Goal: Task Accomplishment & Management: Manage account settings

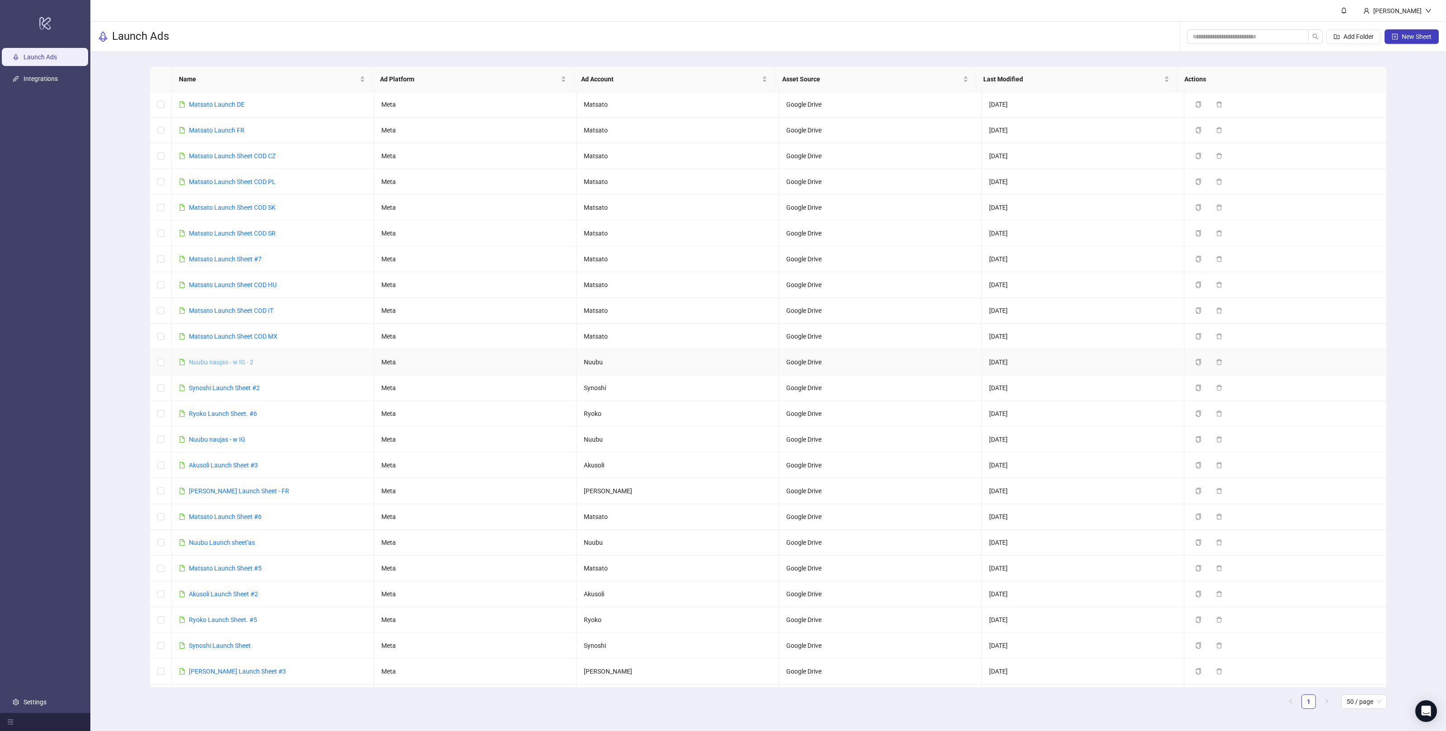
click at [229, 363] on link "Nuubu naujas - w IG - 2" at bounding box center [221, 361] width 65 height 7
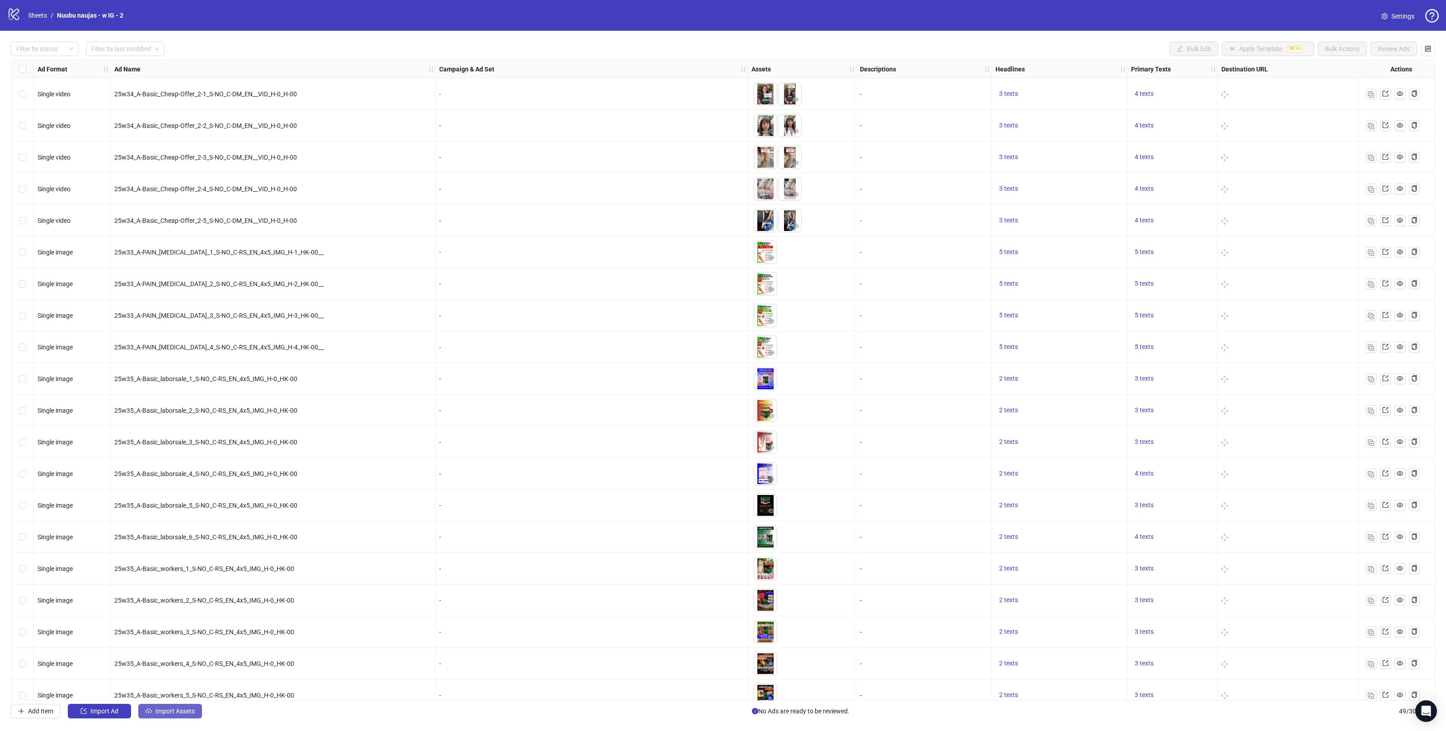
click at [183, 715] on span "Import Assets" at bounding box center [174, 710] width 39 height 7
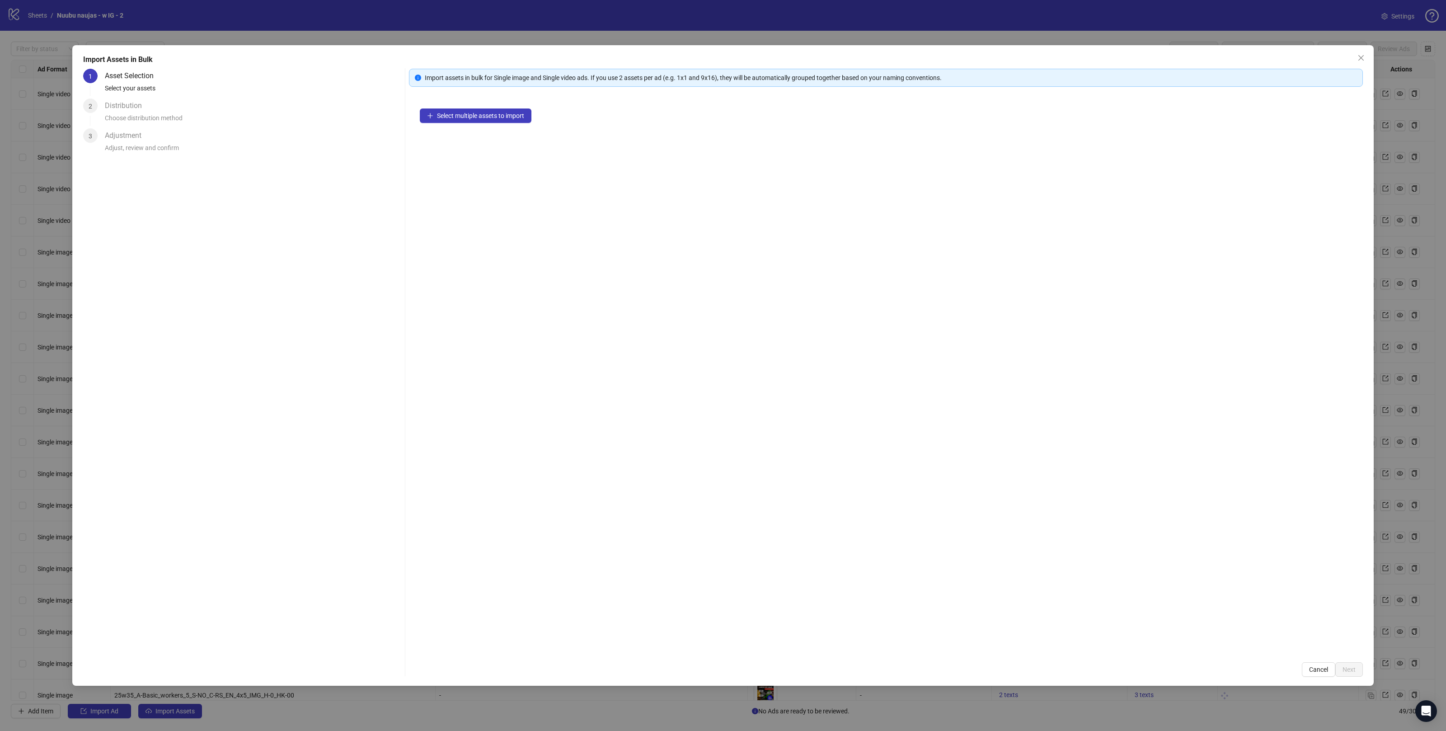
click at [489, 123] on div "Select multiple assets to import" at bounding box center [886, 375] width 954 height 554
click at [489, 119] on span "Select multiple assets to import" at bounding box center [480, 115] width 87 height 7
click at [1353, 671] on span "Next" at bounding box center [1349, 669] width 13 height 7
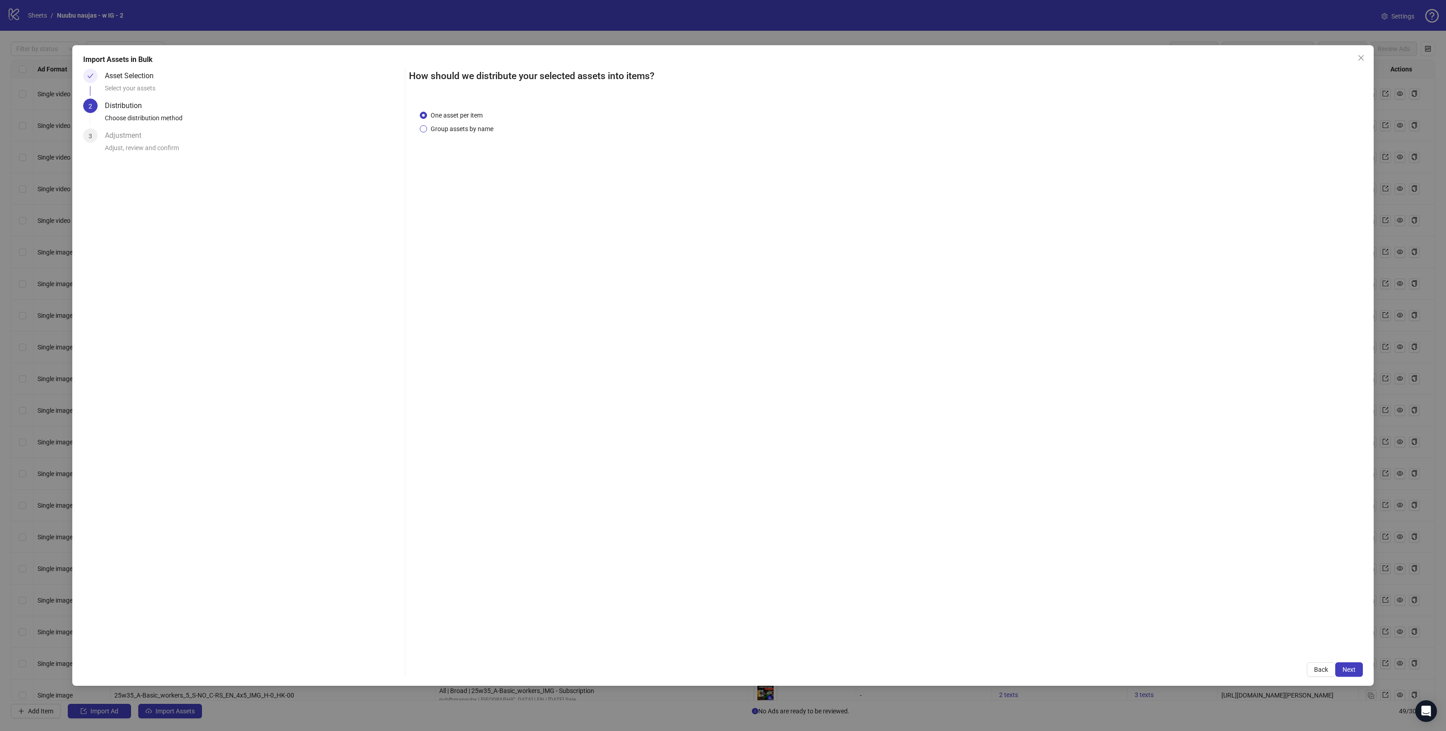
click at [470, 131] on span "Group assets by name" at bounding box center [462, 129] width 70 height 10
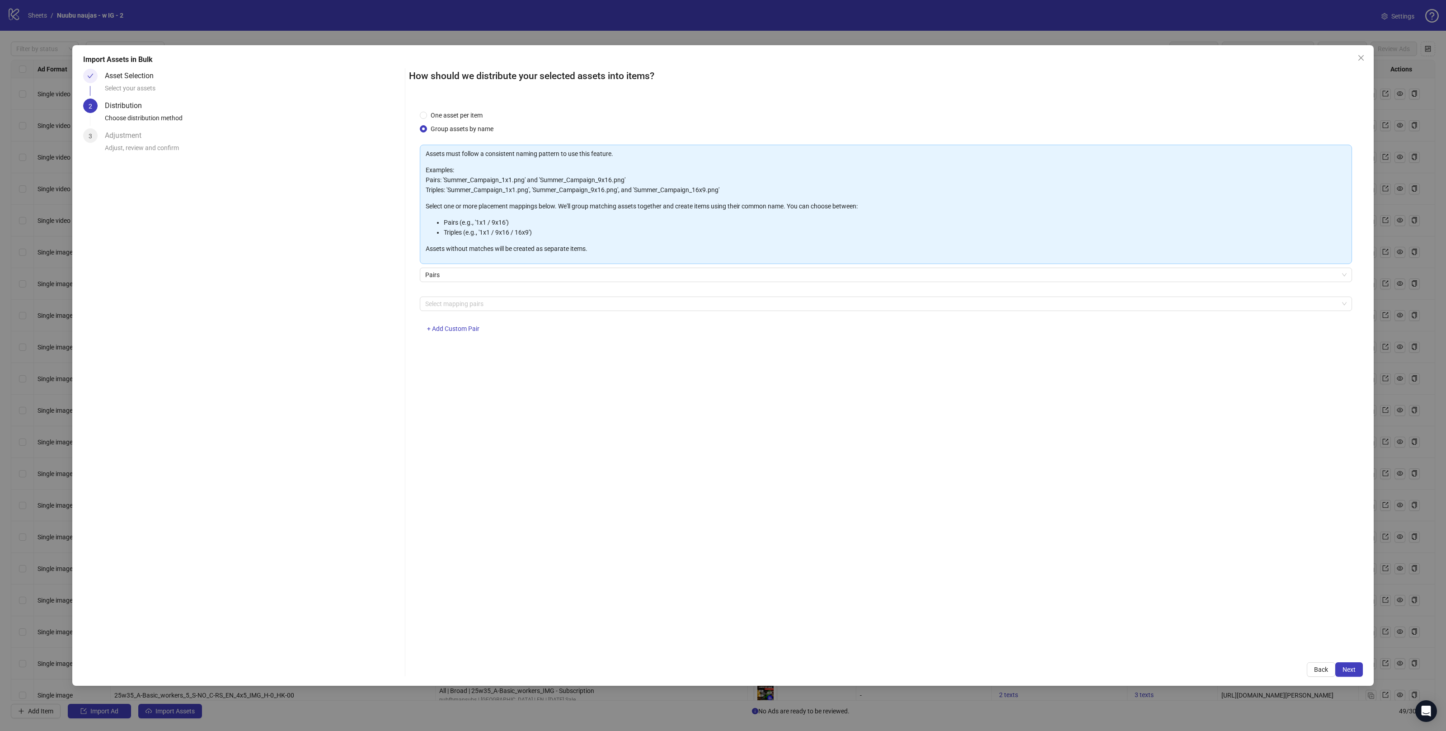
click at [469, 311] on div "Select mapping pairs + Add Custom Pair" at bounding box center [886, 319] width 932 height 47
drag, startPoint x: 469, startPoint y: 306, endPoint x: 469, endPoint y: 312, distance: 6.3
click at [469, 306] on div at bounding box center [881, 303] width 919 height 13
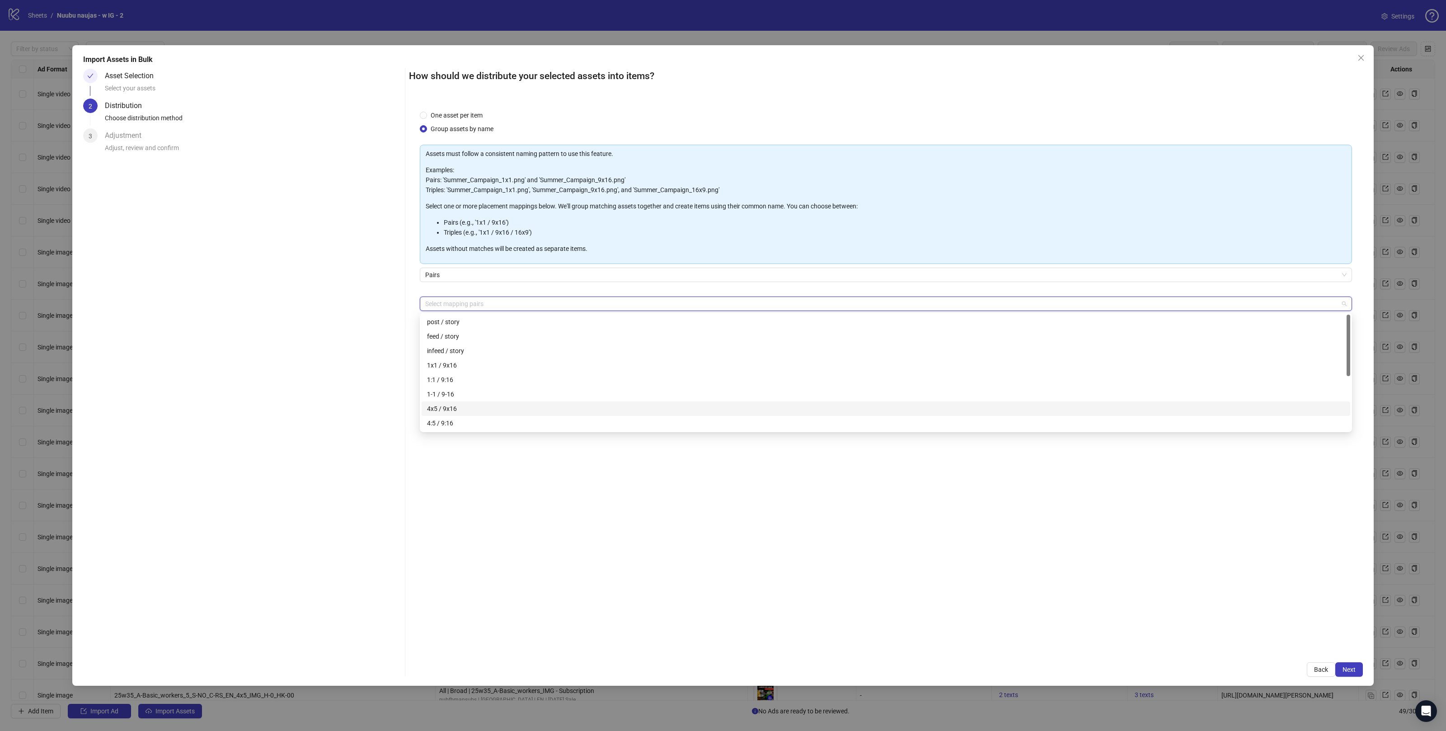
click at [438, 405] on div "4x5 / 9x16" at bounding box center [886, 409] width 918 height 10
click at [640, 503] on div "One asset per item Group assets by name Assets must follow a consistent naming …" at bounding box center [886, 375] width 954 height 552
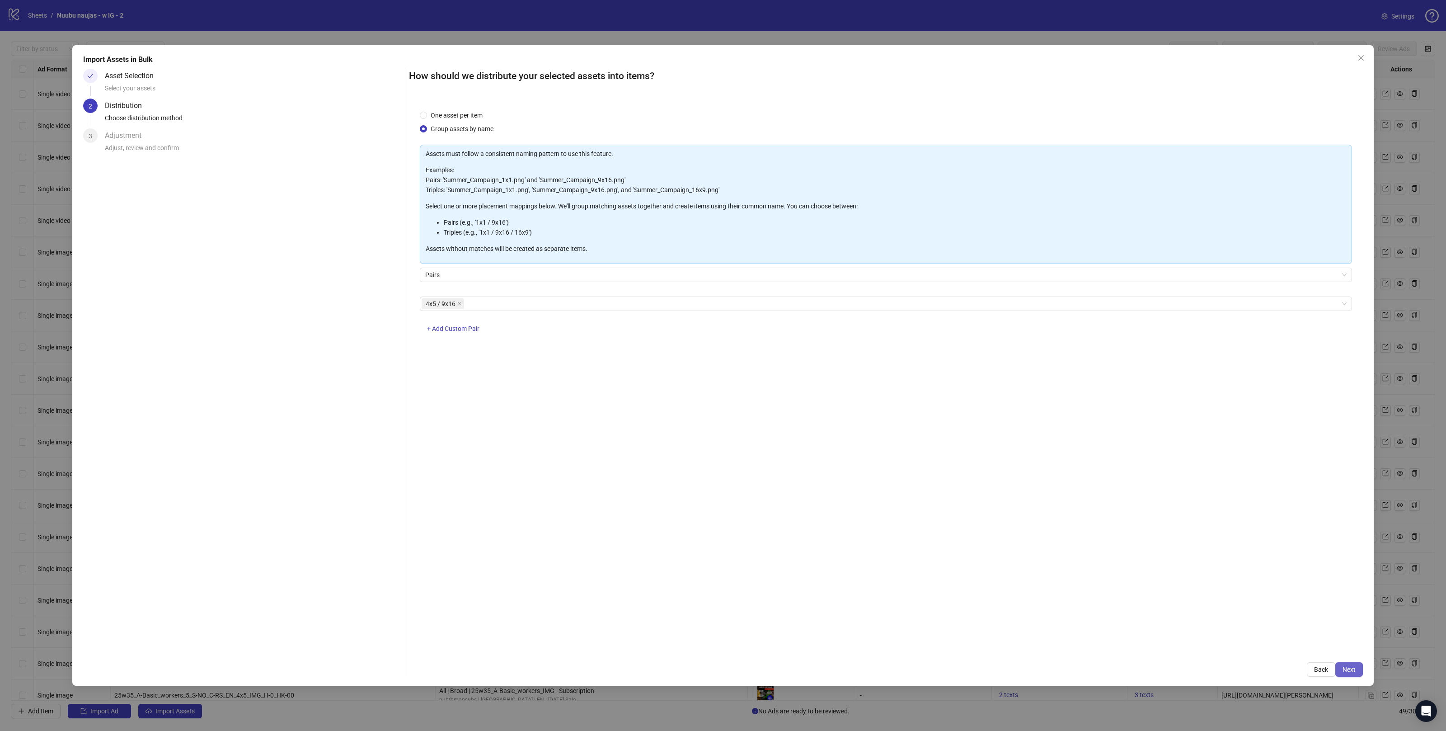
click at [1346, 666] on span "Next" at bounding box center [1349, 669] width 13 height 7
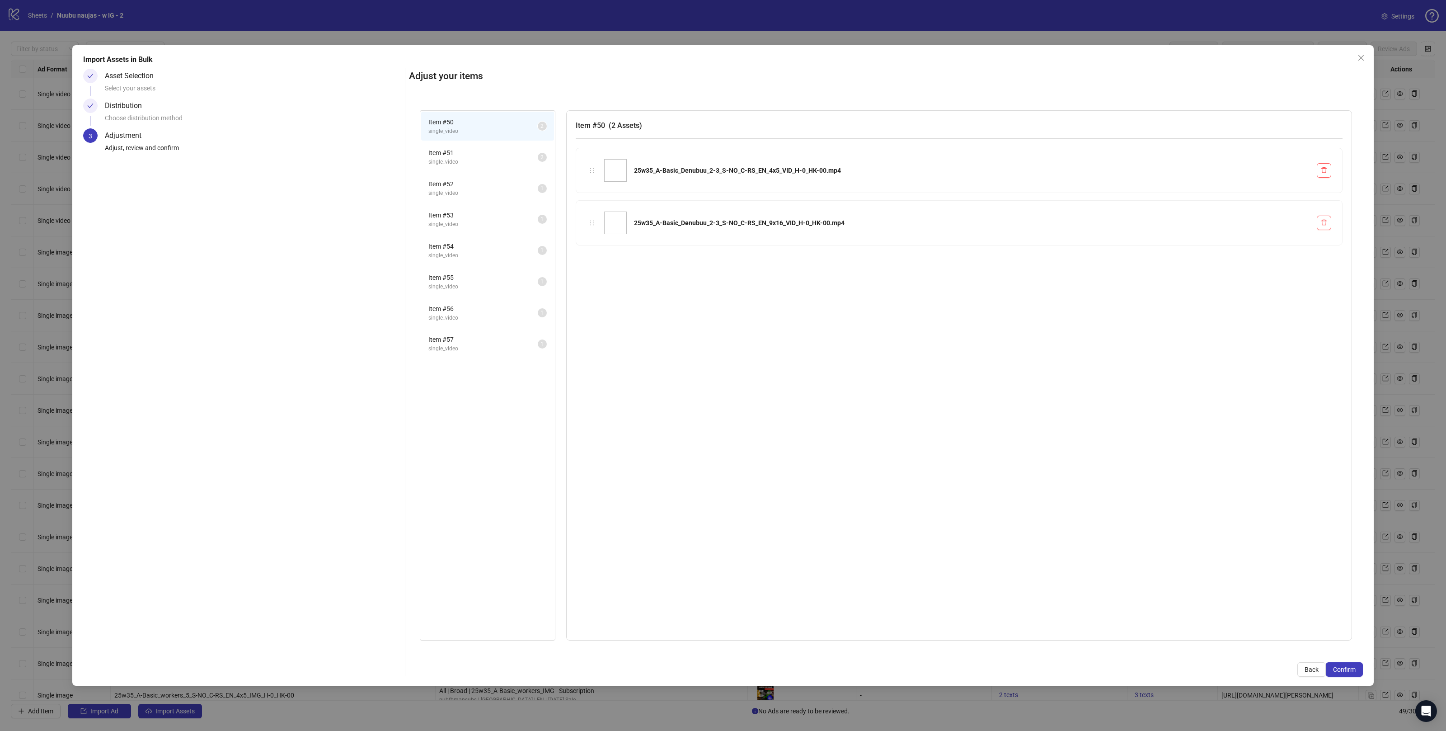
click at [480, 256] on span "single_video" at bounding box center [482, 255] width 109 height 9
click at [474, 277] on span "Item # 55" at bounding box center [482, 278] width 109 height 10
click at [475, 322] on li "Item # 56 single_video 1" at bounding box center [487, 312] width 133 height 29
click at [475, 350] on li "Item # 57 single_video 1" at bounding box center [487, 343] width 133 height 29
click at [476, 314] on span "single_video" at bounding box center [482, 318] width 109 height 9
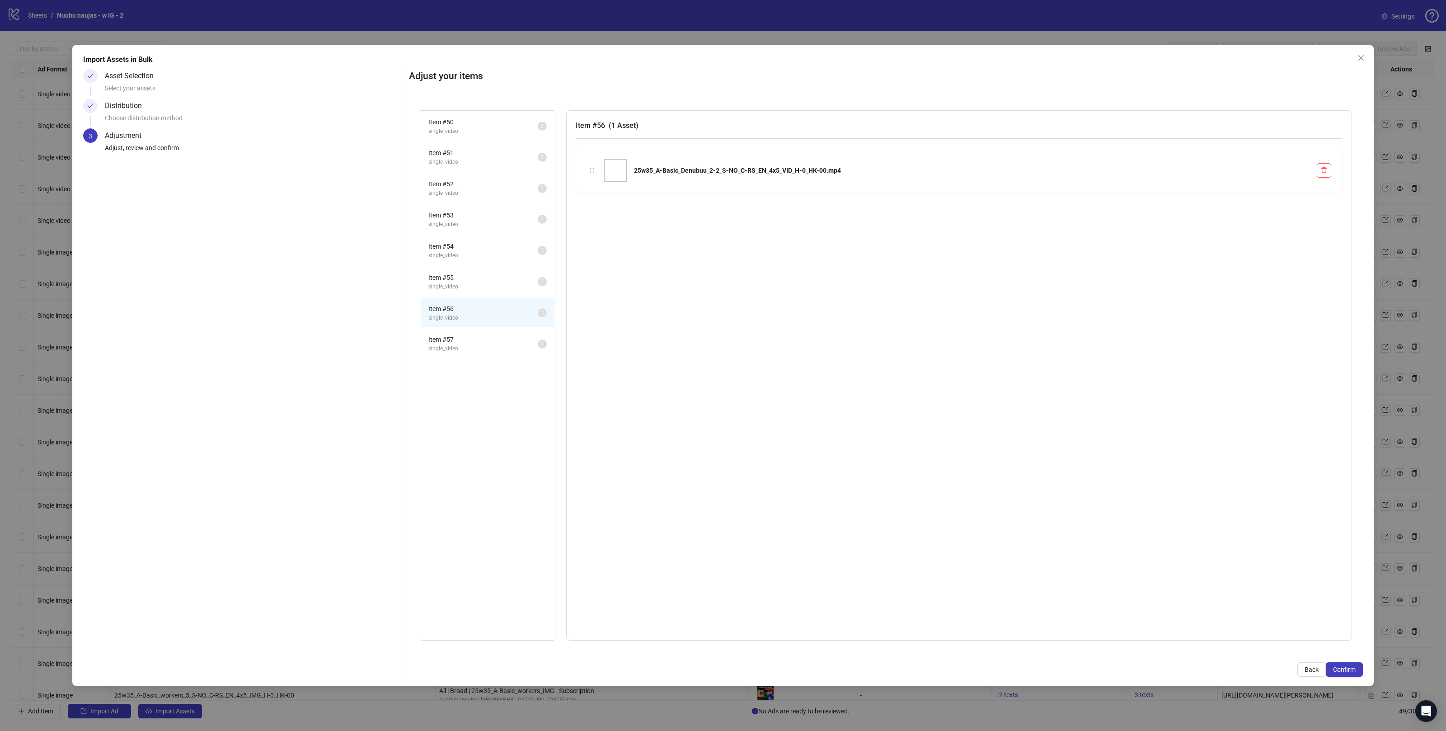
drag, startPoint x: 479, startPoint y: 292, endPoint x: 479, endPoint y: 267, distance: 25.3
click at [479, 292] on div "Item # 55 single_video 1" at bounding box center [487, 281] width 135 height 31
click at [480, 283] on span "single_video" at bounding box center [482, 286] width 109 height 9
click at [473, 244] on span "Item # 54" at bounding box center [482, 246] width 109 height 10
click at [474, 276] on span "Item # 55" at bounding box center [482, 278] width 109 height 10
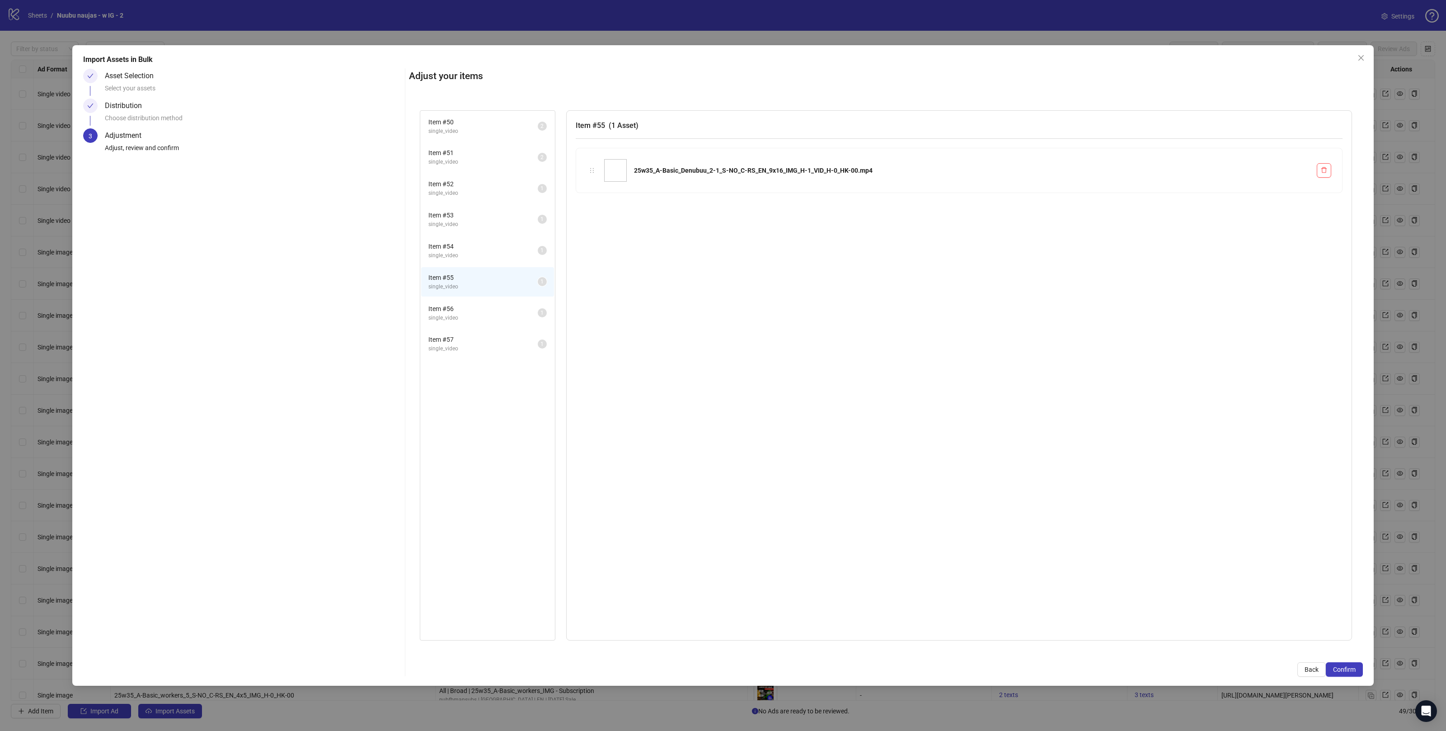
click at [481, 315] on span "single_video" at bounding box center [482, 318] width 109 height 9
click at [483, 277] on span "Item # 55" at bounding box center [482, 278] width 109 height 10
click at [481, 229] on li "Item # 53 single_video 1" at bounding box center [487, 219] width 133 height 29
click at [475, 195] on span "single_video" at bounding box center [482, 193] width 109 height 9
click at [466, 251] on span "single_video" at bounding box center [482, 255] width 109 height 9
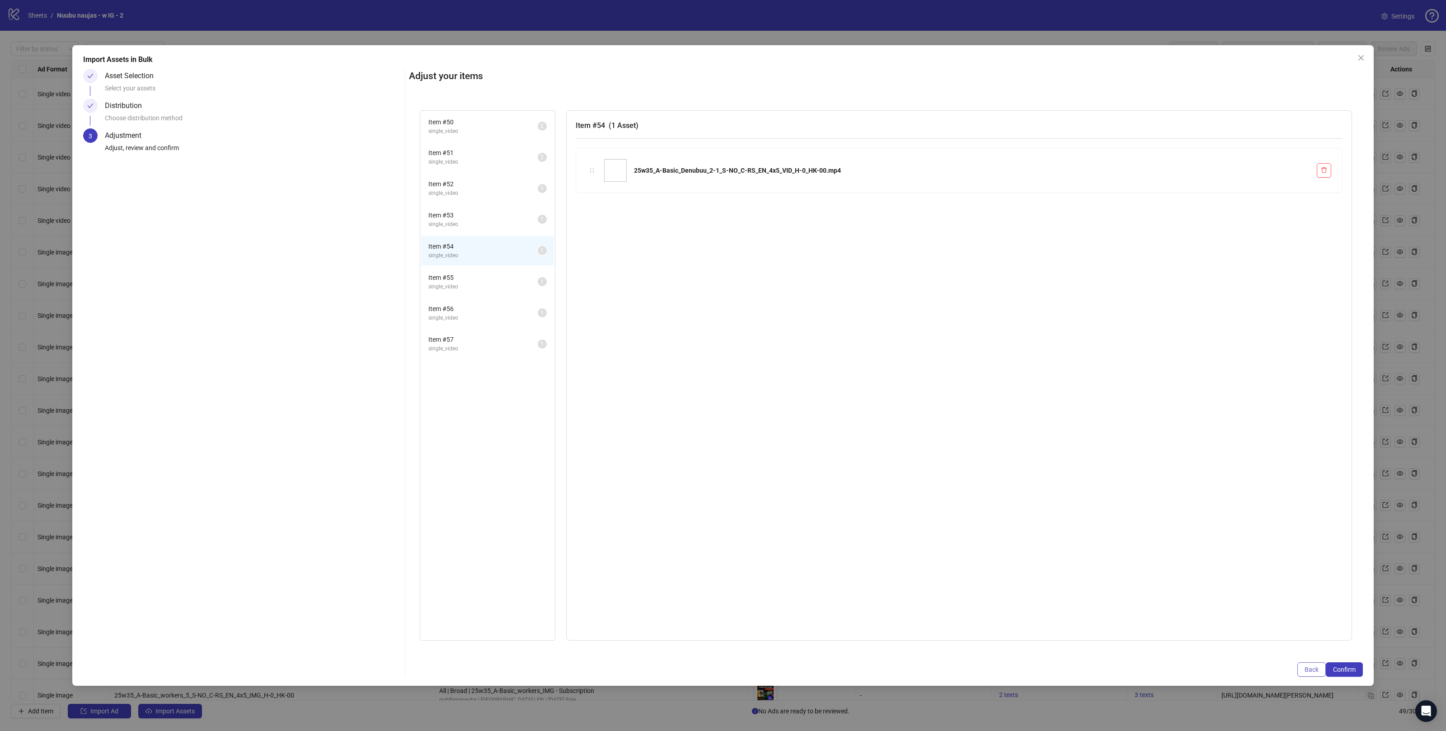
click at [1307, 664] on button "Back" at bounding box center [1312, 669] width 28 height 14
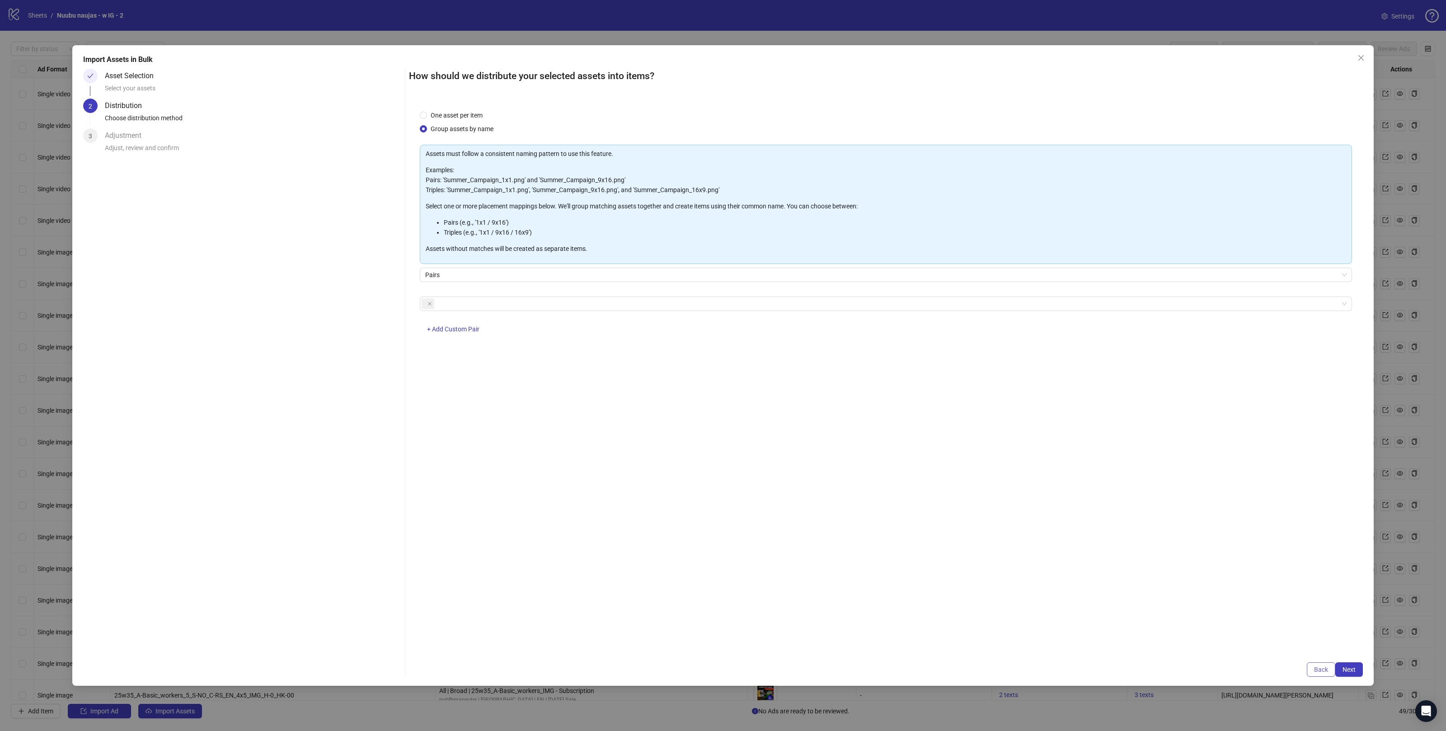
click at [1322, 666] on span "Back" at bounding box center [1321, 669] width 14 height 7
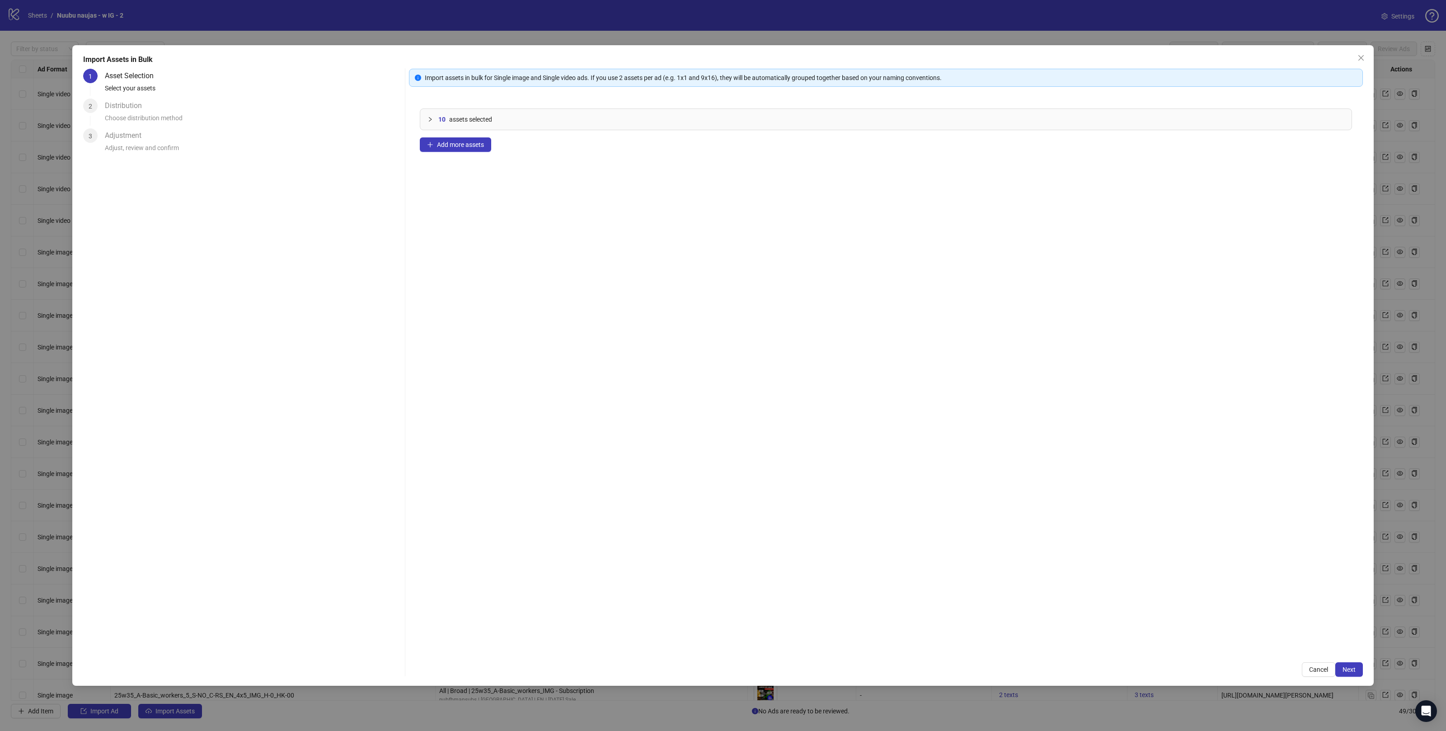
click at [454, 120] on span "assets selected" at bounding box center [470, 119] width 43 height 10
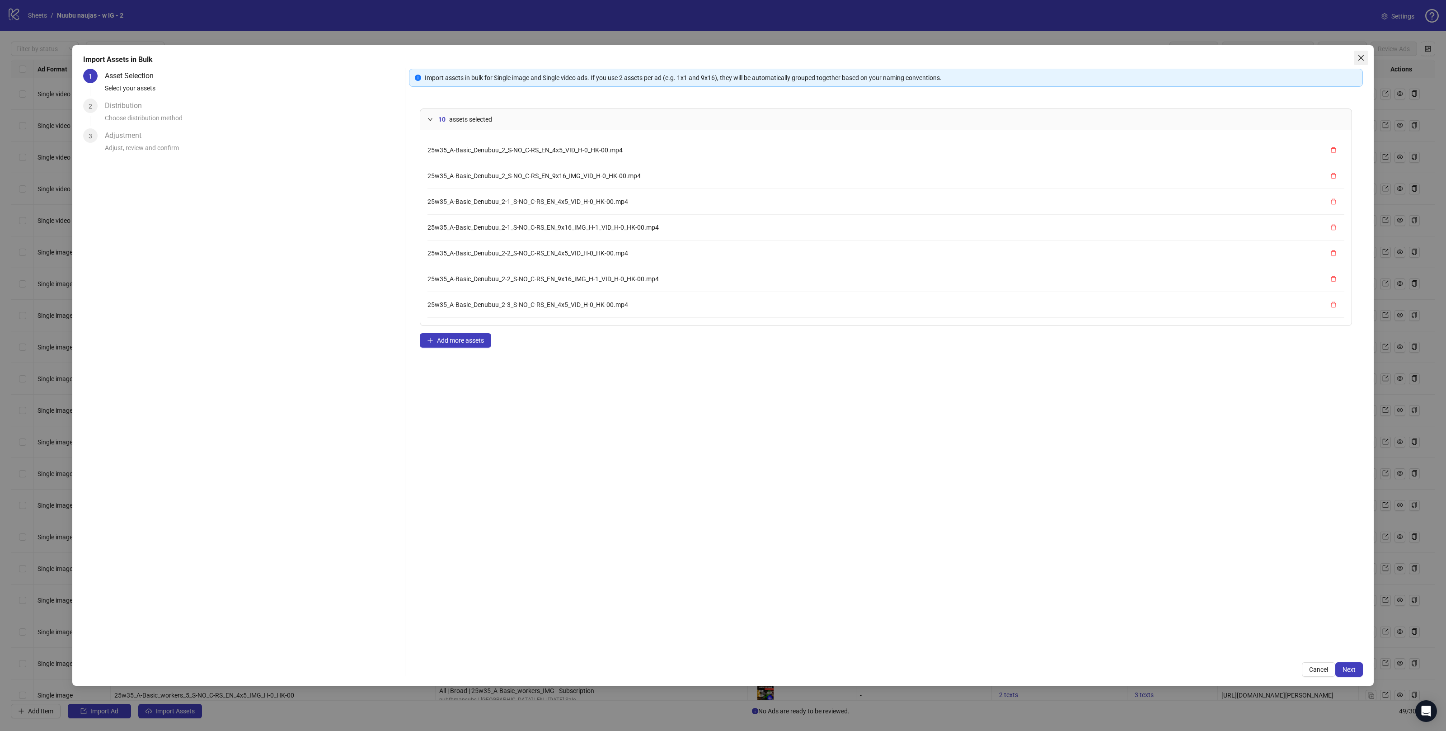
click at [1361, 64] on button "Close" at bounding box center [1361, 58] width 14 height 14
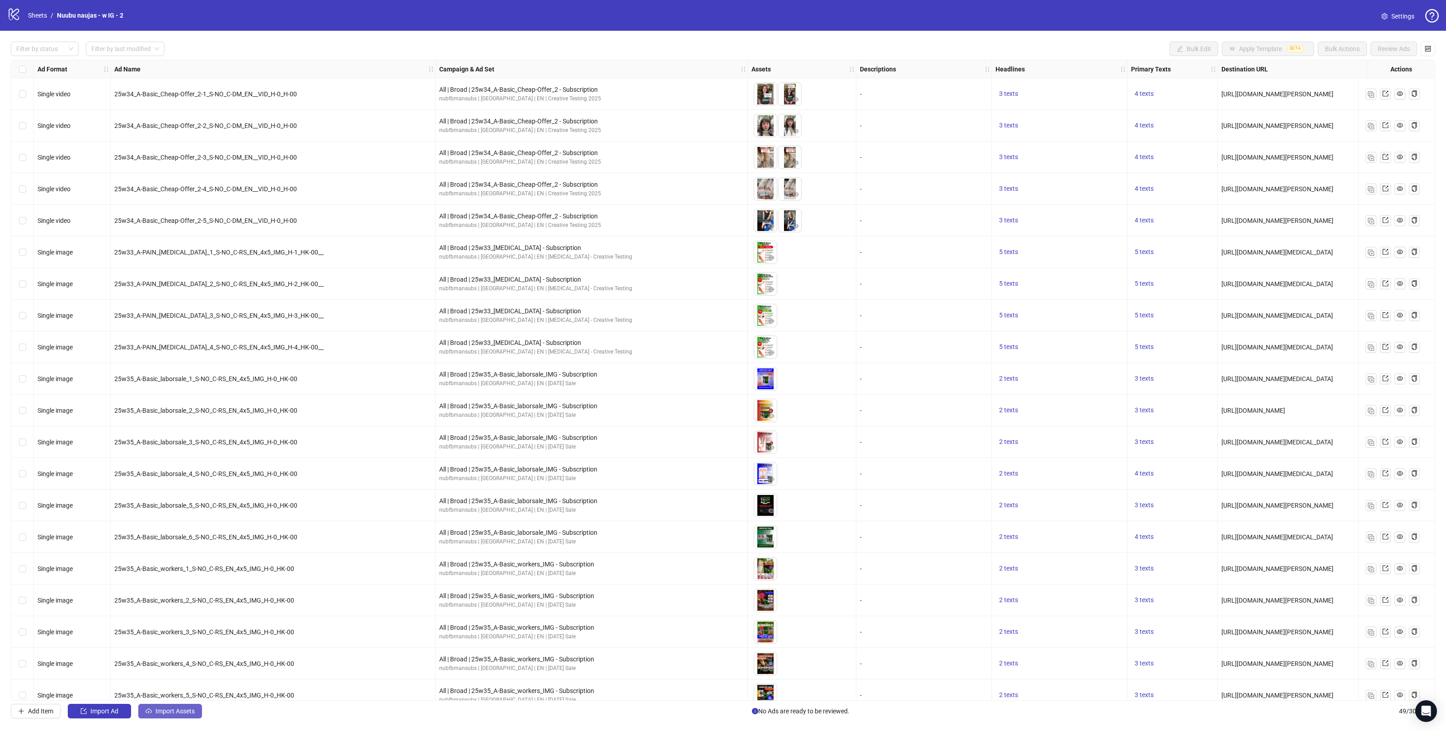
click at [179, 711] on span "Import Assets" at bounding box center [174, 710] width 39 height 7
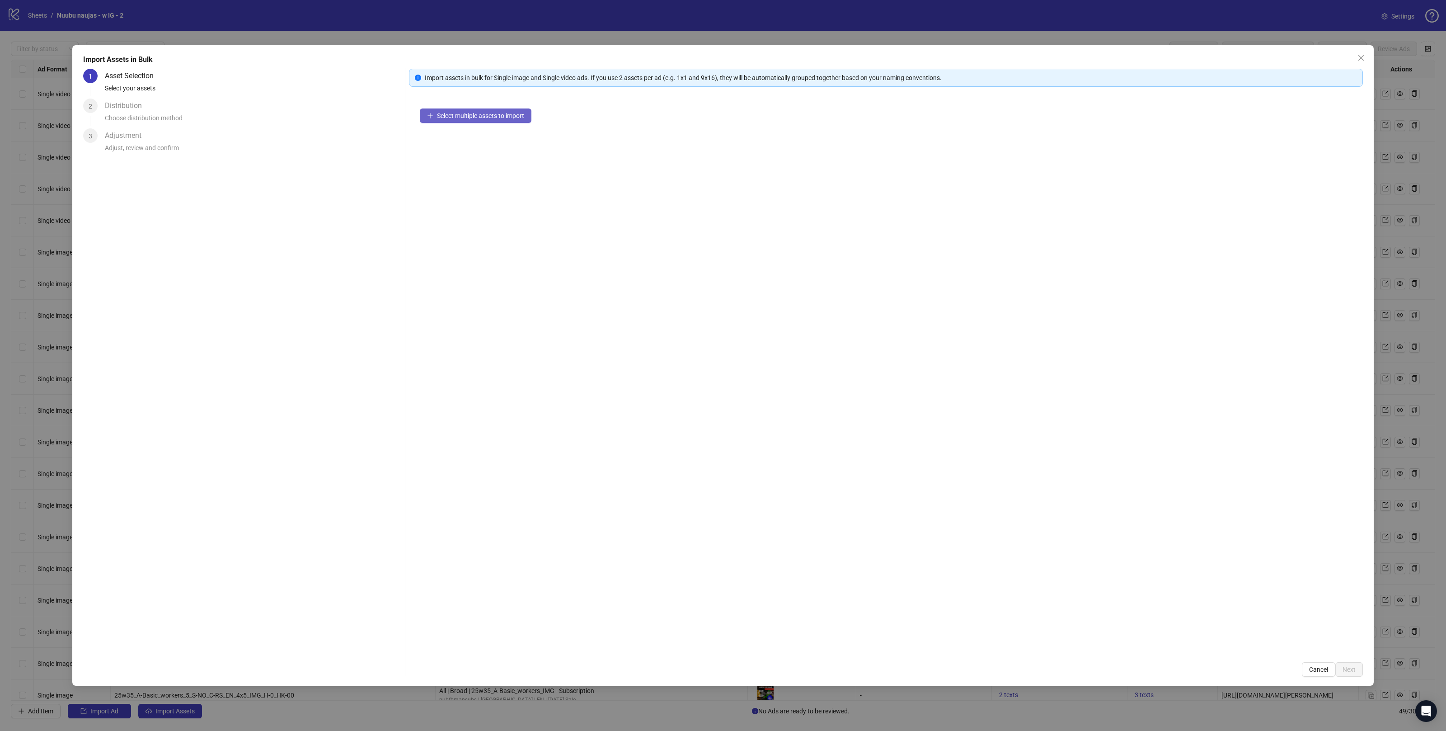
click at [454, 122] on button "Select multiple assets to import" at bounding box center [476, 115] width 112 height 14
click at [1344, 666] on span "Next" at bounding box center [1349, 669] width 13 height 7
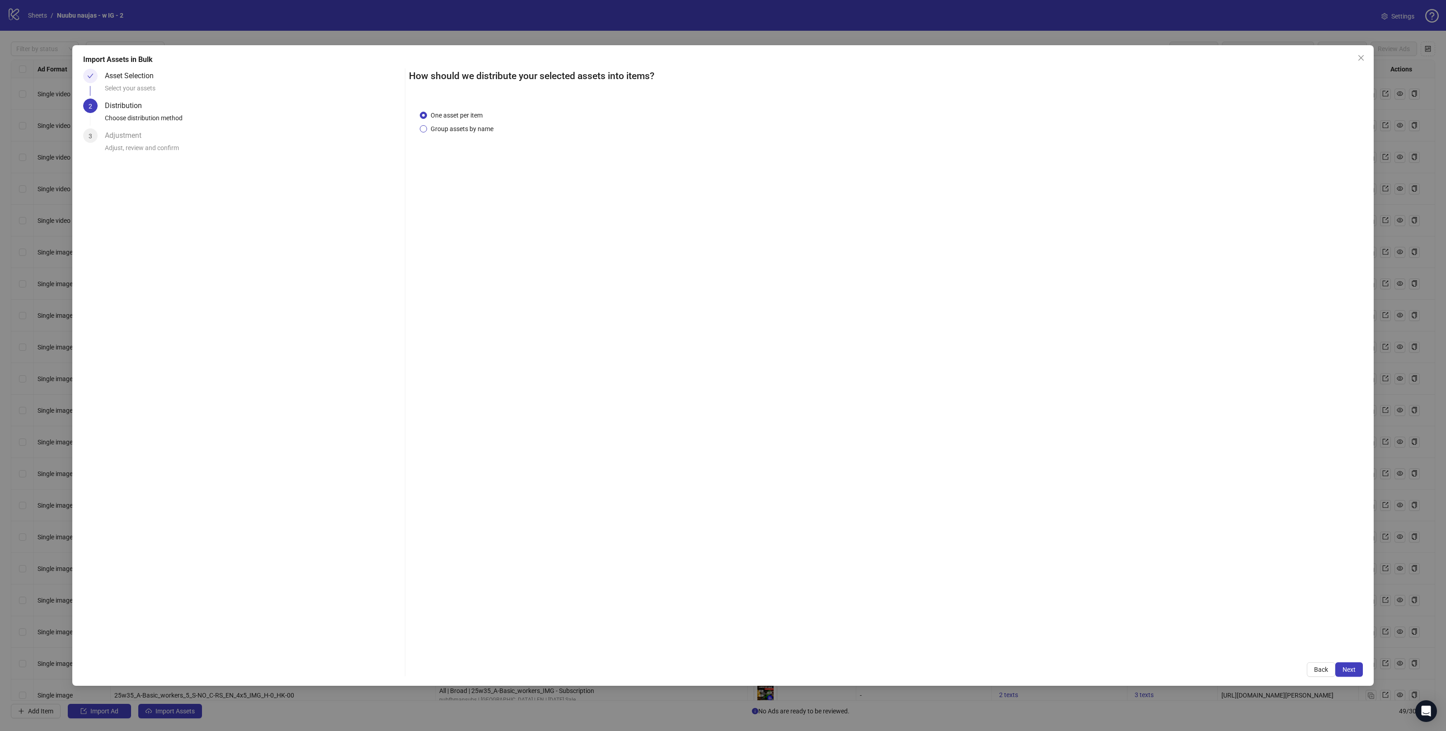
click at [462, 130] on span "Group assets by name" at bounding box center [462, 129] width 70 height 10
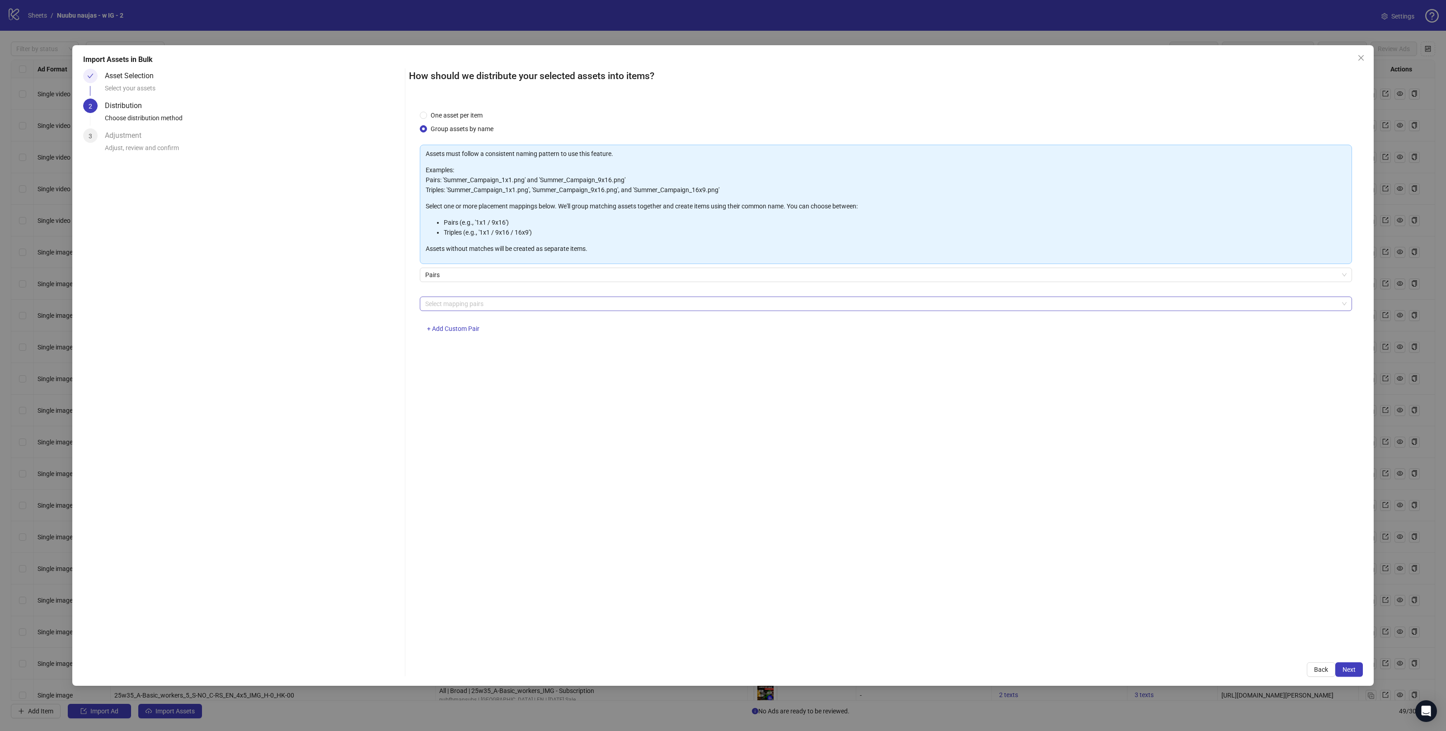
click at [470, 305] on div at bounding box center [881, 303] width 919 height 13
click at [440, 406] on div "4x5 / 9x16" at bounding box center [886, 409] width 918 height 10
click at [743, 552] on div "One asset per item Group assets by name Assets must follow a consistent naming …" at bounding box center [886, 375] width 954 height 552
click at [1354, 669] on span "Next" at bounding box center [1349, 669] width 13 height 7
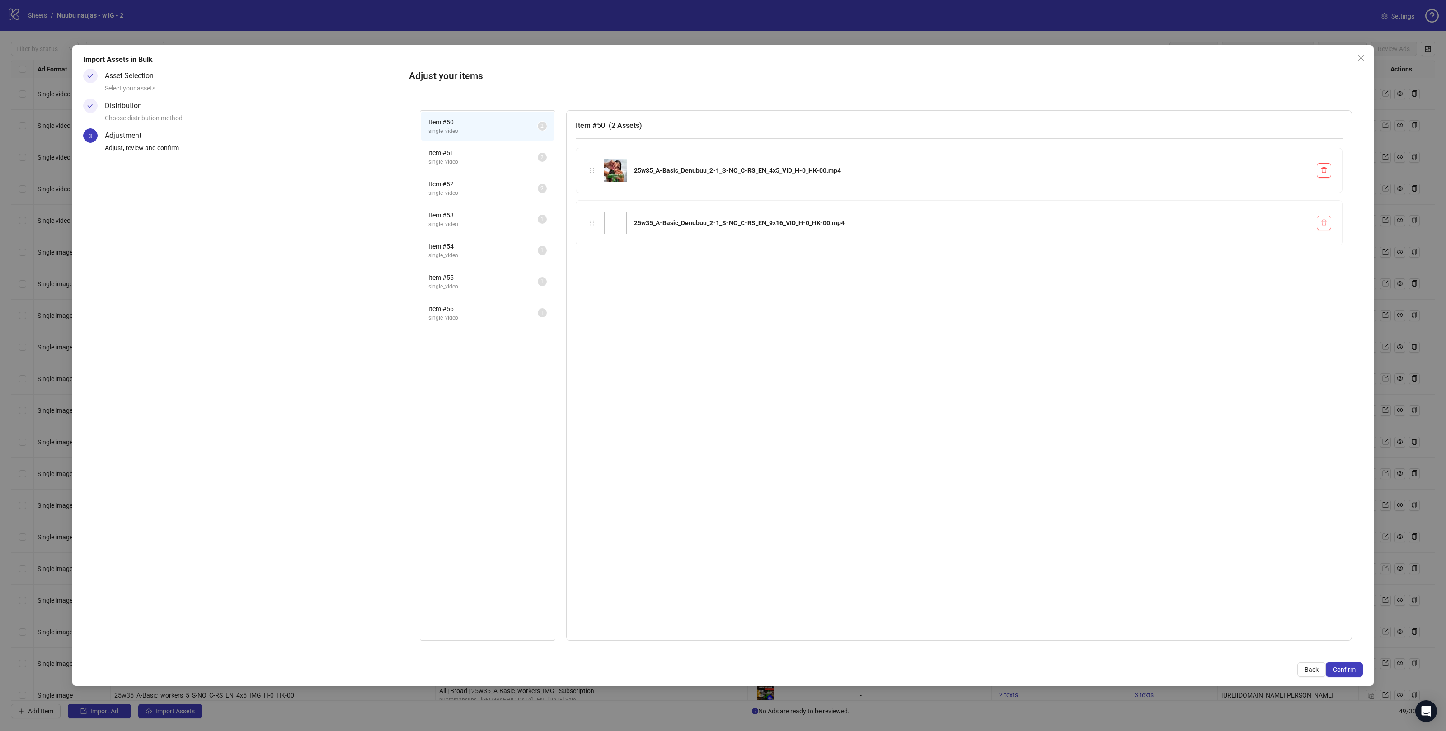
click at [459, 156] on span "Item # 51" at bounding box center [482, 153] width 109 height 10
click at [467, 190] on span "single_video" at bounding box center [482, 193] width 109 height 9
click at [476, 220] on span "single_video" at bounding box center [482, 224] width 109 height 9
click at [472, 251] on span "single_video" at bounding box center [482, 255] width 109 height 9
click at [477, 285] on span "single_video" at bounding box center [482, 286] width 109 height 9
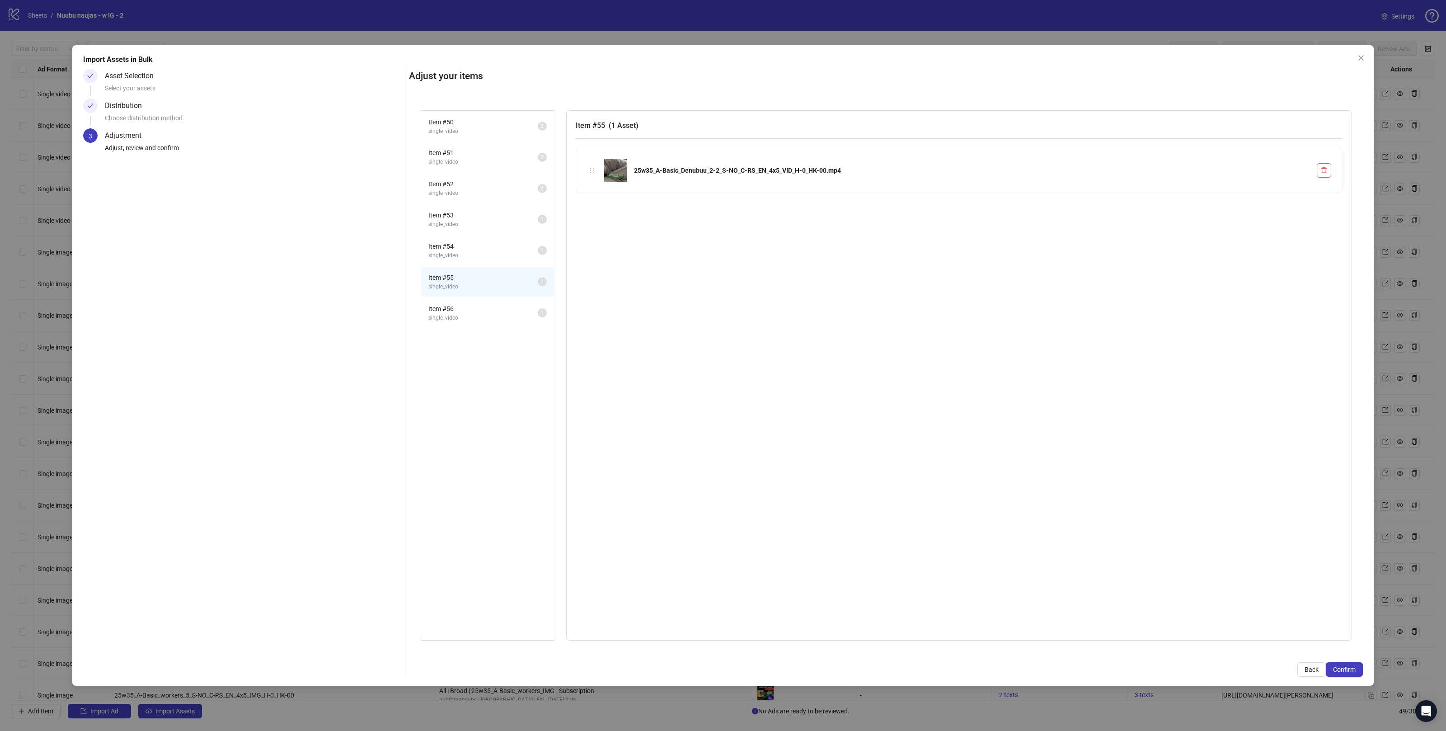
click at [474, 260] on li "Item # 54 single_video 1" at bounding box center [487, 250] width 133 height 29
click at [478, 231] on li "Item # 53 single_video 1" at bounding box center [487, 219] width 133 height 29
click at [484, 254] on span "single_video" at bounding box center [482, 255] width 109 height 9
click at [480, 243] on span "Item # 54" at bounding box center [482, 246] width 109 height 10
click at [478, 230] on li "Item # 53 single_video 1" at bounding box center [487, 219] width 133 height 29
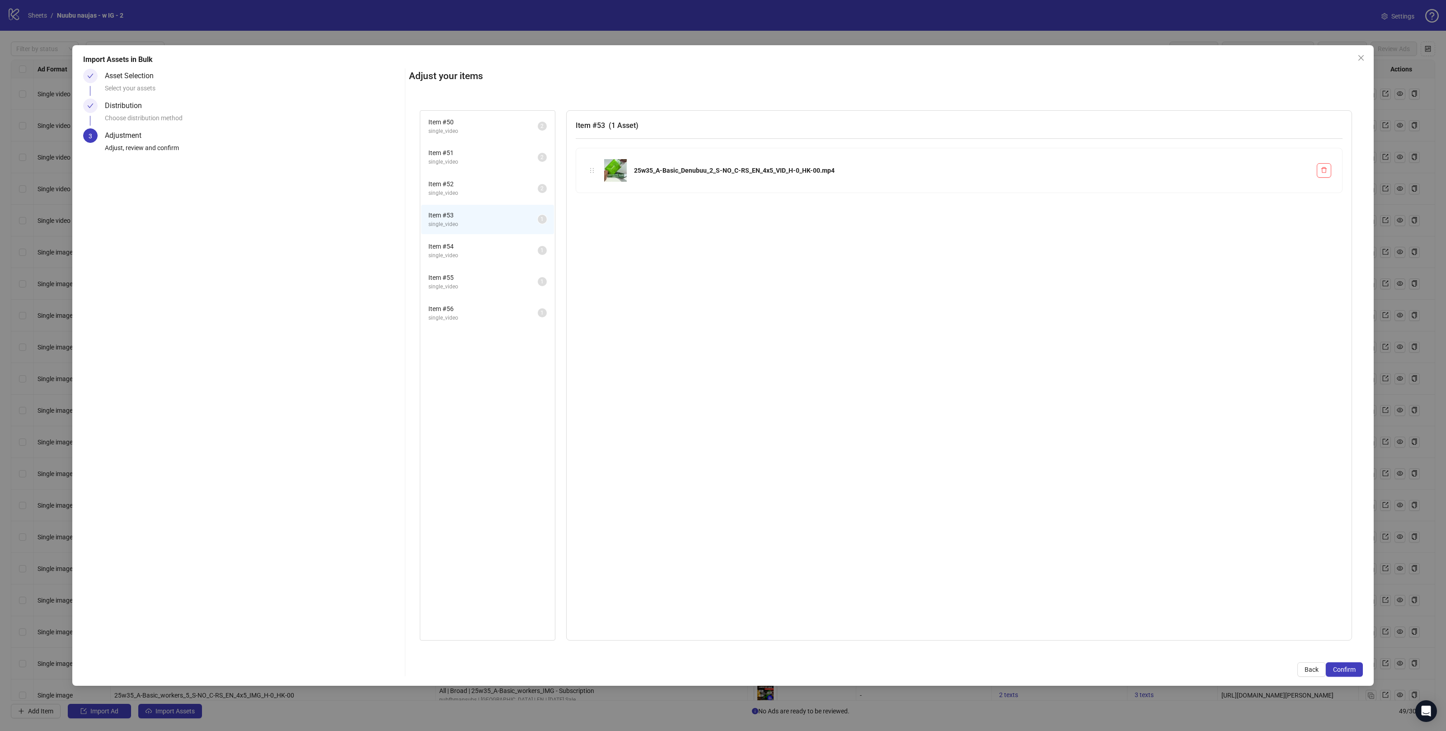
click at [479, 251] on span "single_video" at bounding box center [482, 255] width 109 height 9
click at [478, 236] on li "Item # 54 single_video 1" at bounding box center [487, 250] width 133 height 29
click at [479, 229] on li "Item # 53 single_video 1" at bounding box center [487, 219] width 133 height 29
click at [480, 251] on span "single_video" at bounding box center [482, 255] width 109 height 9
click at [480, 231] on li "Item # 53 single_video 1" at bounding box center [487, 219] width 133 height 29
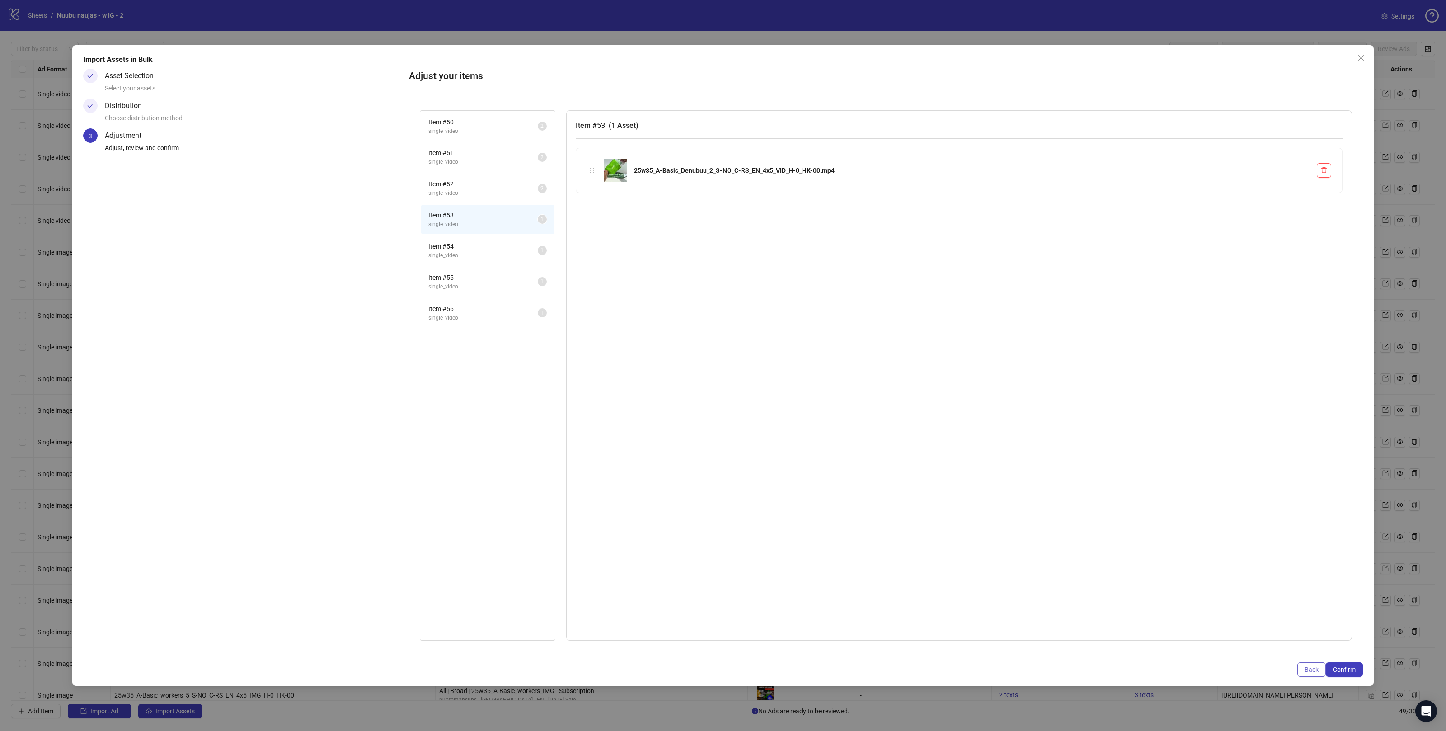
click at [1314, 666] on span "Back" at bounding box center [1312, 669] width 14 height 7
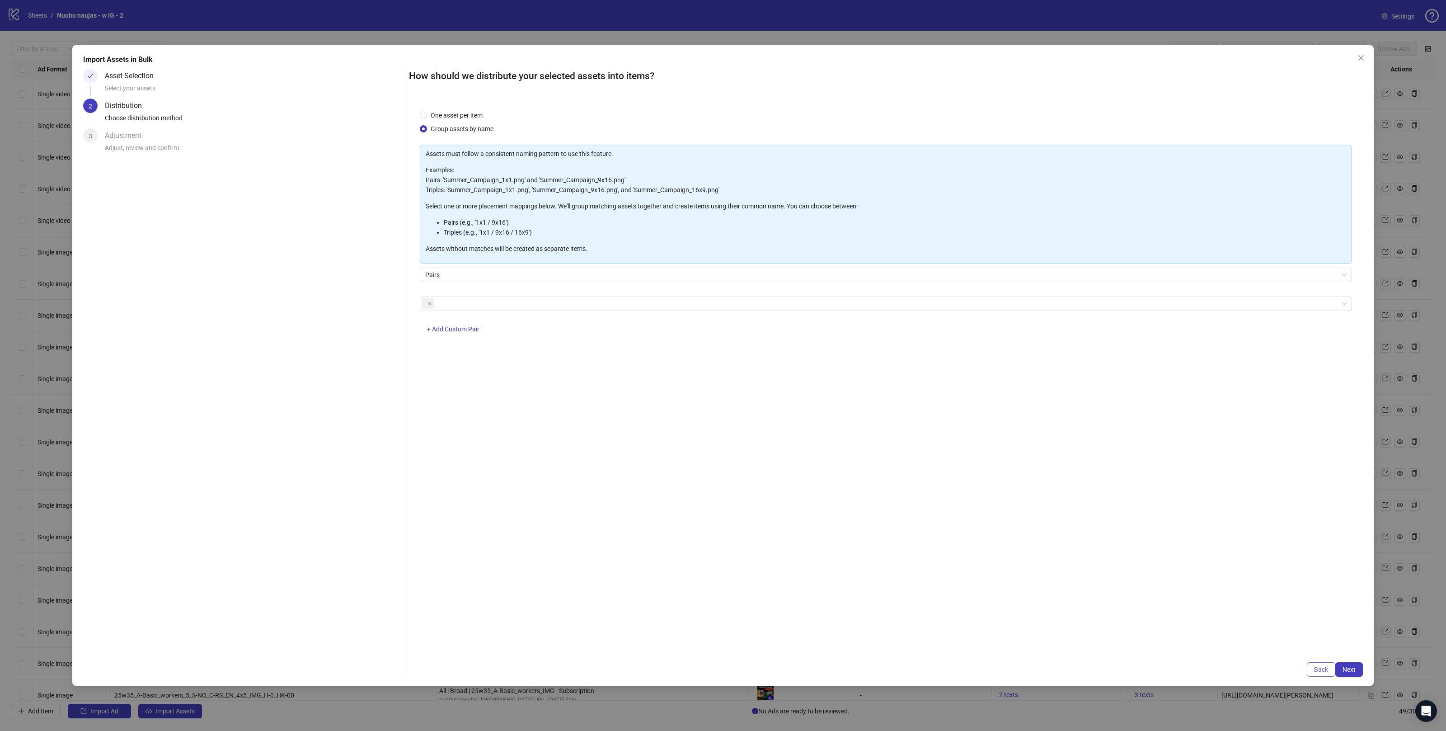
click at [1323, 673] on button "Back" at bounding box center [1321, 669] width 28 height 14
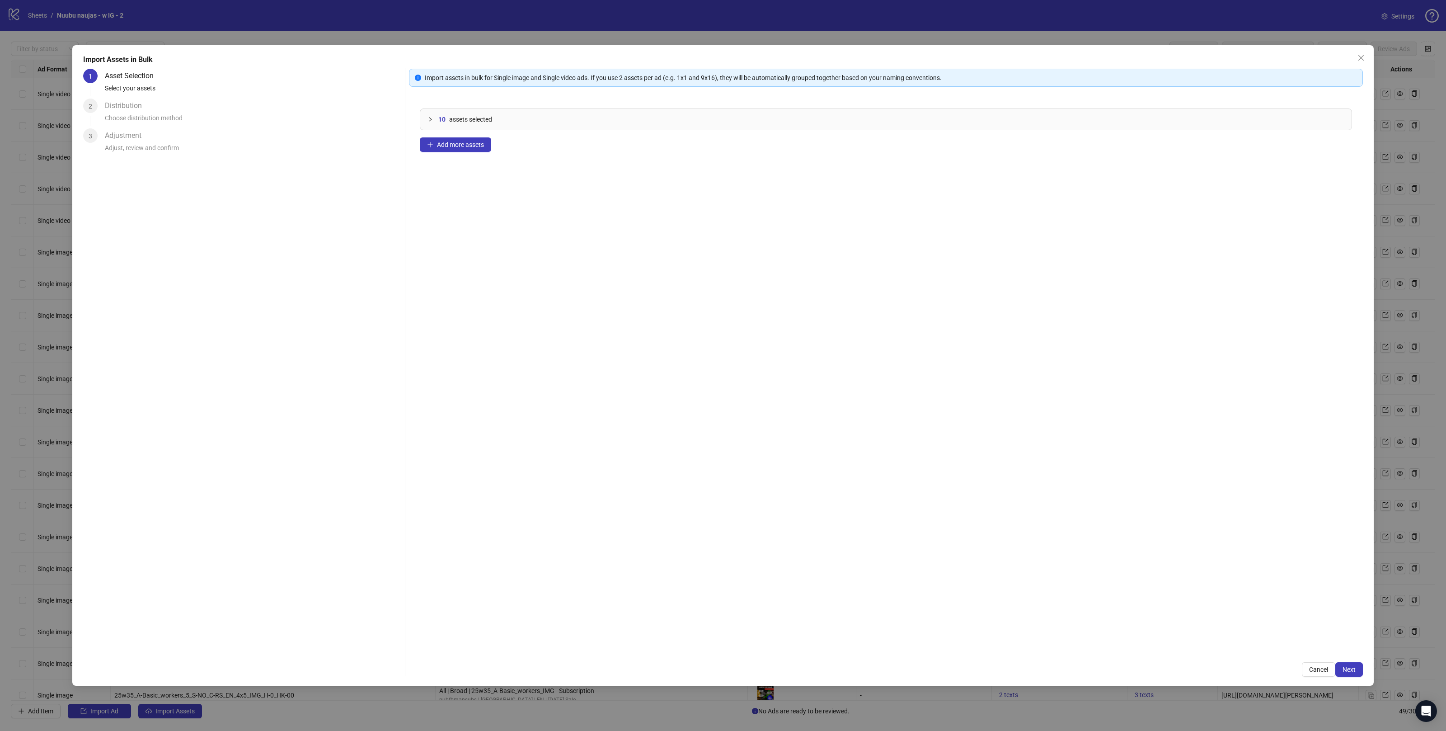
click at [1365, 62] on button "Close" at bounding box center [1361, 58] width 14 height 14
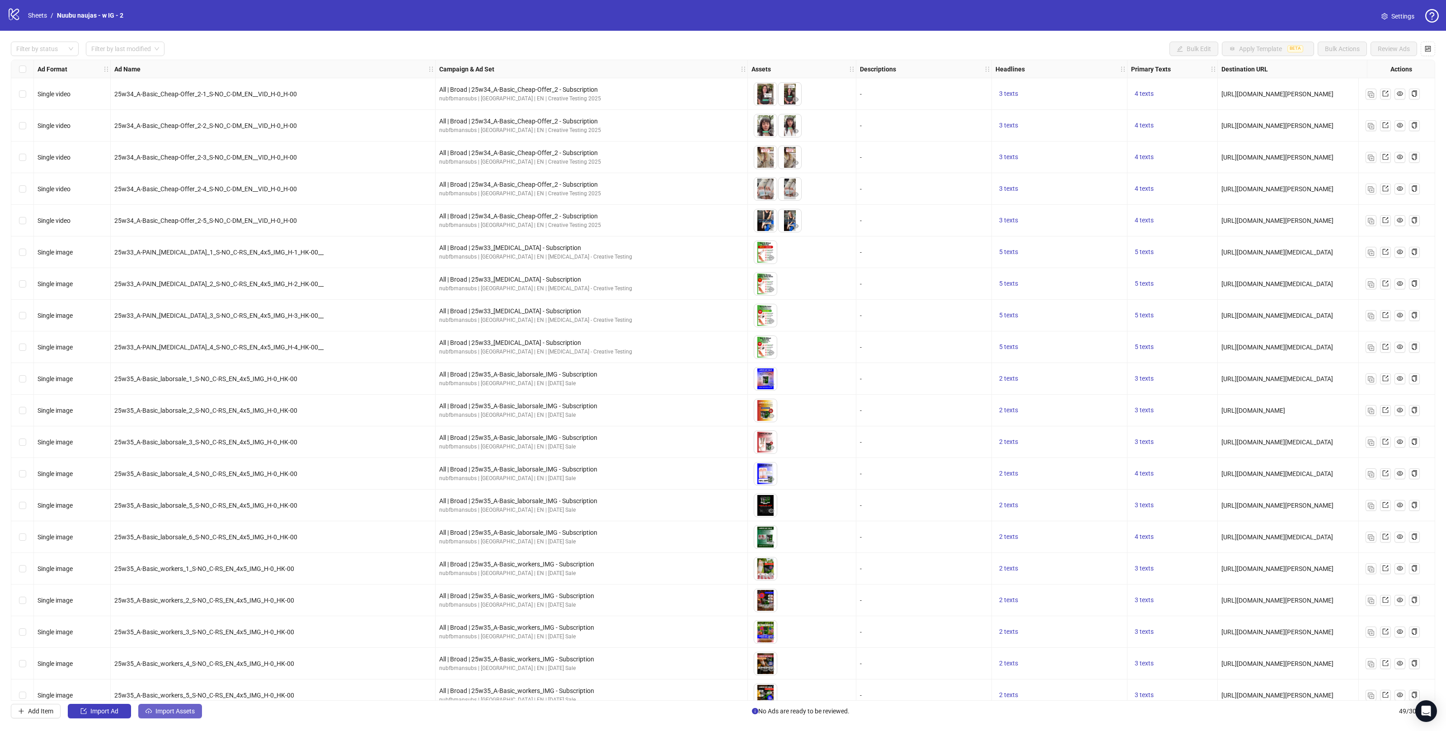
click at [184, 716] on button "Import Assets" at bounding box center [170, 711] width 64 height 14
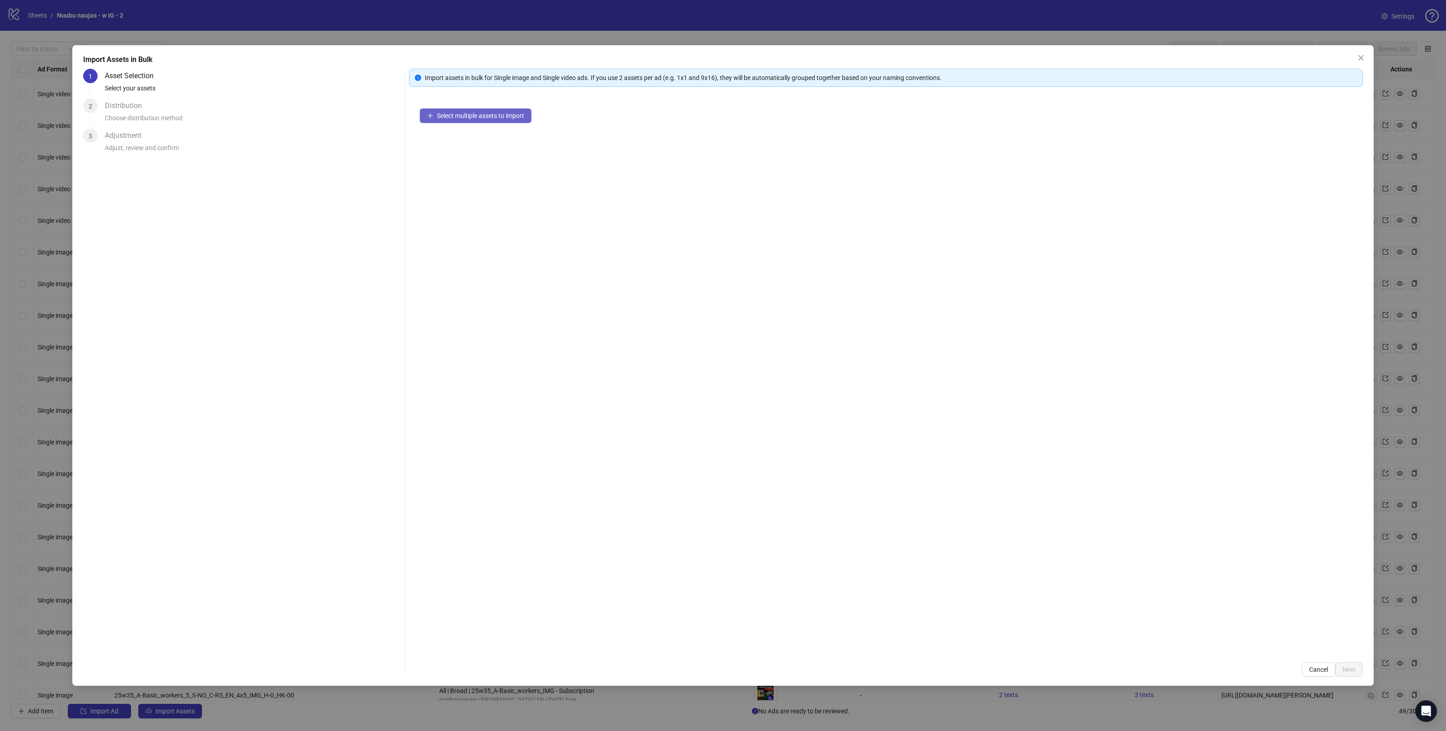
click at [444, 110] on button "Select multiple assets to import" at bounding box center [476, 115] width 112 height 14
click at [1349, 669] on span "Next" at bounding box center [1349, 669] width 13 height 7
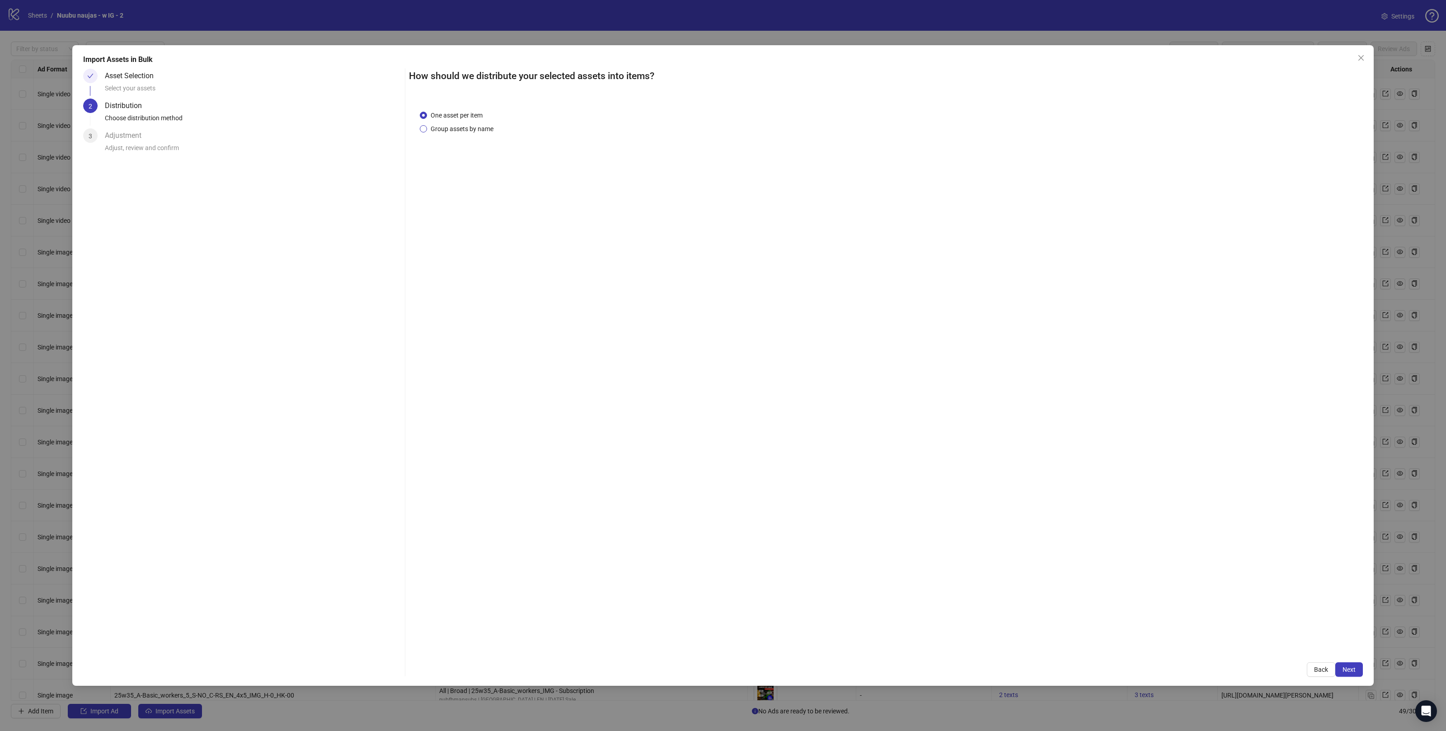
click at [470, 129] on span "Group assets by name" at bounding box center [462, 129] width 70 height 10
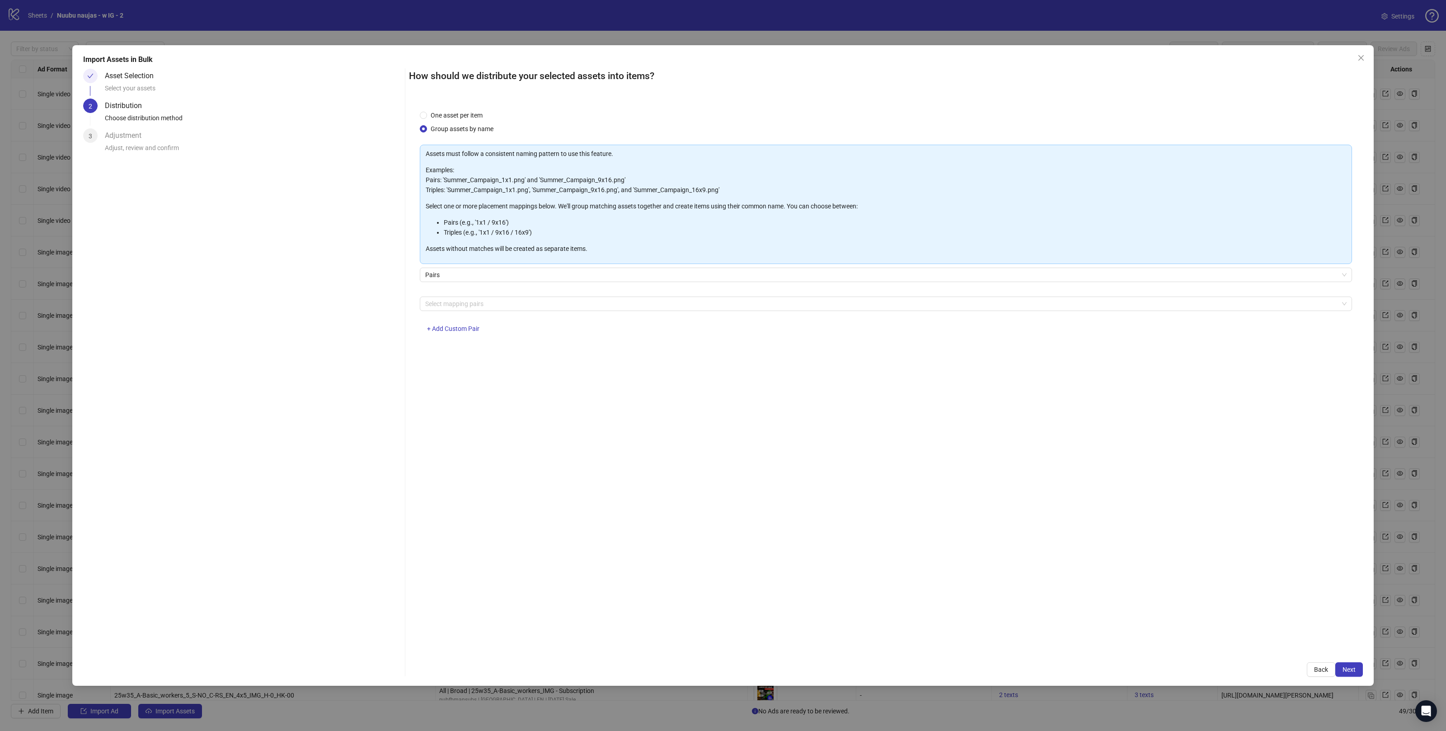
click at [450, 295] on div "Assets must follow a consistent naming pattern to use this feature. Examples: P…" at bounding box center [886, 244] width 932 height 199
click at [458, 311] on div "Select mapping pairs + Add Custom Pair" at bounding box center [886, 319] width 932 height 47
click at [452, 318] on div "Select mapping pairs + Add Custom Pair" at bounding box center [886, 319] width 932 height 47
click at [453, 294] on div "Assets must follow a consistent naming pattern to use this feature. Examples: P…" at bounding box center [886, 244] width 932 height 199
click at [462, 304] on div at bounding box center [881, 303] width 919 height 13
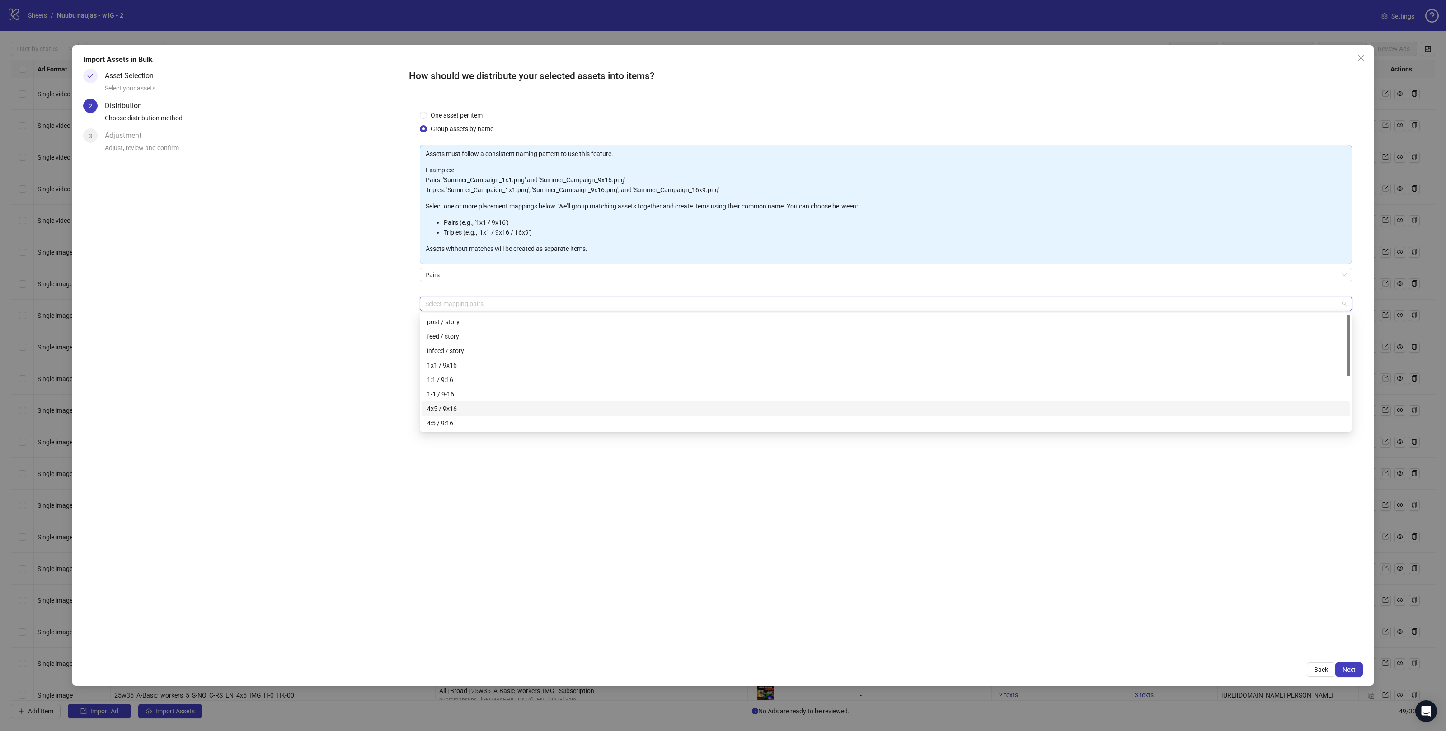
click at [438, 404] on div "4x5 / 9x16" at bounding box center [886, 409] width 918 height 10
click at [773, 522] on div "One asset per item Group assets by name Assets must follow a consistent naming …" at bounding box center [886, 375] width 954 height 552
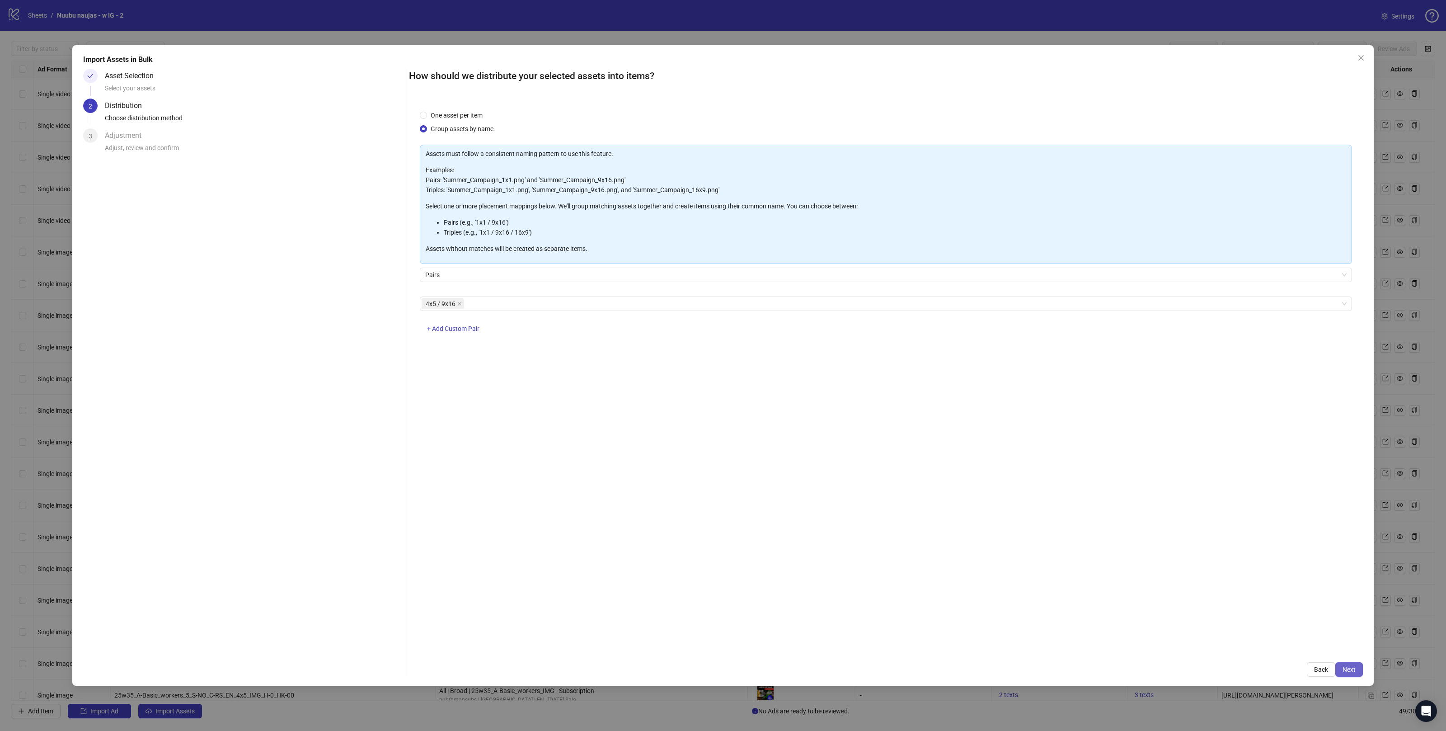
click at [1347, 667] on span "Next" at bounding box center [1349, 669] width 13 height 7
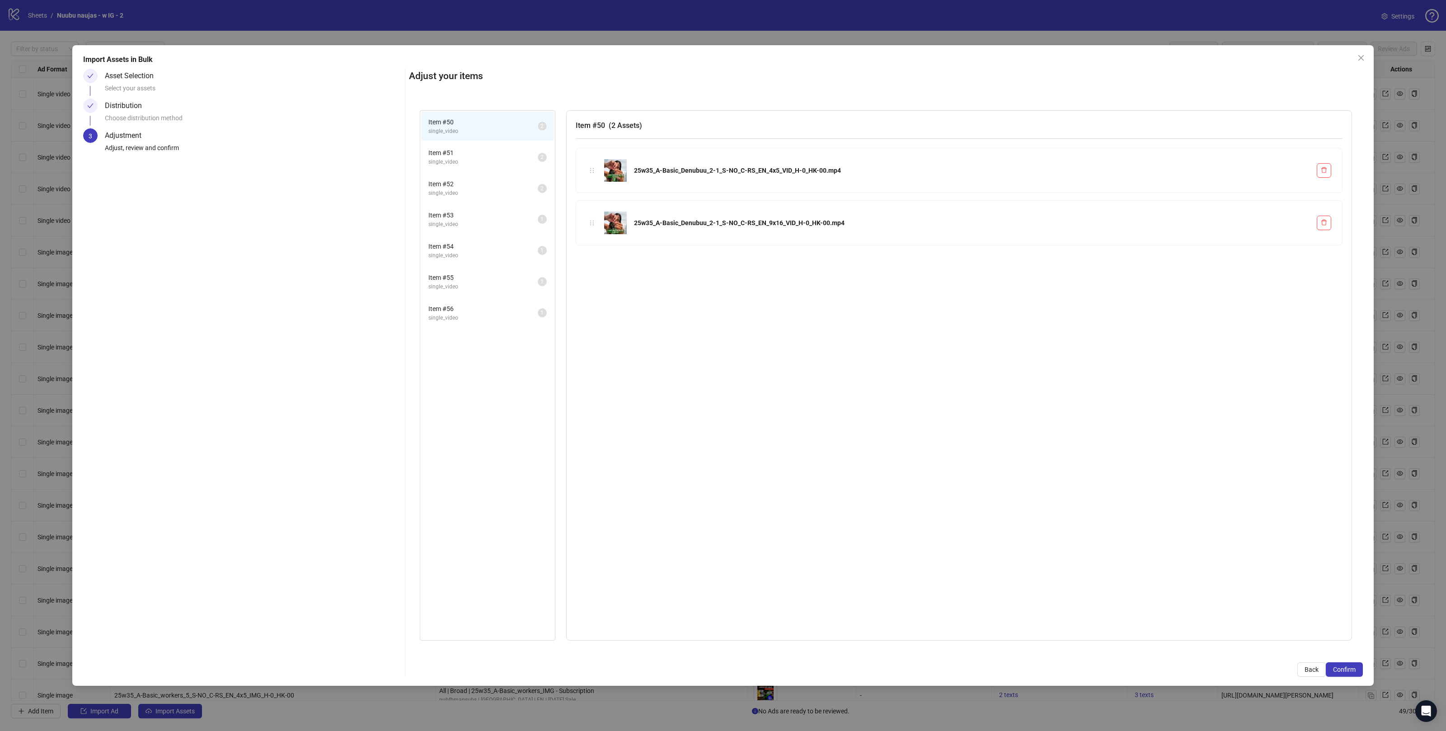
click at [463, 152] on span "Item # 51" at bounding box center [482, 153] width 109 height 10
click at [475, 192] on span "single_video" at bounding box center [482, 193] width 109 height 9
click at [481, 223] on span "single_video" at bounding box center [482, 224] width 109 height 9
click at [485, 254] on span "single_video" at bounding box center [482, 255] width 109 height 9
click at [492, 277] on span "Item # 55" at bounding box center [482, 278] width 109 height 10
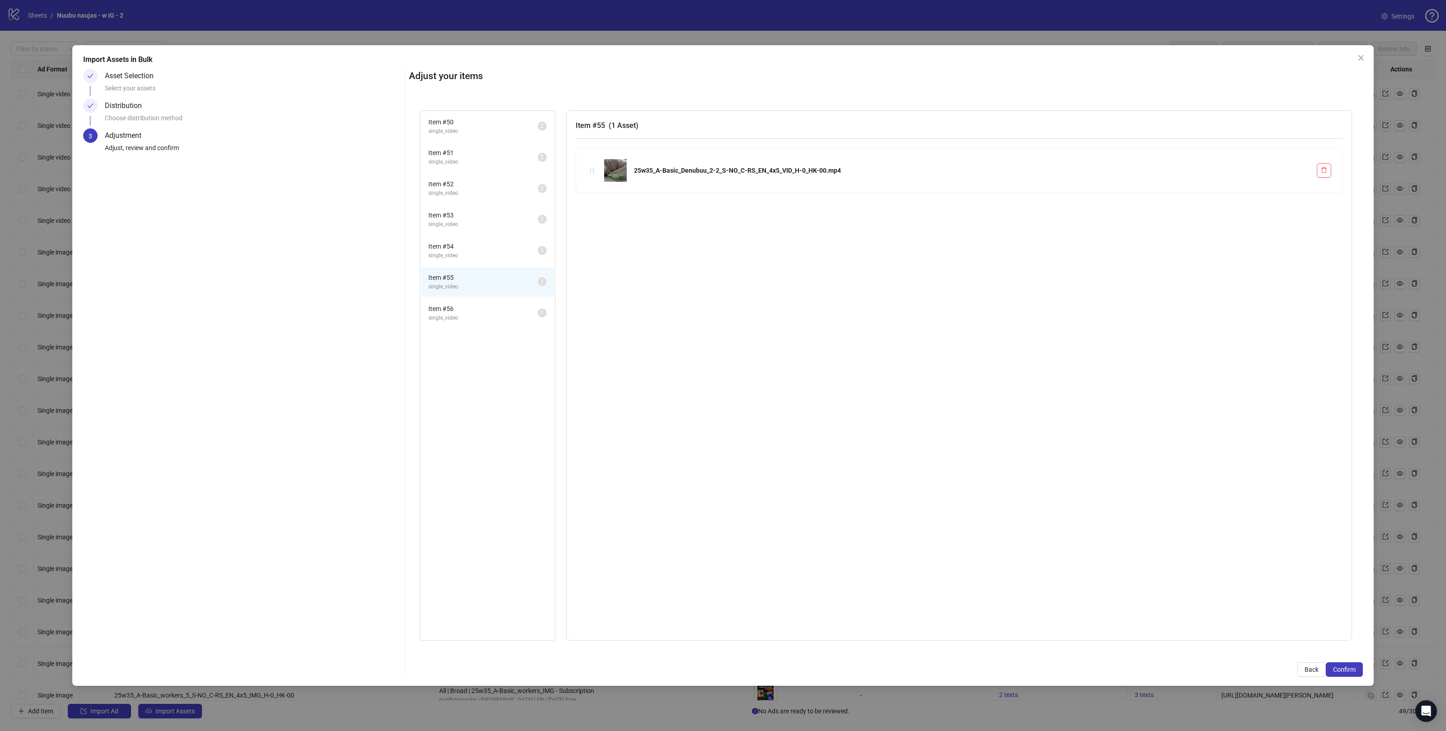
click at [492, 244] on span "Item # 54" at bounding box center [482, 246] width 109 height 10
click at [492, 226] on span "single_video" at bounding box center [482, 224] width 109 height 9
click at [491, 253] on span "single_video" at bounding box center [482, 255] width 109 height 9
click at [491, 236] on li "Item # 54 single_video 1" at bounding box center [487, 250] width 133 height 29
click at [494, 220] on span "single_video" at bounding box center [482, 224] width 109 height 9
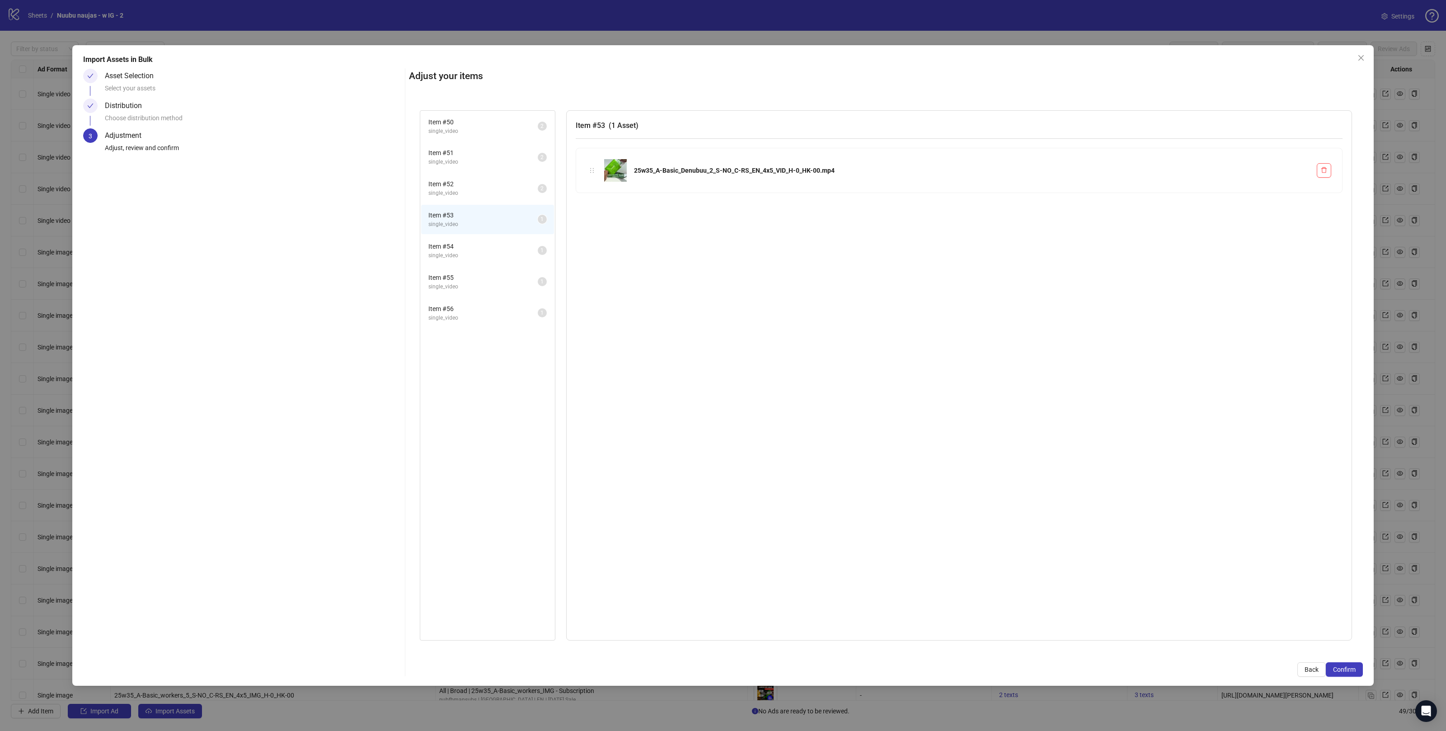
click at [490, 242] on span "Item # 54" at bounding box center [482, 246] width 109 height 10
click at [491, 225] on span "single_video" at bounding box center [482, 224] width 109 height 9
click at [494, 251] on span "single_video" at bounding box center [482, 255] width 109 height 9
click at [494, 228] on li "Item # 53 single_video 1" at bounding box center [487, 219] width 133 height 29
click at [496, 251] on span "single_video" at bounding box center [482, 255] width 109 height 9
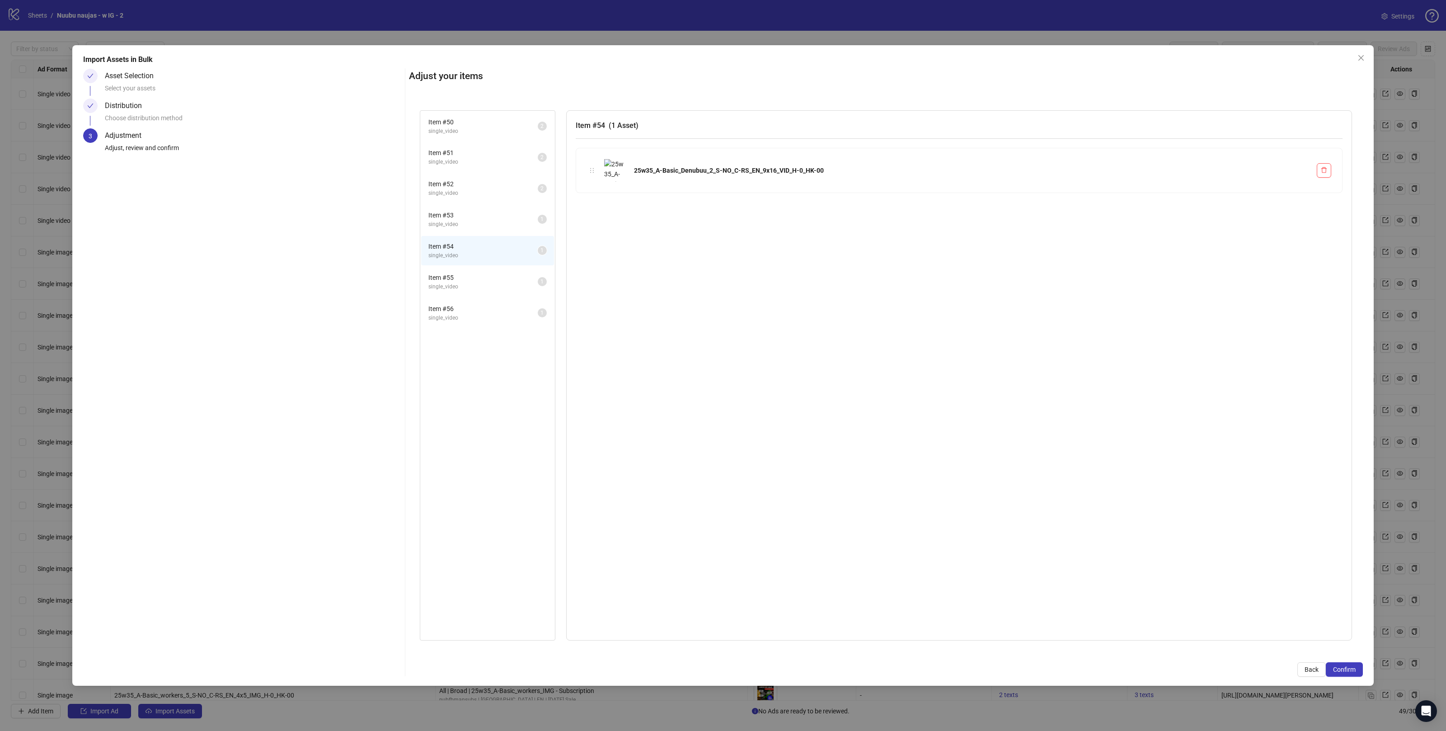
click at [495, 230] on li "Item # 53 single_video 1" at bounding box center [487, 219] width 133 height 29
click at [496, 267] on li "Item # 55 single_video 1" at bounding box center [487, 281] width 133 height 29
click at [497, 285] on span "single_video" at bounding box center [482, 286] width 109 height 9
click at [495, 305] on span "Item # 56" at bounding box center [482, 309] width 109 height 10
click at [1310, 668] on span "Back" at bounding box center [1312, 669] width 14 height 7
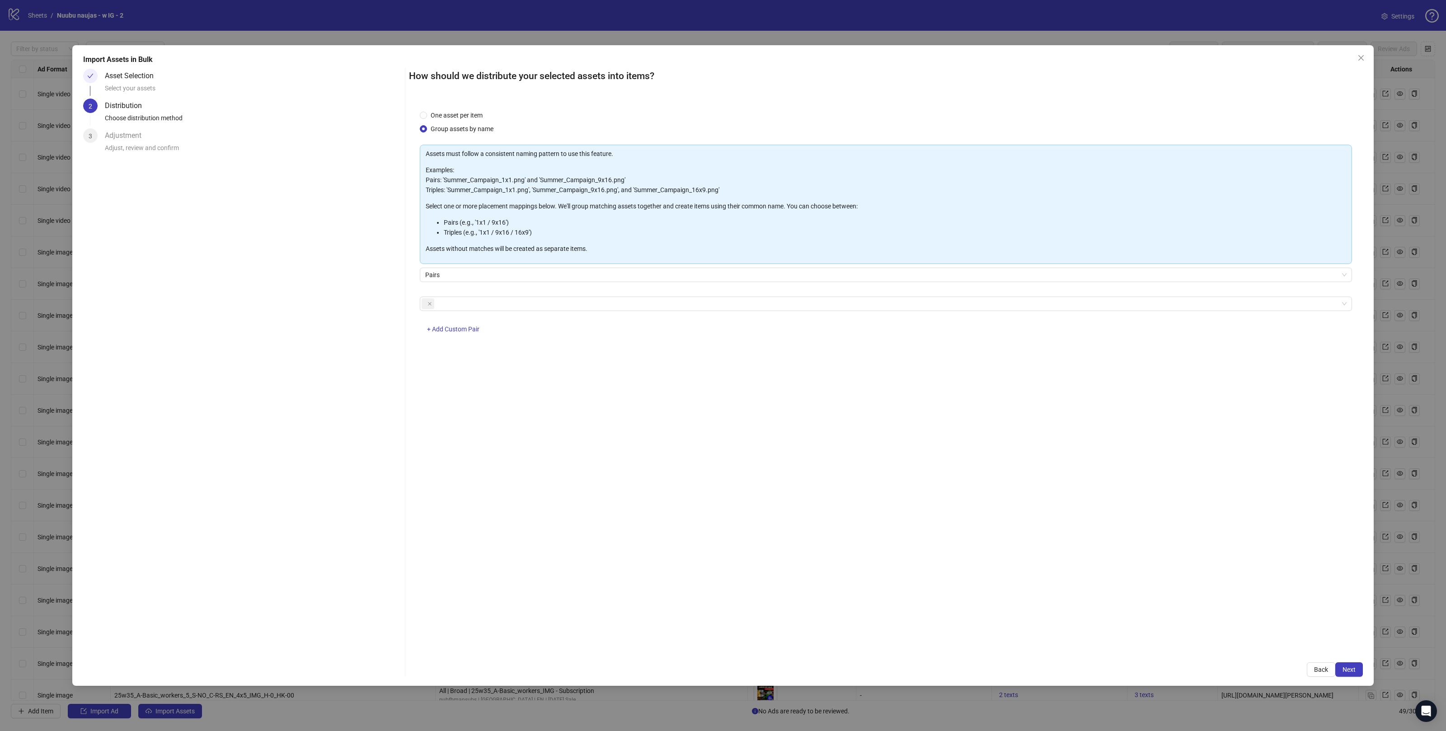
click at [1310, 668] on button "Back" at bounding box center [1321, 669] width 28 height 14
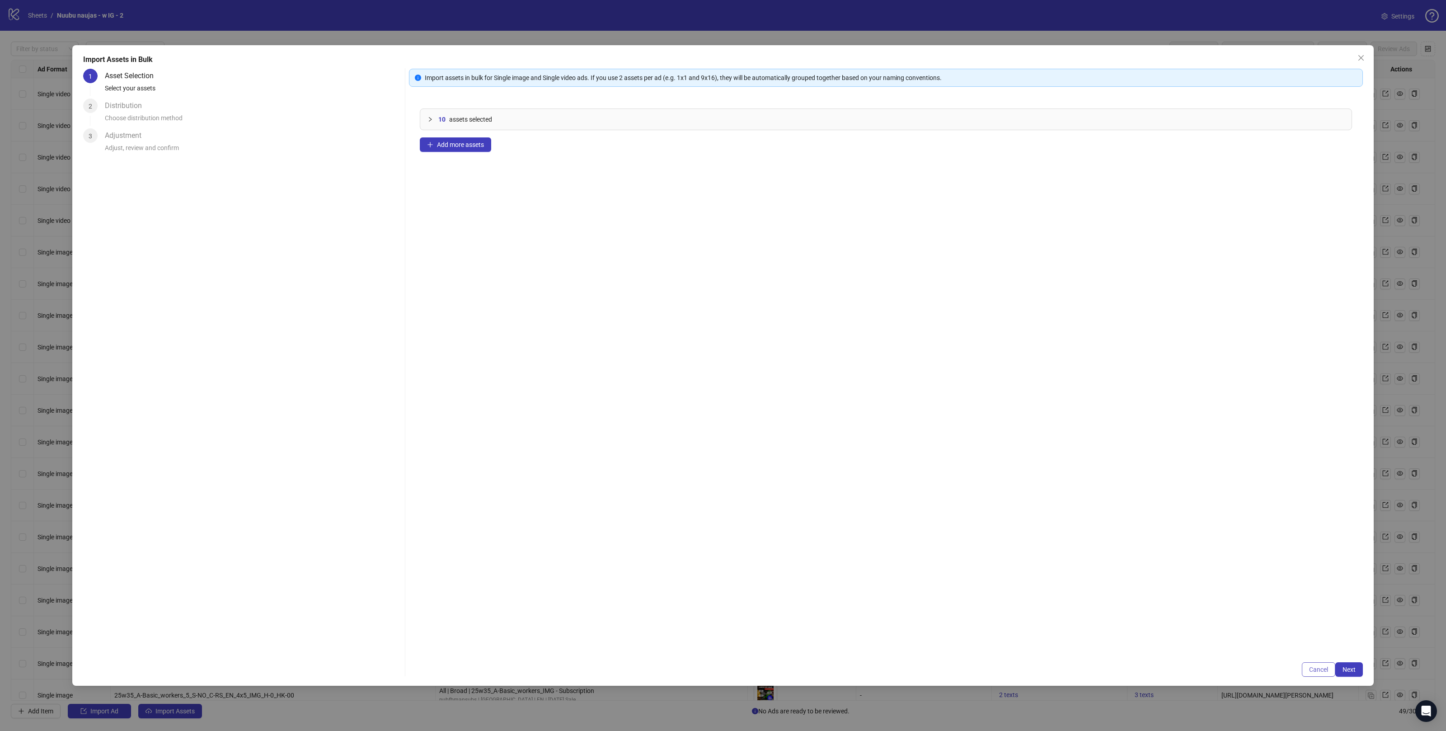
click at [1312, 668] on span "Cancel" at bounding box center [1318, 669] width 19 height 7
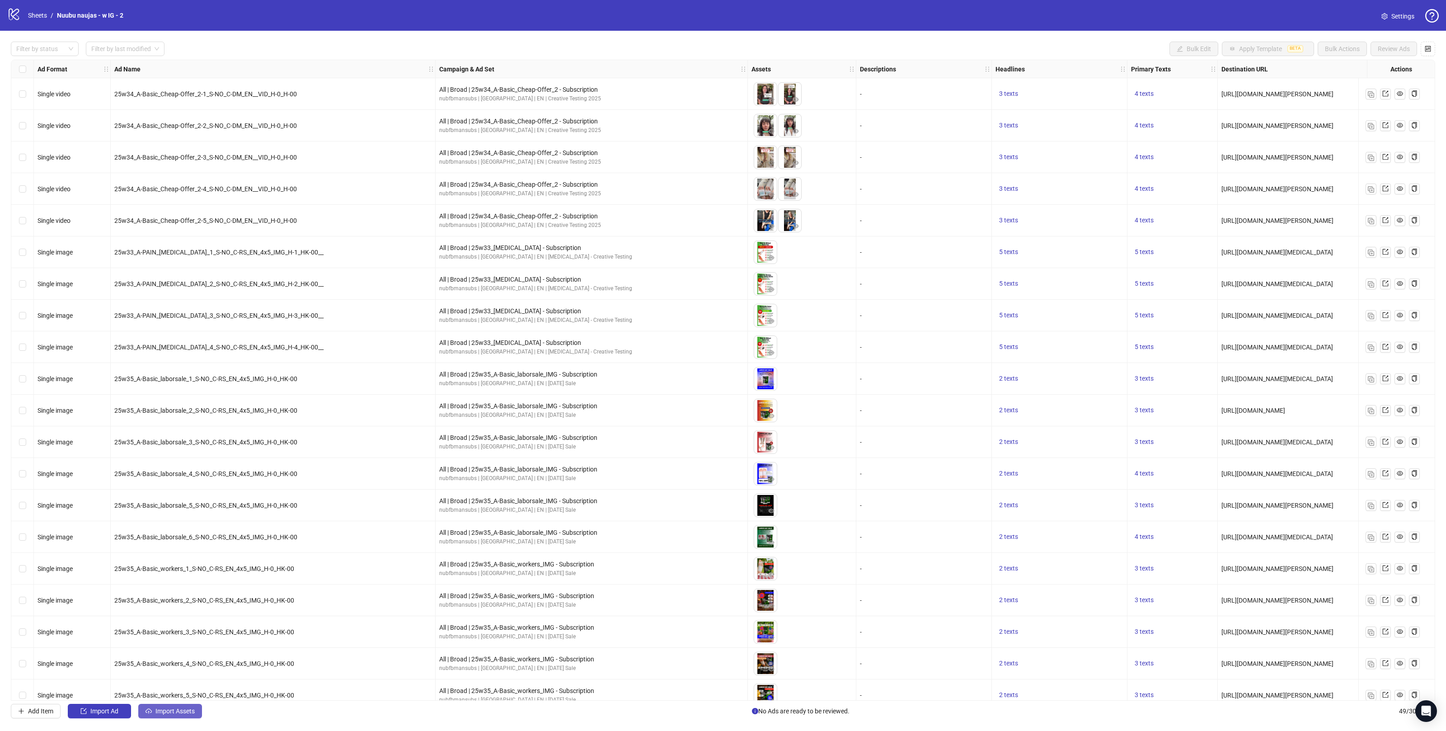
click at [157, 715] on span "Import Assets" at bounding box center [174, 710] width 39 height 7
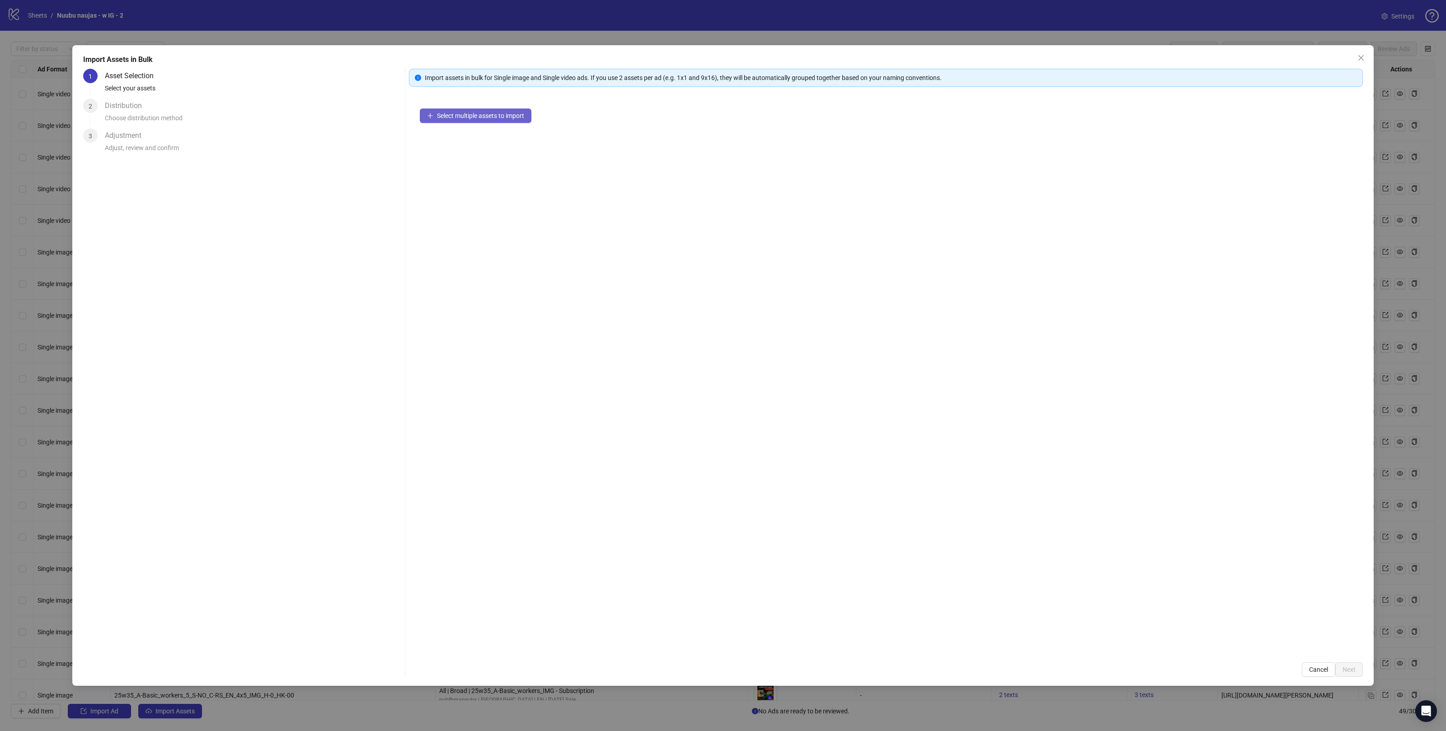
click at [513, 120] on button "Select multiple assets to import" at bounding box center [476, 115] width 112 height 14
click at [460, 143] on span "Add more assets" at bounding box center [460, 144] width 47 height 7
click at [1356, 676] on button "Next" at bounding box center [1349, 669] width 28 height 14
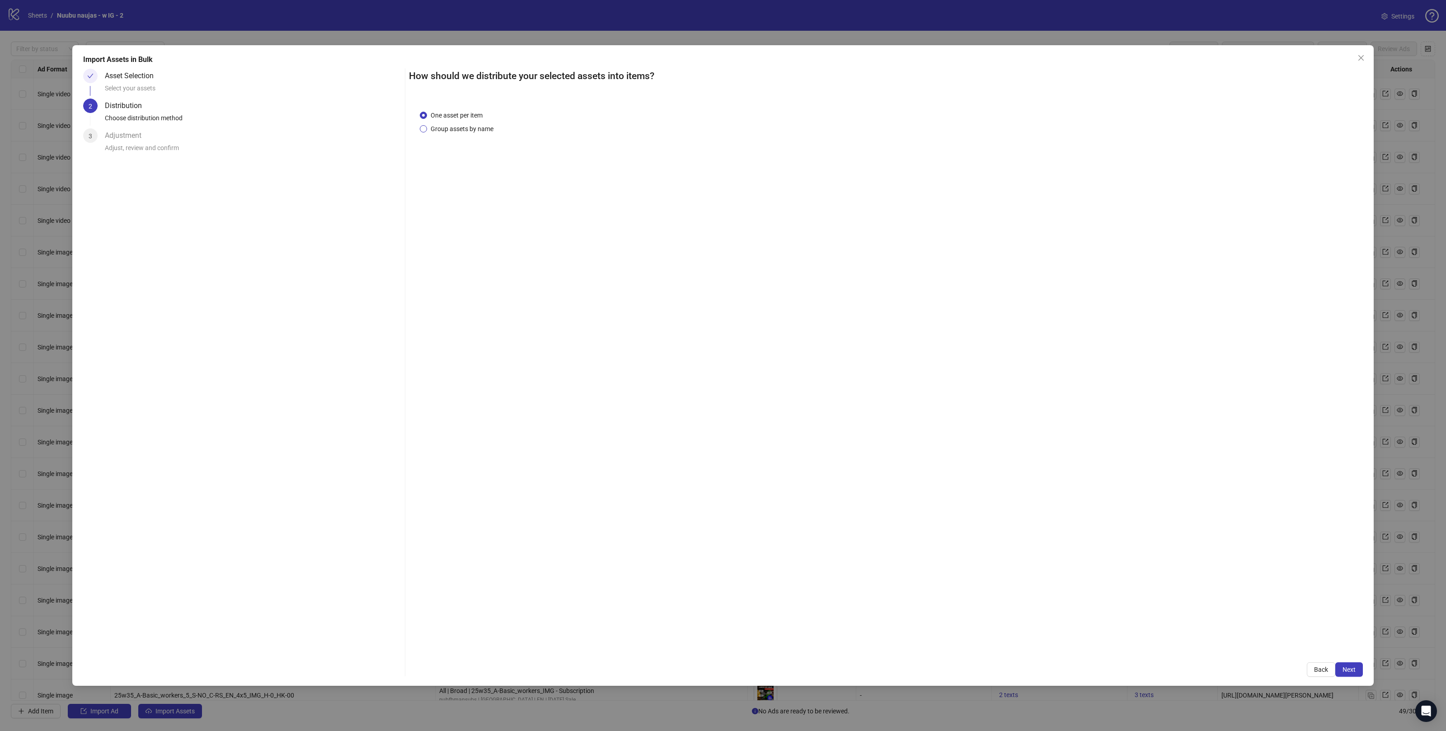
click at [467, 128] on span "Group assets by name" at bounding box center [462, 129] width 70 height 10
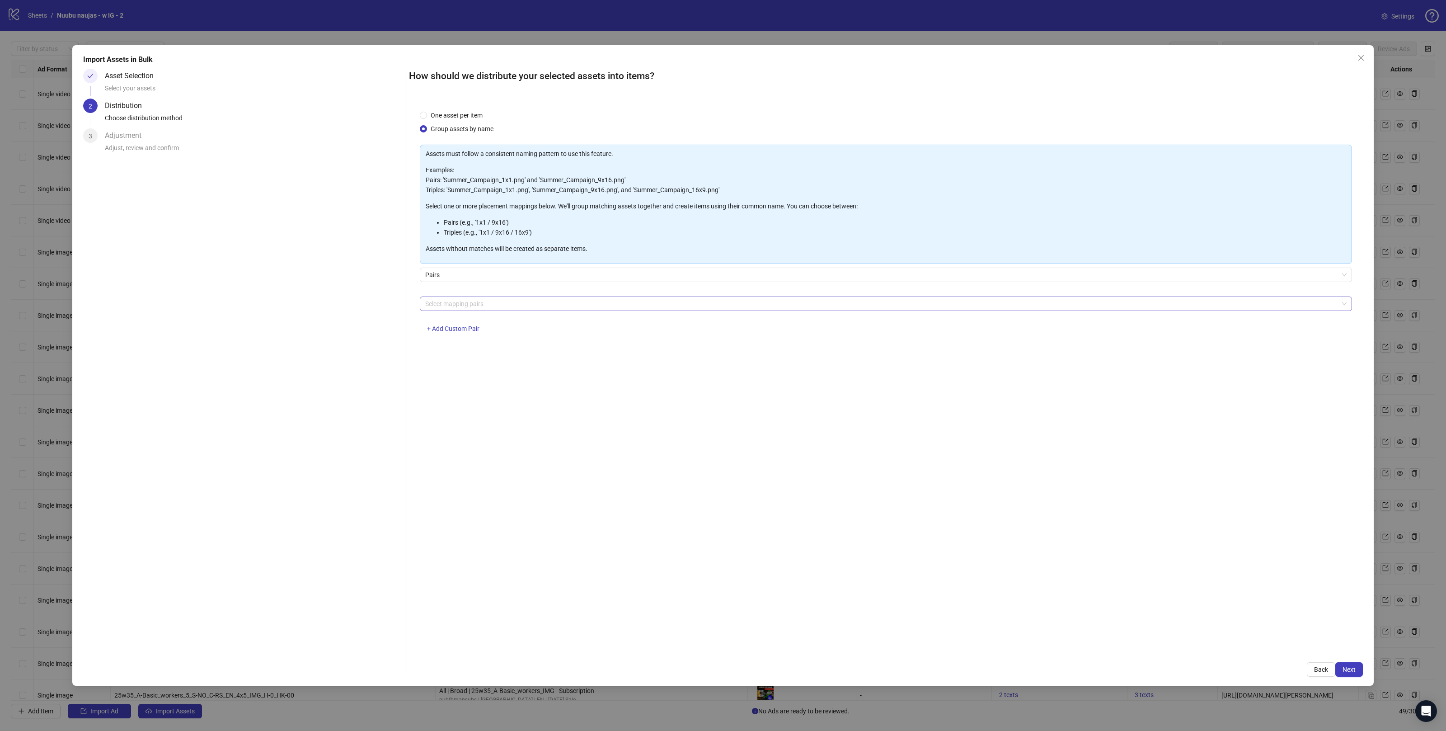
click at [480, 301] on div at bounding box center [881, 303] width 919 height 13
click at [448, 406] on div "4x5 / 9x16" at bounding box center [886, 409] width 918 height 10
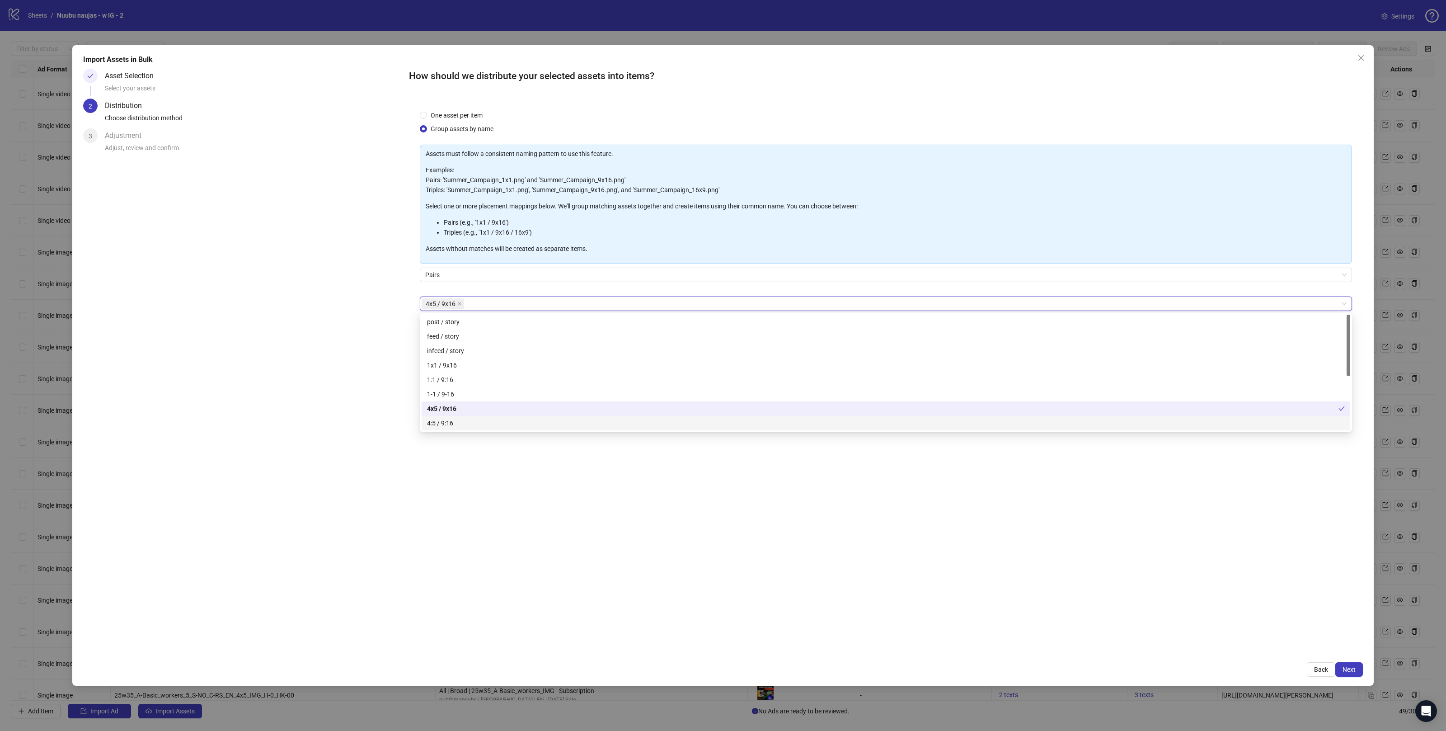
click at [527, 474] on div "One asset per item Group assets by name Assets must follow a consistent naming …" at bounding box center [886, 375] width 954 height 552
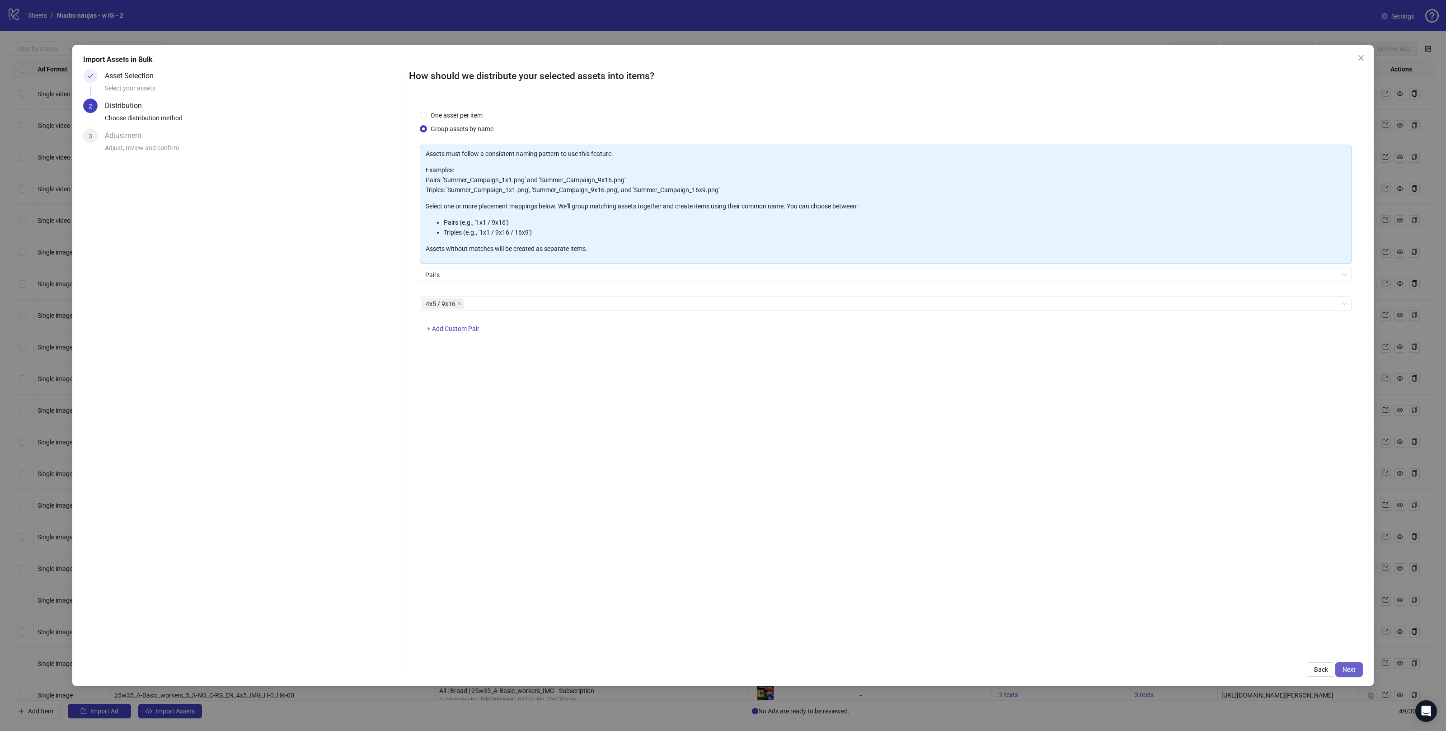
click at [1357, 672] on button "Next" at bounding box center [1349, 669] width 28 height 14
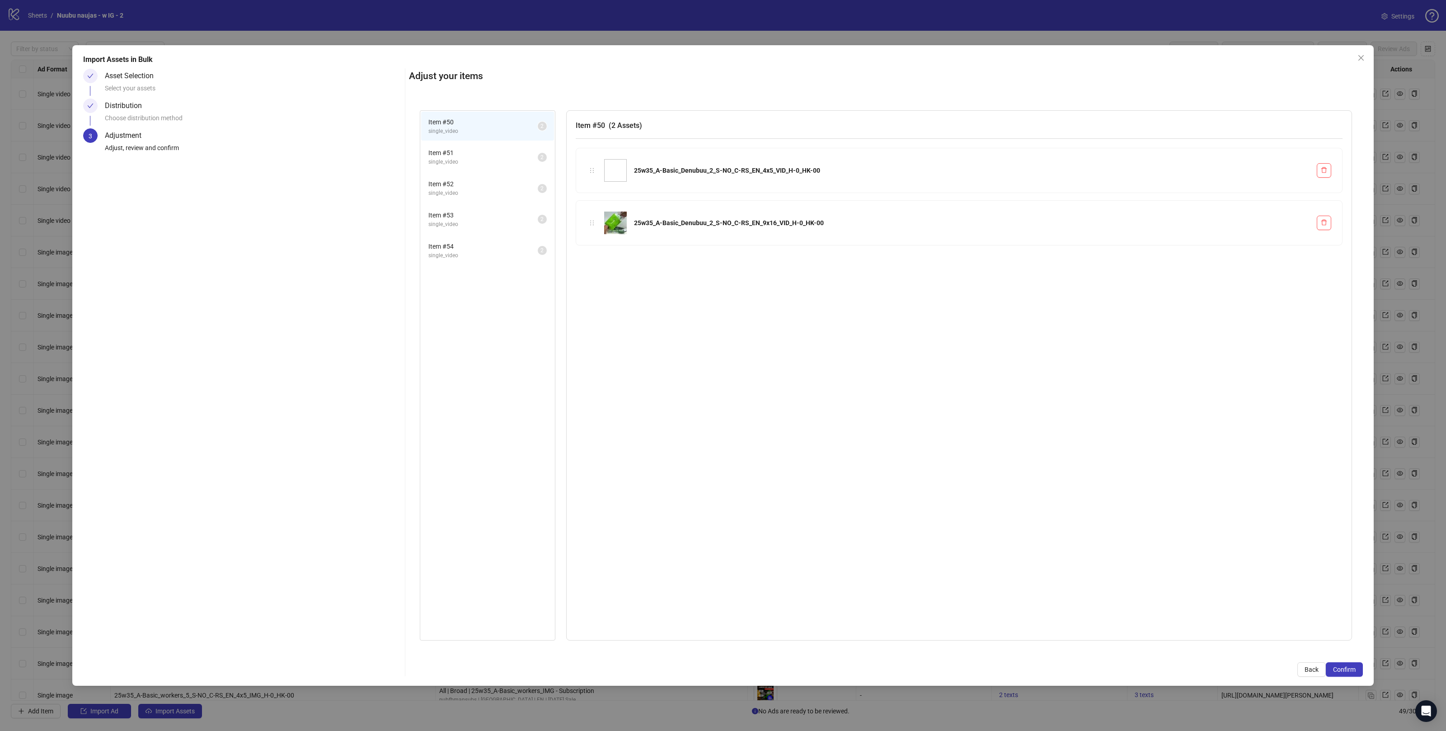
click at [481, 158] on span "single_video" at bounding box center [482, 162] width 109 height 9
click at [477, 191] on span "single_video" at bounding box center [482, 193] width 109 height 9
click at [485, 227] on li "Item # 53 single_video 2" at bounding box center [487, 219] width 133 height 29
click at [486, 259] on li "Item # 54 single_video 2" at bounding box center [487, 250] width 133 height 29
click at [1347, 670] on span "Confirm" at bounding box center [1344, 669] width 23 height 7
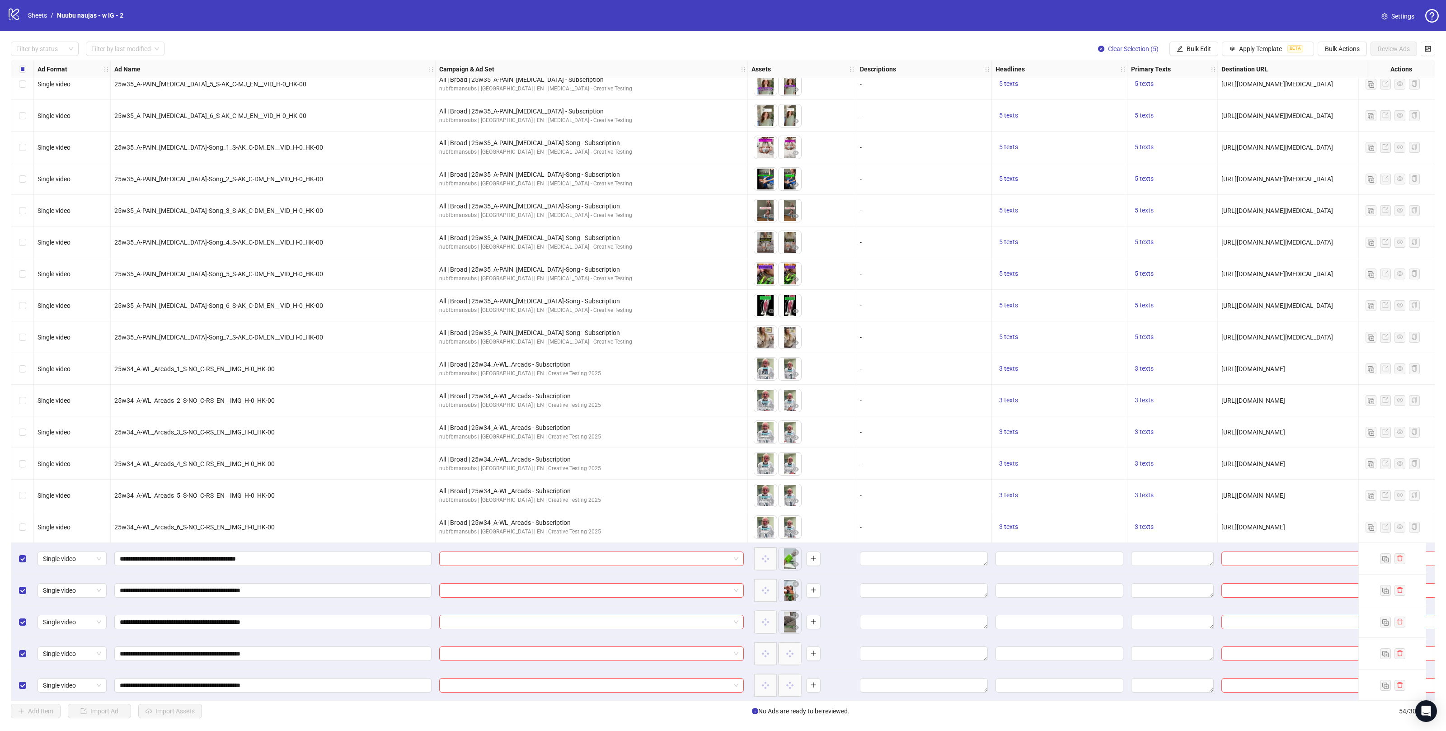
scroll to position [1090, 0]
click at [1183, 48] on button "Bulk Edit" at bounding box center [1194, 49] width 49 height 14
click at [1191, 92] on span "Campaign & Ad Set" at bounding box center [1202, 96] width 54 height 10
click at [1173, 90] on input "search" at bounding box center [1163, 88] width 117 height 14
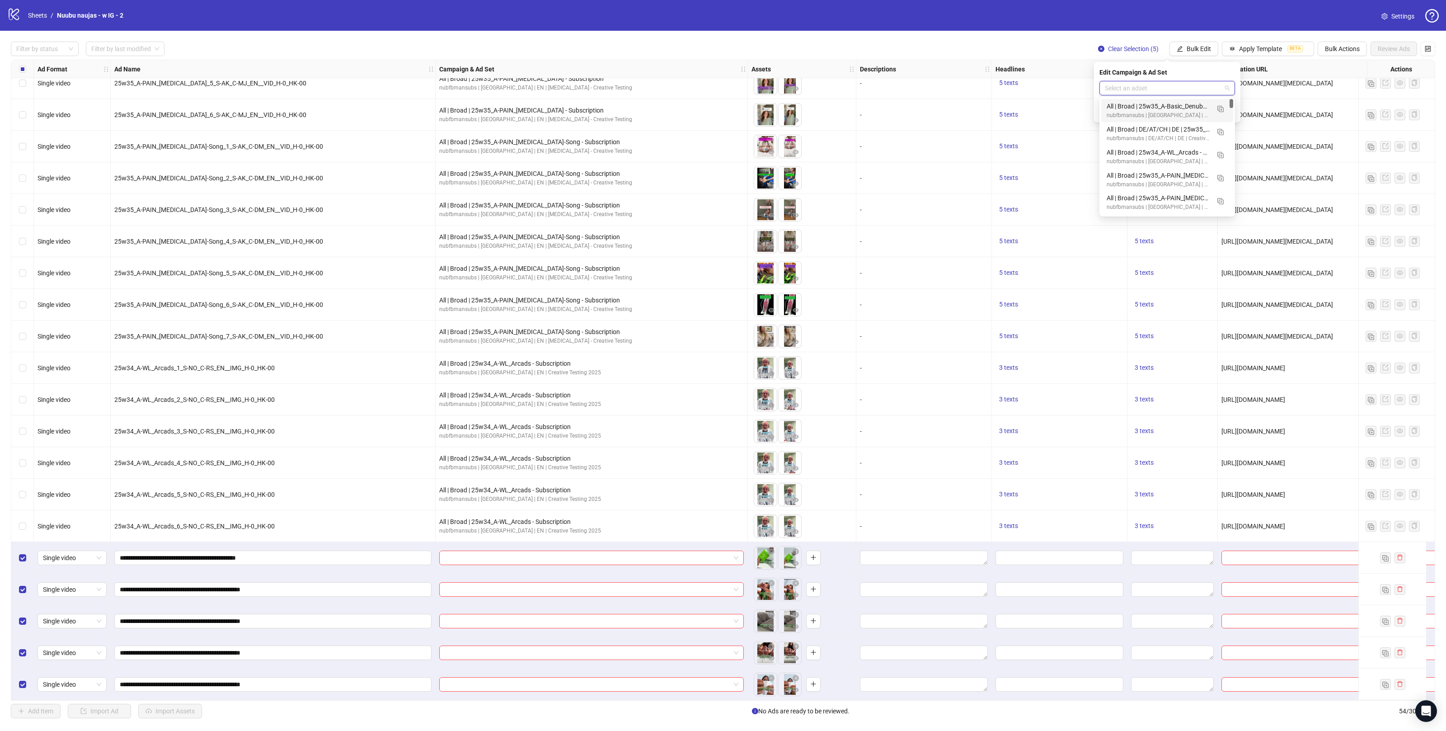
paste input "**********"
type input "**********"
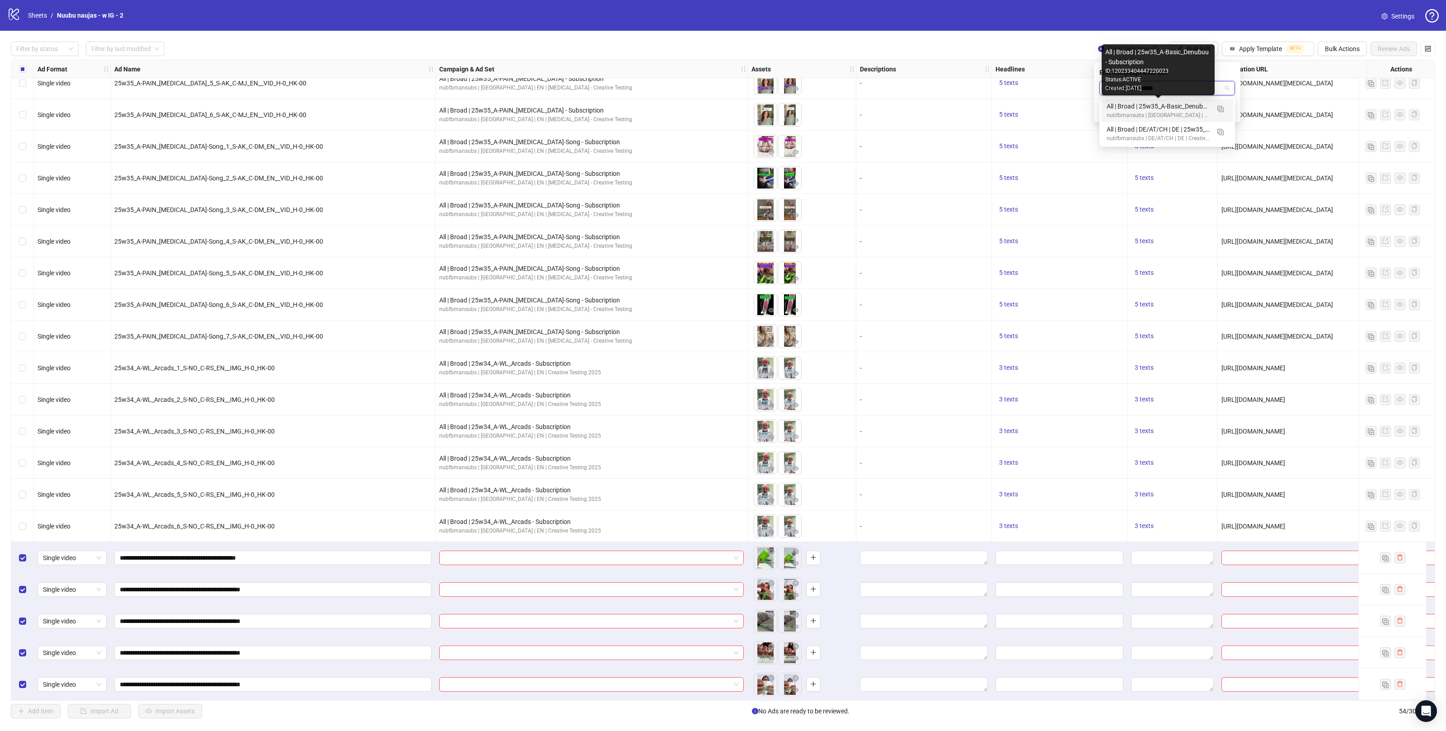
click at [1159, 103] on div "All | Broad | 25w35_A-Basic_Denubuu - Subscription" at bounding box center [1158, 106] width 103 height 10
click at [1232, 110] on icon "check" at bounding box center [1230, 111] width 6 height 6
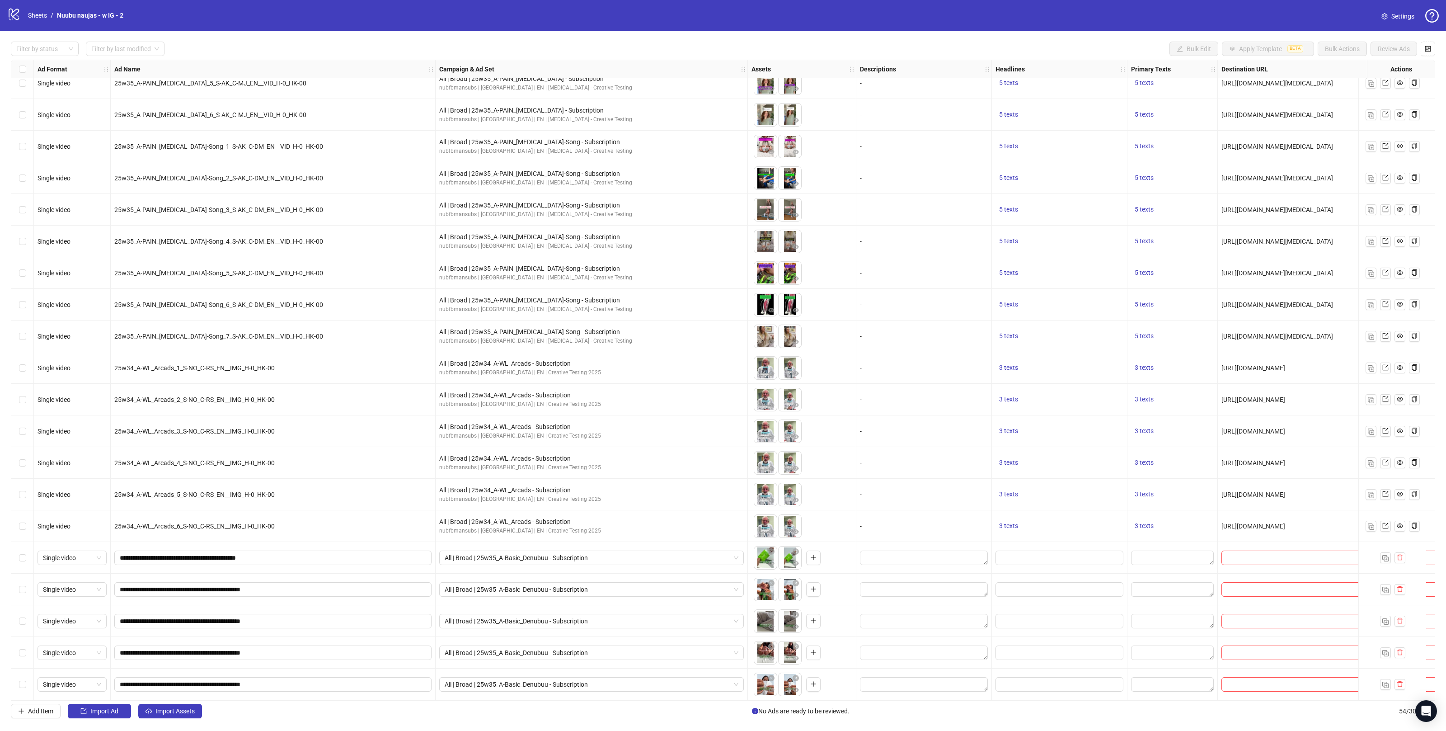
click at [171, 703] on div "Filter by status Filter by last modified Bulk Edit Apply Template BETA Bulk Act…" at bounding box center [723, 380] width 1446 height 698
click at [170, 711] on span "Import Assets" at bounding box center [174, 710] width 39 height 7
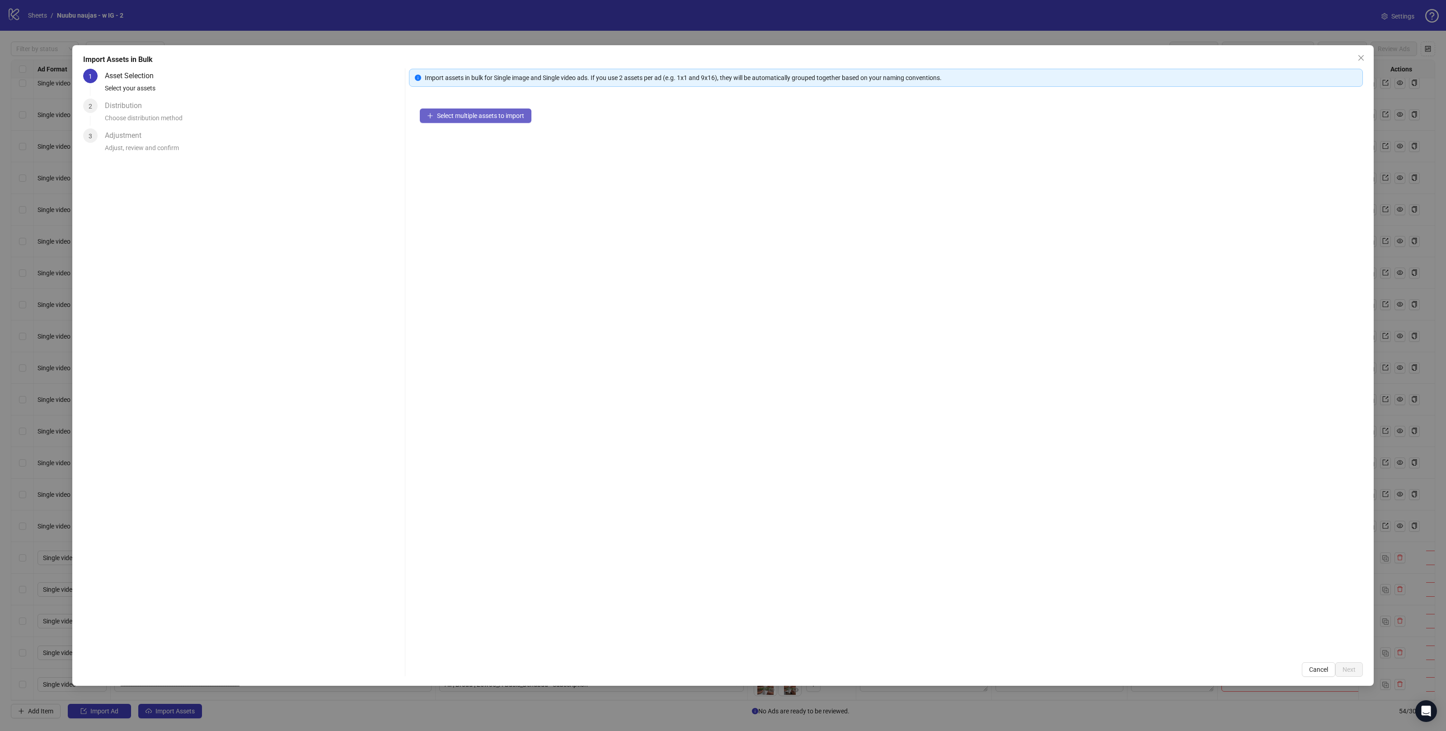
click at [437, 116] on span "Select multiple assets to import" at bounding box center [480, 115] width 87 height 7
click at [1348, 671] on span "Next" at bounding box center [1349, 669] width 13 height 7
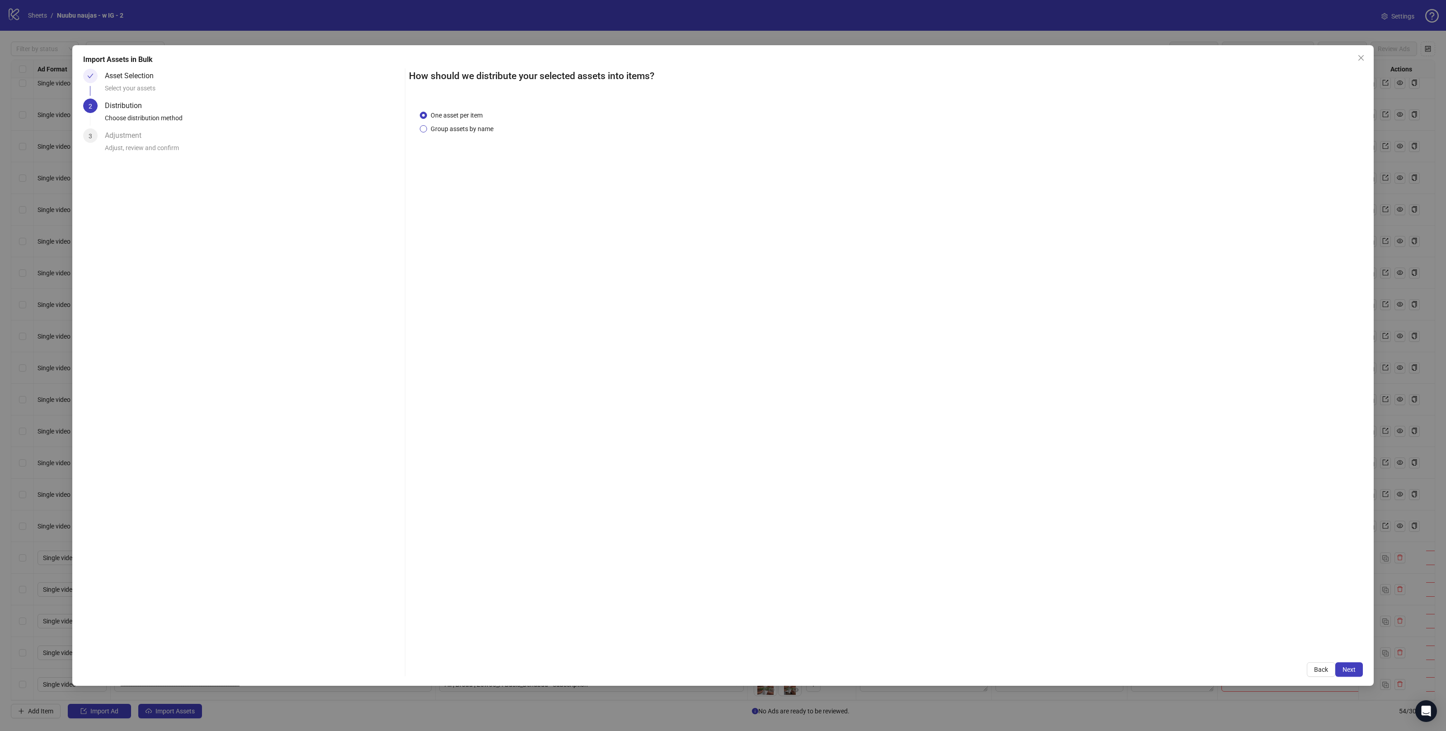
click at [441, 127] on span "Group assets by name" at bounding box center [462, 129] width 70 height 10
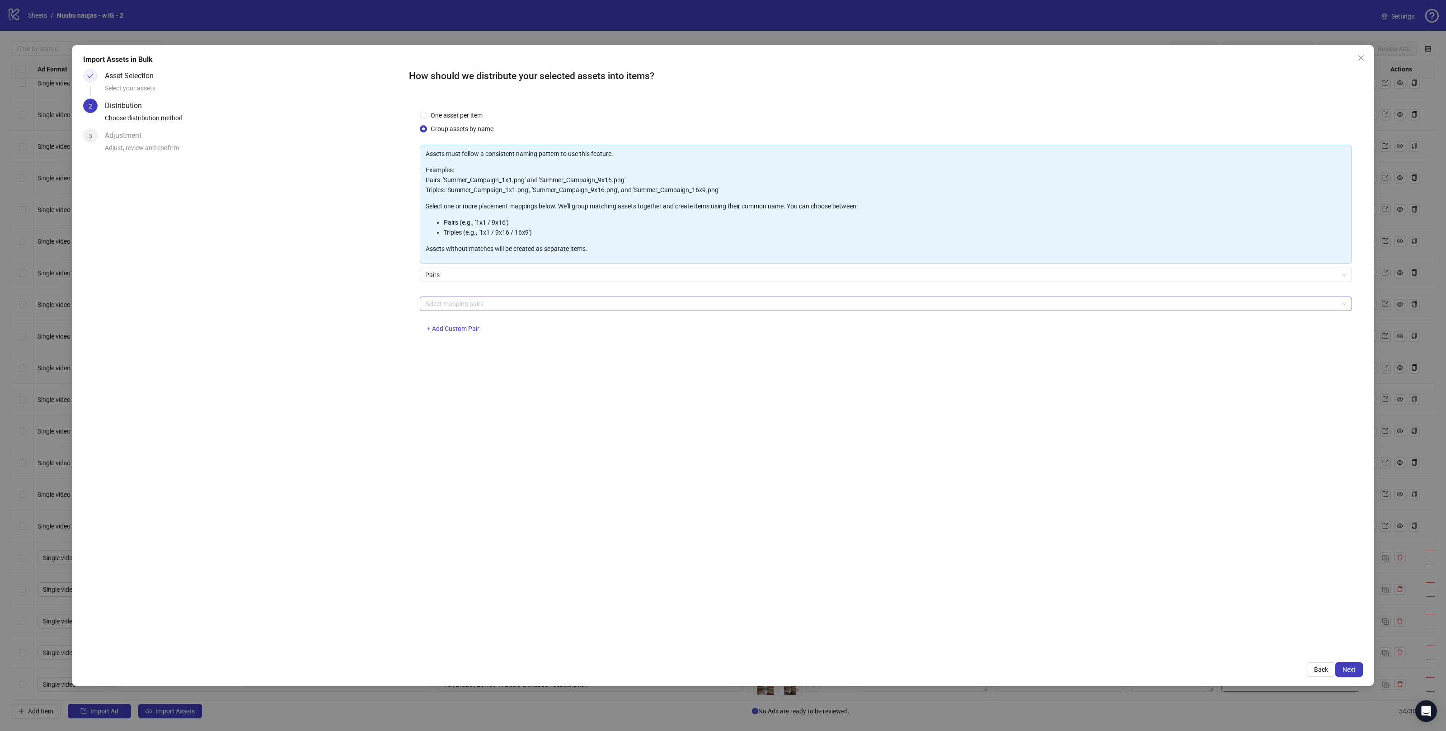
click at [454, 308] on div at bounding box center [881, 303] width 919 height 13
click at [445, 408] on div "4x5 / 9x16" at bounding box center [886, 409] width 918 height 10
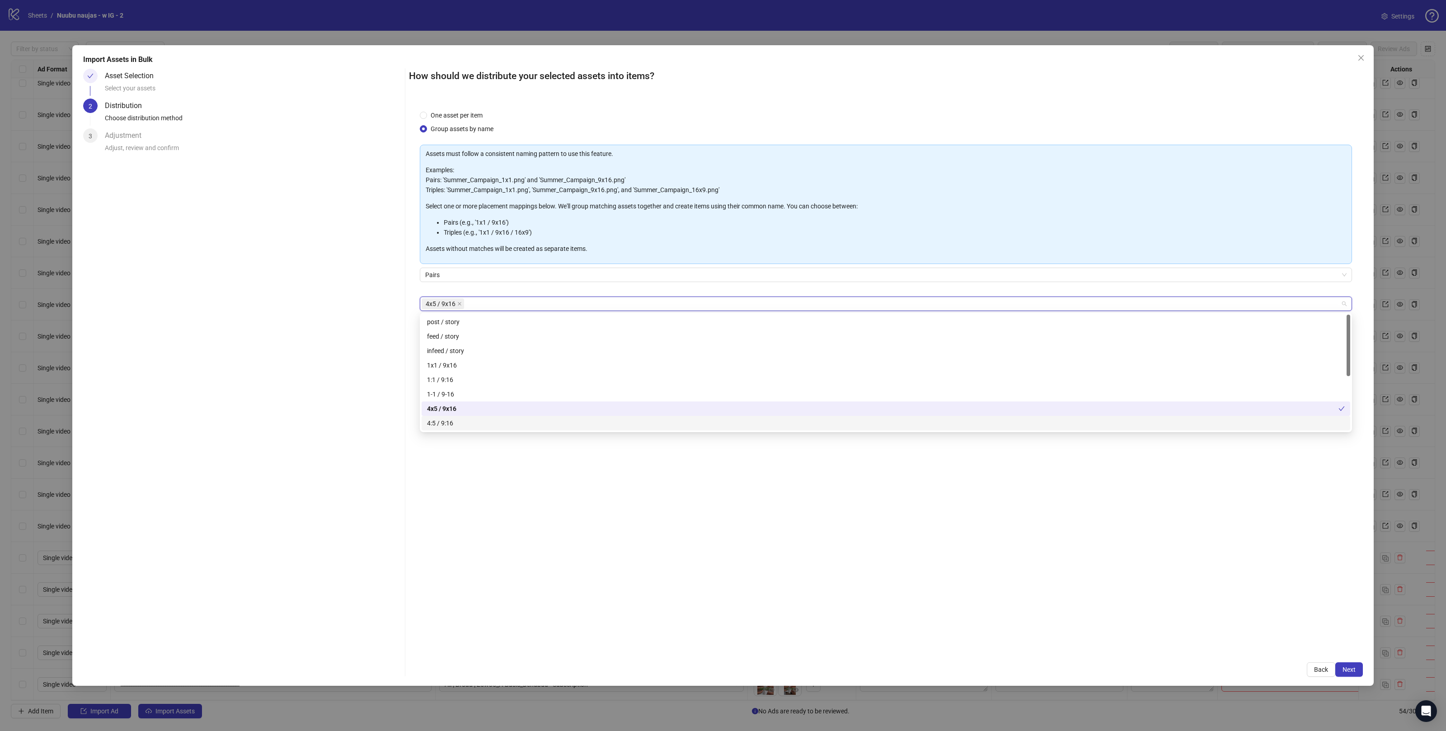
click at [885, 569] on div "One asset per item Group assets by name Assets must follow a consistent naming …" at bounding box center [886, 375] width 954 height 552
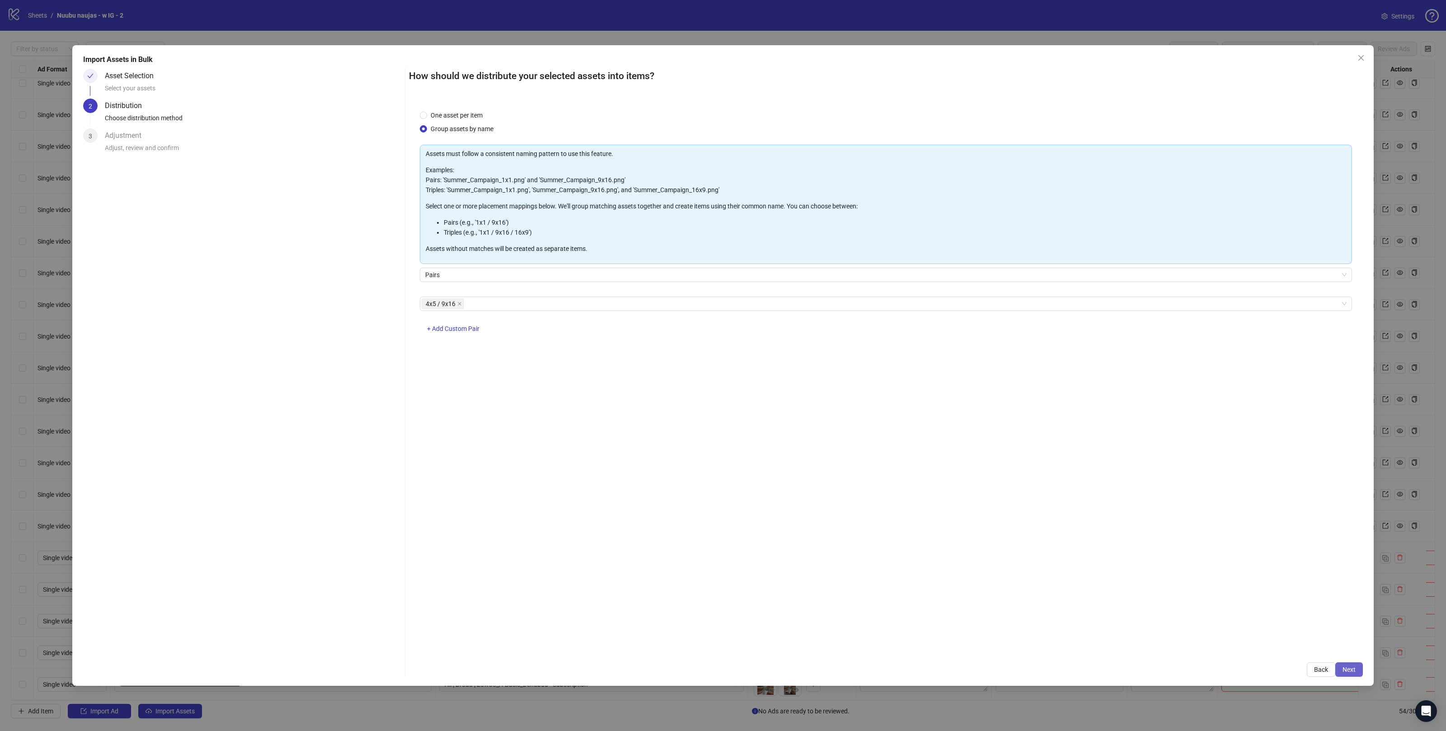
click at [1350, 676] on button "Next" at bounding box center [1349, 669] width 28 height 14
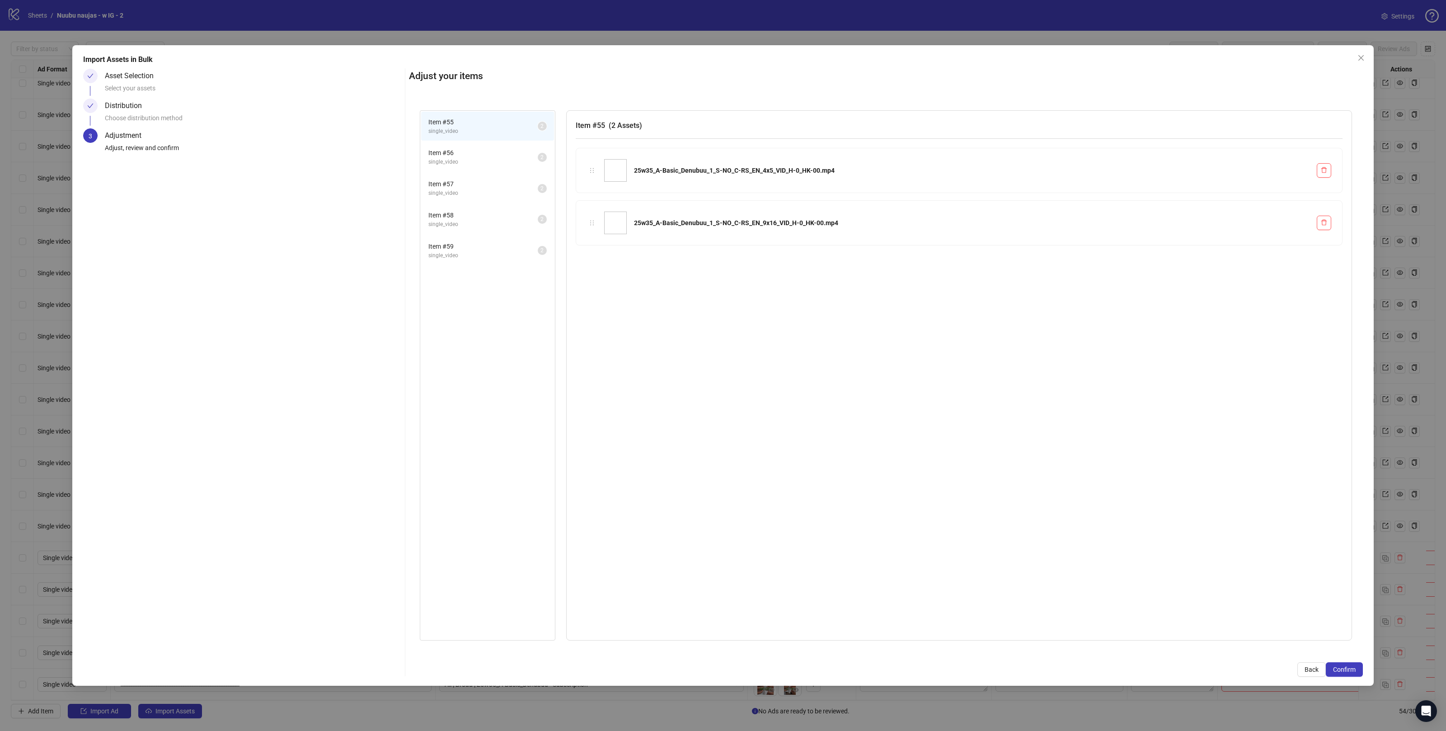
click at [473, 163] on span "single_video" at bounding box center [482, 162] width 109 height 9
click at [470, 194] on span "single_video" at bounding box center [482, 193] width 109 height 9
click at [461, 227] on li "Item # 58 single_video 2" at bounding box center [487, 219] width 133 height 29
click at [456, 255] on span "single_video" at bounding box center [482, 255] width 109 height 9
click at [1343, 669] on span "Confirm" at bounding box center [1344, 669] width 23 height 7
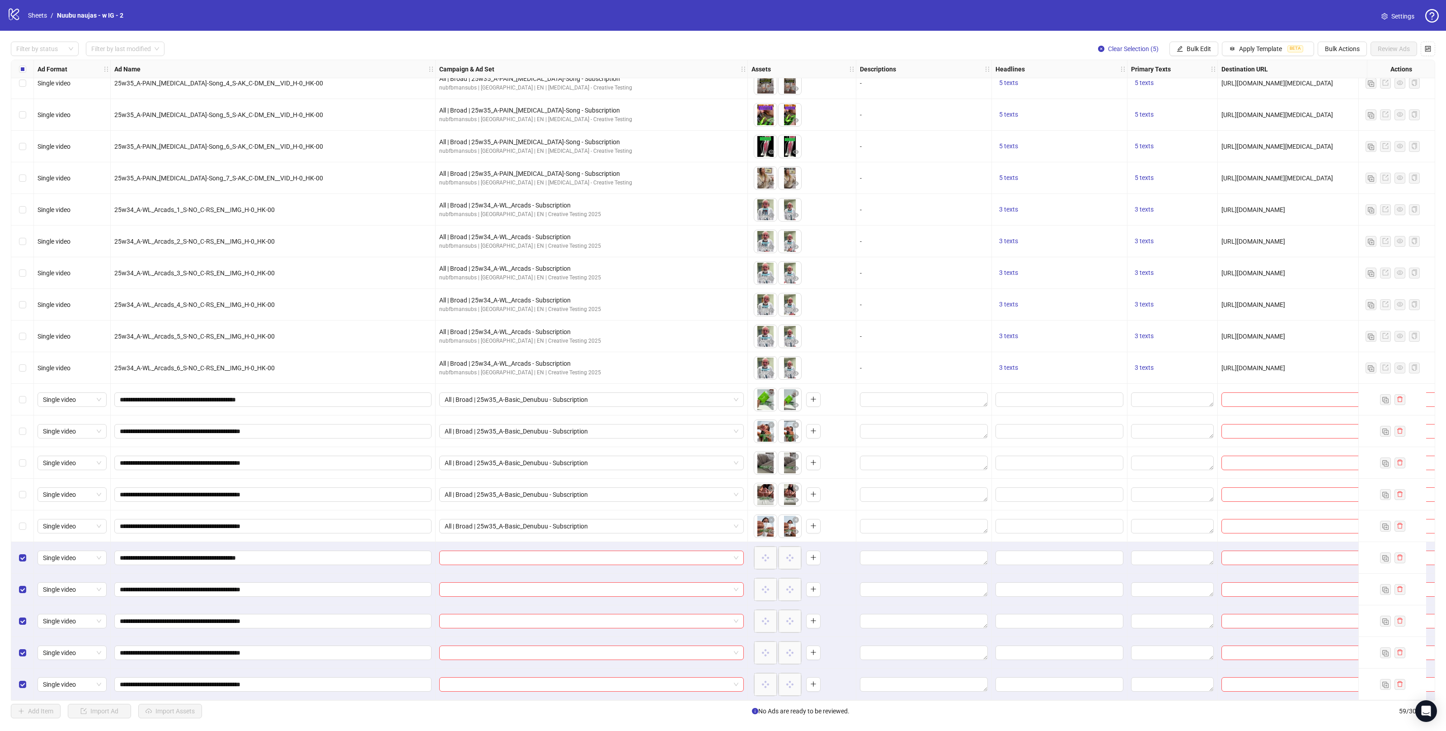
scroll to position [1248, 0]
click at [1201, 48] on span "Bulk Edit" at bounding box center [1199, 48] width 24 height 7
click at [1198, 97] on span "Campaign & Ad Set" at bounding box center [1202, 96] width 54 height 10
click at [1159, 90] on input "search" at bounding box center [1163, 88] width 117 height 14
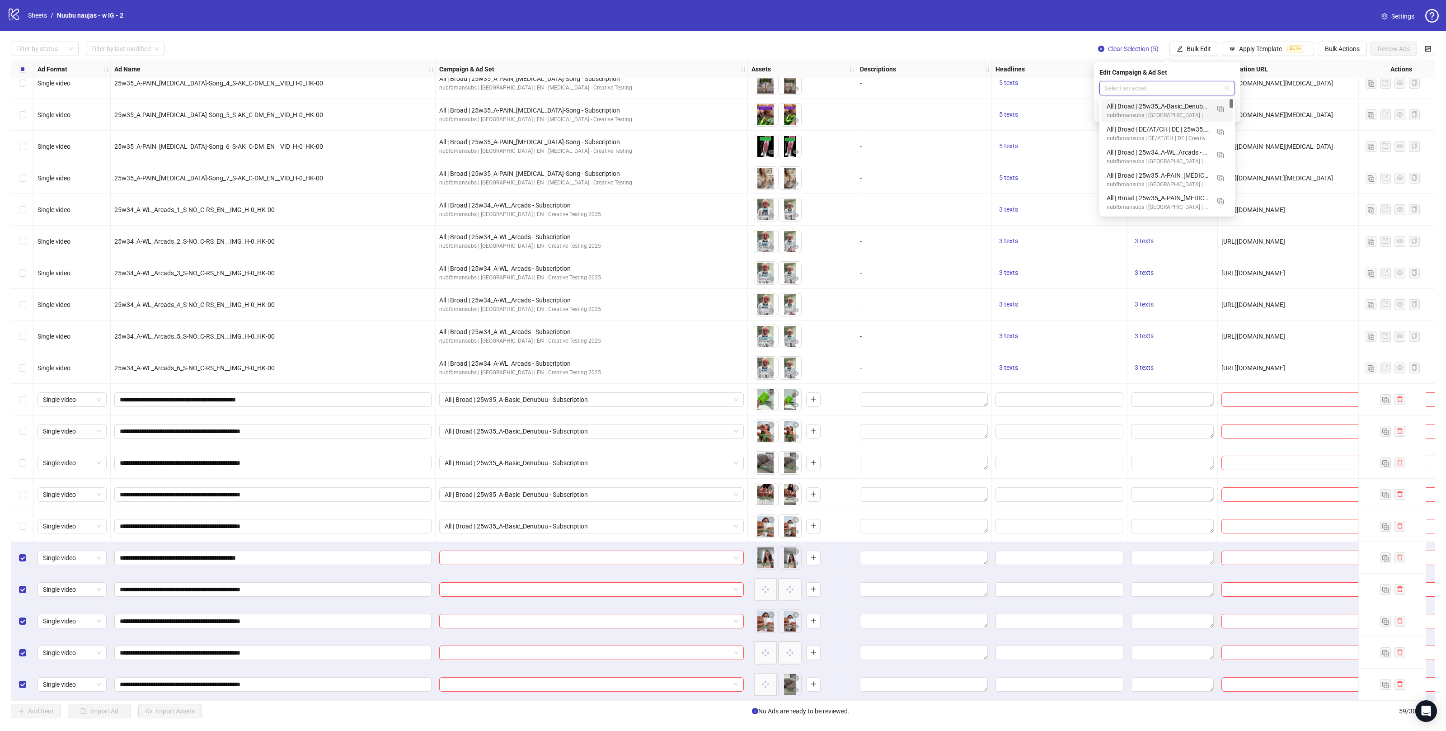
paste input "**********"
type input "**********"
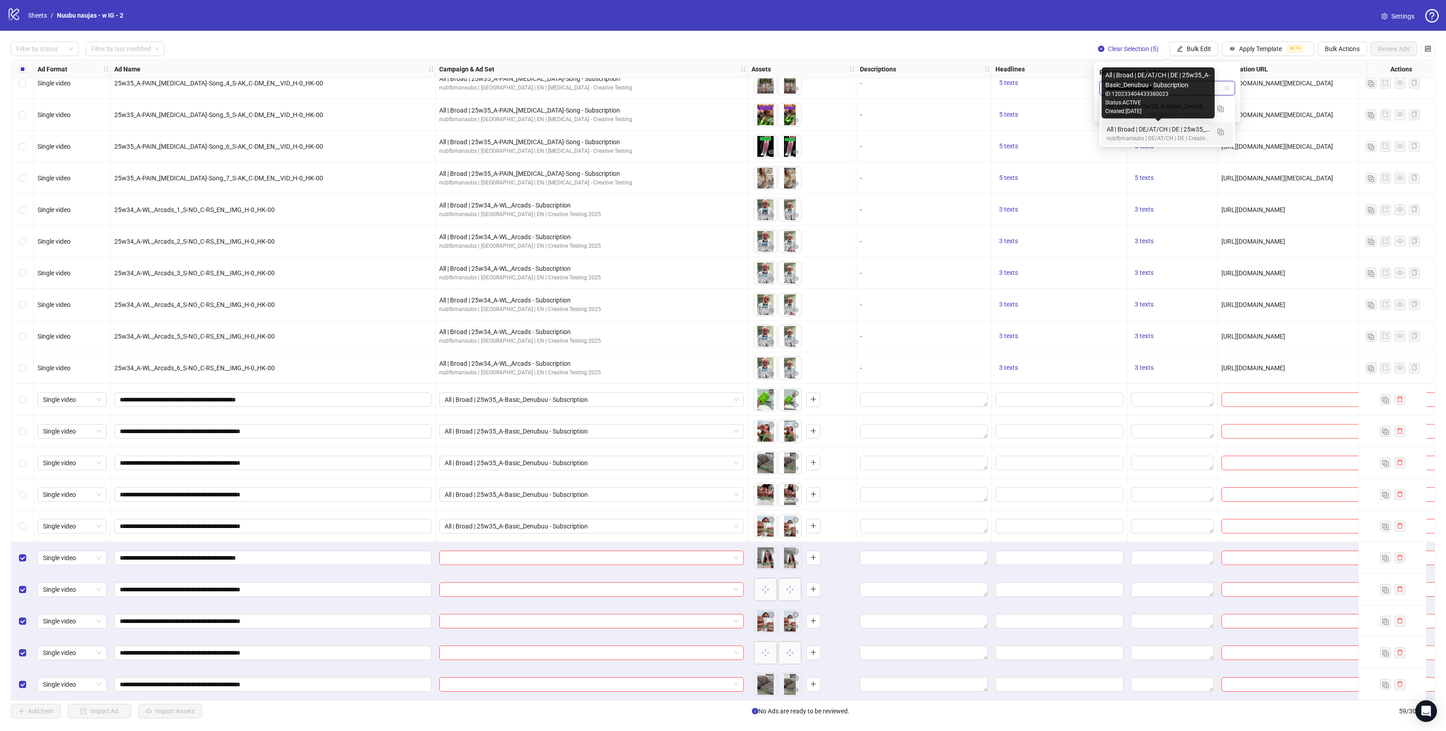
click at [1147, 135] on div "nubfbmansubs | DE/AT/CH | DE | Creative Testing 2025 - Subscription" at bounding box center [1158, 138] width 103 height 9
click at [1232, 114] on span "submit" at bounding box center [1230, 111] width 6 height 7
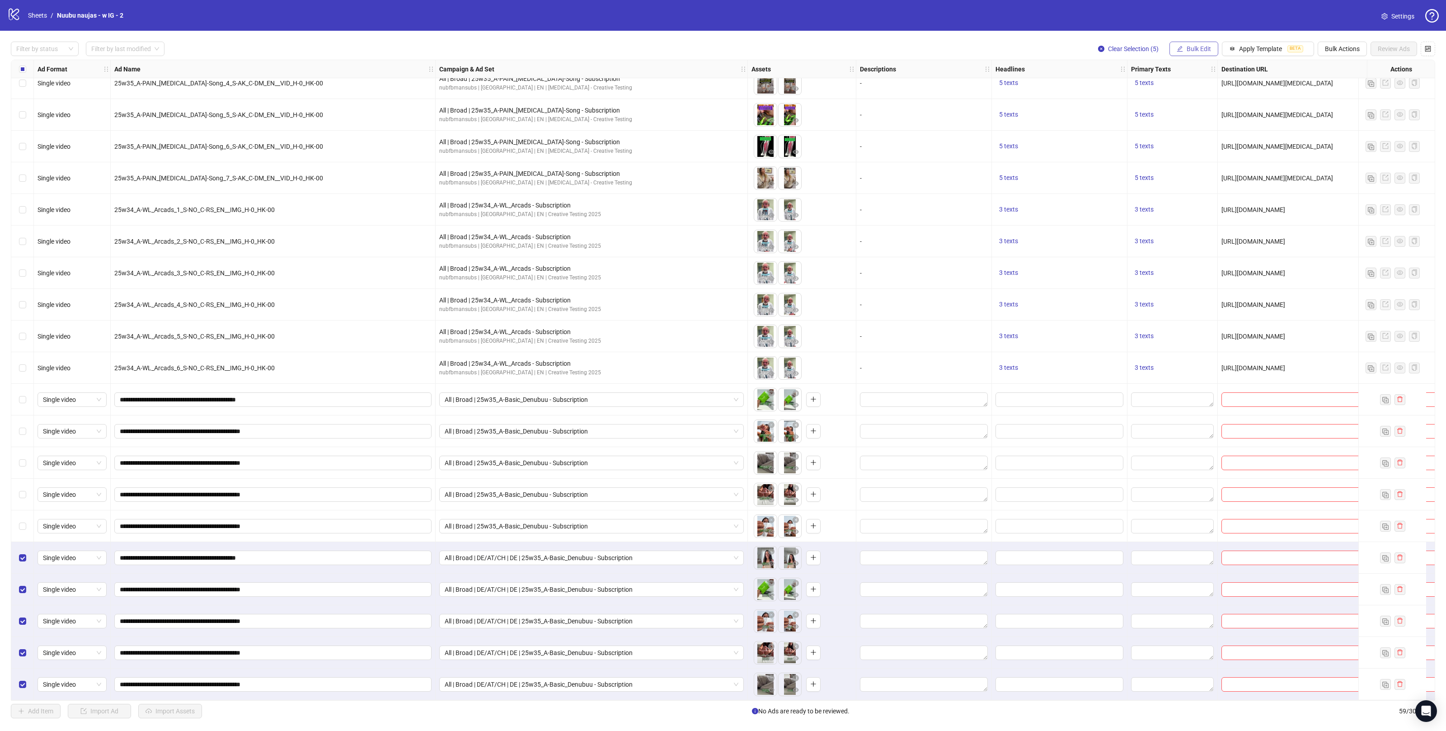
click at [1199, 48] on span "Bulk Edit" at bounding box center [1199, 48] width 24 height 7
click at [1187, 139] on span "Primary Texts" at bounding box center [1202, 140] width 54 height 10
click at [1181, 96] on textarea at bounding box center [1168, 93] width 136 height 24
paste textarea "**********"
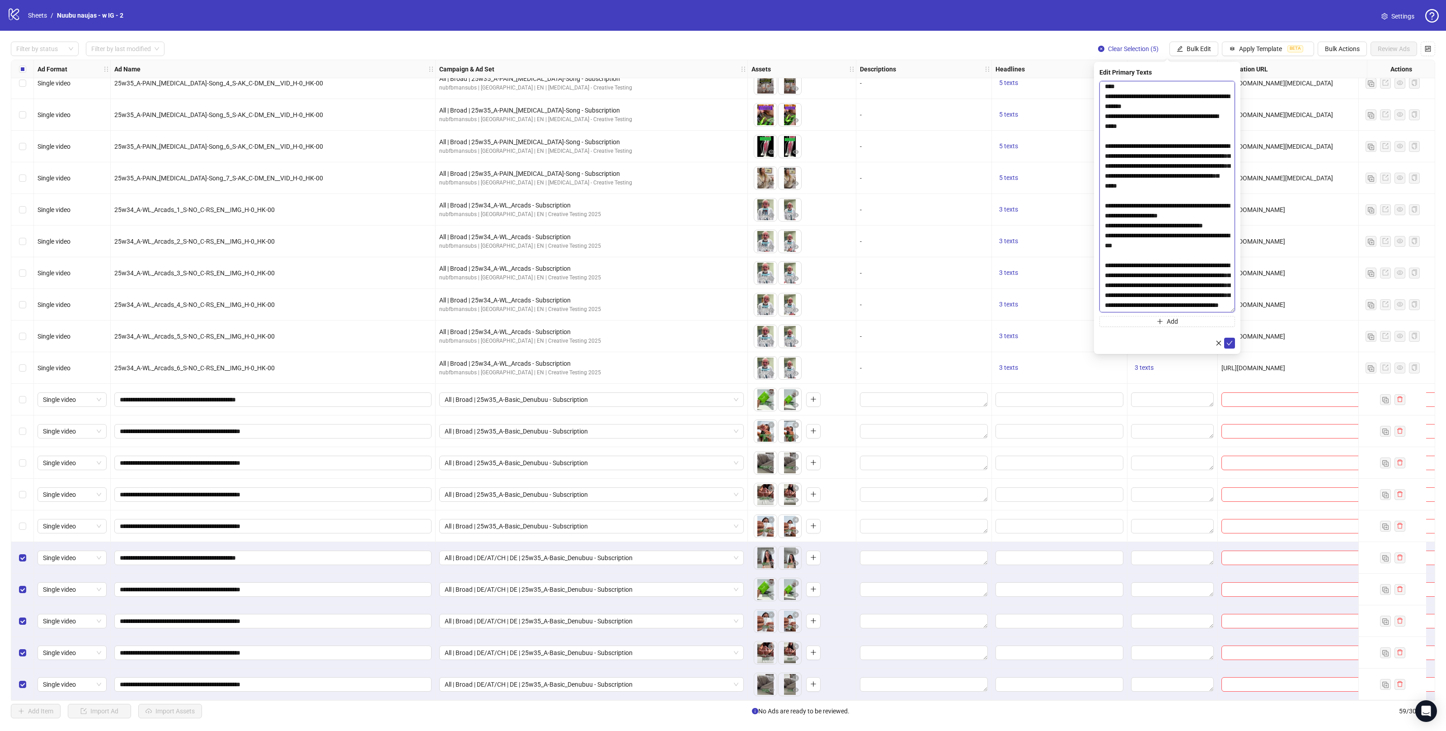
scroll to position [193, 0]
drag, startPoint x: 1230, startPoint y: 100, endPoint x: 1216, endPoint y: 315, distance: 215.6
click at [1216, 312] on textarea at bounding box center [1168, 196] width 136 height 231
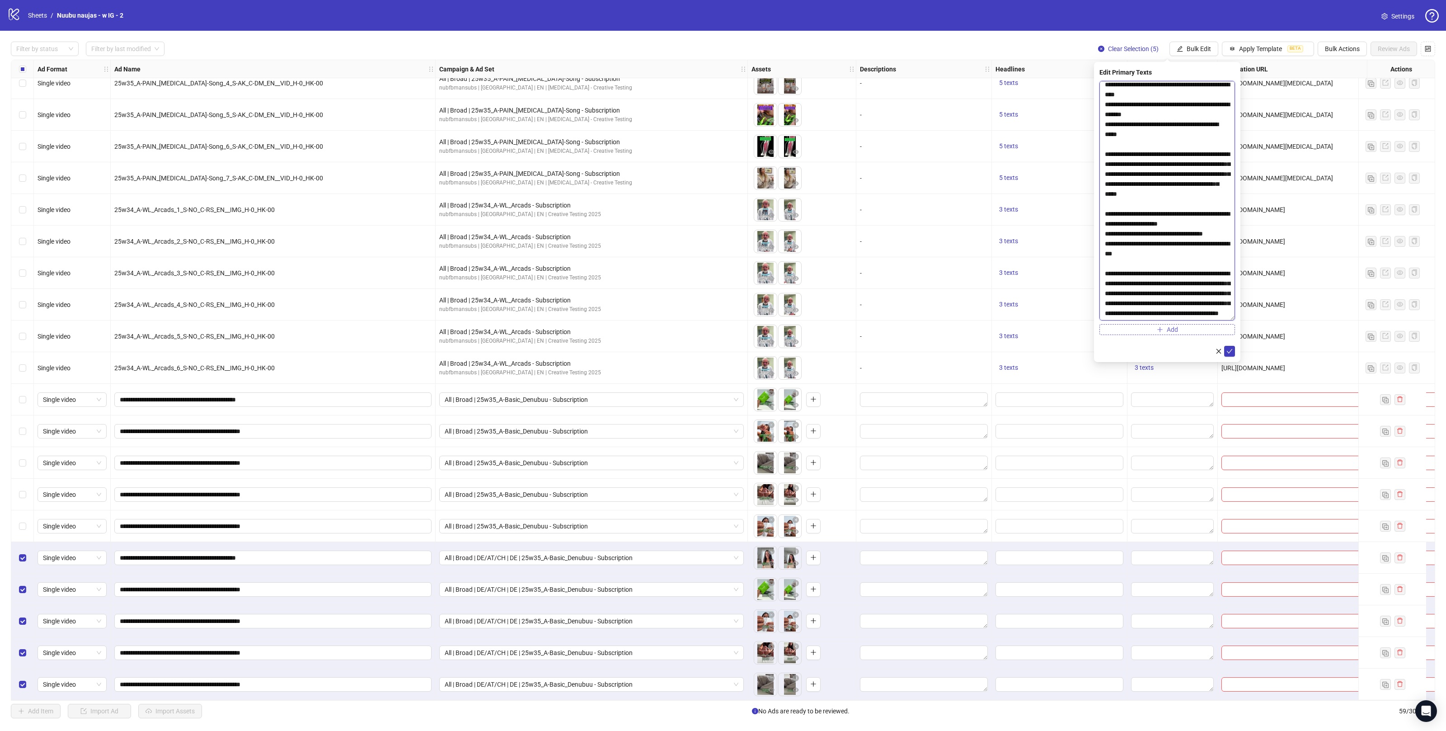
type textarea "**********"
click at [1183, 327] on button "Add" at bounding box center [1168, 329] width 136 height 11
paste textarea "**********"
type textarea "**********"
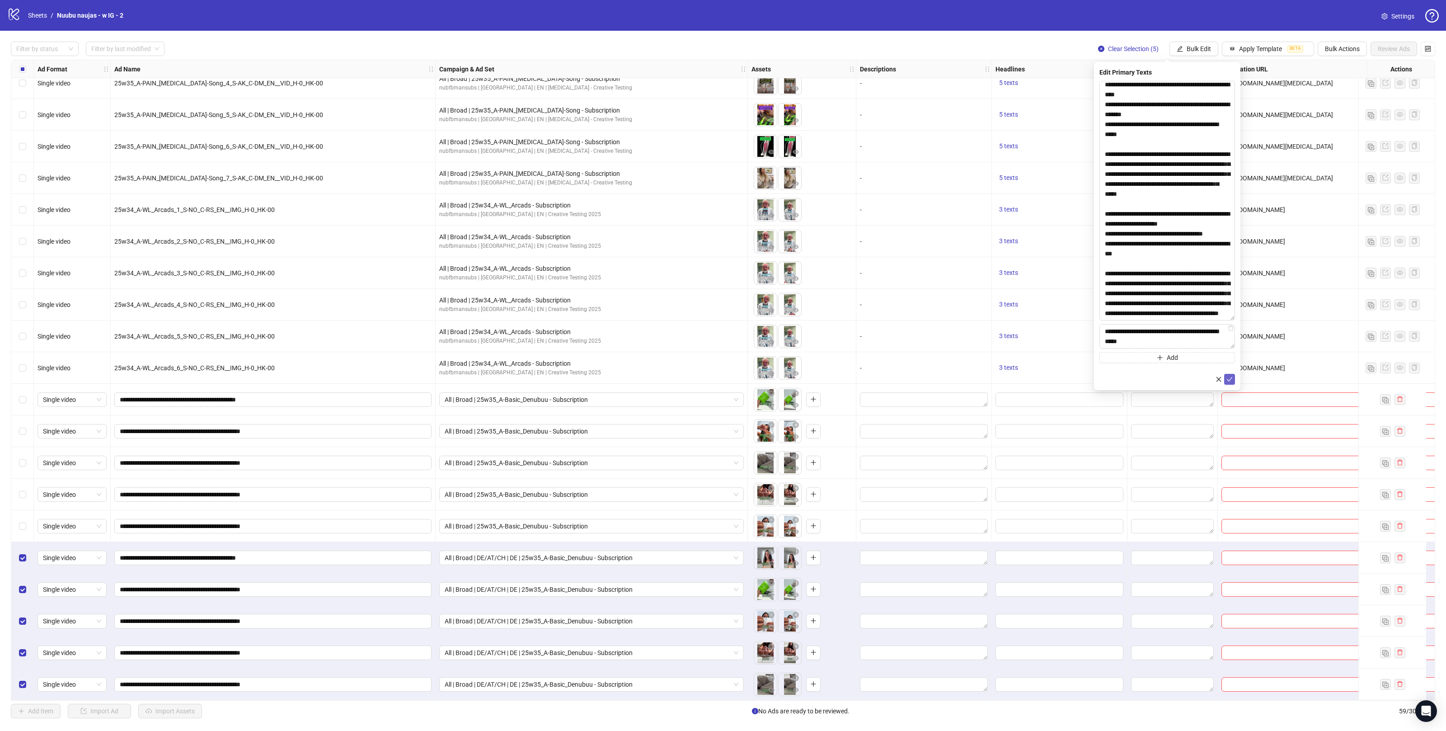
click at [1229, 381] on icon "check" at bounding box center [1230, 379] width 6 height 6
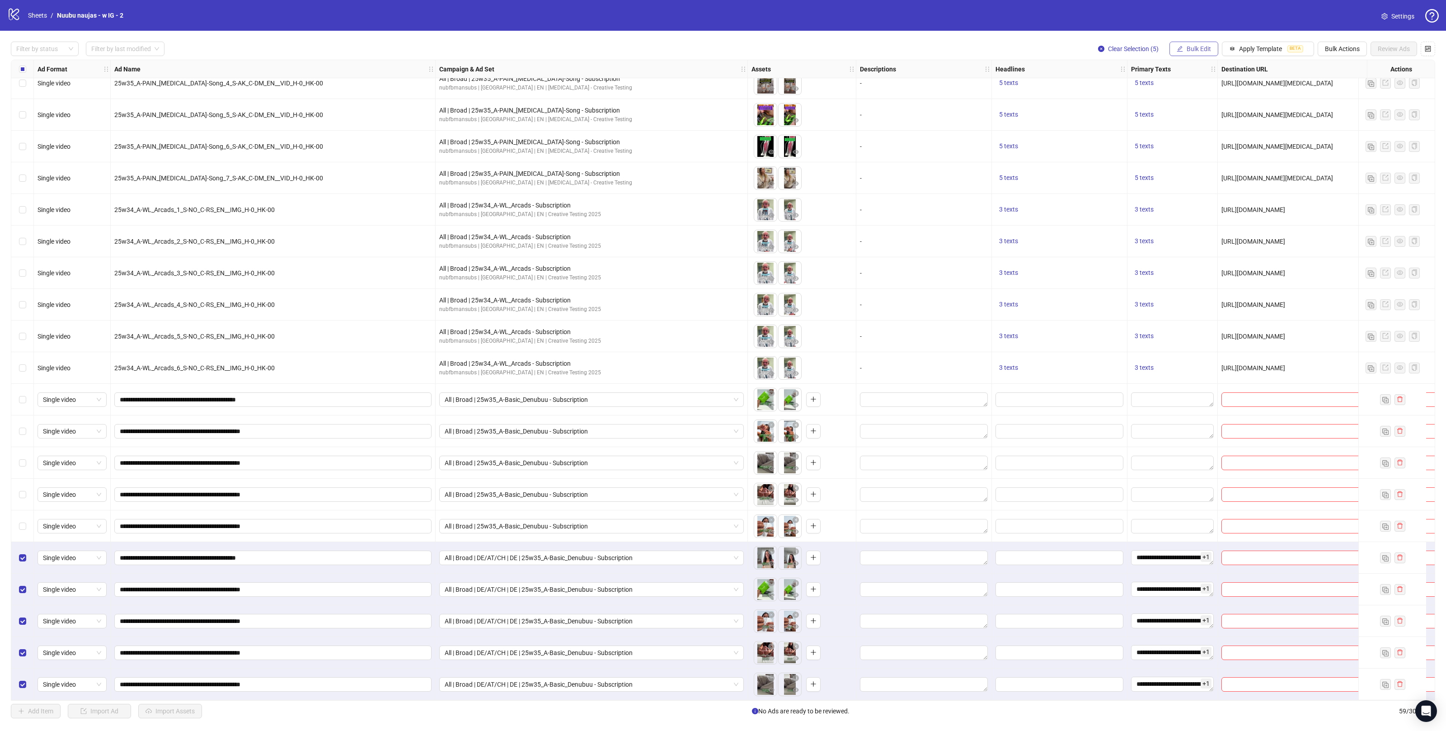
click at [1196, 49] on span "Bulk Edit" at bounding box center [1199, 48] width 24 height 7
click at [1190, 124] on span "Headlines" at bounding box center [1202, 125] width 54 height 10
click at [1167, 96] on div "Press Shift+Enter to add new input" at bounding box center [1167, 96] width 0 height 0
click at [1103, 90] on input "text" at bounding box center [1168, 88] width 136 height 14
paste input "**********"
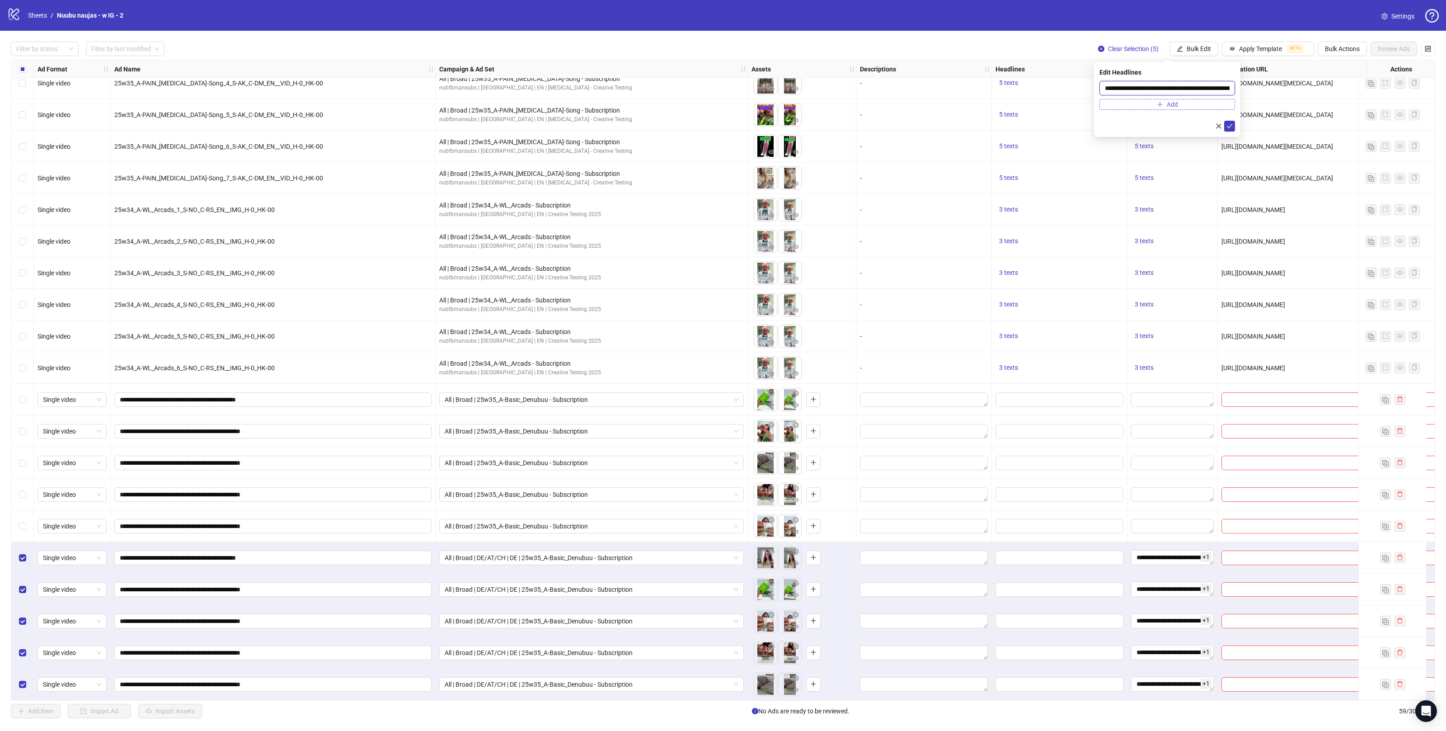
scroll to position [0, 143]
type input "**********"
click at [1123, 103] on button "Add" at bounding box center [1168, 104] width 136 height 11
paste input "**********"
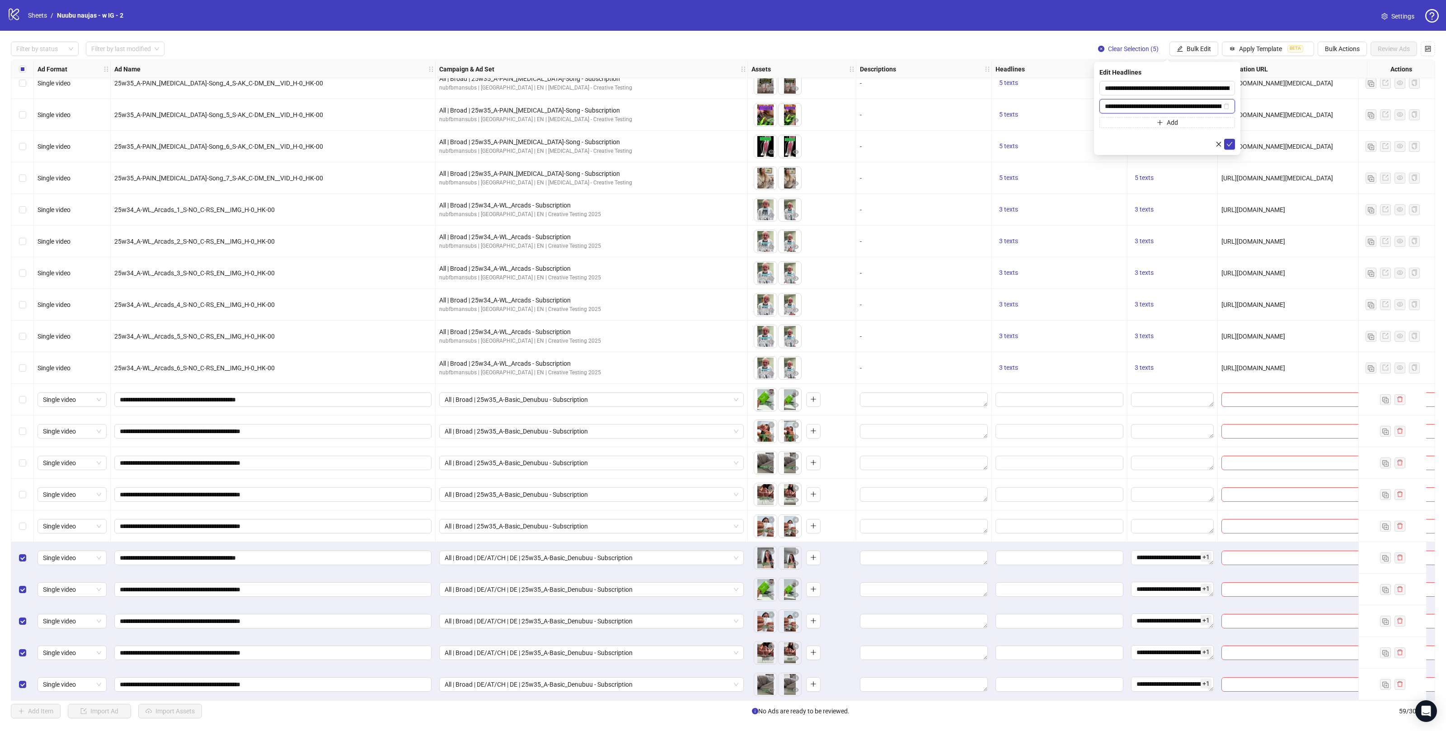
scroll to position [0, 97]
type input "**********"
click at [1128, 127] on button "Add" at bounding box center [1168, 122] width 136 height 11
paste input "**********"
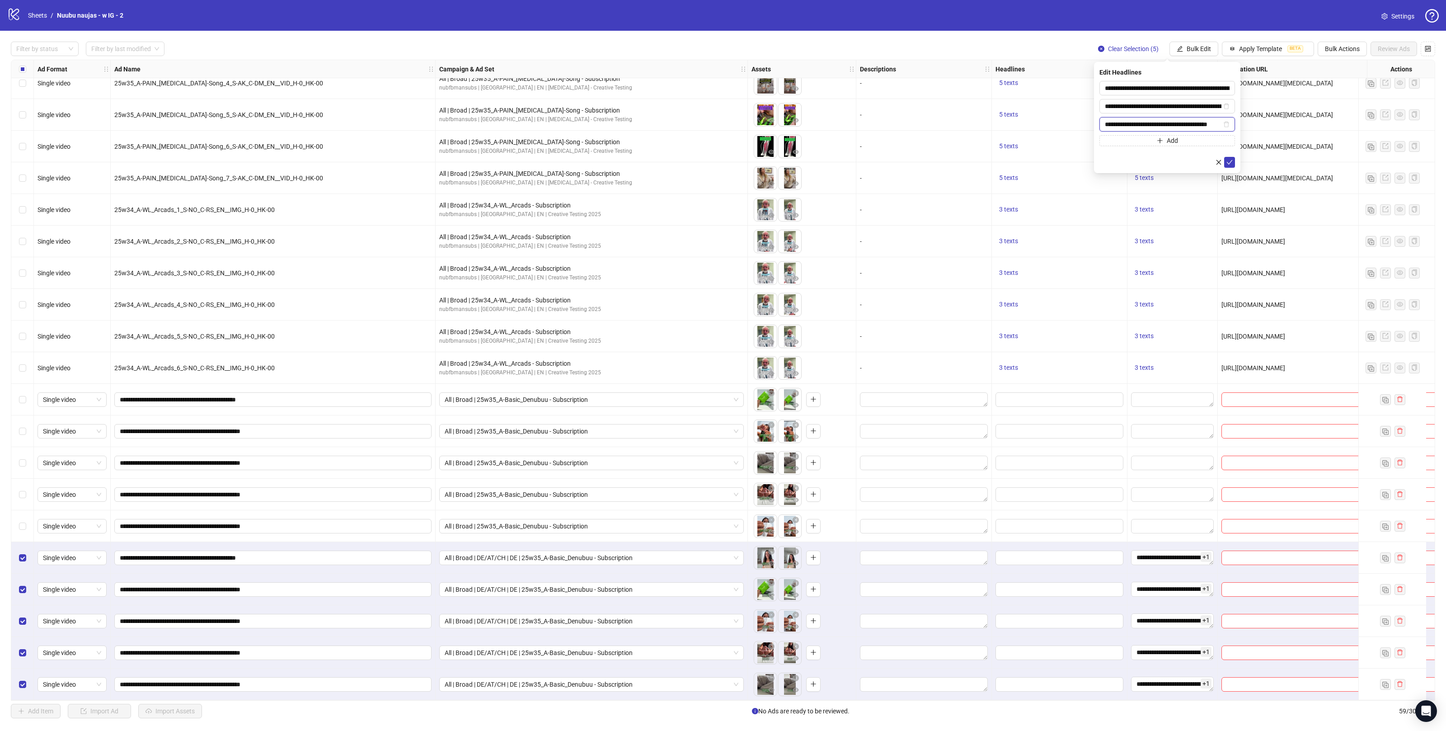
scroll to position [0, 21]
type input "**********"
click at [1156, 140] on button "Add" at bounding box center [1168, 140] width 136 height 11
paste input "**********"
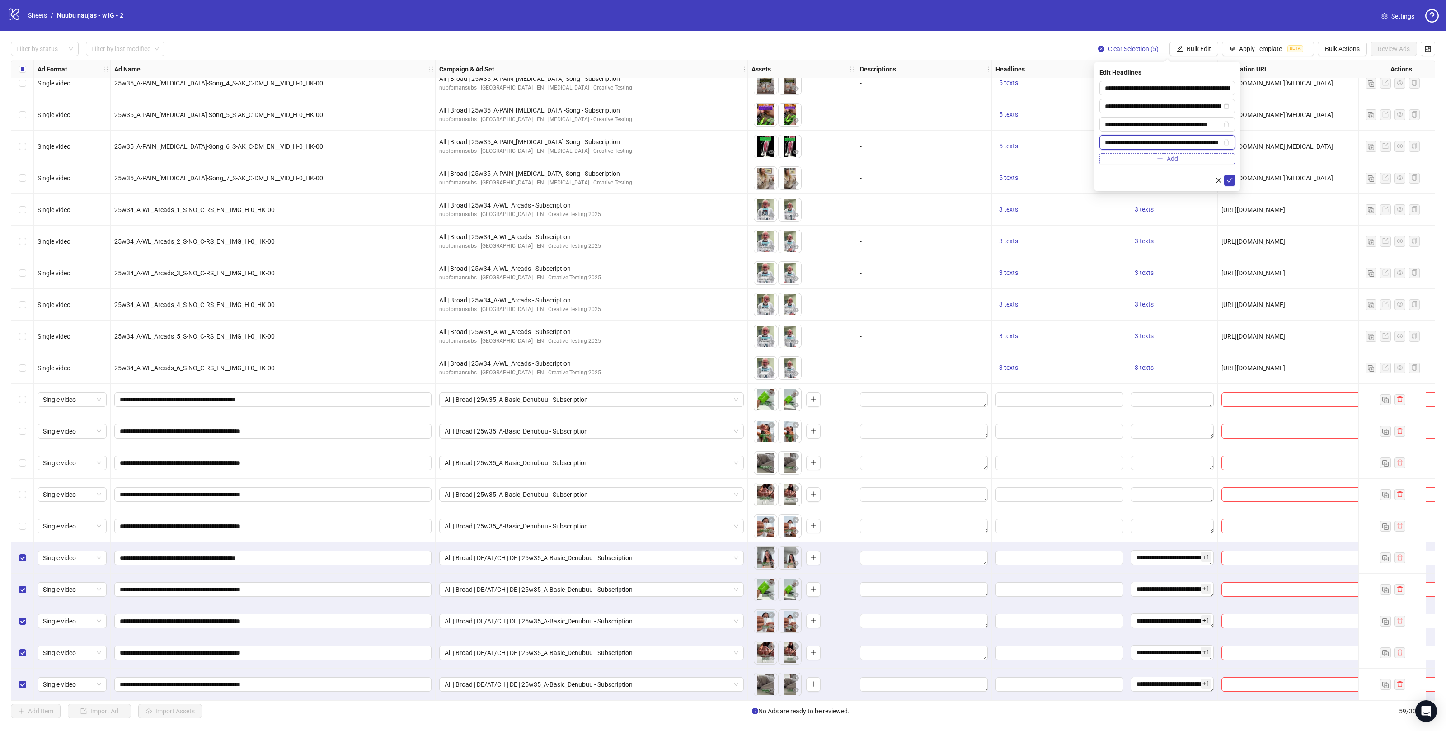
scroll to position [0, 20]
click at [1190, 138] on input "**********" at bounding box center [1163, 142] width 117 height 10
type input "**********"
click at [1231, 183] on span "submit" at bounding box center [1230, 180] width 6 height 7
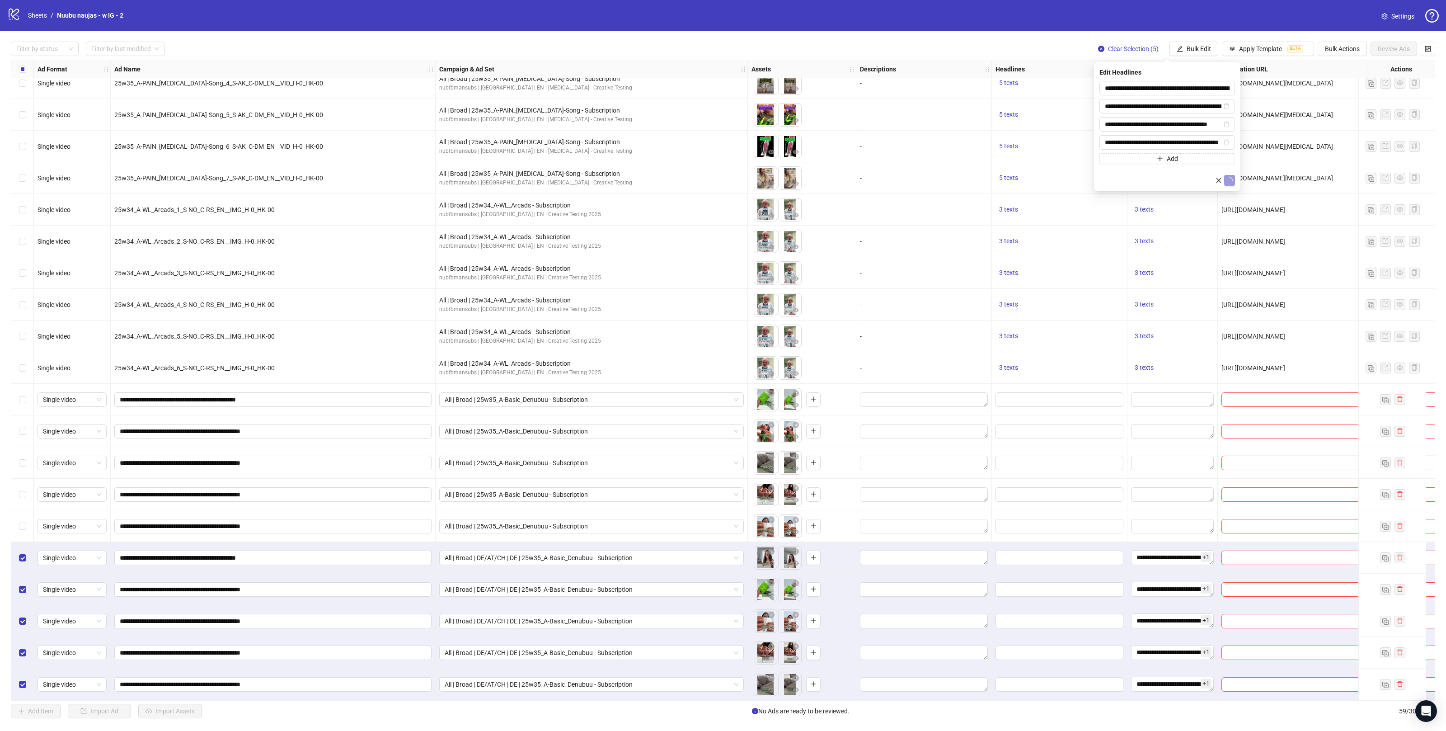
scroll to position [0, 0]
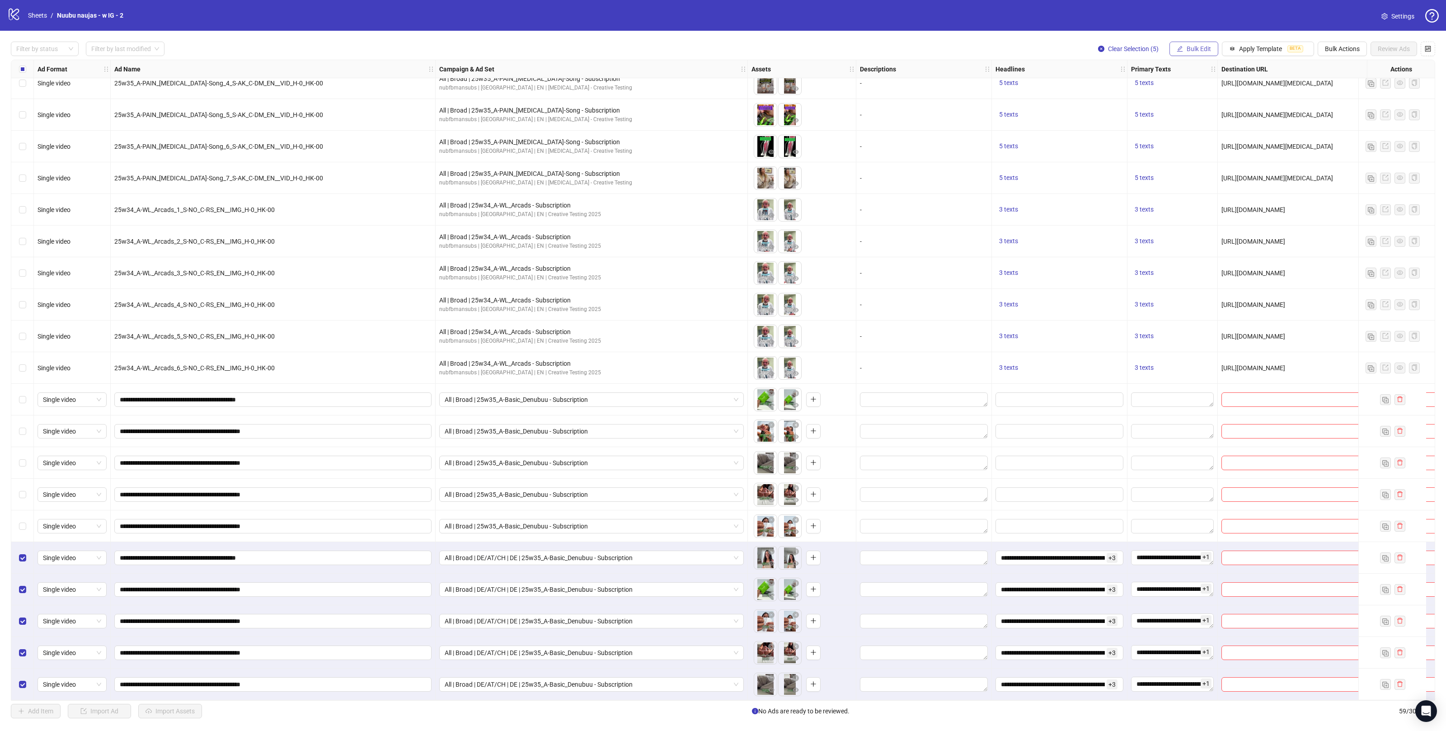
click at [1196, 47] on span "Bulk Edit" at bounding box center [1199, 48] width 24 height 7
click at [1196, 141] on span "Primary Texts" at bounding box center [1202, 140] width 54 height 10
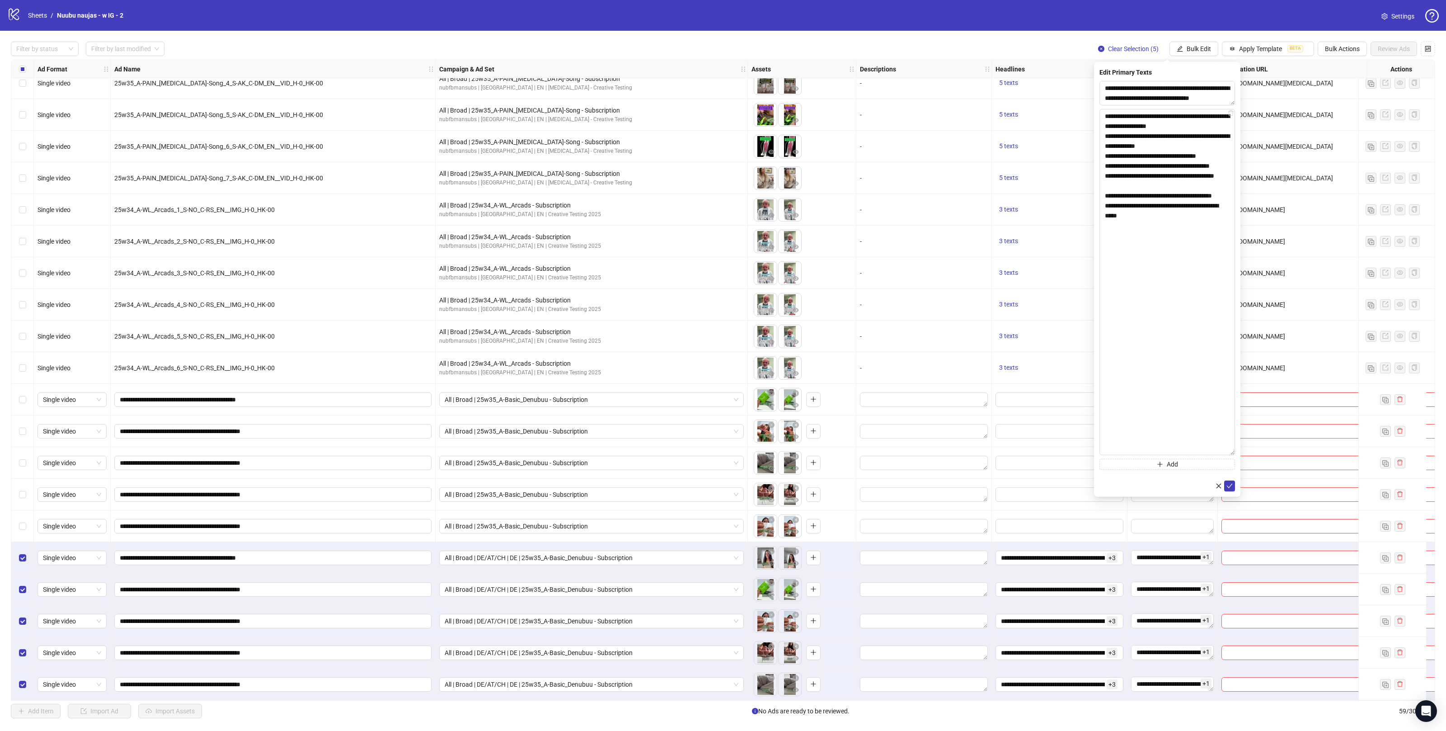
drag, startPoint x: 1234, startPoint y: 130, endPoint x: 1239, endPoint y: 452, distance: 322.3
click at [1239, 452] on div "**********" at bounding box center [1167, 279] width 146 height 435
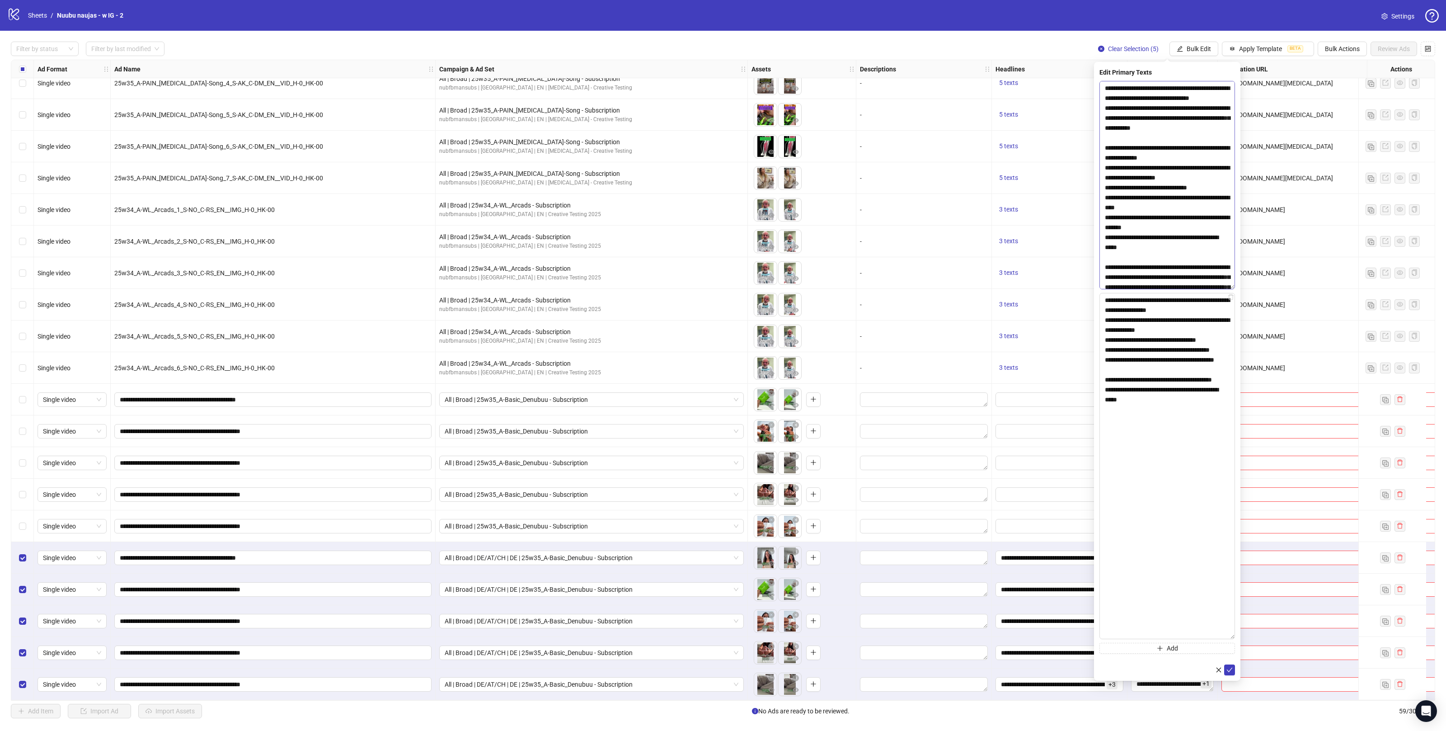
drag, startPoint x: 1230, startPoint y: 103, endPoint x: 1228, endPoint y: 311, distance: 207.5
click at [1228, 289] on textarea at bounding box center [1168, 185] width 136 height 208
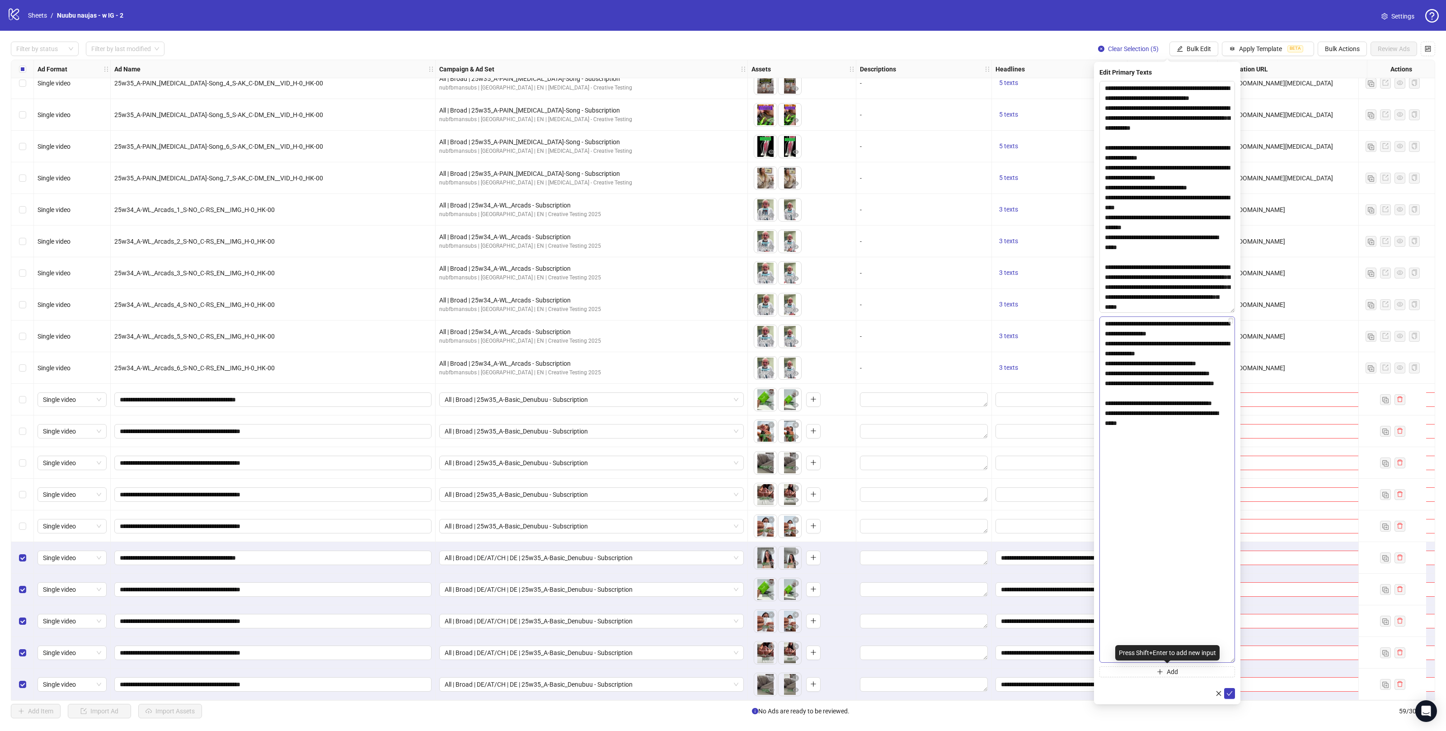
drag, startPoint x: 1203, startPoint y: 668, endPoint x: 1218, endPoint y: 663, distance: 15.0
click at [1203, 668] on button "Add" at bounding box center [1168, 671] width 136 height 11
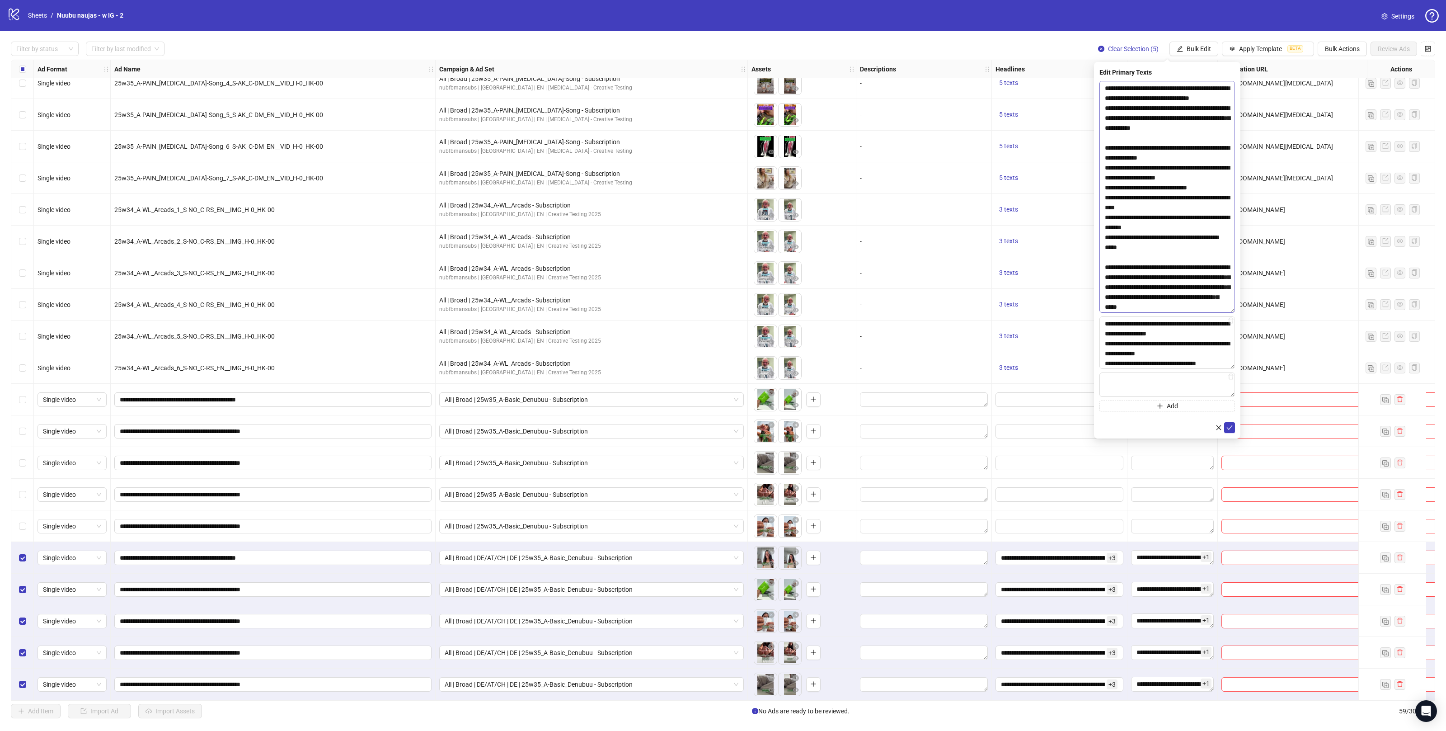
drag, startPoint x: 1223, startPoint y: 661, endPoint x: 1193, endPoint y: 283, distance: 379.5
click at [1192, 283] on div "**********" at bounding box center [1168, 246] width 136 height 330
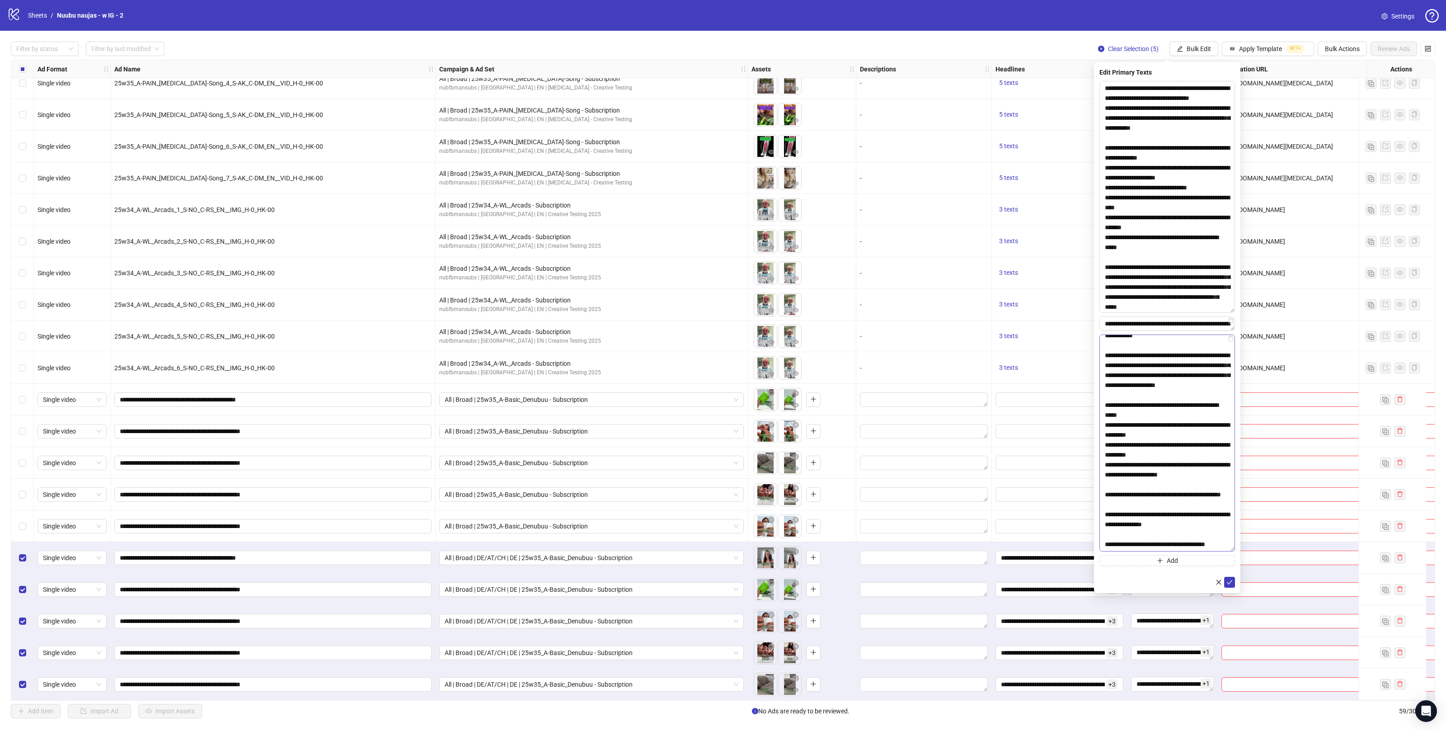
scroll to position [155, 0]
drag, startPoint x: 1232, startPoint y: 355, endPoint x: 1221, endPoint y: 541, distance: 187.0
click at [1225, 547] on textarea "**********" at bounding box center [1168, 442] width 136 height 217
click at [1150, 462] on textarea "**********" at bounding box center [1168, 442] width 136 height 217
type textarea "**********"
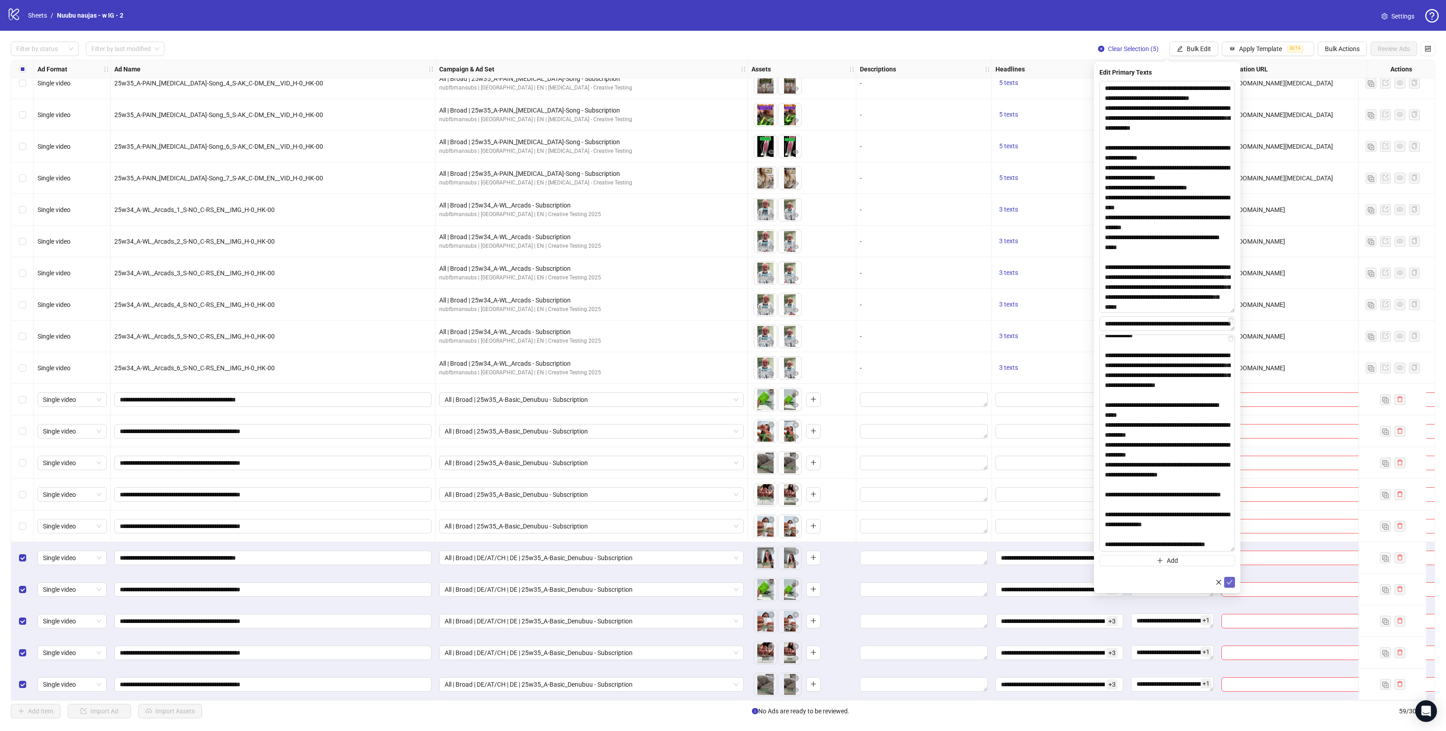
click at [1229, 583] on icon "check" at bounding box center [1230, 582] width 6 height 6
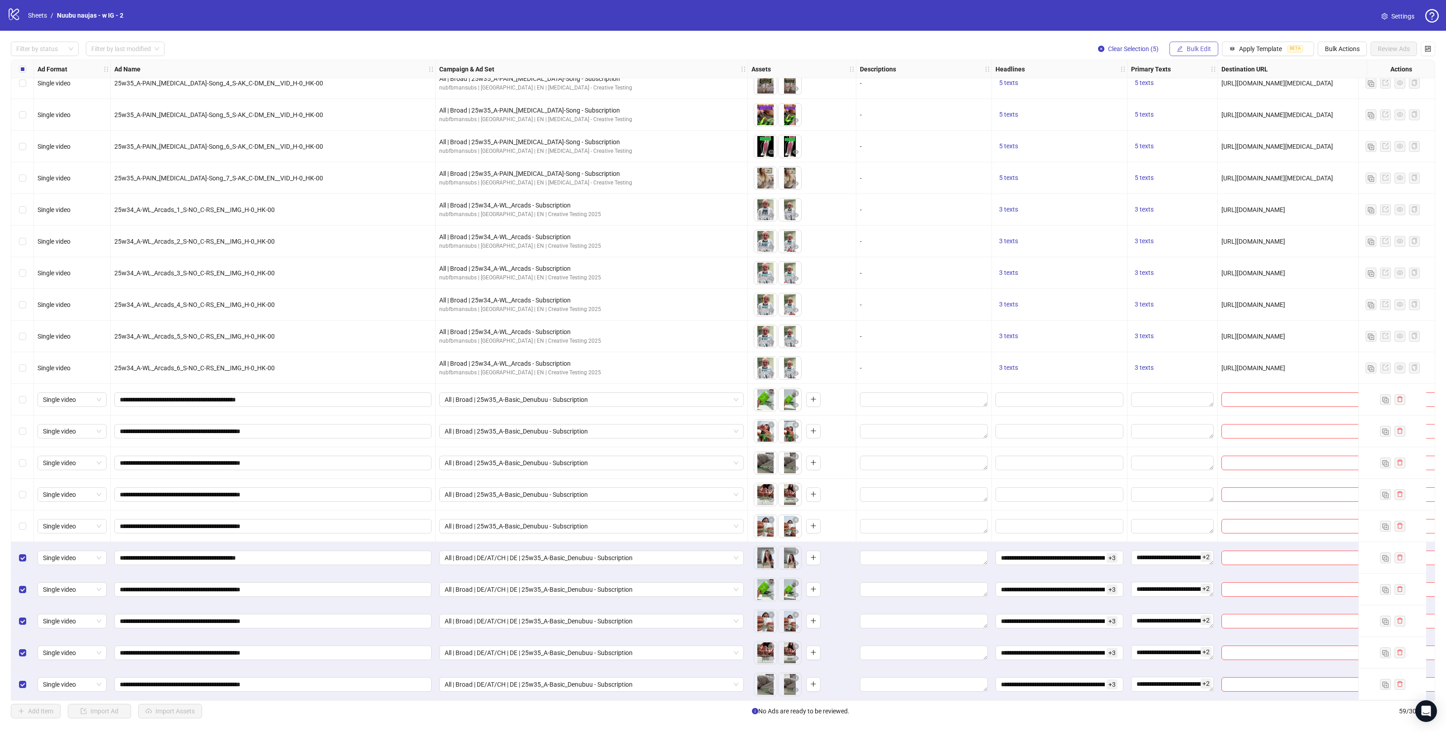
click at [1191, 51] on span "Bulk Edit" at bounding box center [1199, 48] width 24 height 7
click at [1204, 152] on span "Destination URL" at bounding box center [1202, 154] width 54 height 10
click at [1208, 94] on span at bounding box center [1168, 88] width 136 height 14
click at [1208, 88] on input "text" at bounding box center [1164, 88] width 118 height 10
paste input "**********"
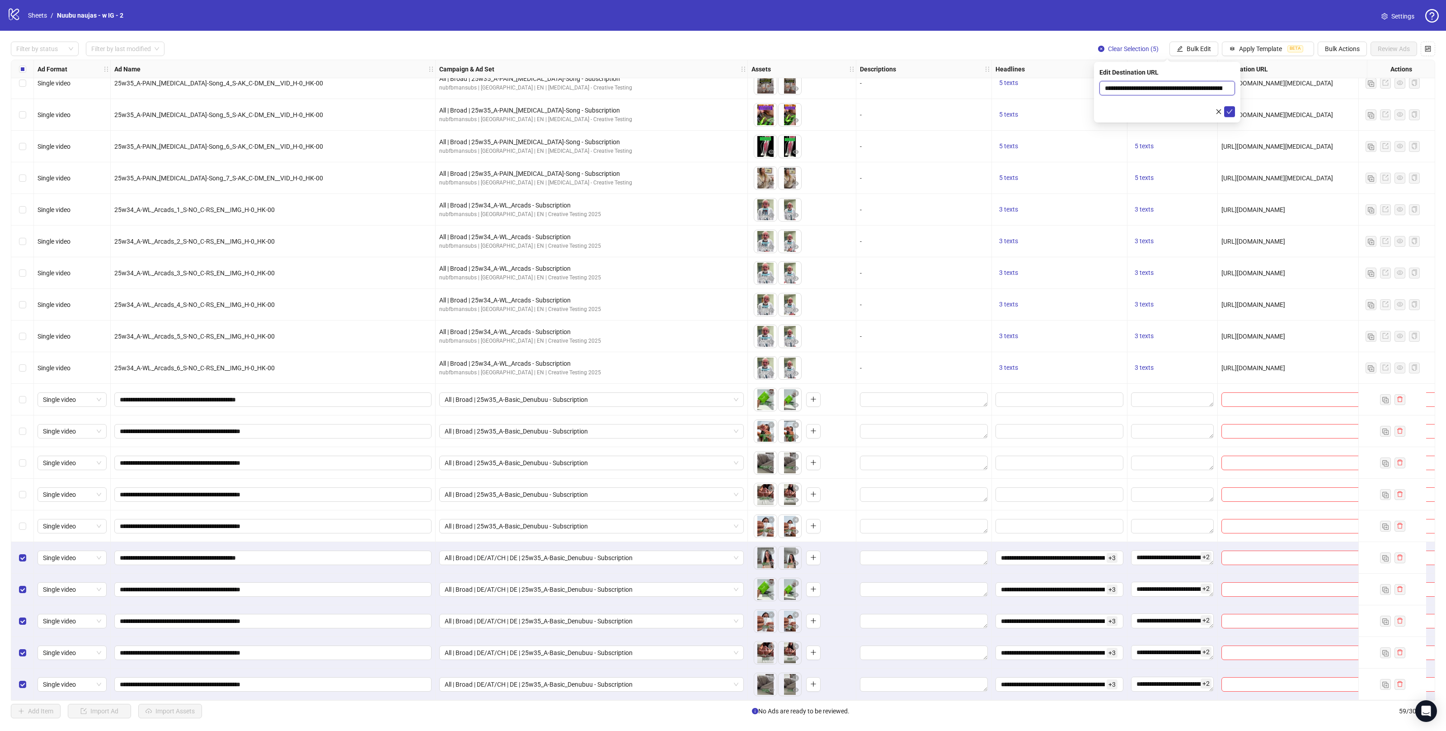
scroll to position [0, 137]
type input "**********"
click at [1229, 112] on icon "check" at bounding box center [1230, 111] width 6 height 6
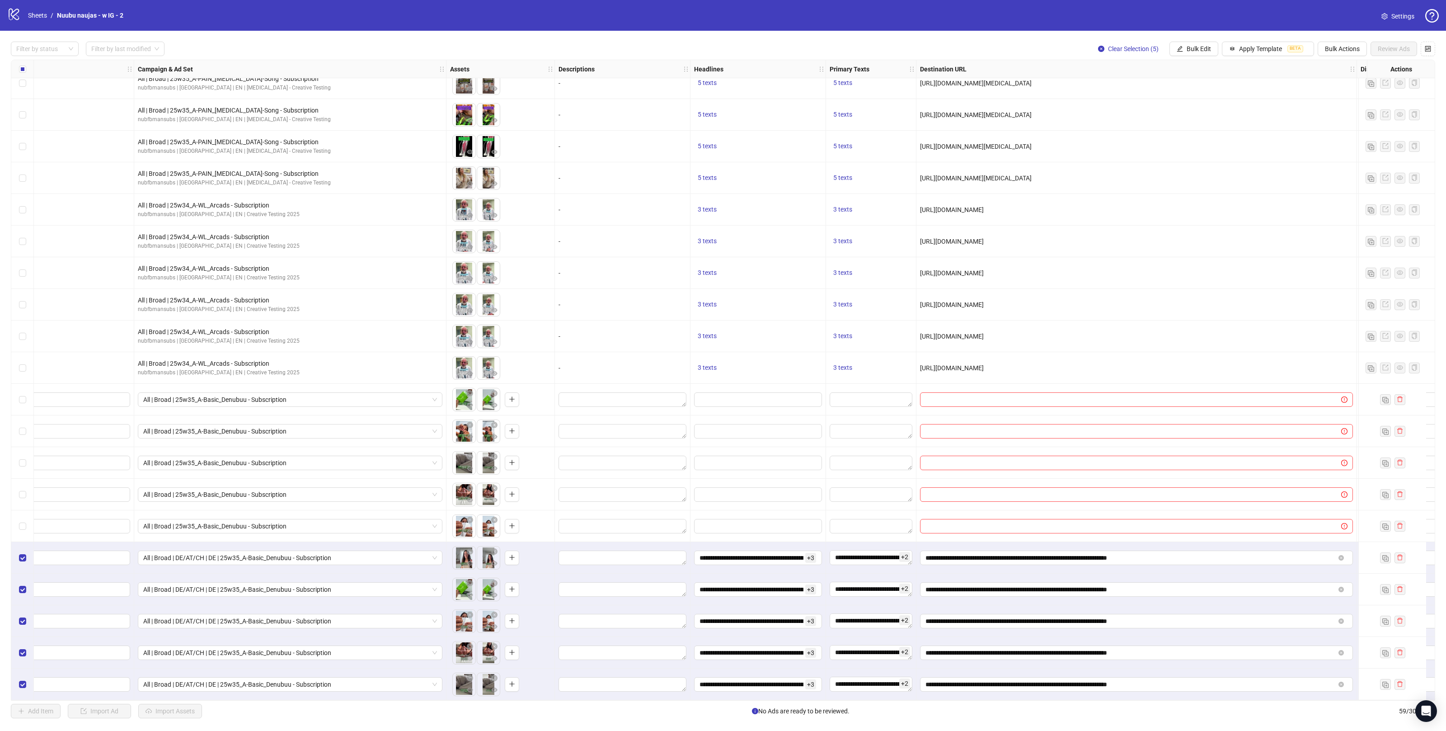
scroll to position [1248, 0]
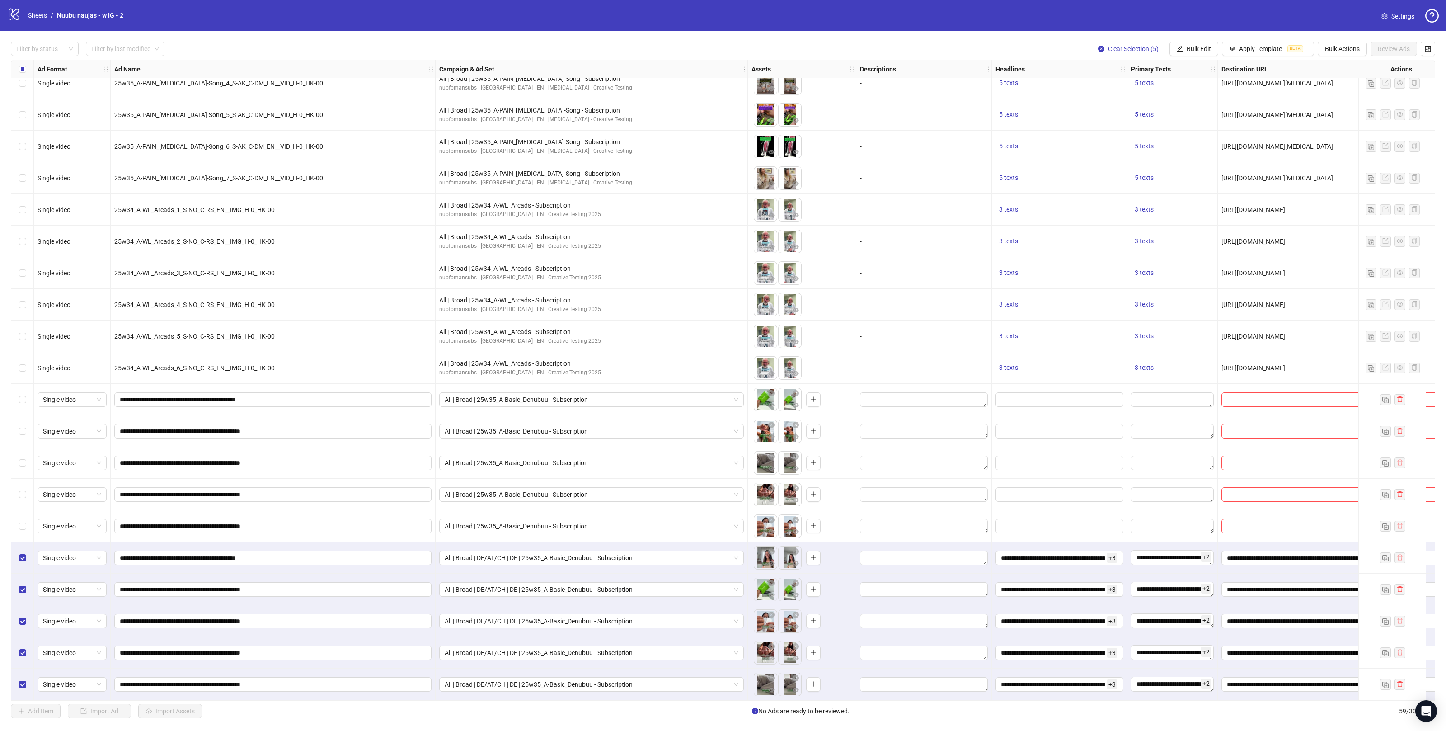
click at [18, 71] on div "Select all rows" at bounding box center [22, 69] width 23 height 18
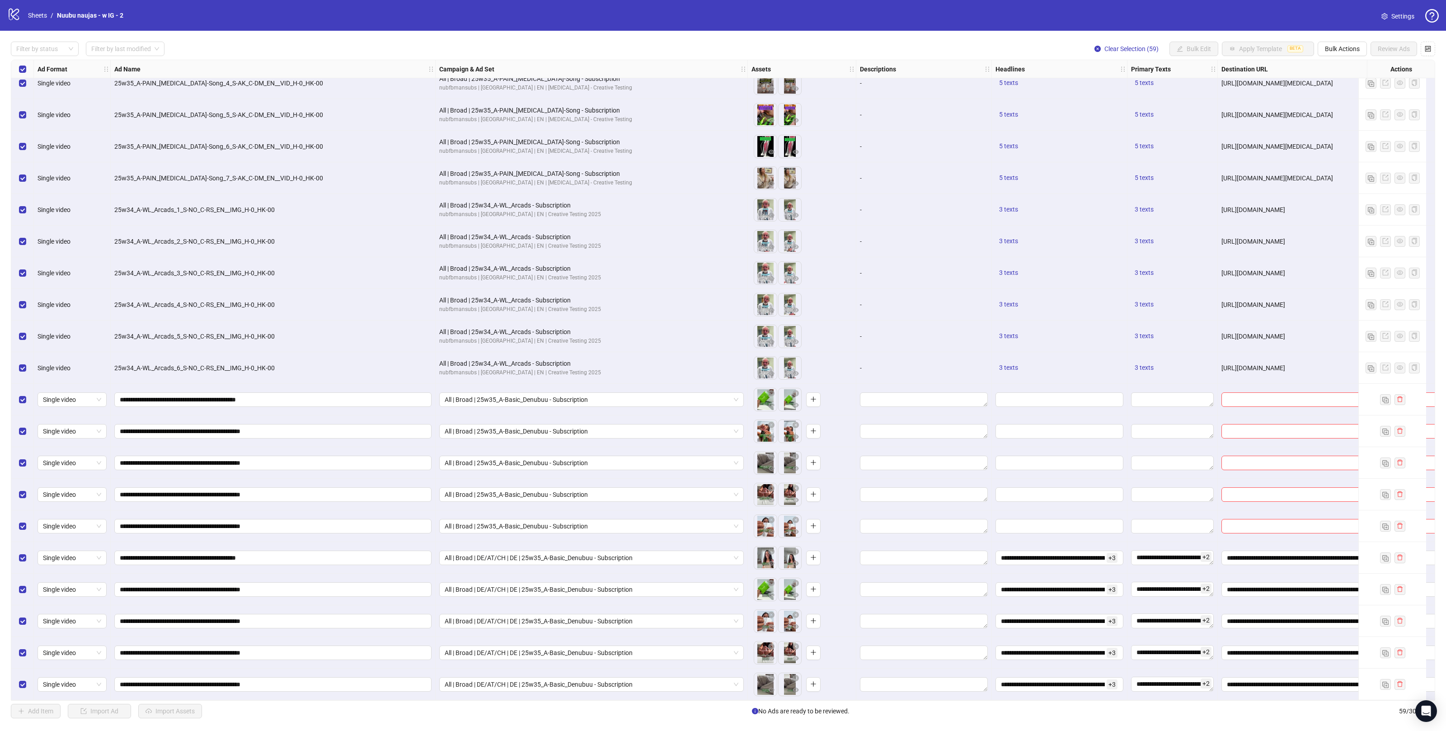
click at [18, 71] on div "Select all rows" at bounding box center [22, 69] width 23 height 18
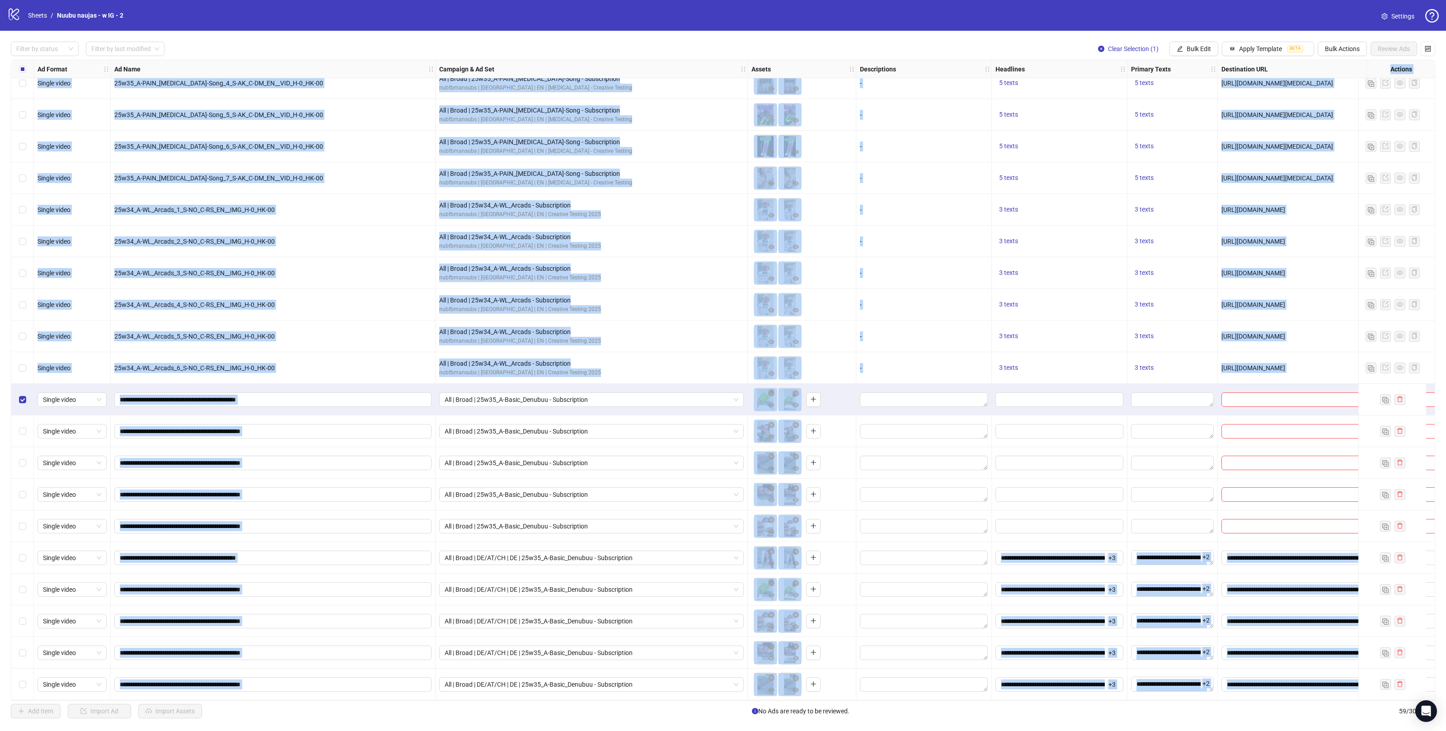
click at [23, 497] on div "Select row 53" at bounding box center [22, 495] width 23 height 32
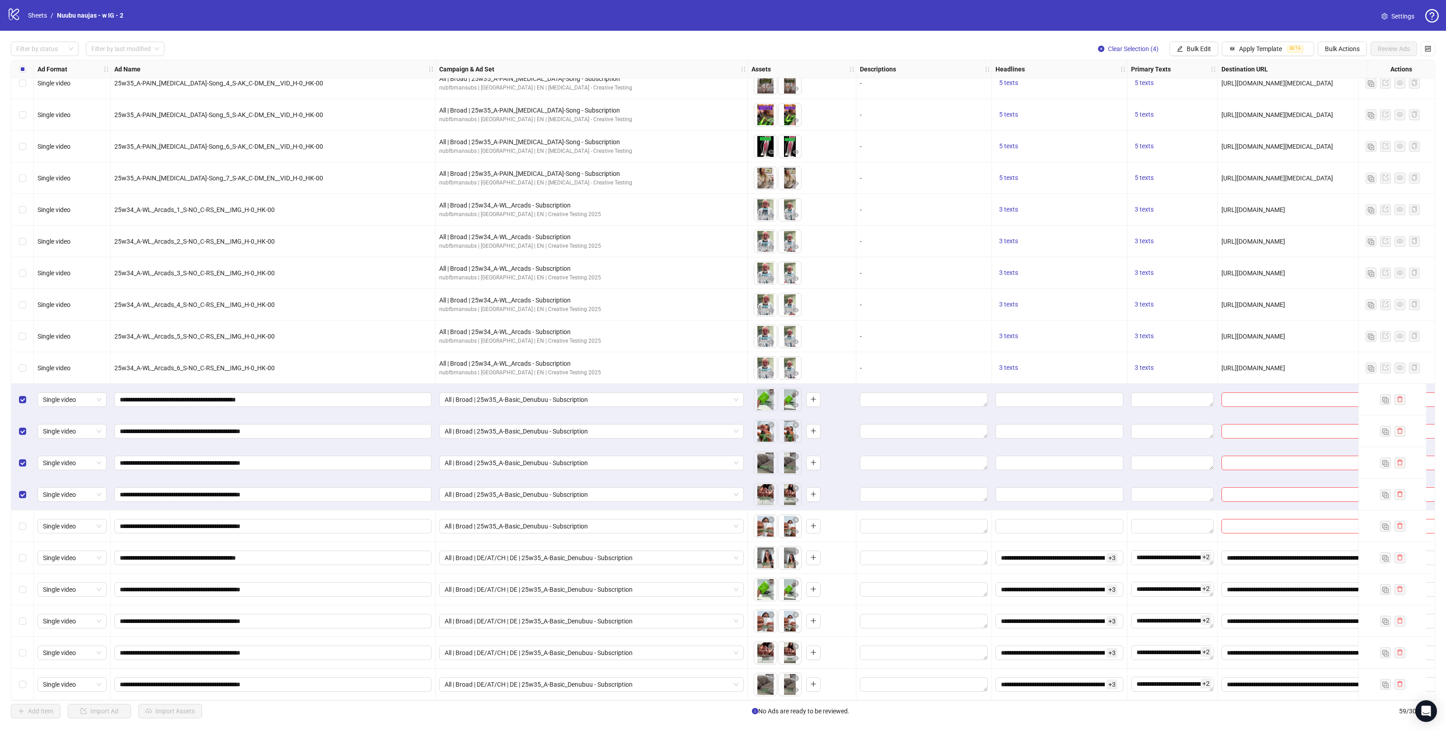
click at [226, 47] on div "Filter by status Filter by last modified Clear Selection (4) Bulk Edit Apply Te…" at bounding box center [723, 49] width 1425 height 14
click at [1208, 42] on button "Bulk Edit" at bounding box center [1194, 49] width 49 height 14
click at [1194, 155] on span "Destination URL" at bounding box center [1202, 154] width 54 height 10
click at [1179, 94] on span at bounding box center [1168, 88] width 136 height 14
click at [1180, 91] on input "text" at bounding box center [1164, 88] width 118 height 10
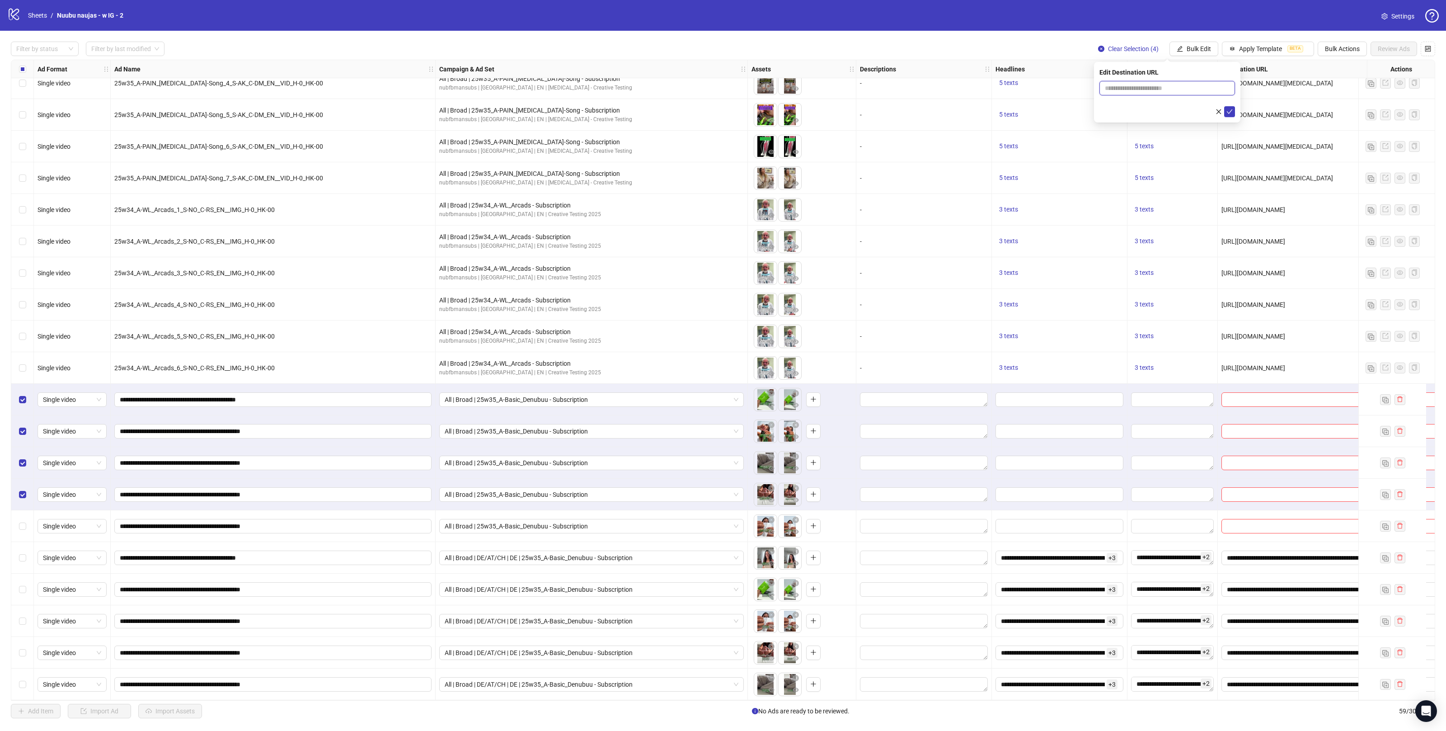
paste input "**********"
type input "**********"
click at [1231, 113] on icon "check" at bounding box center [1230, 111] width 6 height 6
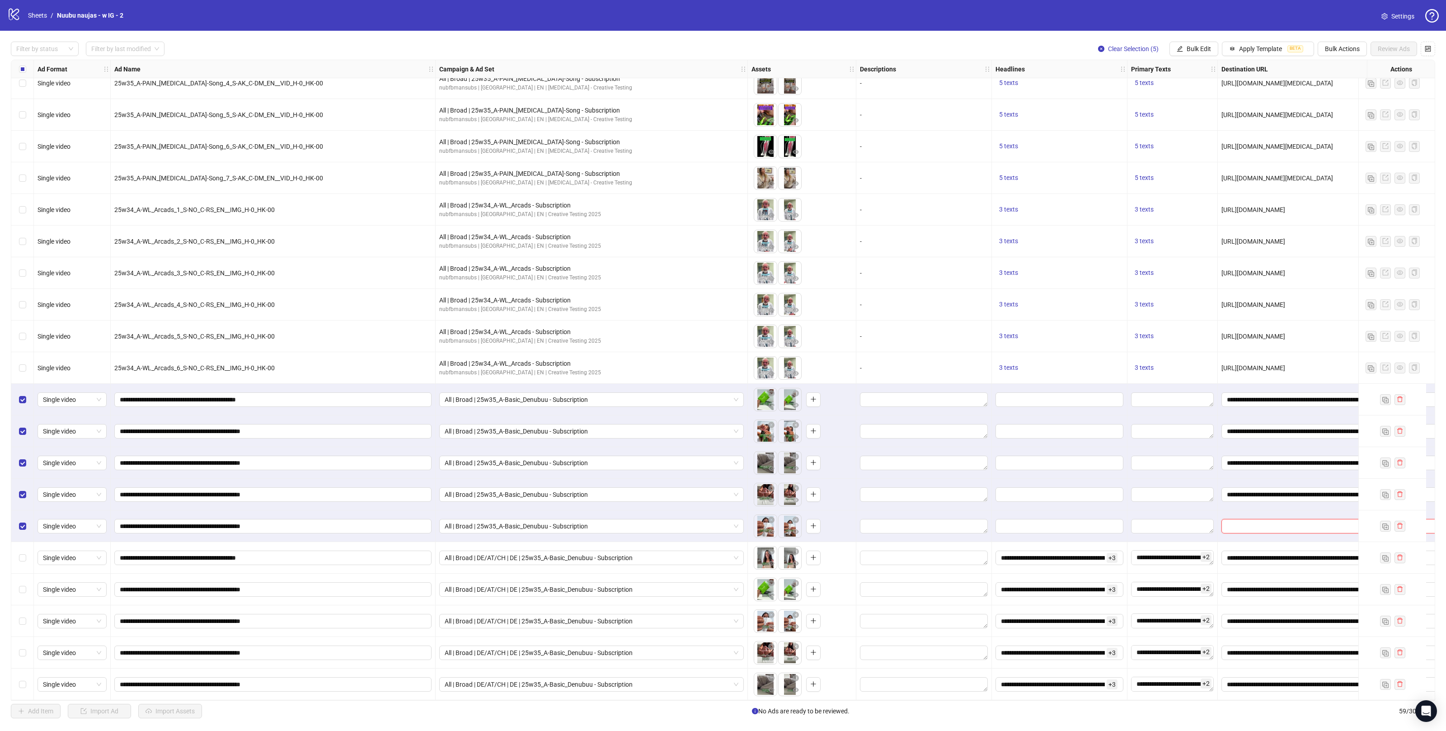
click at [1247, 521] on input "text" at bounding box center [1428, 526] width 403 height 10
paste input "**********"
type input "**********"
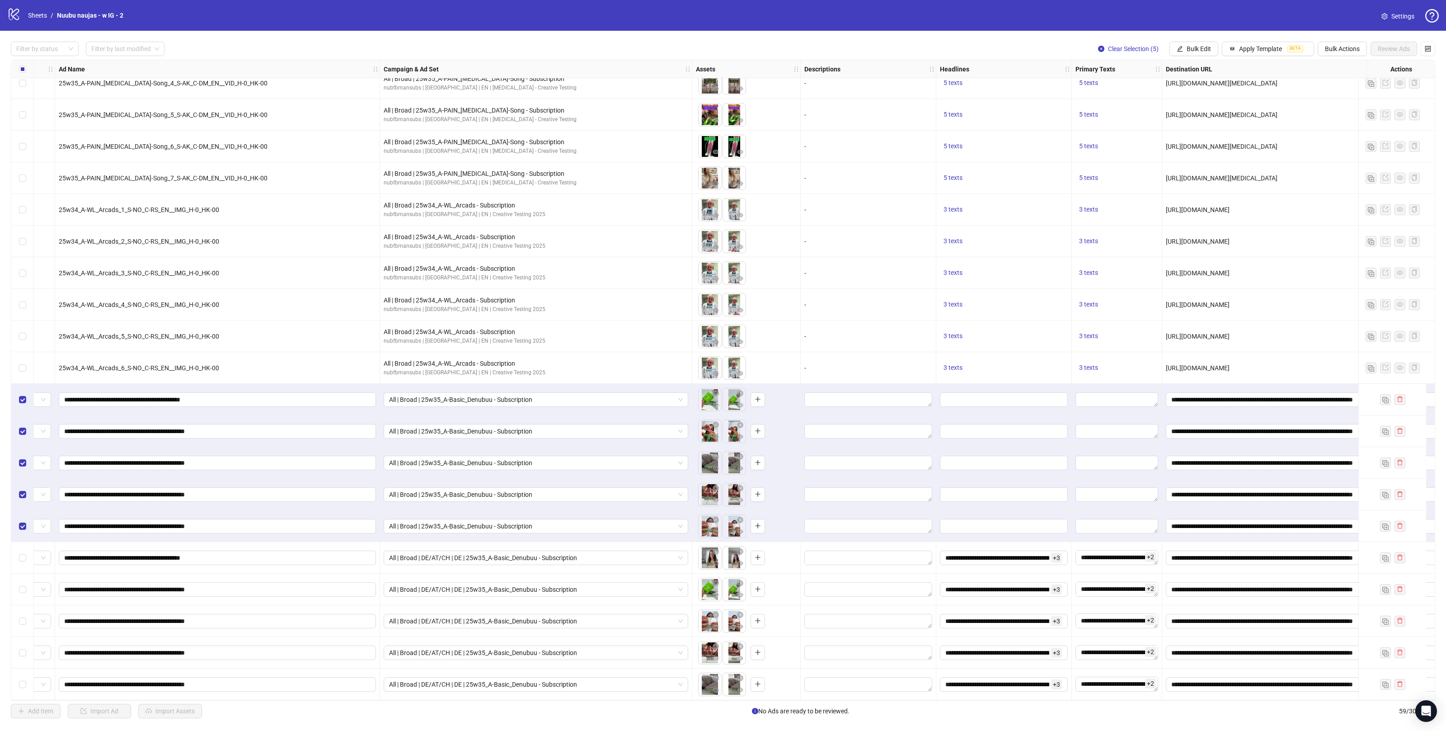
click at [383, 544] on div "All | Broad | DE/AT/CH | DE | 25w35_A-Basic_Denubuu - Subscription" at bounding box center [536, 558] width 312 height 32
drag, startPoint x: 528, startPoint y: 700, endPoint x: 447, endPoint y: 698, distance: 80.5
click at [447, 698] on div "Ad Format Ad Name Campaign & Ad Set Assets Descriptions Headlines Primary Texts…" at bounding box center [723, 380] width 1425 height 641
click at [382, 542] on div "All | Broad | DE/AT/CH | DE | 25w35_A-Basic_Denubuu - Subscription" at bounding box center [536, 558] width 312 height 32
drag, startPoint x: 1171, startPoint y: 57, endPoint x: 1173, endPoint y: 52, distance: 5.9
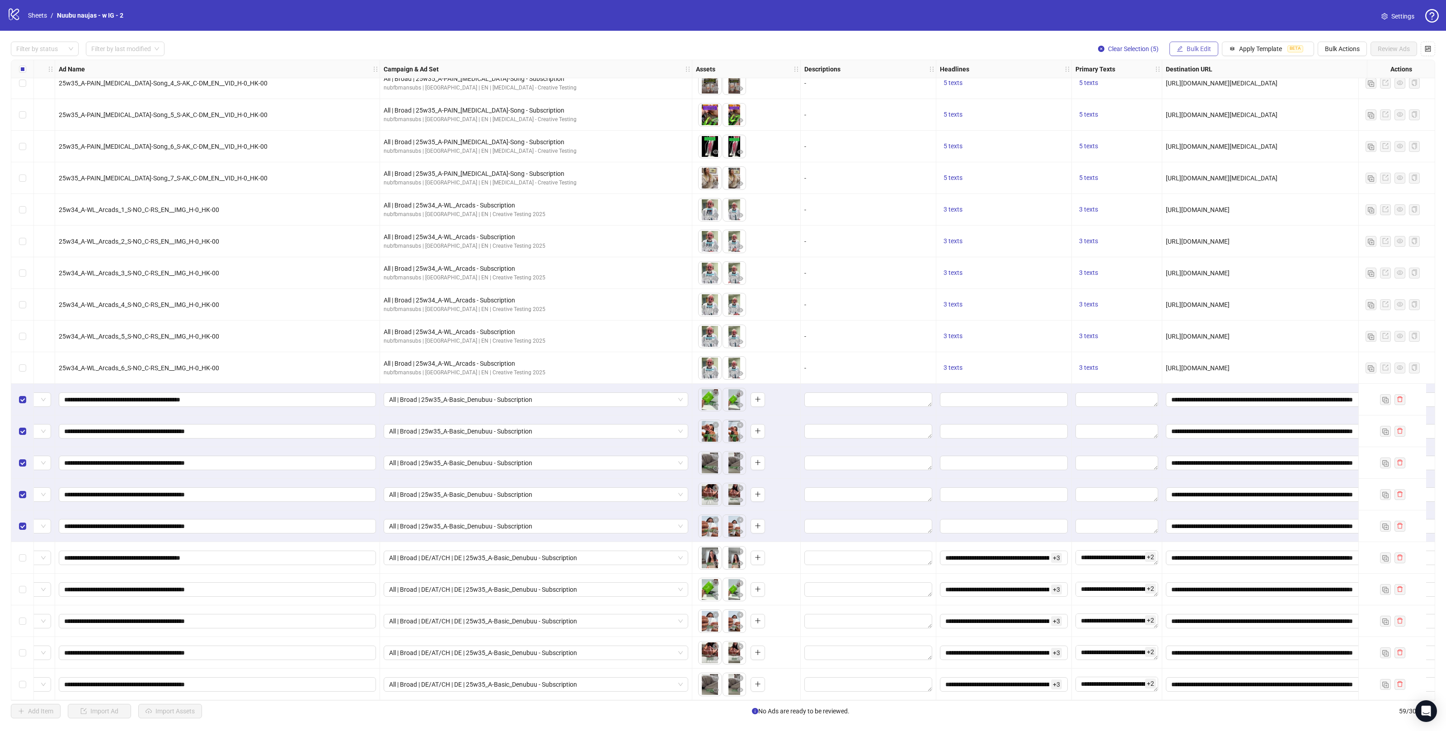
click at [1171, 56] on div "Filter by status Filter by last modified Clear Selection (5) Bulk Edit Apply Te…" at bounding box center [723, 380] width 1446 height 698
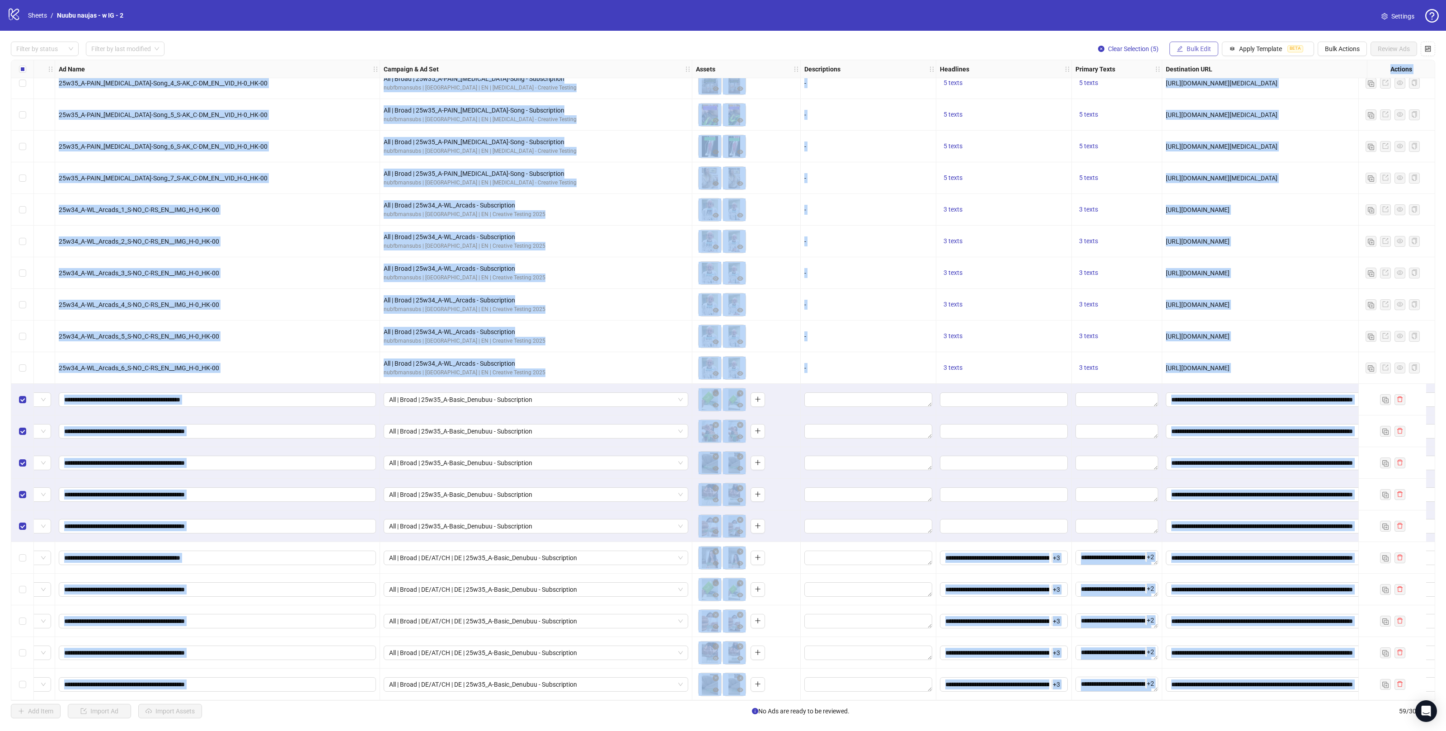
click at [1174, 51] on button "Bulk Edit" at bounding box center [1194, 49] width 49 height 14
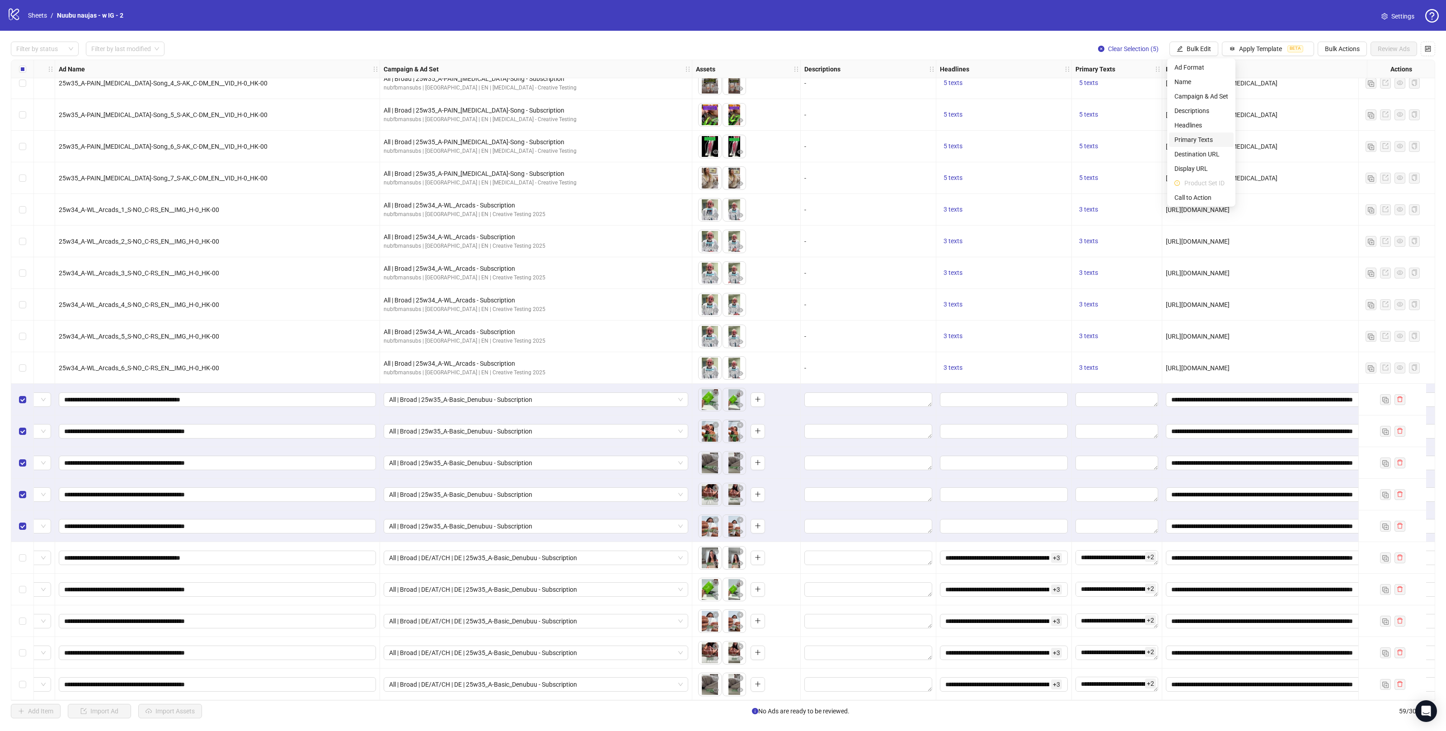
click at [1197, 139] on span "Primary Texts" at bounding box center [1202, 140] width 54 height 10
click at [1159, 90] on textarea at bounding box center [1168, 93] width 136 height 24
paste textarea "**********"
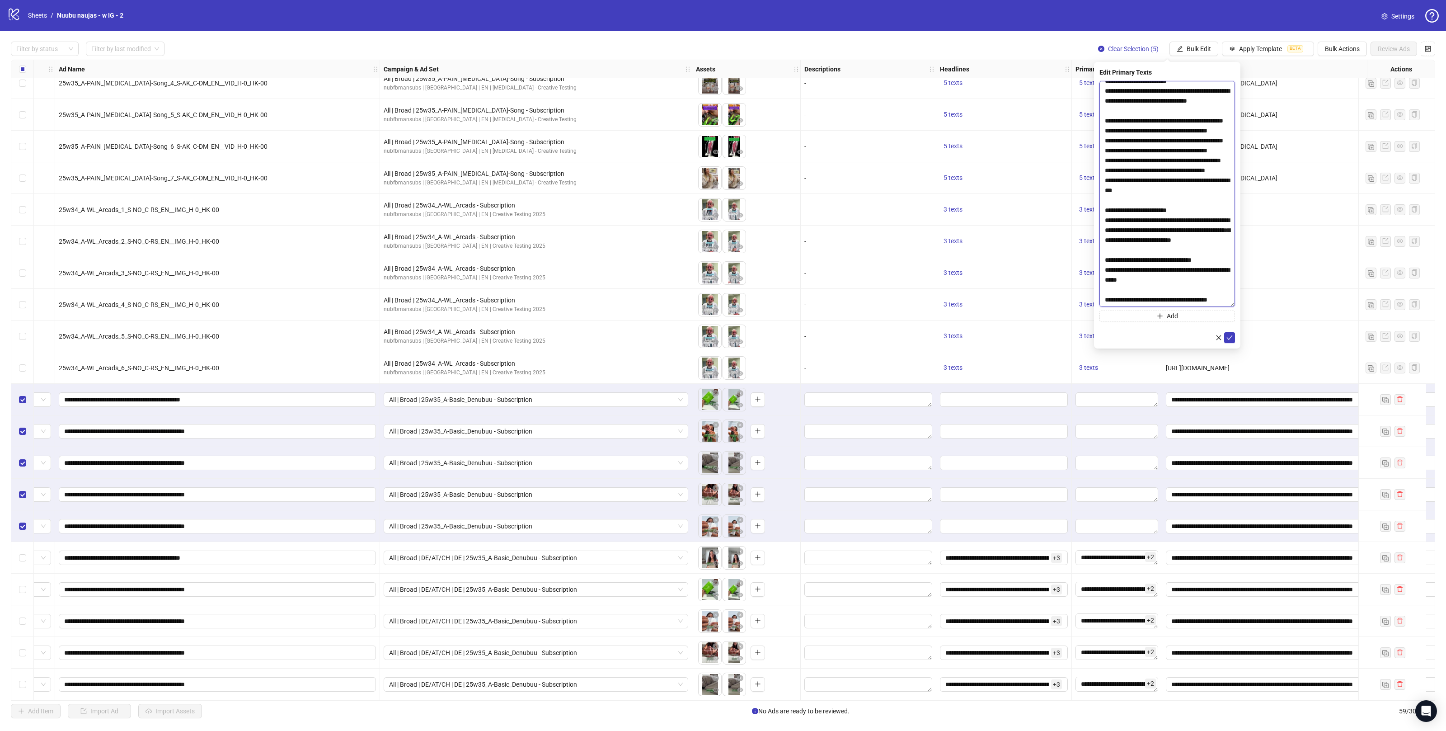
scroll to position [243, 0]
drag, startPoint x: 1232, startPoint y: 103, endPoint x: 1181, endPoint y: 261, distance: 165.5
click at [1218, 307] on textarea at bounding box center [1168, 194] width 136 height 226
click at [1168, 241] on textarea at bounding box center [1168, 195] width 136 height 228
drag, startPoint x: 1142, startPoint y: 241, endPoint x: 1115, endPoint y: 238, distance: 26.9
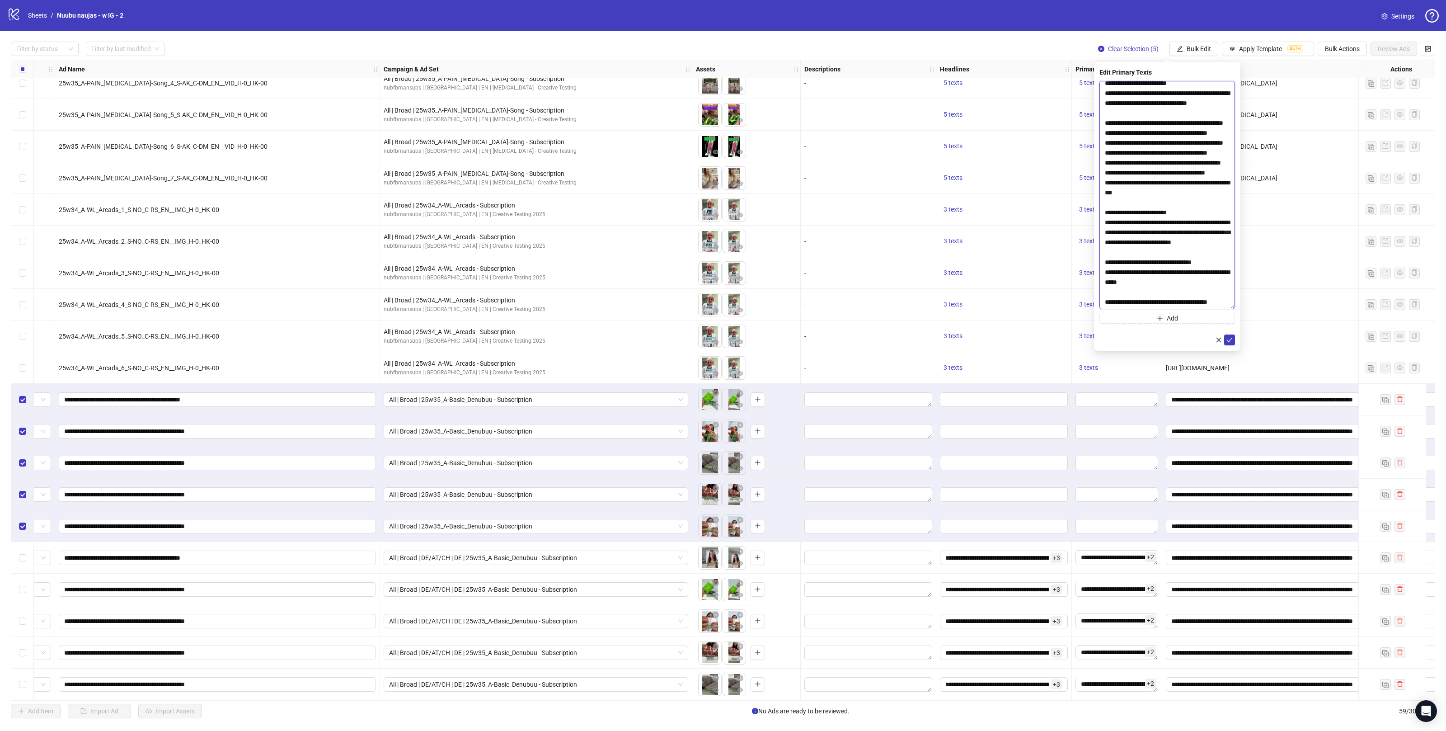
click at [1115, 238] on textarea at bounding box center [1168, 195] width 136 height 228
click at [1130, 241] on textarea at bounding box center [1168, 195] width 136 height 228
type textarea "**********"
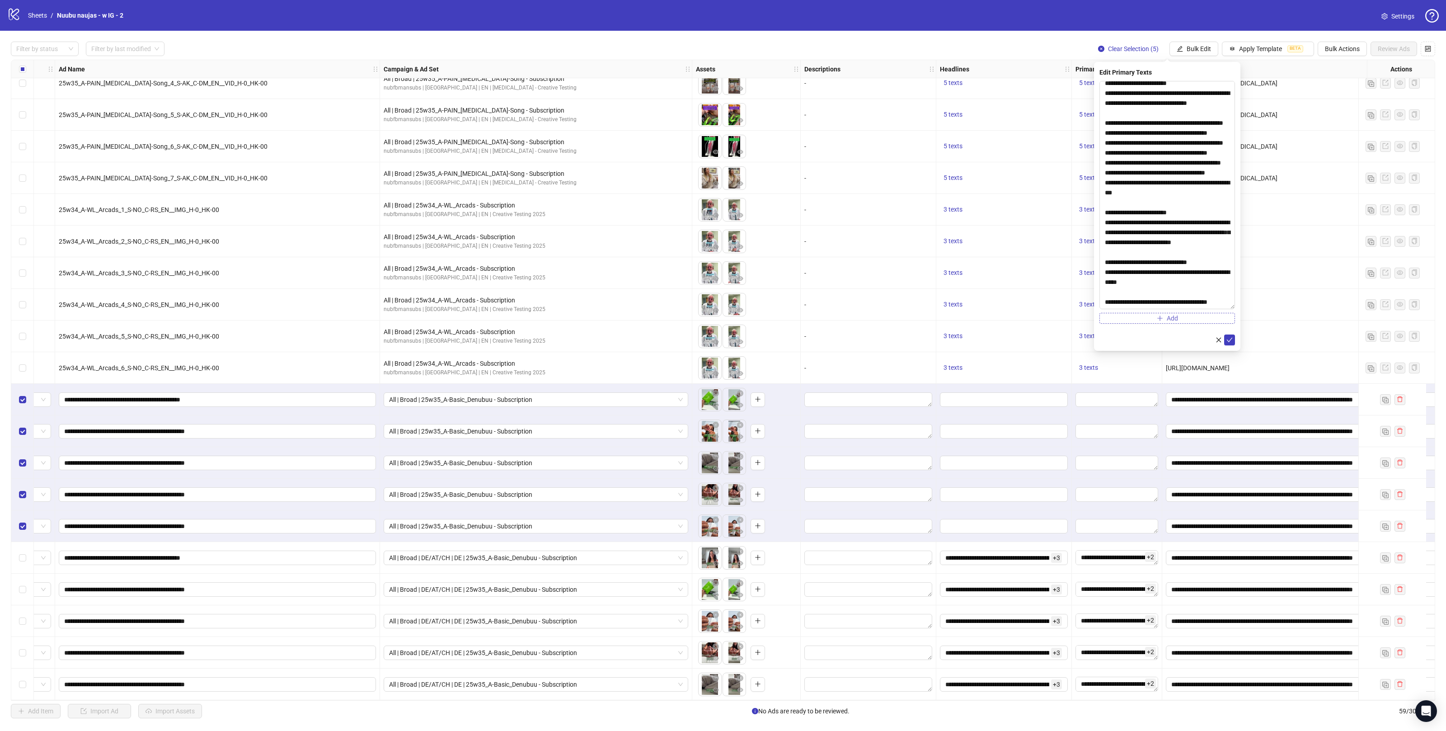
click at [1180, 322] on button "Add" at bounding box center [1168, 318] width 136 height 11
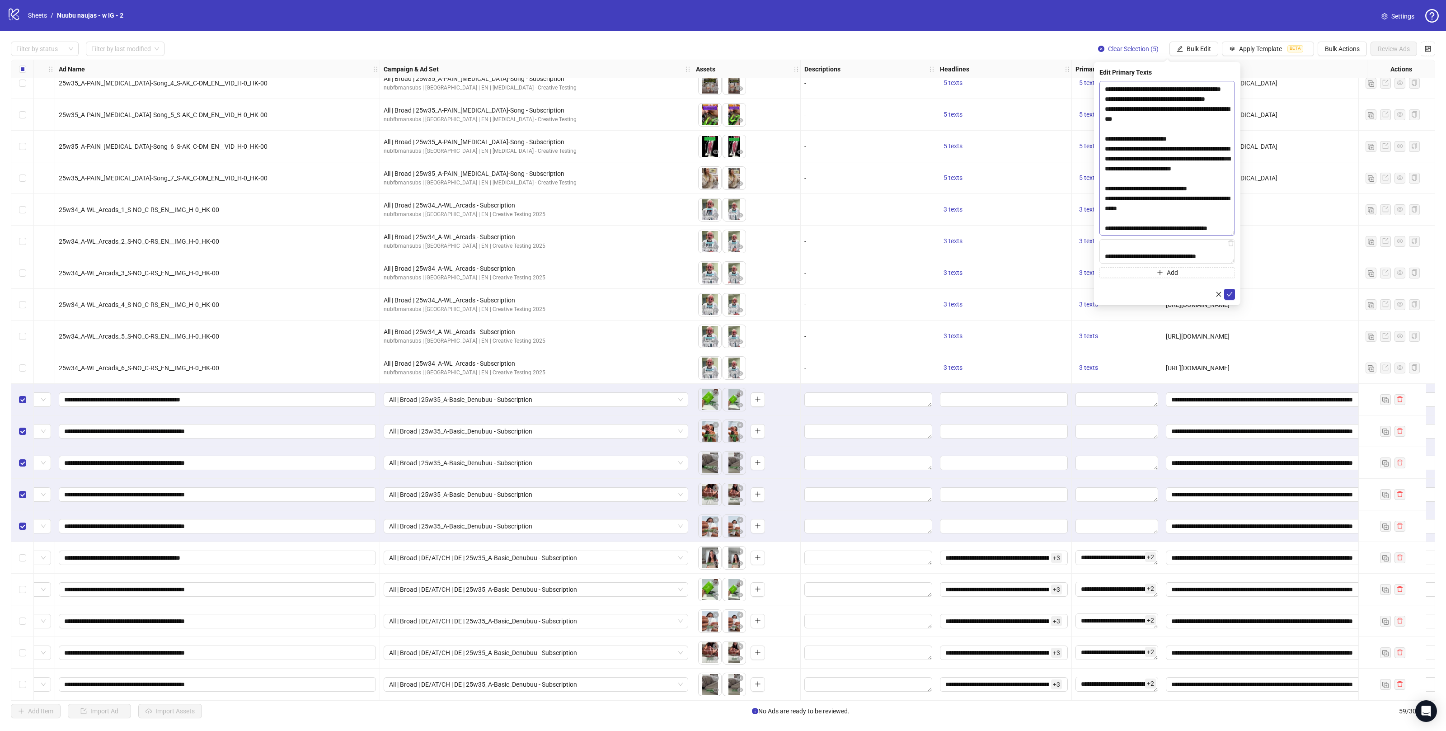
drag, startPoint x: 1230, startPoint y: 305, endPoint x: 1211, endPoint y: 146, distance: 160.7
click at [1210, 146] on textarea at bounding box center [1168, 158] width 136 height 155
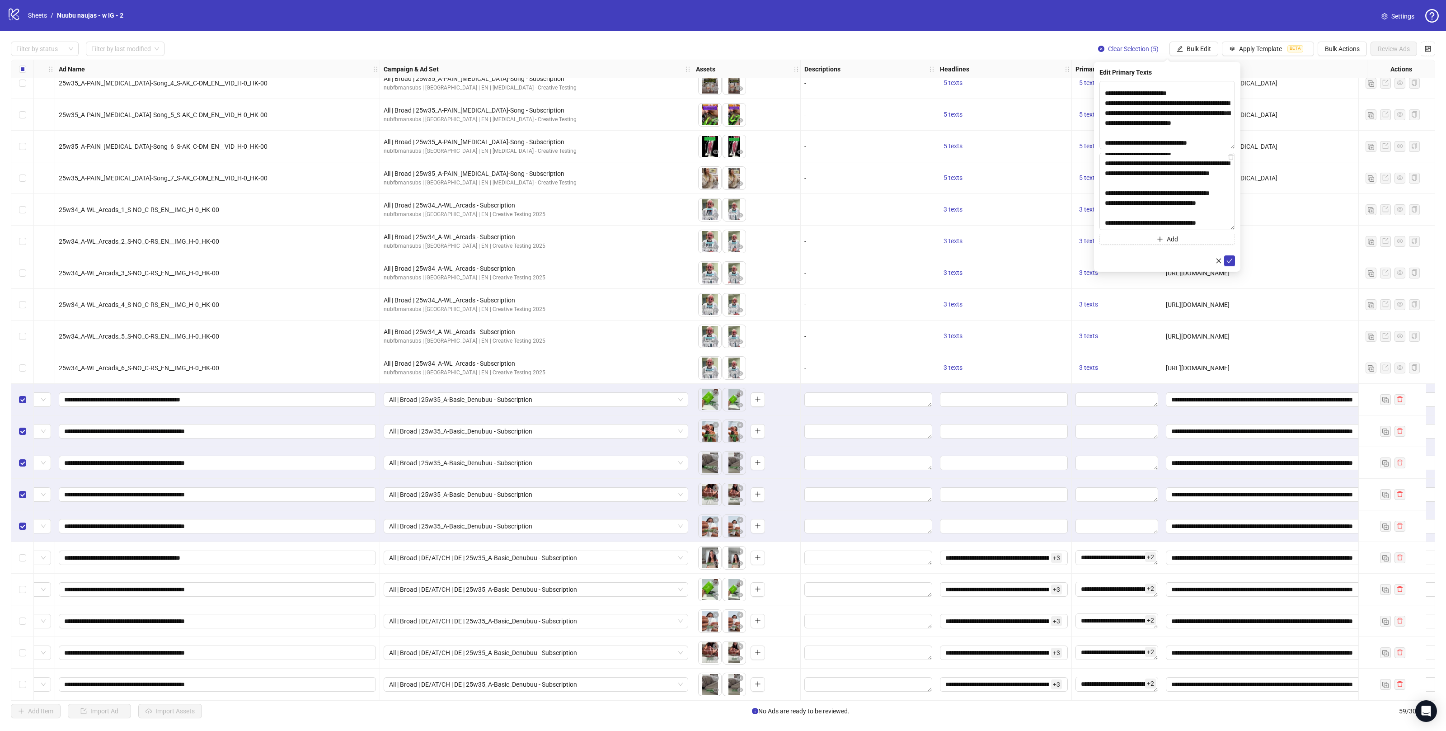
scroll to position [134, 0]
drag, startPoint x: 1232, startPoint y: 175, endPoint x: 1235, endPoint y: 381, distance: 205.2
click at [1235, 272] on div "**********" at bounding box center [1167, 167] width 146 height 210
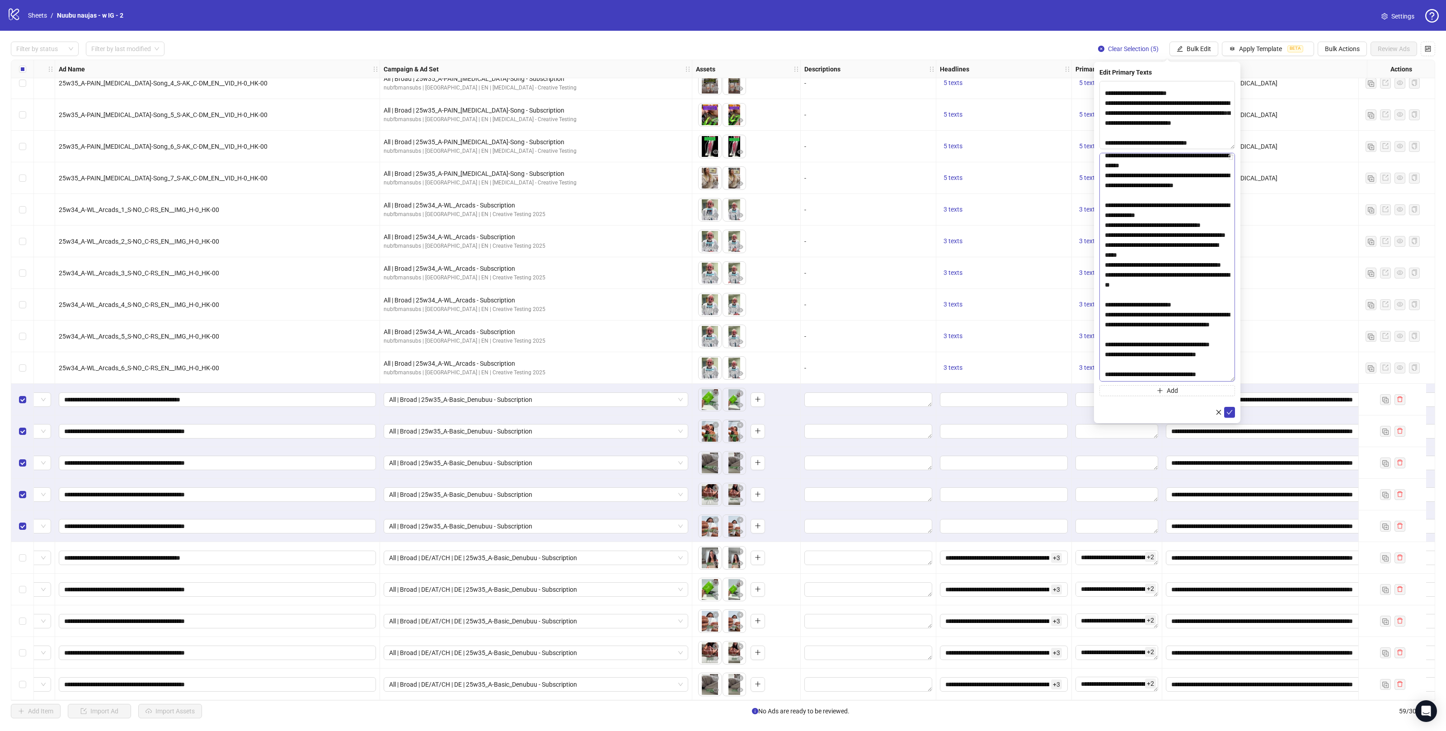
click at [1171, 333] on textarea "**********" at bounding box center [1168, 267] width 136 height 229
type textarea "**********"
click at [1183, 389] on button "Add" at bounding box center [1168, 390] width 136 height 11
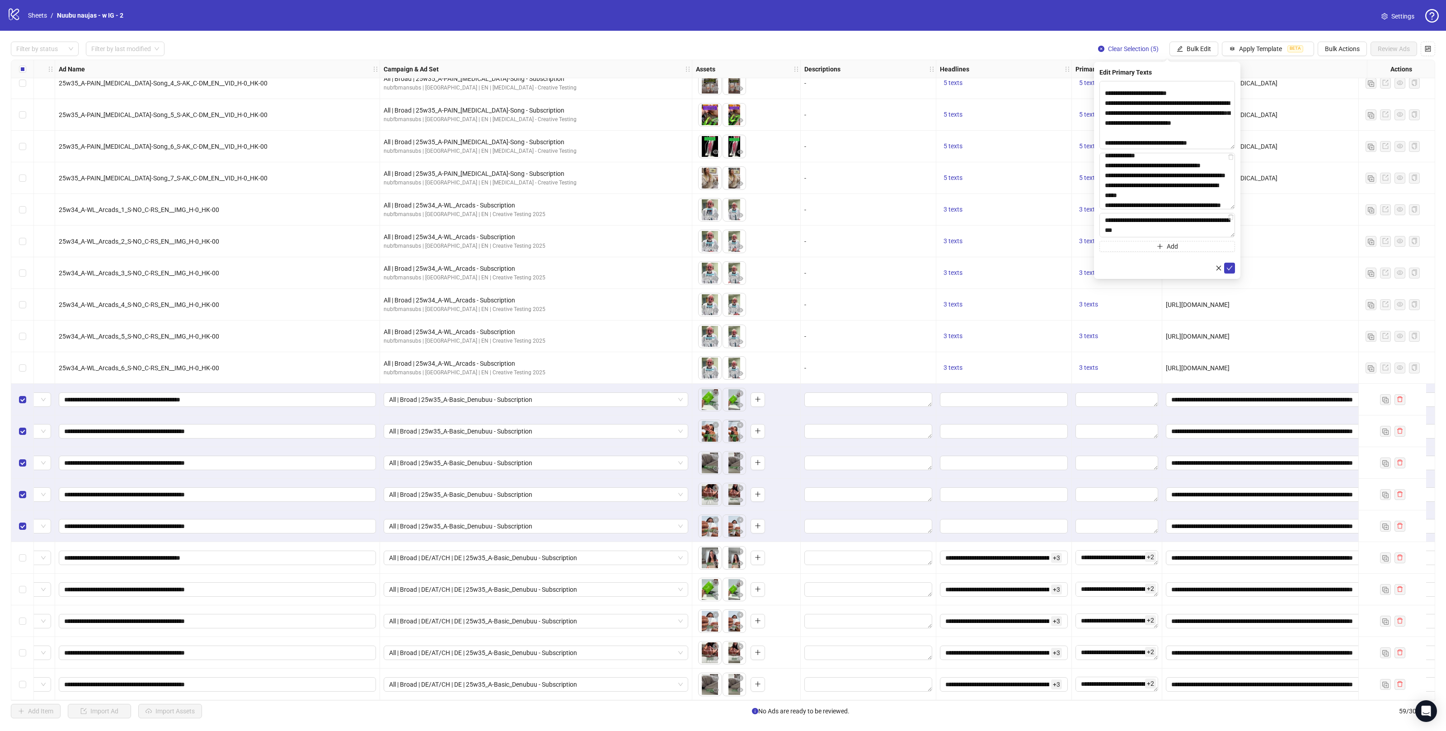
drag, startPoint x: 1232, startPoint y: 375, endPoint x: 1243, endPoint y: 212, distance: 163.1
click at [1235, 190] on div "**********" at bounding box center [1167, 170] width 146 height 217
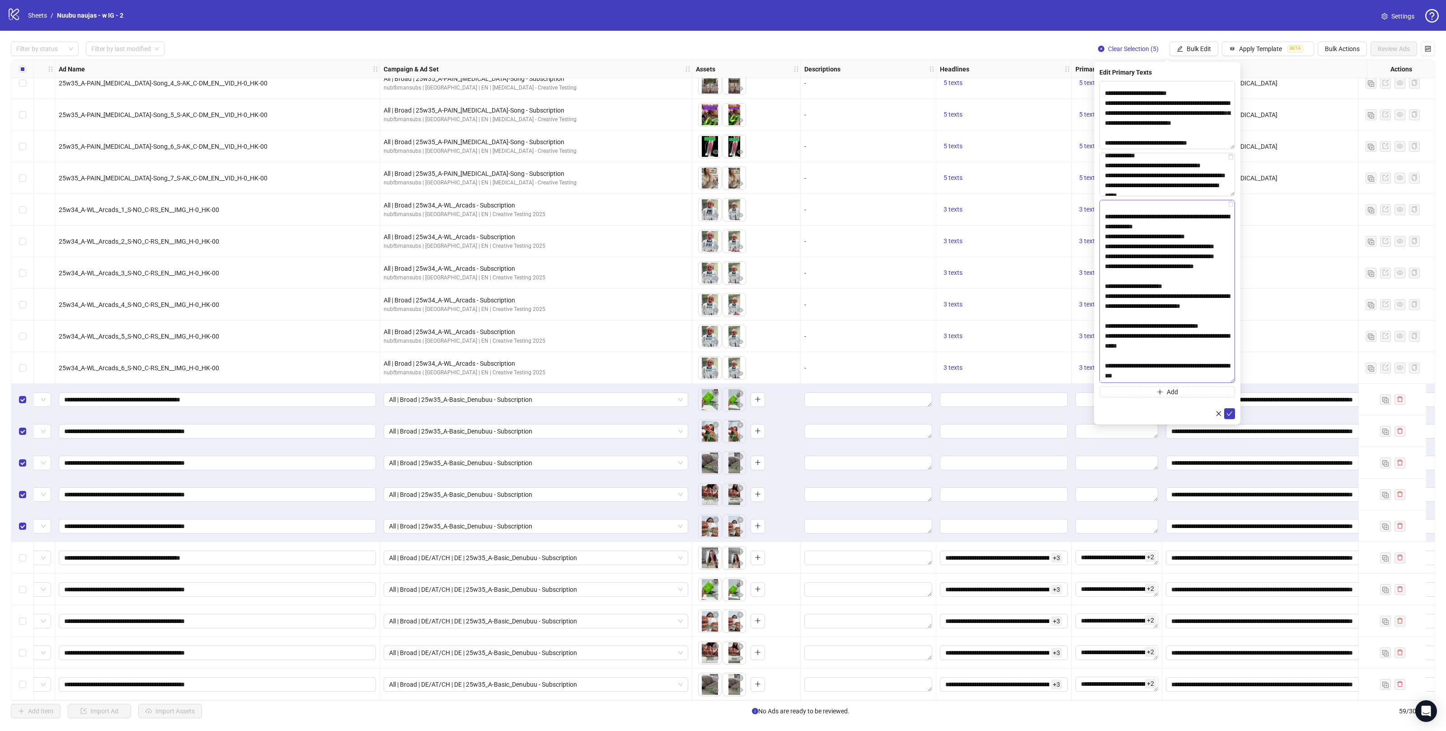
drag, startPoint x: 1233, startPoint y: 223, endPoint x: 1218, endPoint y: 381, distance: 158.5
click at [1218, 381] on textarea "**********" at bounding box center [1168, 291] width 136 height 183
drag, startPoint x: 1182, startPoint y: 315, endPoint x: 1115, endPoint y: 315, distance: 66.9
click at [1115, 315] on textarea "**********" at bounding box center [1168, 291] width 136 height 182
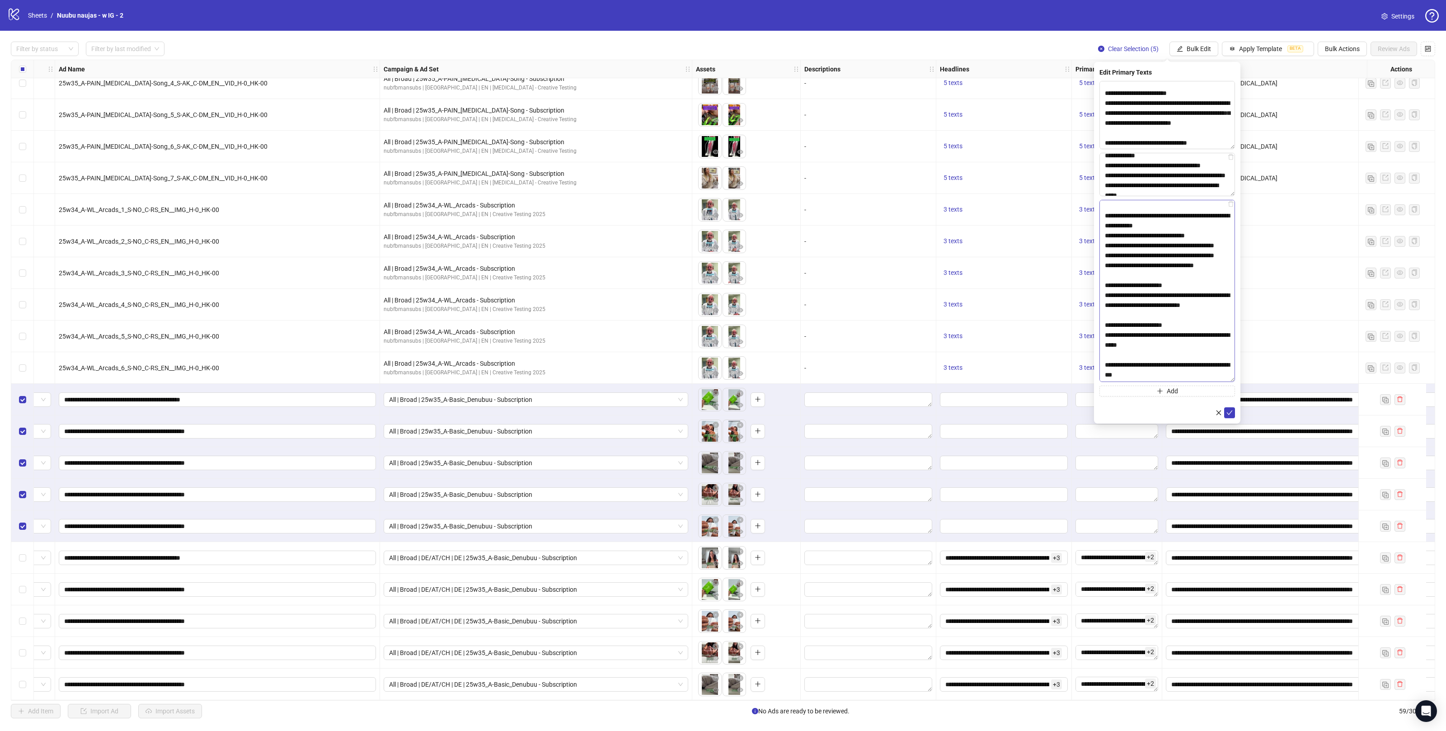
scroll to position [101, 0]
click at [1152, 324] on textarea "**********" at bounding box center [1168, 291] width 136 height 182
click at [1150, 343] on textarea "**********" at bounding box center [1168, 291] width 136 height 182
type textarea "**********"
click at [1227, 415] on span "submit" at bounding box center [1230, 412] width 6 height 7
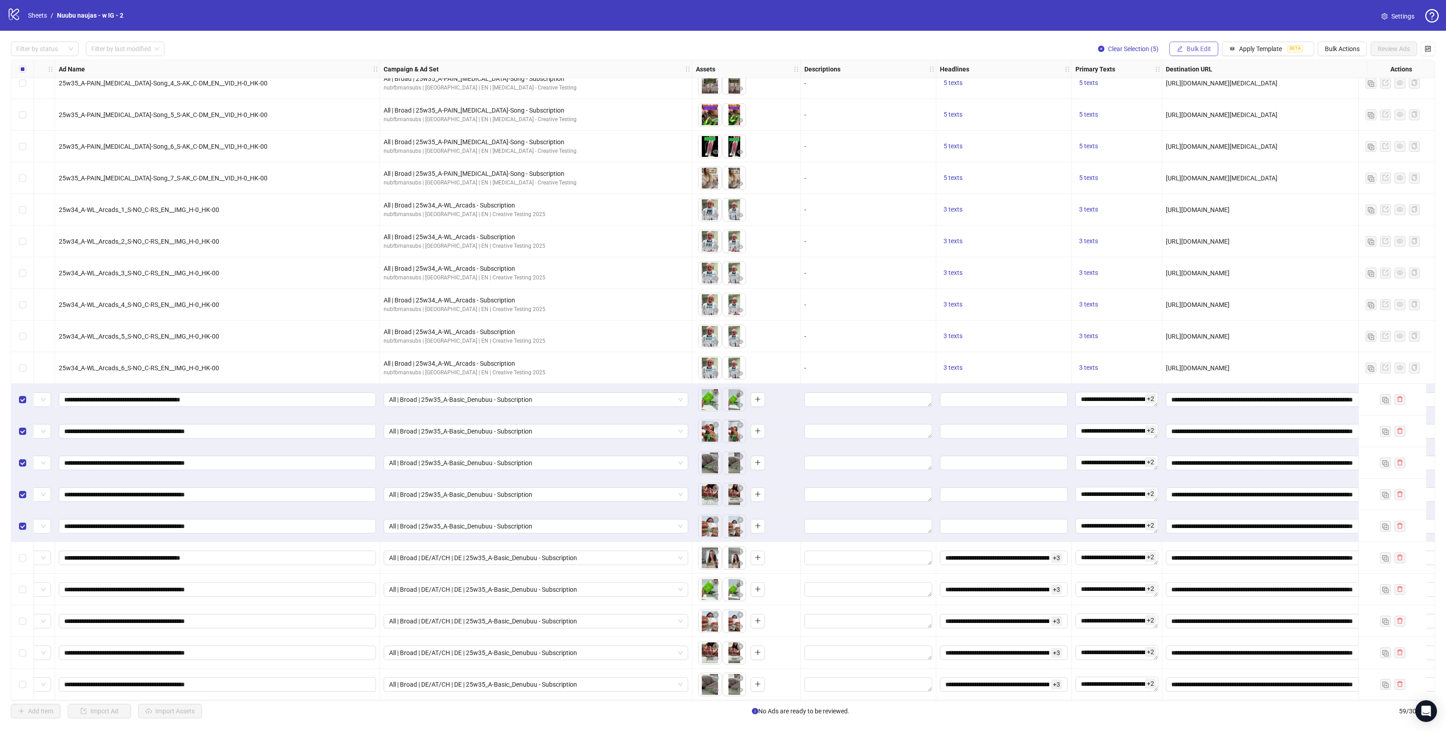
click at [1187, 49] on span "Bulk Edit" at bounding box center [1199, 48] width 24 height 7
click at [1204, 131] on li "Headlines" at bounding box center [1201, 125] width 65 height 14
click at [1180, 87] on input "text" at bounding box center [1168, 88] width 136 height 14
paste input "**********"
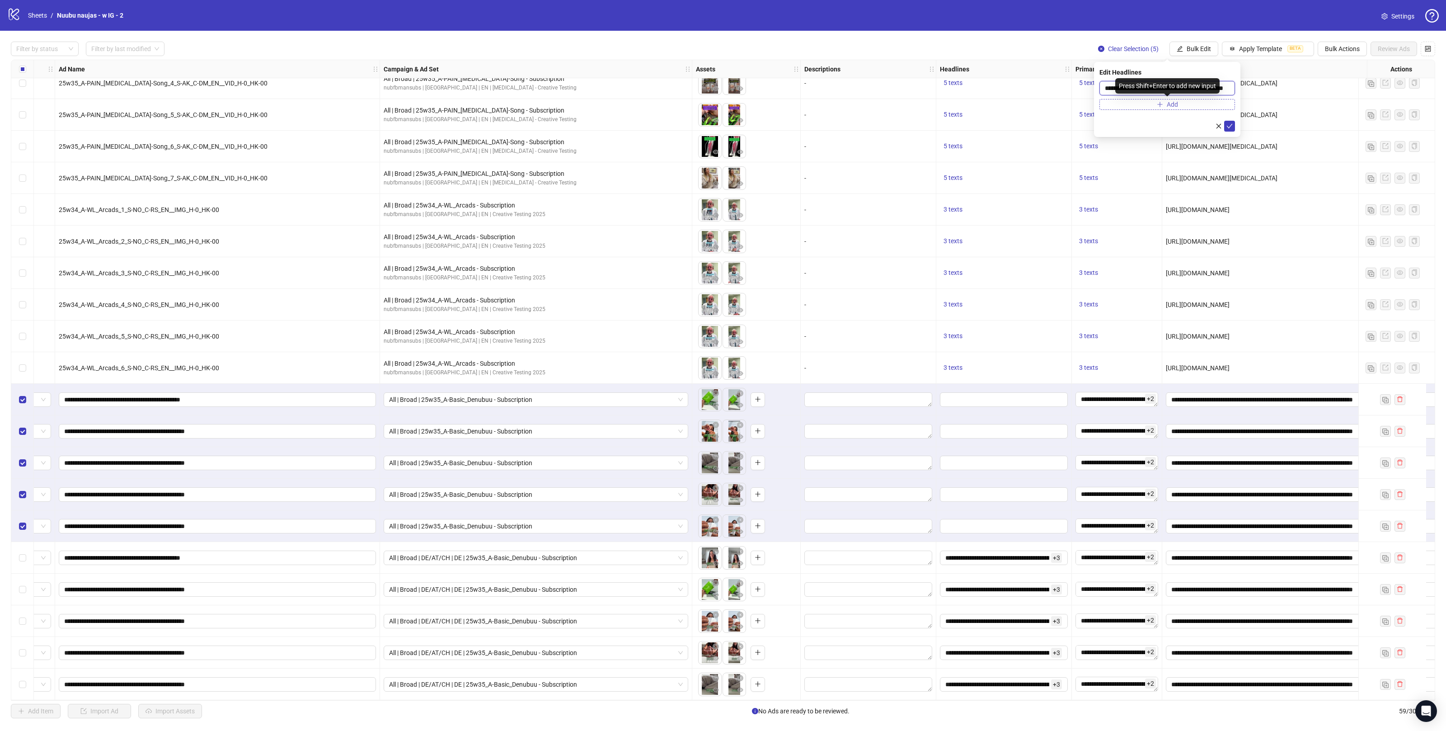
type input "**********"
drag, startPoint x: 1173, startPoint y: 103, endPoint x: 1165, endPoint y: 104, distance: 8.7
click at [1173, 103] on span "Add" at bounding box center [1172, 104] width 11 height 7
paste input "**********"
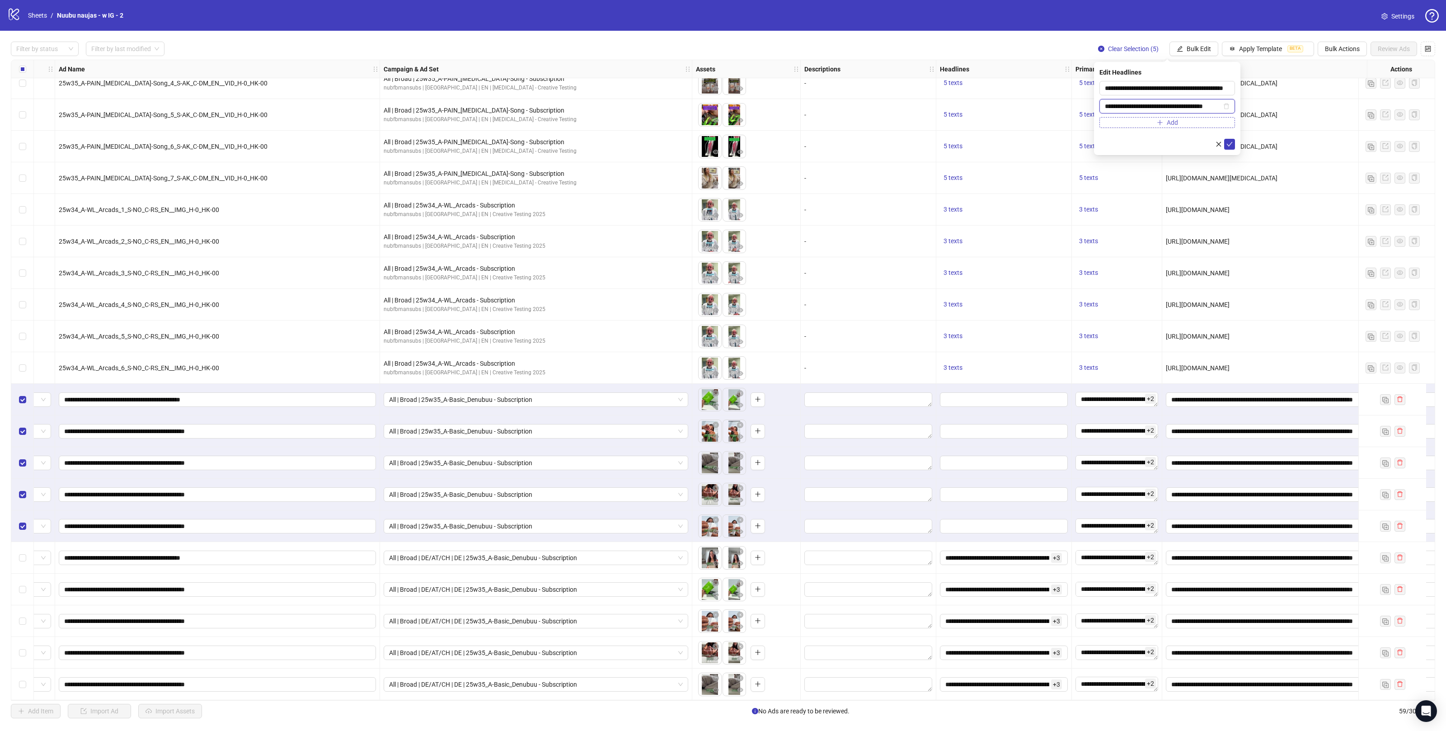
scroll to position [0, 7]
type input "**********"
click at [1159, 122] on icon "plus" at bounding box center [1159, 122] width 5 height 0
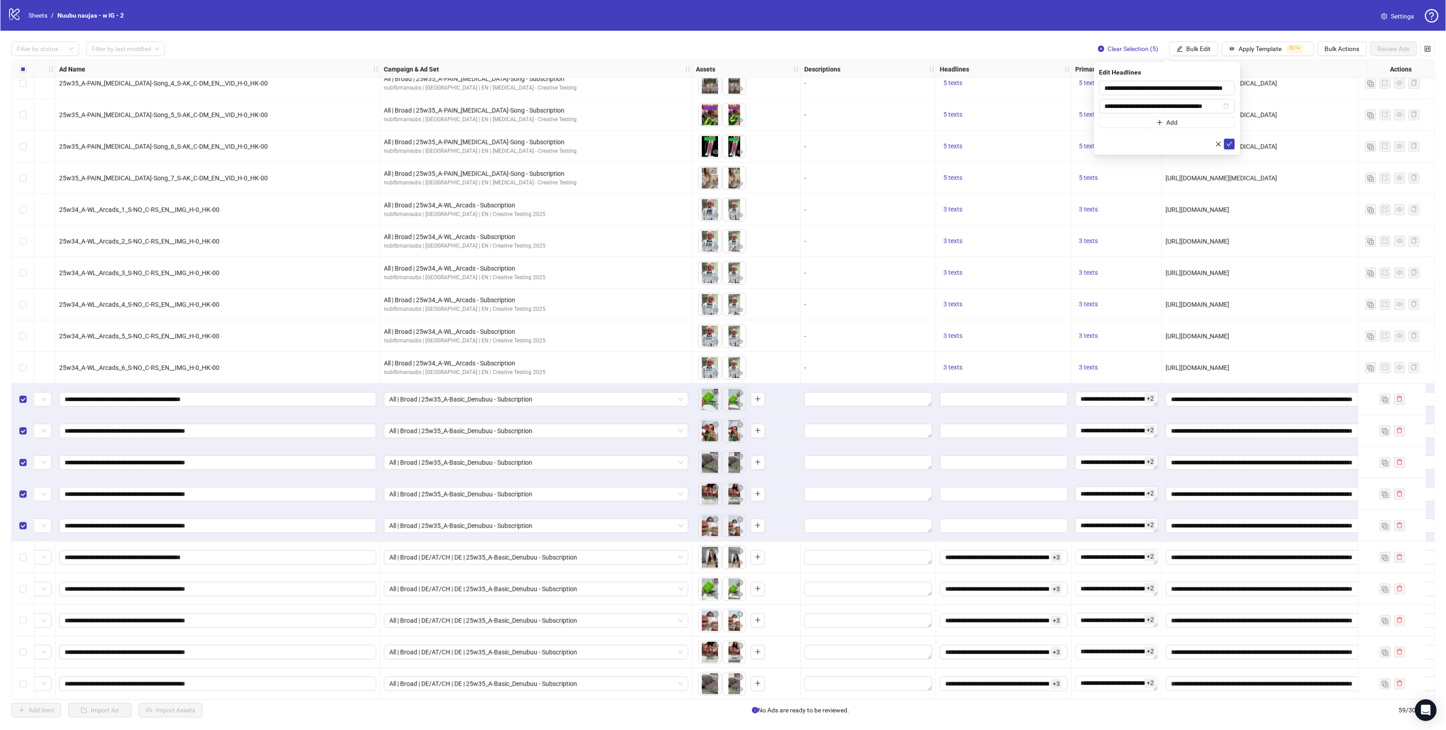
scroll to position [0, 0]
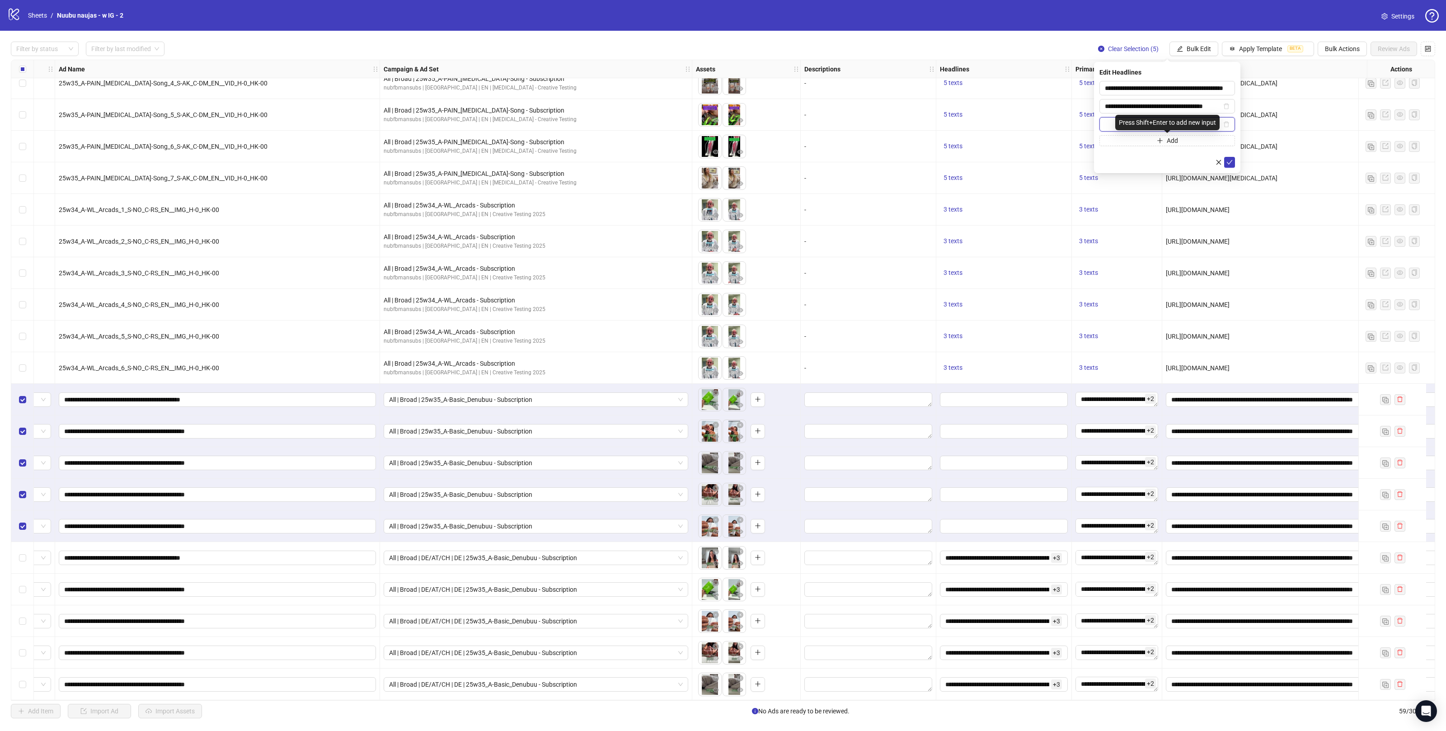
paste input "**********"
type input "**********"
click at [1232, 166] on span "submit" at bounding box center [1230, 162] width 6 height 7
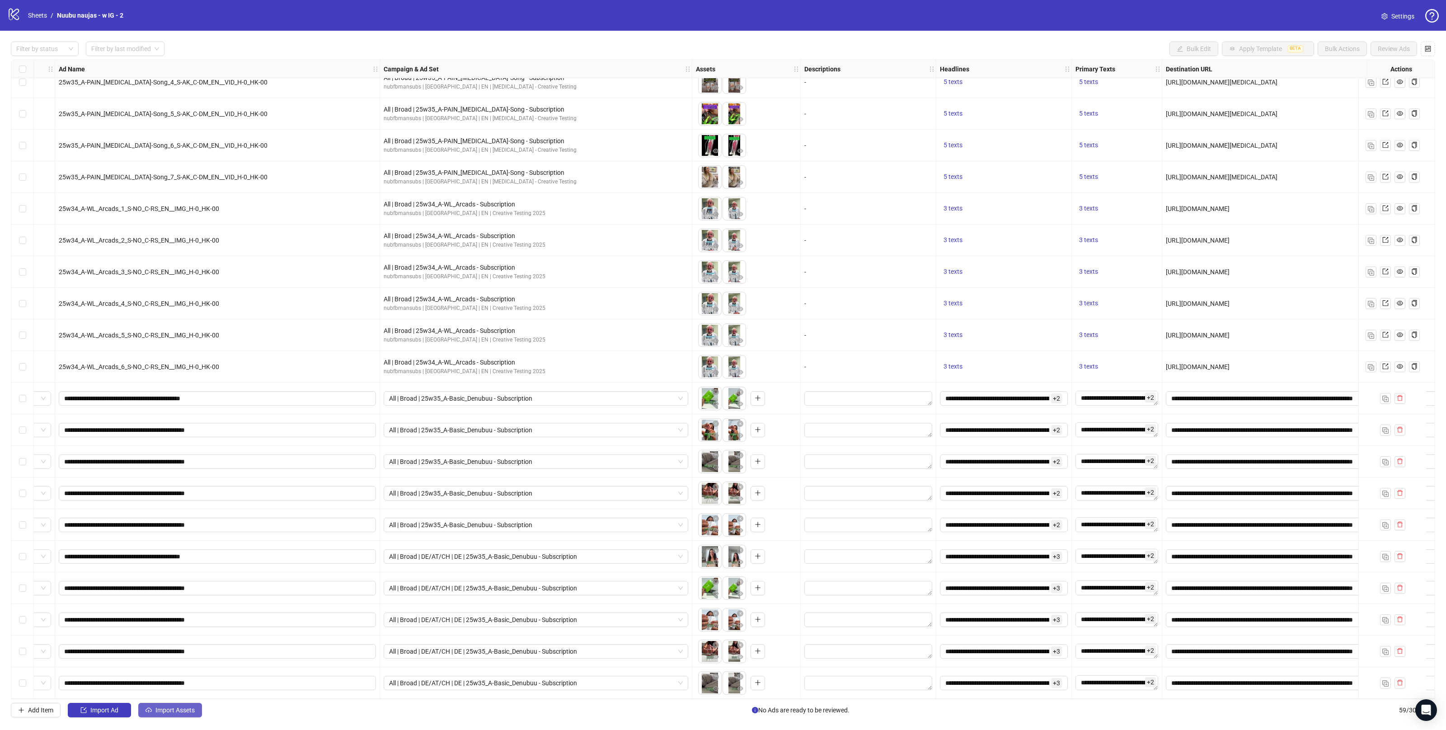
click at [177, 706] on button "Import Assets" at bounding box center [170, 710] width 64 height 14
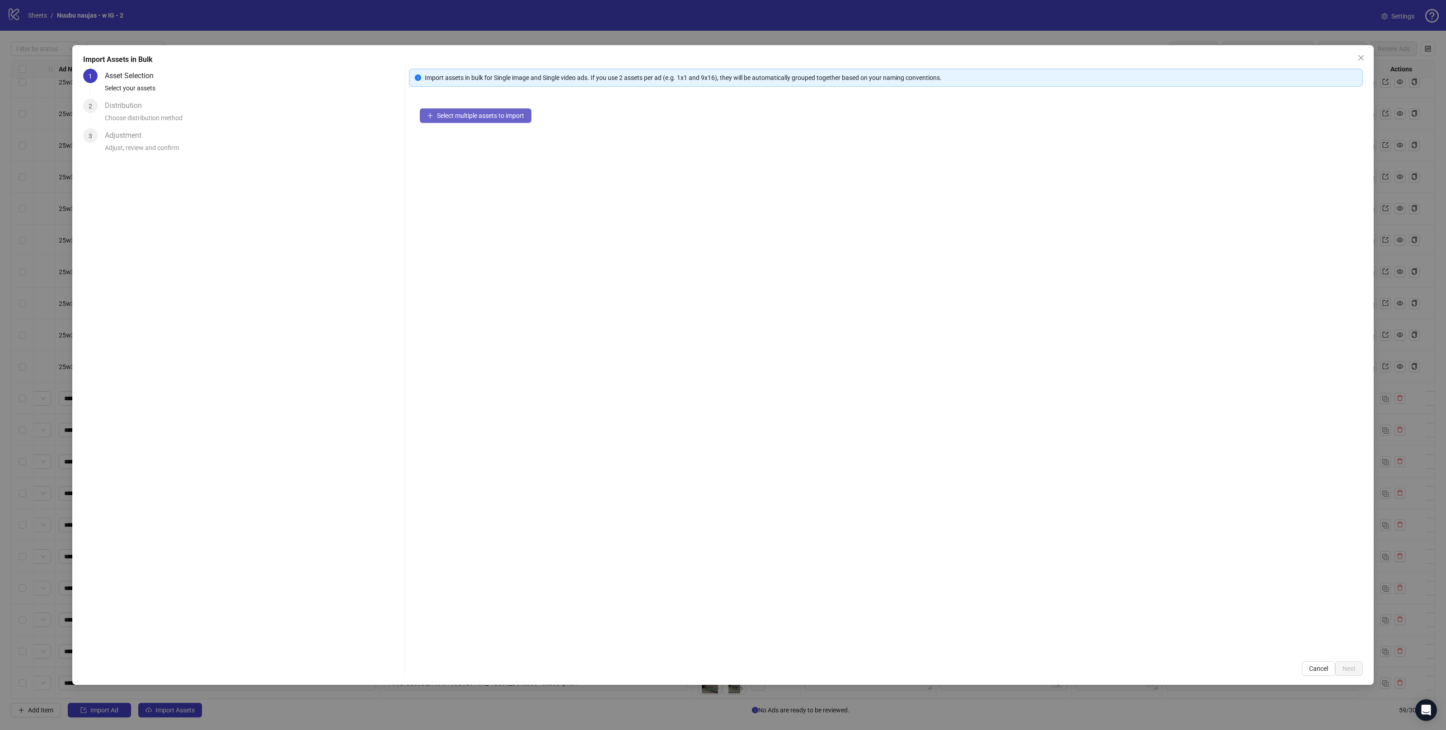
click at [448, 112] on span "Select multiple assets to import" at bounding box center [480, 115] width 87 height 7
click at [1357, 666] on button "Next" at bounding box center [1349, 669] width 28 height 14
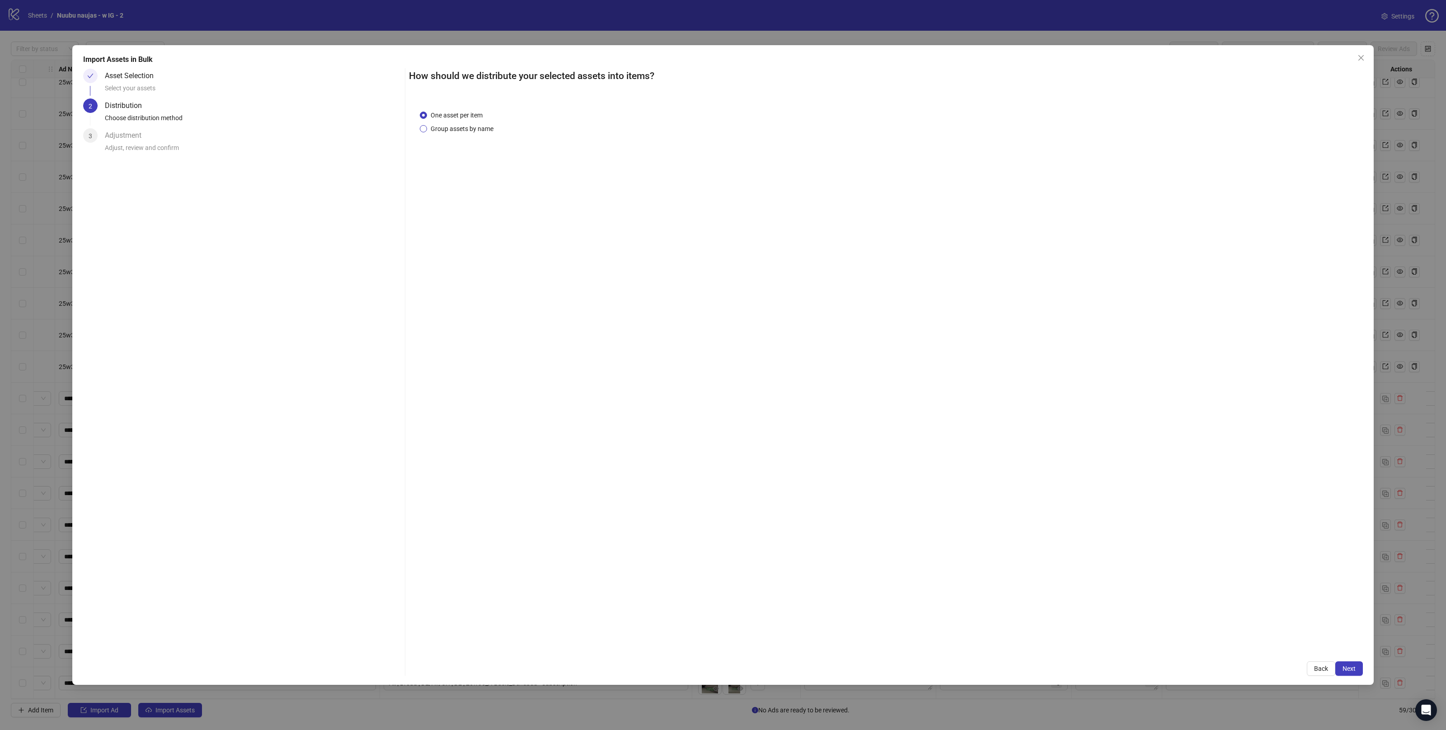
click at [470, 132] on span "Group assets by name" at bounding box center [462, 129] width 70 height 10
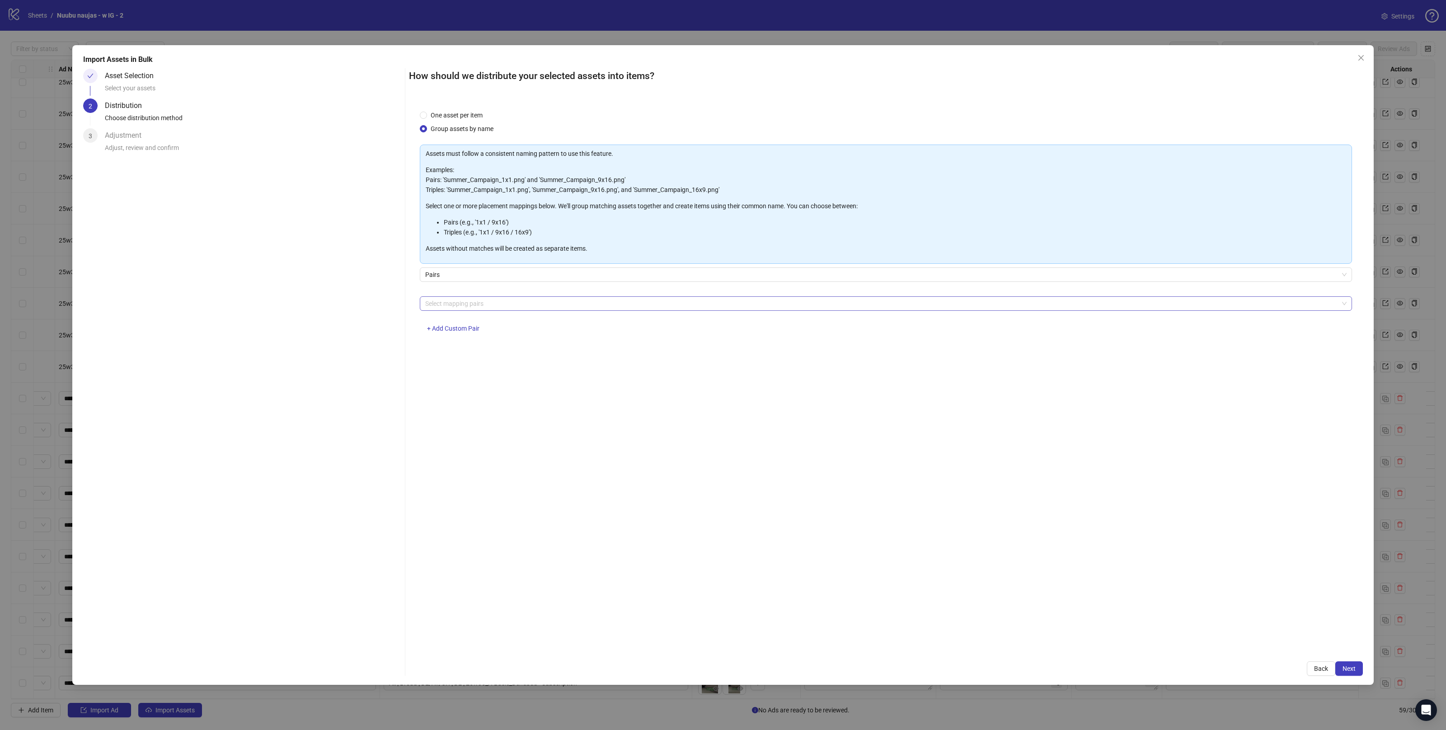
click at [462, 299] on div at bounding box center [881, 303] width 919 height 13
click at [442, 406] on div "4x5 / 9x16" at bounding box center [886, 409] width 918 height 10
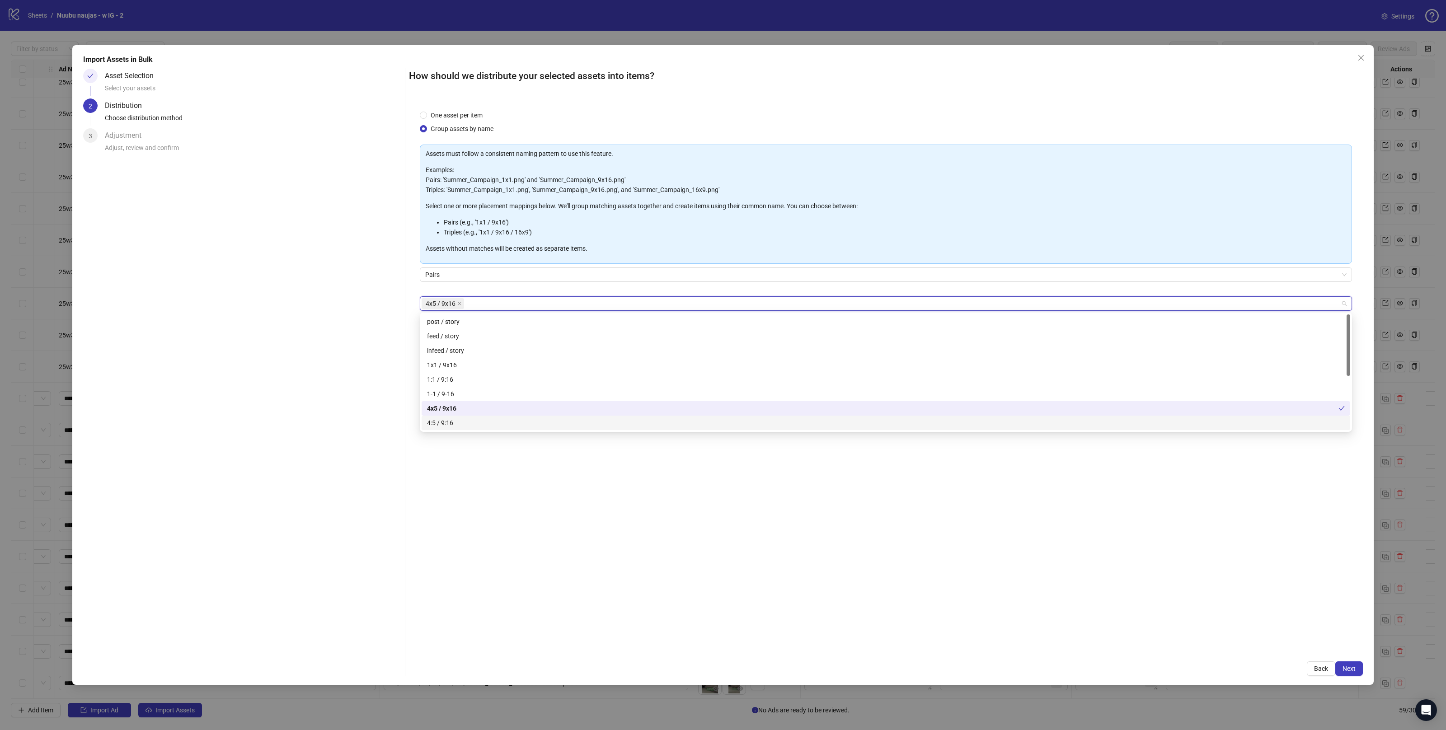
click at [648, 517] on div "One asset per item Group assets by name Assets must follow a consistent naming …" at bounding box center [886, 375] width 954 height 552
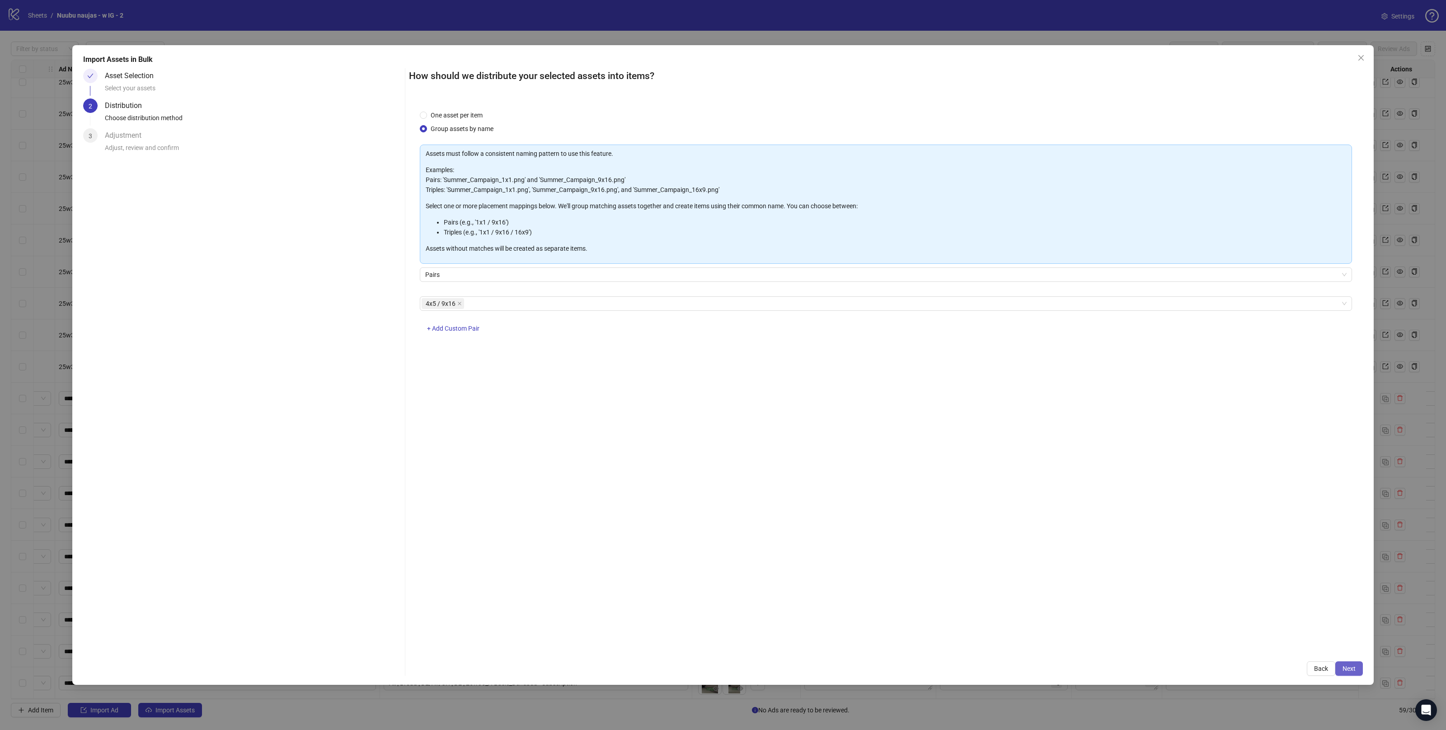
click at [1351, 670] on span "Next" at bounding box center [1349, 668] width 13 height 7
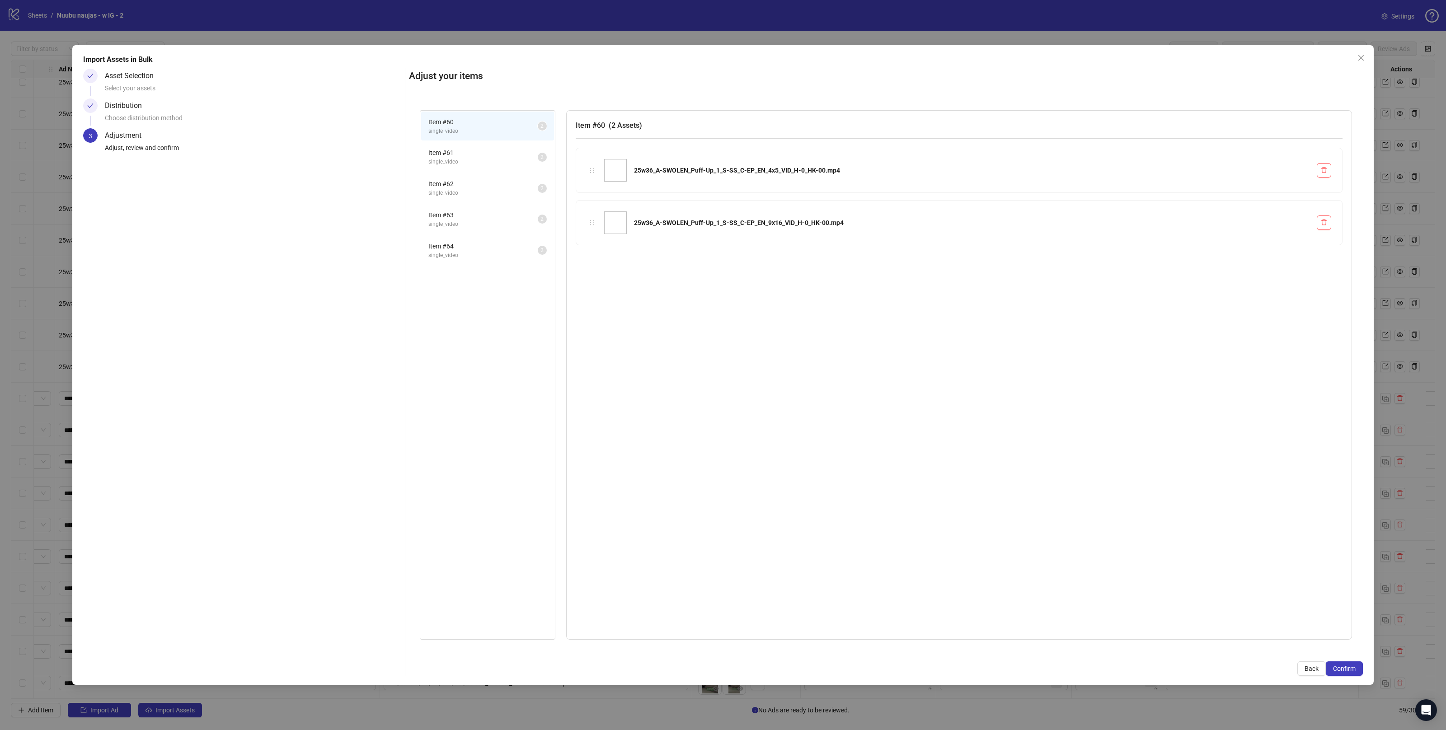
click at [454, 169] on li "Item # 61 single_video 2" at bounding box center [487, 156] width 133 height 29
click at [456, 184] on span "Item # 62" at bounding box center [482, 184] width 109 height 10
click at [468, 205] on li "Item # 63 single_video 2" at bounding box center [487, 219] width 133 height 29
drag, startPoint x: 475, startPoint y: 234, endPoint x: 481, endPoint y: 249, distance: 16.8
click at [475, 236] on li "Item # 64 single_video 2" at bounding box center [487, 250] width 133 height 29
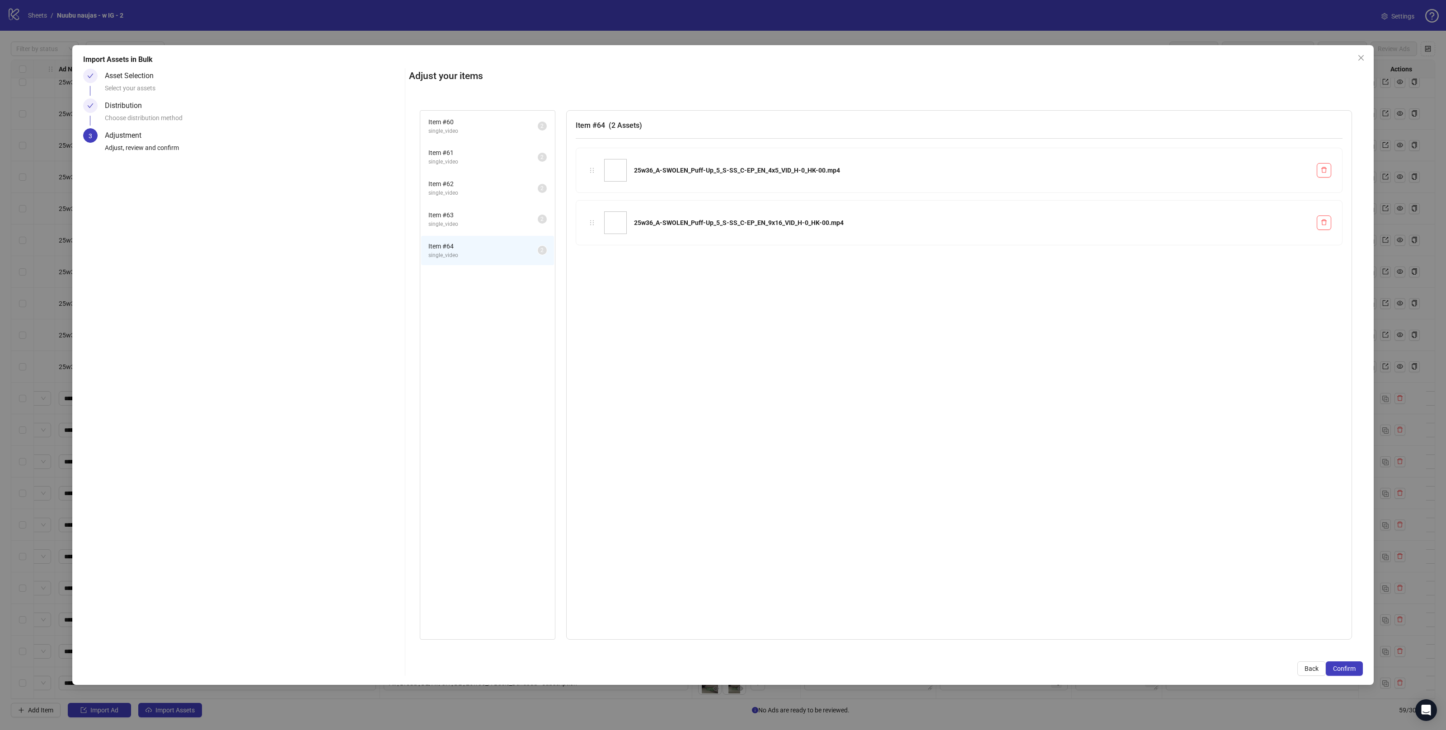
click at [483, 253] on span "single_video" at bounding box center [482, 255] width 109 height 9
click at [1343, 668] on span "Confirm" at bounding box center [1344, 668] width 23 height 7
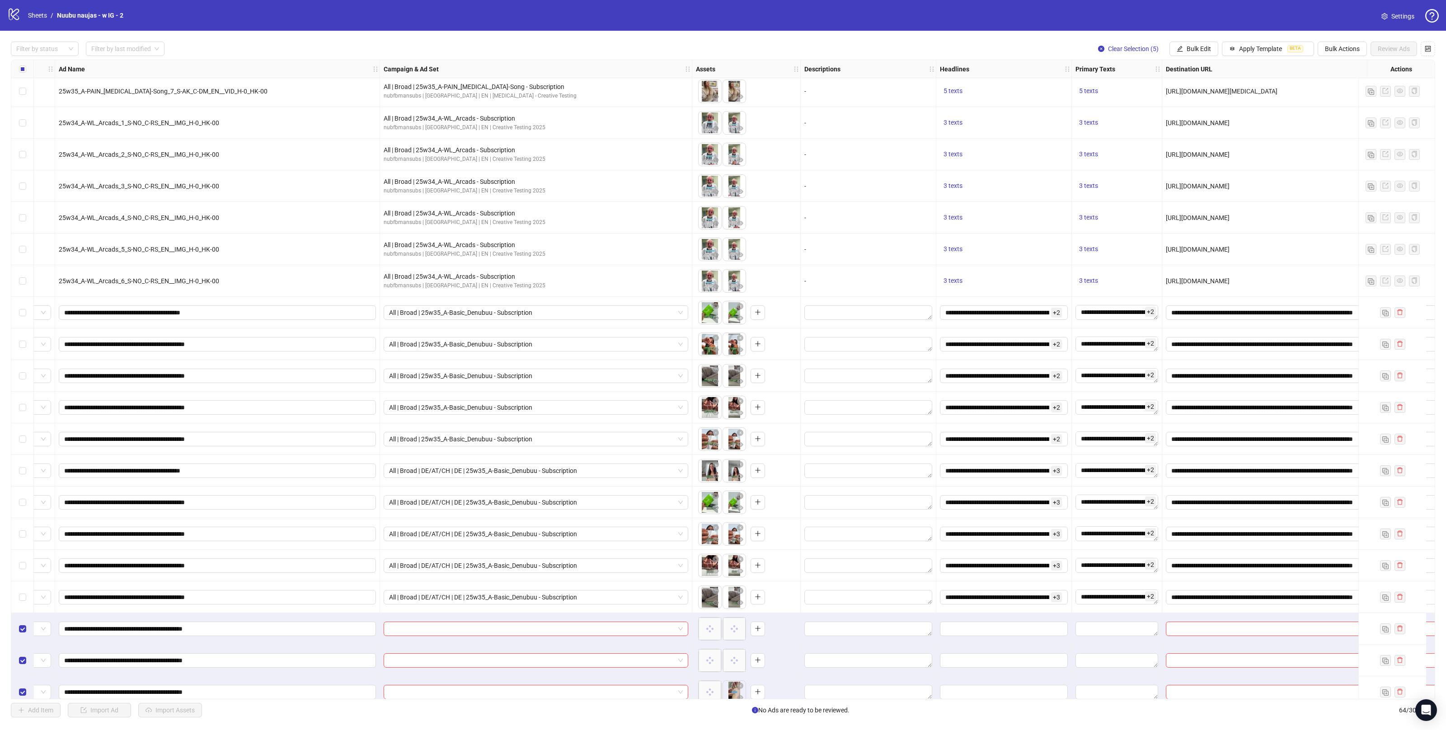
scroll to position [1407, 56]
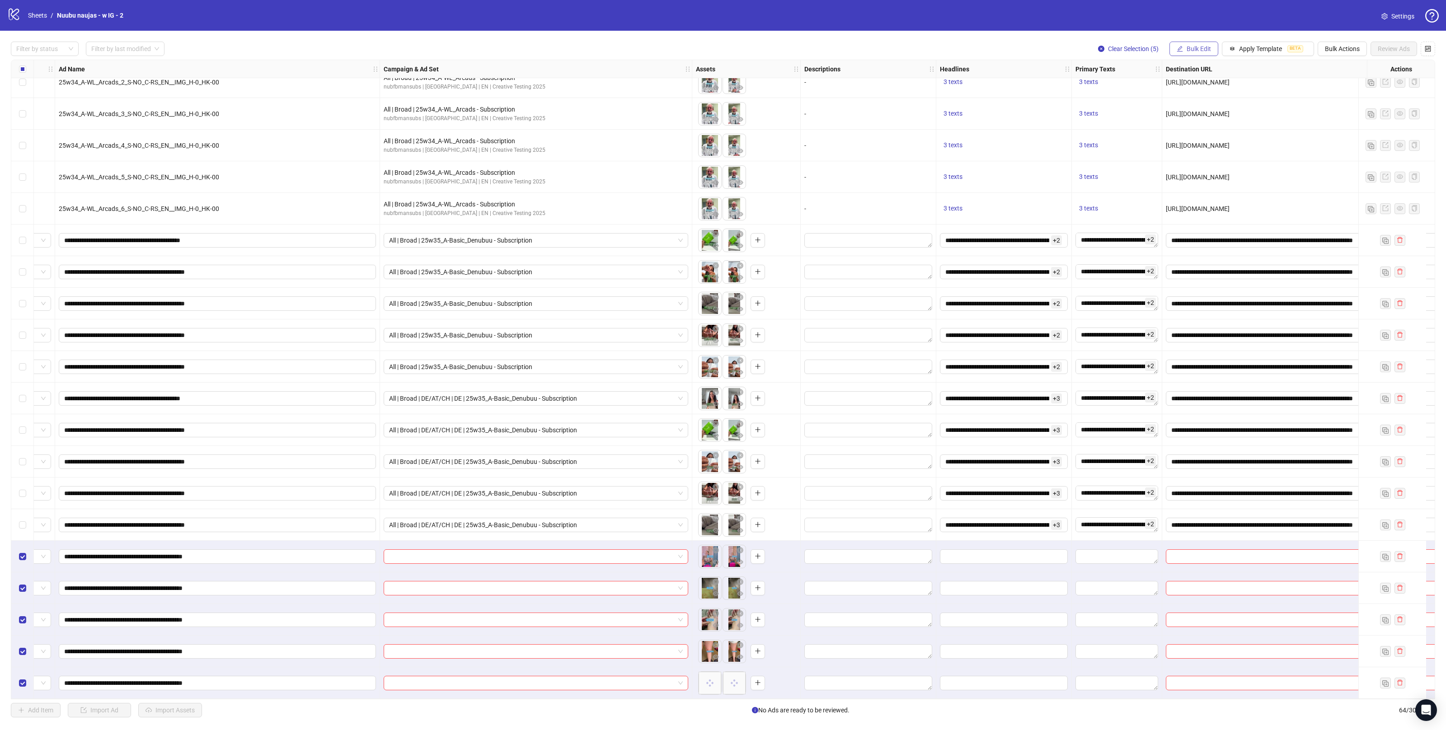
click at [1186, 54] on button "Bulk Edit" at bounding box center [1194, 49] width 49 height 14
click at [1194, 96] on span "Campaign & Ad Set" at bounding box center [1202, 96] width 54 height 10
click at [1141, 88] on input "search" at bounding box center [1163, 88] width 117 height 14
paste input "**********"
type input "**********"
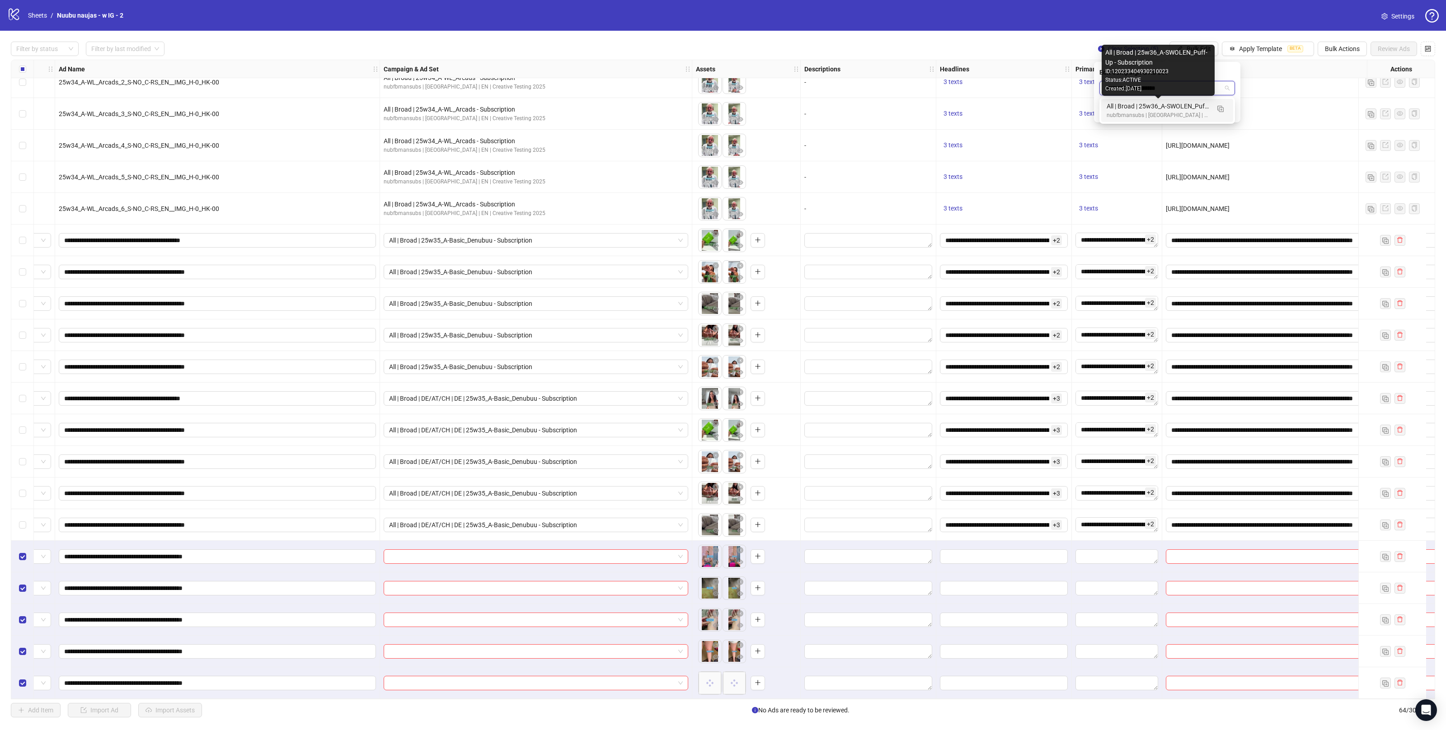
click at [1160, 102] on div "All | Broad | 25w36_A-SWOLEN_Puff-Up - Subscription" at bounding box center [1158, 106] width 103 height 10
click at [1229, 109] on icon "check" at bounding box center [1230, 111] width 6 height 6
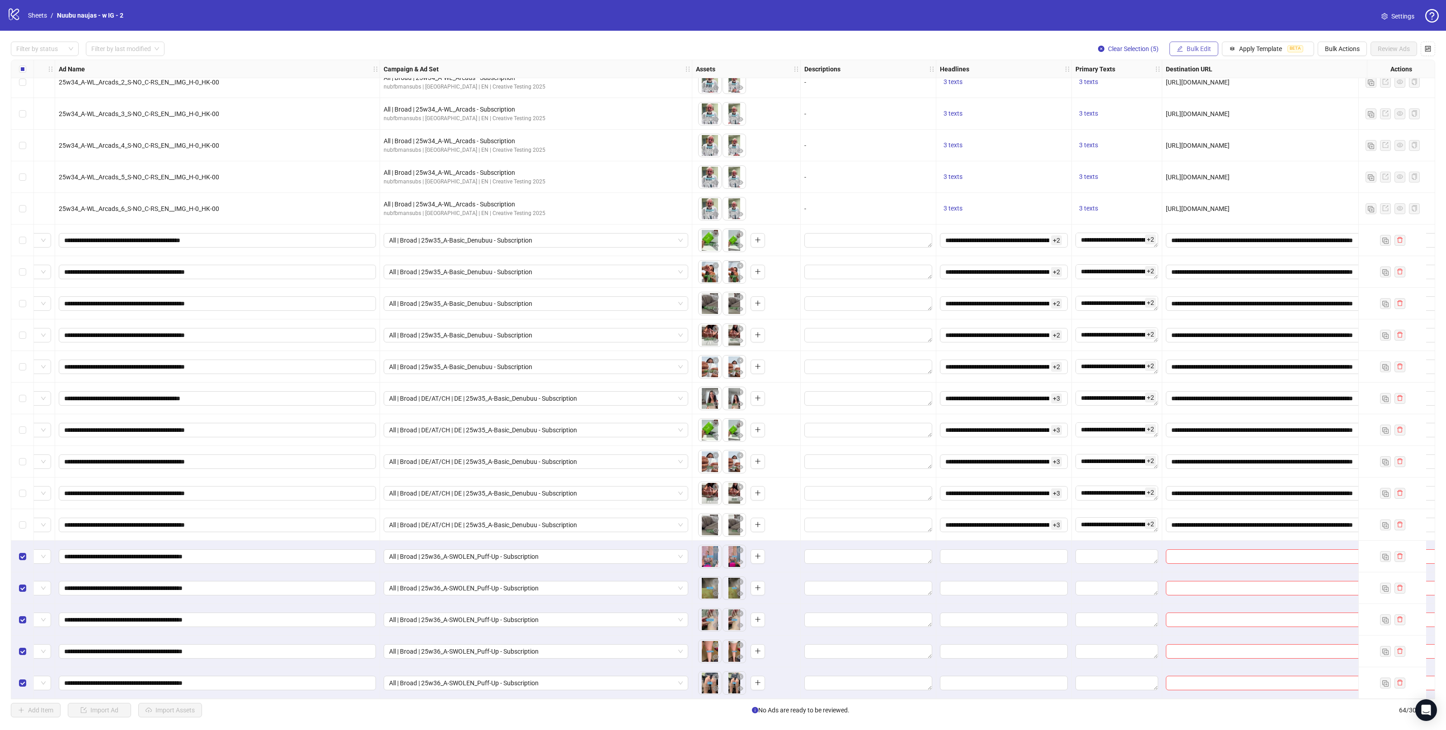
click at [1198, 50] on span "Bulk Edit" at bounding box center [1199, 48] width 24 height 7
click at [1198, 151] on span "Destination URL" at bounding box center [1202, 154] width 54 height 10
click at [1185, 89] on input "text" at bounding box center [1164, 88] width 118 height 10
paste input "**********"
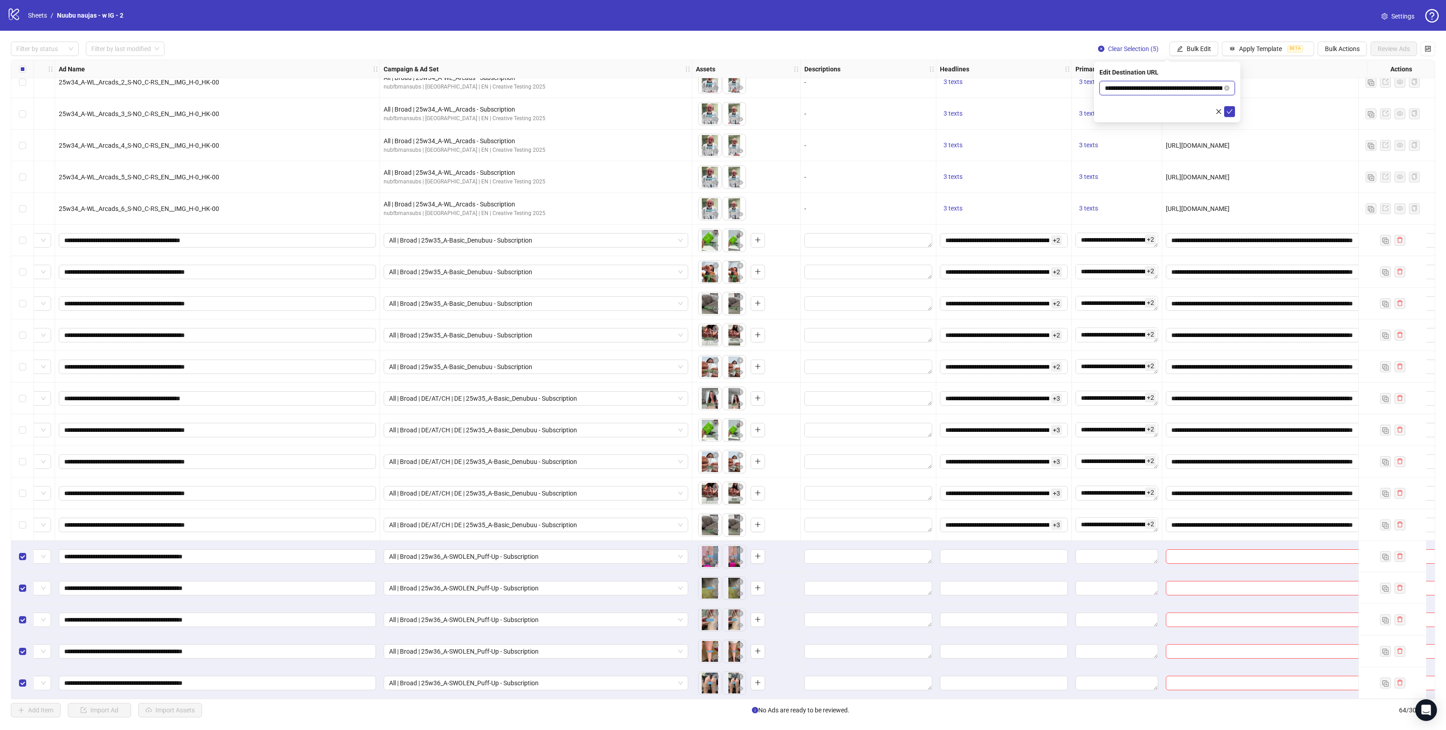
drag, startPoint x: 1157, startPoint y: 89, endPoint x: 1077, endPoint y: 91, distance: 80.0
click at [1066, 87] on body "logo/logo-mobile Sheets / Nuubu naujas - w IG - 2 Settings Filter by status Fil…" at bounding box center [723, 365] width 1446 height 730
click at [1208, 89] on input "**********" at bounding box center [1164, 88] width 118 height 10
type input "**********"
click at [1227, 112] on icon "check" at bounding box center [1230, 111] width 6 height 6
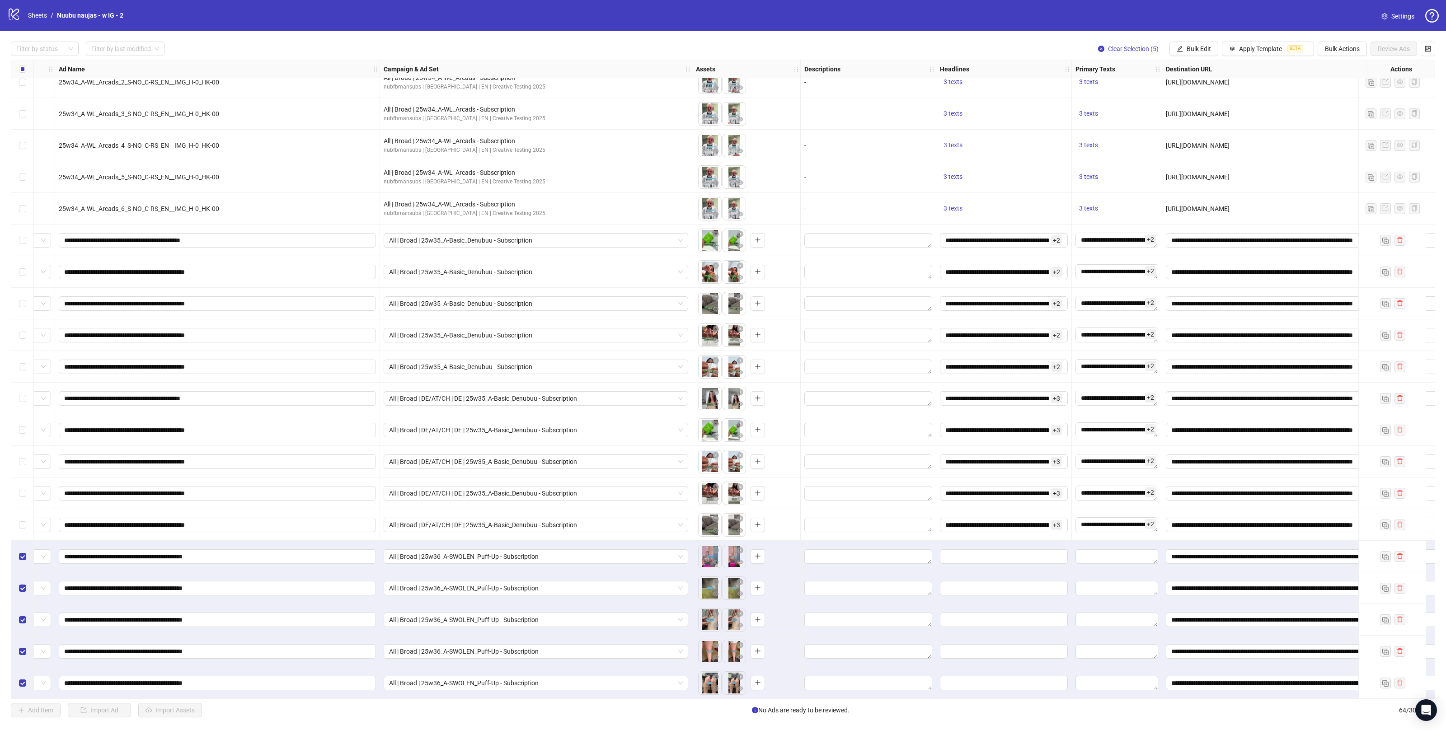
scroll to position [1406, 56]
click at [1191, 48] on span "Bulk Edit" at bounding box center [1199, 48] width 24 height 7
click at [1203, 139] on span "Primary Texts" at bounding box center [1202, 140] width 54 height 10
click at [1192, 85] on textarea at bounding box center [1168, 93] width 136 height 24
paste textarea "**********"
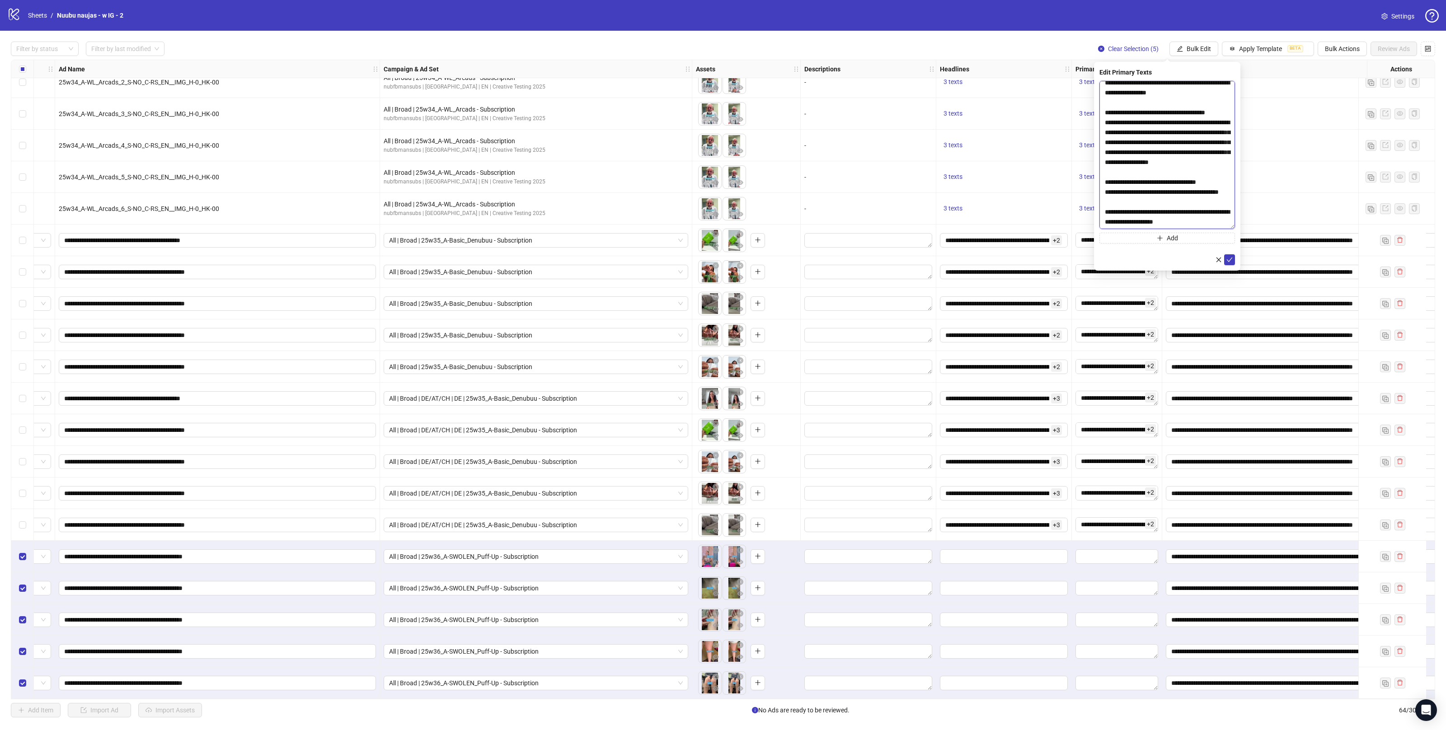
scroll to position [292, 0]
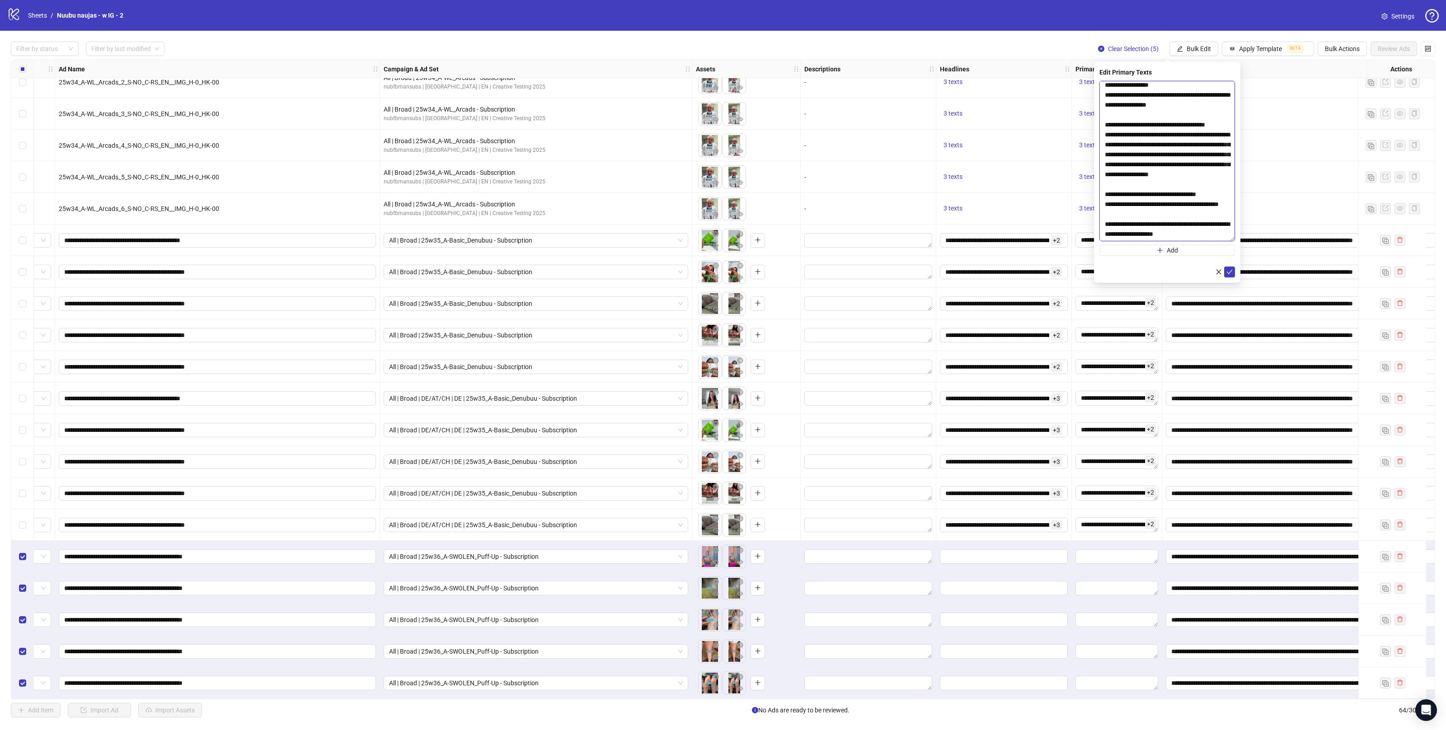
drag, startPoint x: 1232, startPoint y: 103, endPoint x: 1228, endPoint y: 239, distance: 135.6
click at [1228, 239] on textarea at bounding box center [1168, 161] width 136 height 160
type textarea "**********"
click at [1186, 249] on button "Add" at bounding box center [1168, 249] width 136 height 11
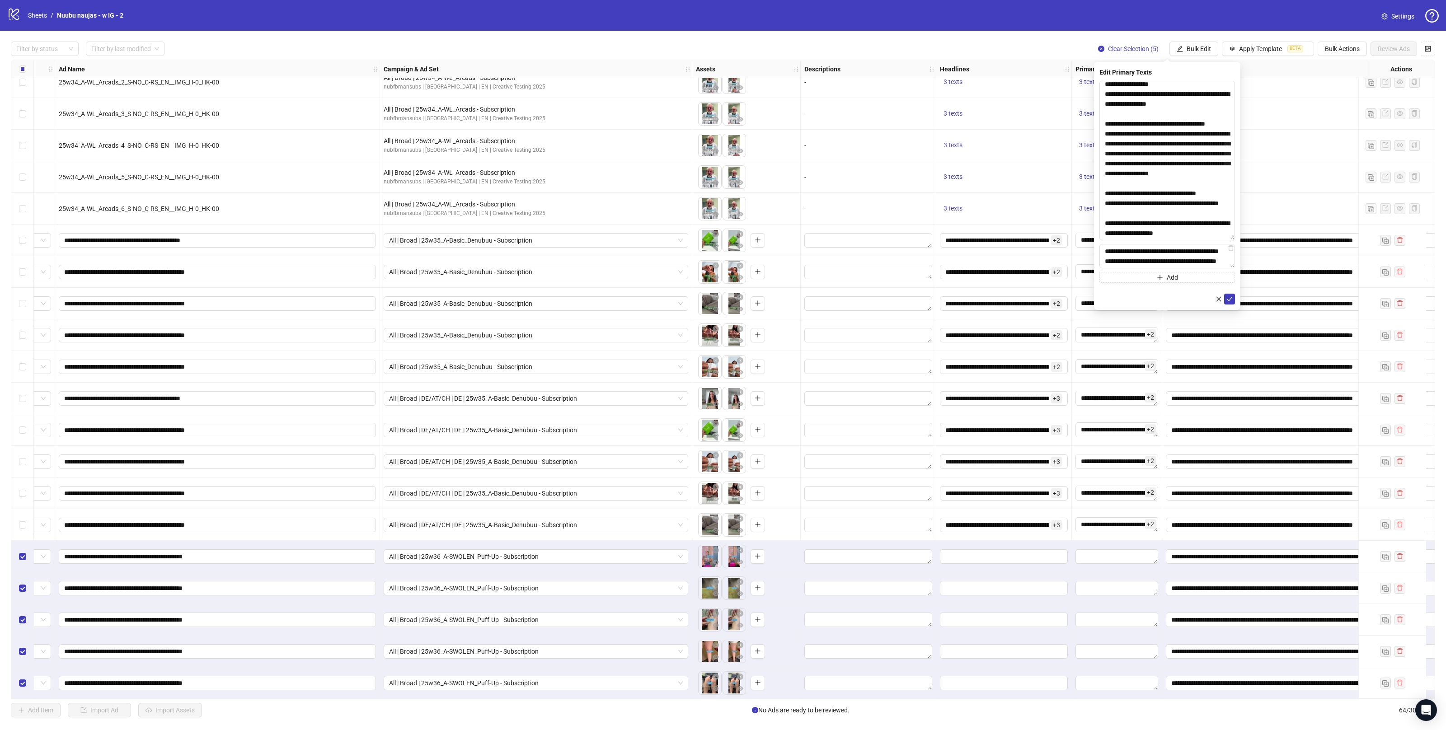
type textarea "**********"
click at [1144, 282] on button "Add" at bounding box center [1168, 277] width 136 height 11
type textarea "**********"
click at [1179, 301] on button "Add" at bounding box center [1168, 306] width 136 height 11
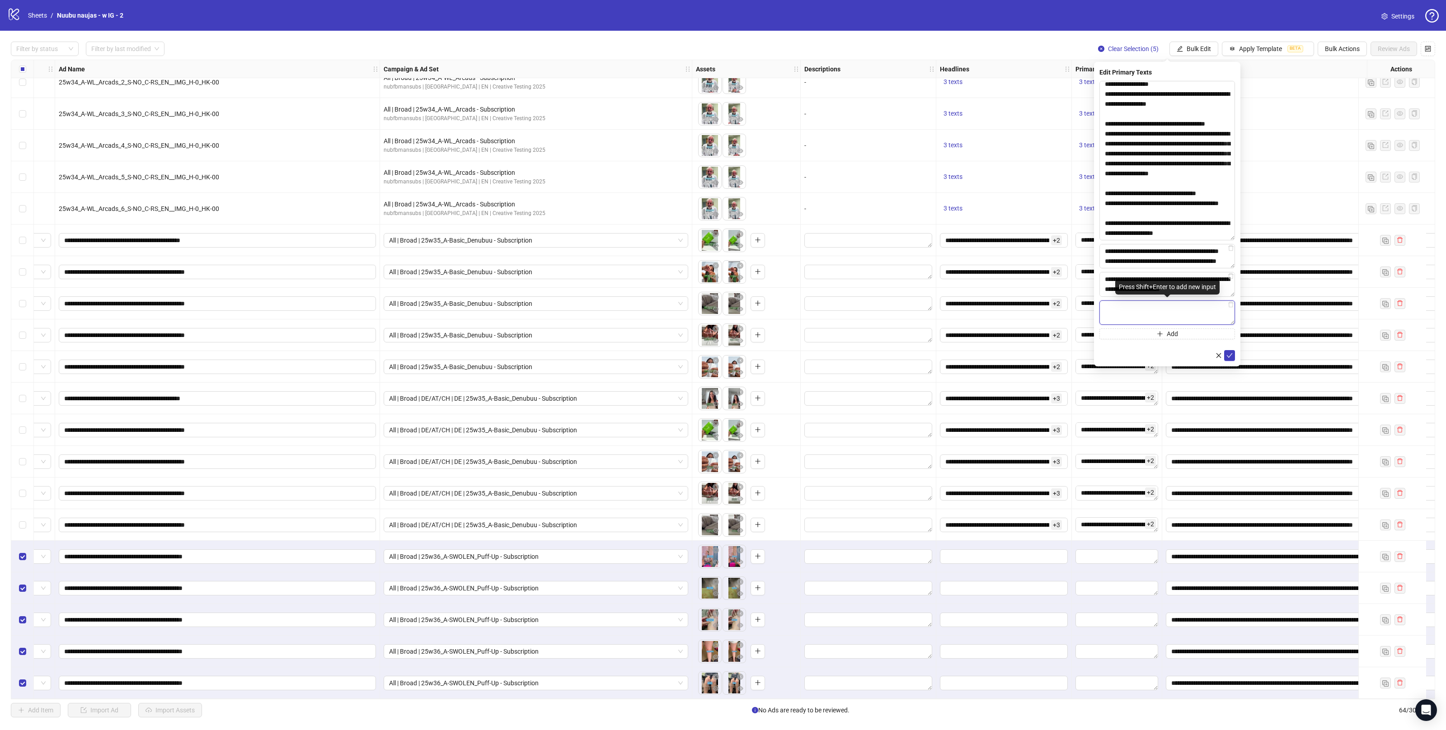
paste textarea "**********"
type textarea "**********"
click at [1227, 357] on icon "check" at bounding box center [1230, 356] width 6 height 6
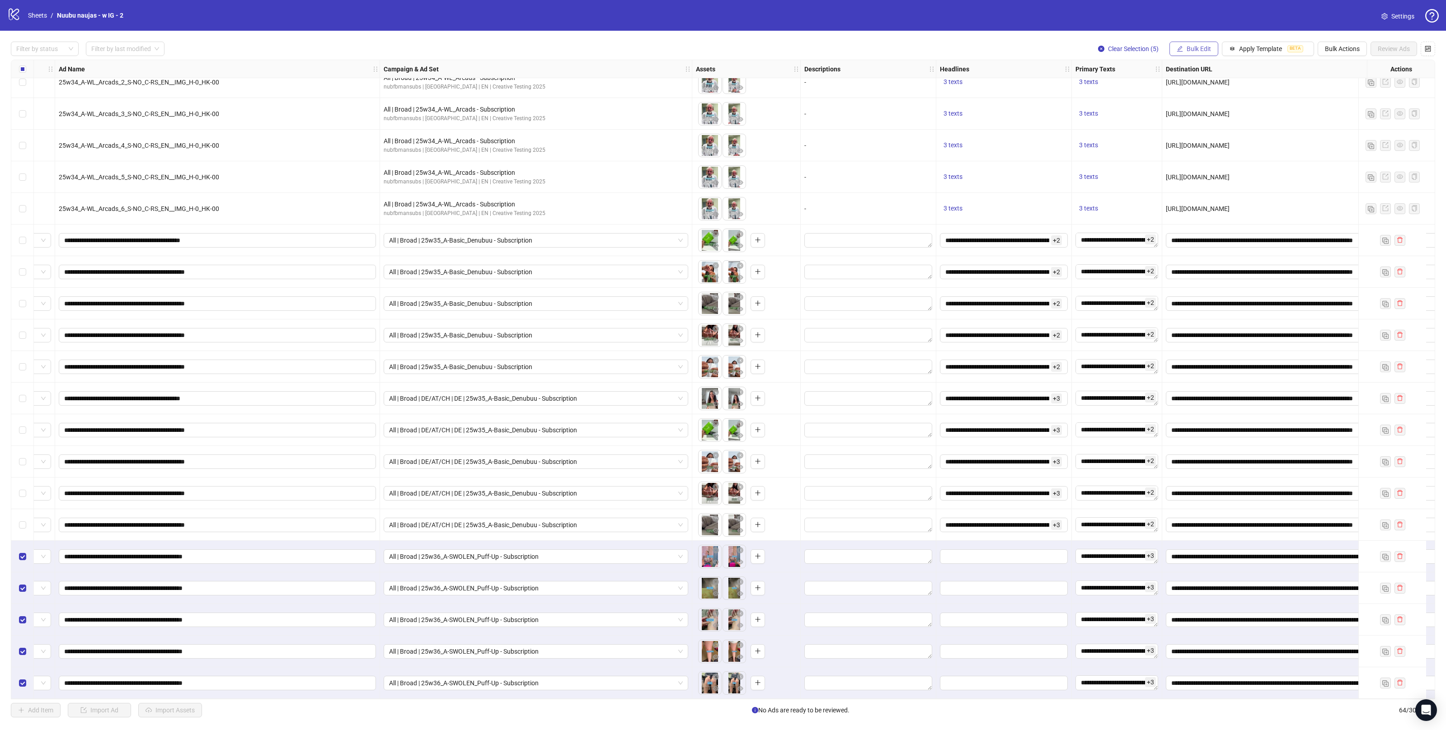
click at [1179, 51] on icon "edit" at bounding box center [1180, 49] width 6 height 6
click at [1199, 127] on span "Headlines" at bounding box center [1202, 125] width 54 height 10
click at [1162, 85] on input "text" at bounding box center [1168, 88] width 136 height 14
paste input "**********"
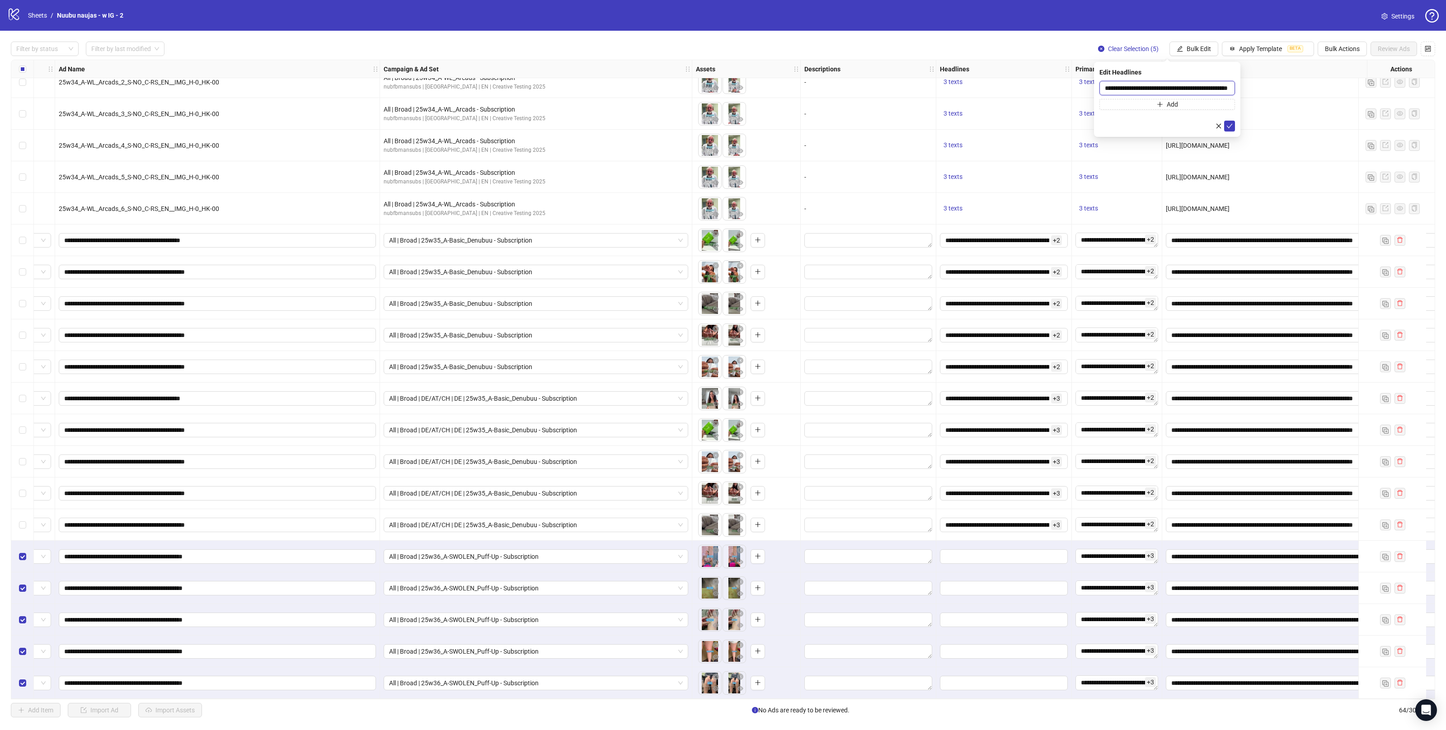
type input "**********"
click at [1181, 104] on button "Add" at bounding box center [1168, 104] width 136 height 11
type input "**********"
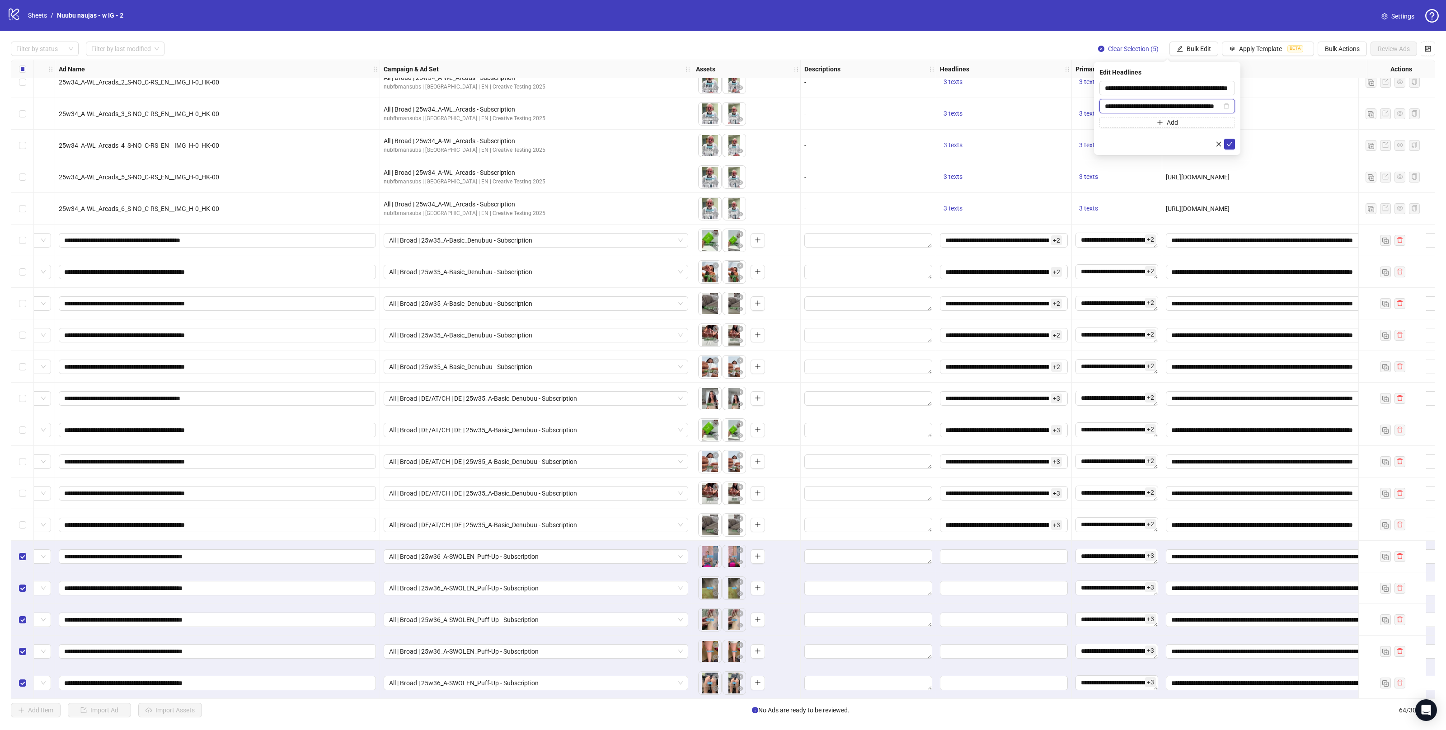
scroll to position [0, 0]
click at [1147, 119] on button "Add" at bounding box center [1168, 122] width 136 height 11
type input "**********"
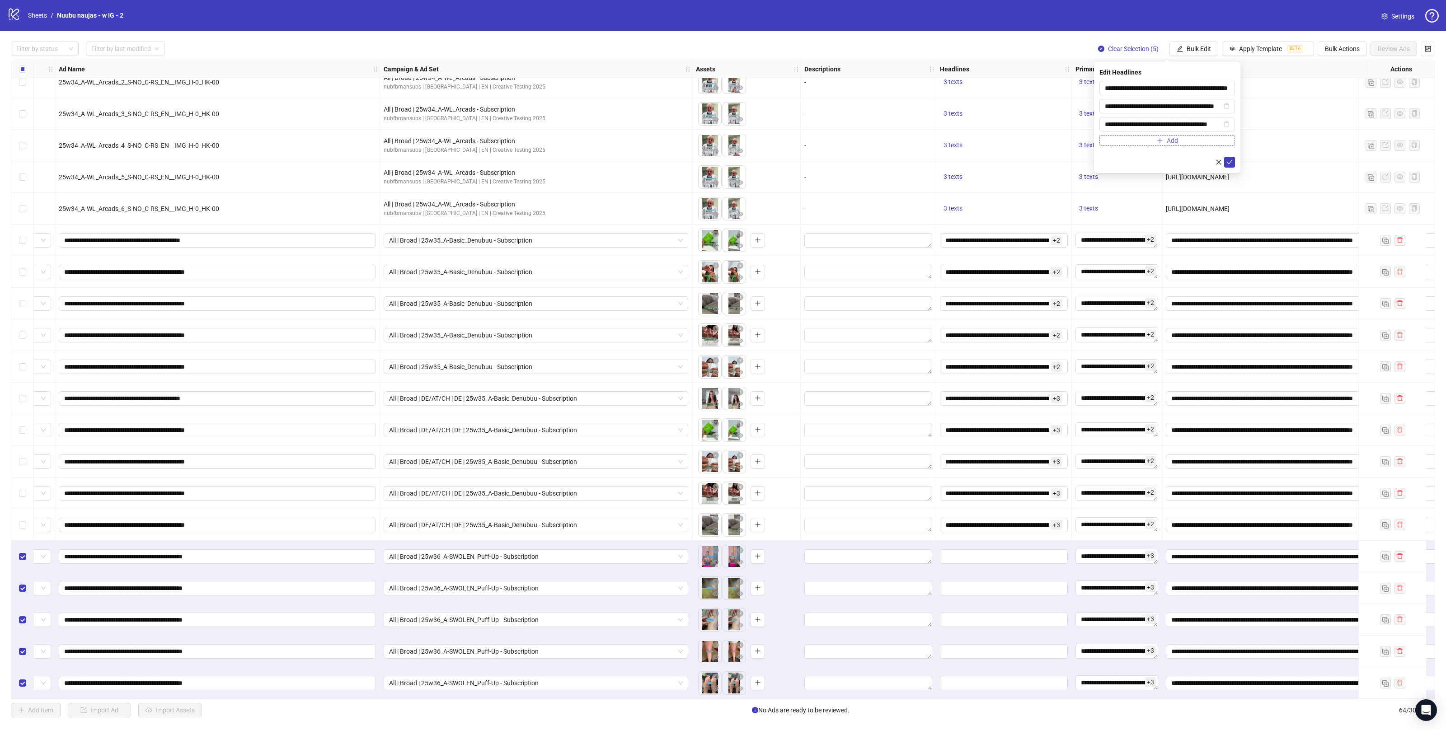
click at [1164, 145] on button "Add" at bounding box center [1168, 140] width 136 height 11
type input "**********"
click at [1232, 179] on icon "check" at bounding box center [1230, 180] width 6 height 6
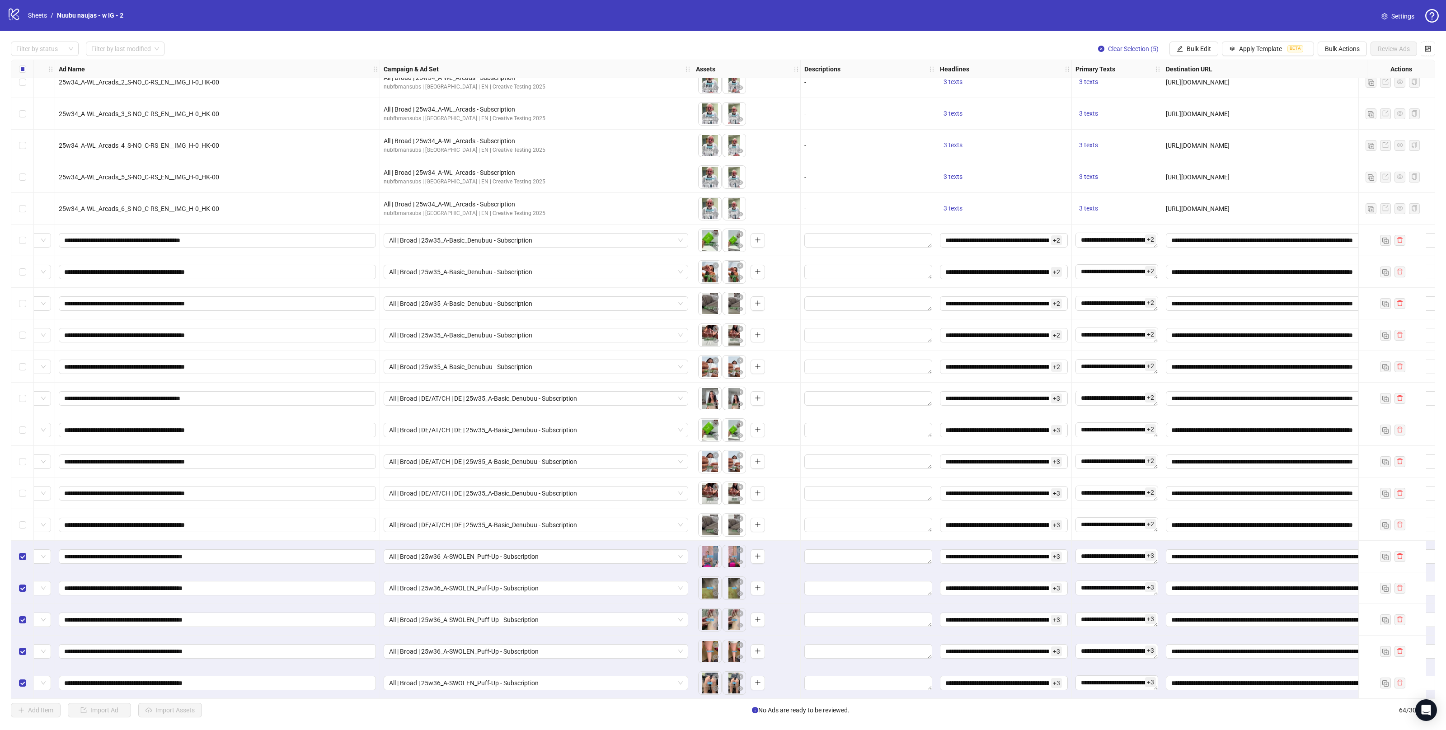
scroll to position [1407, 56]
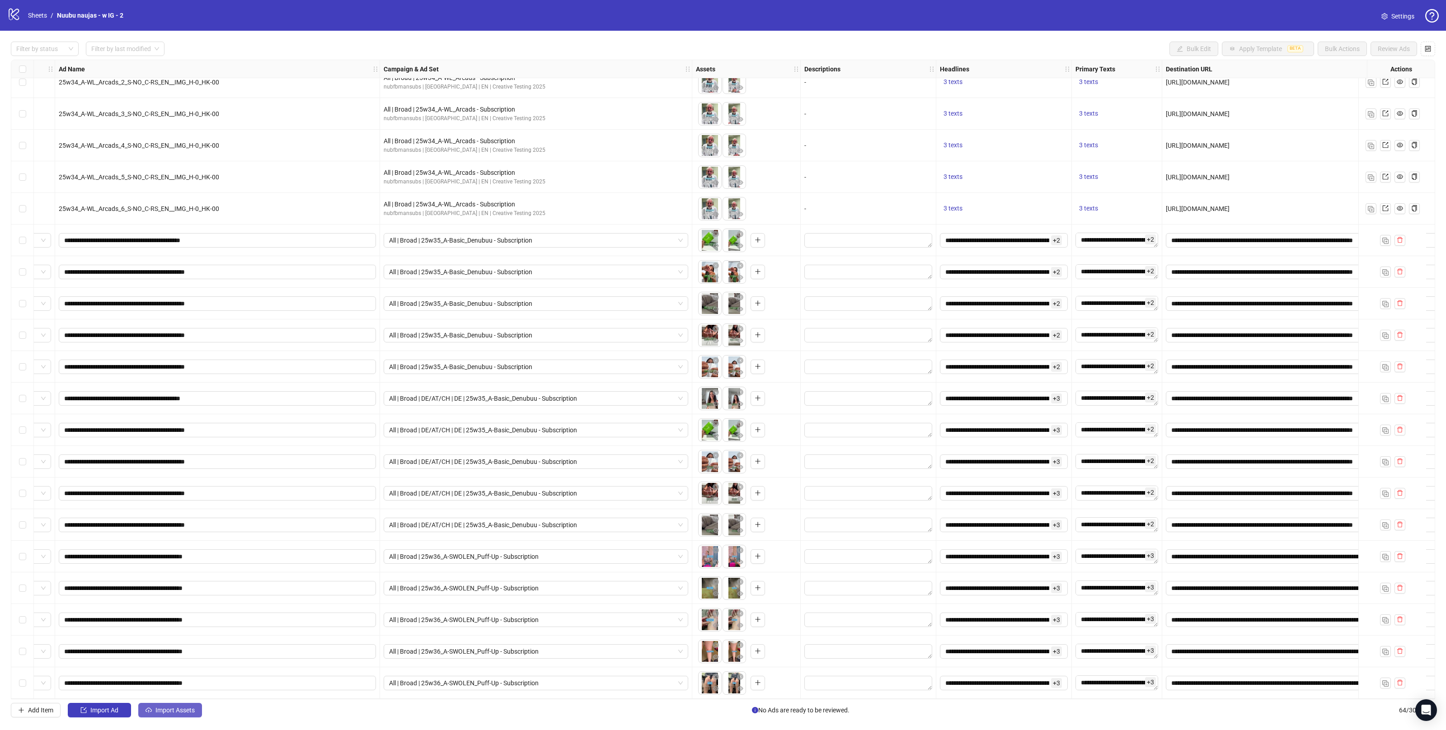
click at [188, 707] on span "Import Assets" at bounding box center [174, 710] width 39 height 7
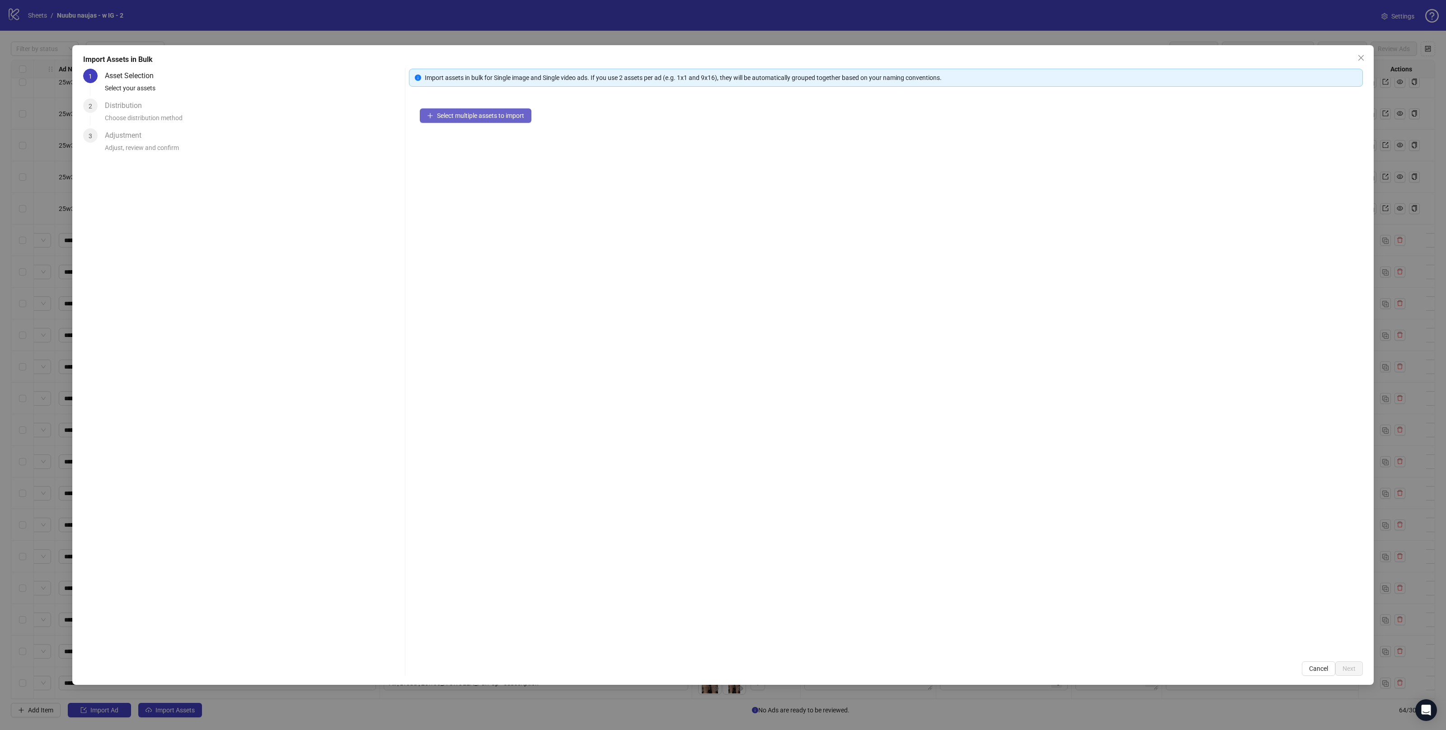
click at [462, 109] on button "Select multiple assets to import" at bounding box center [476, 115] width 112 height 14
click at [1349, 668] on span "Next" at bounding box center [1349, 668] width 13 height 7
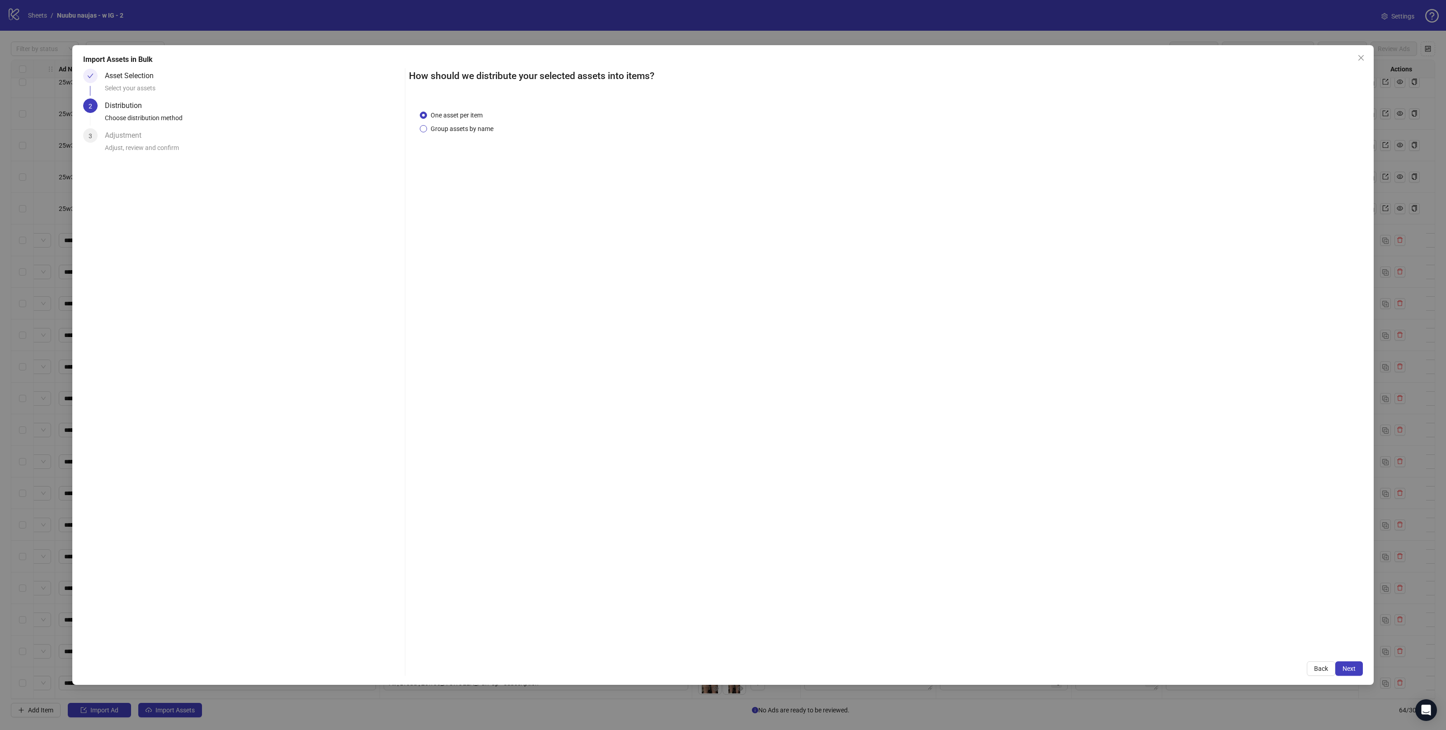
click at [473, 130] on span "Group assets by name" at bounding box center [462, 129] width 70 height 10
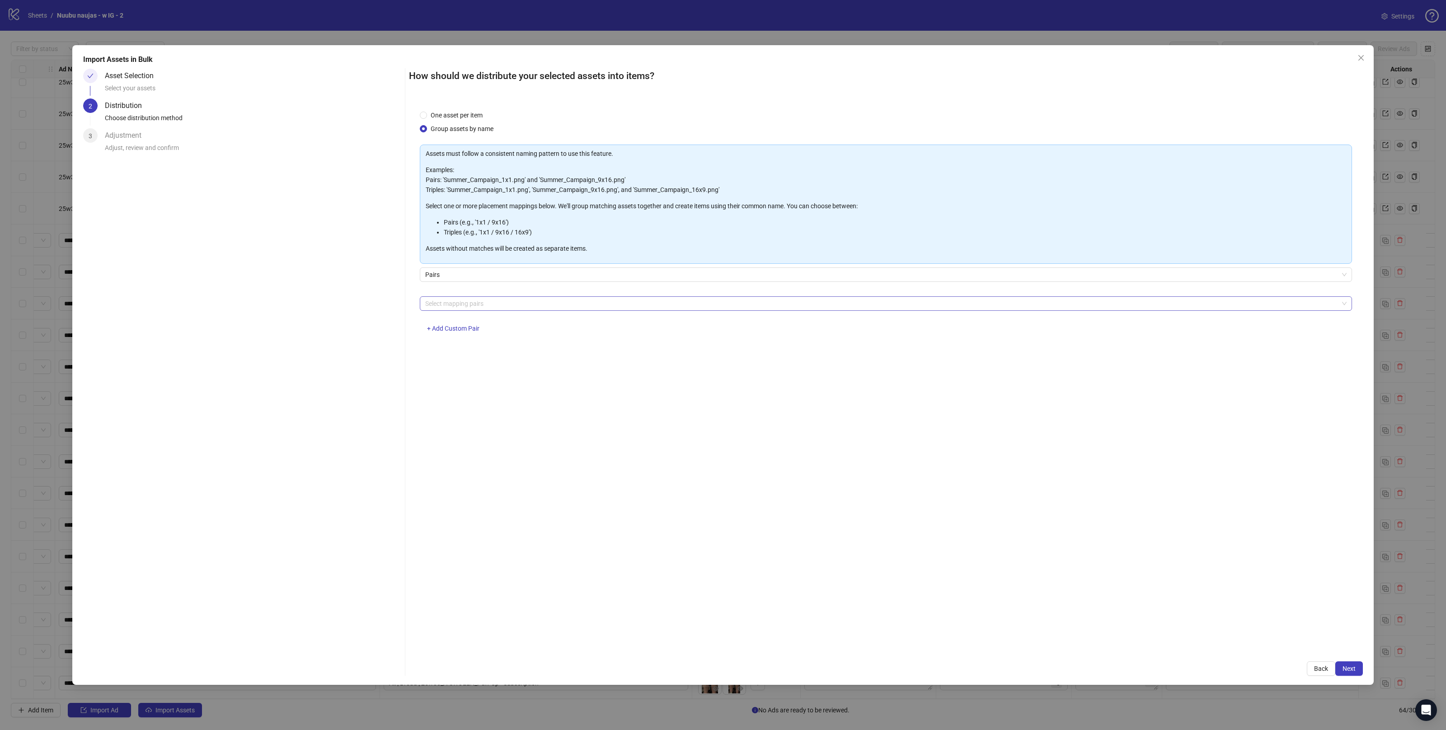
click at [494, 301] on div at bounding box center [881, 303] width 919 height 13
click at [454, 409] on div "4x5 / 9x16" at bounding box center [886, 409] width 918 height 10
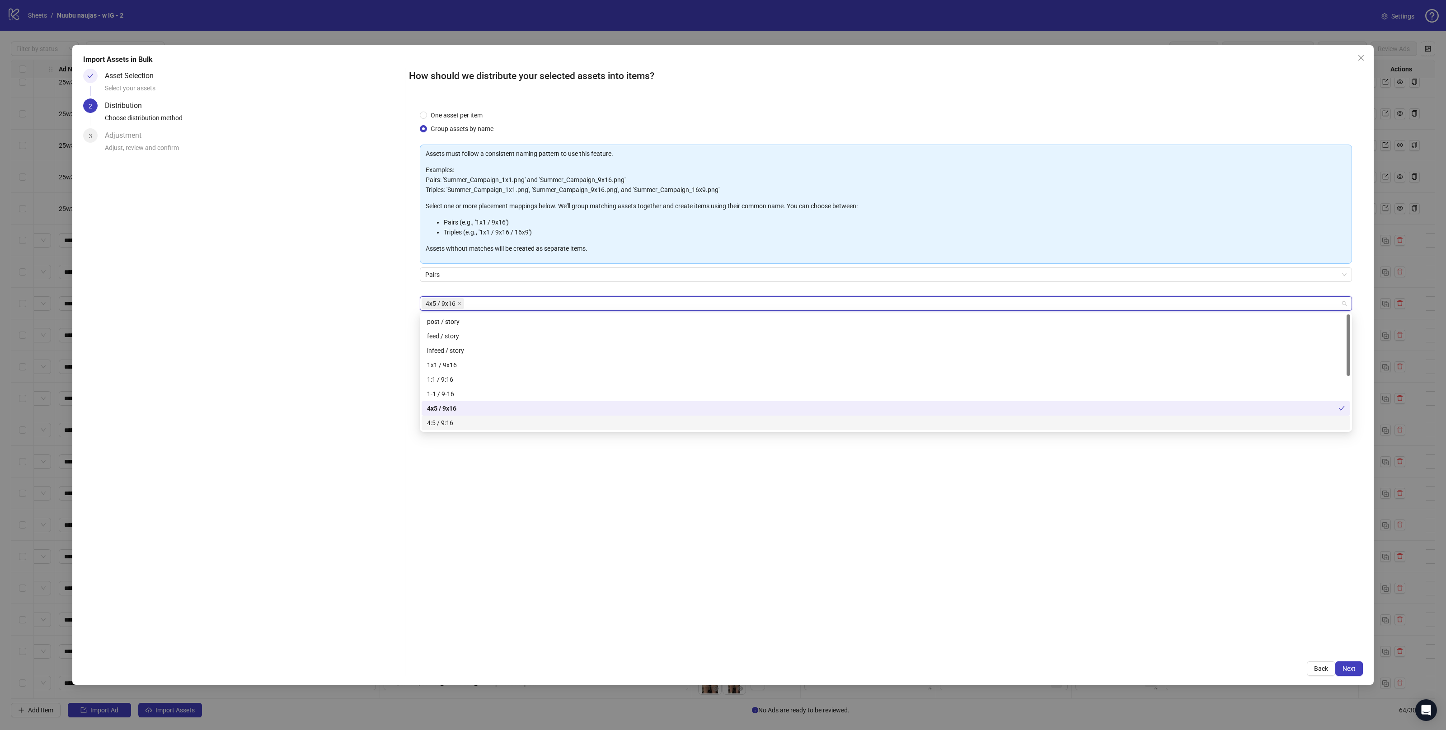
click at [573, 514] on div "One asset per item Group assets by name Assets must follow a consistent naming …" at bounding box center [886, 375] width 954 height 552
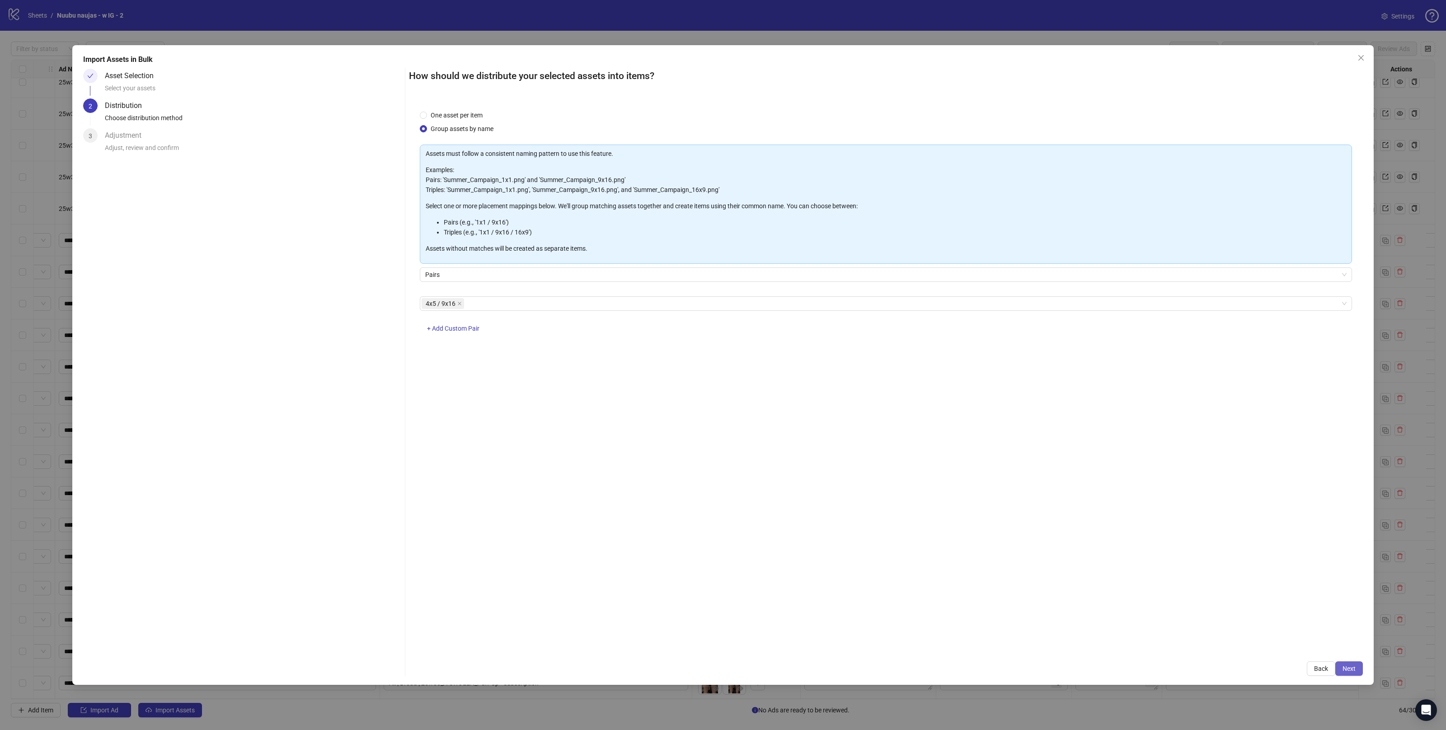
click at [1345, 665] on span "Next" at bounding box center [1349, 668] width 13 height 7
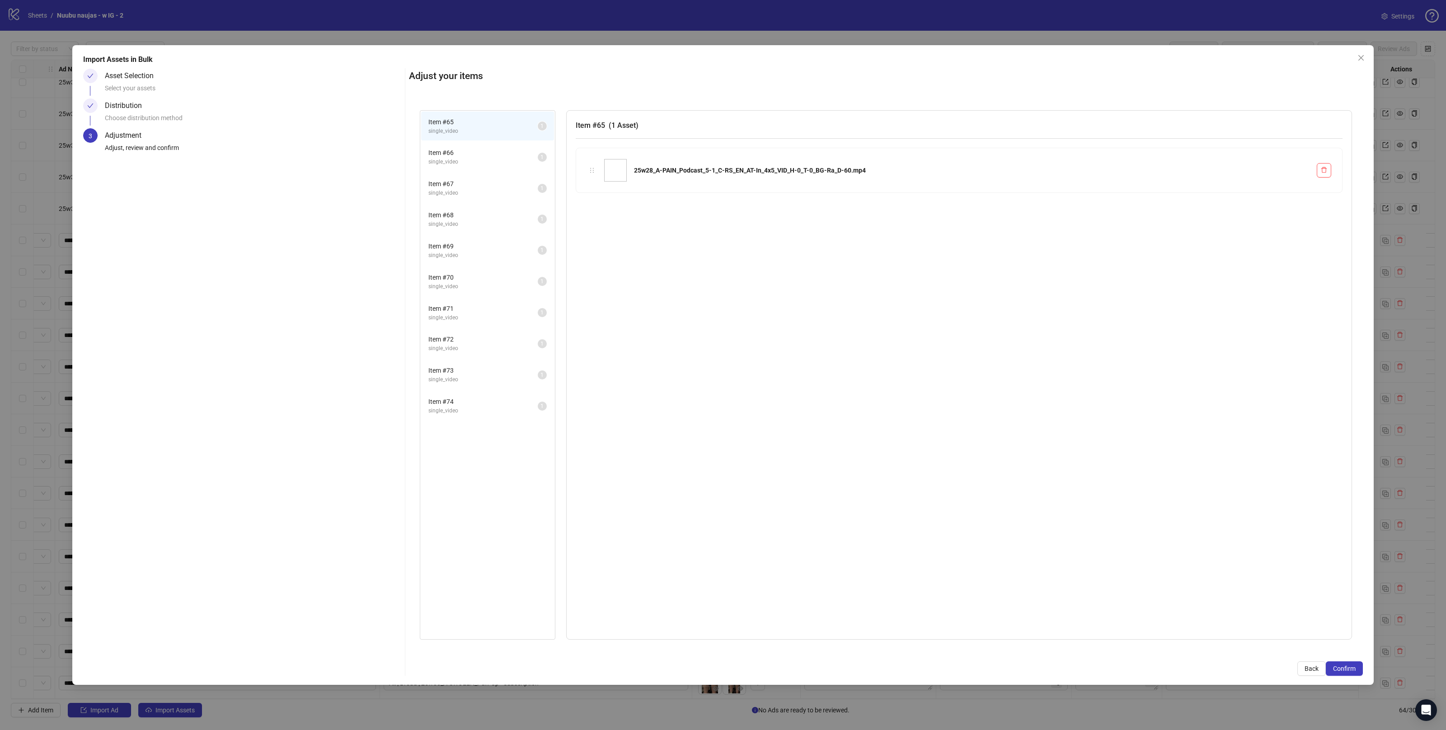
click at [476, 189] on span "single_video" at bounding box center [482, 193] width 109 height 9
click at [480, 282] on span "single_video" at bounding box center [482, 286] width 109 height 9
click at [484, 314] on span "single_video" at bounding box center [482, 318] width 109 height 9
click at [484, 353] on li "Item # 72 single_video 1" at bounding box center [487, 343] width 133 height 29
click at [478, 407] on span "single_video" at bounding box center [482, 411] width 109 height 9
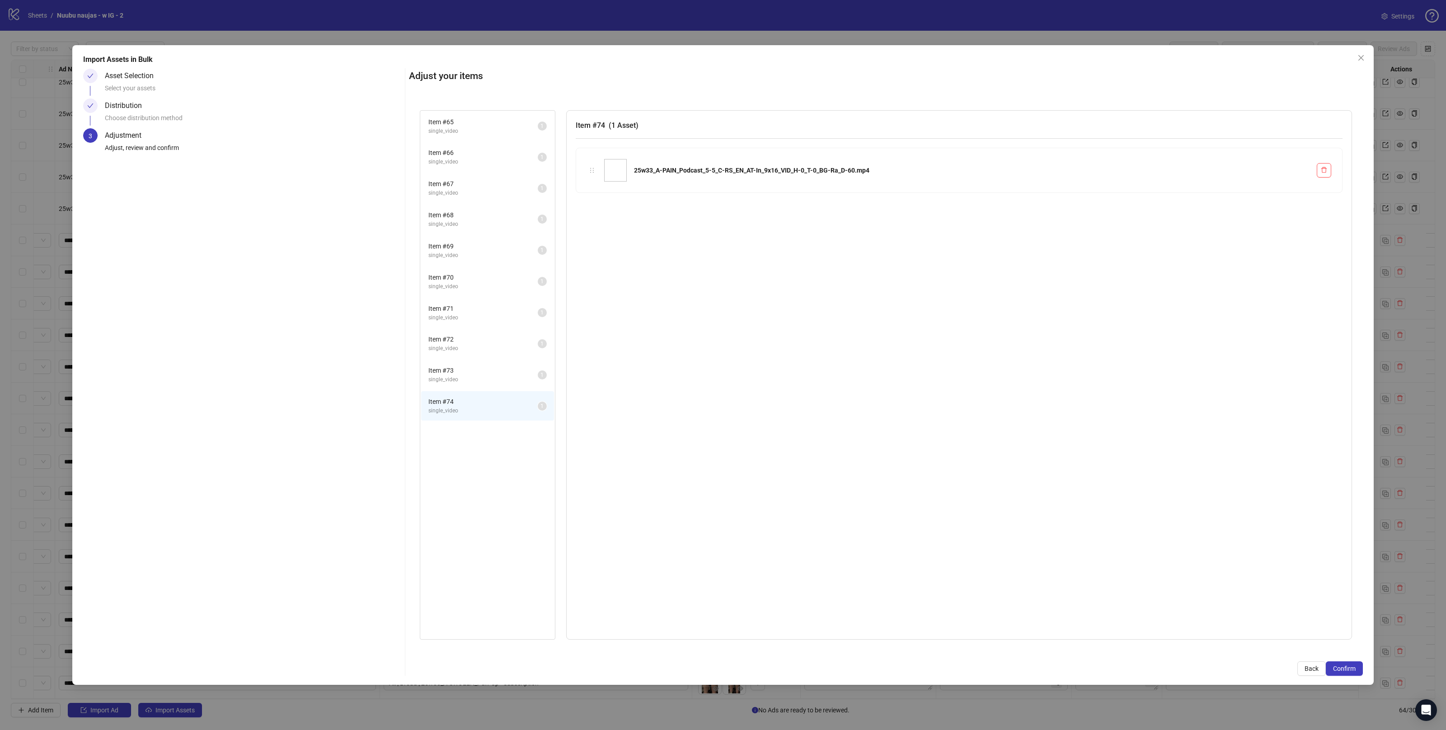
click at [472, 418] on div "Item # 65 single_video 1 Item # 66 single_video 1 Item # 67 single_video 1 Item…" at bounding box center [488, 375] width 136 height 530
drag, startPoint x: 478, startPoint y: 355, endPoint x: 480, endPoint y: 348, distance: 7.4
click at [478, 360] on li "Item # 73 single_video 1" at bounding box center [487, 374] width 133 height 29
drag, startPoint x: 479, startPoint y: 314, endPoint x: 480, endPoint y: 297, distance: 16.7
click at [479, 314] on span "single_video" at bounding box center [482, 318] width 109 height 9
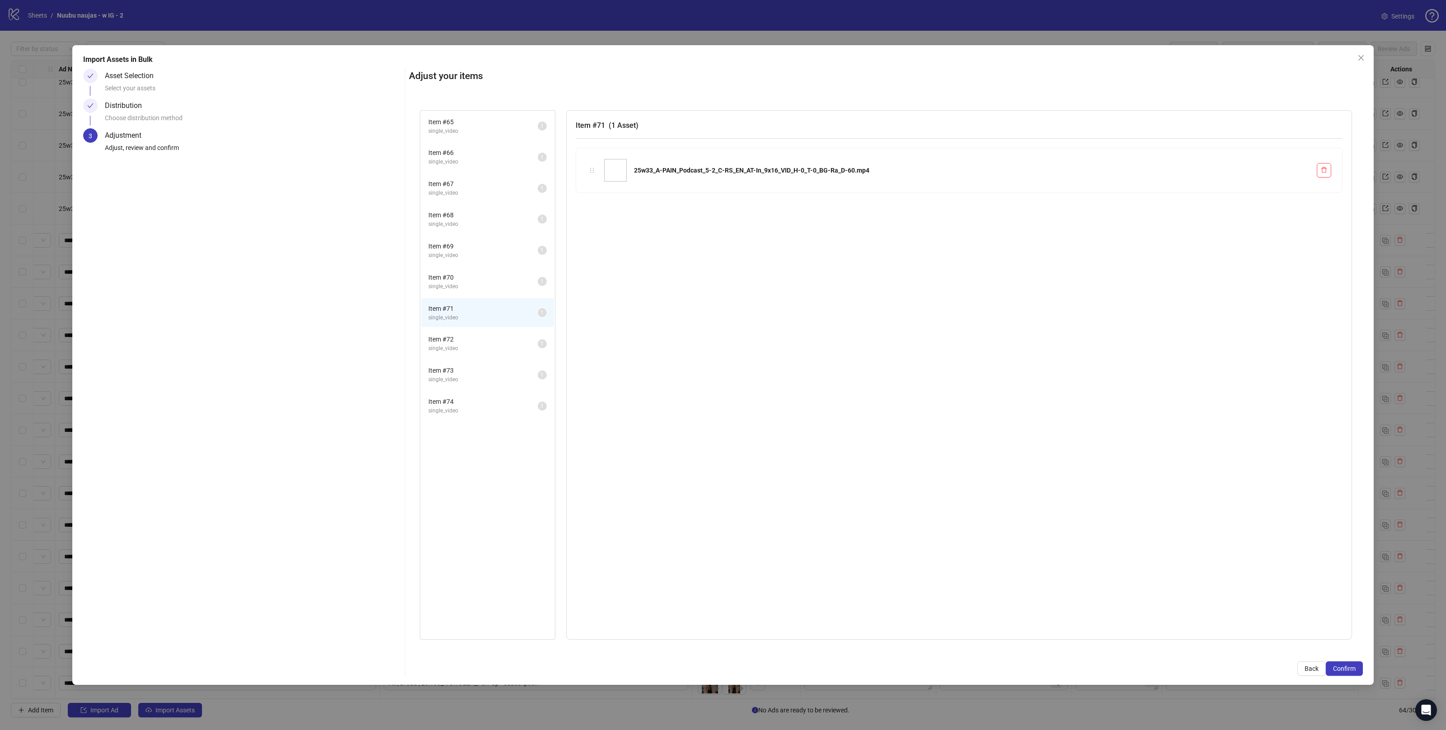
click at [480, 282] on span "single_video" at bounding box center [482, 286] width 109 height 9
click at [480, 267] on li "Item # 70 single_video 1" at bounding box center [487, 281] width 133 height 29
click at [483, 251] on span "single_video" at bounding box center [482, 255] width 109 height 9
click at [485, 244] on span "Item # 69" at bounding box center [482, 246] width 109 height 10
click at [477, 210] on span "Item # 68" at bounding box center [482, 215] width 109 height 10
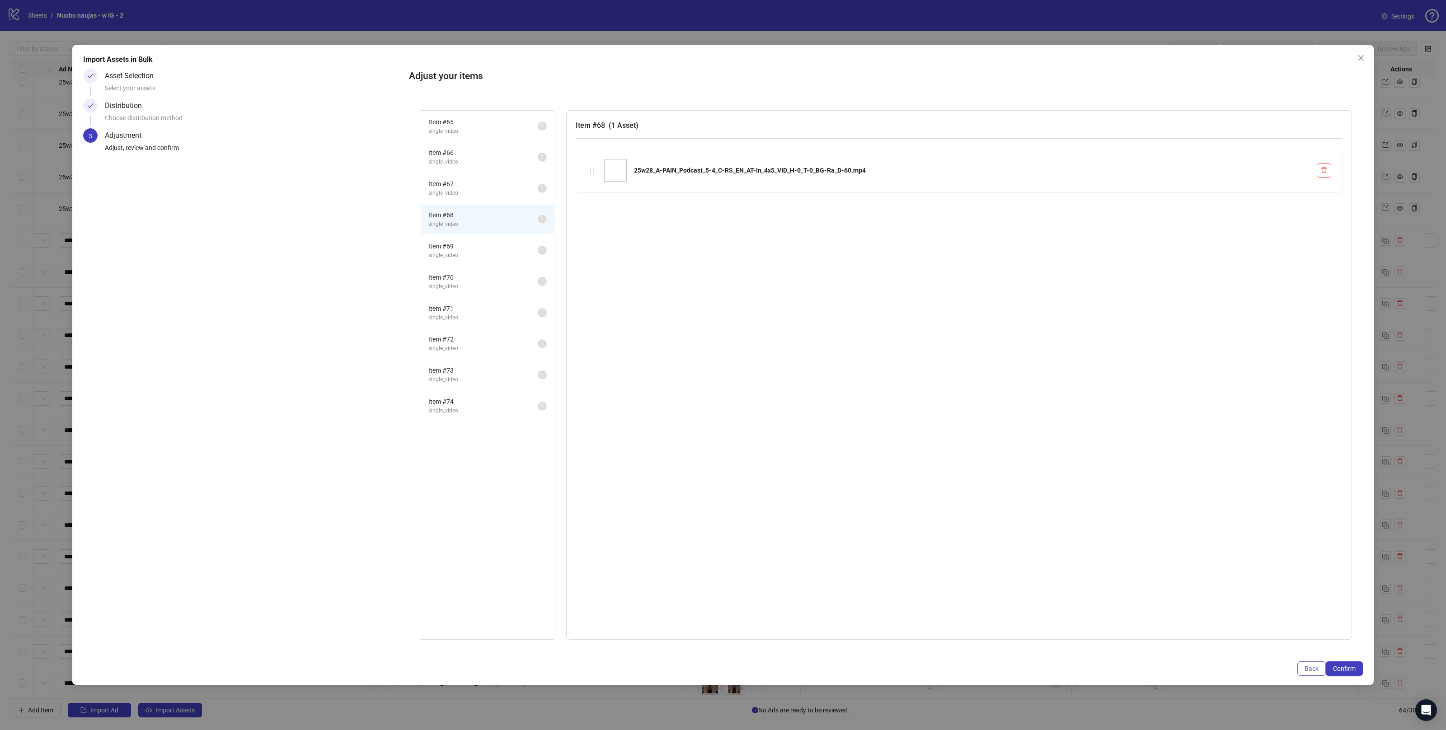
click at [1314, 668] on span "Back" at bounding box center [1312, 668] width 14 height 7
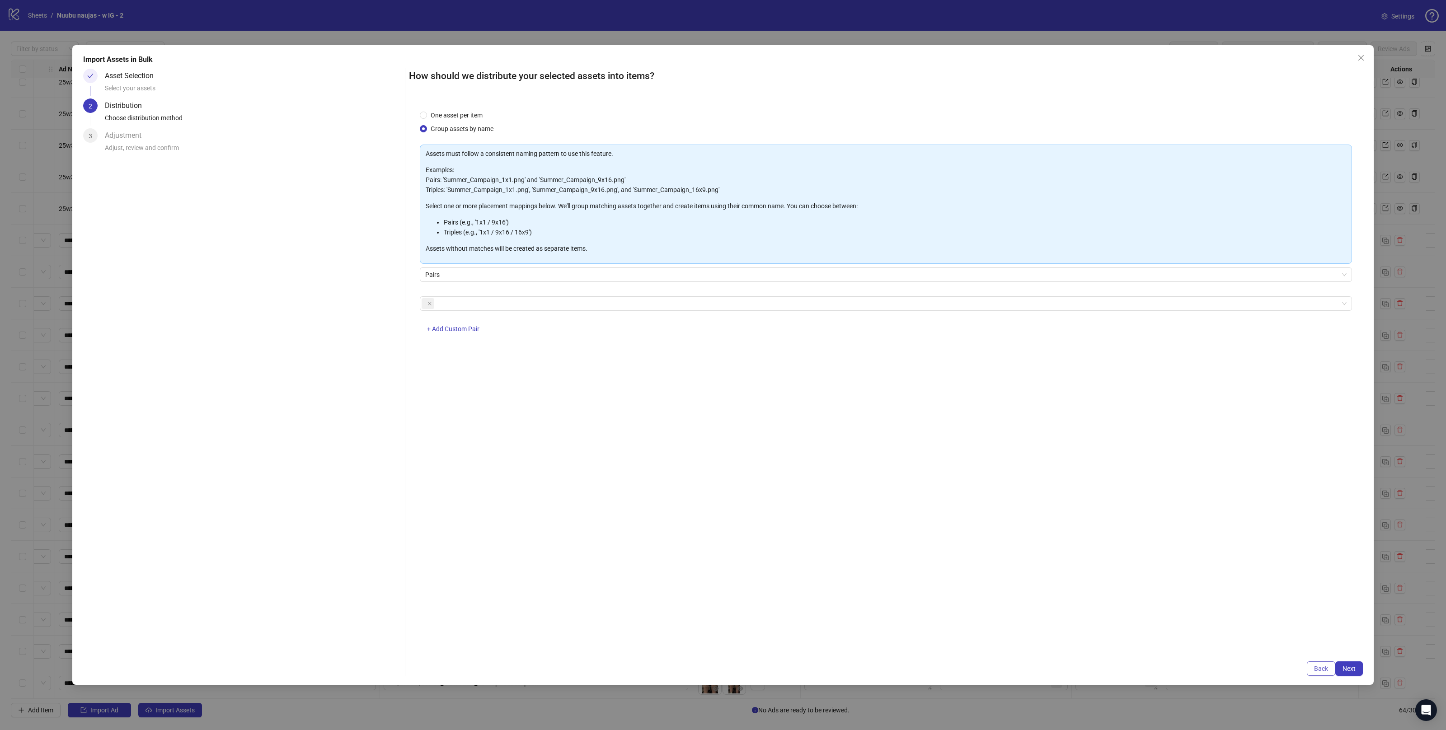
click at [1319, 674] on button "Back" at bounding box center [1321, 669] width 28 height 14
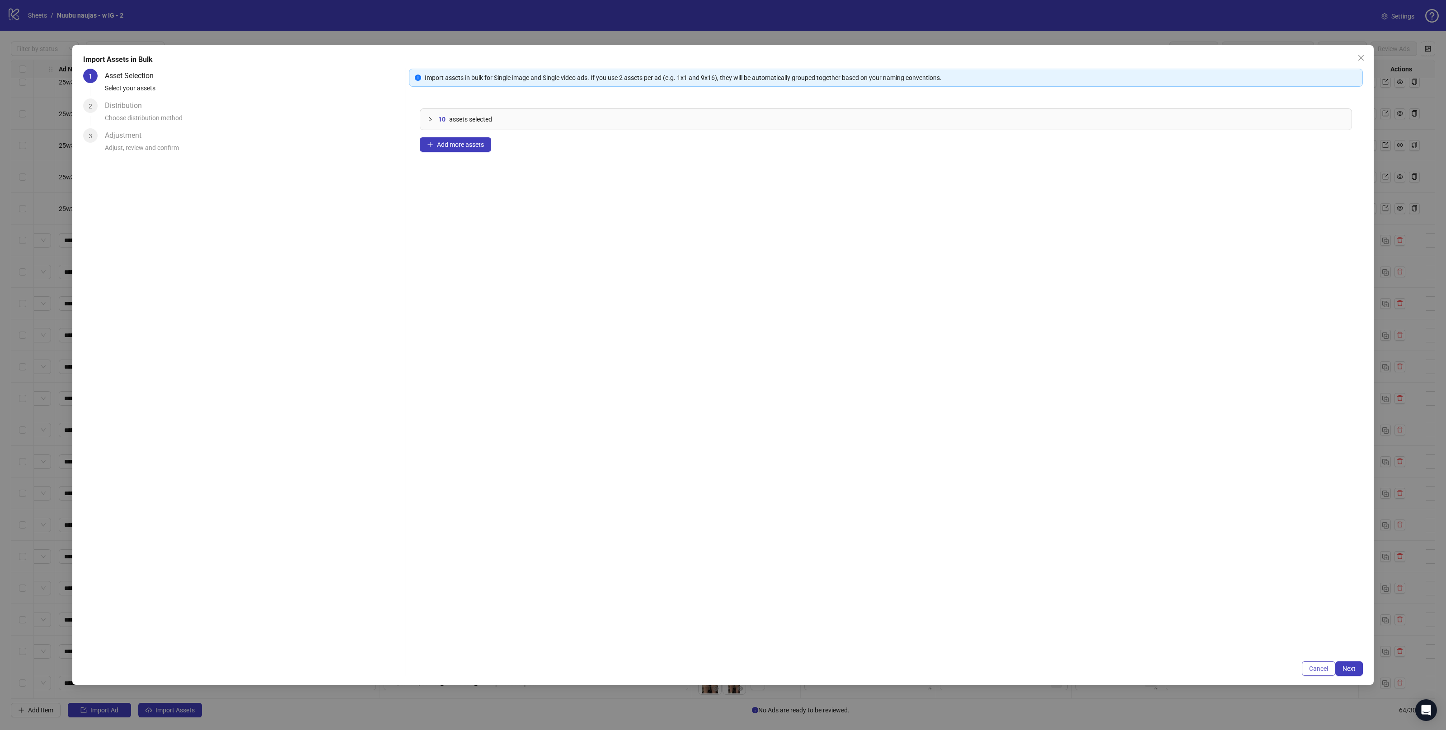
click at [1319, 669] on span "Cancel" at bounding box center [1318, 668] width 19 height 7
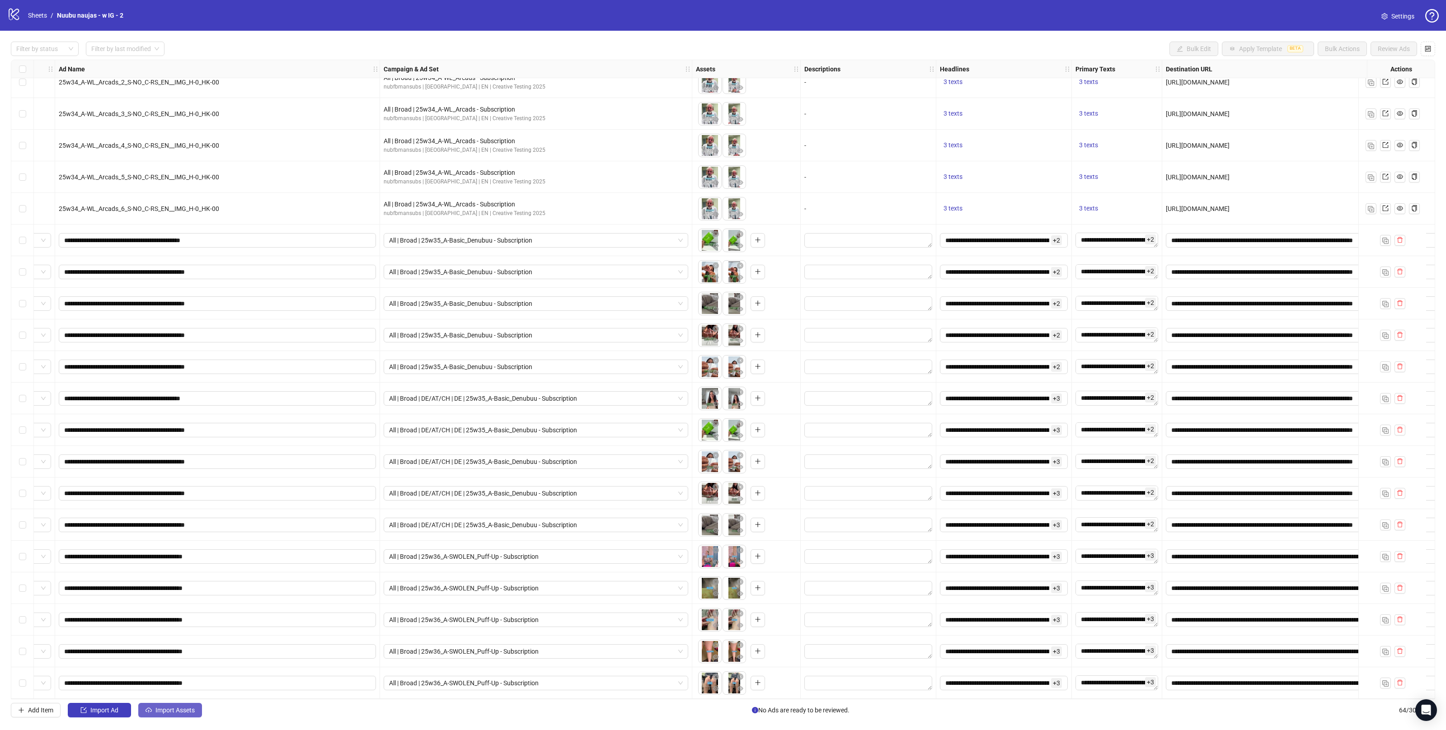
click at [168, 711] on span "Import Assets" at bounding box center [174, 710] width 39 height 7
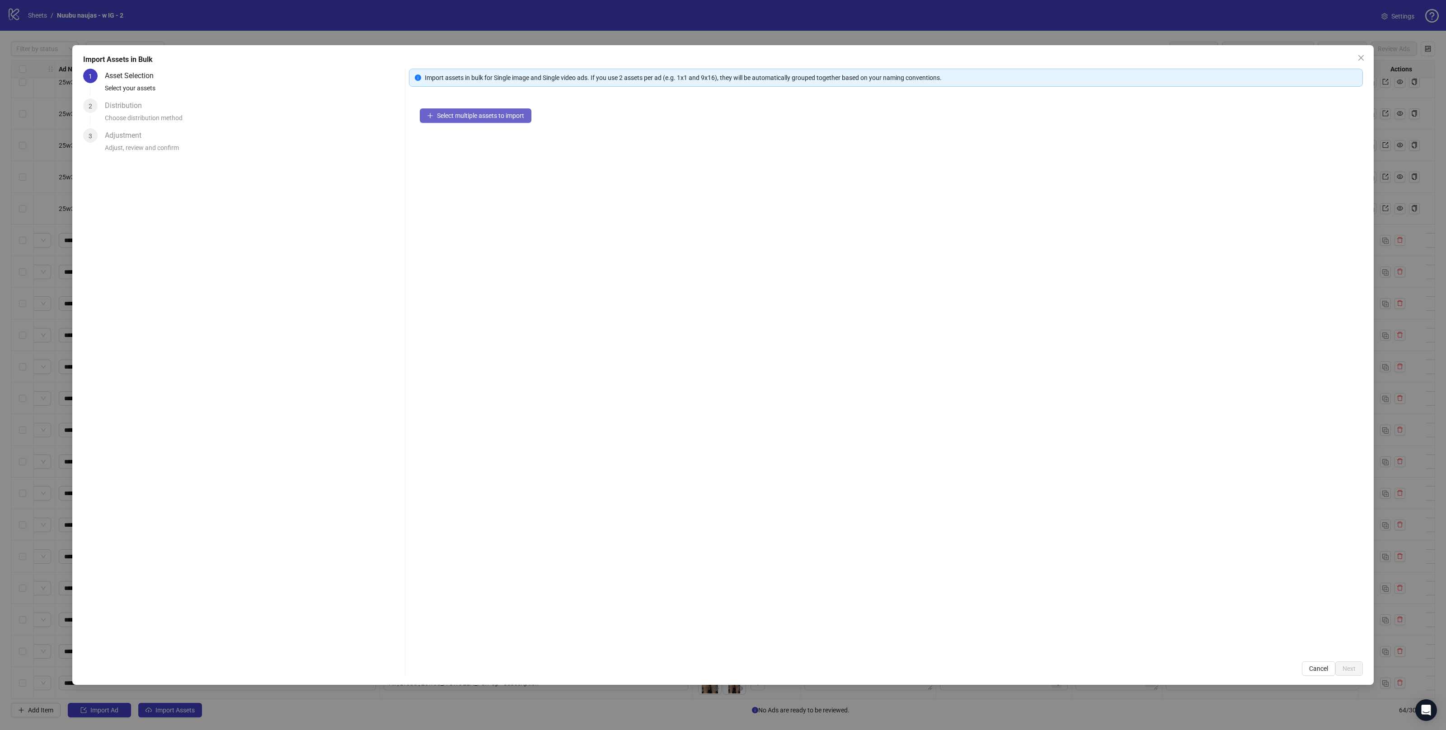
click at [484, 118] on span "Select multiple assets to import" at bounding box center [480, 115] width 87 height 7
click at [1354, 672] on span "Next" at bounding box center [1349, 668] width 13 height 7
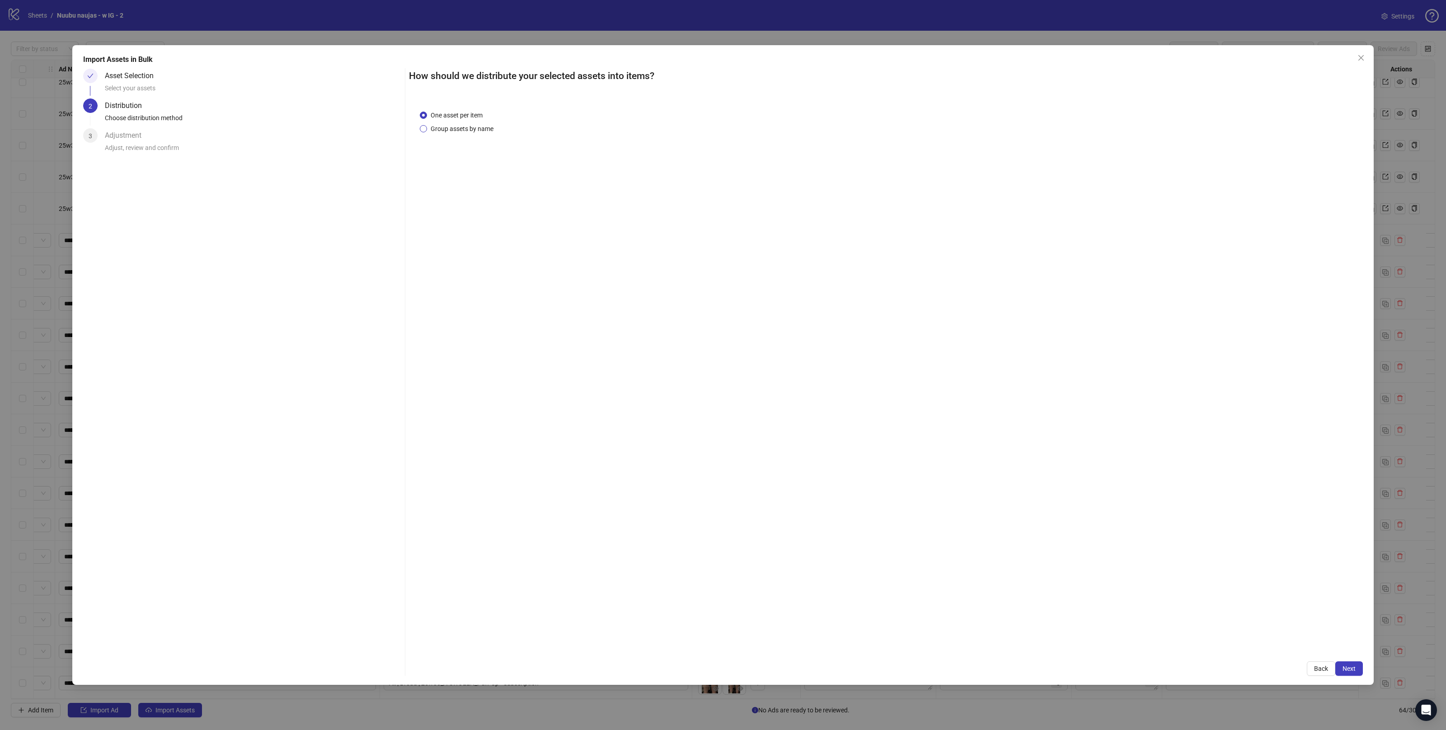
click at [456, 132] on span "Group assets by name" at bounding box center [462, 129] width 70 height 10
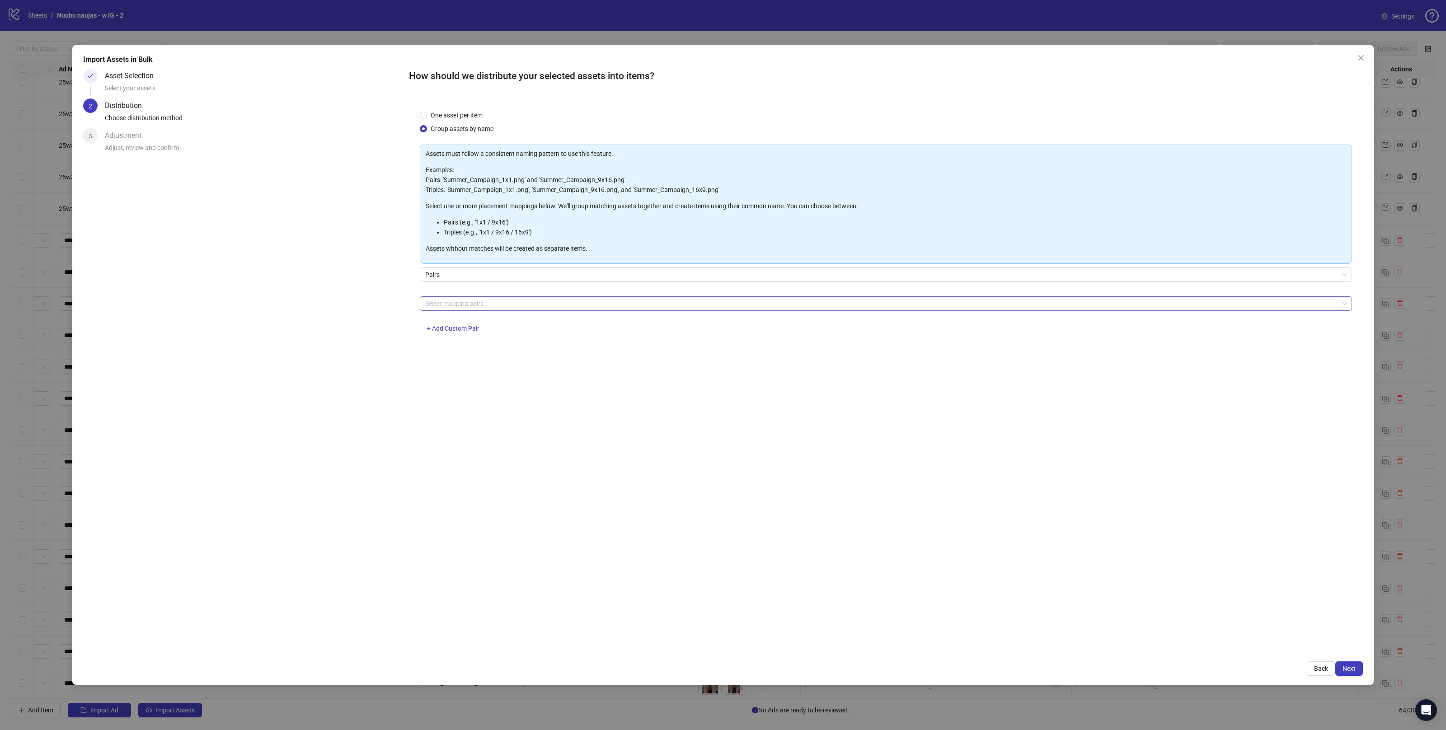
drag, startPoint x: 450, startPoint y: 312, endPoint x: 449, endPoint y: 307, distance: 5.1
click at [450, 311] on div "Select mapping pairs + Add Custom Pair" at bounding box center [886, 319] width 932 height 47
click at [448, 304] on div at bounding box center [881, 303] width 919 height 13
click at [445, 408] on div "4x5 / 9x16" at bounding box center [886, 409] width 918 height 10
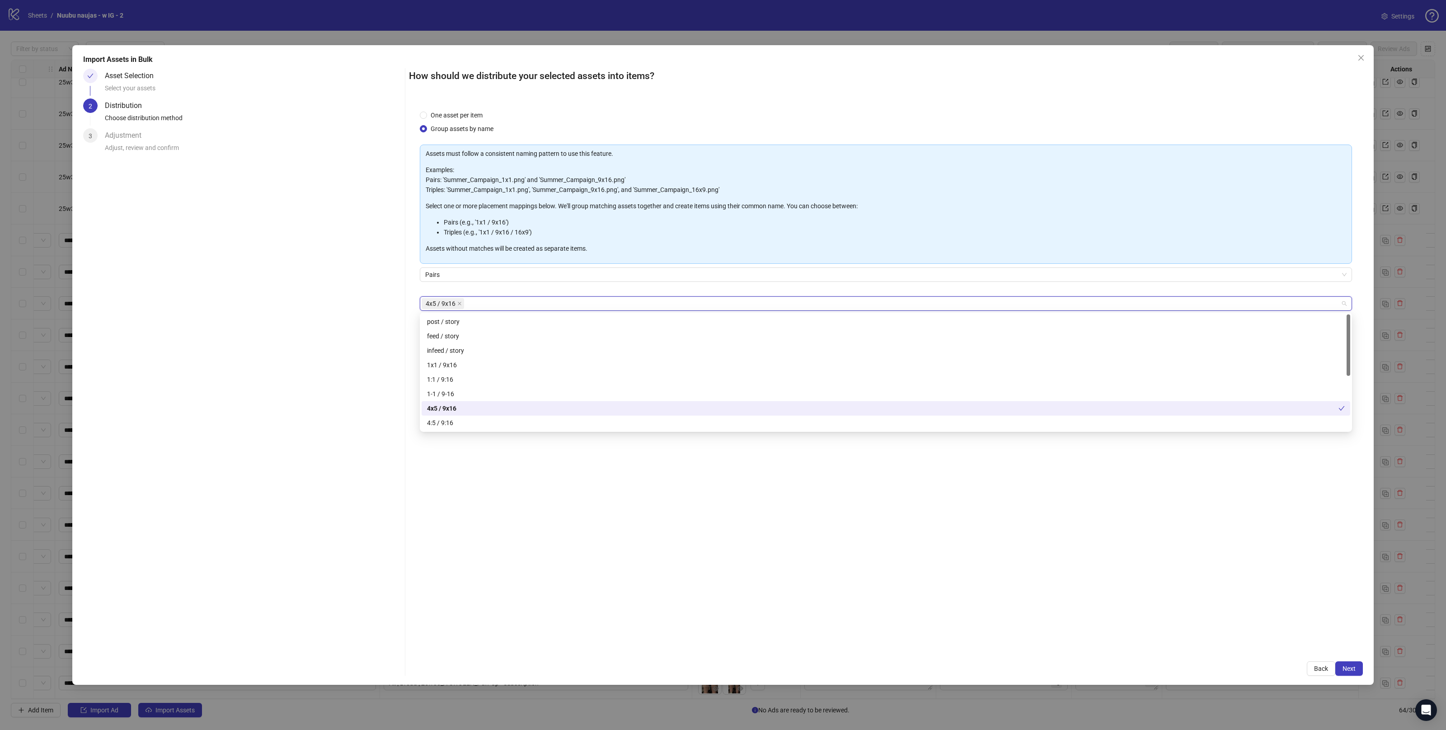
click at [551, 513] on div "One asset per item Group assets by name Assets must follow a consistent naming …" at bounding box center [886, 375] width 954 height 552
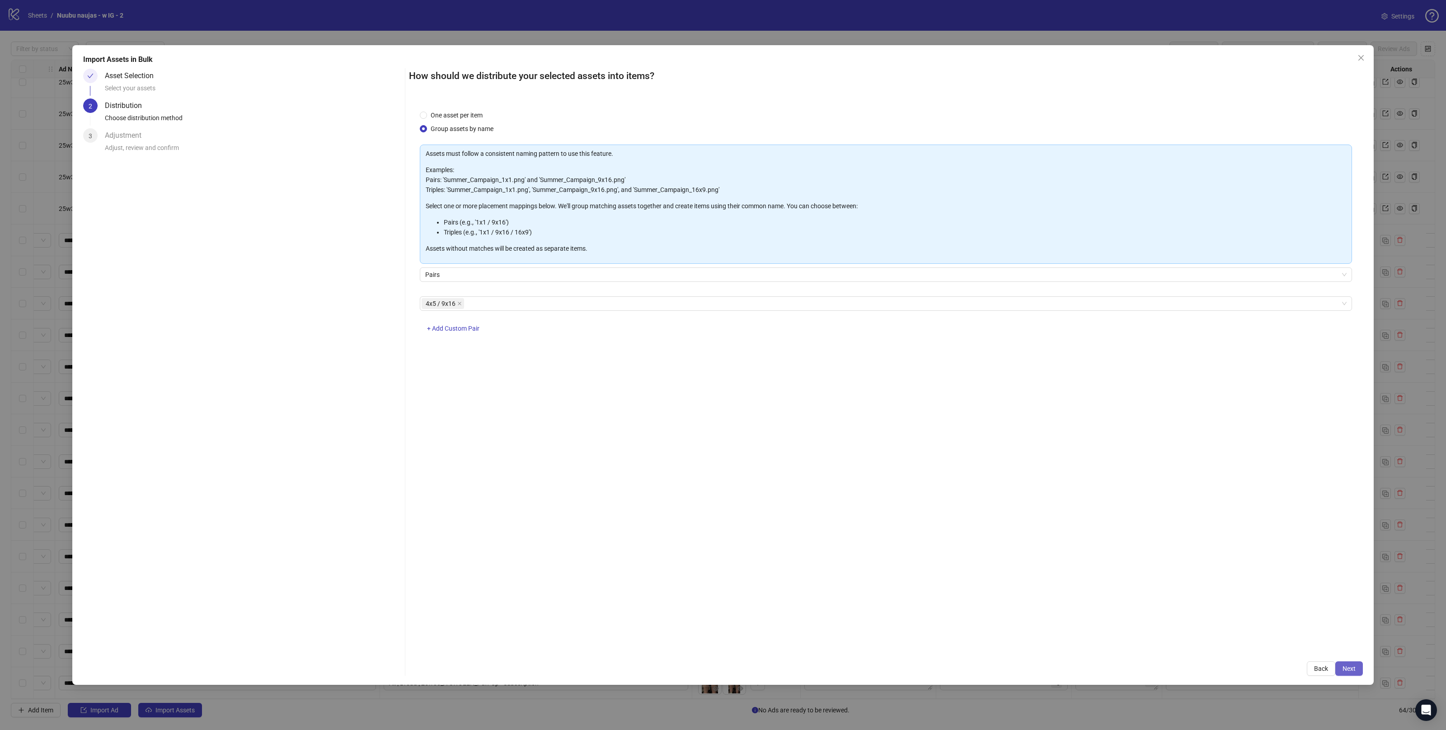
click at [1349, 671] on span "Next" at bounding box center [1349, 668] width 13 height 7
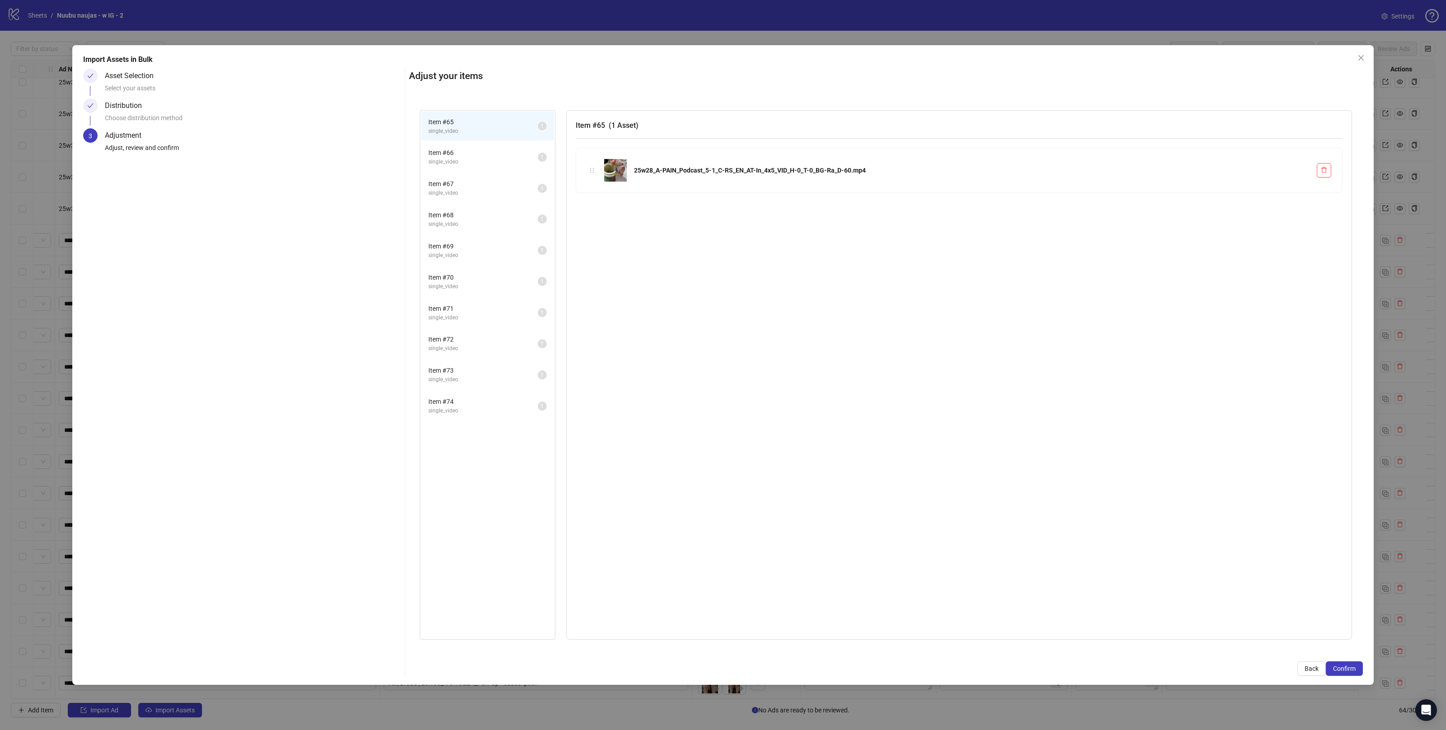
click at [485, 220] on span "single_video" at bounding box center [482, 224] width 109 height 9
click at [480, 189] on span "single_video" at bounding box center [482, 193] width 109 height 9
click at [481, 155] on span "Item # 66" at bounding box center [482, 153] width 109 height 10
click at [802, 350] on div "Item # 66 ( 1 Asset ) 25w28_A-PAIN_Podcast_5-2_C-RS_EN_AT-In_4x5_VID_H-0_T-0_BG…" at bounding box center [959, 375] width 786 height 530
click at [1359, 57] on icon "close" at bounding box center [1361, 57] width 7 height 7
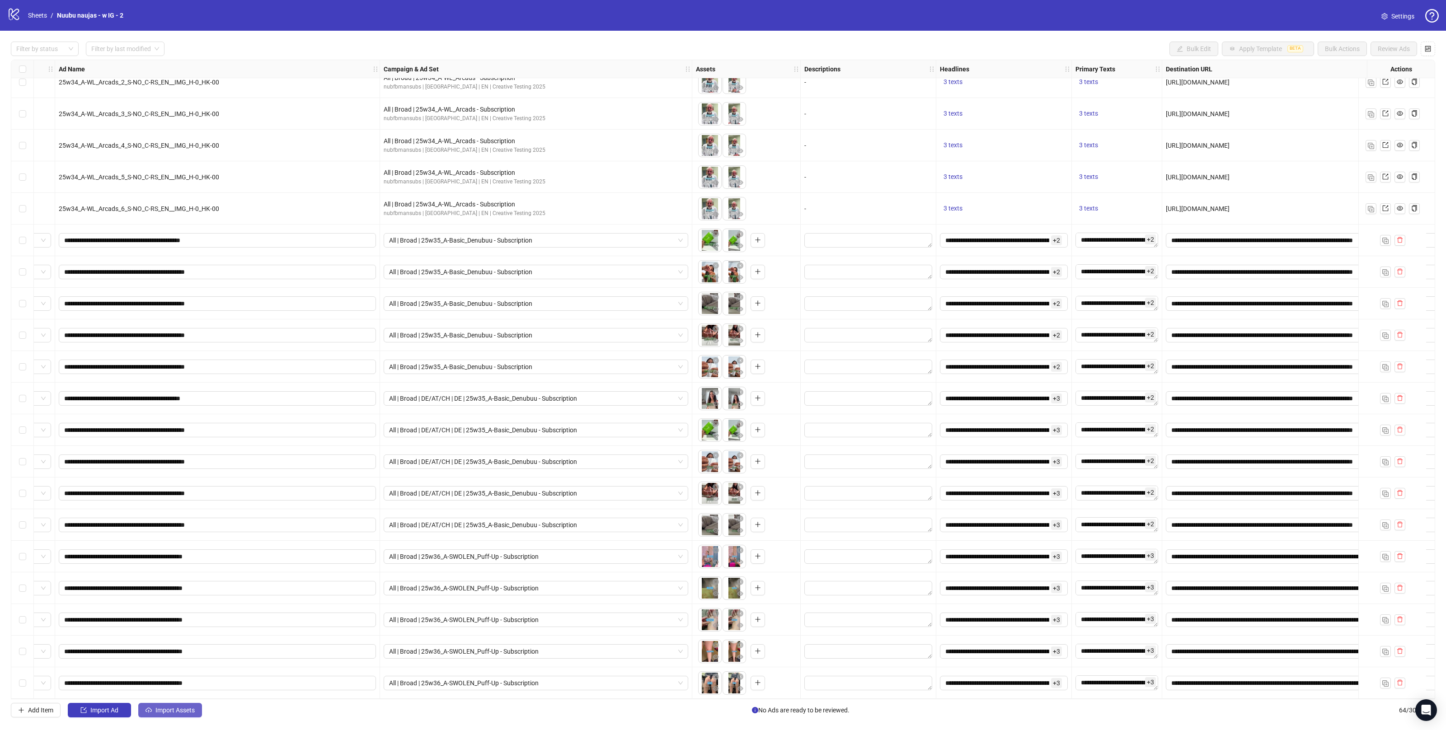
click at [184, 716] on button "Import Assets" at bounding box center [170, 710] width 64 height 14
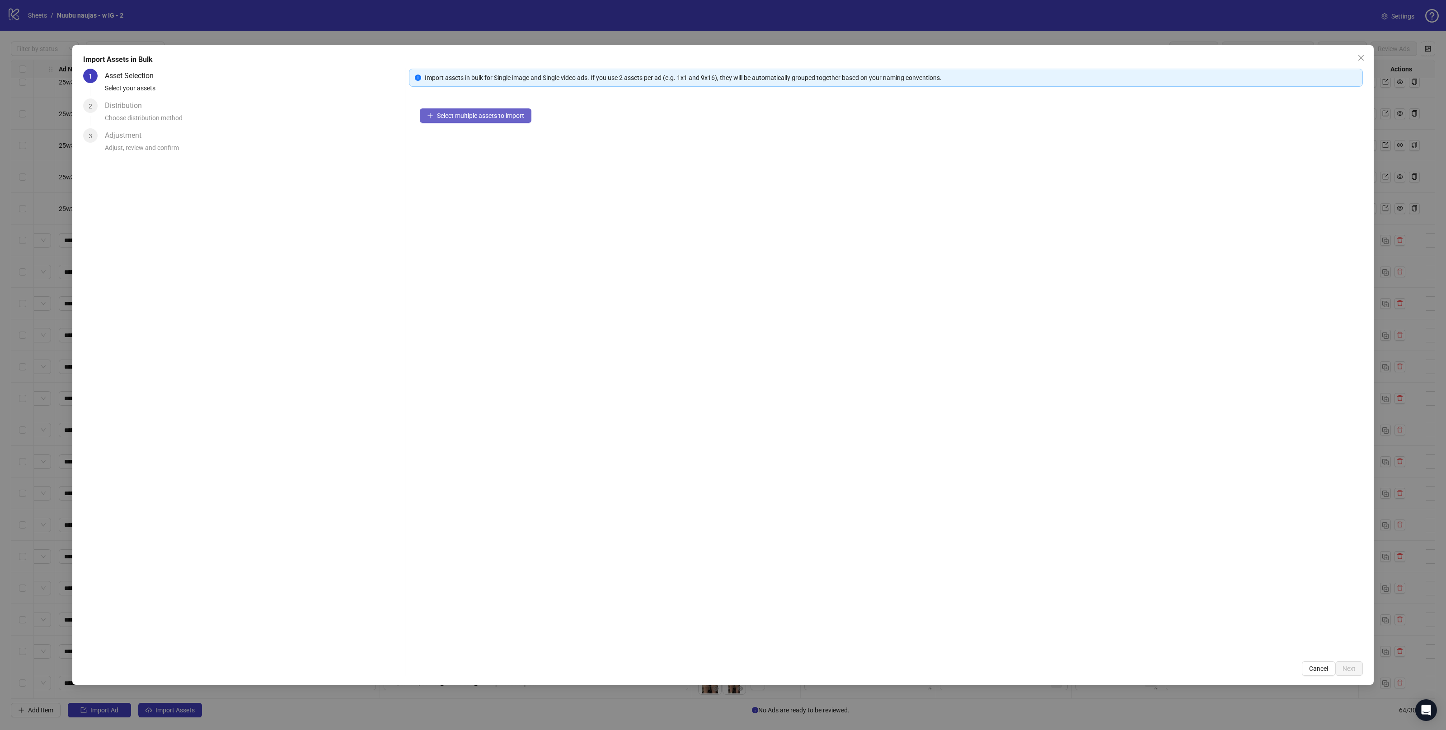
click at [491, 119] on span "Select multiple assets to import" at bounding box center [480, 115] width 87 height 7
click at [1347, 672] on span "Next" at bounding box center [1349, 668] width 13 height 7
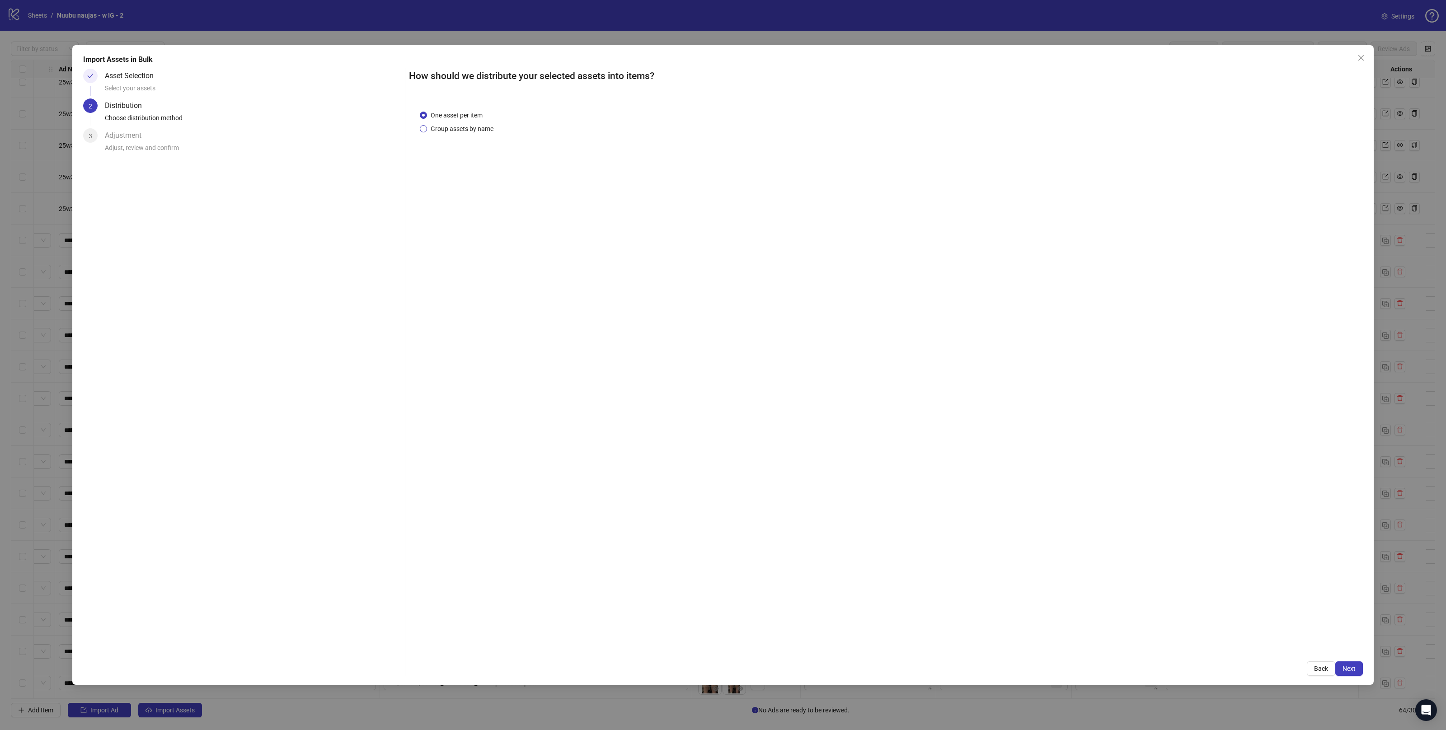
click at [436, 127] on span "Group assets by name" at bounding box center [462, 129] width 70 height 10
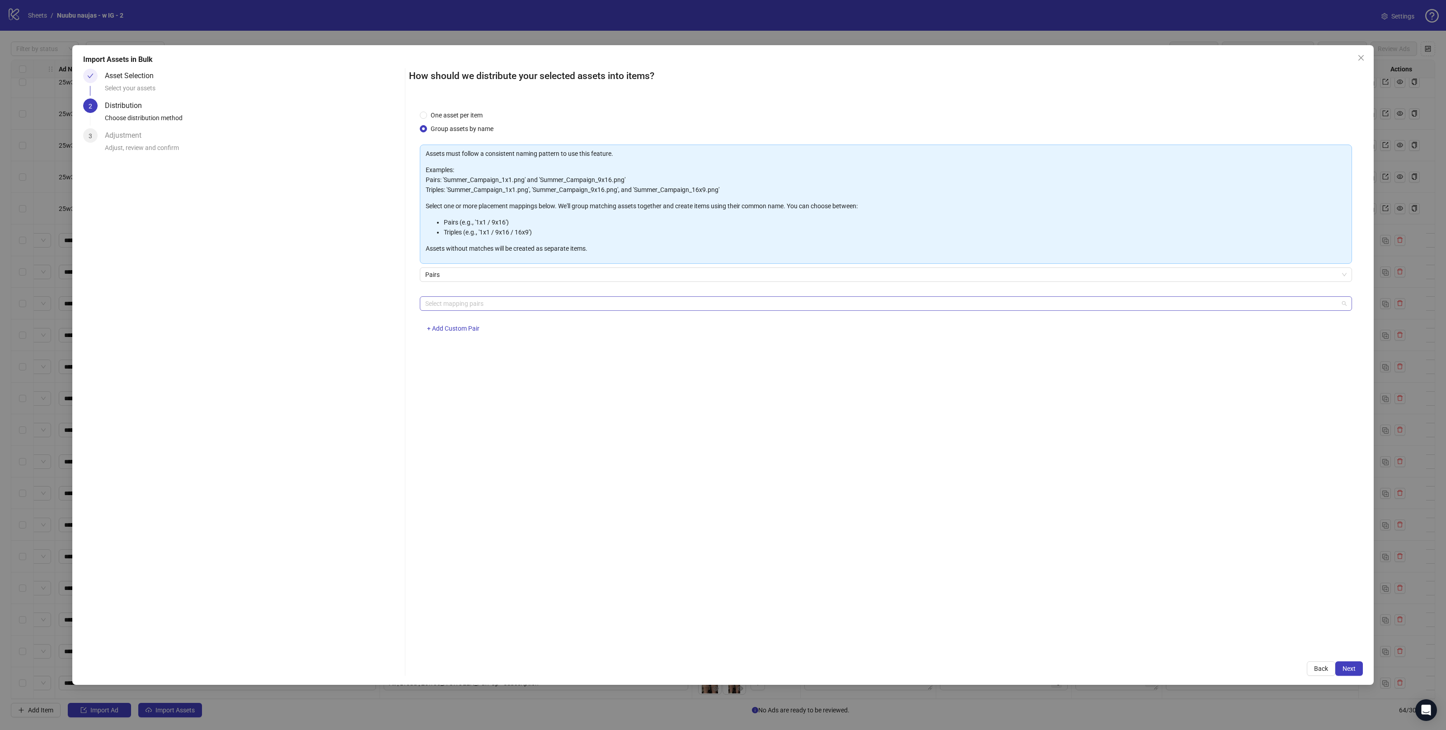
click at [475, 307] on div at bounding box center [881, 303] width 919 height 13
click at [447, 404] on div "4x5 / 9x16" at bounding box center [886, 409] width 918 height 10
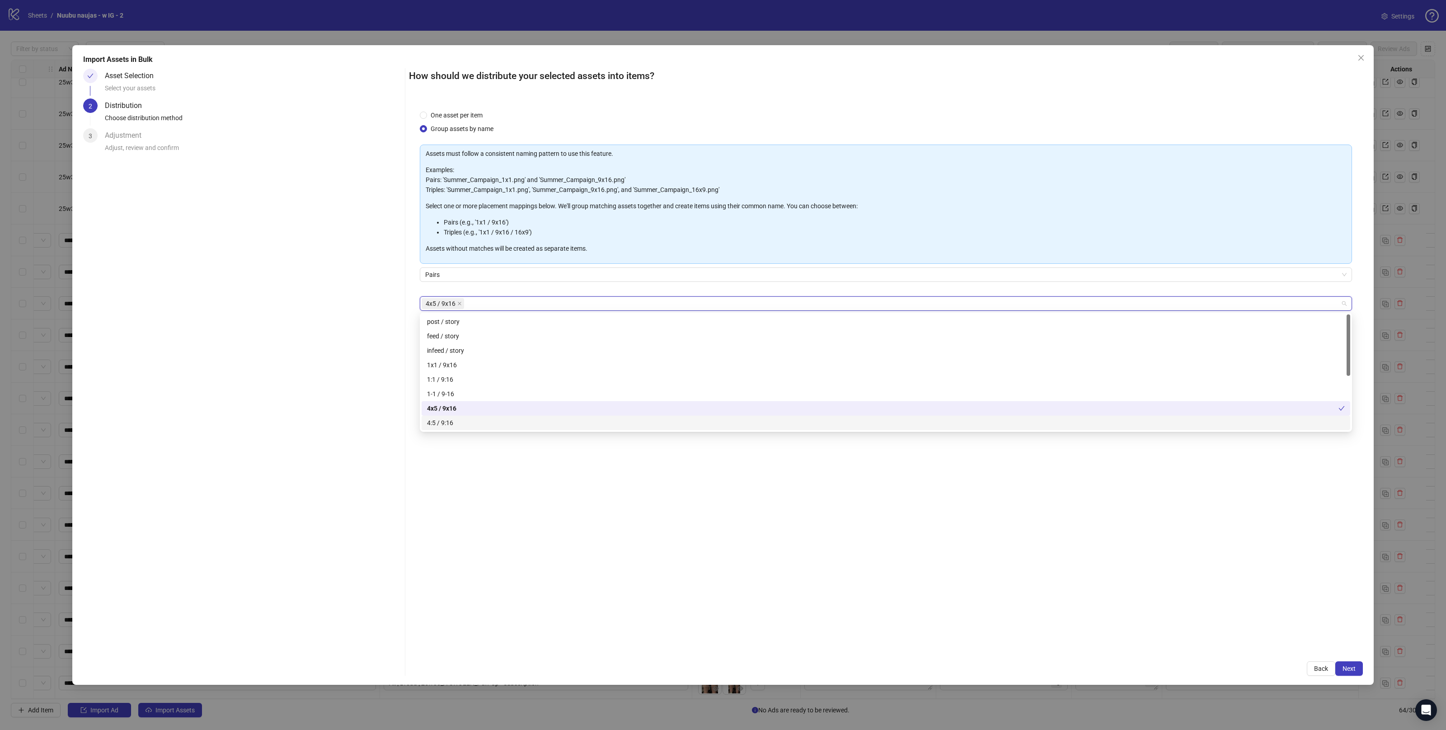
click at [548, 525] on div "One asset per item Group assets by name Assets must follow a consistent naming …" at bounding box center [886, 375] width 954 height 552
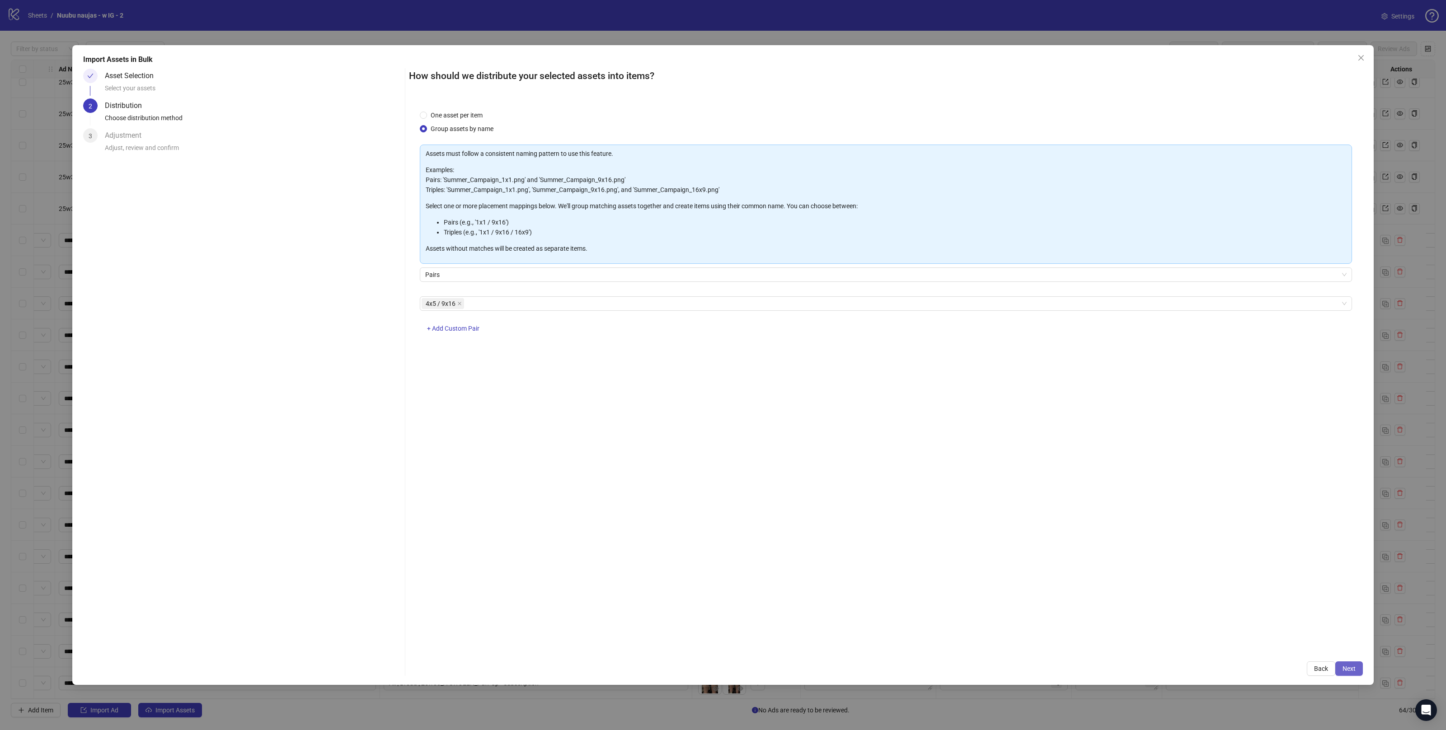
click at [1351, 672] on span "Next" at bounding box center [1349, 668] width 13 height 7
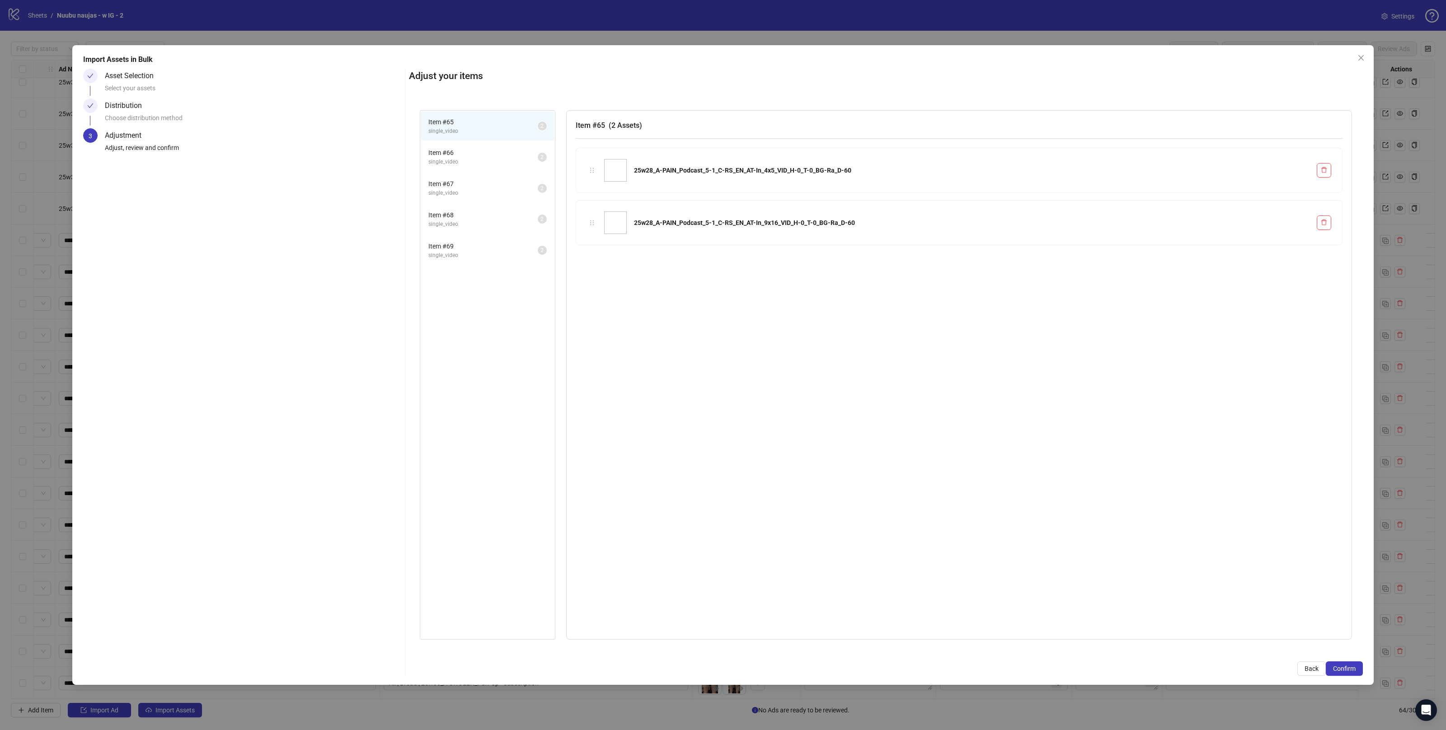
click at [469, 158] on span "single_video" at bounding box center [482, 162] width 109 height 9
click at [483, 211] on span "Item # 68" at bounding box center [482, 215] width 109 height 10
click at [484, 236] on li "Item # 69 single_video 2" at bounding box center [487, 250] width 133 height 29
click at [485, 267] on div "Item # 65 single_video 2 Item # 66 single_video 2 Item # 67 single_video 2 Item…" at bounding box center [488, 375] width 136 height 530
click at [1345, 670] on span "Confirm" at bounding box center [1344, 668] width 23 height 7
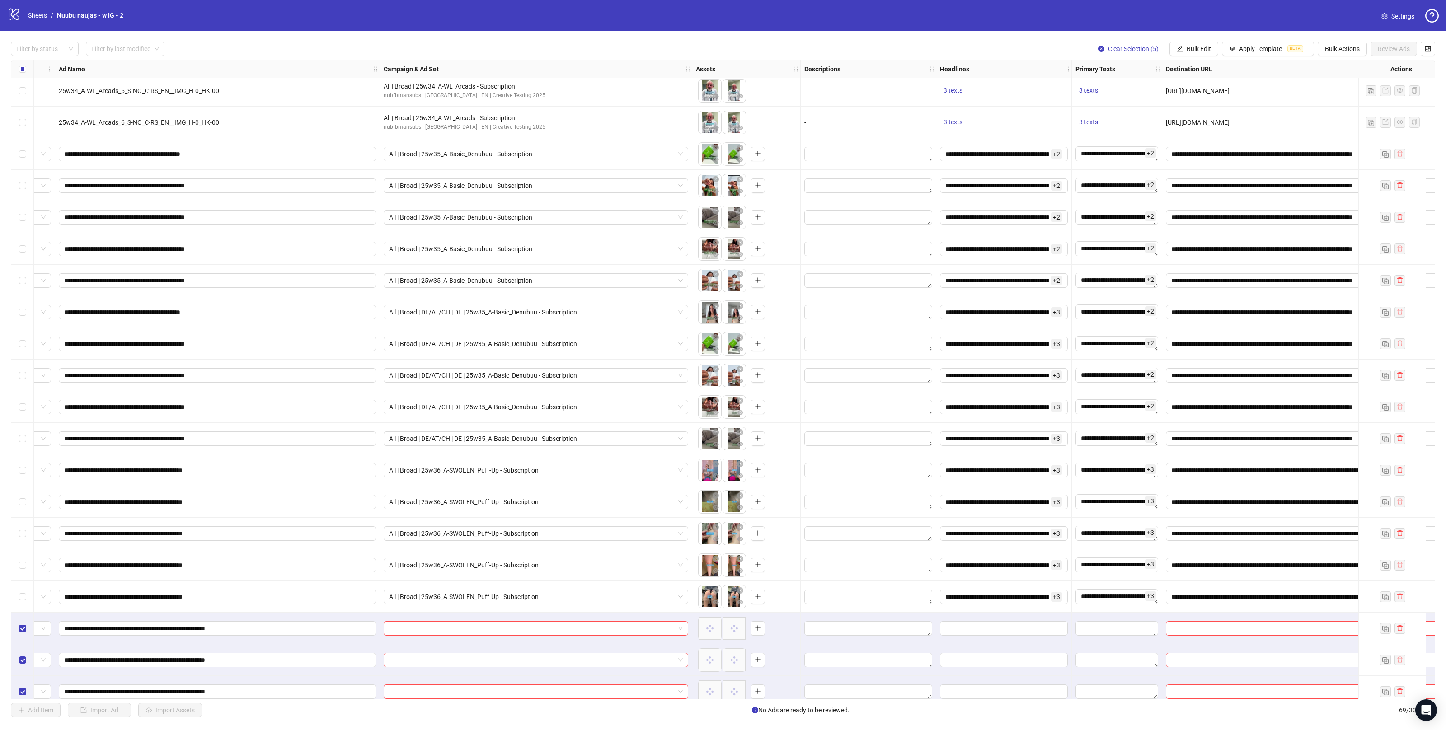
scroll to position [1565, 56]
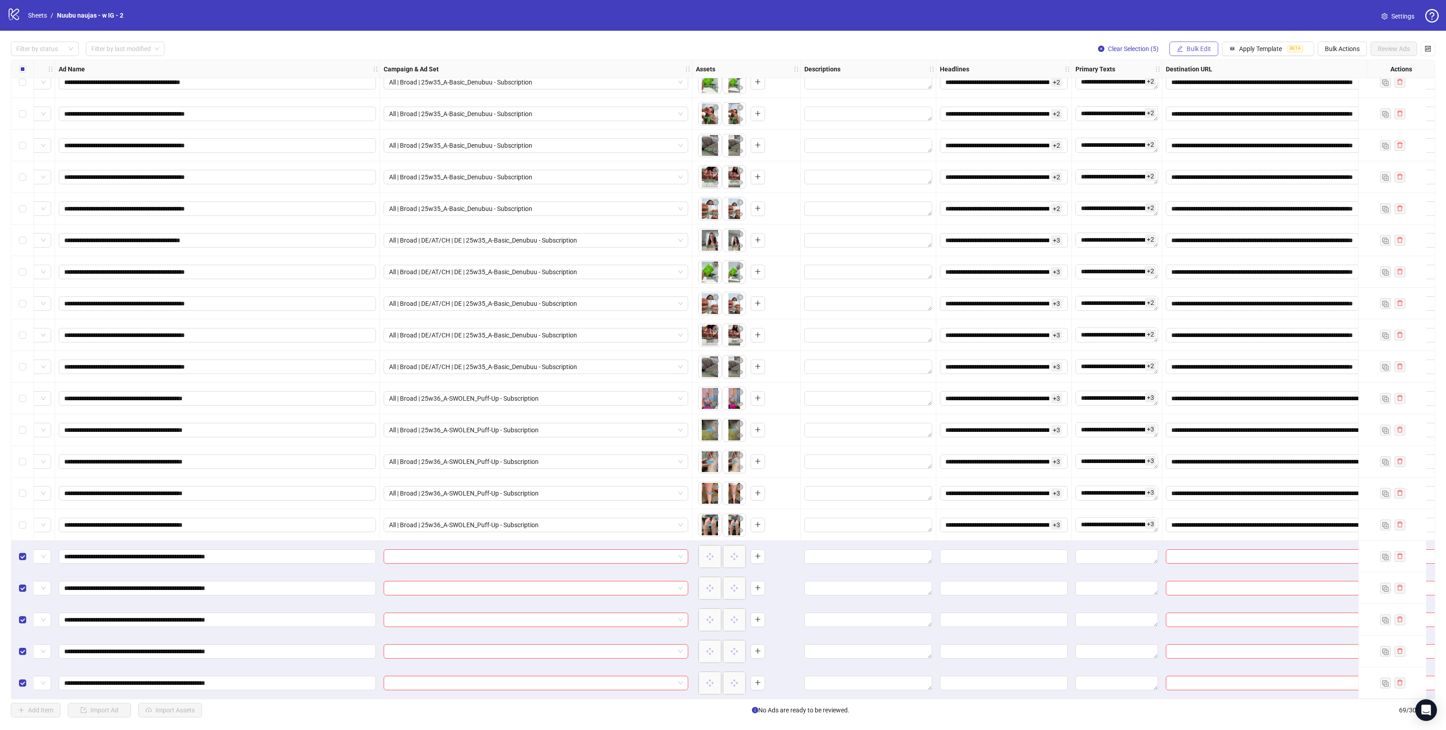
click at [1193, 48] on span "Bulk Edit" at bounding box center [1199, 48] width 24 height 7
click at [1208, 95] on span "Campaign & Ad Set" at bounding box center [1202, 96] width 54 height 10
click at [1181, 92] on input "search" at bounding box center [1163, 88] width 117 height 14
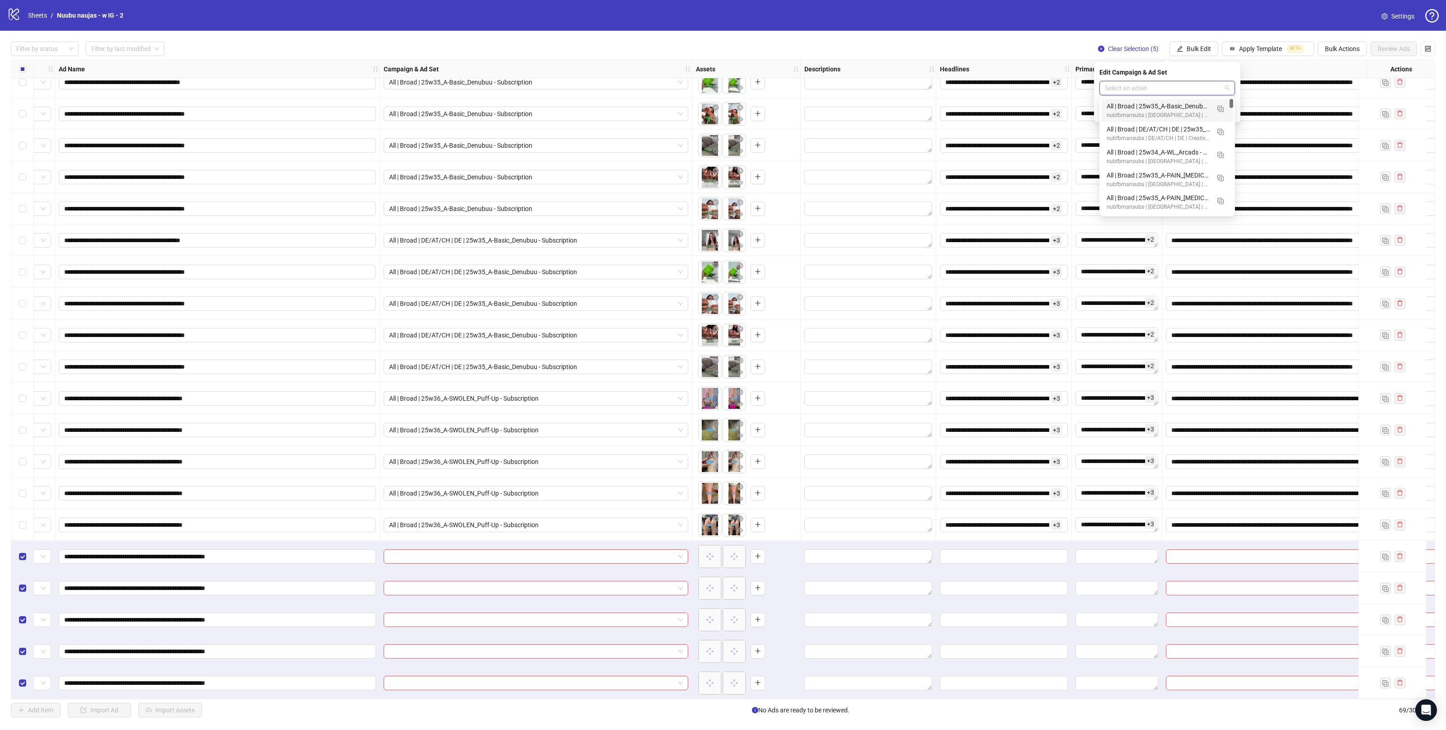
paste input "**********"
type input "**********"
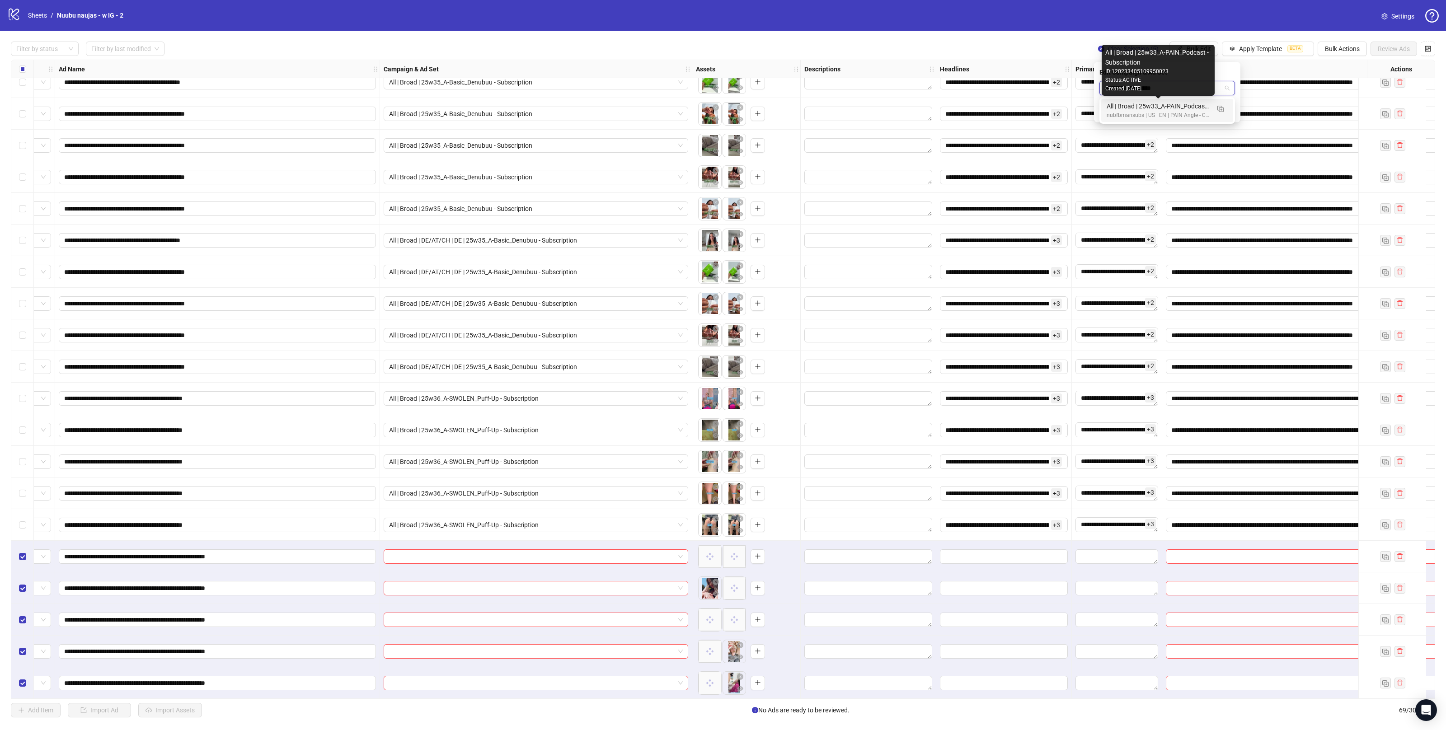
click at [1167, 107] on div "All | Broad | 25w33_A-PAIN_Podcast - Subscription" at bounding box center [1158, 106] width 103 height 10
click at [1228, 113] on icon "check" at bounding box center [1230, 111] width 6 height 6
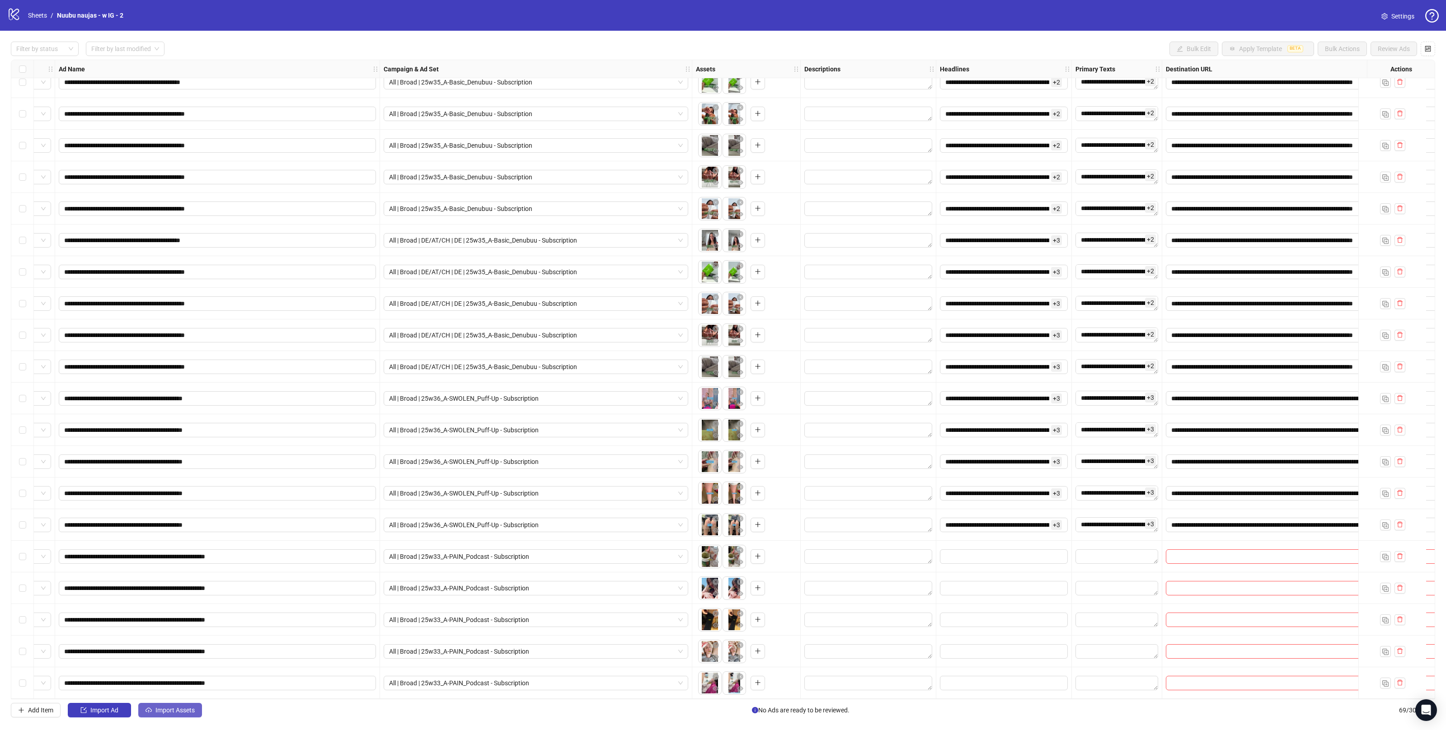
click at [182, 711] on span "Import Assets" at bounding box center [174, 710] width 39 height 7
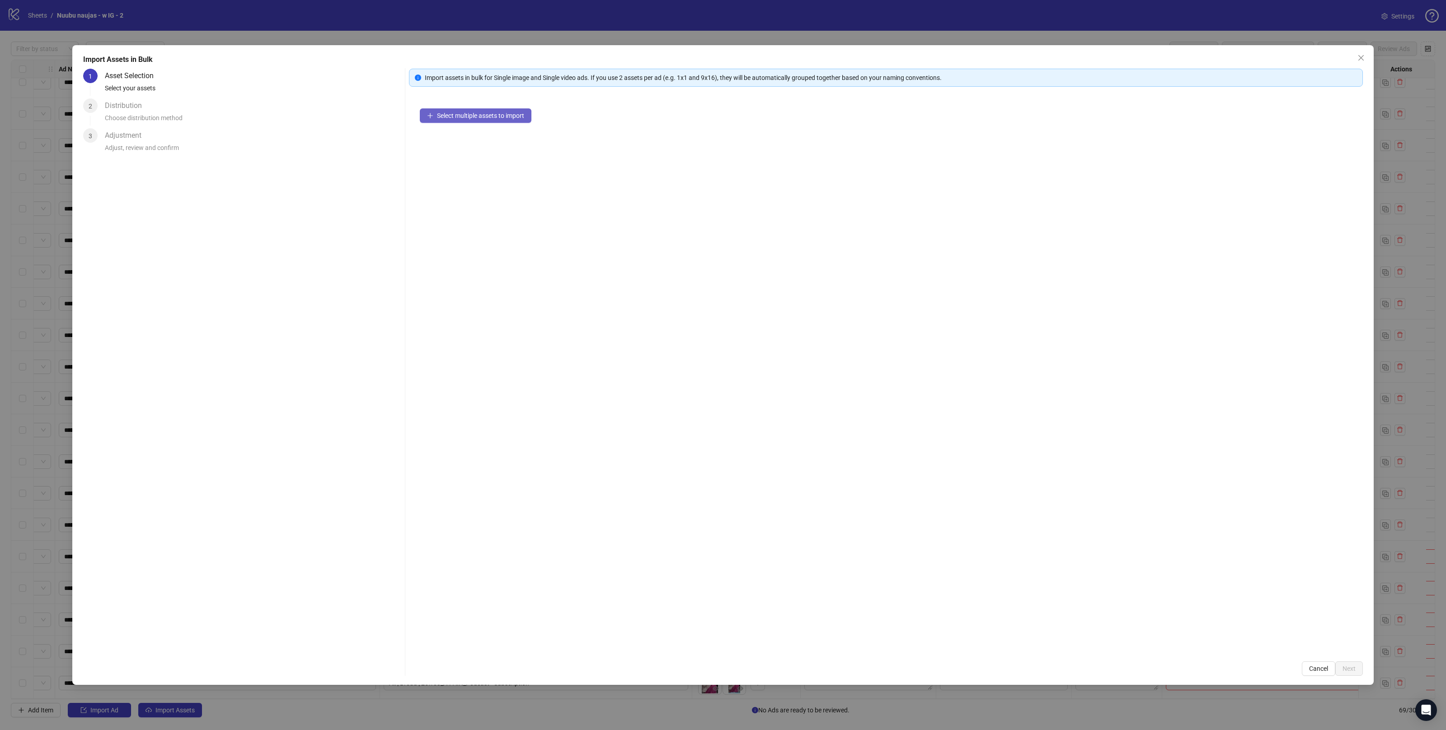
click at [493, 114] on span "Select multiple assets to import" at bounding box center [480, 115] width 87 height 7
click at [1348, 672] on span "Next" at bounding box center [1349, 668] width 13 height 7
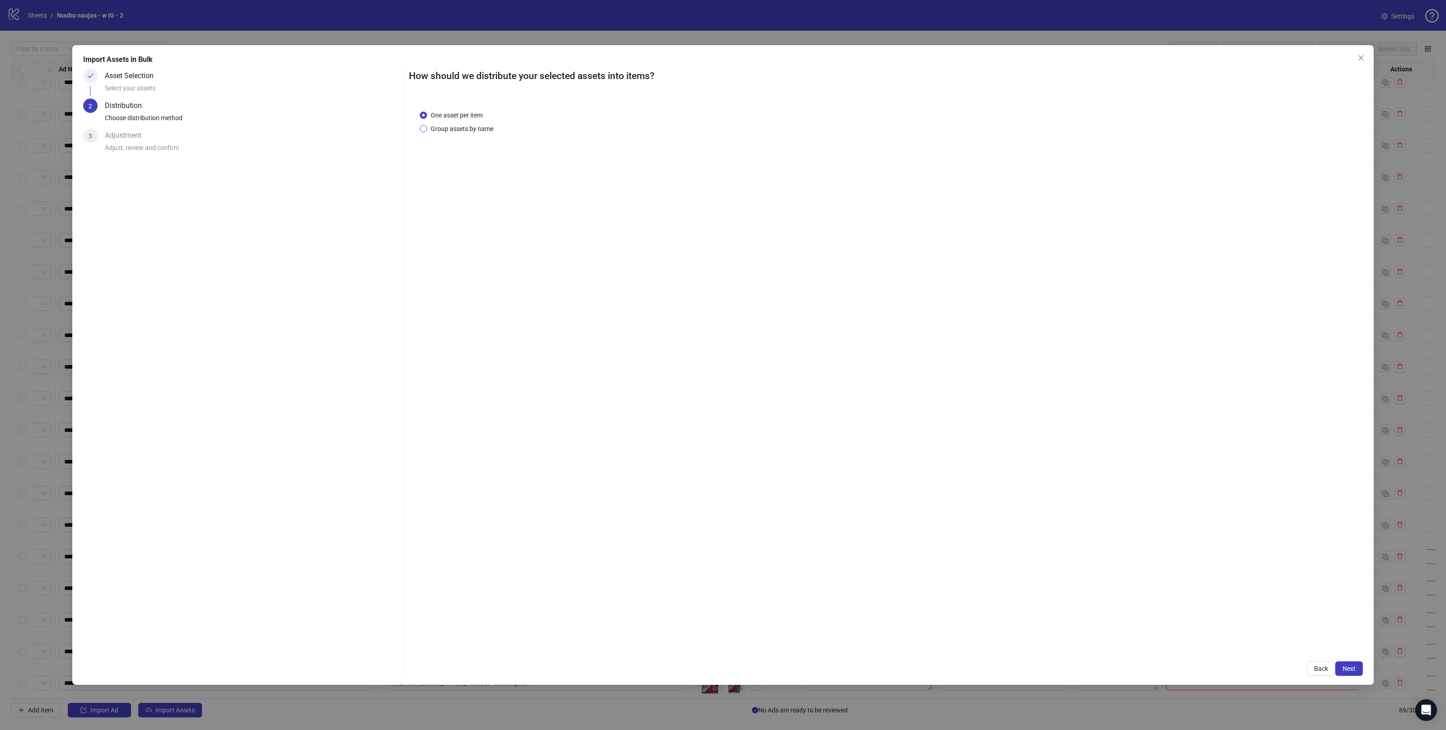
click at [464, 133] on span "Group assets by name" at bounding box center [462, 129] width 70 height 10
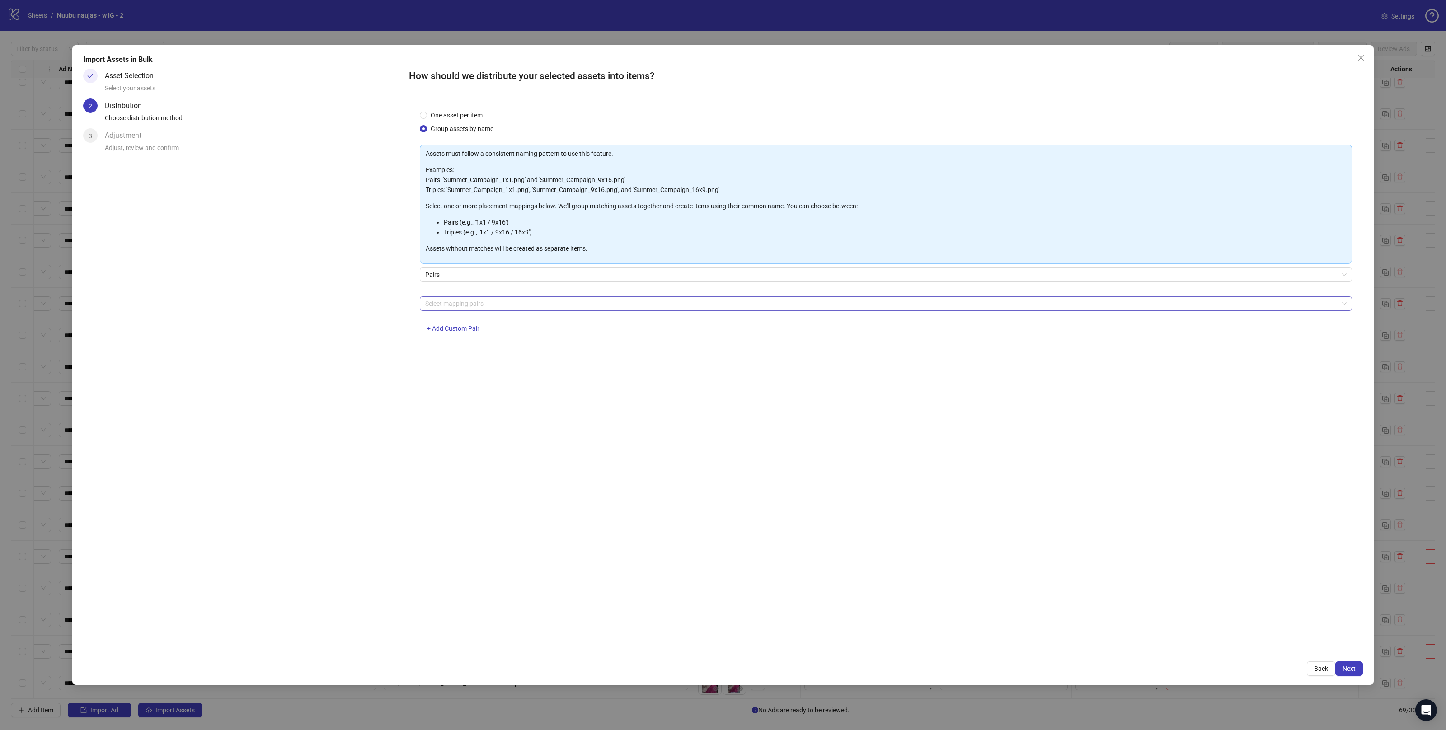
click at [465, 309] on div at bounding box center [881, 303] width 919 height 13
click at [447, 405] on div "4x5 / 9x16" at bounding box center [886, 409] width 918 height 10
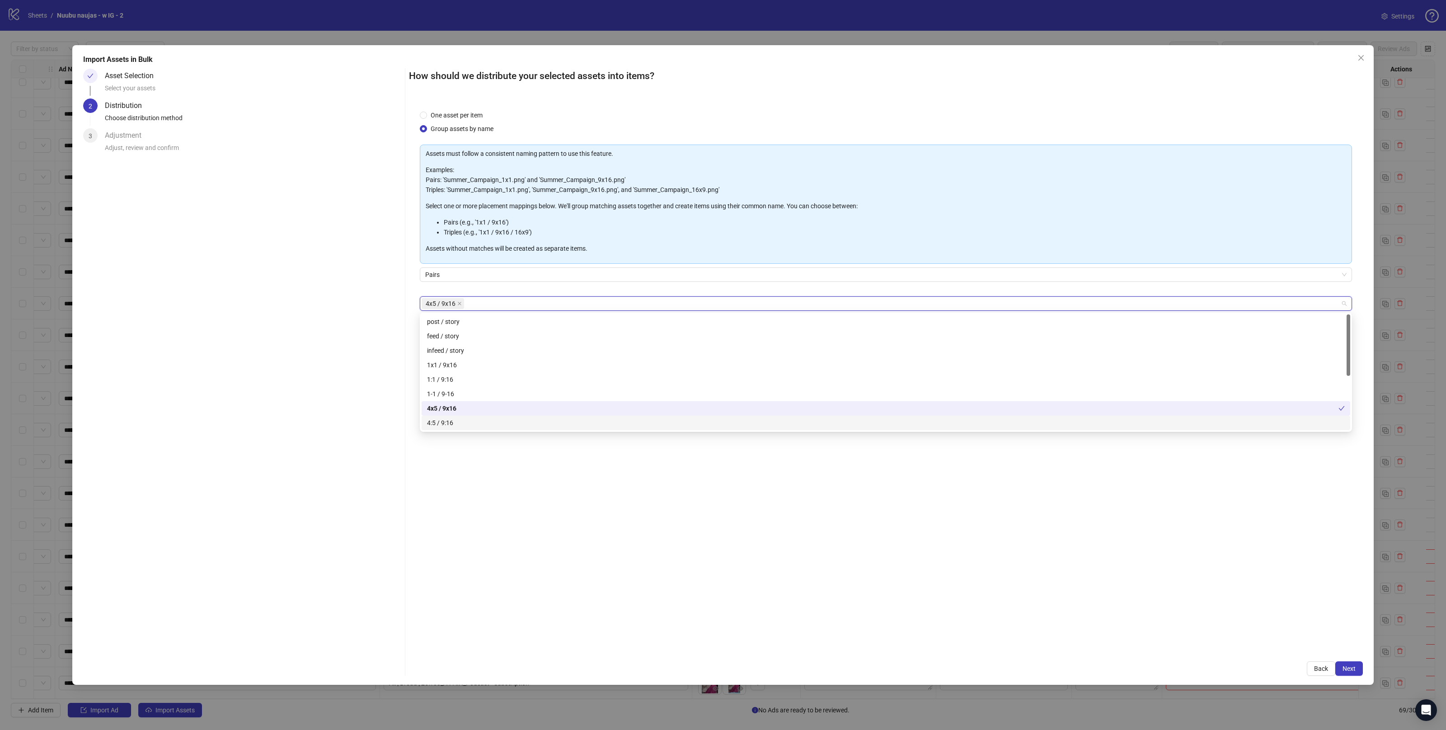
click at [603, 539] on div "One asset per item Group assets by name Assets must follow a consistent naming …" at bounding box center [886, 375] width 954 height 552
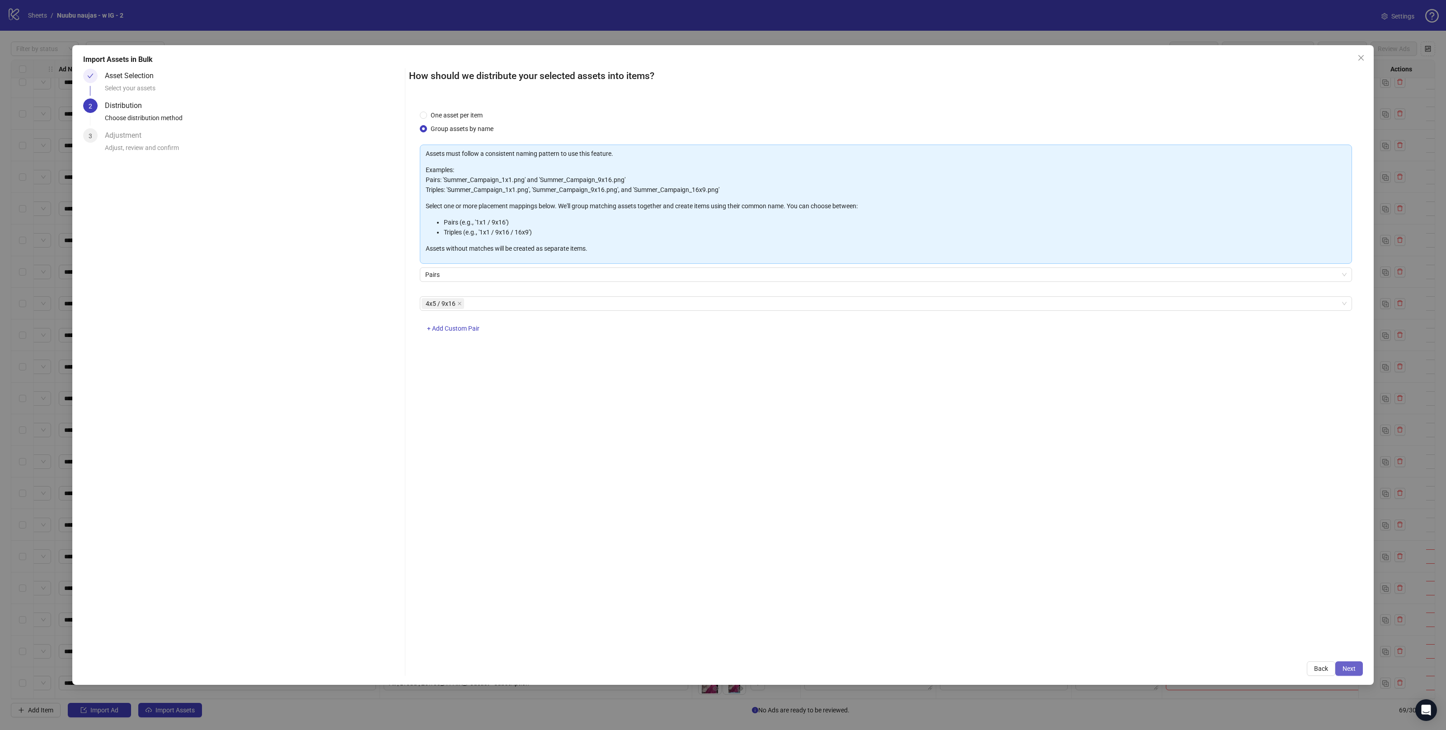
click at [1349, 668] on span "Next" at bounding box center [1349, 668] width 13 height 7
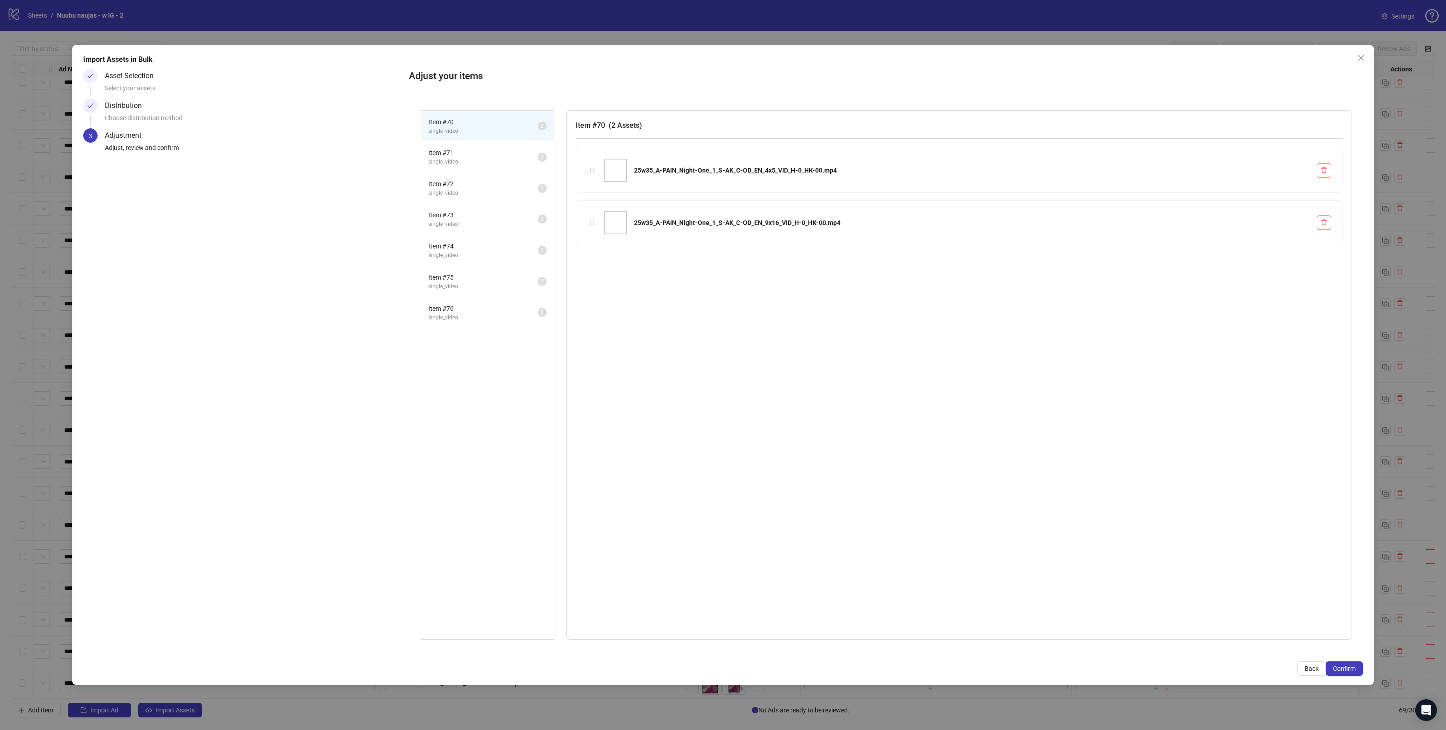
click at [446, 222] on span "single_video" at bounding box center [482, 224] width 109 height 9
click at [461, 261] on li "Item # 74 single_video 2" at bounding box center [487, 250] width 133 height 29
click at [466, 304] on span "Item # 76" at bounding box center [482, 309] width 109 height 10
click at [468, 334] on div "Item # 70 single_video 2 Item # 71 single_video 2 Item # 72 single_video 2 Item…" at bounding box center [488, 375] width 136 height 530
click at [1339, 666] on span "Confirm" at bounding box center [1344, 668] width 23 height 7
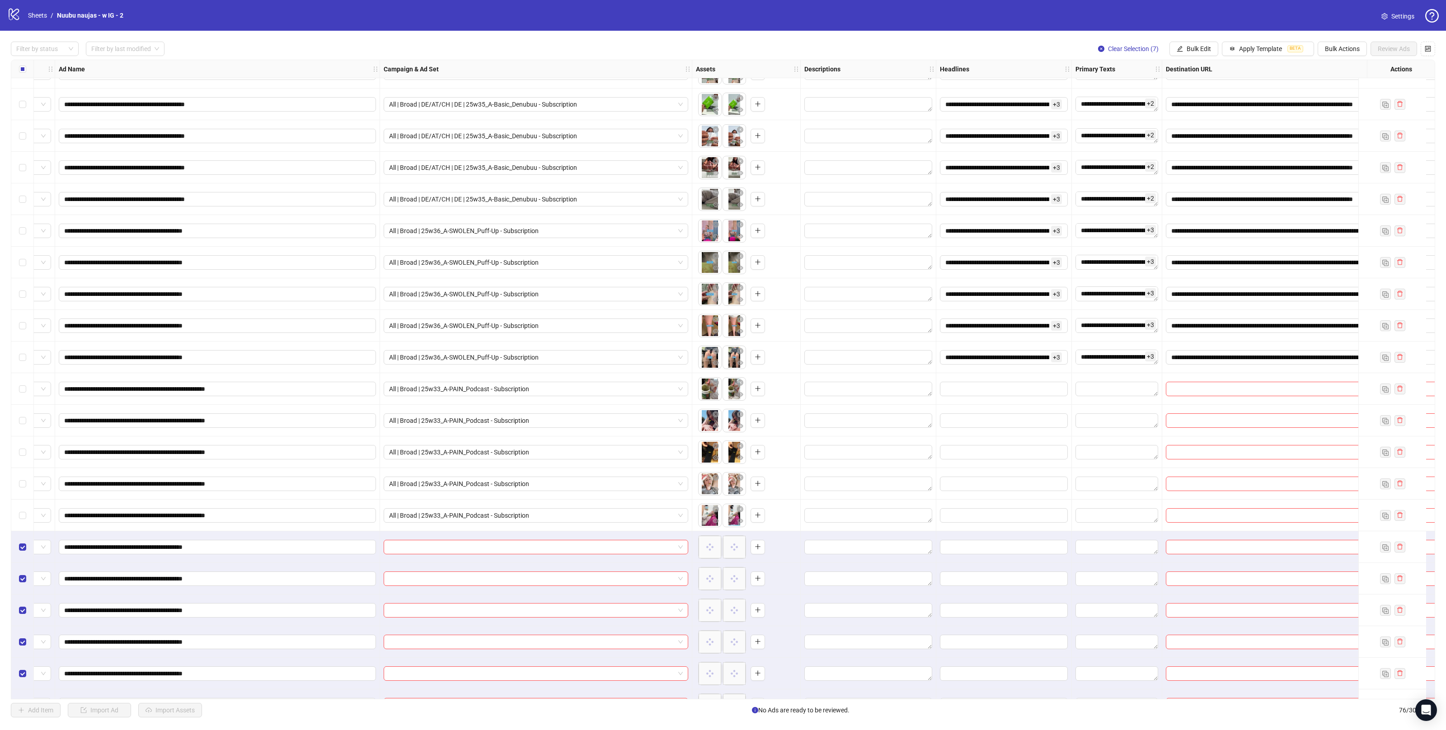
scroll to position [1787, 56]
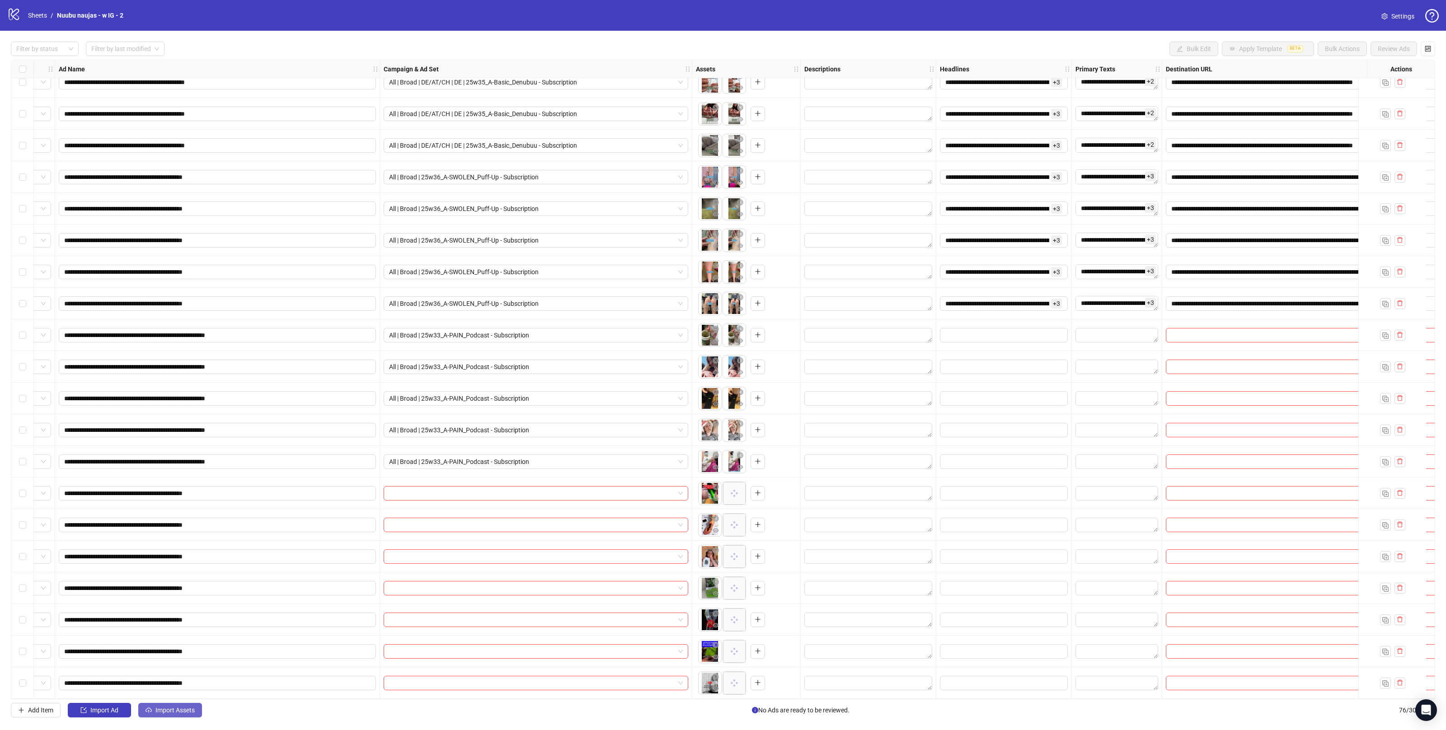
click at [167, 707] on span "Import Assets" at bounding box center [174, 710] width 39 height 7
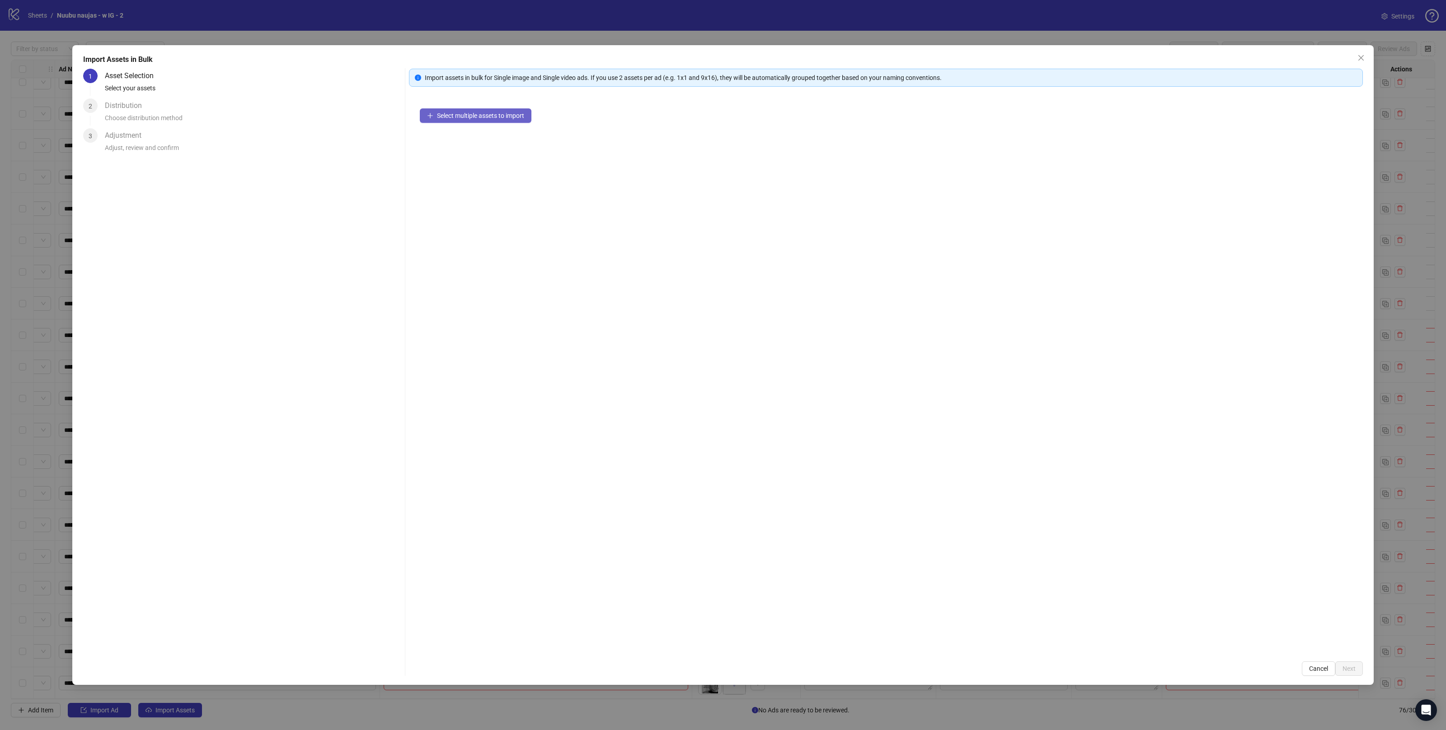
click at [497, 118] on span "Select multiple assets to import" at bounding box center [480, 115] width 87 height 7
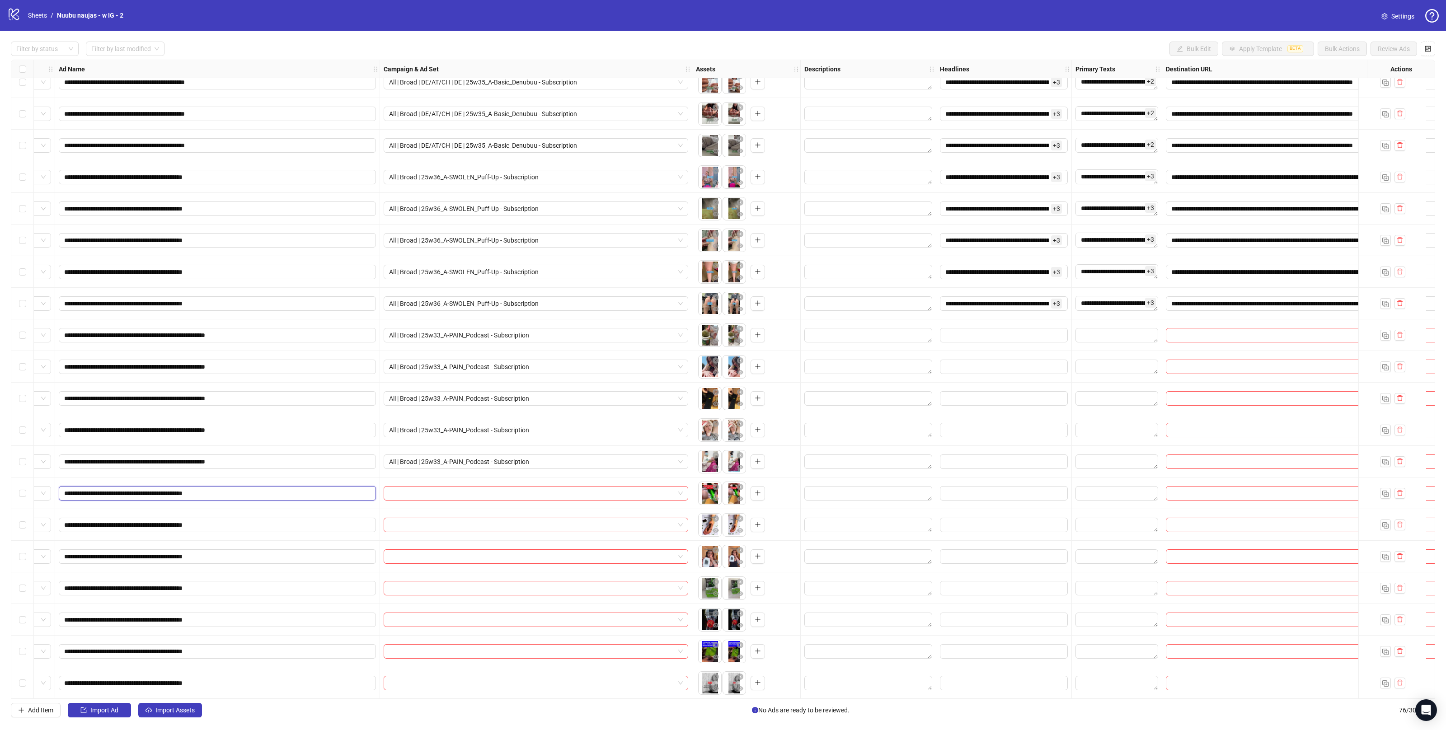
drag, startPoint x: 86, startPoint y: 490, endPoint x: 136, endPoint y: 489, distance: 49.7
click at [136, 489] on input "**********" at bounding box center [216, 494] width 305 height 10
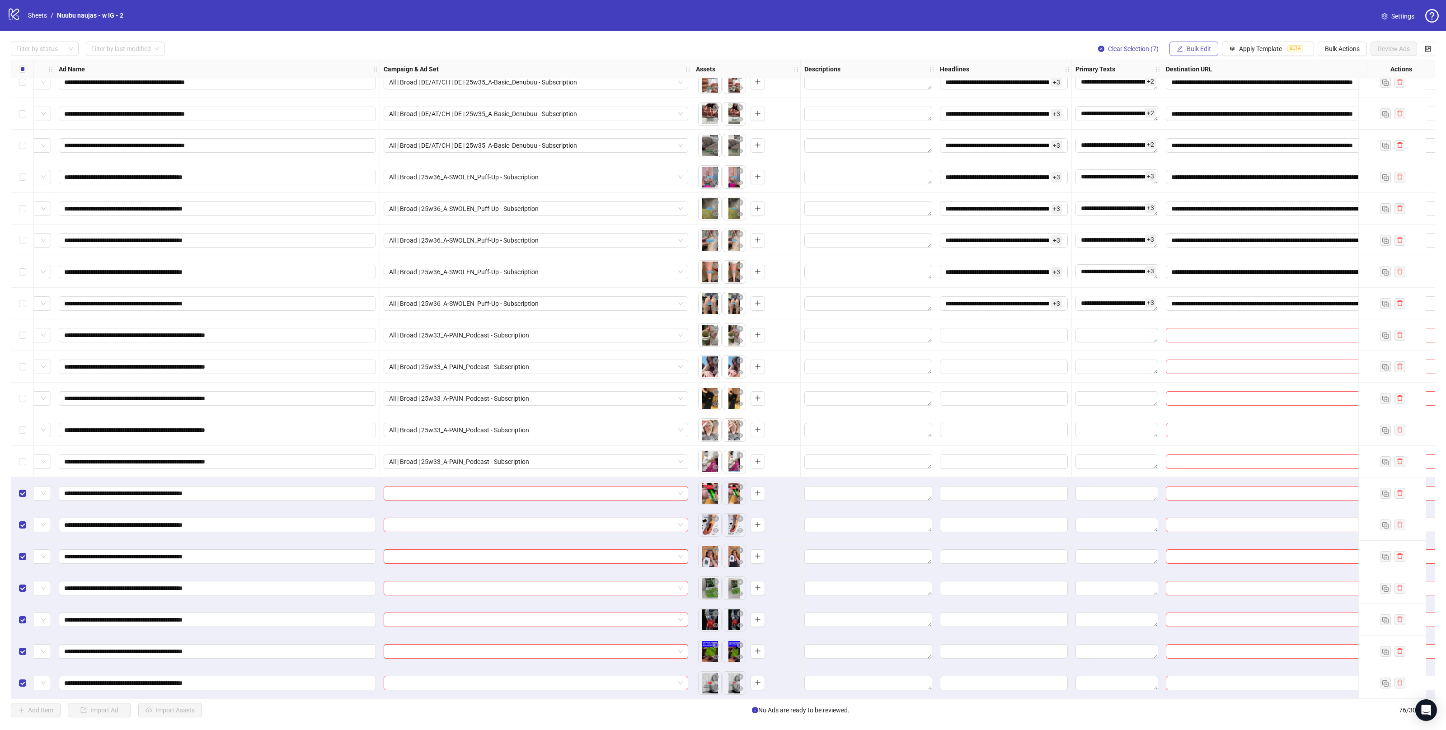
click at [1191, 48] on span "Bulk Edit" at bounding box center [1199, 48] width 24 height 7
click at [1190, 94] on span "Campaign & Ad Set" at bounding box center [1202, 96] width 54 height 10
click at [1154, 94] on input "search" at bounding box center [1163, 88] width 117 height 14
paste input "**********"
type input "**********"
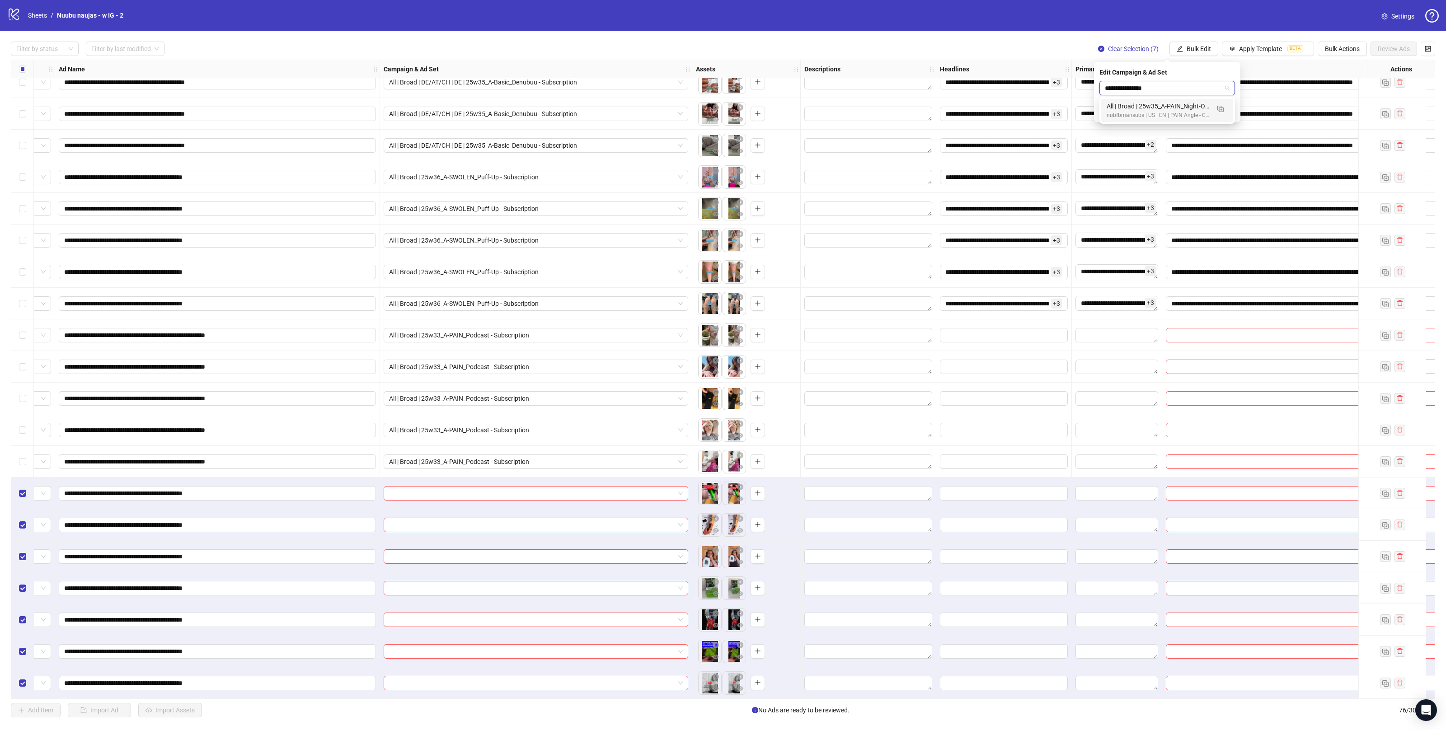
click at [1161, 110] on div "All | Broad | 25w35_A-PAIN_Night-One - Subscription" at bounding box center [1158, 106] width 103 height 10
click at [1225, 113] on button "submit" at bounding box center [1229, 111] width 11 height 11
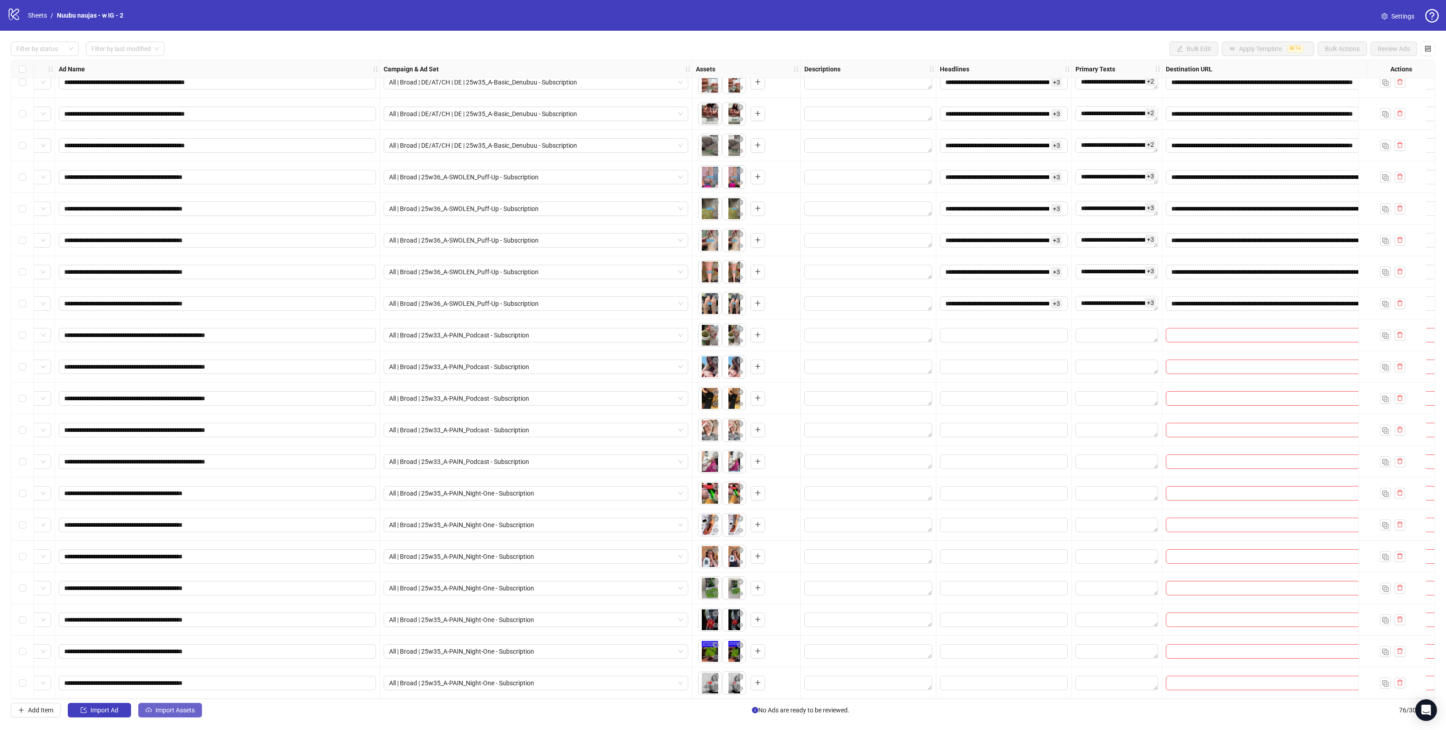
click at [161, 707] on span "Import Assets" at bounding box center [174, 710] width 39 height 7
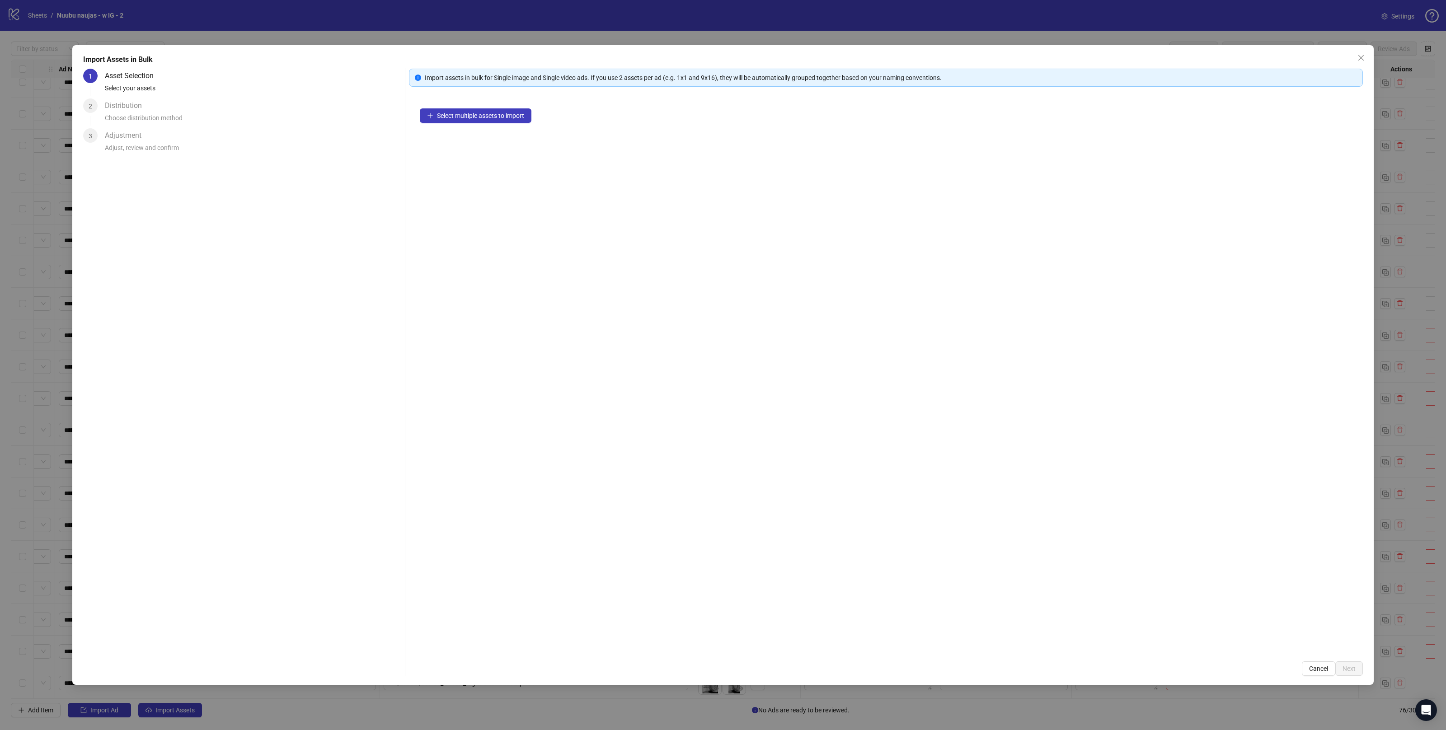
click at [484, 123] on div "Select multiple assets to import" at bounding box center [886, 374] width 954 height 553
click at [485, 120] on button "Select multiple assets to import" at bounding box center [476, 115] width 112 height 14
click at [1346, 670] on span "Next" at bounding box center [1349, 668] width 13 height 7
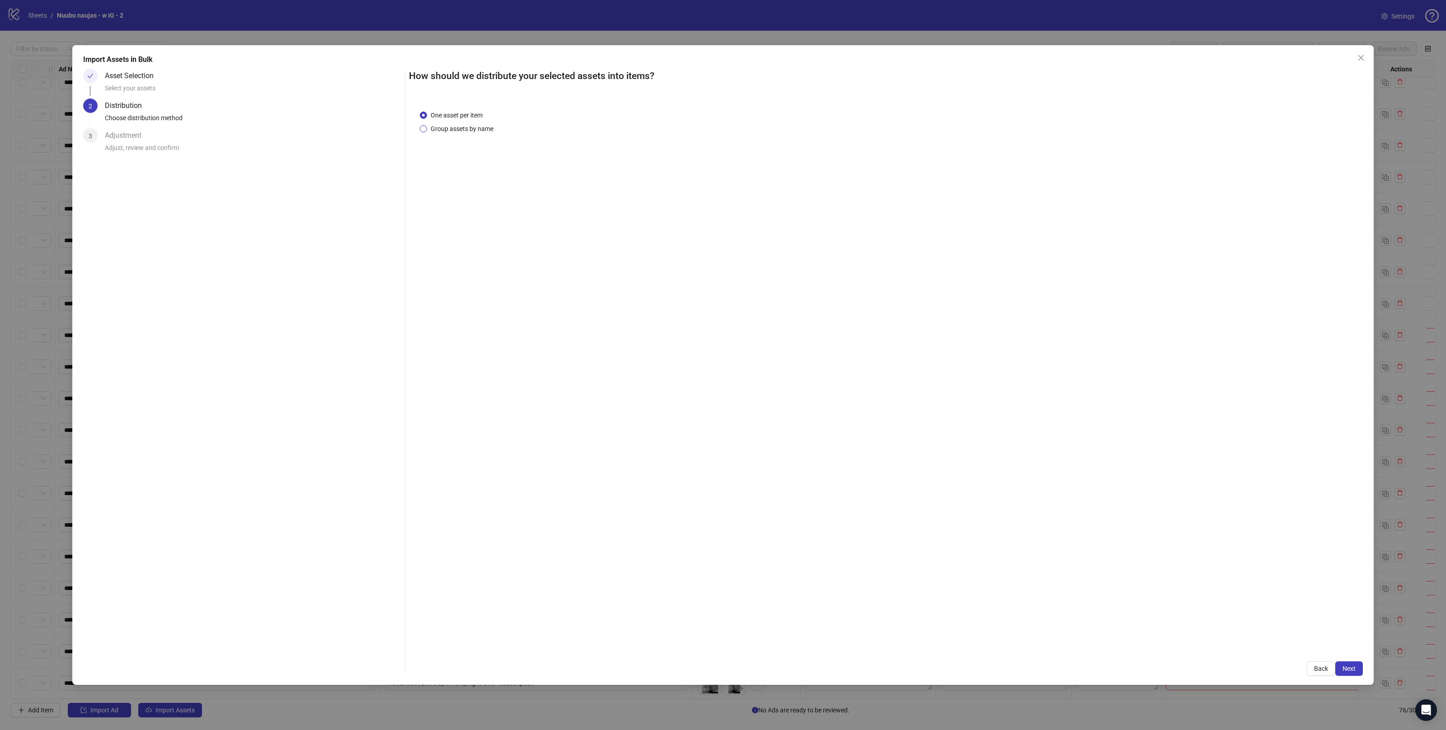
click at [455, 129] on span "Group assets by name" at bounding box center [462, 129] width 70 height 10
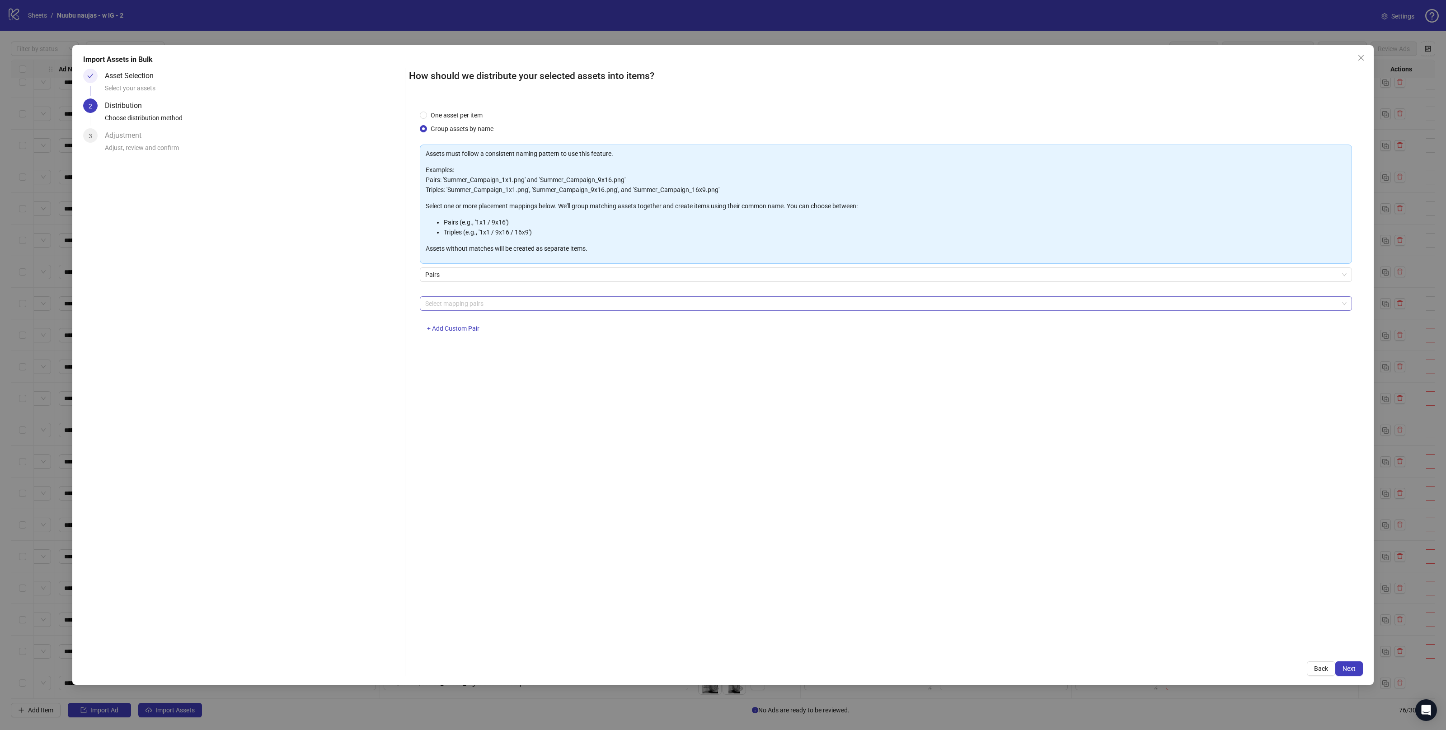
click at [445, 301] on div at bounding box center [881, 303] width 919 height 13
click at [447, 407] on div "4x5 / 9x16" at bounding box center [886, 409] width 918 height 10
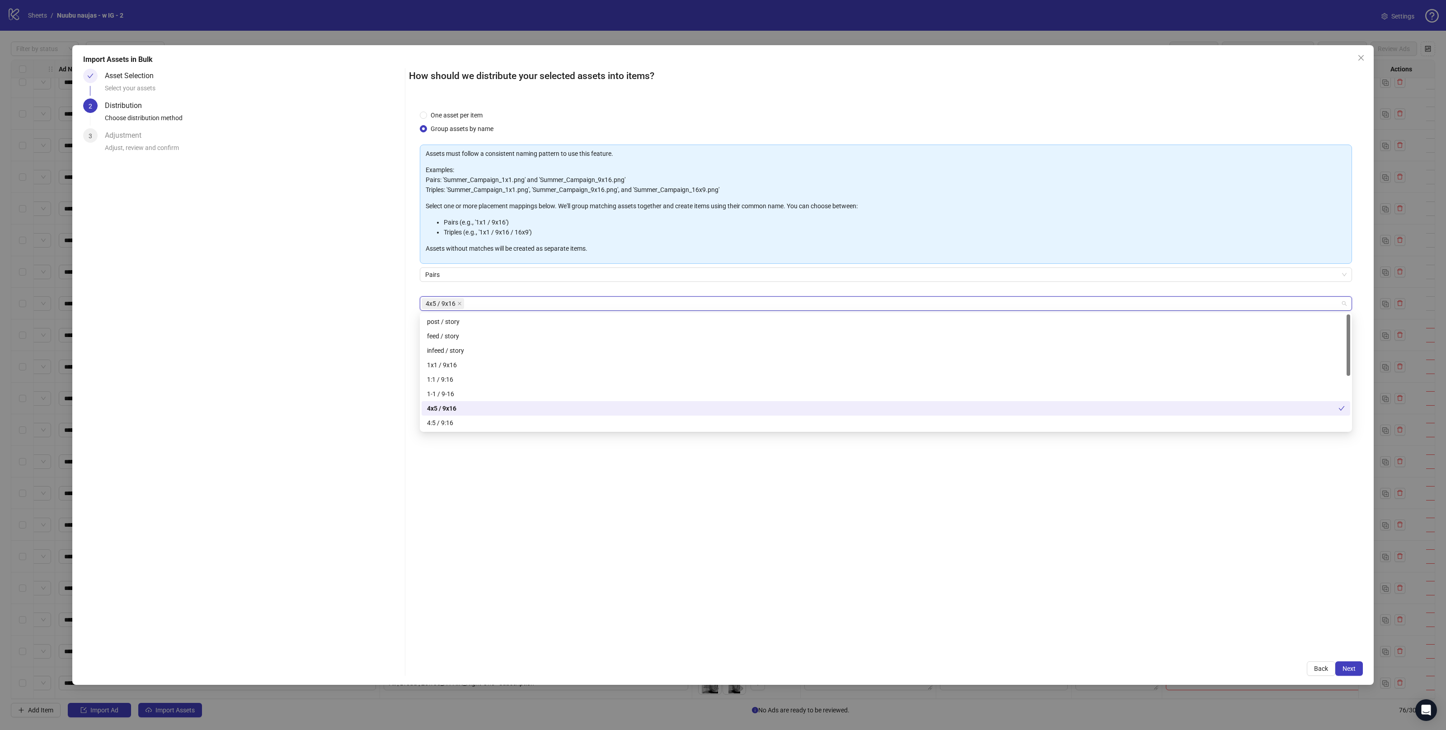
click at [786, 587] on div "One asset per item Group assets by name Assets must follow a consistent naming …" at bounding box center [886, 375] width 954 height 552
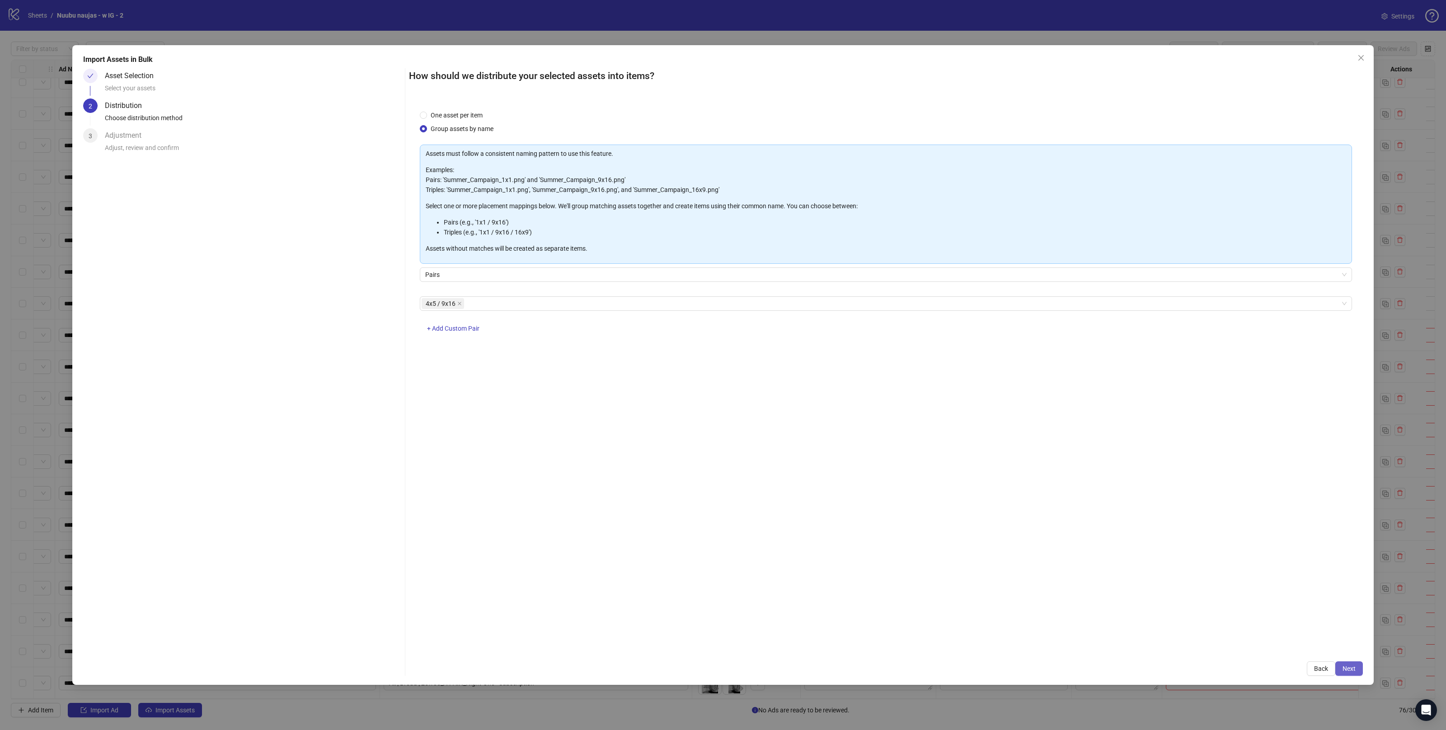
click at [1346, 664] on button "Next" at bounding box center [1349, 669] width 28 height 14
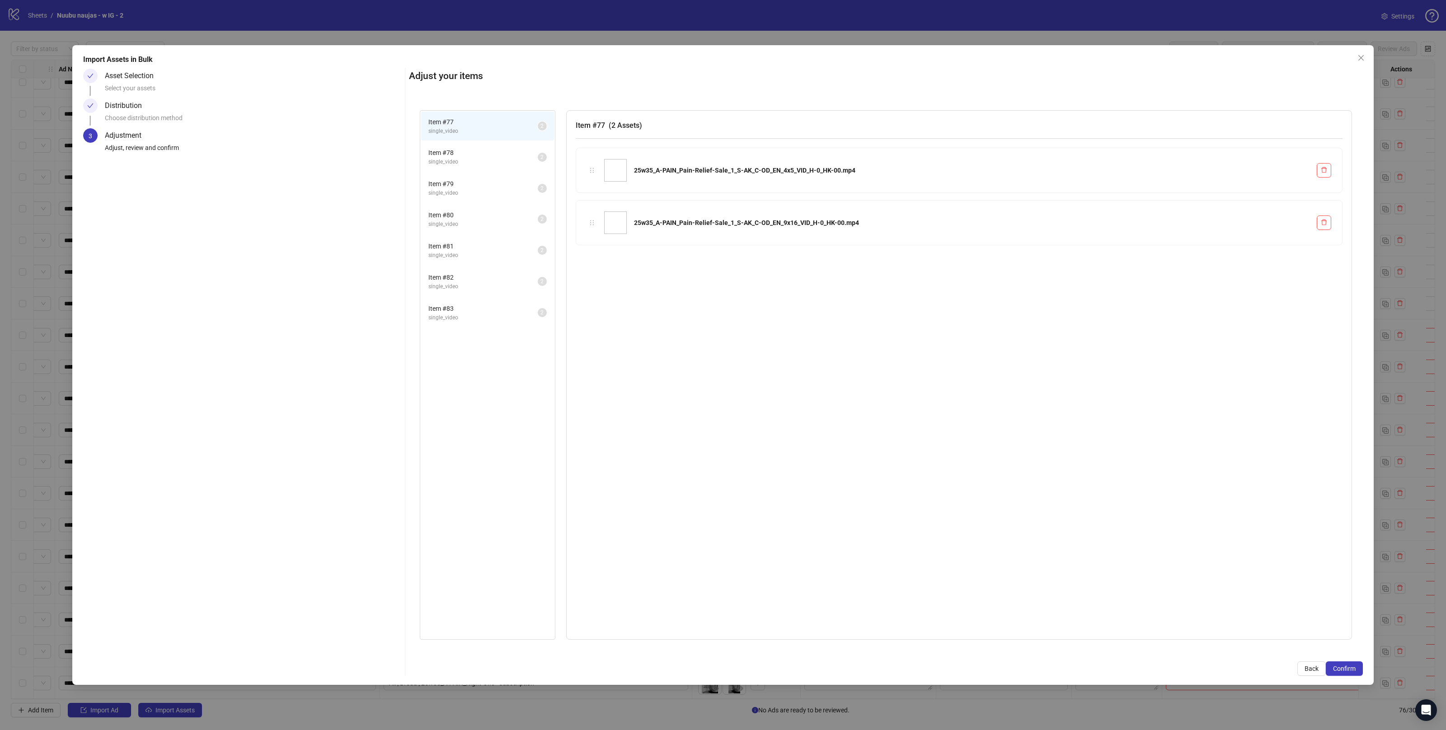
click at [460, 251] on span "single_video" at bounding box center [482, 255] width 109 height 9
click at [471, 277] on span "Item # 82" at bounding box center [482, 278] width 109 height 10
click at [477, 298] on li "Item # 83 single_video 2" at bounding box center [487, 312] width 133 height 29
click at [1342, 665] on span "Confirm" at bounding box center [1344, 668] width 23 height 7
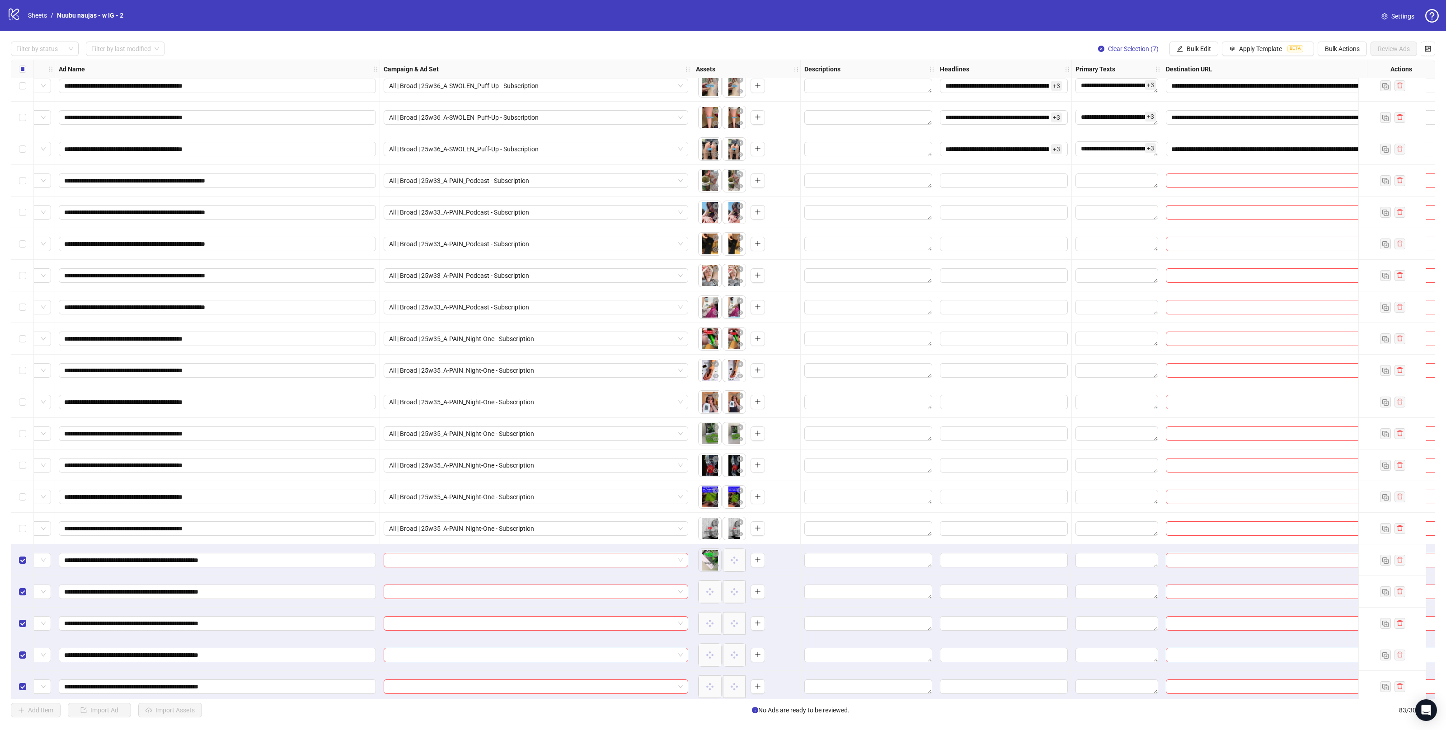
scroll to position [2008, 56]
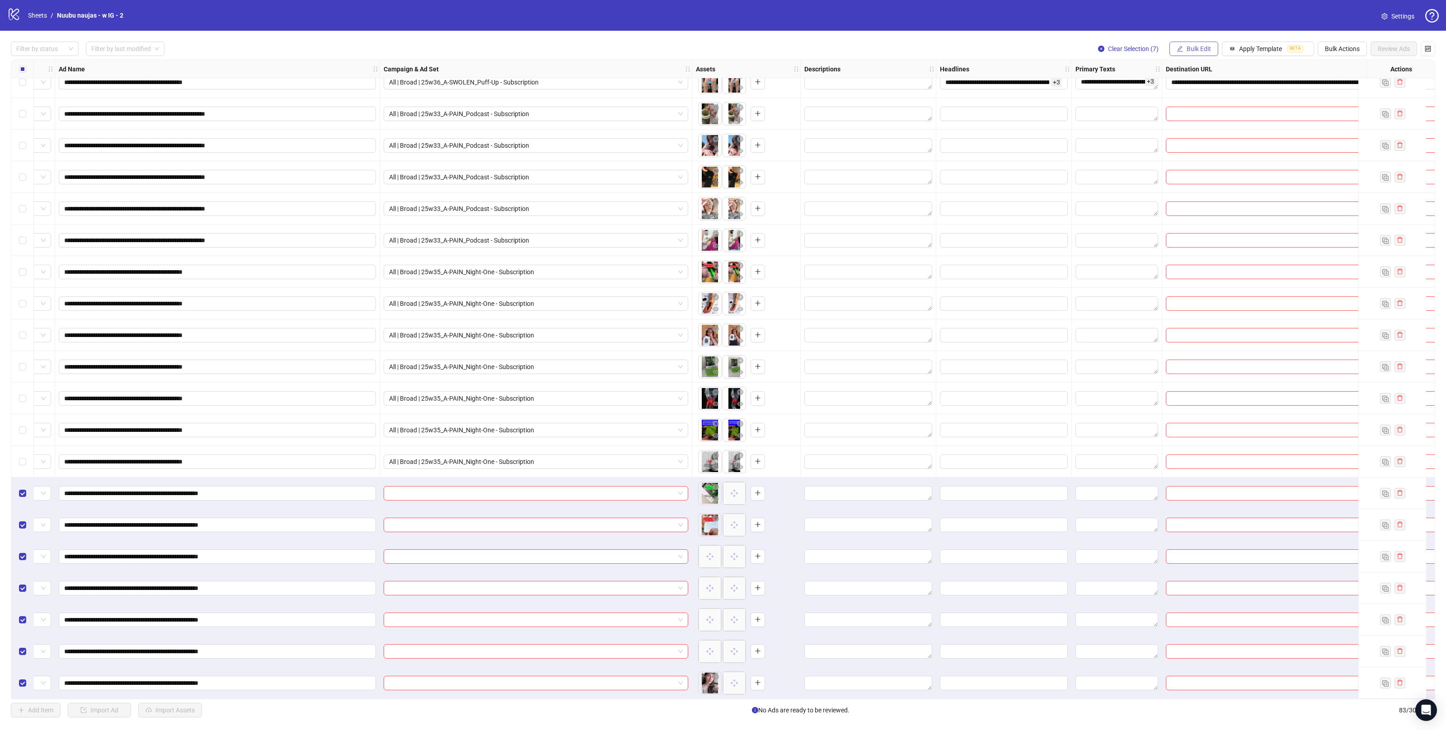
click at [1193, 51] on span "Bulk Edit" at bounding box center [1199, 48] width 24 height 7
click at [1204, 99] on span "Campaign & Ad Set" at bounding box center [1202, 96] width 54 height 10
click at [1139, 87] on input "search" at bounding box center [1163, 88] width 117 height 14
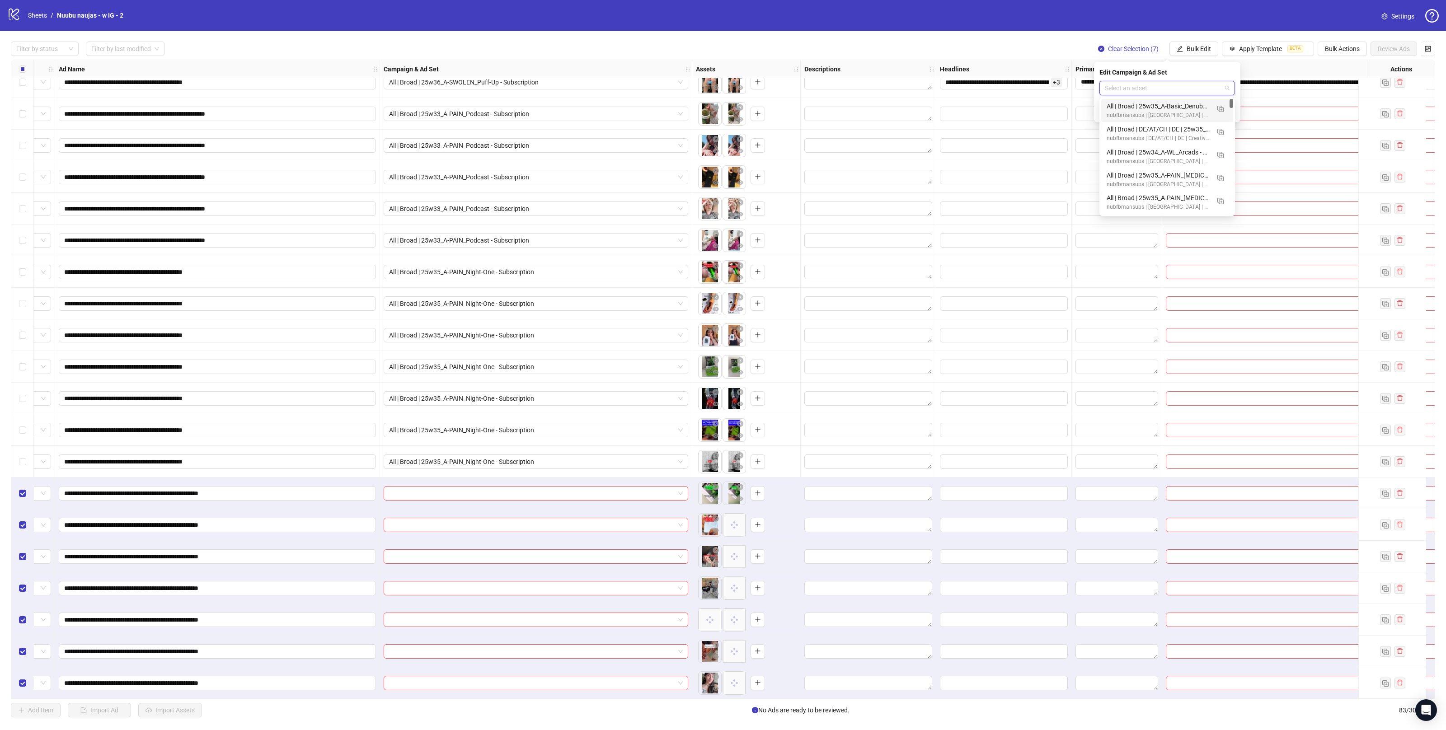
paste input "**********"
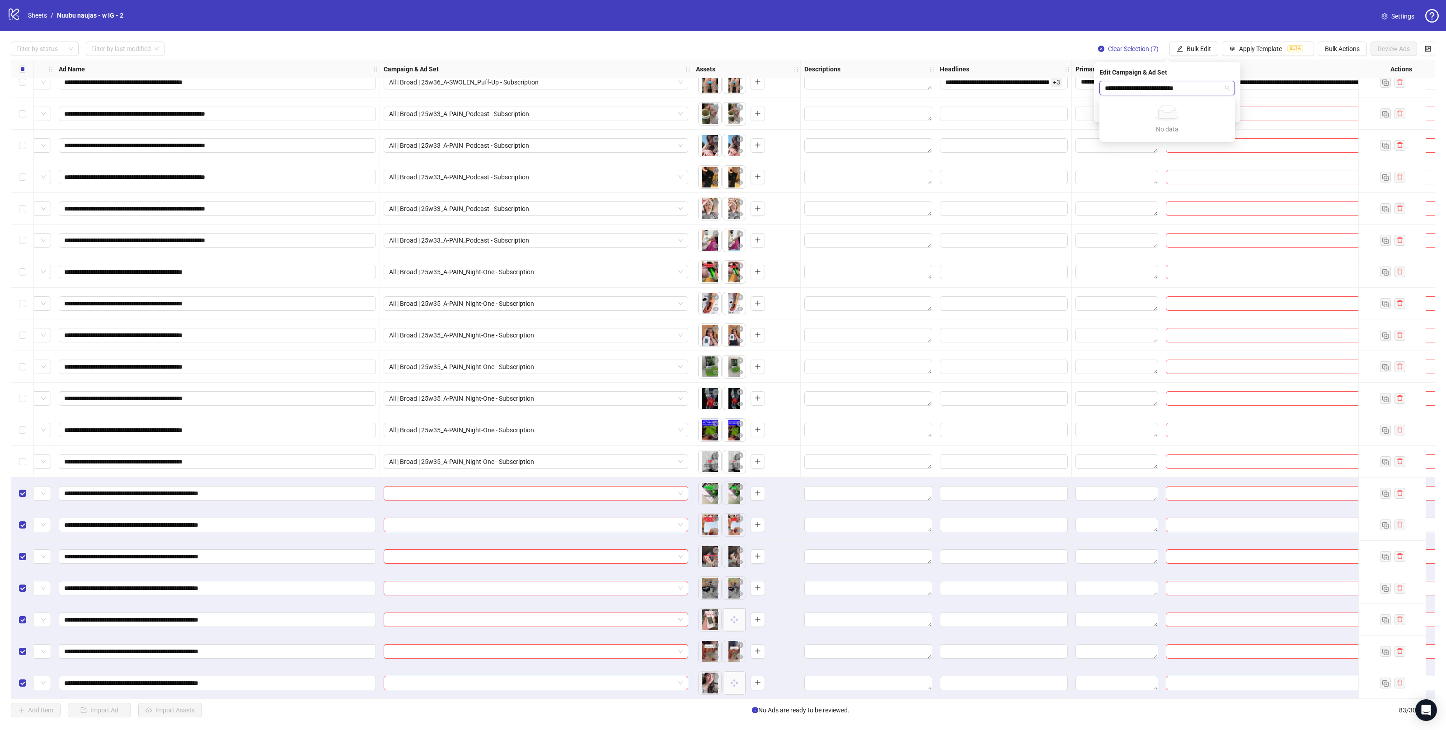
type input "**********"
click at [1150, 111] on div "nubfbmansubs | US | EN | PAIN Angle - Creative Testing" at bounding box center [1158, 115] width 103 height 9
click at [1227, 113] on icon "check" at bounding box center [1230, 111] width 6 height 6
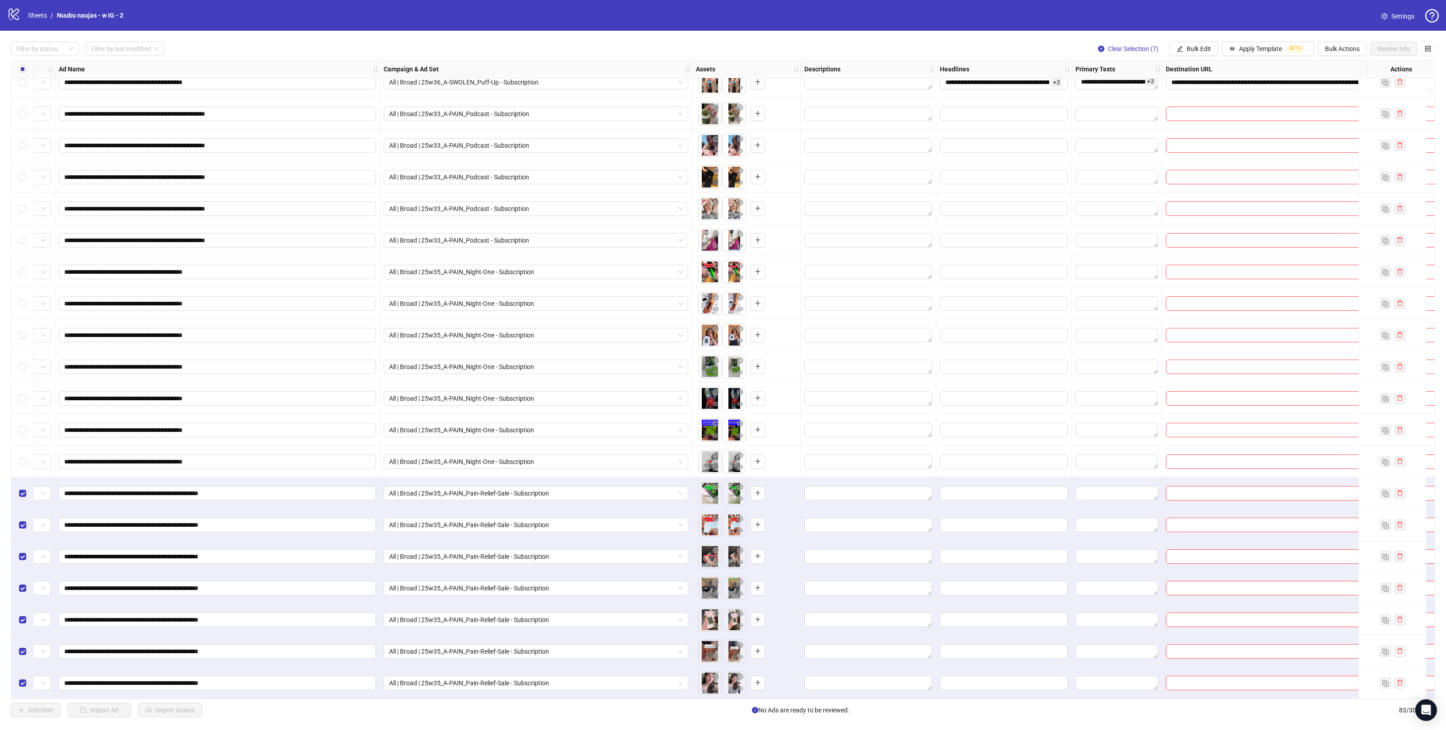
click at [26, 67] on div "Select all rows" at bounding box center [22, 69] width 23 height 18
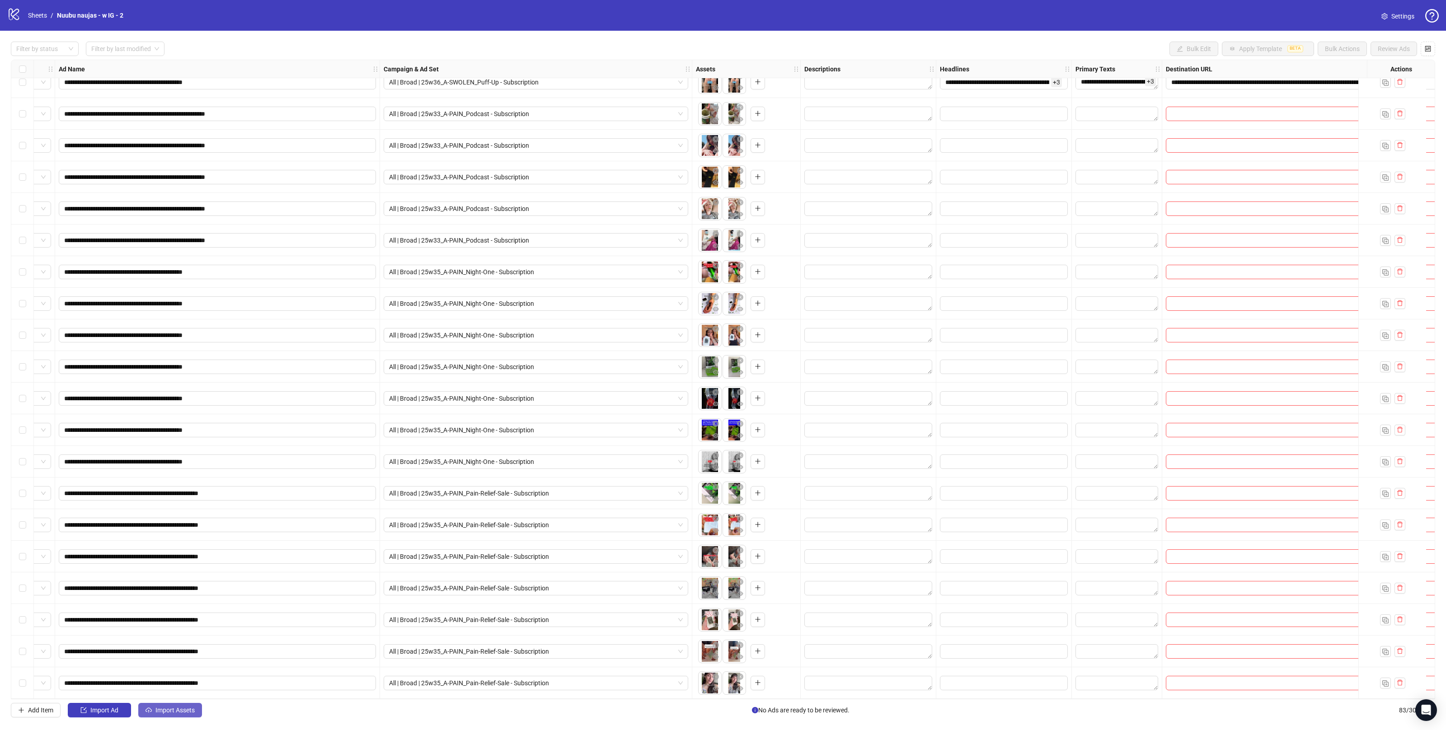
click at [188, 713] on span "Import Assets" at bounding box center [174, 710] width 39 height 7
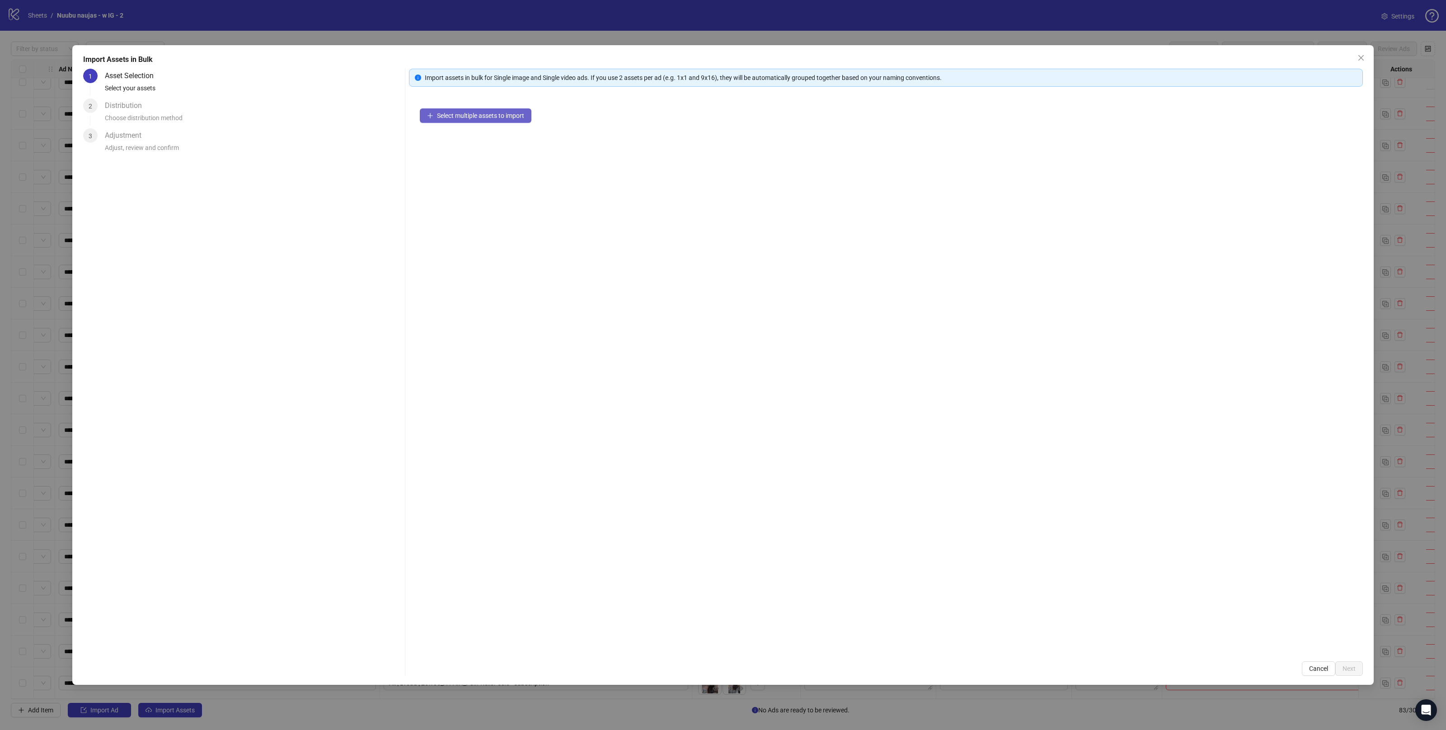
click at [507, 114] on span "Select multiple assets to import" at bounding box center [480, 115] width 87 height 7
click at [1354, 667] on span "Next" at bounding box center [1349, 668] width 13 height 7
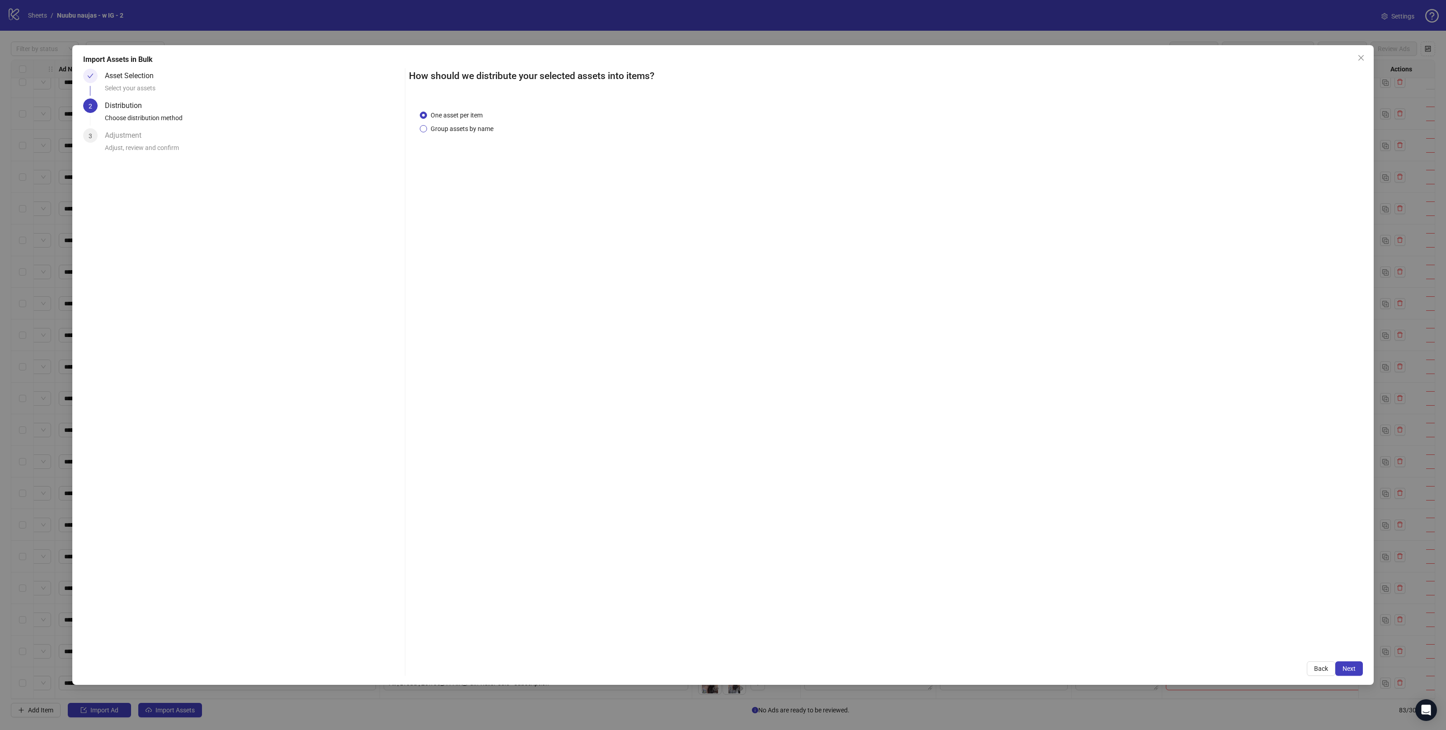
click at [479, 127] on span "Group assets by name" at bounding box center [462, 129] width 70 height 10
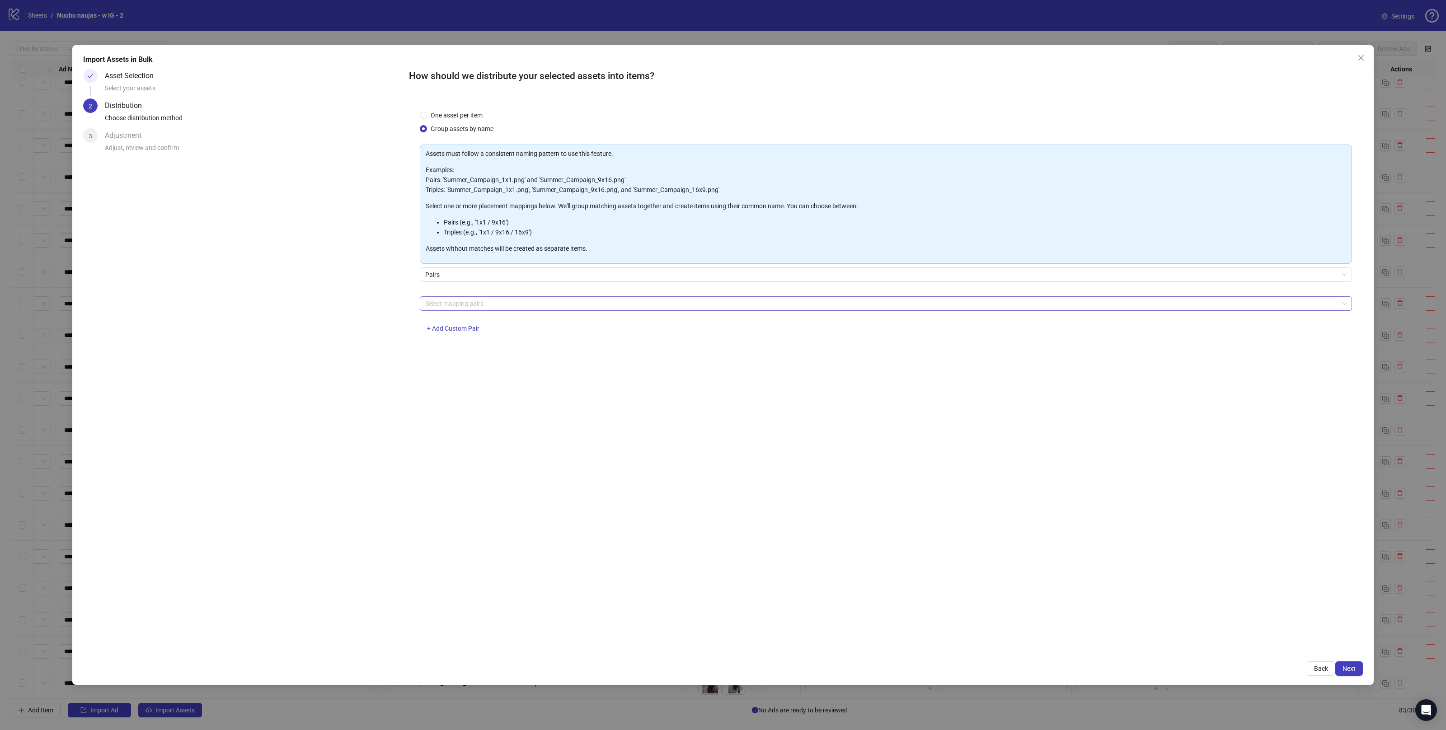
click at [463, 303] on div at bounding box center [881, 303] width 919 height 13
click at [442, 409] on div "4x5 / 9x16" at bounding box center [886, 409] width 918 height 10
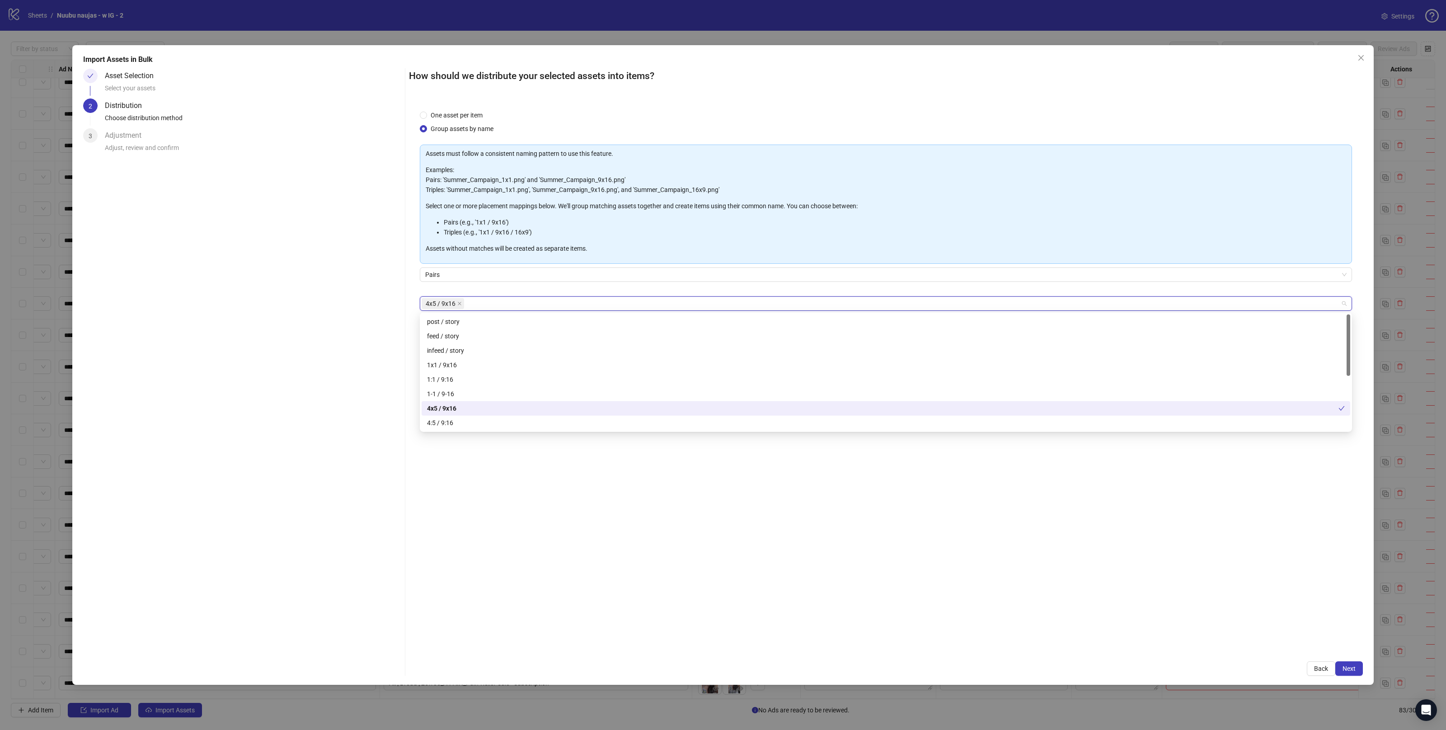
click at [639, 551] on div "One asset per item Group assets by name Assets must follow a consistent naming …" at bounding box center [886, 375] width 954 height 552
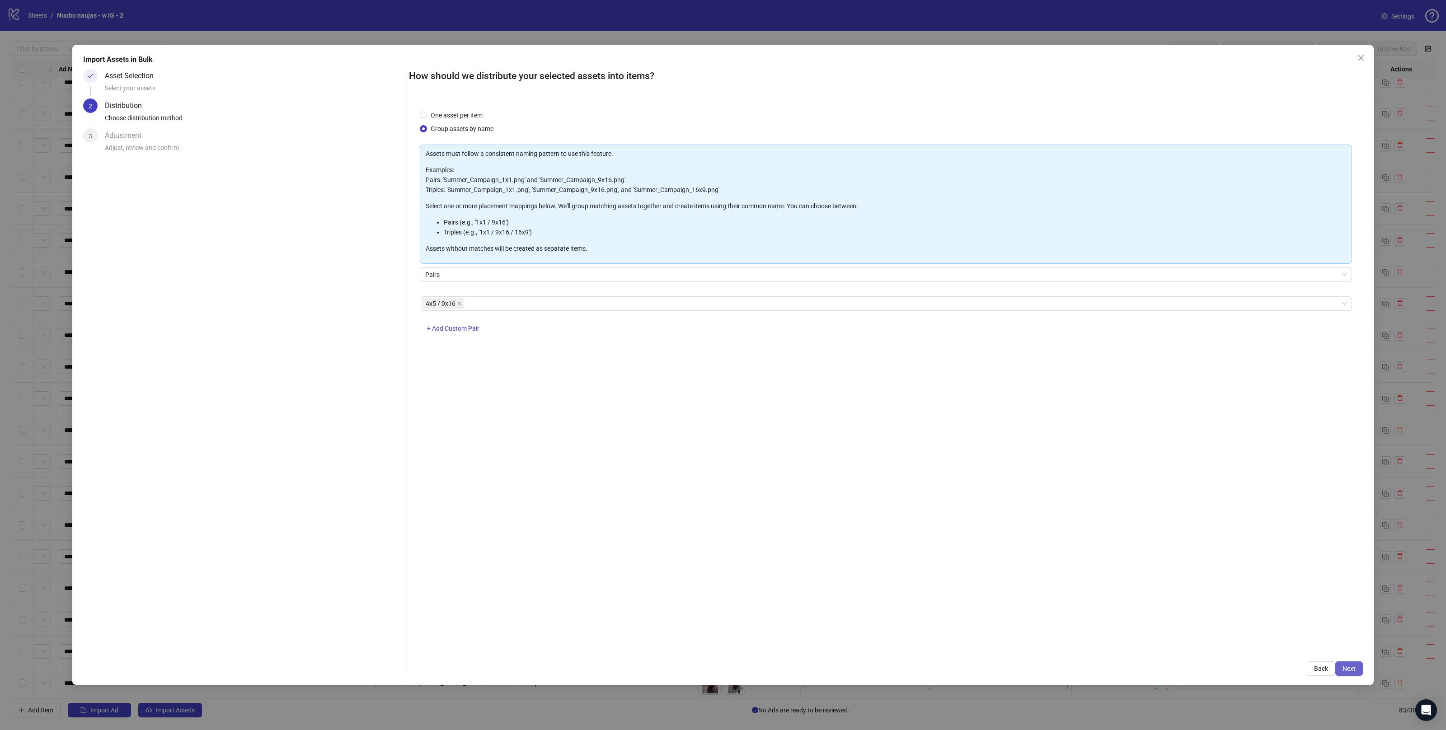
click at [1345, 666] on span "Next" at bounding box center [1349, 668] width 13 height 7
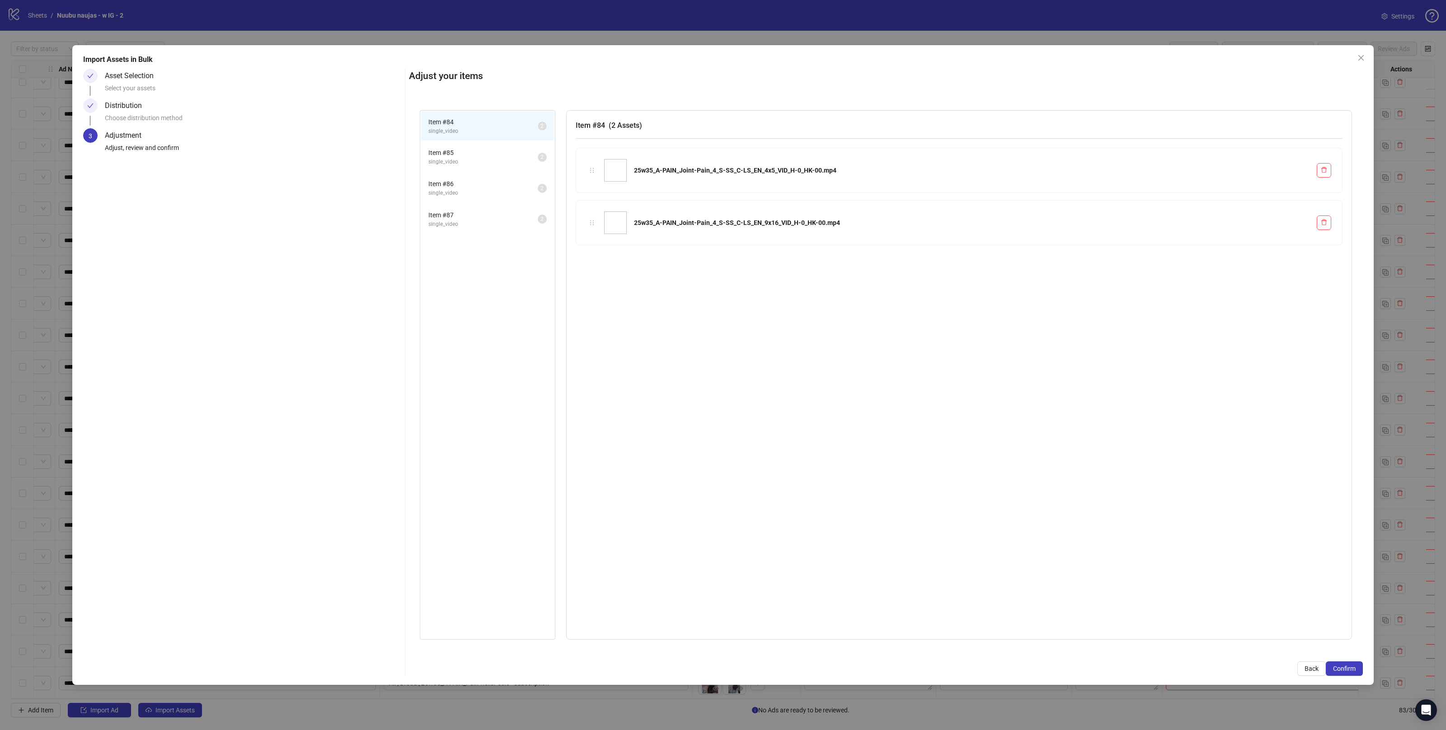
click at [453, 159] on span "single_video" at bounding box center [482, 162] width 109 height 9
click at [460, 185] on span "Item # 86" at bounding box center [482, 184] width 109 height 10
click at [463, 211] on span "Item # 87" at bounding box center [482, 215] width 109 height 10
click at [1342, 670] on span "Confirm" at bounding box center [1344, 668] width 23 height 7
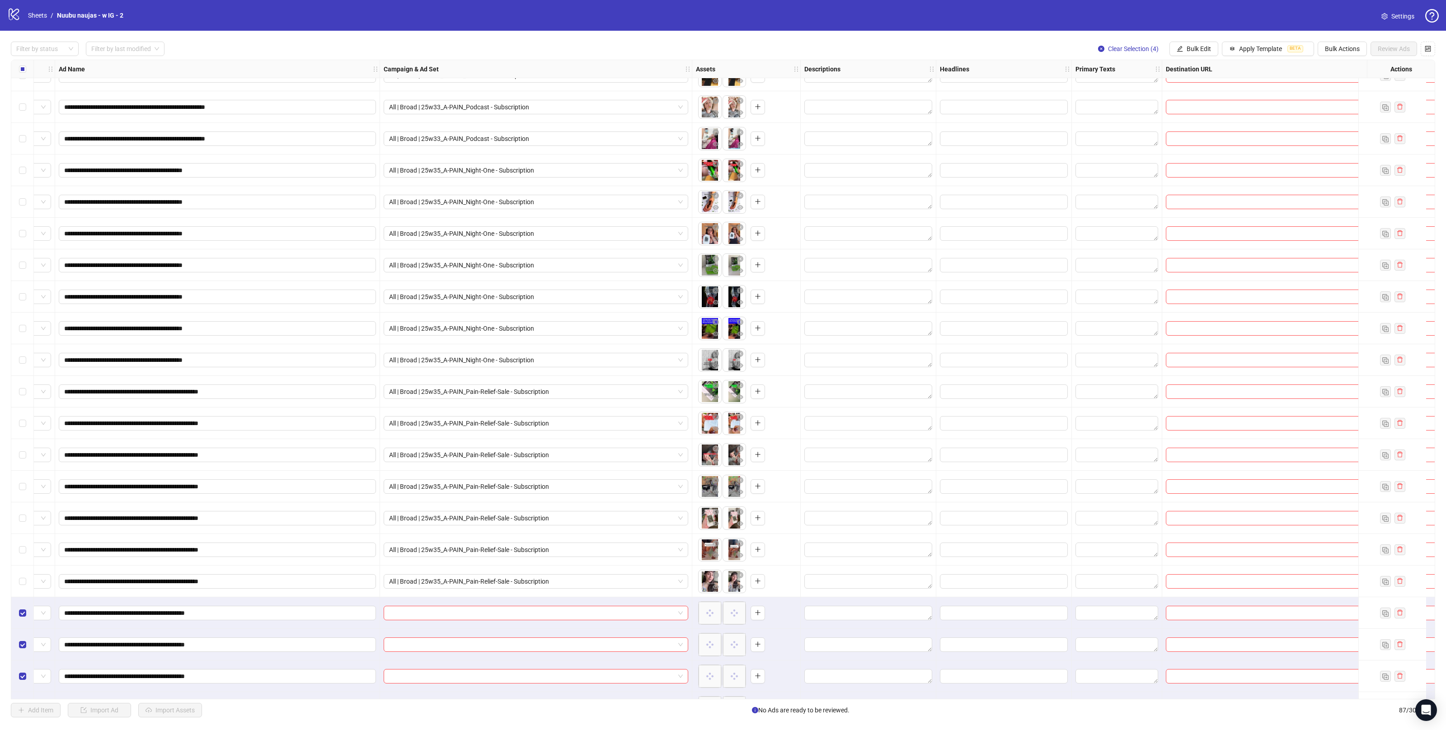
scroll to position [2135, 56]
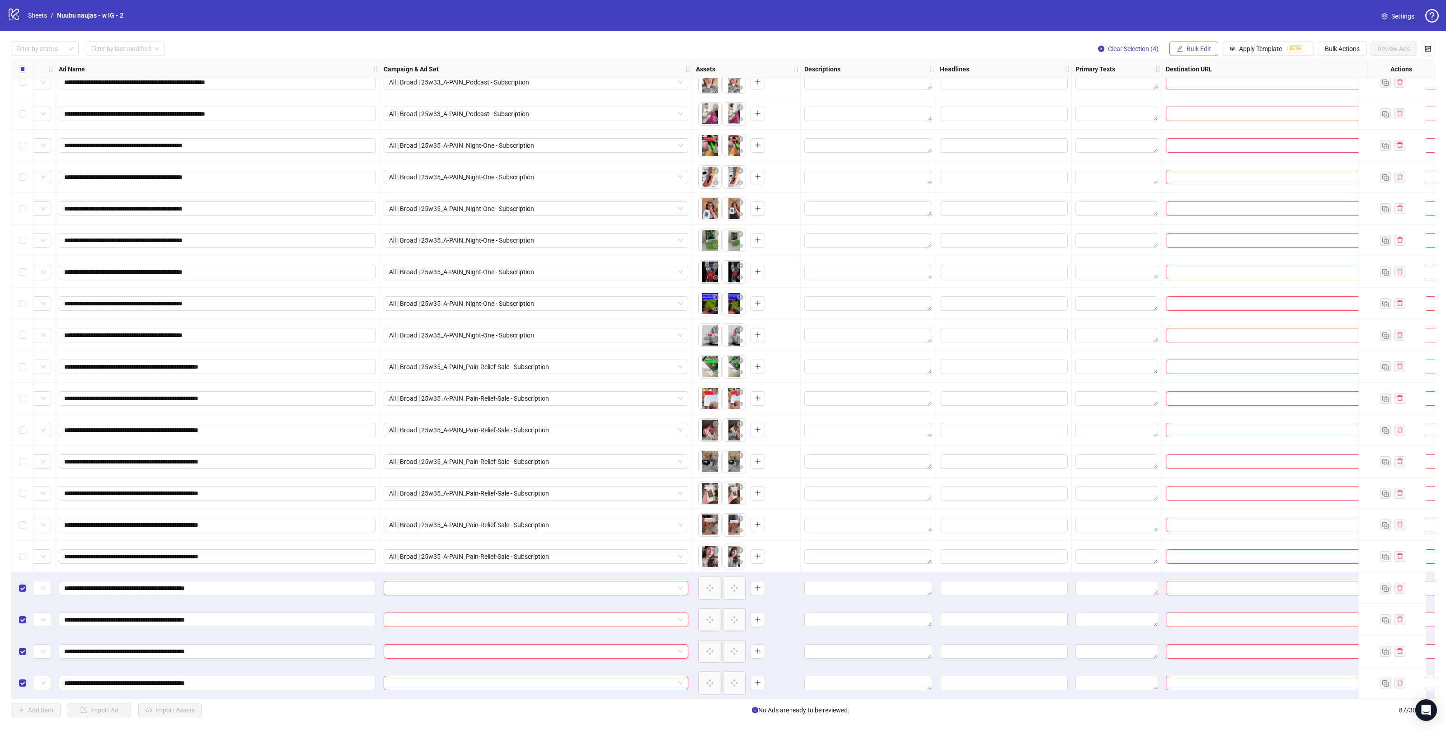
click at [1190, 52] on span "Bulk Edit" at bounding box center [1199, 48] width 24 height 7
click at [1188, 96] on span "Campaign & Ad Set" at bounding box center [1202, 96] width 54 height 10
click at [1154, 85] on input "search" at bounding box center [1163, 88] width 117 height 14
paste input "**********"
type input "**********"
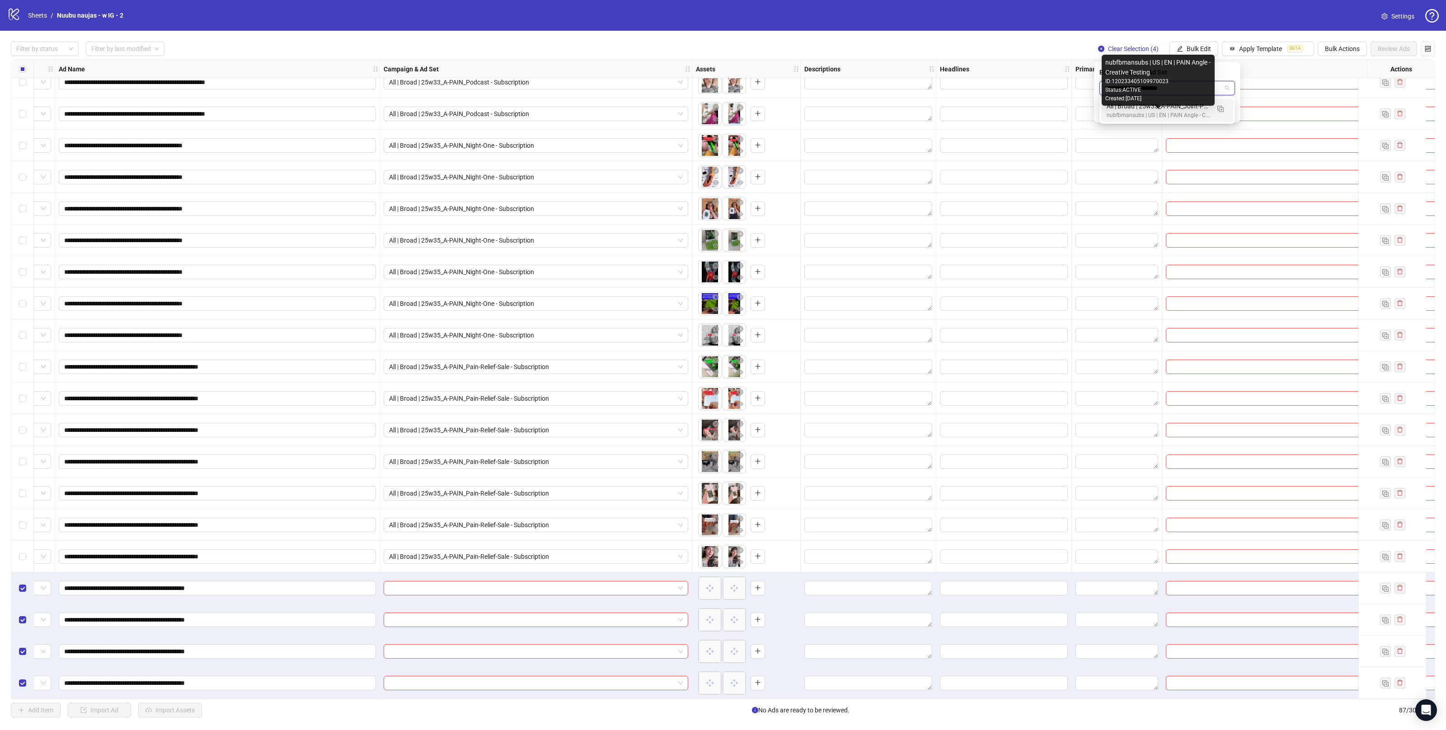
click at [1172, 114] on div "nubfbmansubs | US | EN | PAIN Angle - Creative Testing" at bounding box center [1158, 115] width 103 height 9
click at [1231, 112] on icon "check" at bounding box center [1230, 111] width 6 height 6
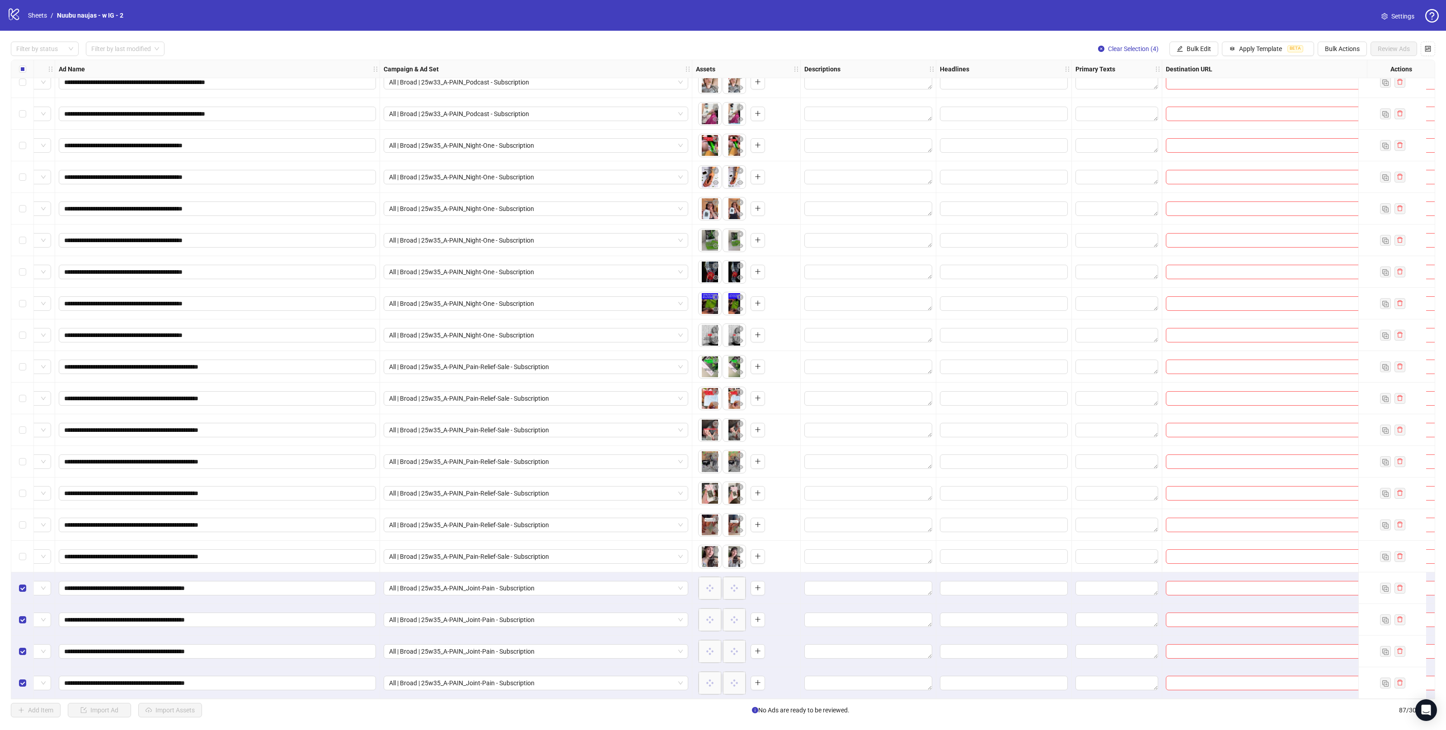
click at [21, 65] on label "Select all rows" at bounding box center [22, 69] width 7 height 10
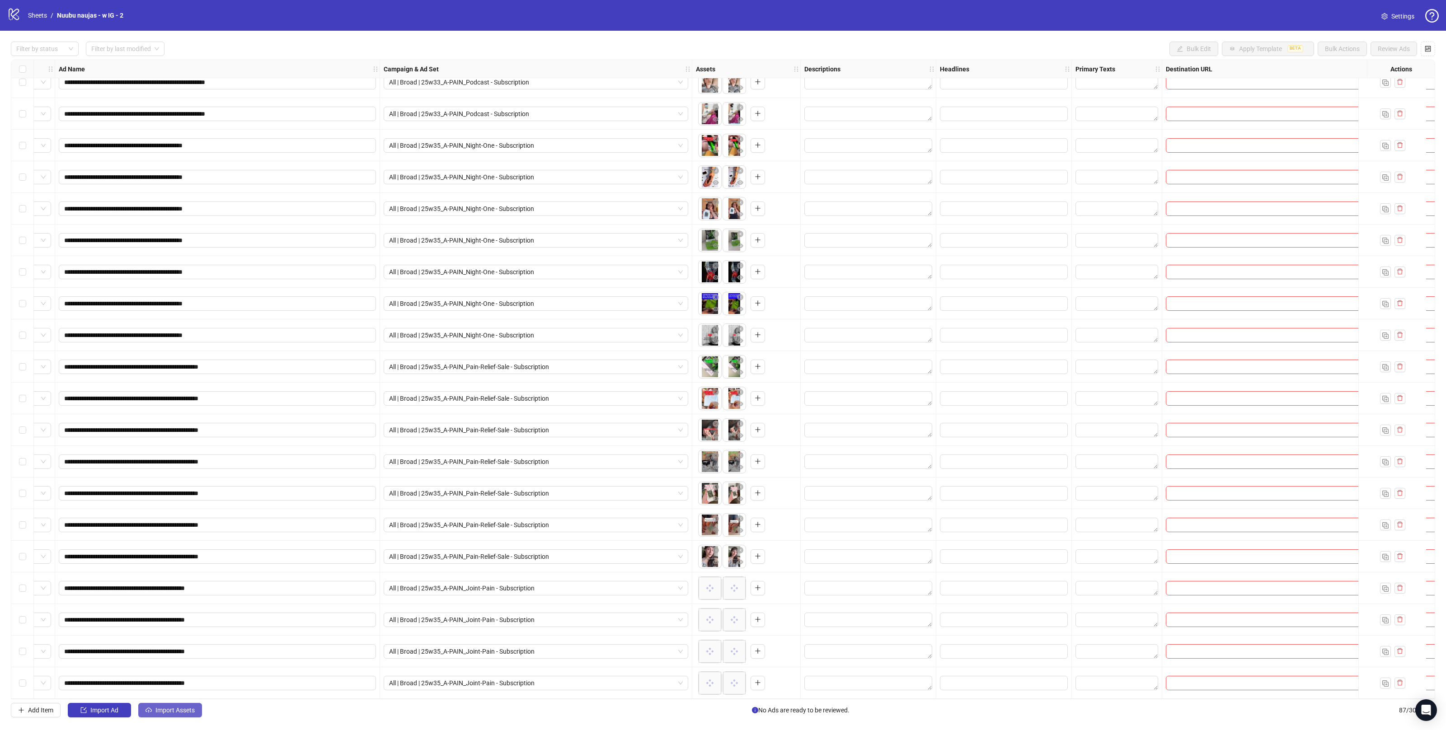
click at [186, 710] on span "Import Assets" at bounding box center [174, 710] width 39 height 7
click at [181, 710] on span "Import Assets" at bounding box center [174, 710] width 39 height 7
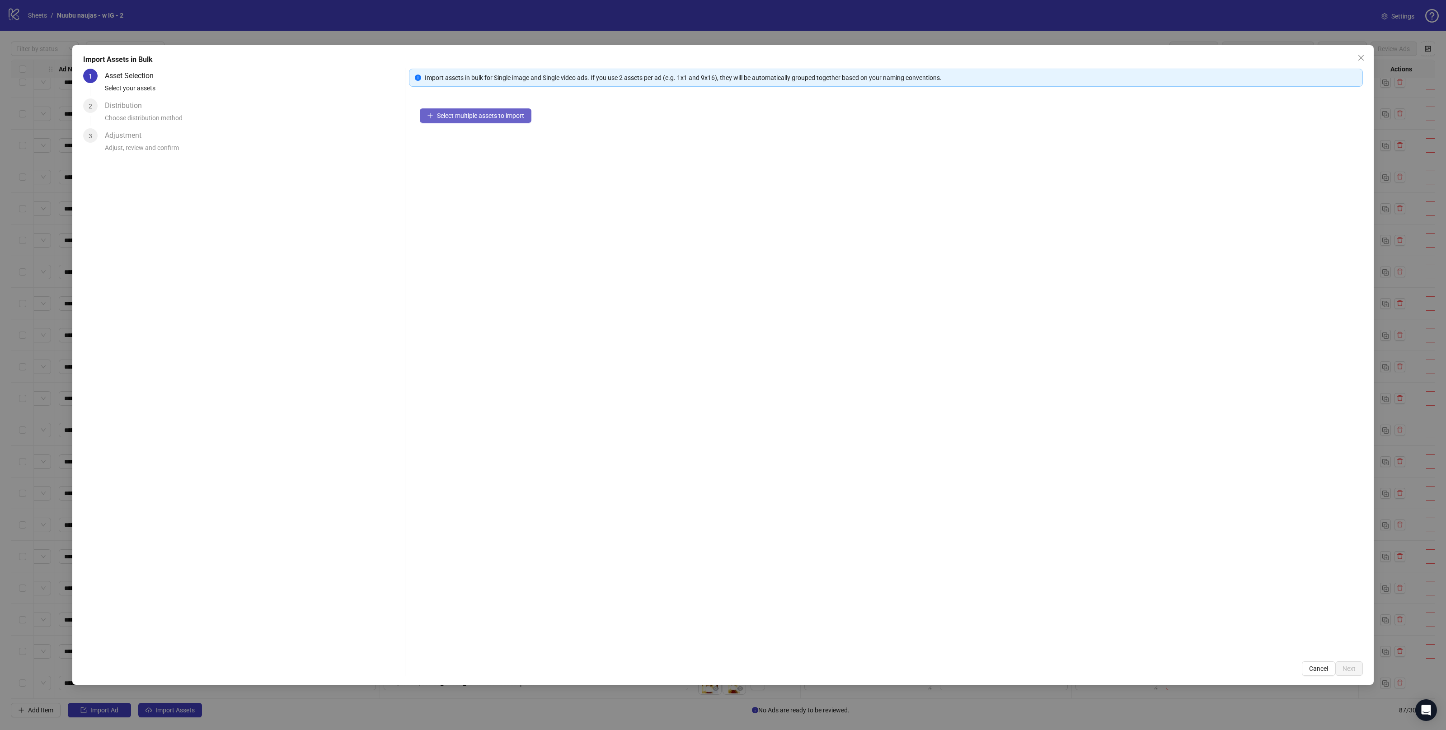
click at [456, 122] on button "Select multiple assets to import" at bounding box center [476, 115] width 112 height 14
click at [1355, 671] on span "Next" at bounding box center [1349, 668] width 13 height 7
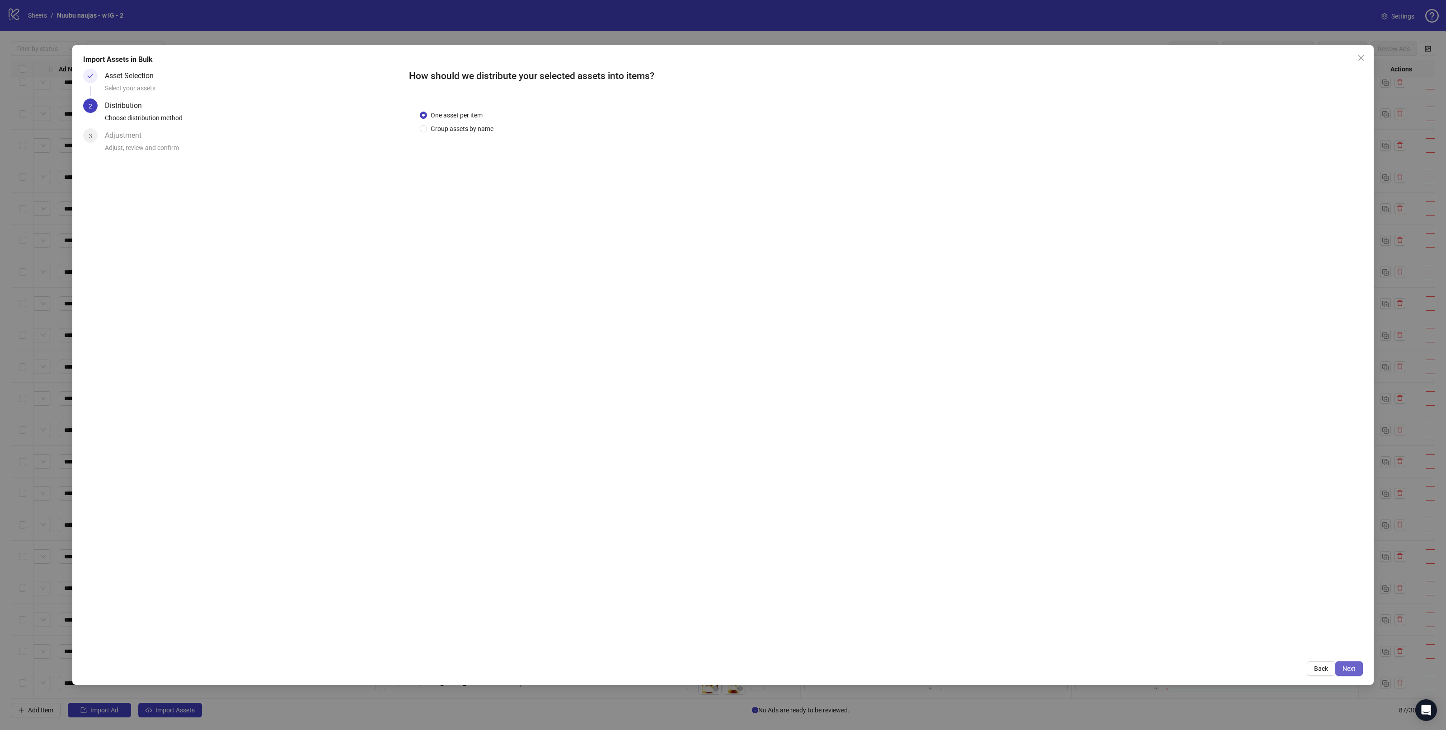
click at [1350, 668] on span "Next" at bounding box center [1349, 668] width 13 height 7
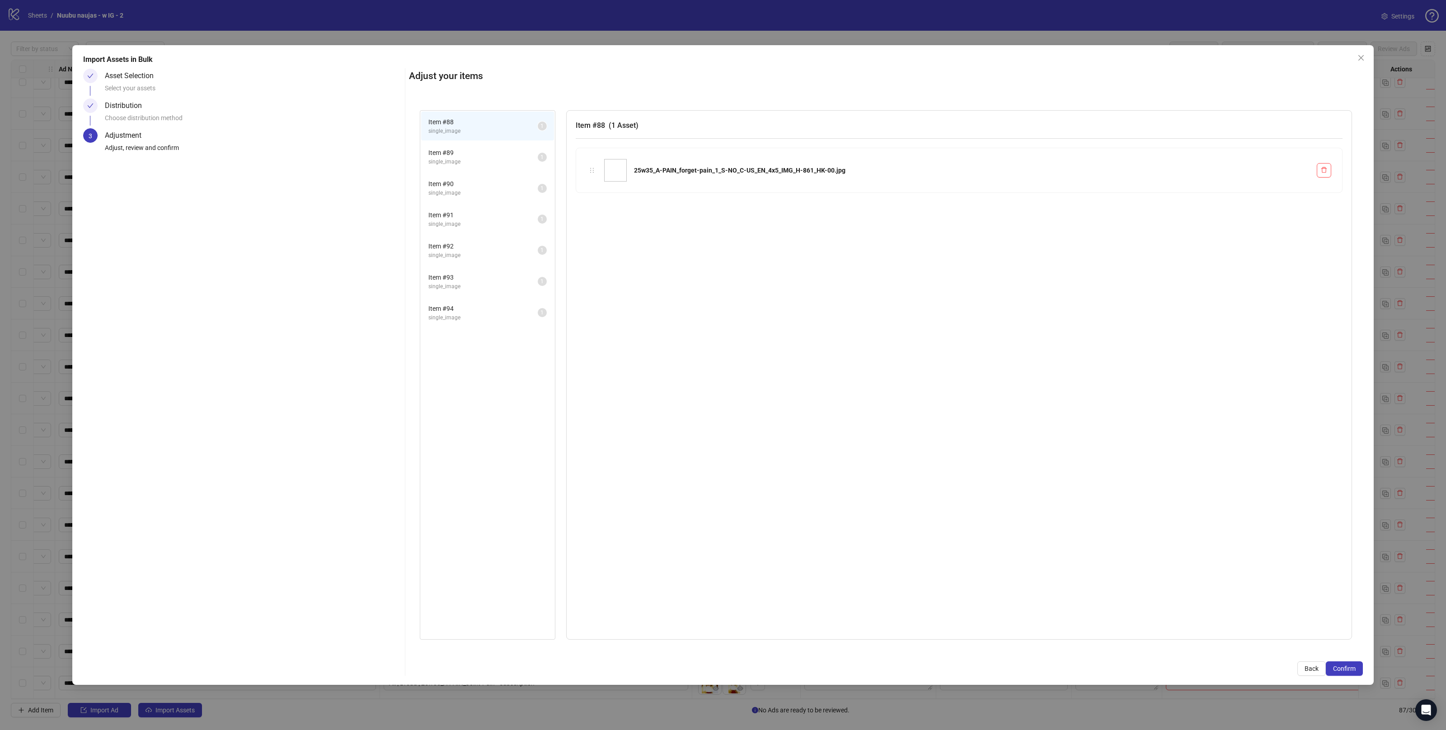
click at [1350, 668] on span "Confirm" at bounding box center [1344, 668] width 23 height 7
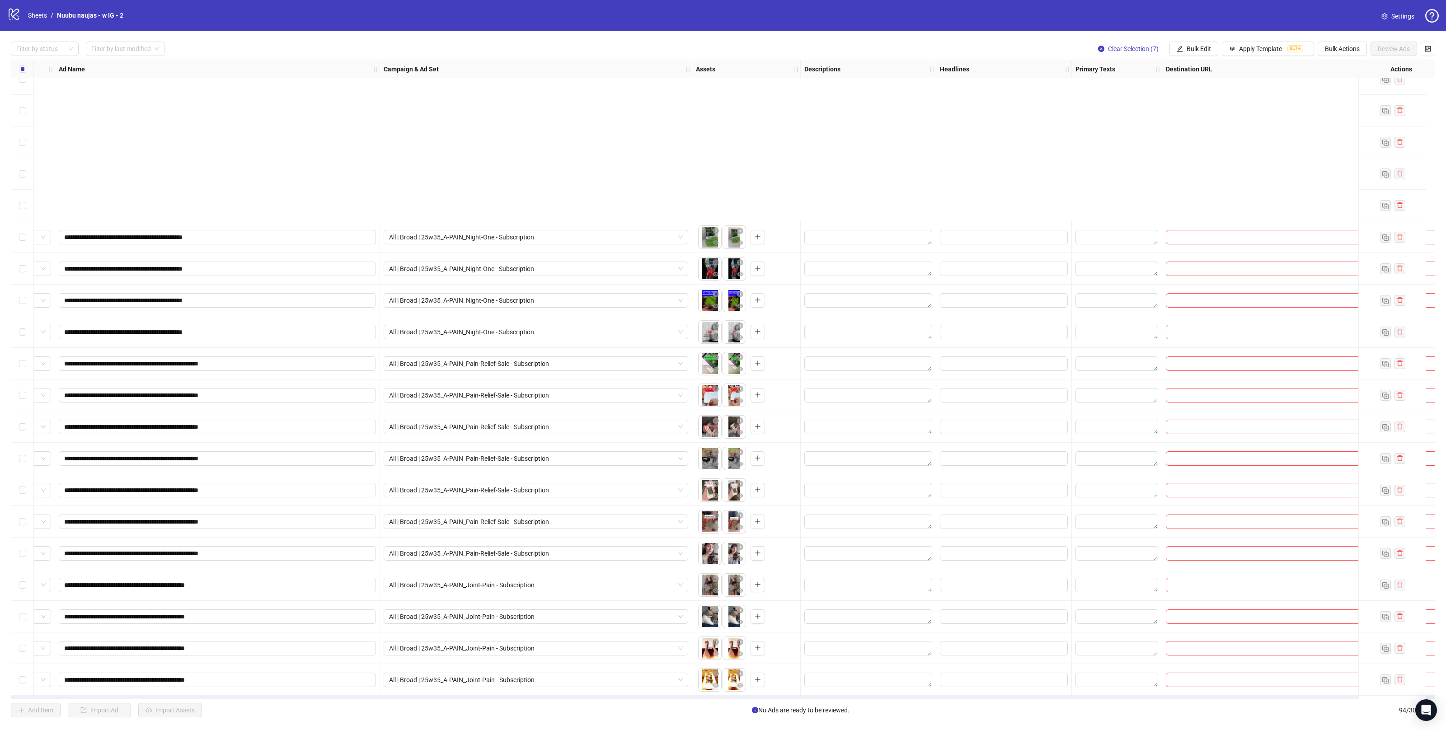
scroll to position [2356, 56]
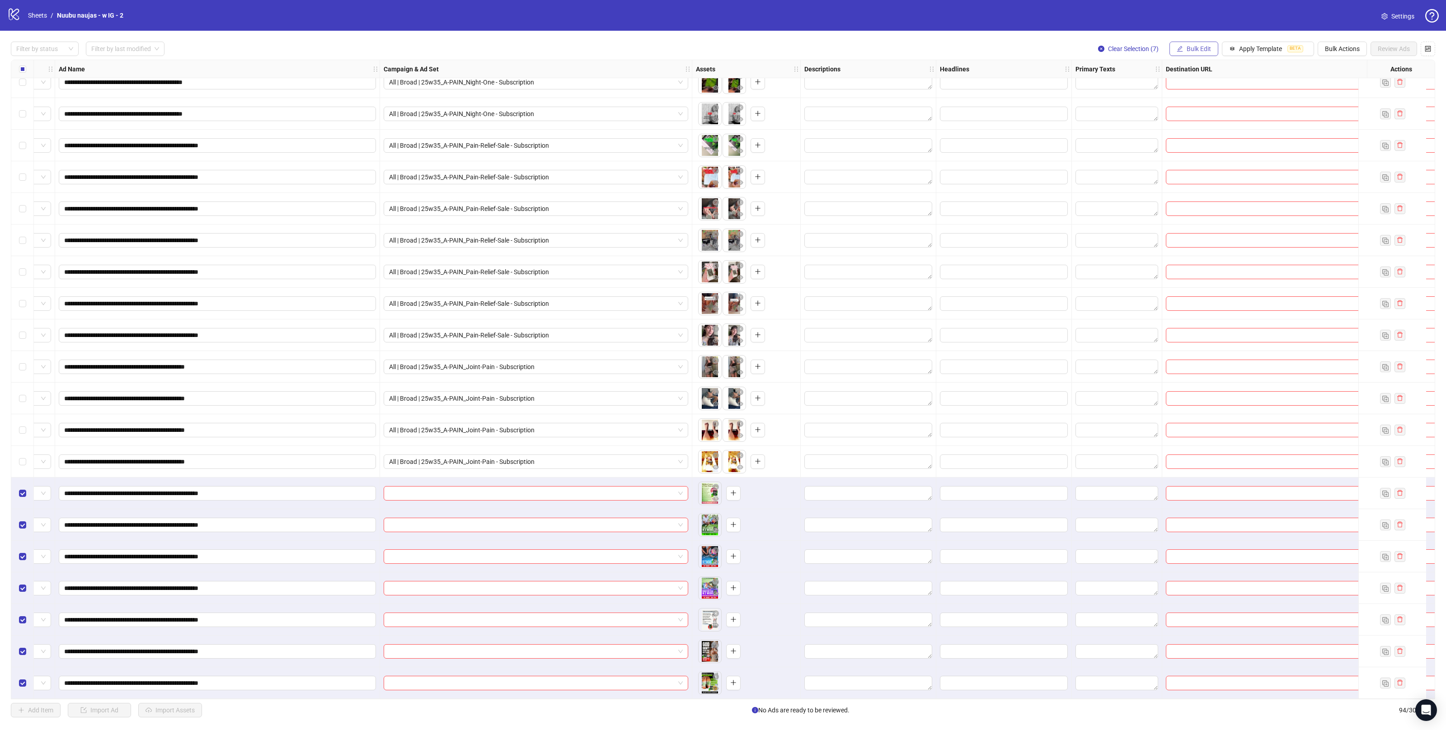
click at [1205, 56] on button "Bulk Edit" at bounding box center [1194, 49] width 49 height 14
click at [1204, 99] on span "Campaign & Ad Set" at bounding box center [1202, 96] width 54 height 10
click at [1116, 90] on input "search" at bounding box center [1163, 88] width 117 height 14
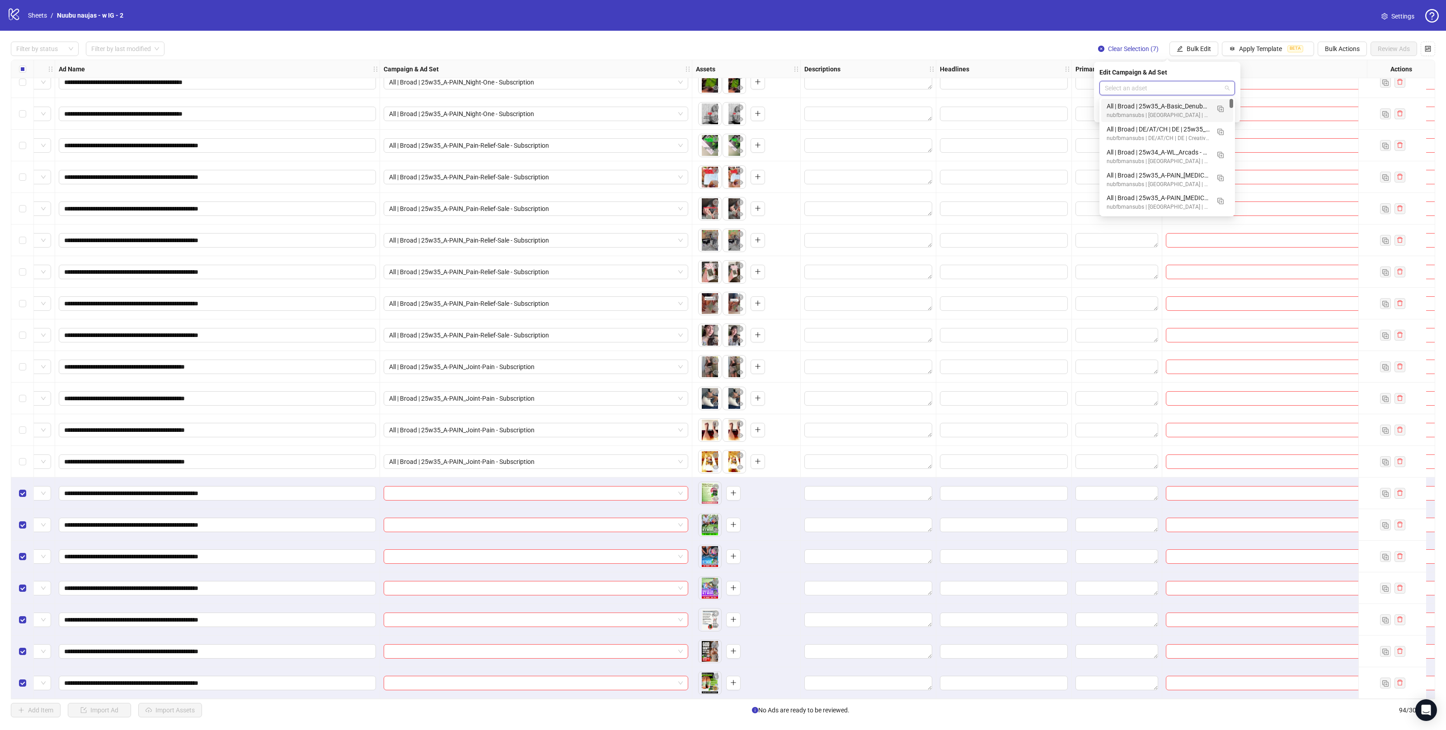
paste input "**********"
type input "**********"
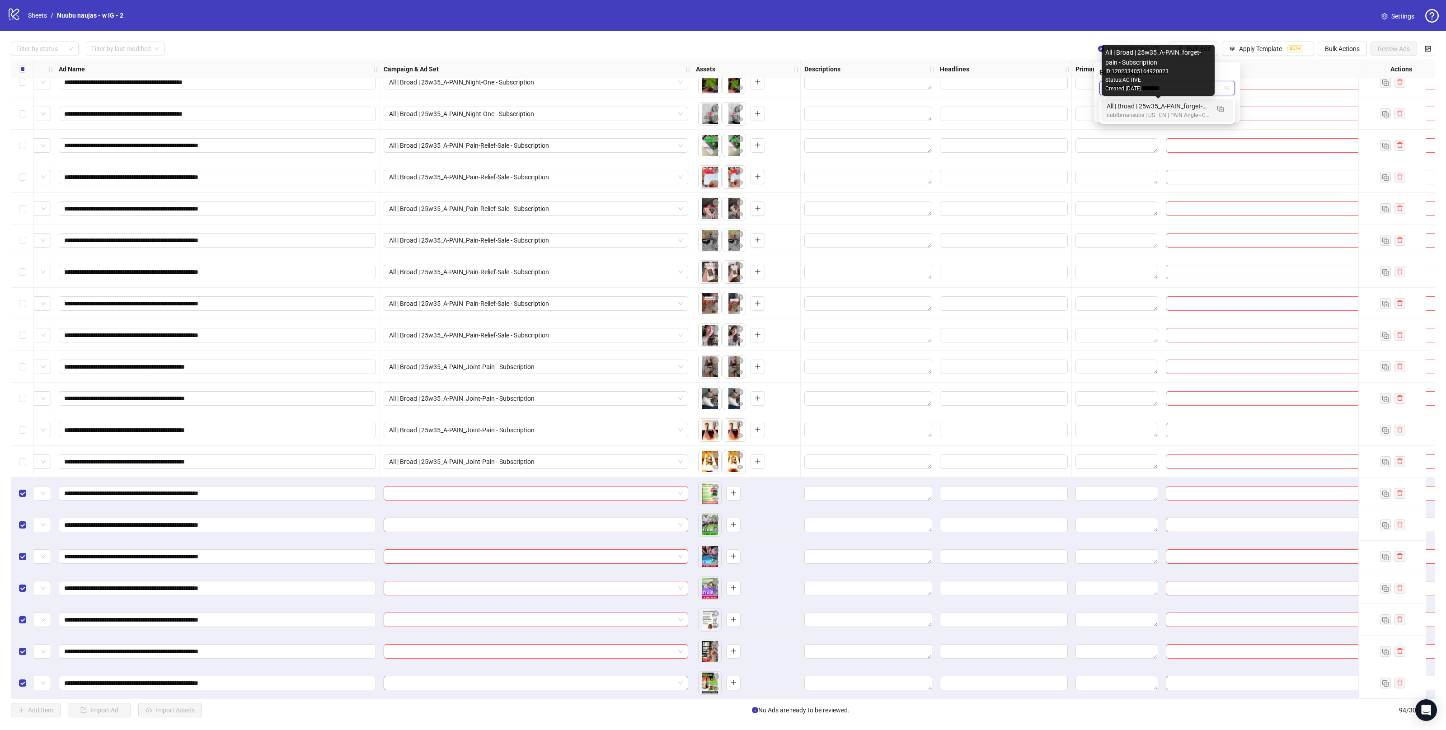
click at [1157, 104] on div "All | Broad | 25w35_A-PAIN_forget-pain - Subscription" at bounding box center [1158, 106] width 103 height 10
click at [1233, 113] on button "submit" at bounding box center [1229, 111] width 11 height 11
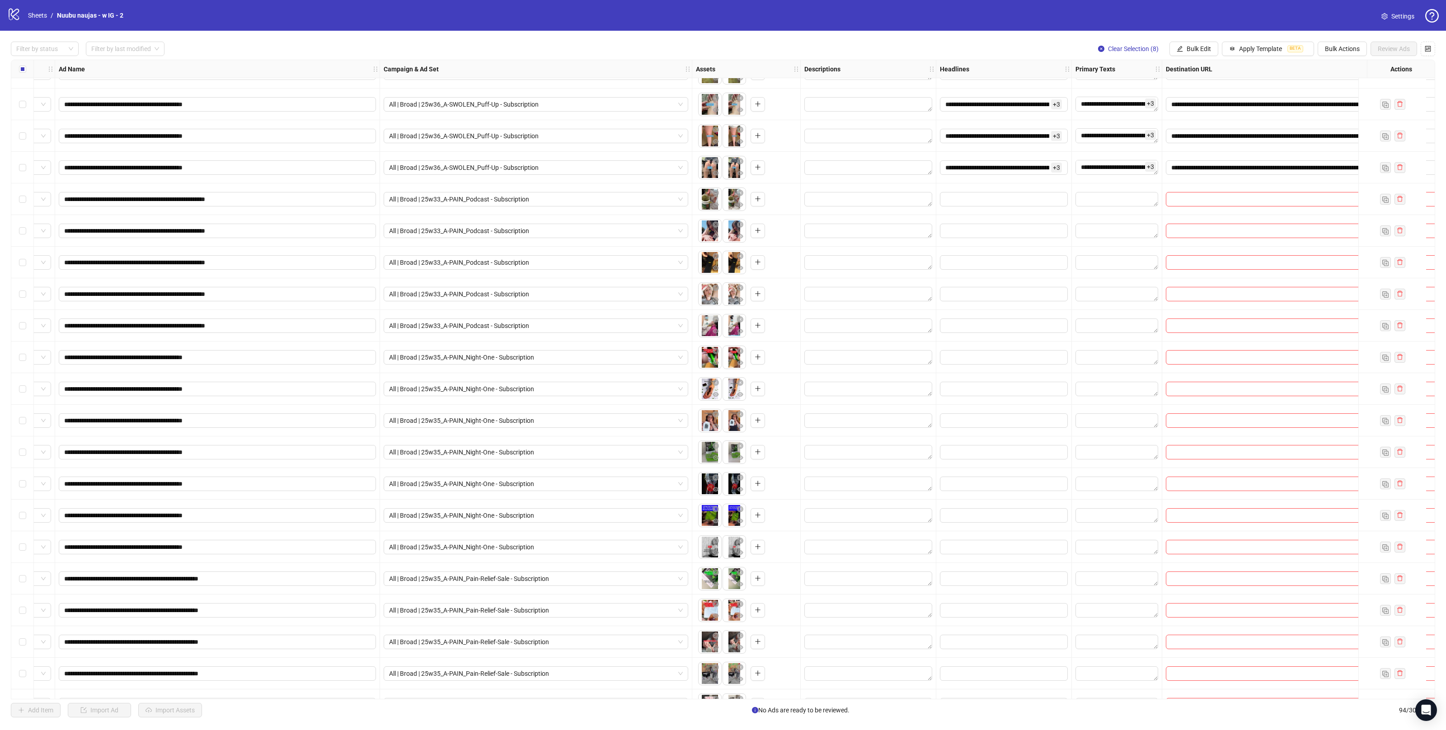
scroll to position [1900, 56]
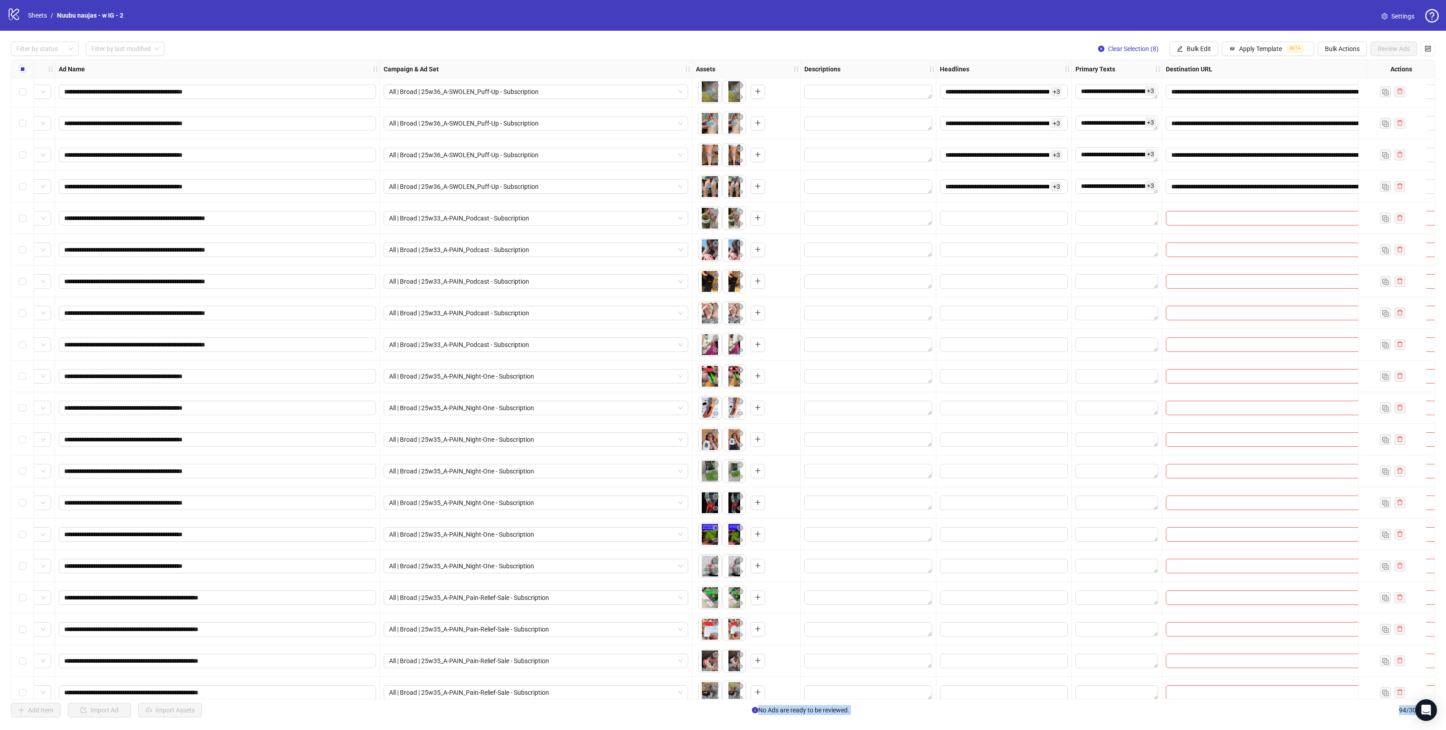
click at [28, 217] on div "Select row 65" at bounding box center [22, 218] width 23 height 32
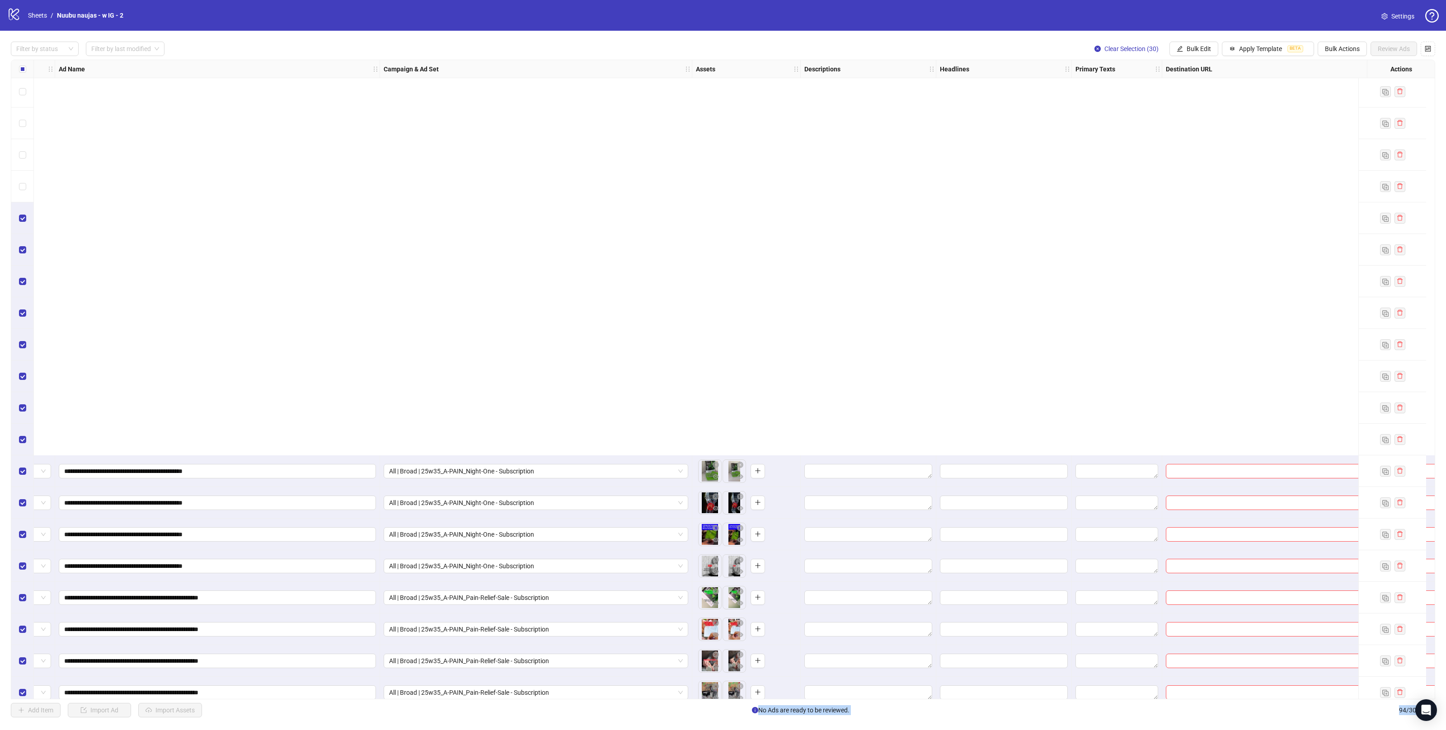
scroll to position [2356, 56]
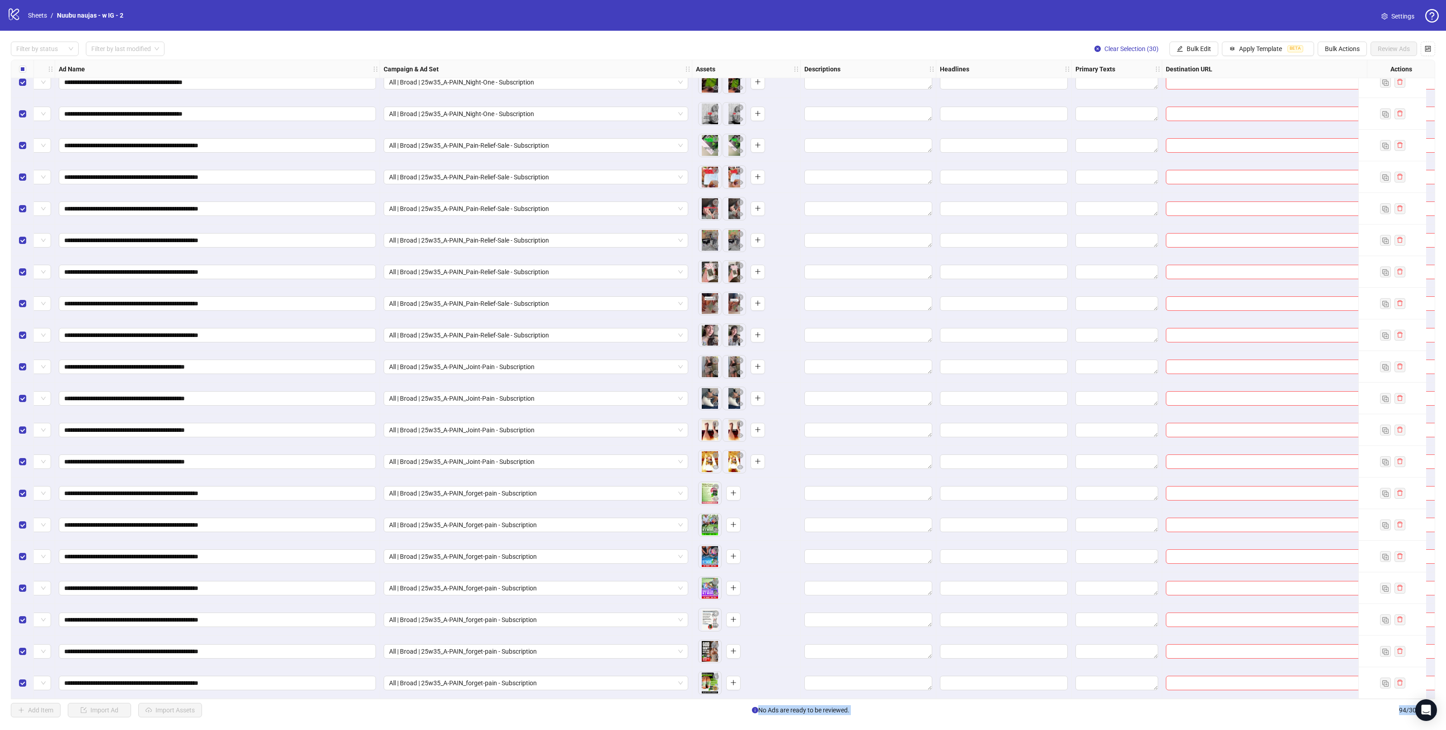
click at [703, 719] on div "**********" at bounding box center [723, 380] width 1446 height 698
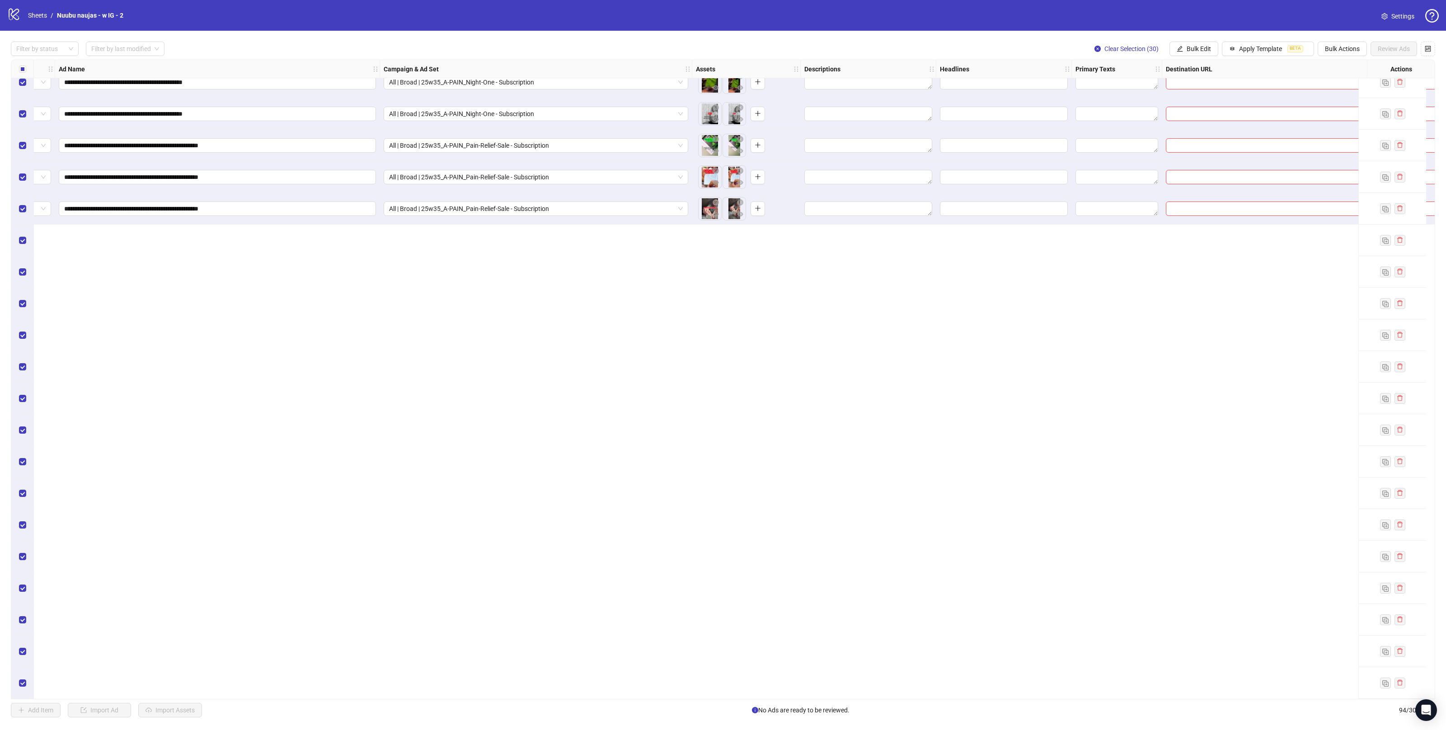
scroll to position [1838, 56]
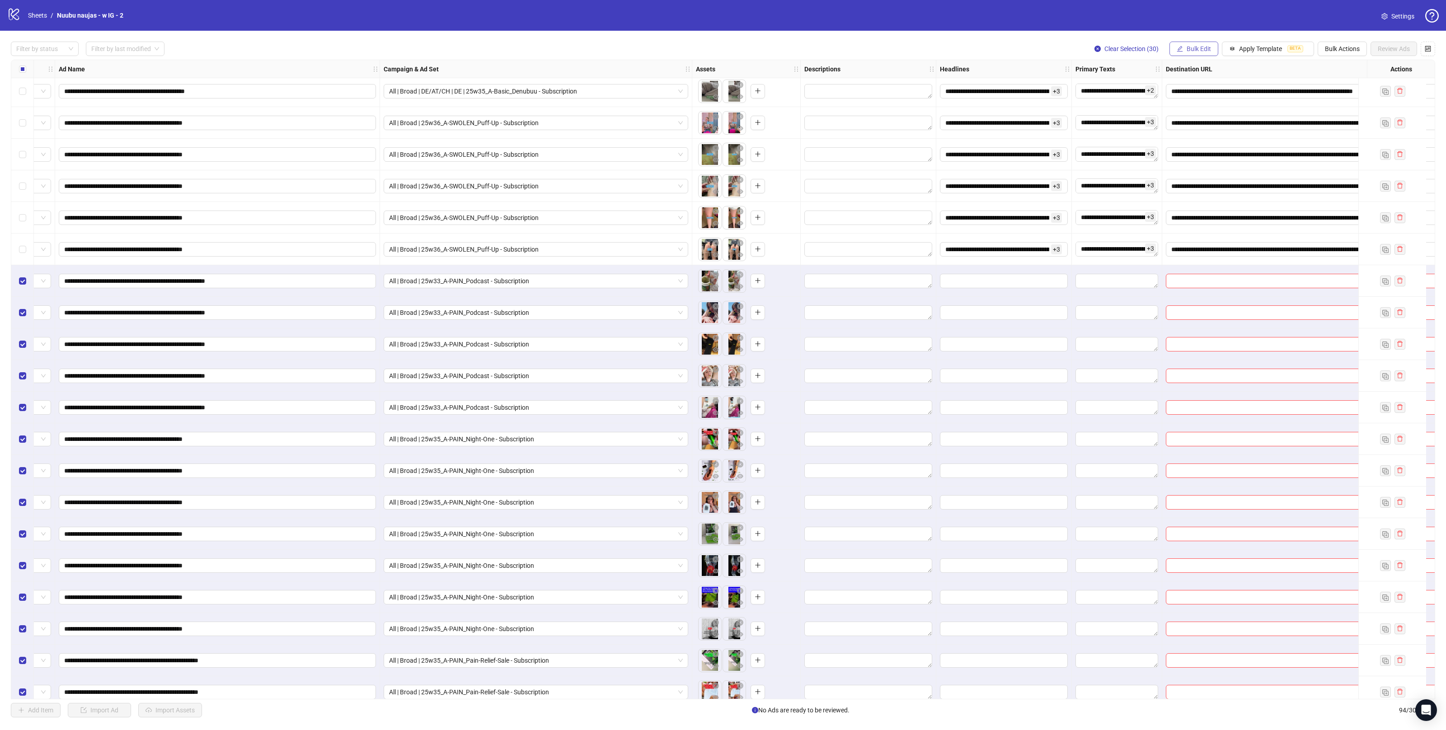
click at [1191, 51] on span "Bulk Edit" at bounding box center [1199, 48] width 24 height 7
drag, startPoint x: 1201, startPoint y: 145, endPoint x: 1201, endPoint y: 139, distance: 5.9
click at [1201, 145] on li "Primary Texts" at bounding box center [1201, 139] width 65 height 14
click at [1199, 89] on textarea at bounding box center [1168, 93] width 136 height 24
paste textarea "**********"
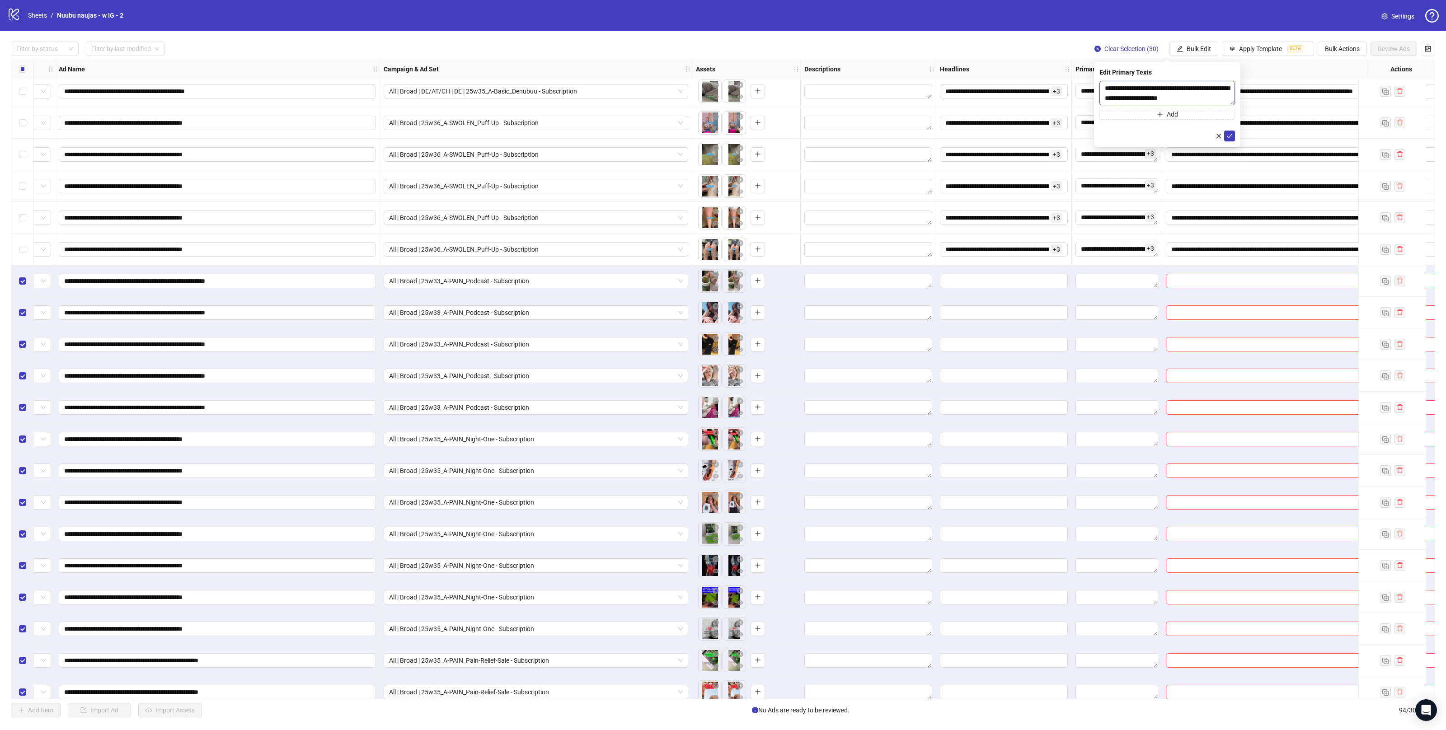
scroll to position [335, 0]
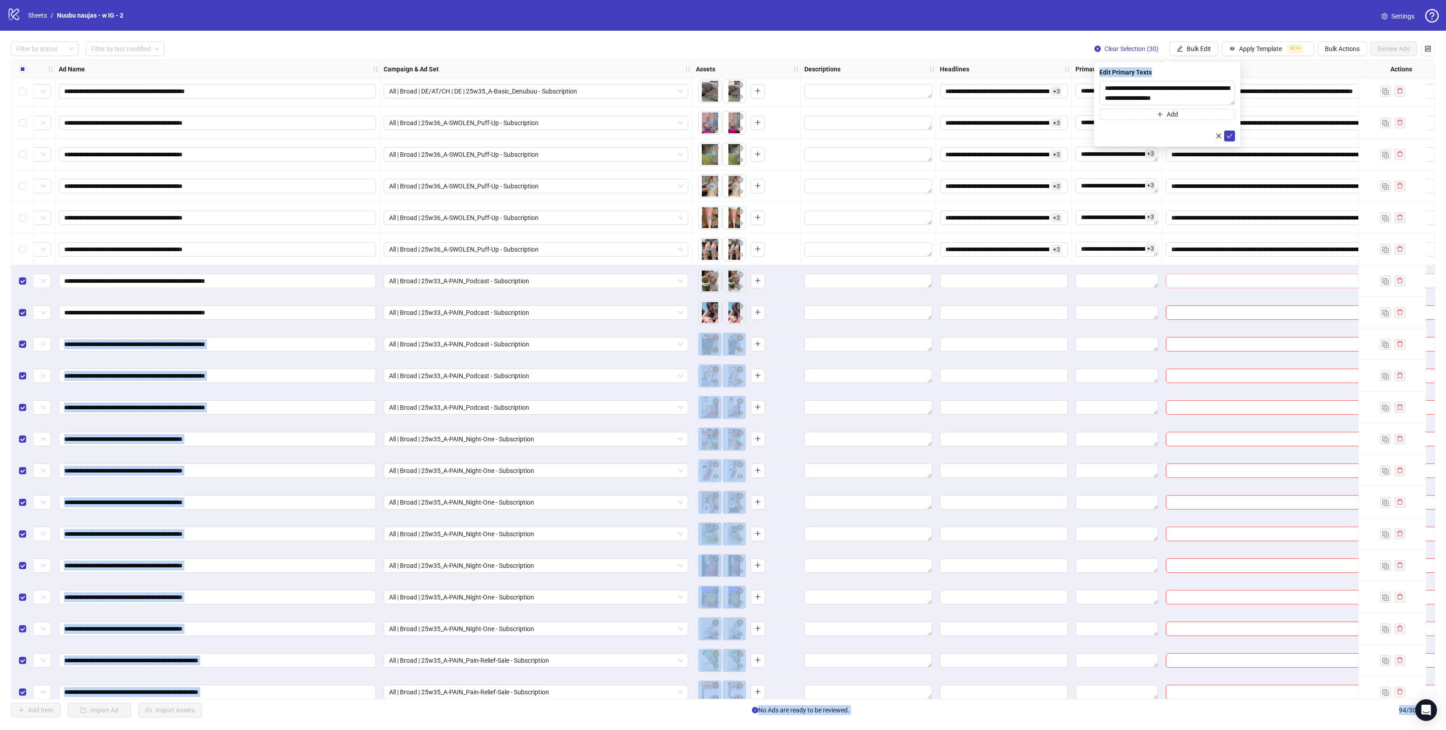
drag, startPoint x: 1235, startPoint y: 102, endPoint x: 1214, endPoint y: 279, distance: 178.4
click at [1214, 296] on body "**********" at bounding box center [723, 365] width 1446 height 730
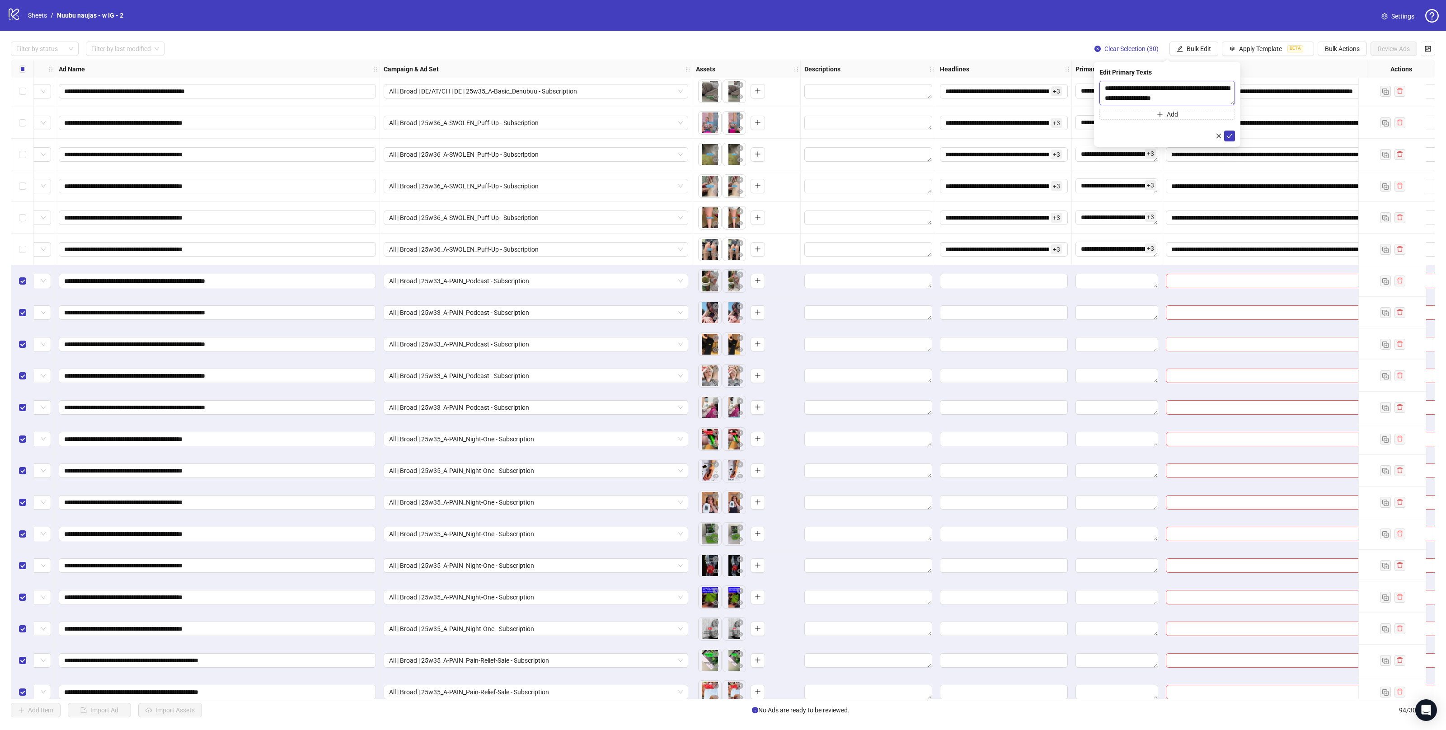
drag, startPoint x: 1234, startPoint y: 113, endPoint x: 1190, endPoint y: 347, distance: 237.8
click at [1188, 369] on body "**********" at bounding box center [723, 365] width 1446 height 730
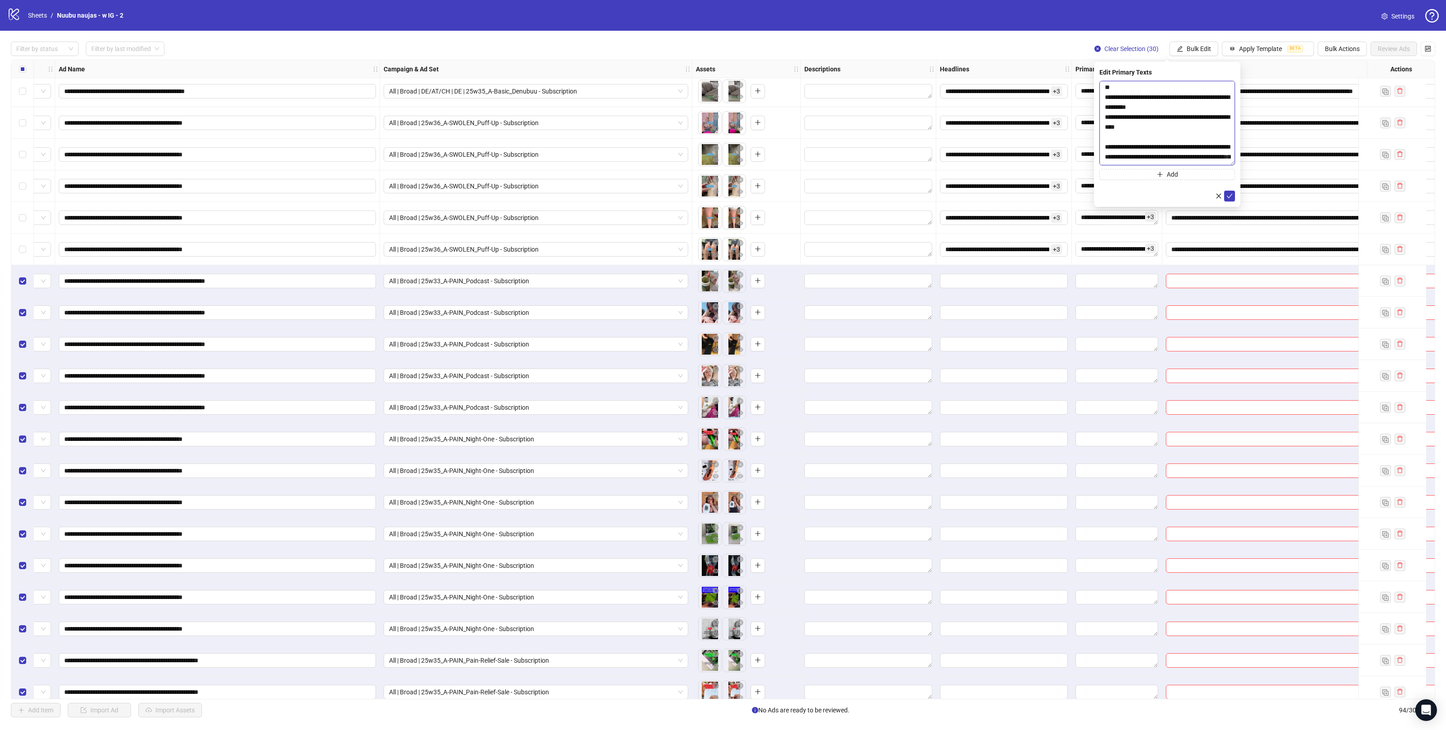
scroll to position [0, 0]
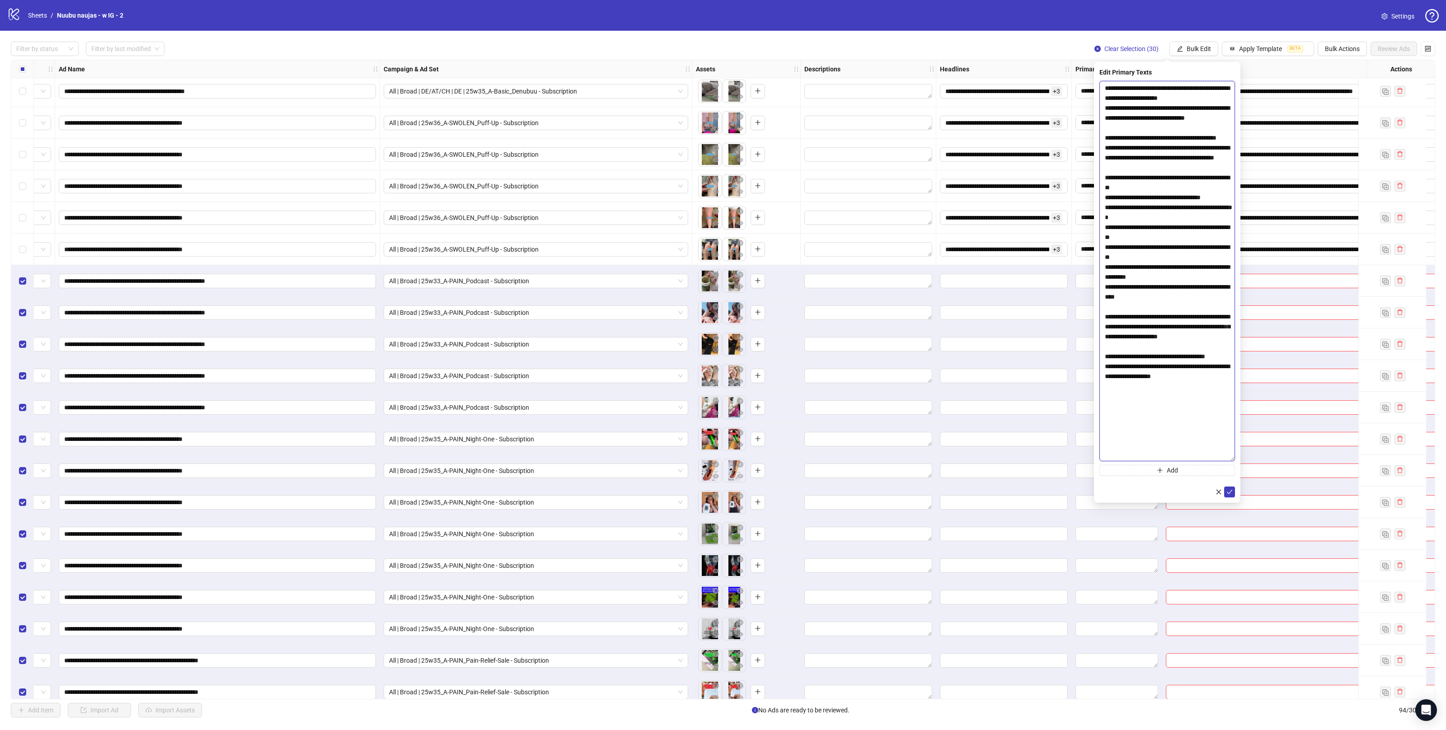
drag, startPoint x: 1228, startPoint y: 143, endPoint x: 1210, endPoint y: 446, distance: 303.3
click at [1214, 452] on textarea "**********" at bounding box center [1168, 271] width 136 height 381
click at [1109, 385] on textarea "**********" at bounding box center [1168, 269] width 136 height 376
click at [1157, 404] on textarea "**********" at bounding box center [1168, 269] width 136 height 376
type textarea "**********"
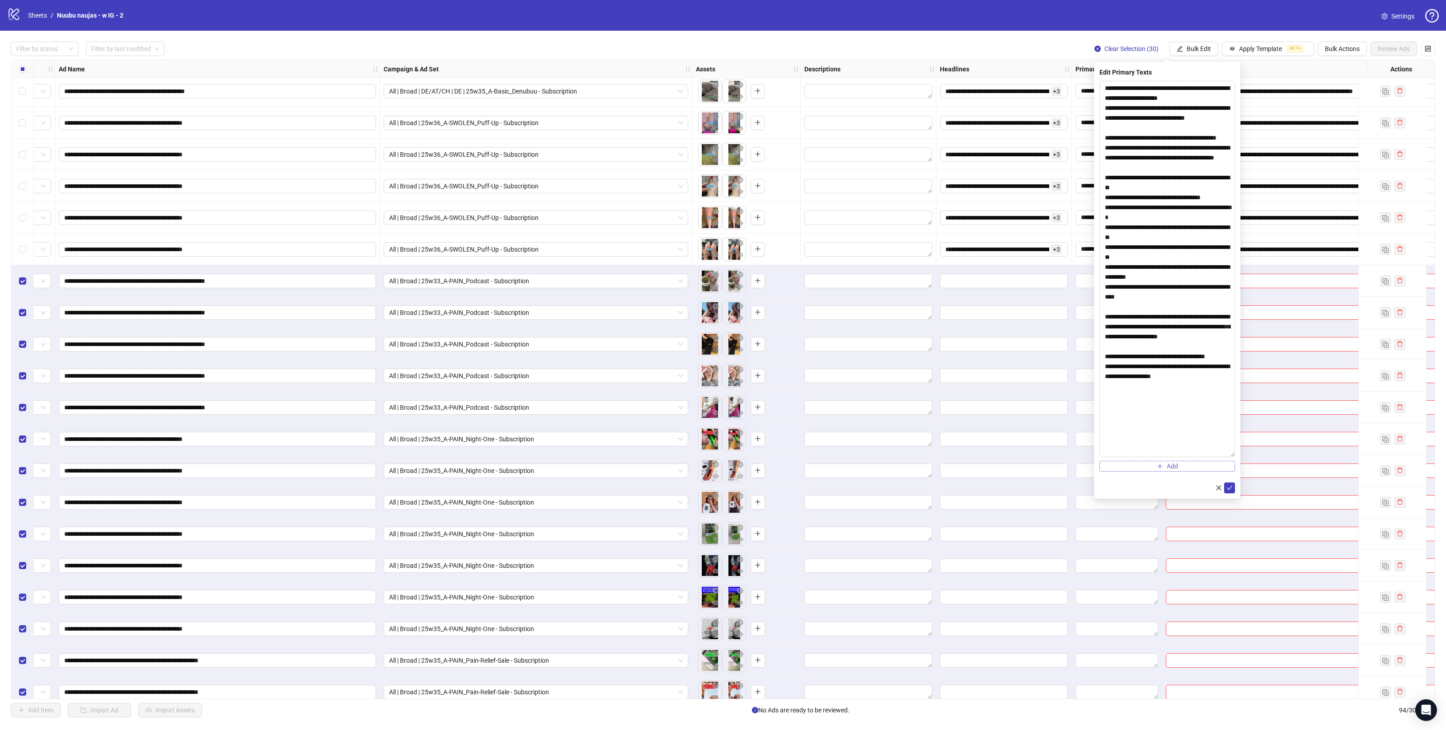
click at [1215, 464] on button "Add" at bounding box center [1168, 466] width 136 height 11
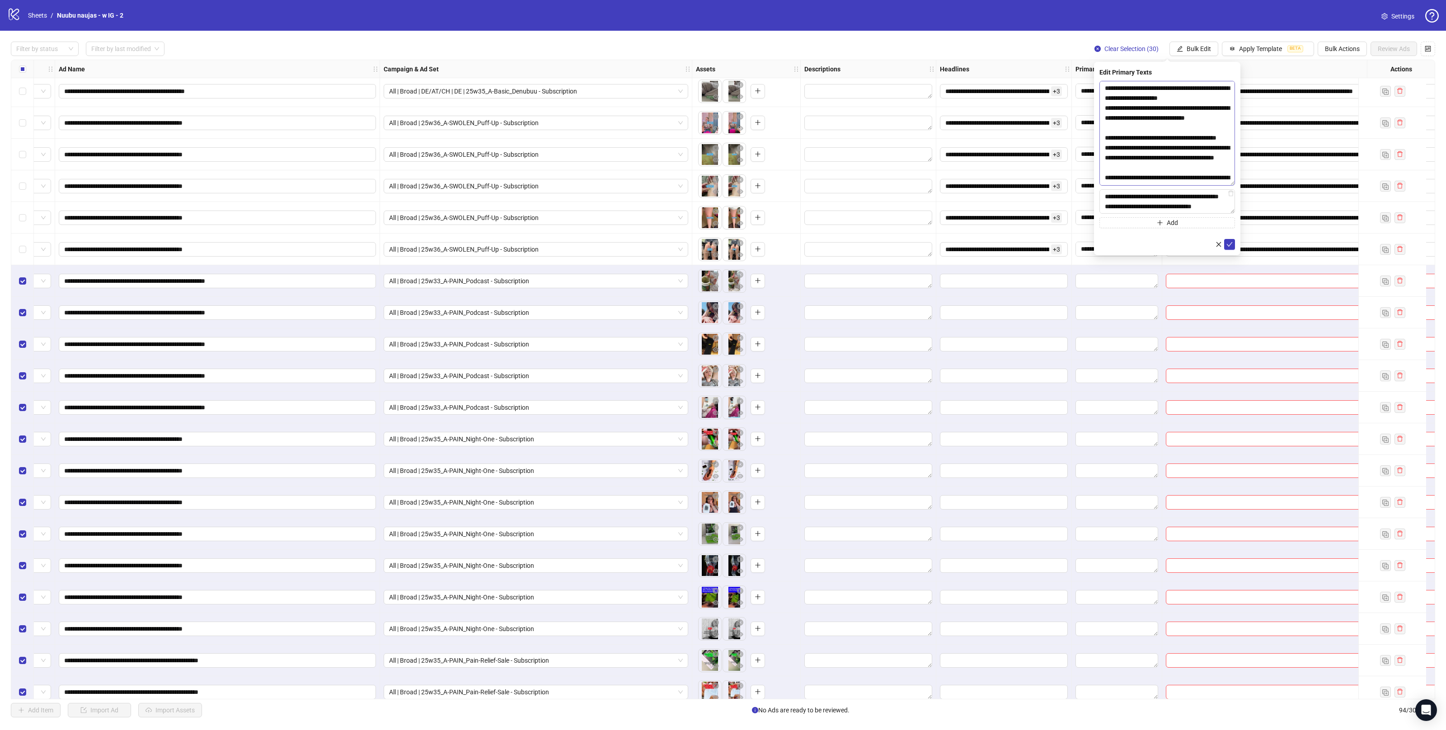
drag, startPoint x: 1233, startPoint y: 448, endPoint x: 1219, endPoint y: 129, distance: 319.4
click at [1219, 129] on textarea "**********" at bounding box center [1168, 133] width 136 height 105
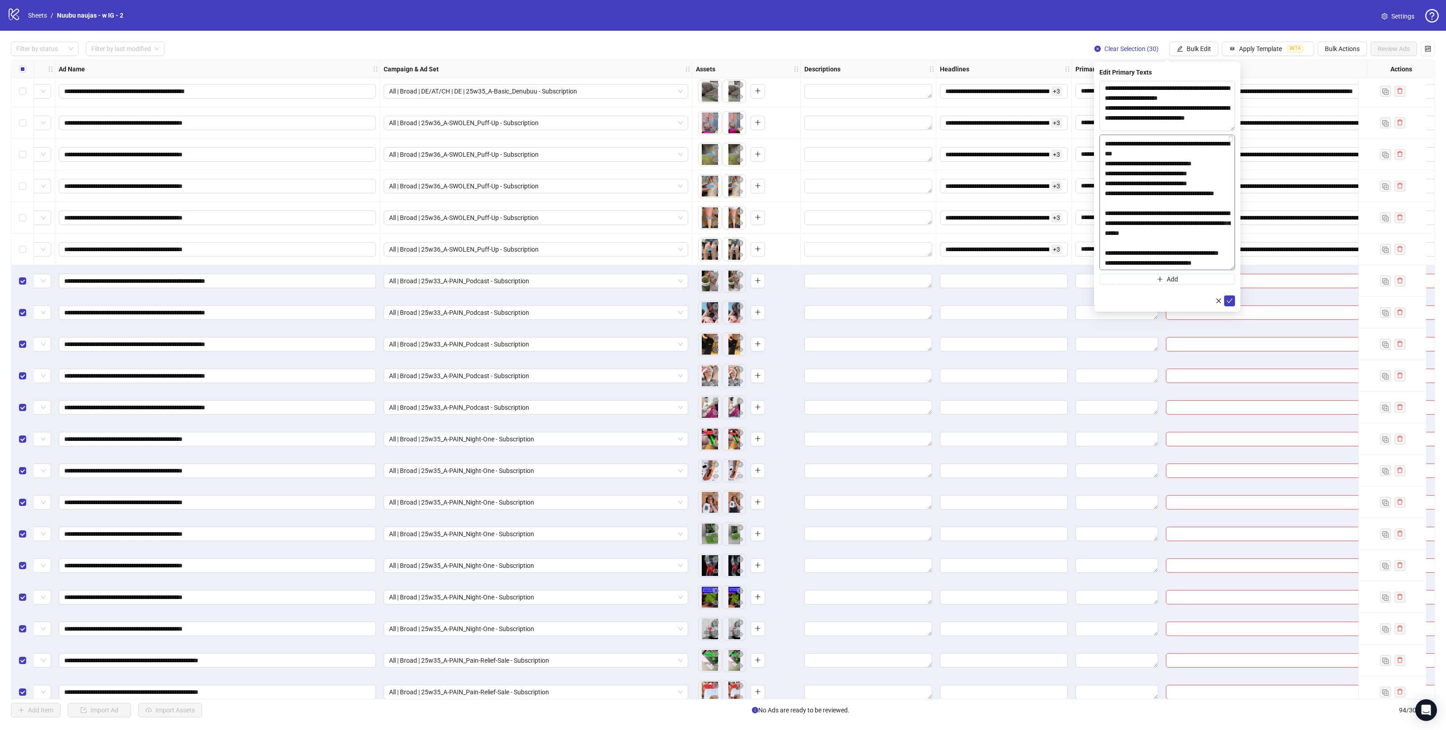
scroll to position [66, 0]
drag, startPoint x: 1231, startPoint y: 159, endPoint x: 1217, endPoint y: 279, distance: 121.1
click at [1218, 270] on textarea "**********" at bounding box center [1168, 203] width 136 height 136
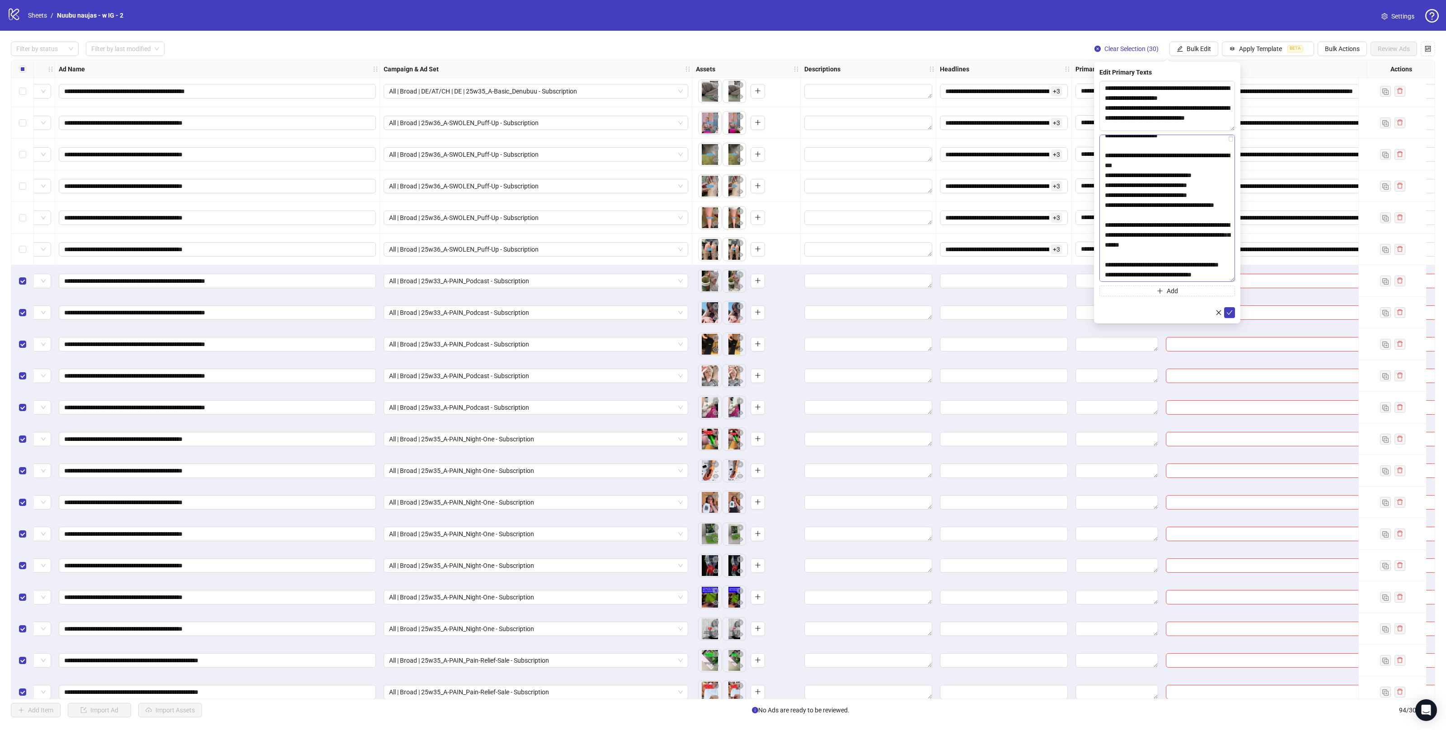
drag, startPoint x: 1168, startPoint y: 254, endPoint x: 1171, endPoint y: 233, distance: 21.1
click at [1168, 253] on textarea "**********" at bounding box center [1168, 208] width 136 height 147
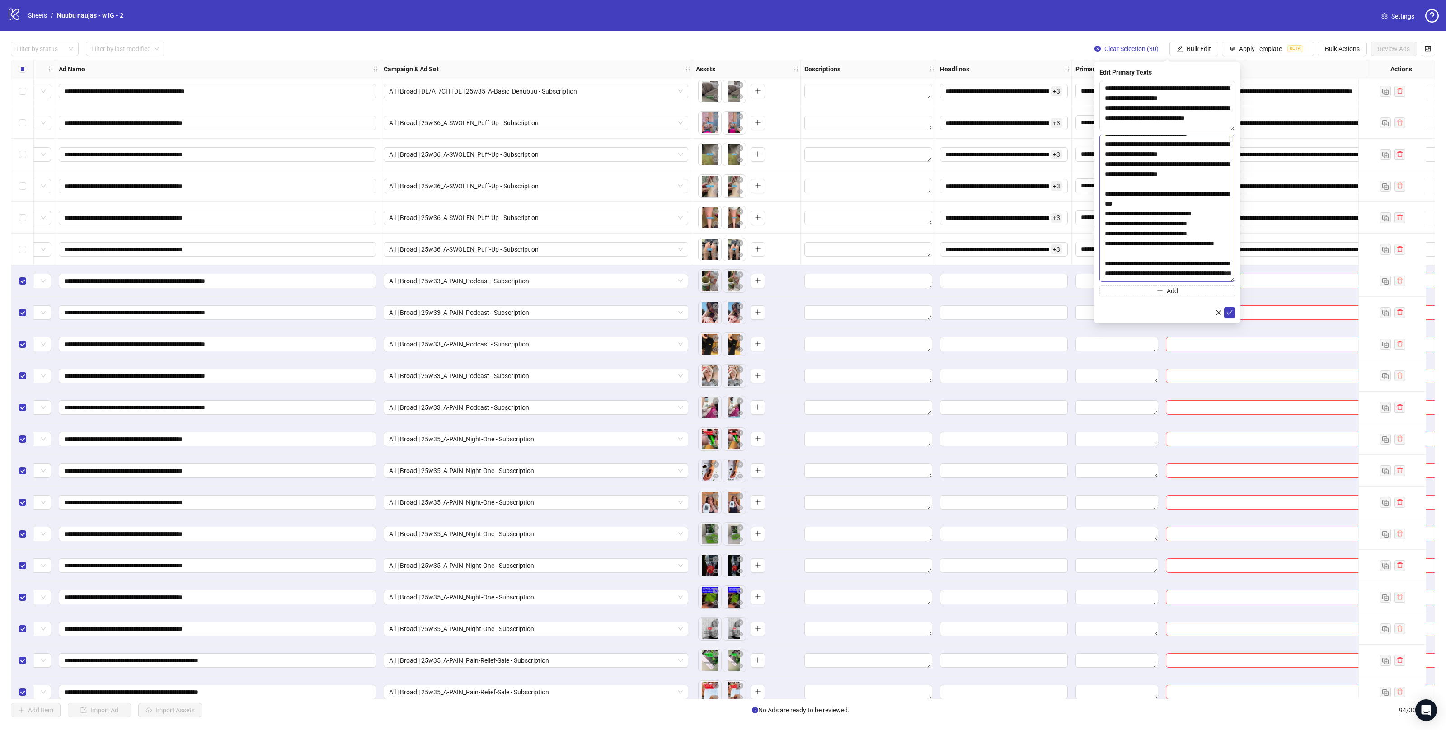
scroll to position [0, 0]
type textarea "**********"
click at [1212, 291] on button "Add" at bounding box center [1168, 291] width 136 height 11
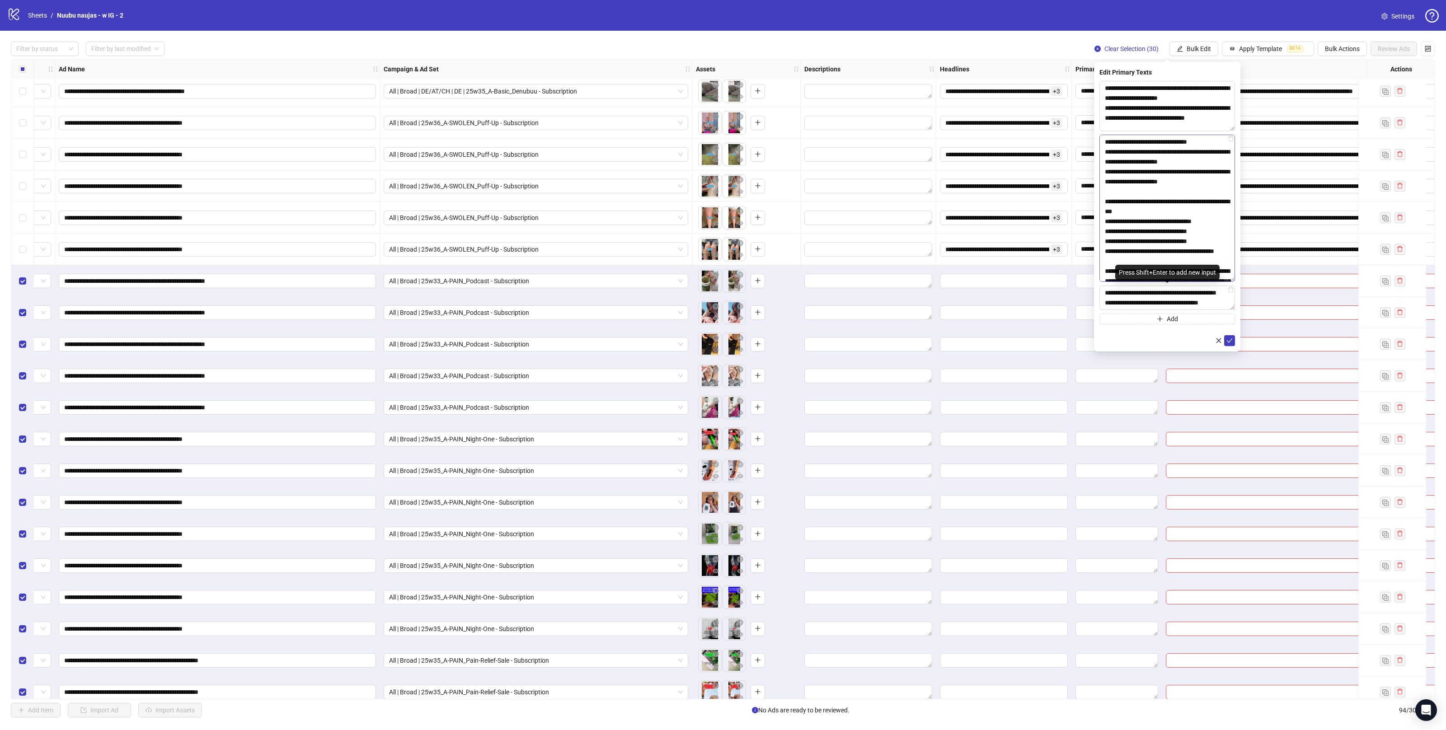
scroll to position [127, 0]
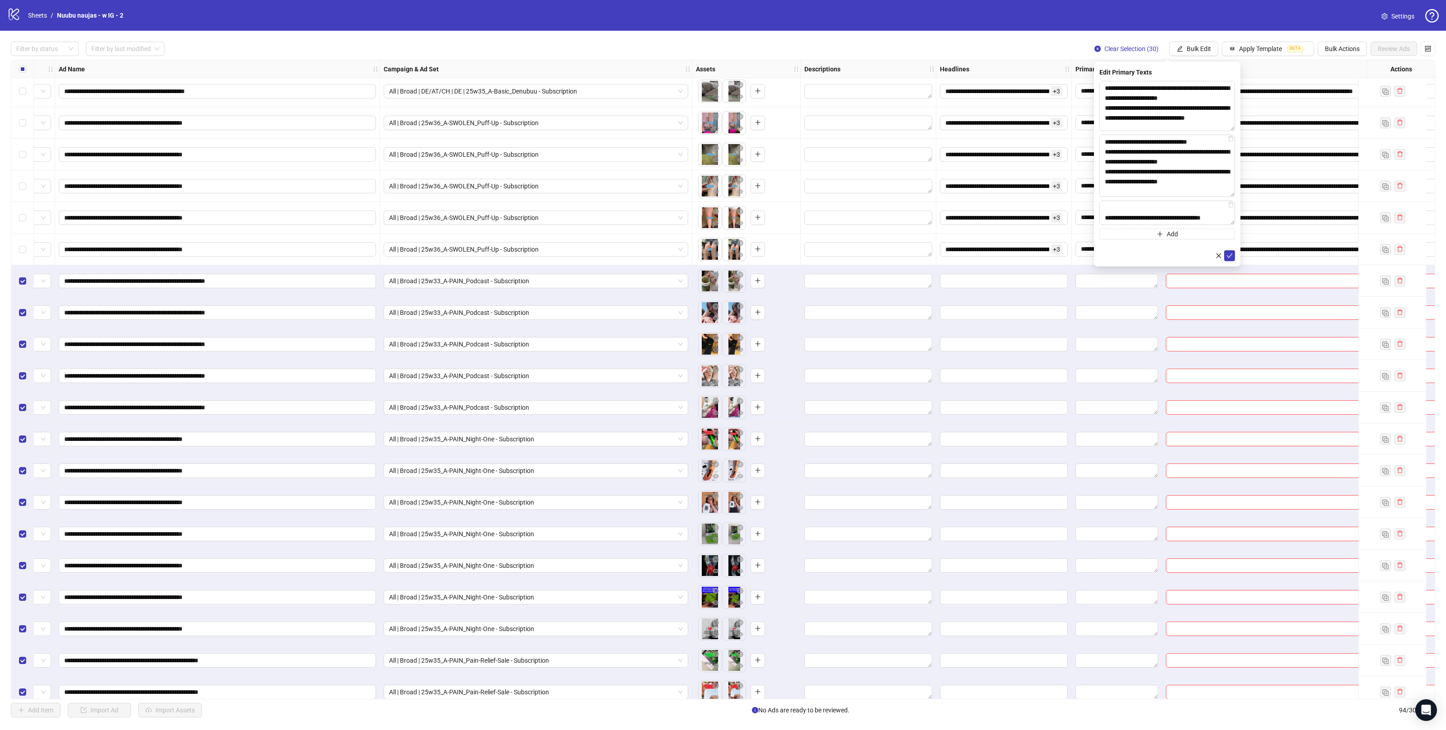
drag, startPoint x: 1232, startPoint y: 277, endPoint x: 1232, endPoint y: 188, distance: 89.5
click at [1230, 181] on textarea "**********" at bounding box center [1168, 166] width 136 height 62
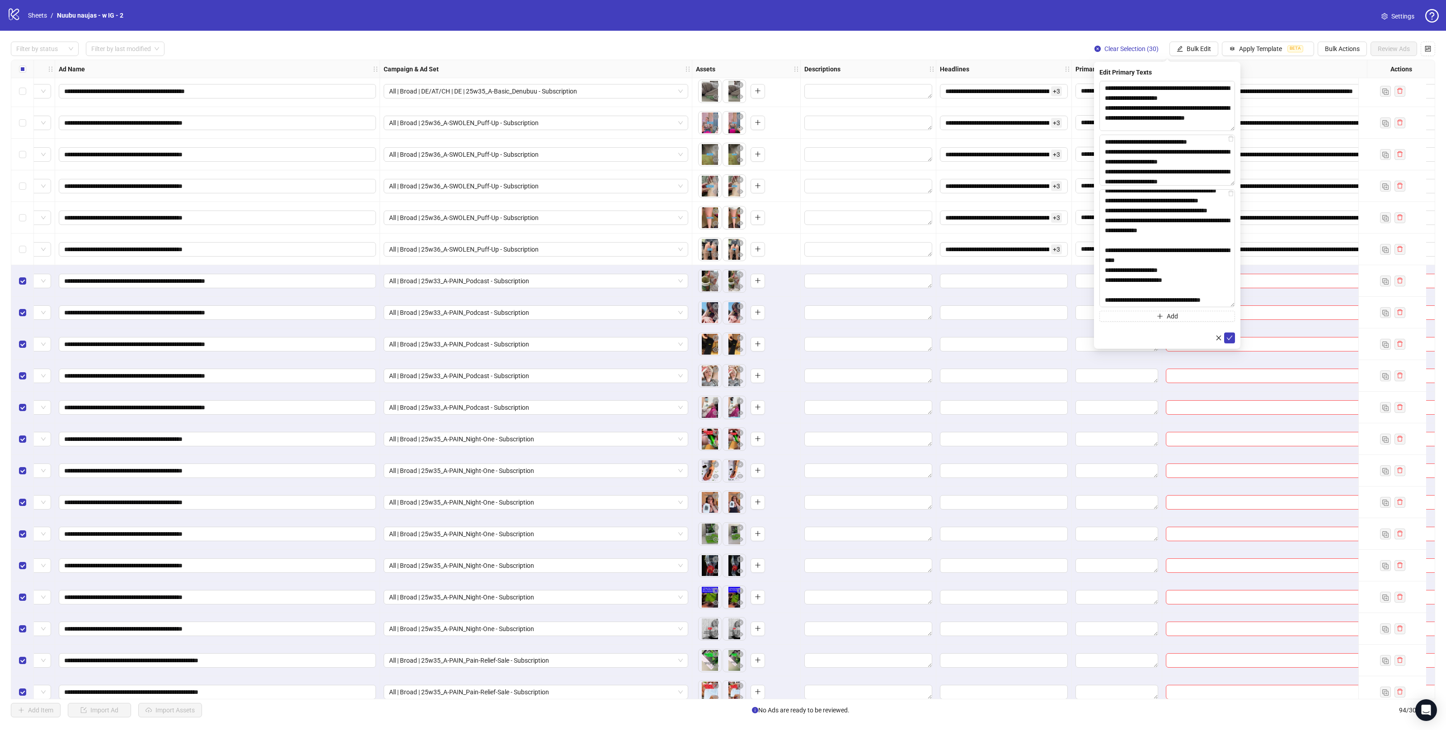
scroll to position [0, 0]
drag, startPoint x: 1231, startPoint y: 213, endPoint x: 1200, endPoint y: 348, distance: 138.0
click at [1215, 307] on textarea "**********" at bounding box center [1168, 248] width 136 height 118
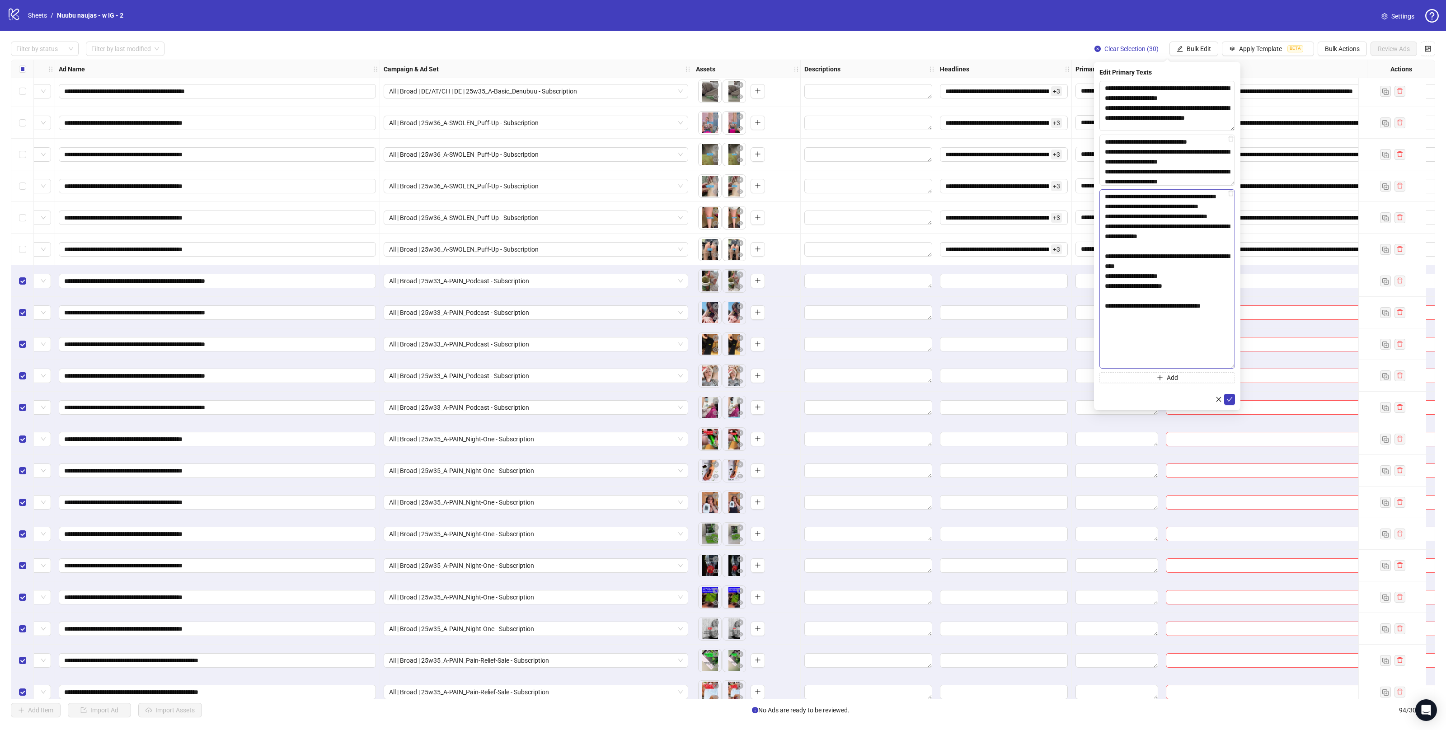
drag, startPoint x: 1119, startPoint y: 305, endPoint x: 1121, endPoint y: 300, distance: 5.9
click at [1119, 305] on textarea "**********" at bounding box center [1168, 278] width 136 height 179
type textarea "**********"
click at [1178, 369] on div "**********" at bounding box center [1168, 232] width 136 height 302
click at [1184, 376] on button "Add" at bounding box center [1168, 377] width 136 height 11
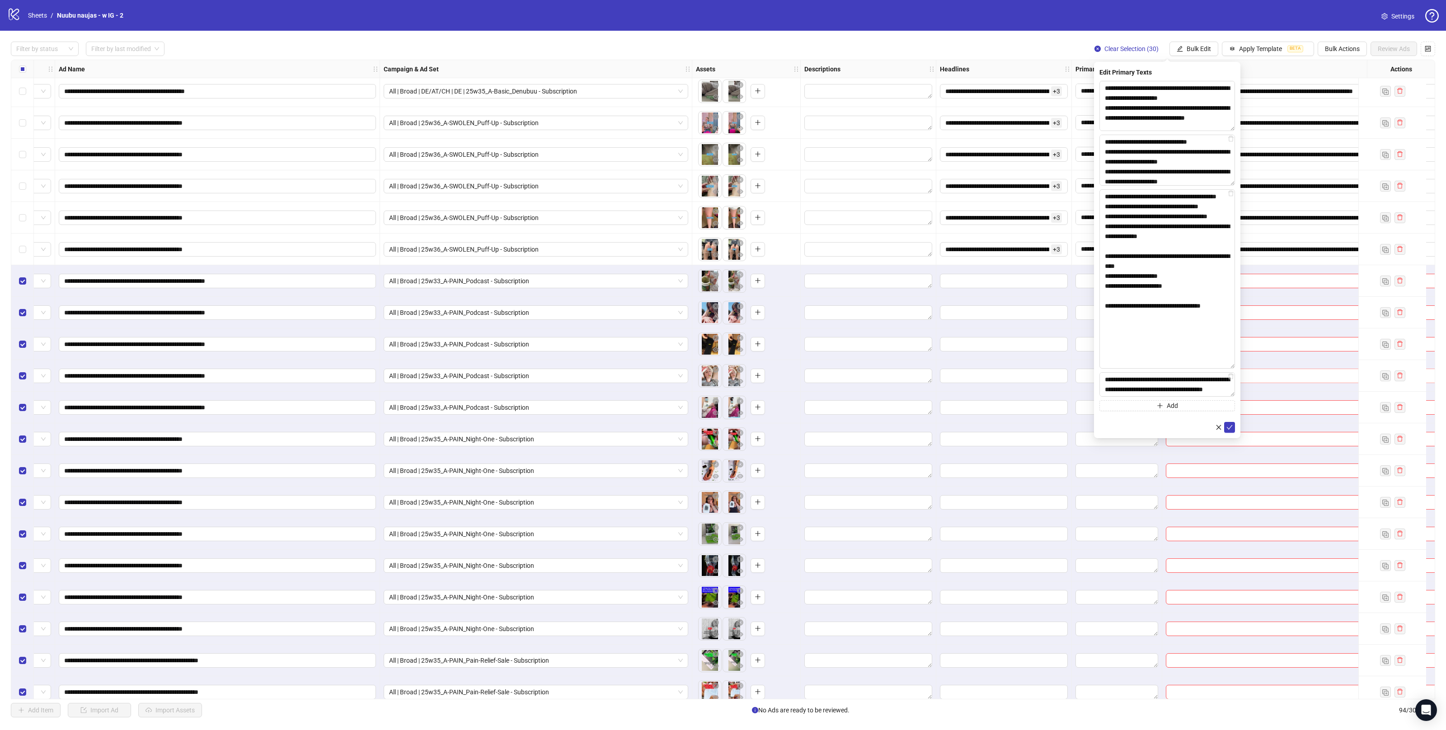
scroll to position [414, 0]
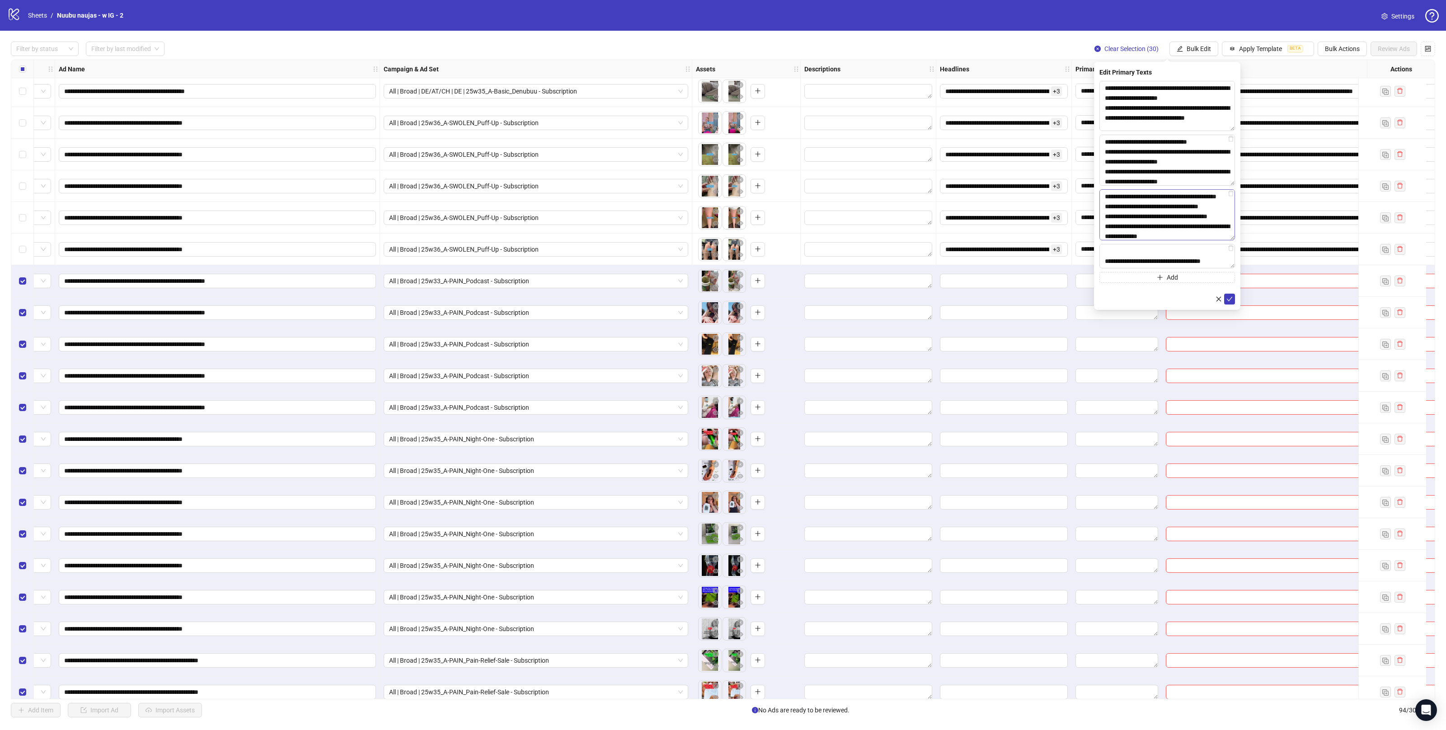
drag, startPoint x: 1232, startPoint y: 367, endPoint x: 1220, endPoint y: 230, distance: 137.0
click at [1220, 230] on textarea "**********" at bounding box center [1168, 214] width 136 height 51
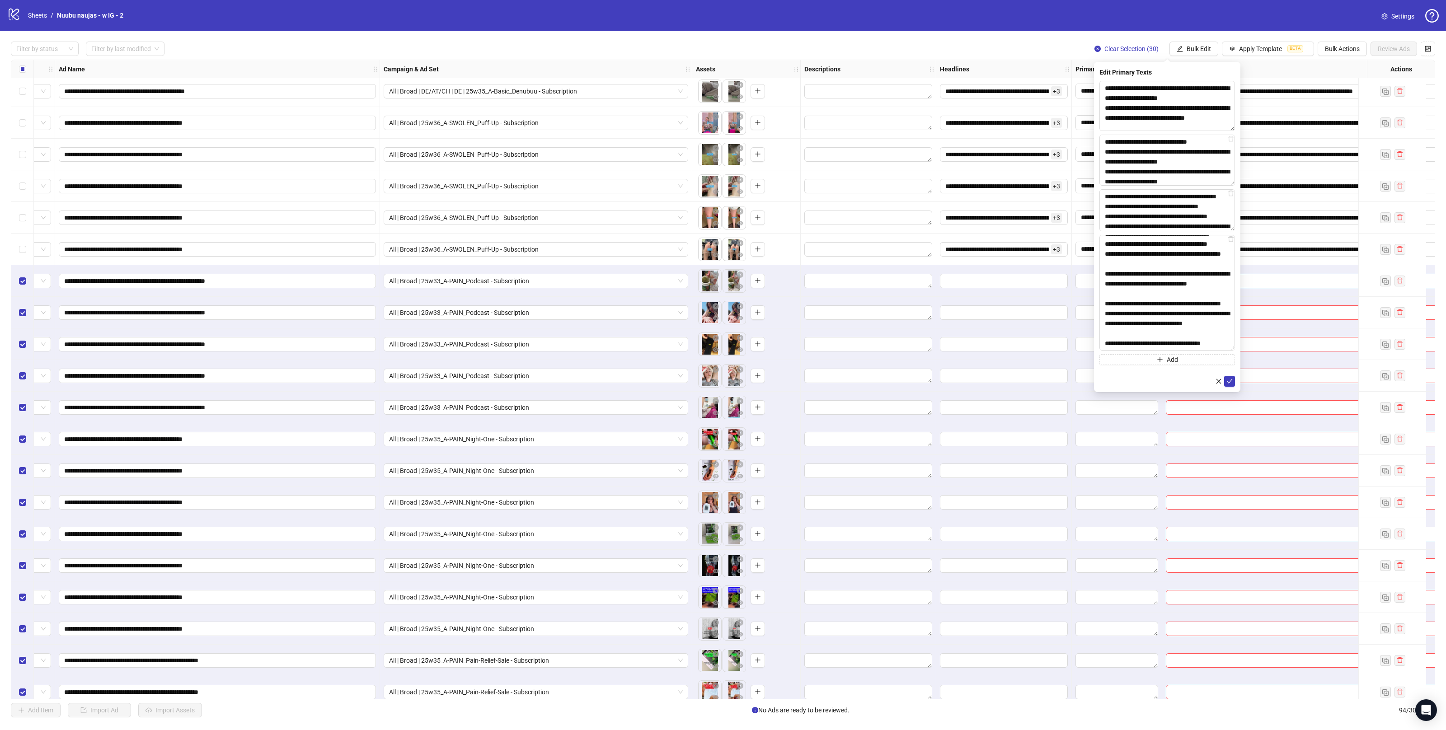
scroll to position [303, 0]
drag, startPoint x: 1232, startPoint y: 257, endPoint x: 1230, endPoint y: 368, distance: 111.2
click at [1231, 351] on textarea at bounding box center [1168, 293] width 136 height 116
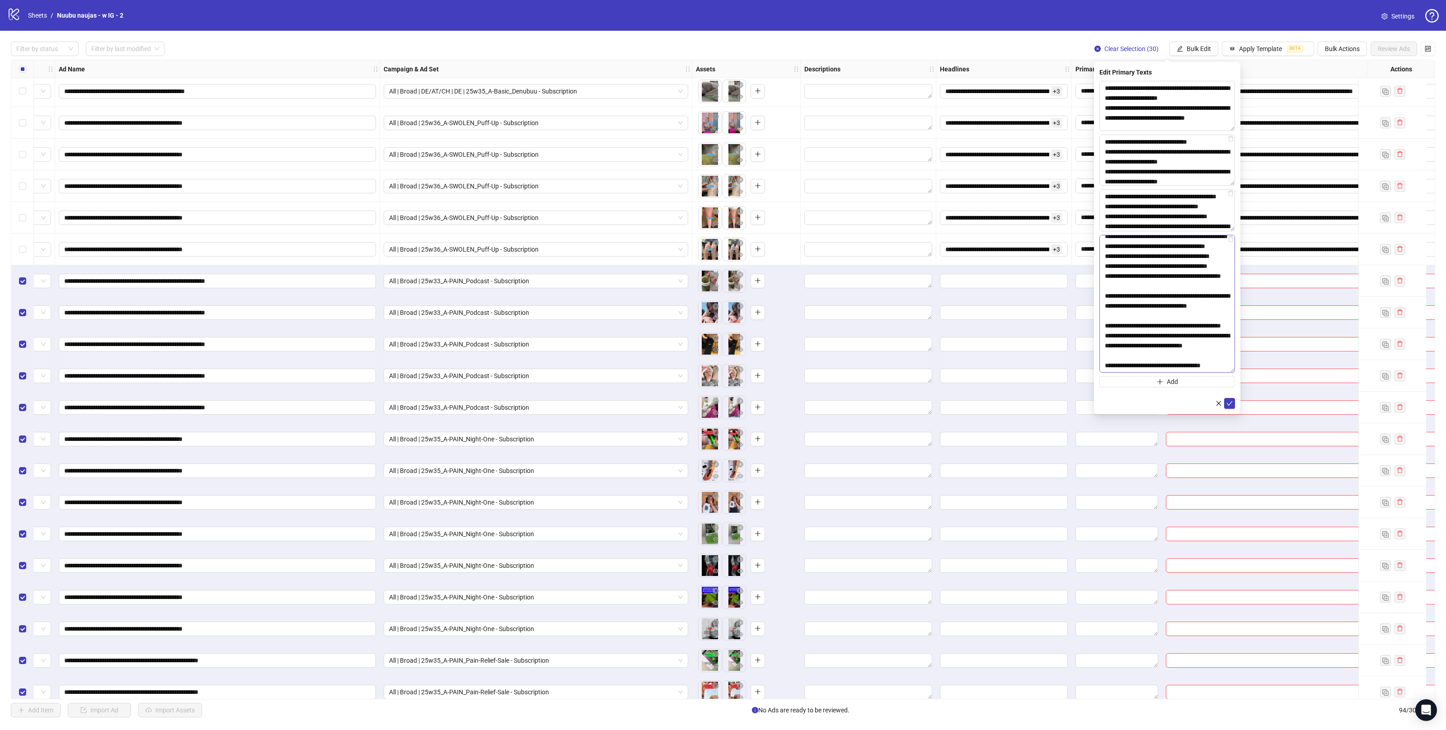
click at [1157, 294] on textarea at bounding box center [1168, 304] width 136 height 138
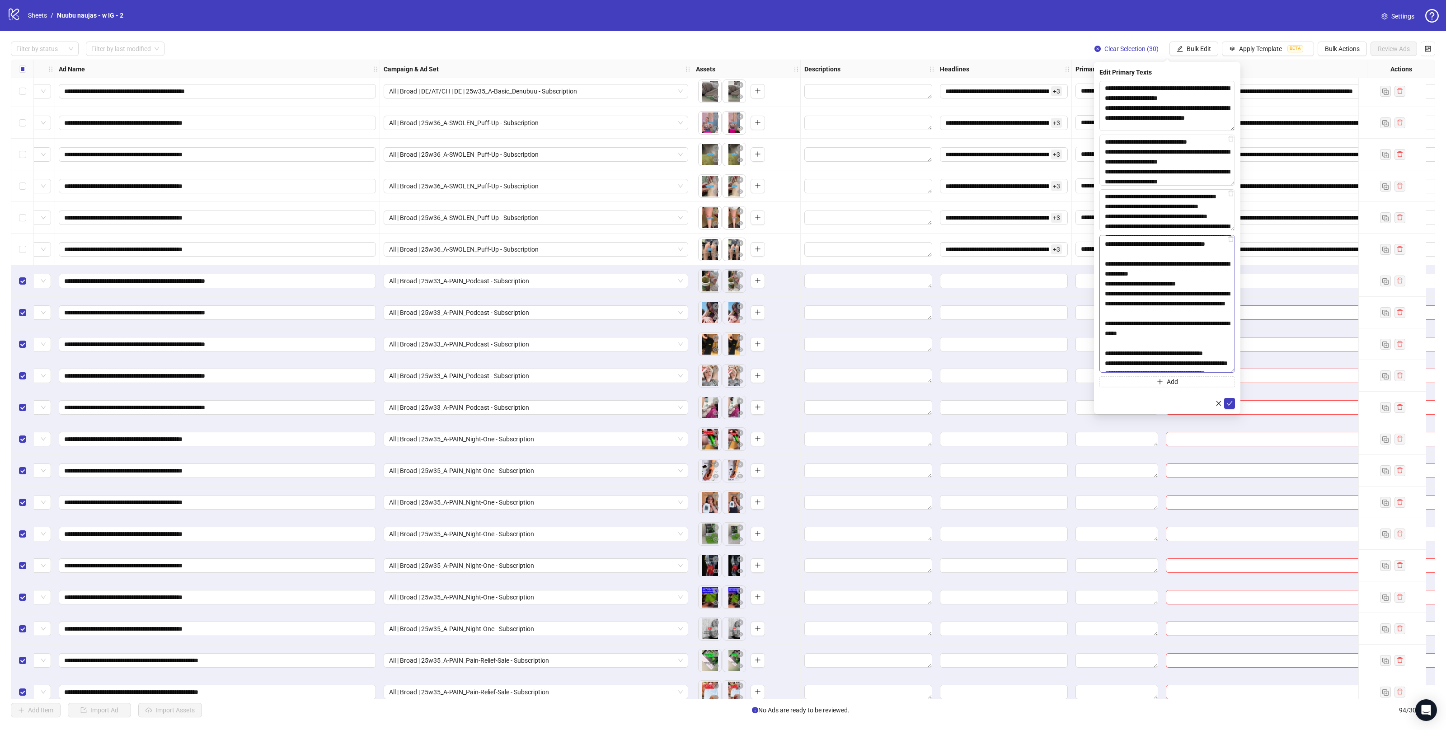
scroll to position [122, 0]
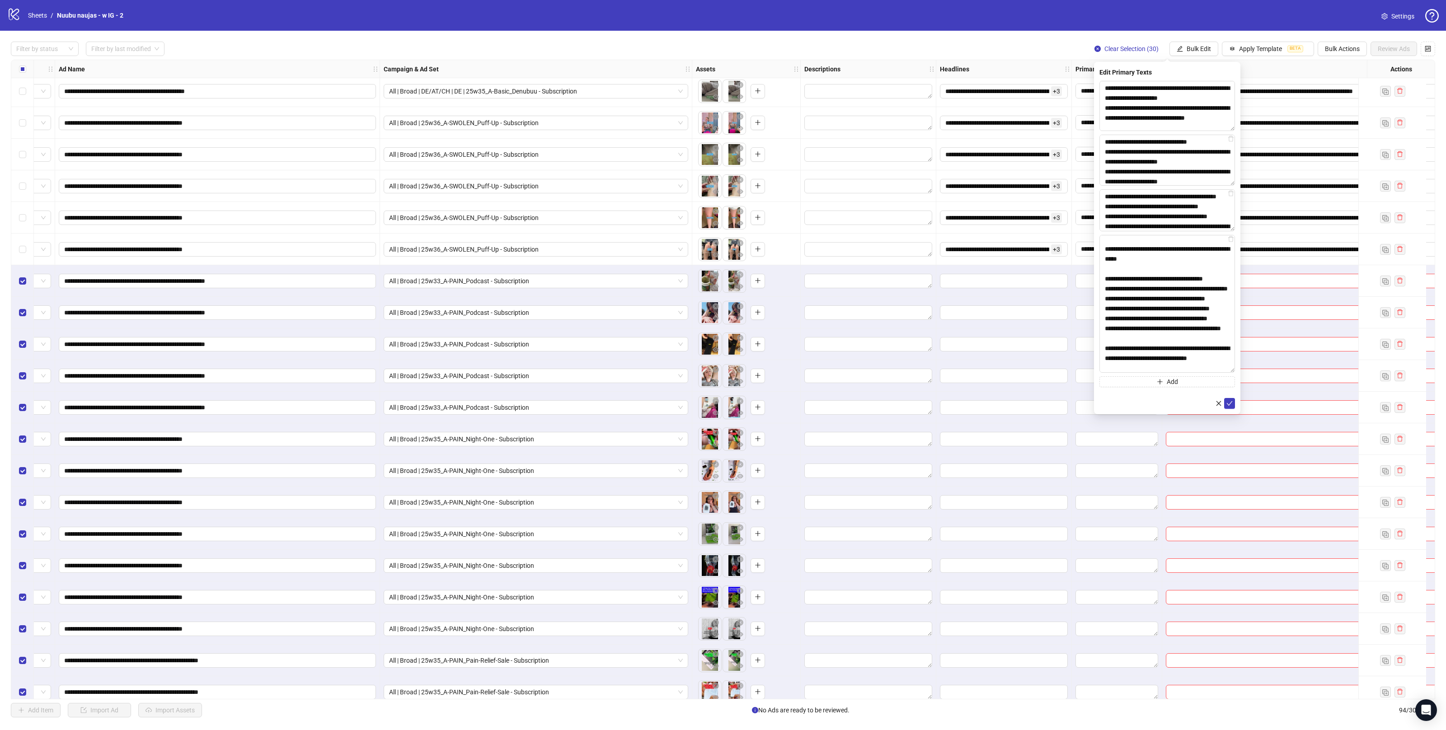
type textarea "**********"
click at [1229, 401] on icon "check" at bounding box center [1230, 403] width 6 height 6
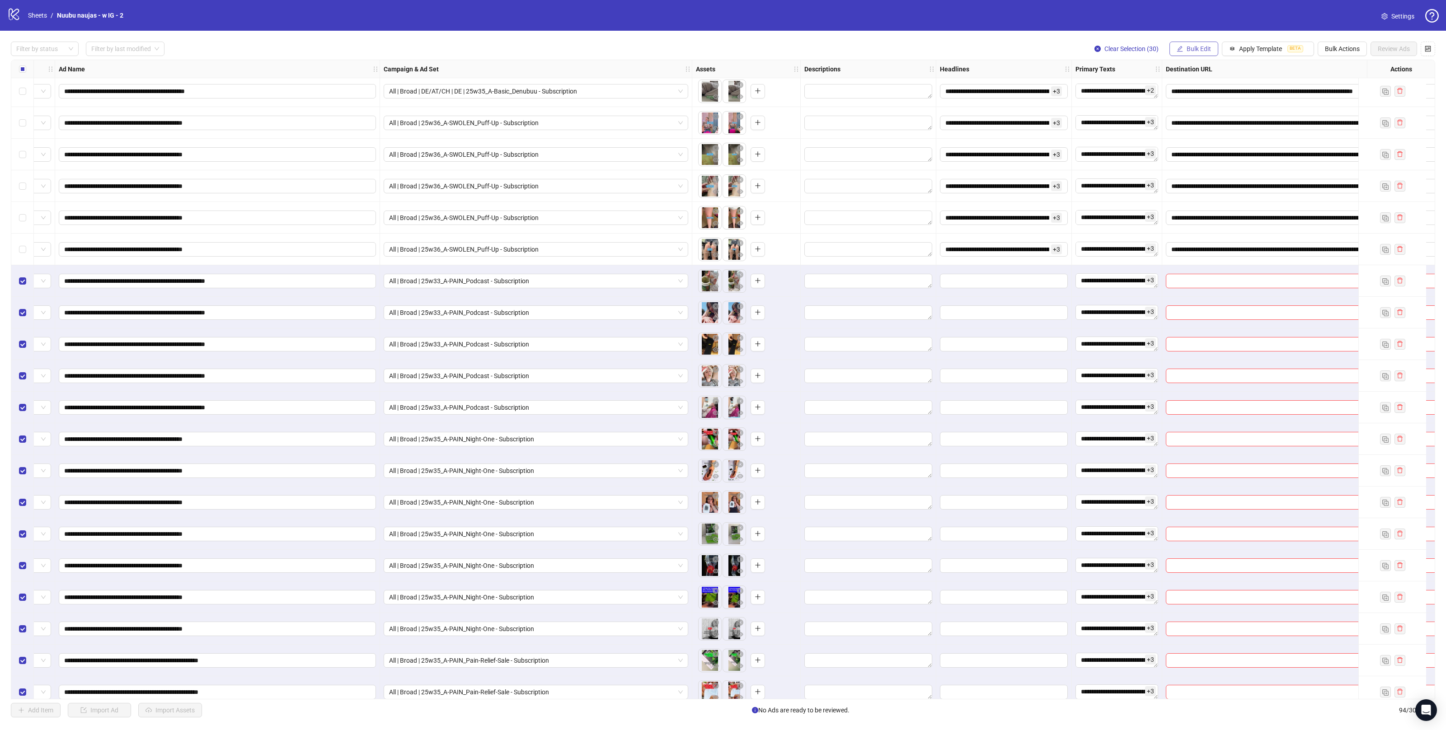
click at [1195, 53] on button "Bulk Edit" at bounding box center [1194, 49] width 49 height 14
click at [1197, 126] on span "Headlines" at bounding box center [1202, 125] width 54 height 10
click at [1141, 85] on input "text" at bounding box center [1168, 88] width 136 height 14
paste input "**********"
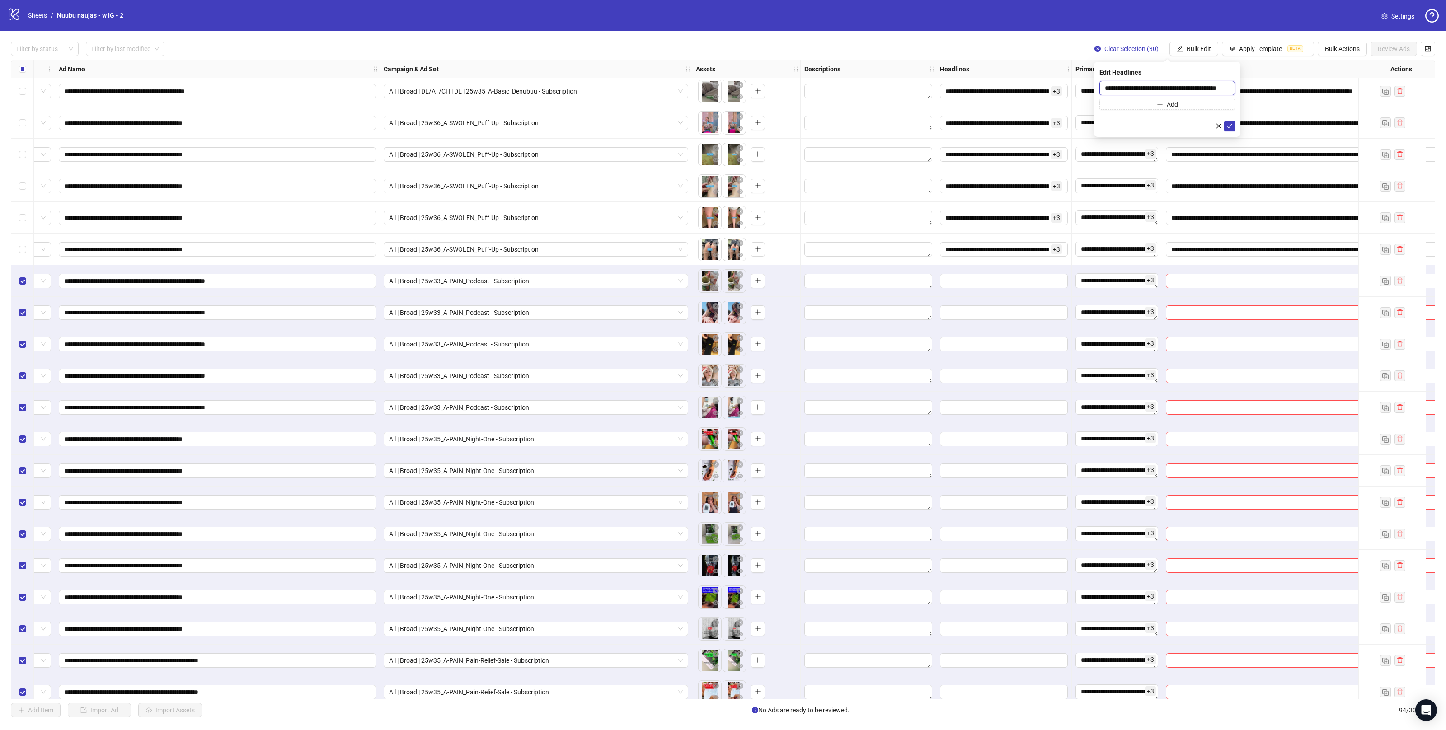
type input "**********"
click at [1184, 102] on button "Add" at bounding box center [1168, 104] width 136 height 11
type input "**********"
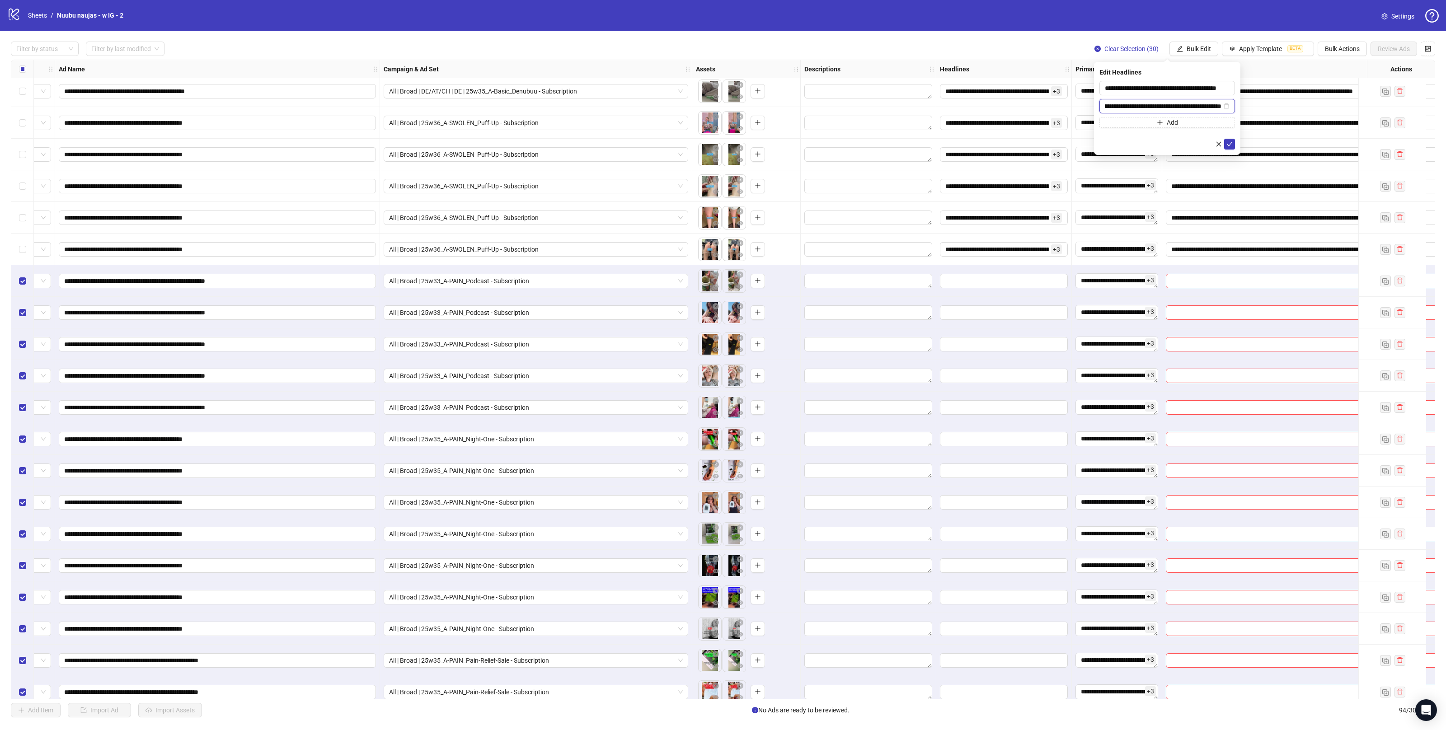
scroll to position [0, 0]
click at [1180, 120] on button "Add" at bounding box center [1168, 122] width 136 height 11
type input "**********"
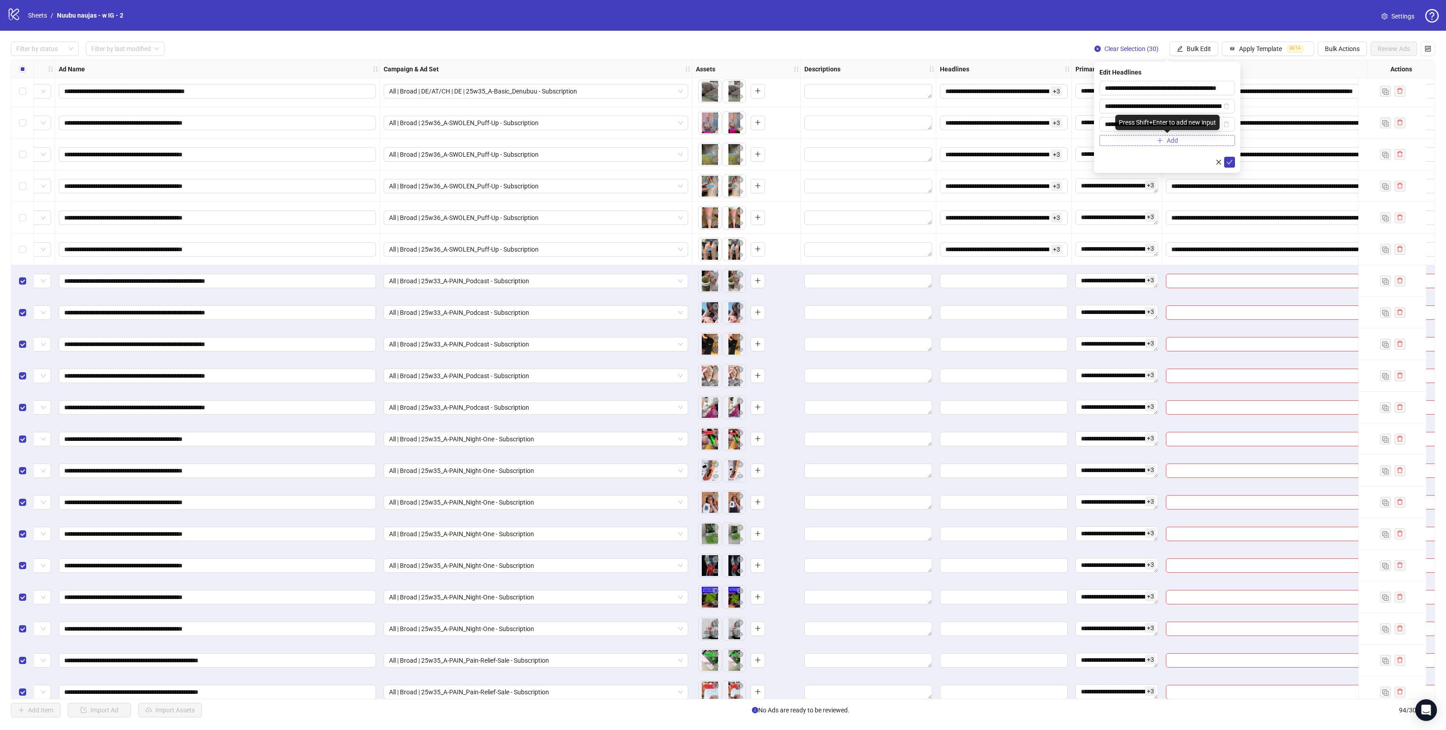
click at [1197, 142] on button "Add" at bounding box center [1168, 140] width 136 height 11
type input "**********"
click at [1231, 180] on icon "check" at bounding box center [1230, 180] width 6 height 6
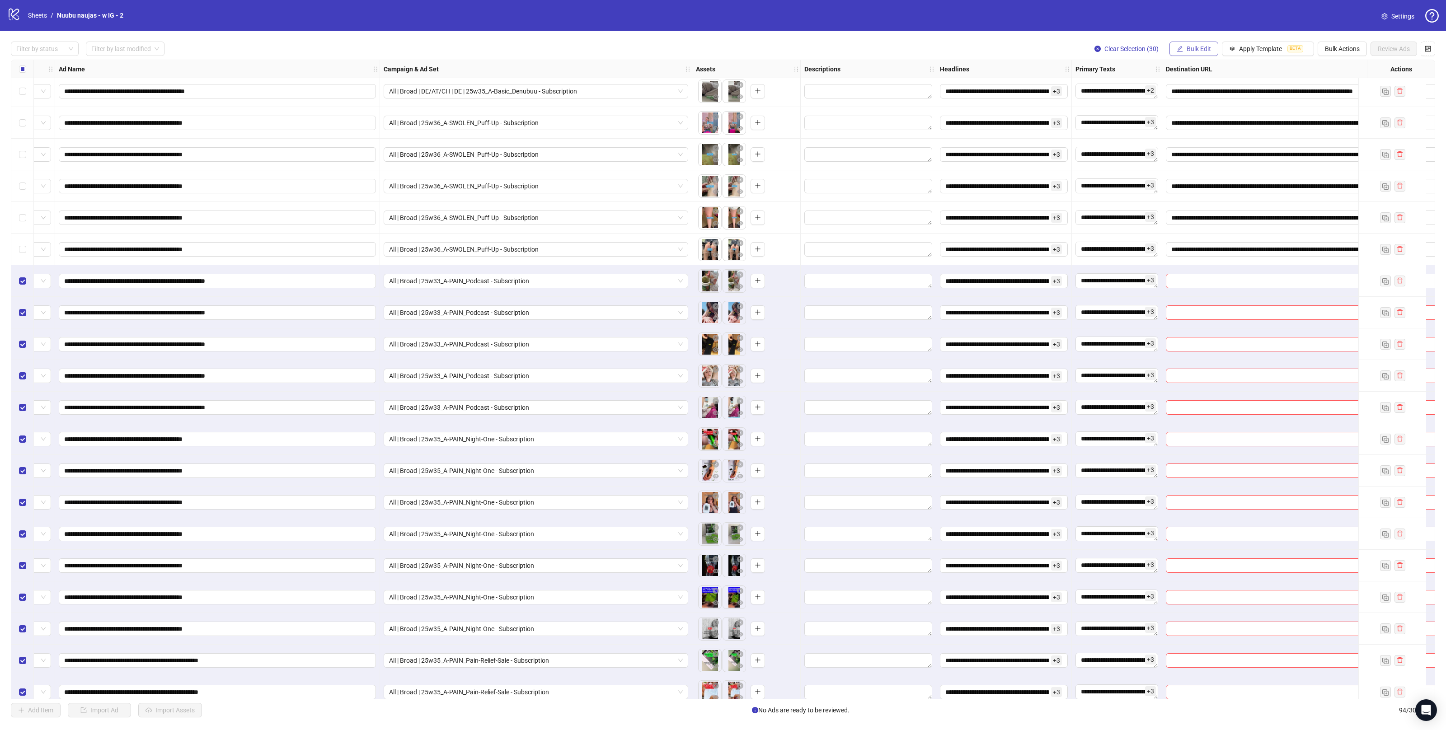
click at [1193, 47] on span "Bulk Edit" at bounding box center [1199, 48] width 24 height 7
click at [1203, 154] on span "Destination URL" at bounding box center [1202, 154] width 54 height 10
click at [1190, 91] on input "text" at bounding box center [1164, 88] width 118 height 10
paste input "**********"
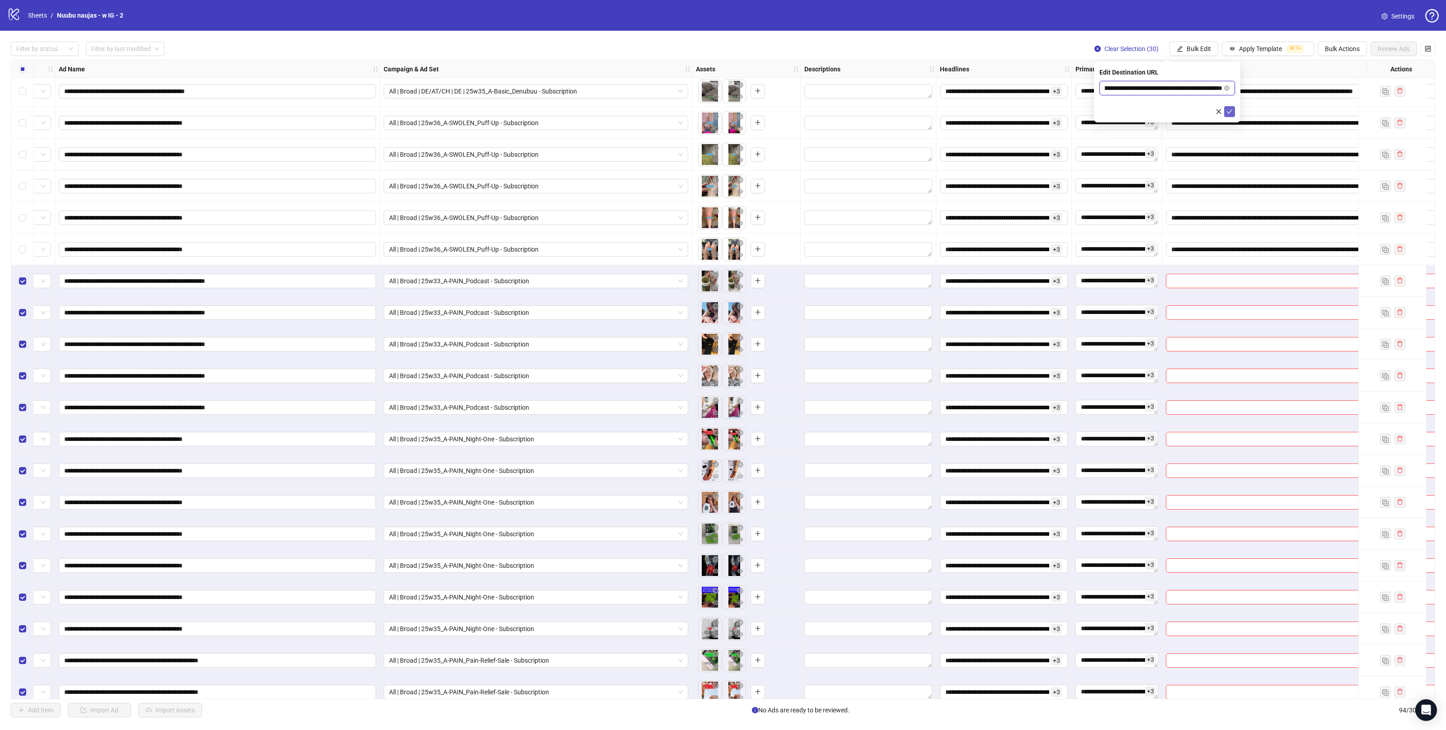
type input "**********"
click at [1233, 113] on button "submit" at bounding box center [1229, 111] width 11 height 11
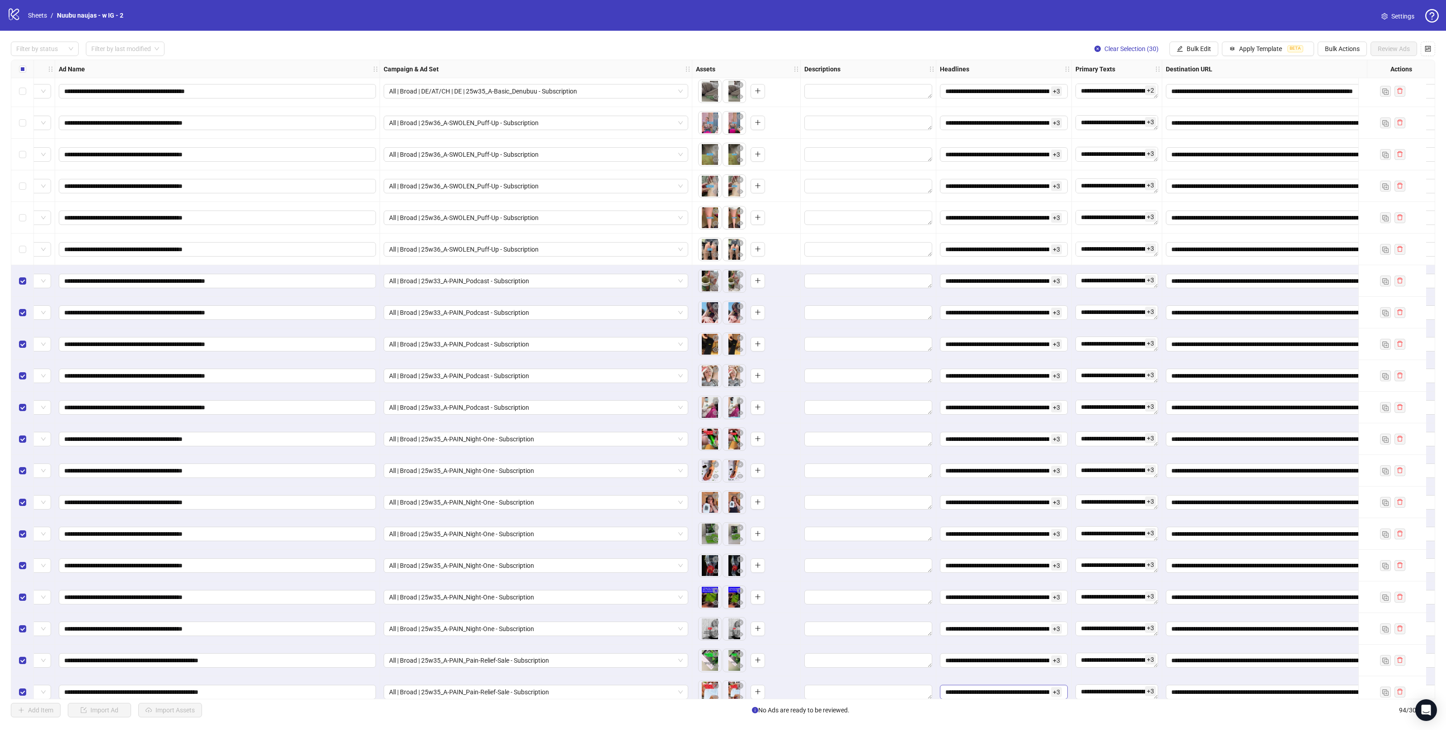
drag, startPoint x: 979, startPoint y: 700, endPoint x: 999, endPoint y: 695, distance: 20.9
click at [1001, 697] on div "**********" at bounding box center [723, 380] width 1446 height 698
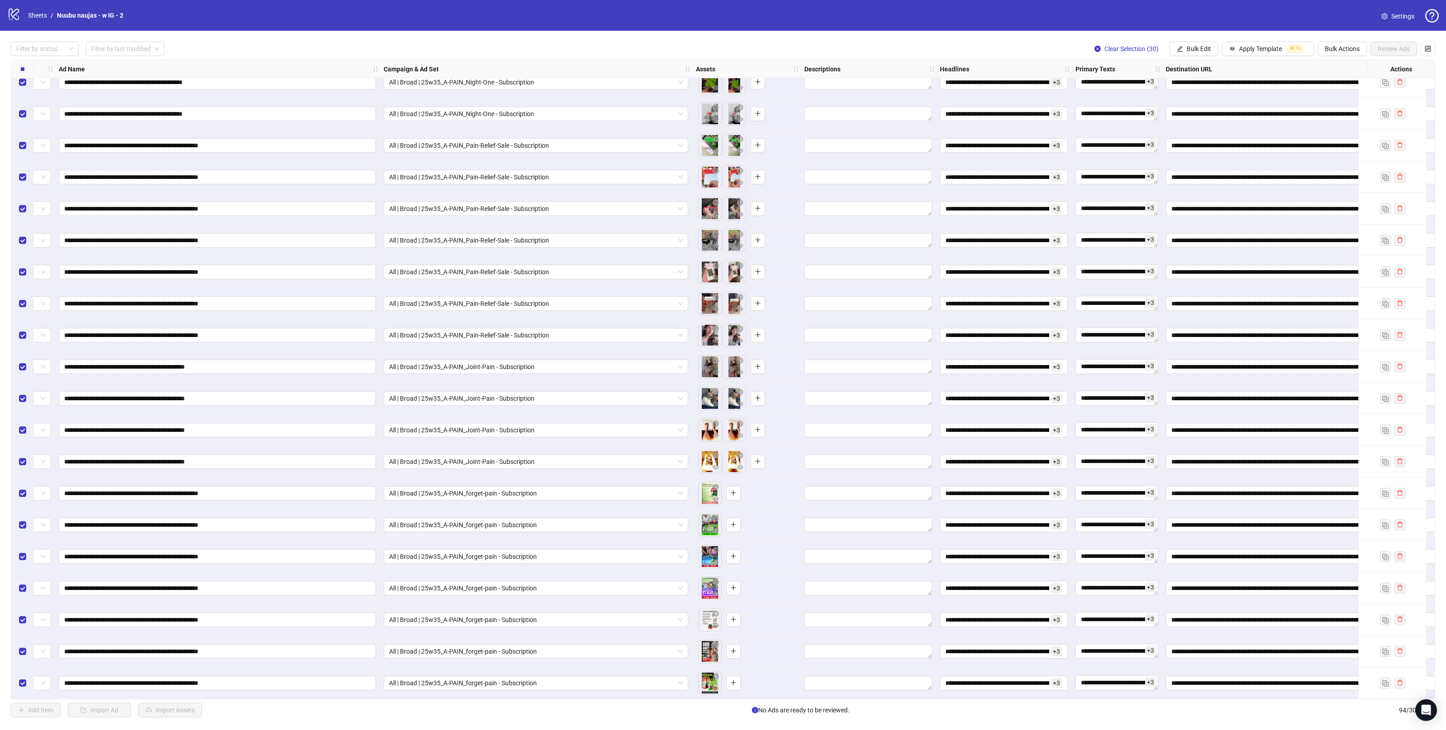
scroll to position [2354, 56]
drag, startPoint x: 908, startPoint y: 700, endPoint x: 963, endPoint y: 704, distance: 54.9
click at [963, 704] on div "**********" at bounding box center [723, 380] width 1446 height 698
click at [957, 697] on div "**********" at bounding box center [723, 380] width 1425 height 640
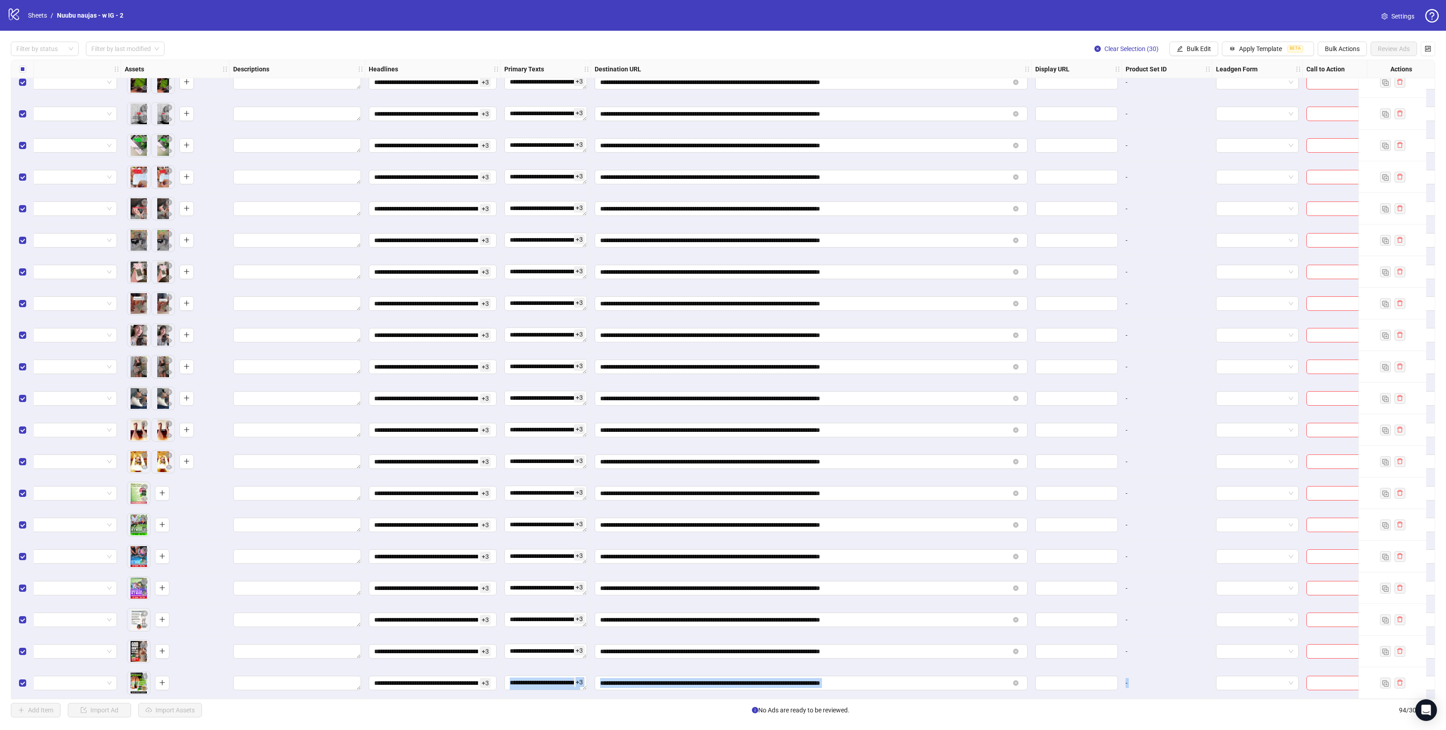
scroll to position [2356, 631]
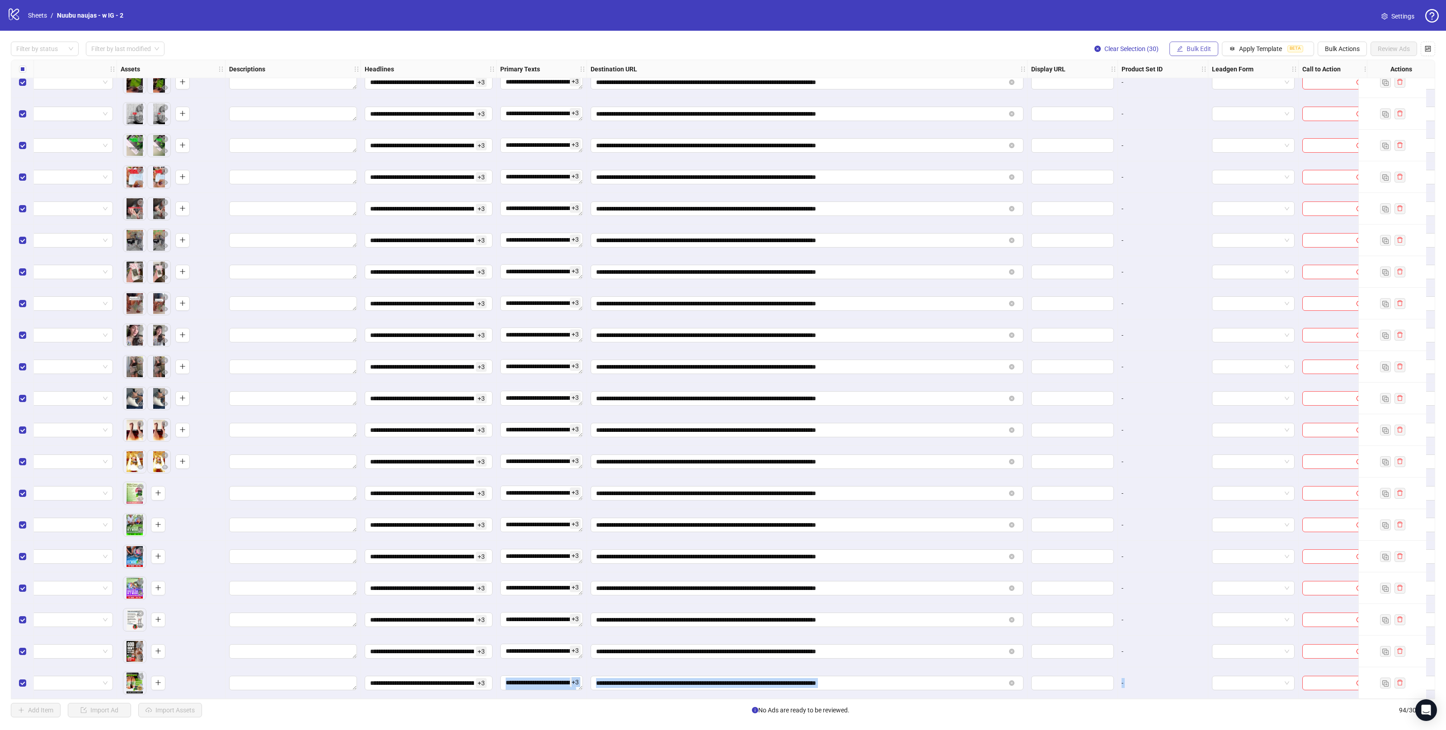
click at [1189, 50] on span "Bulk Edit" at bounding box center [1199, 48] width 24 height 7
click at [1196, 194] on span "Call to Action" at bounding box center [1202, 198] width 54 height 10
click at [1169, 90] on input "search" at bounding box center [1163, 88] width 117 height 14
type input "*****"
click at [1143, 101] on div "Order now" at bounding box center [1167, 106] width 121 height 10
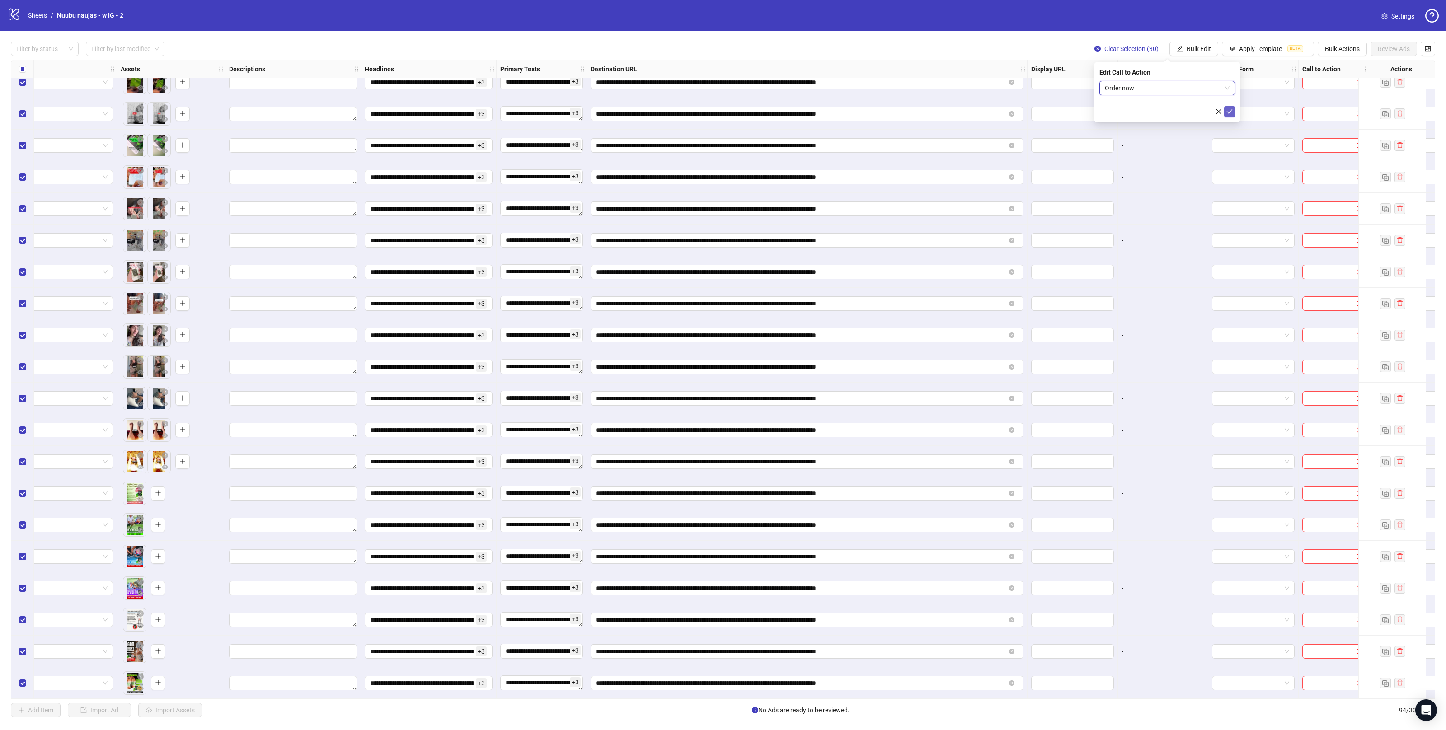
click at [1229, 110] on icon "check" at bounding box center [1230, 111] width 6 height 6
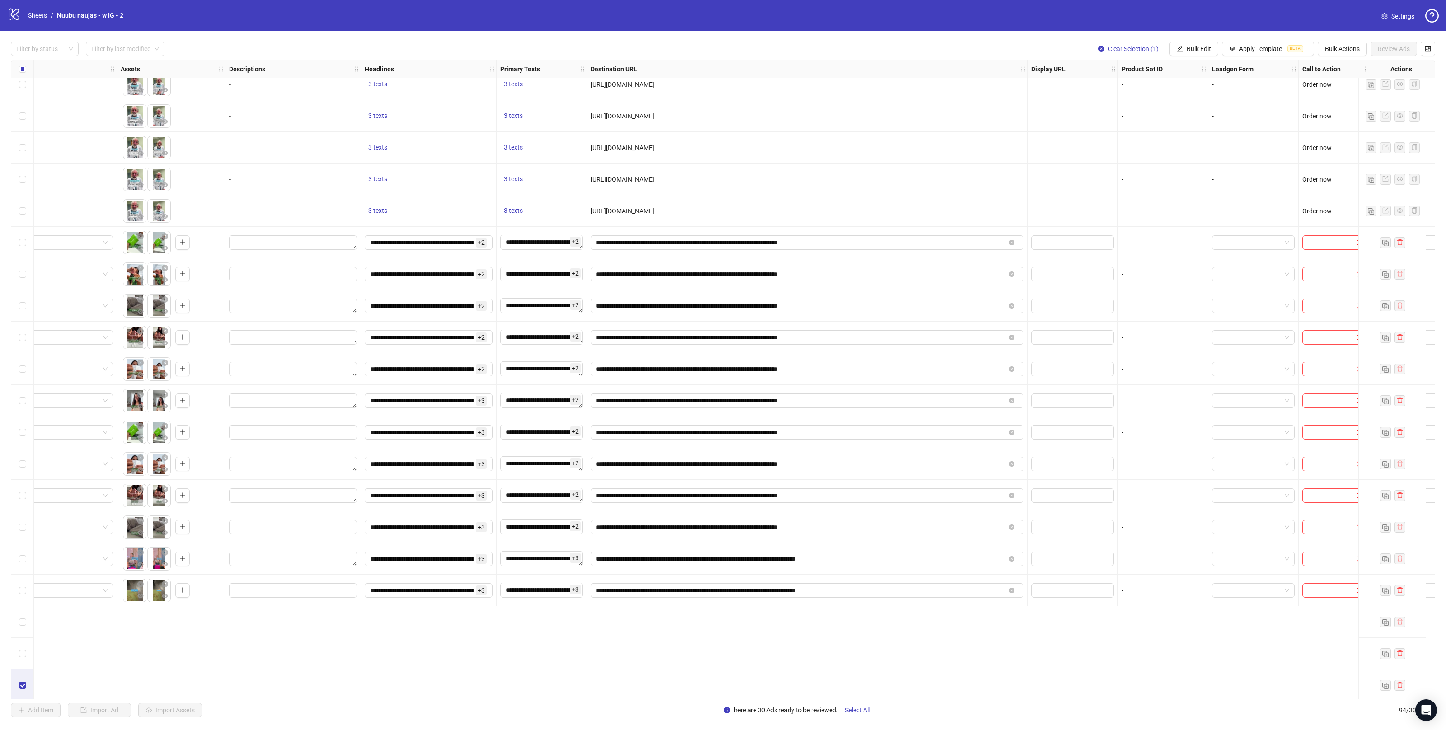
scroll to position [1228, 631]
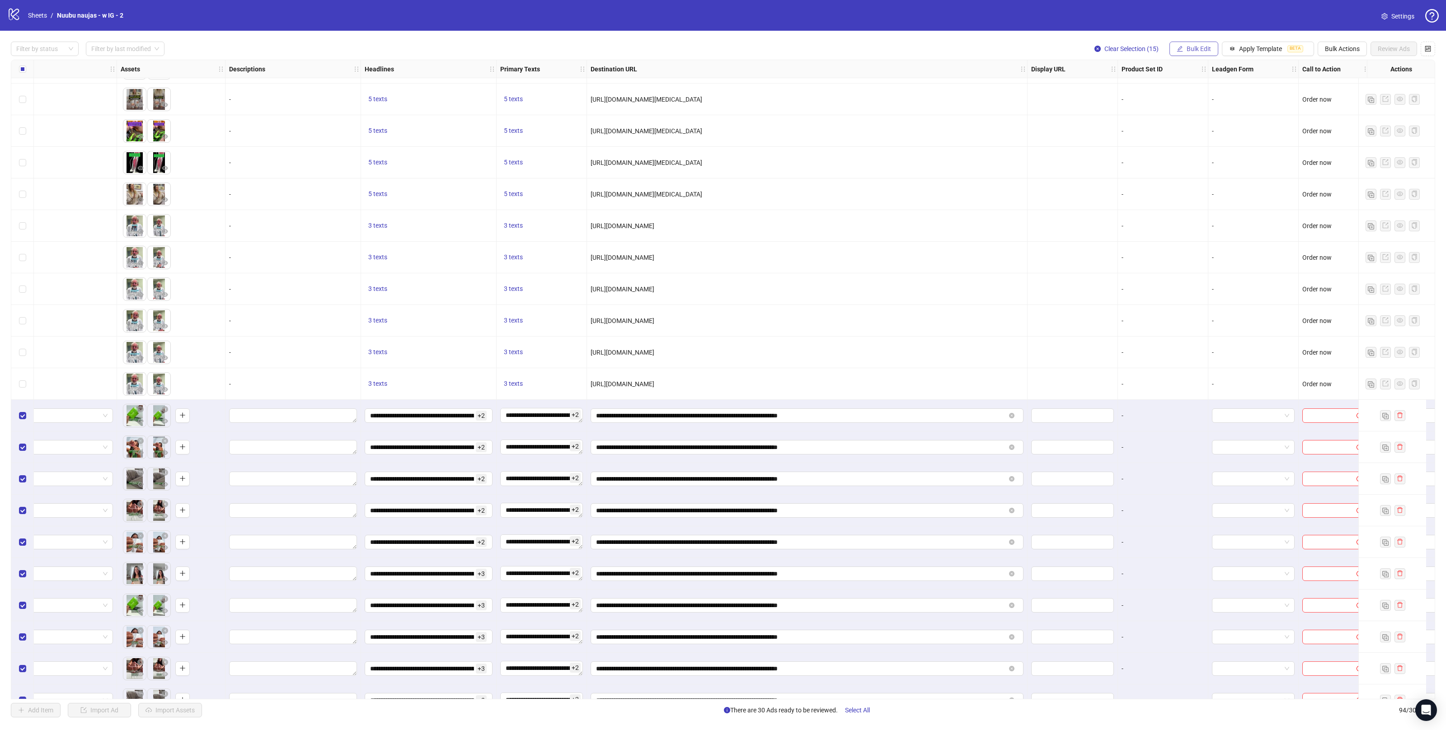
click at [1171, 42] on button "Bulk Edit" at bounding box center [1194, 49] width 49 height 14
click at [1191, 193] on span "Call to Action" at bounding box center [1202, 198] width 54 height 10
click at [1119, 86] on input "search" at bounding box center [1163, 88] width 117 height 14
type input "***"
click at [1113, 102] on div "Order now" at bounding box center [1167, 106] width 121 height 10
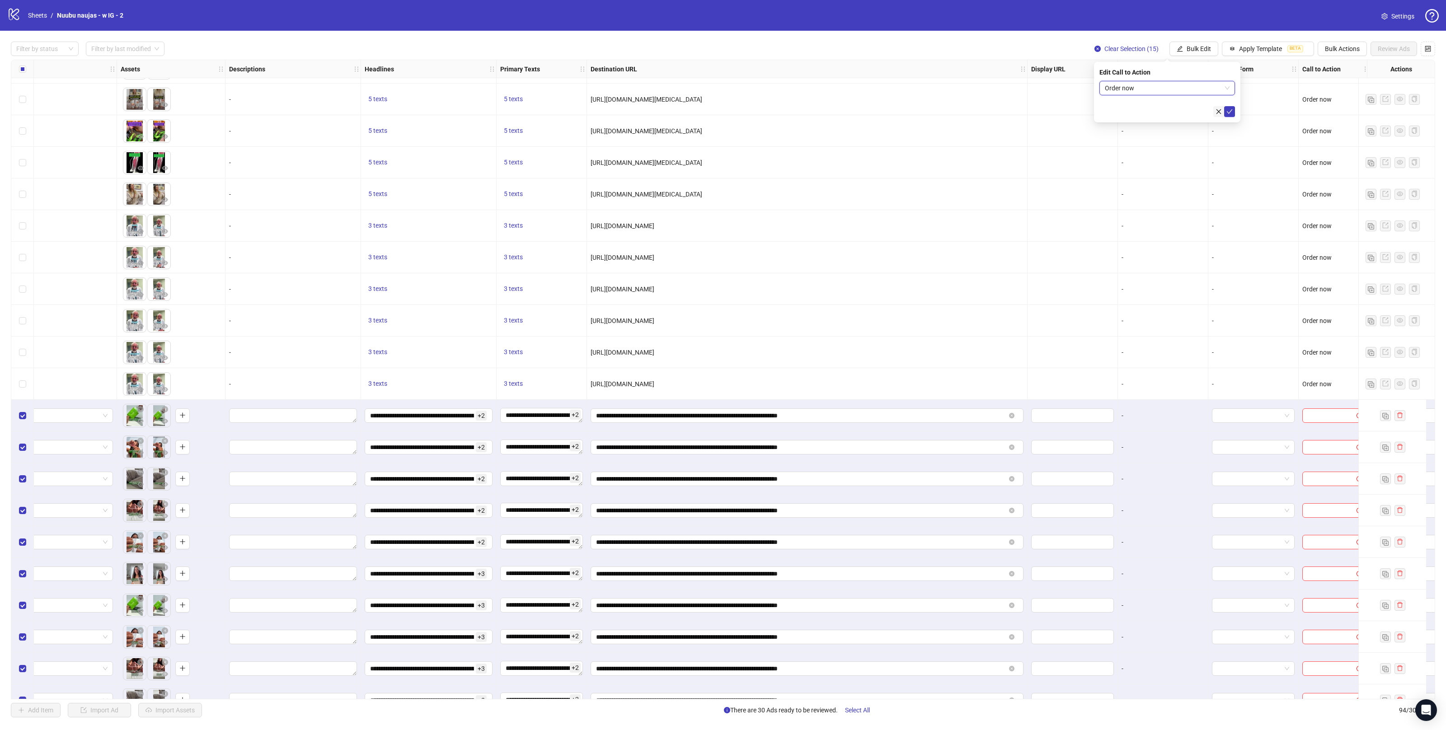
click at [1226, 111] on button "submit" at bounding box center [1229, 111] width 11 height 11
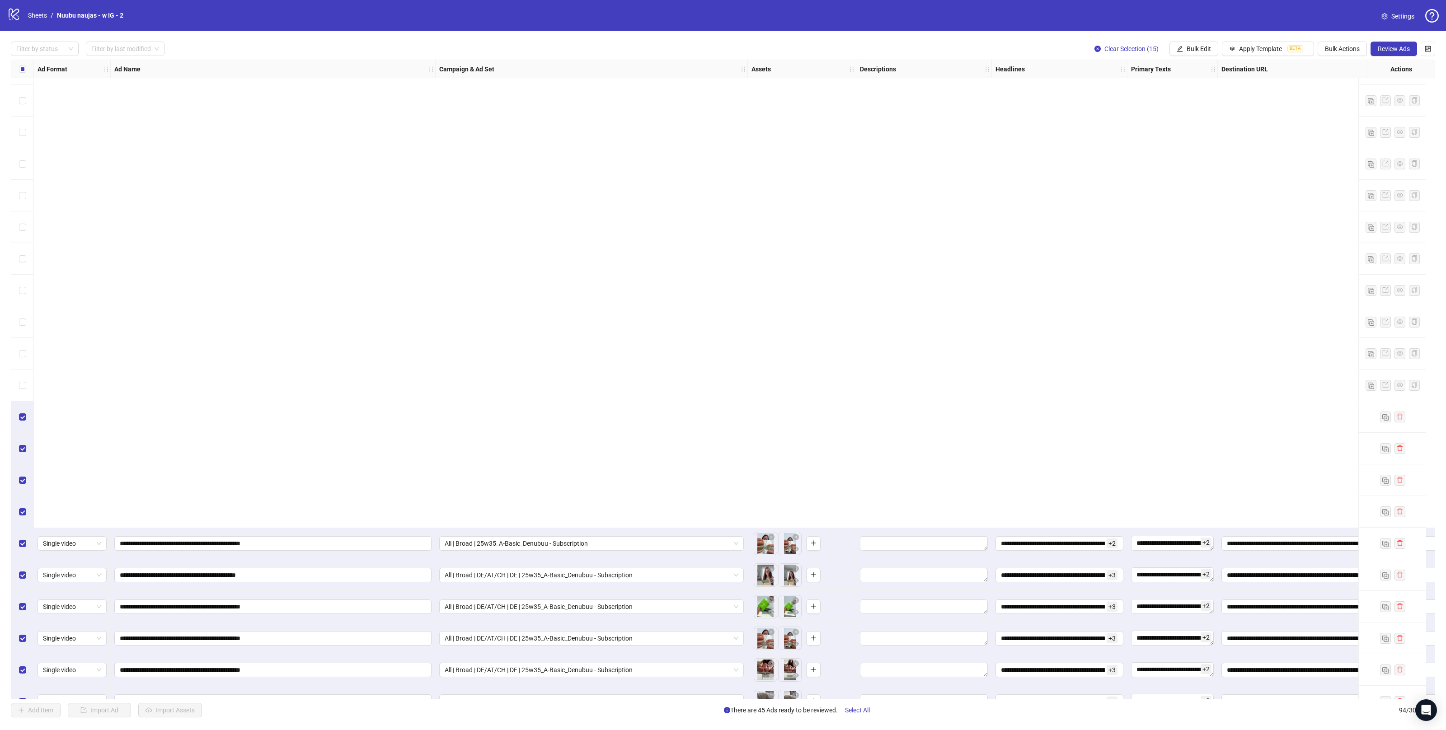
scroll to position [1764, 0]
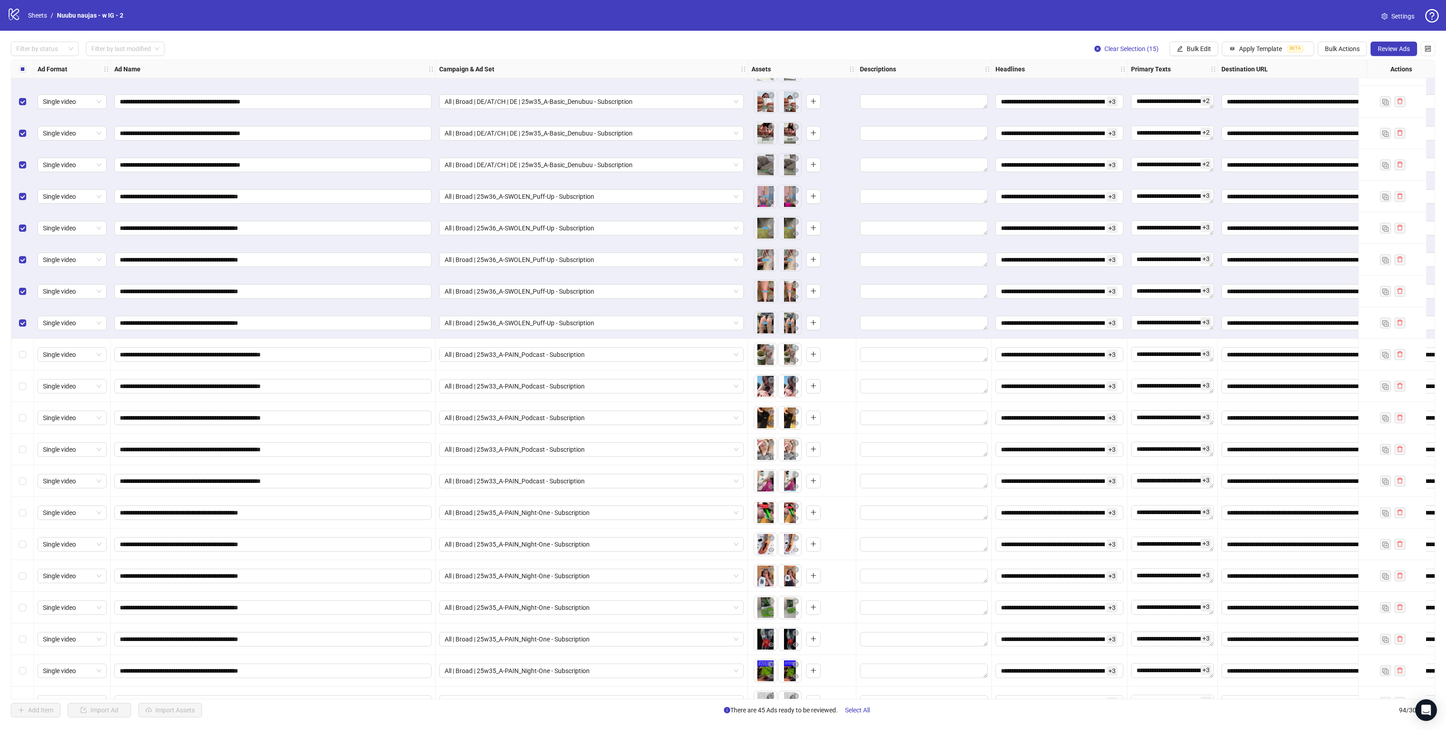
drag, startPoint x: 26, startPoint y: 357, endPoint x: 37, endPoint y: 374, distance: 19.6
click at [26, 357] on div "Select row 65" at bounding box center [22, 355] width 23 height 32
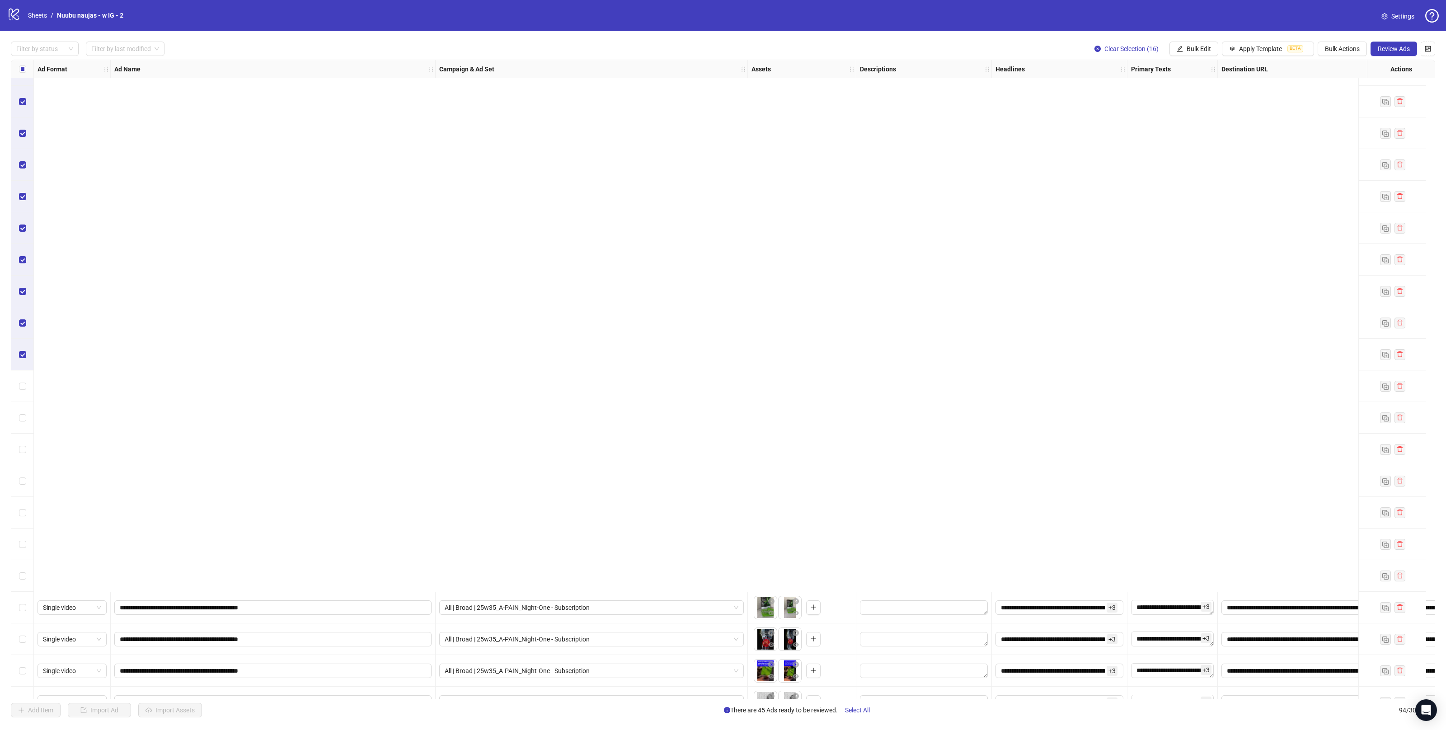
scroll to position [2356, 0]
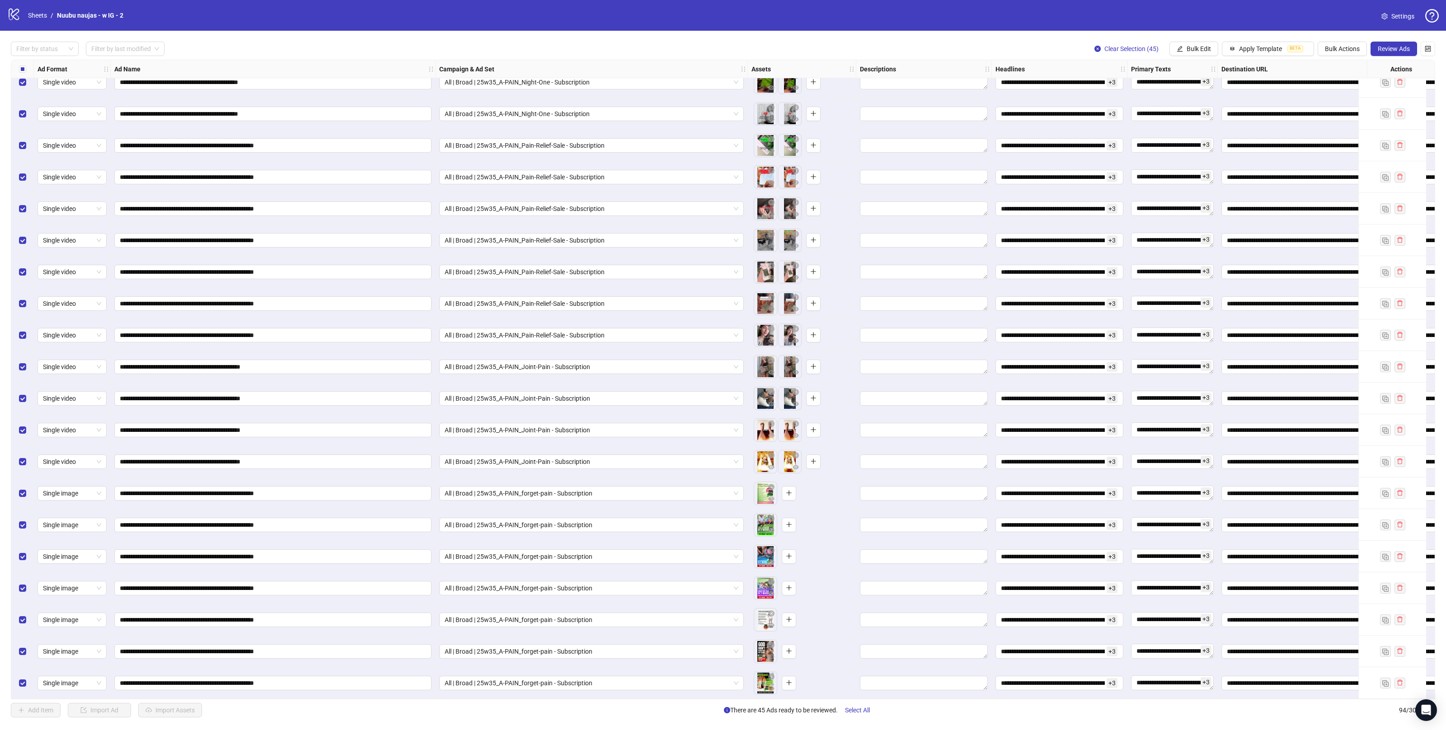
drag, startPoint x: 792, startPoint y: 700, endPoint x: 975, endPoint y: 703, distance: 183.1
click at [1199, 693] on div "**********" at bounding box center [723, 380] width 1425 height 640
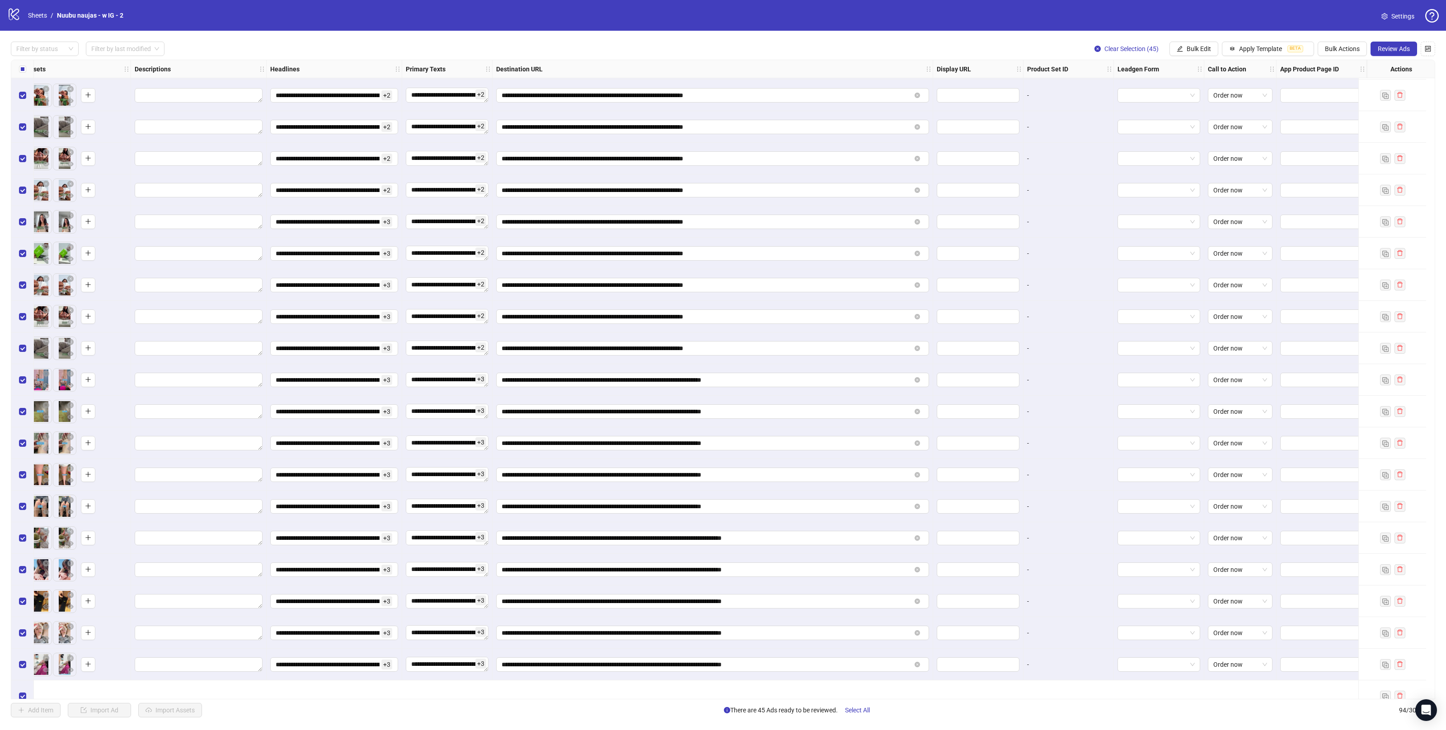
scroll to position [1346, 734]
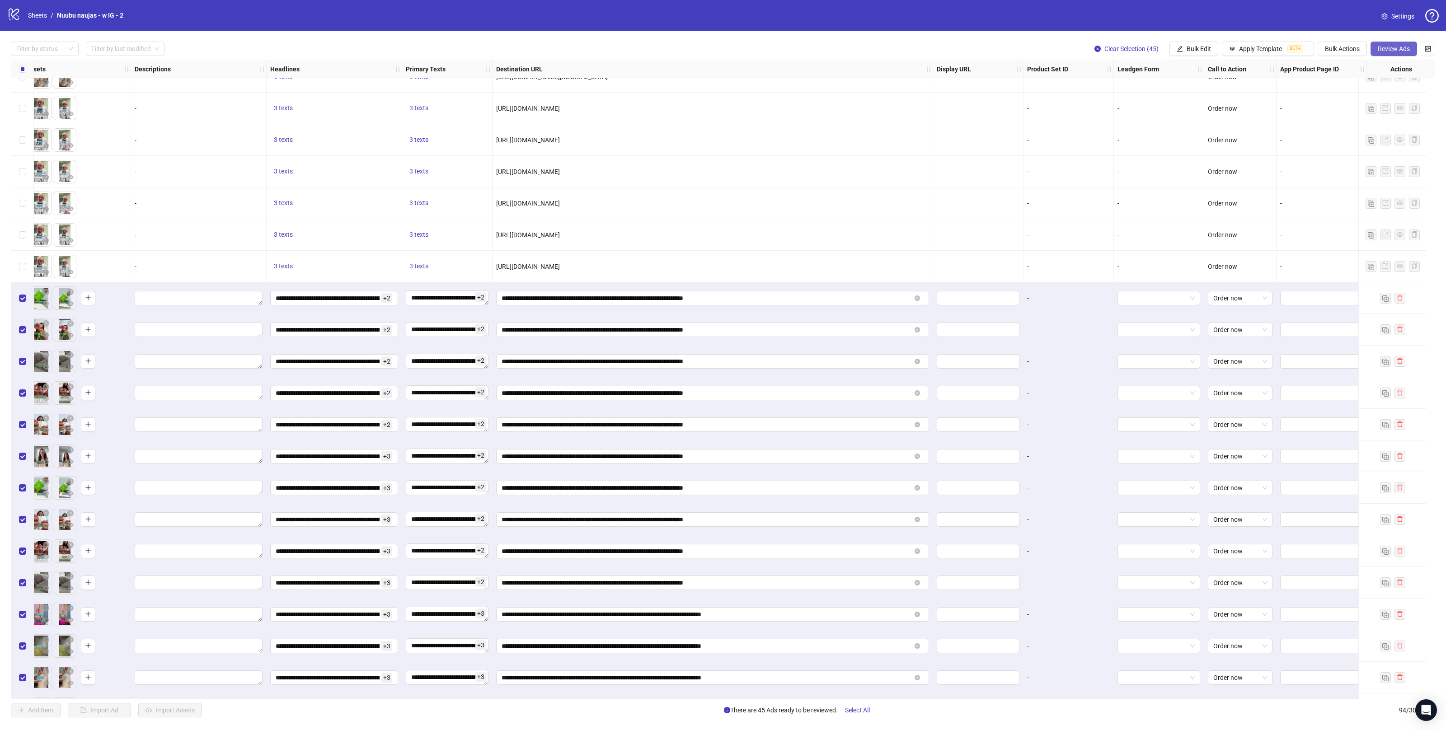
click at [1391, 50] on span "Review Ads" at bounding box center [1394, 48] width 32 height 7
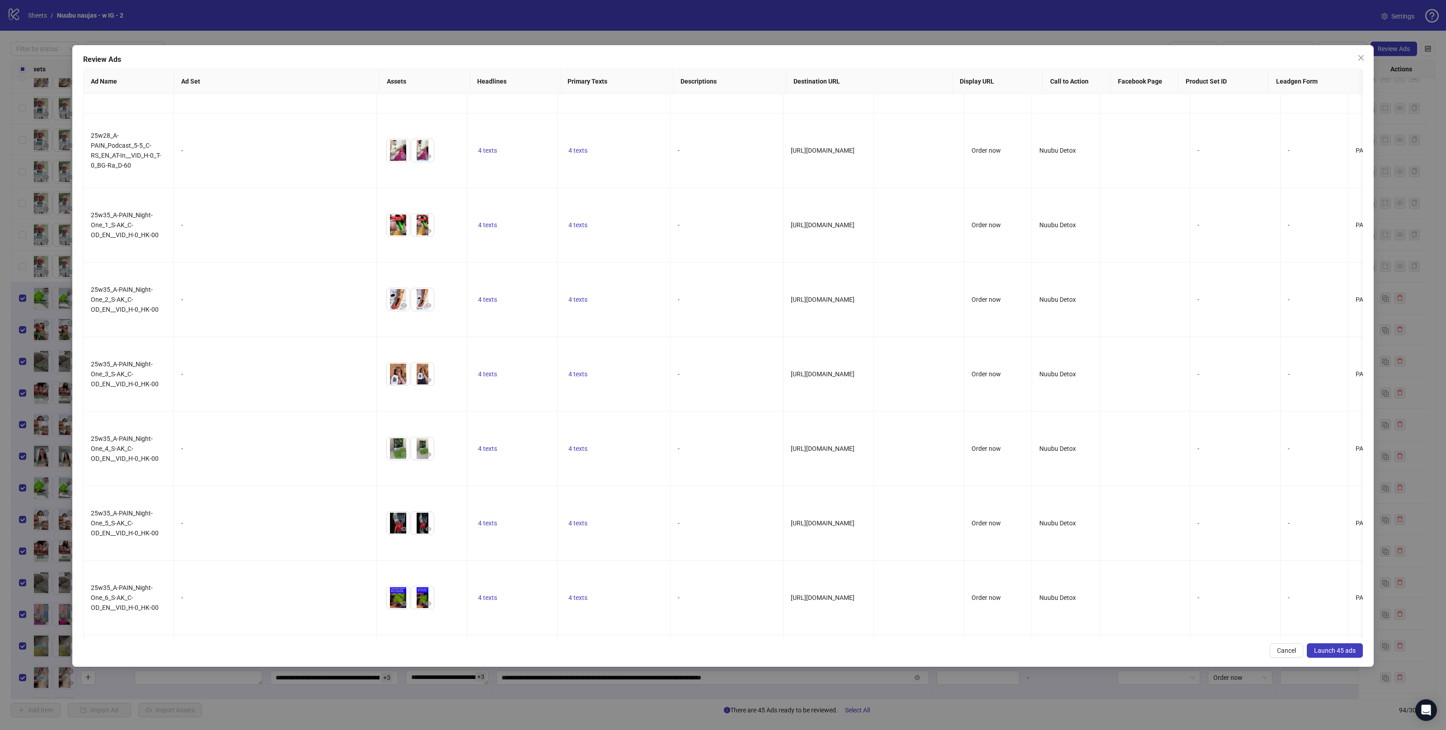
scroll to position [2376, 0]
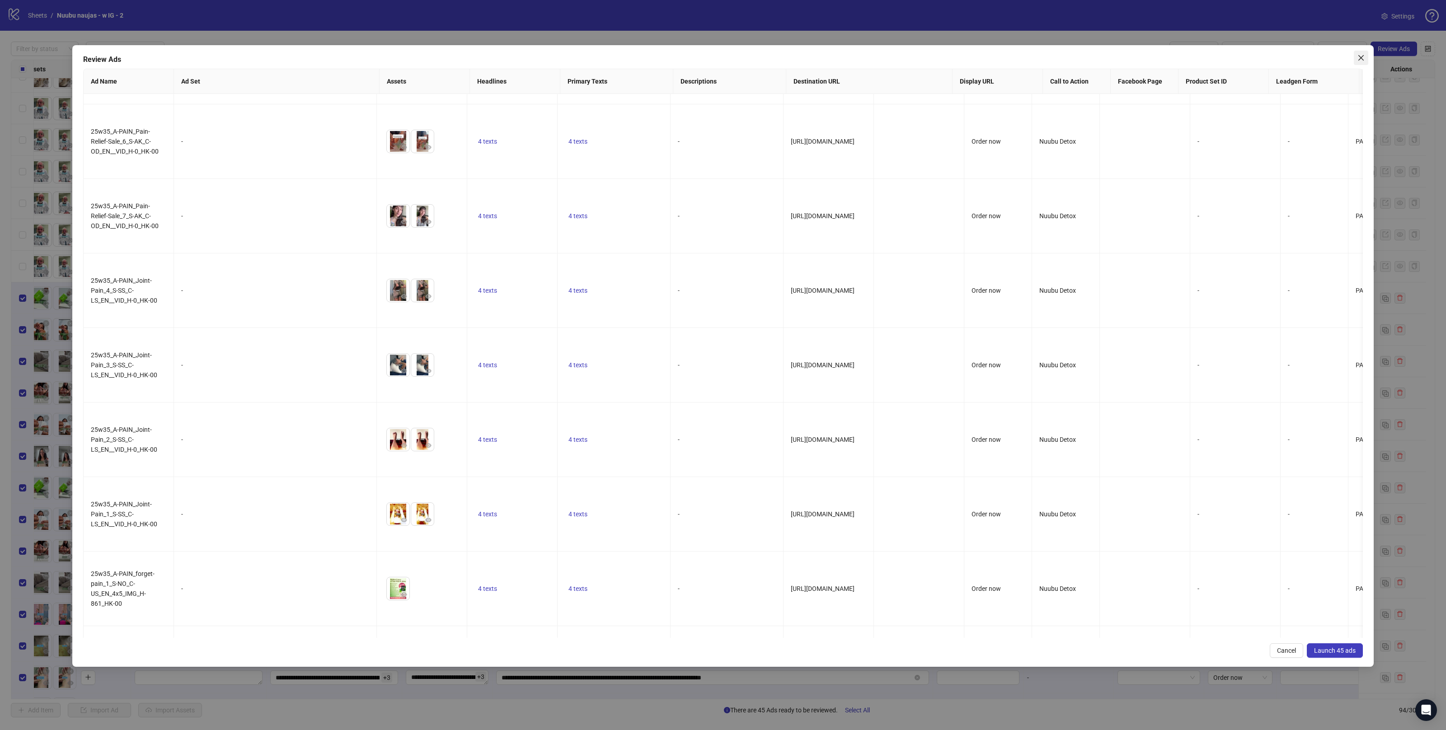
click at [1359, 59] on icon "close" at bounding box center [1361, 57] width 7 height 7
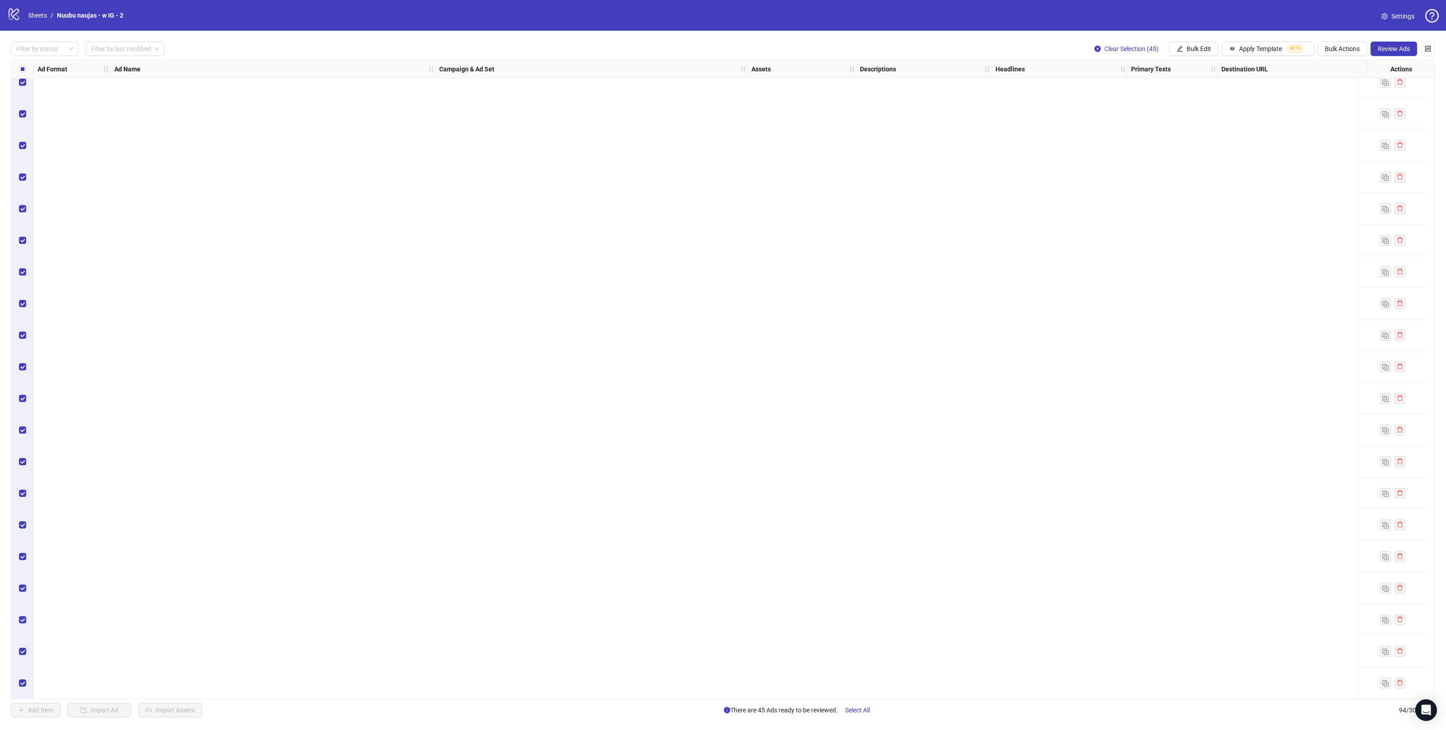
scroll to position [1102, 0]
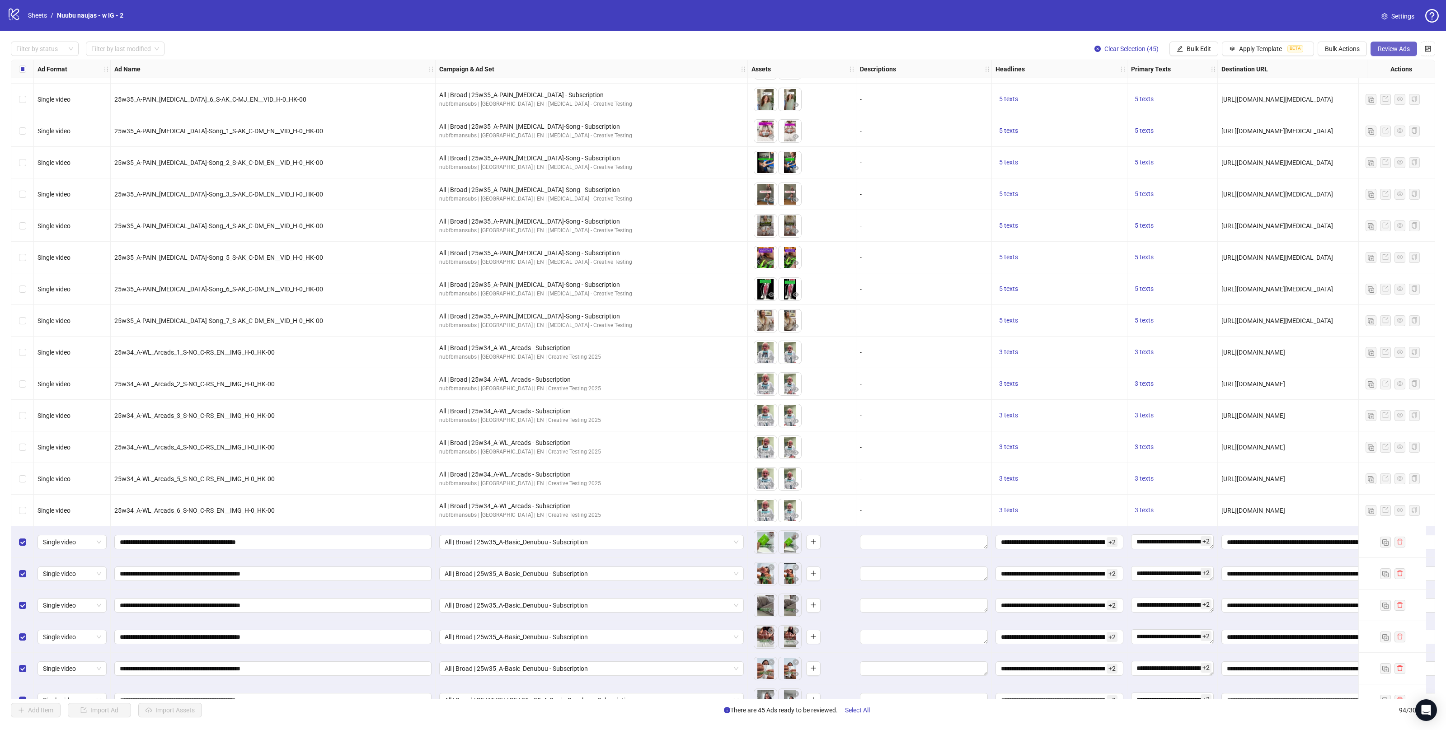
click at [1387, 53] on button "Review Ads" at bounding box center [1394, 49] width 47 height 14
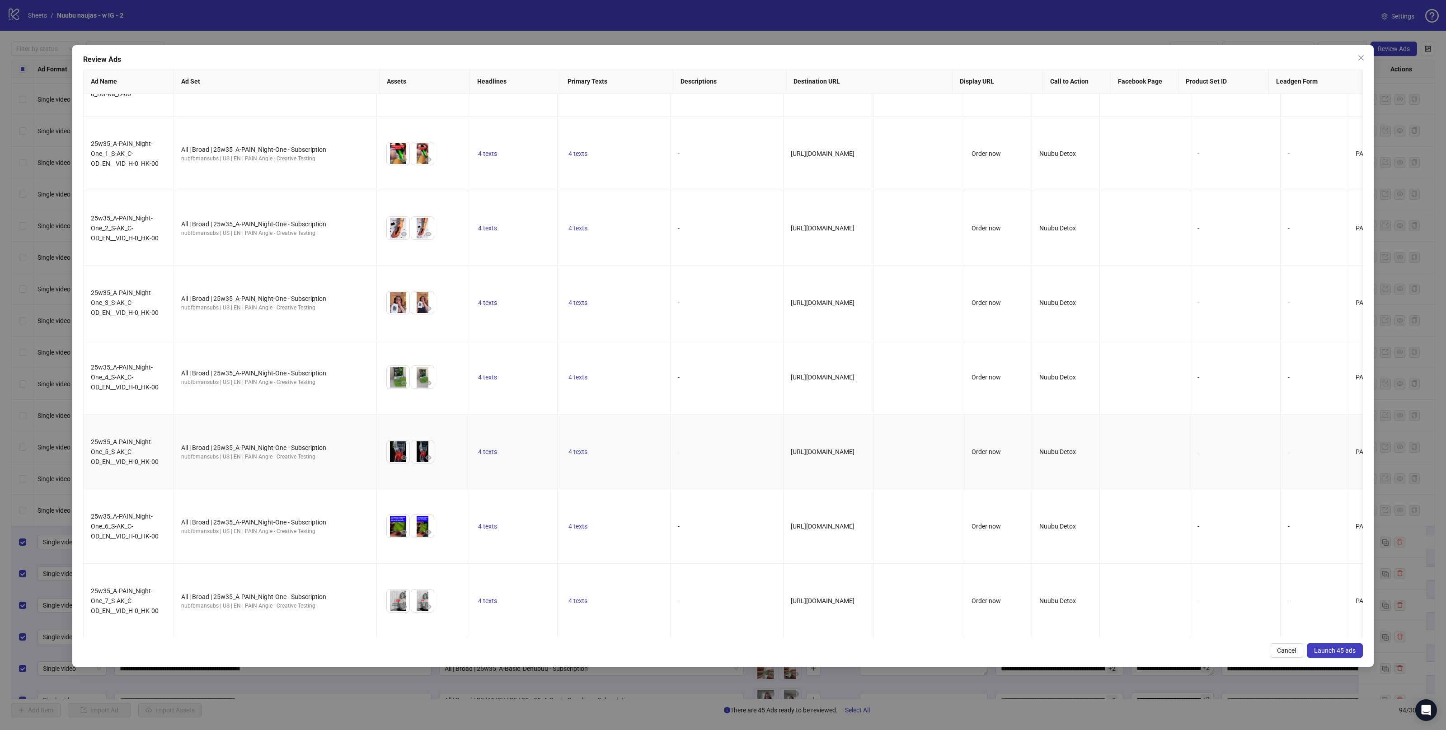
scroll to position [2376, 0]
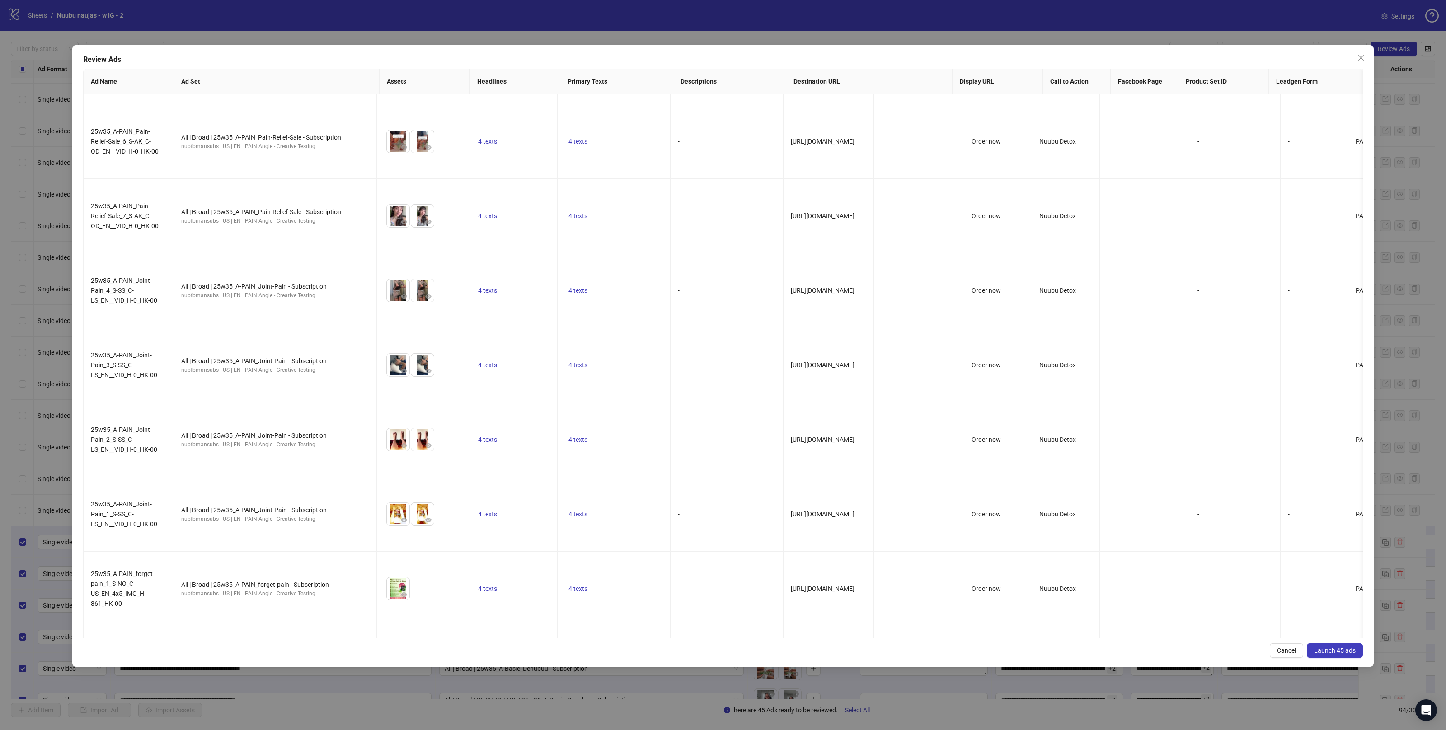
click at [1320, 652] on span "Launch 45 ads" at bounding box center [1335, 650] width 42 height 7
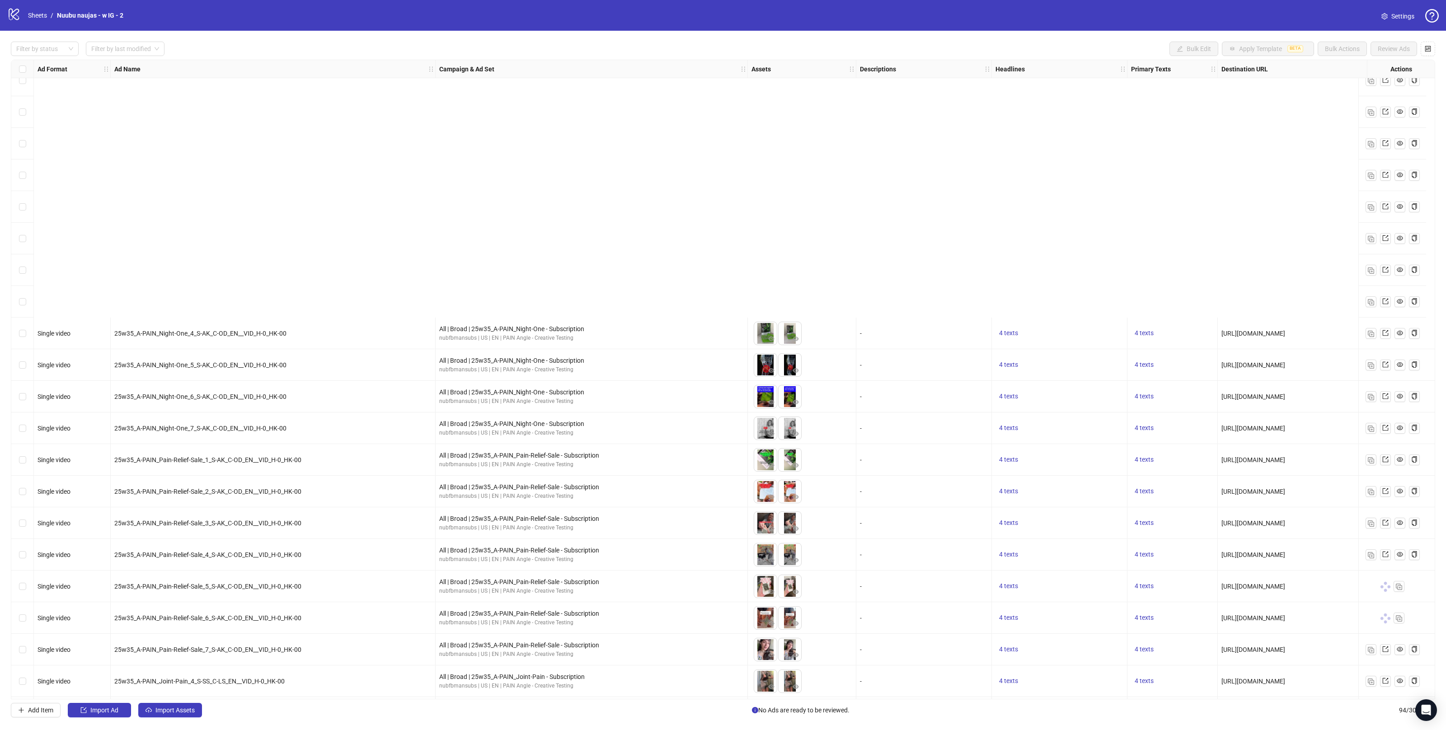
scroll to position [2356, 0]
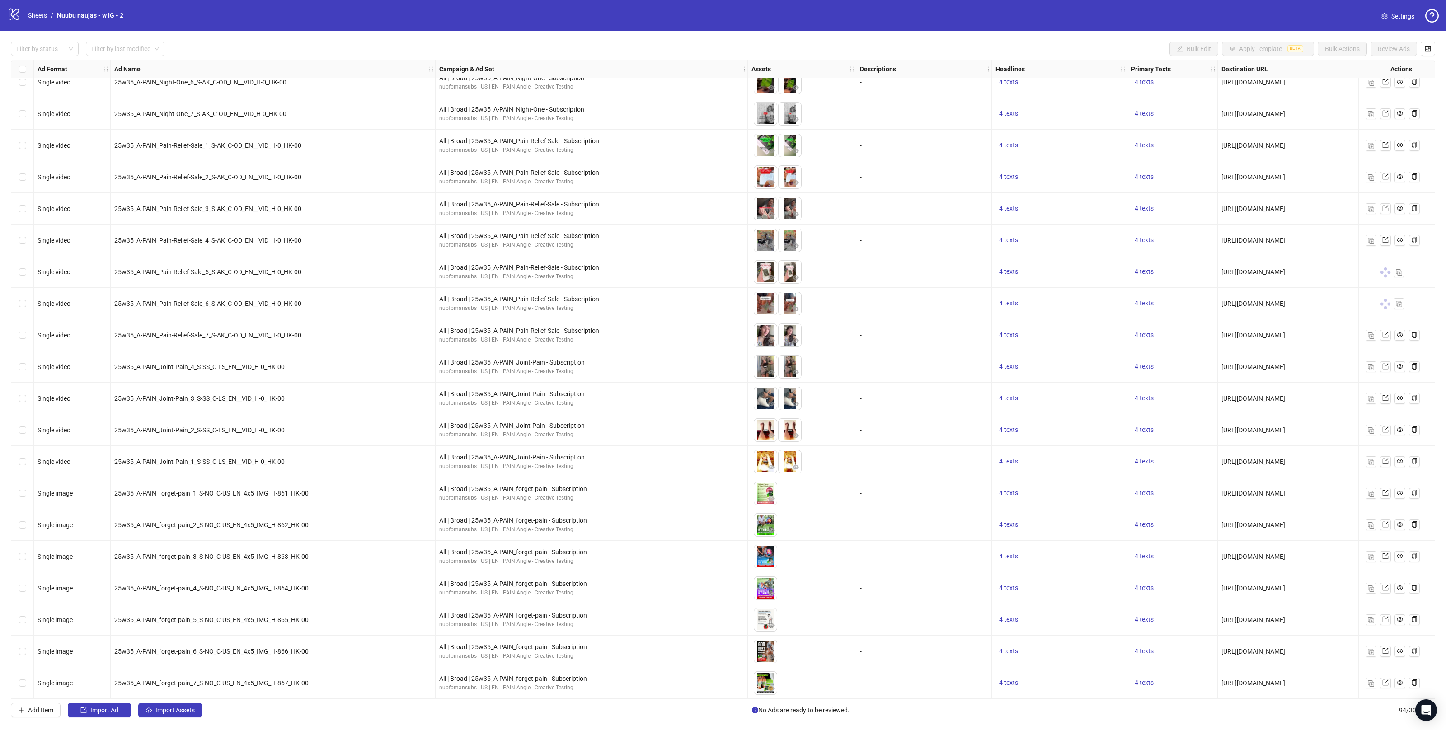
click at [27, 270] on div "Select row 81" at bounding box center [22, 272] width 23 height 32
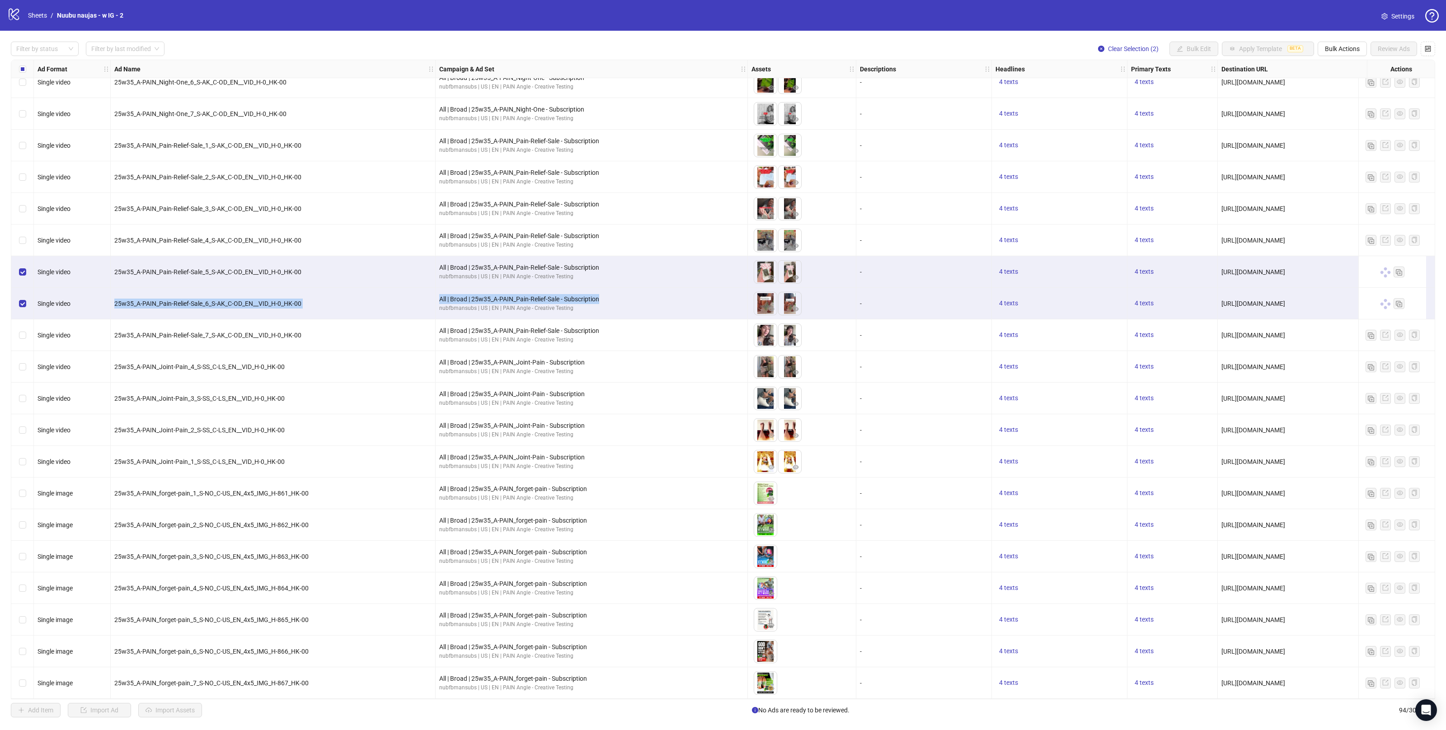
drag, startPoint x: 606, startPoint y: 297, endPoint x: 435, endPoint y: 294, distance: 171.3
click at [436, 294] on div "All | Broad | 25w35_A-PAIN_Pain-Relief-Sale - Subscription nubfbmansubs | US | …" at bounding box center [592, 304] width 312 height 32
copy div "25w35_A-PAIN_Pain-Relief-Sale_6_S-AK_C-OD_EN__VID_H-0_HK-00 All | Broad | 25w35…"
click at [585, 296] on div "All | Broad | 25w35_A-PAIN_Pain-Relief-Sale - Subscription" at bounding box center [591, 299] width 305 height 10
drag, startPoint x: 602, startPoint y: 294, endPoint x: 438, endPoint y: 295, distance: 164.1
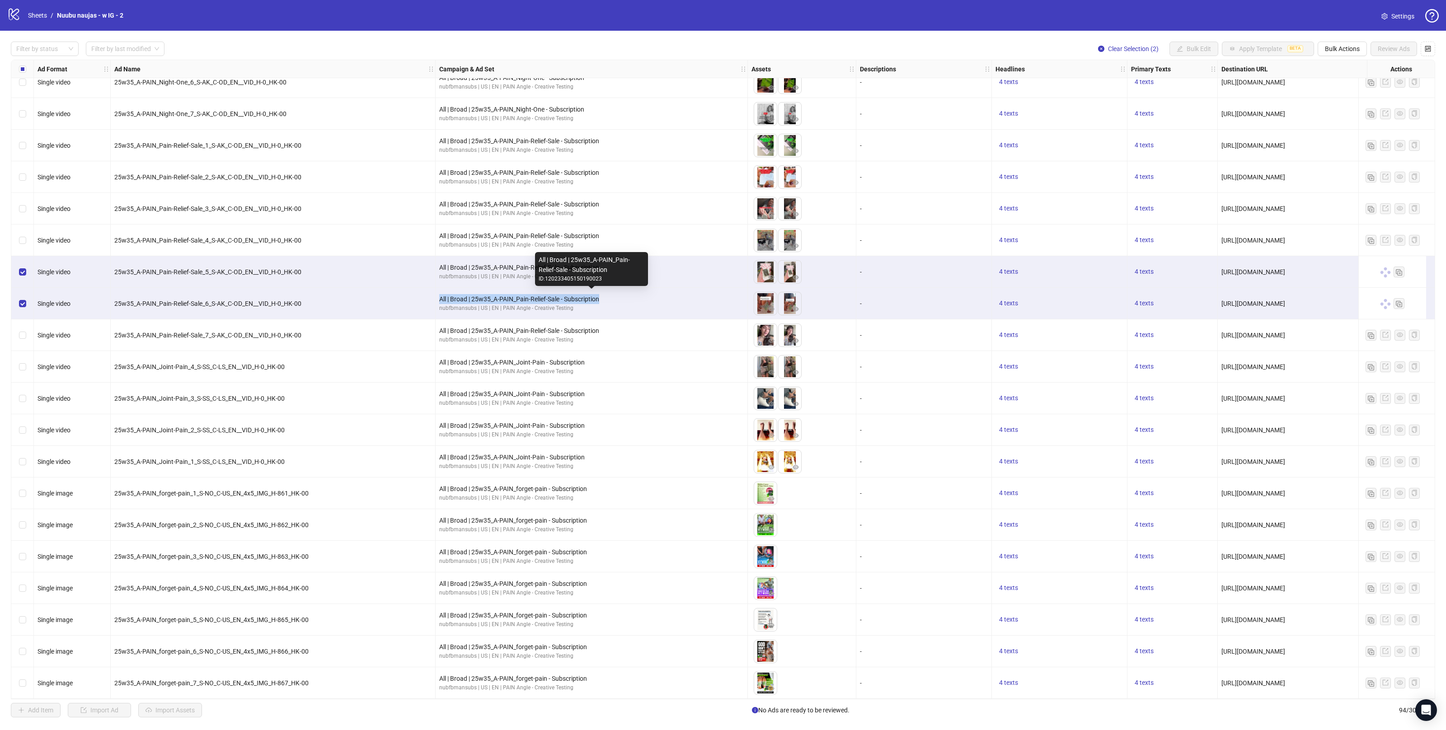
click at [438, 295] on div "All | Broad | 25w35_A-PAIN_Pain-Relief-Sale - Subscription nubfbmansubs | US | …" at bounding box center [592, 304] width 312 height 32
copy div "All | Broad | 25w35_A-PAIN_Pain-Relief-Sale - Subscription"
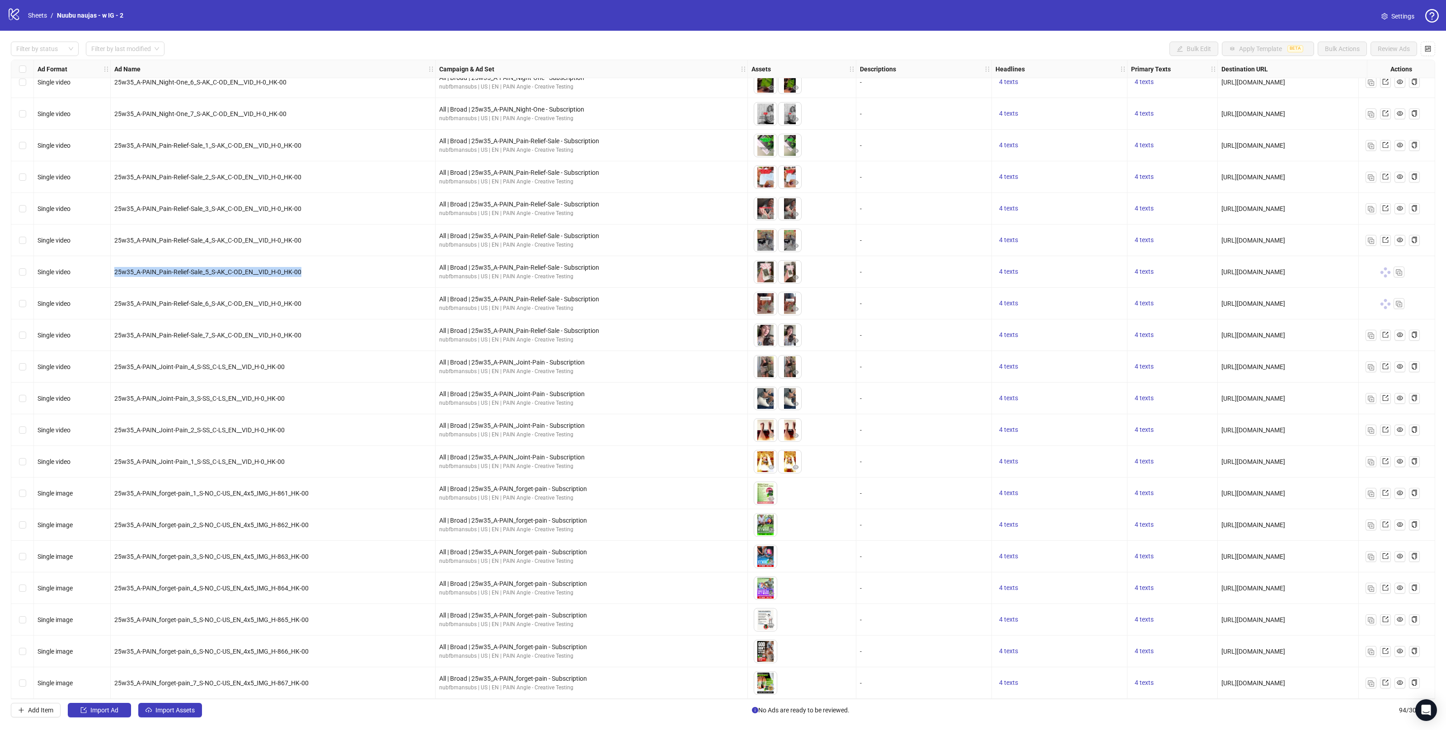
drag, startPoint x: 259, startPoint y: 271, endPoint x: 112, endPoint y: 271, distance: 146.9
click at [112, 271] on div "25w35_A-PAIN_Pain-Relief-Sale_5_S-AK_C-OD_EN__VID_H-0_HK-00" at bounding box center [273, 272] width 325 height 32
click at [285, 268] on span "25w35_A-PAIN_Pain-Relief-Sale_5_S-AK_C-OD_EN__VID_H-0_HK-00" at bounding box center [207, 271] width 187 height 7
drag, startPoint x: 304, startPoint y: 269, endPoint x: 109, endPoint y: 270, distance: 195.2
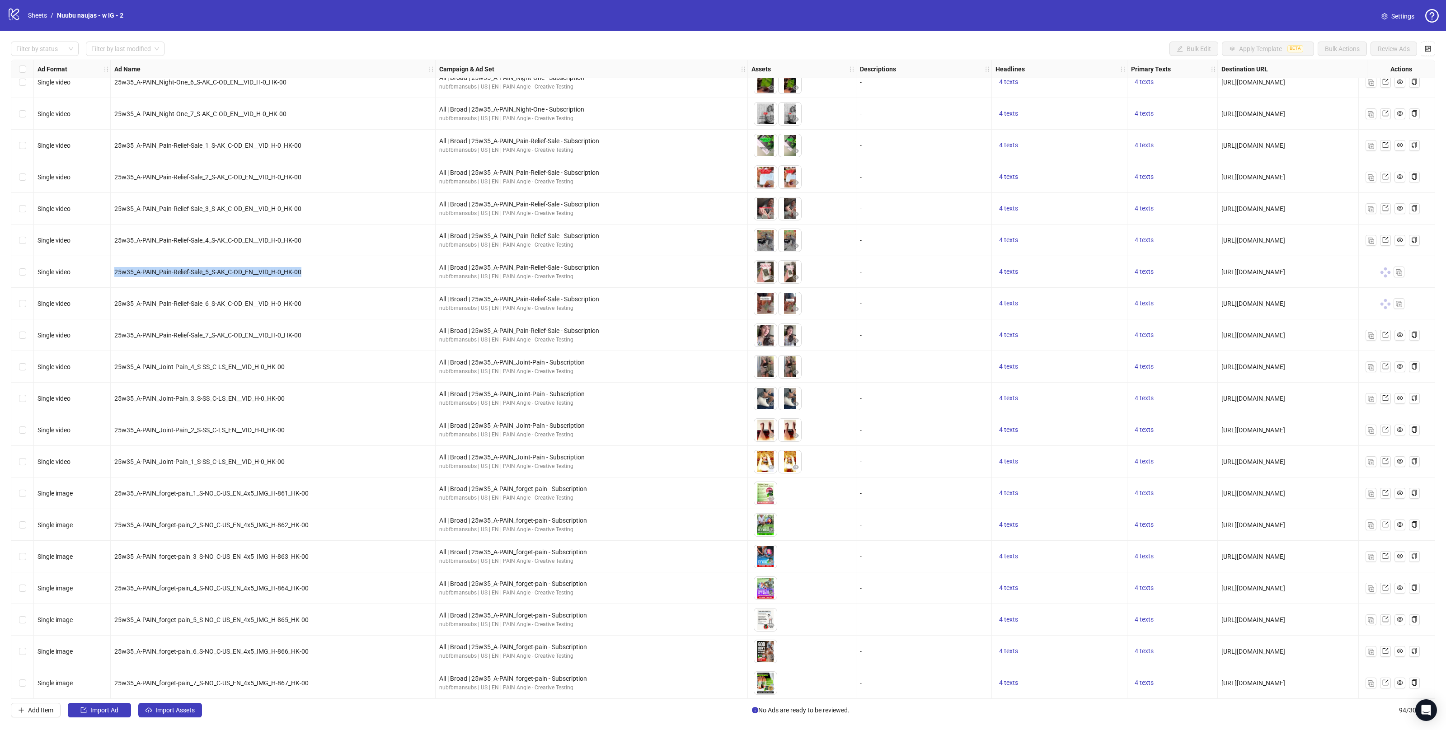
copy div "25w35_A-PAIN_Pain-Relief-Sale_5_S-AK_C-OD_EN__VID_H-0_HK-00"
drag, startPoint x: 305, startPoint y: 300, endPoint x: 111, endPoint y: 299, distance: 194.3
copy div "25w35_A-PAIN_Pain-Relief-Sale_6_S-AK_C-OD_EN__VID_H-0_HK-00"
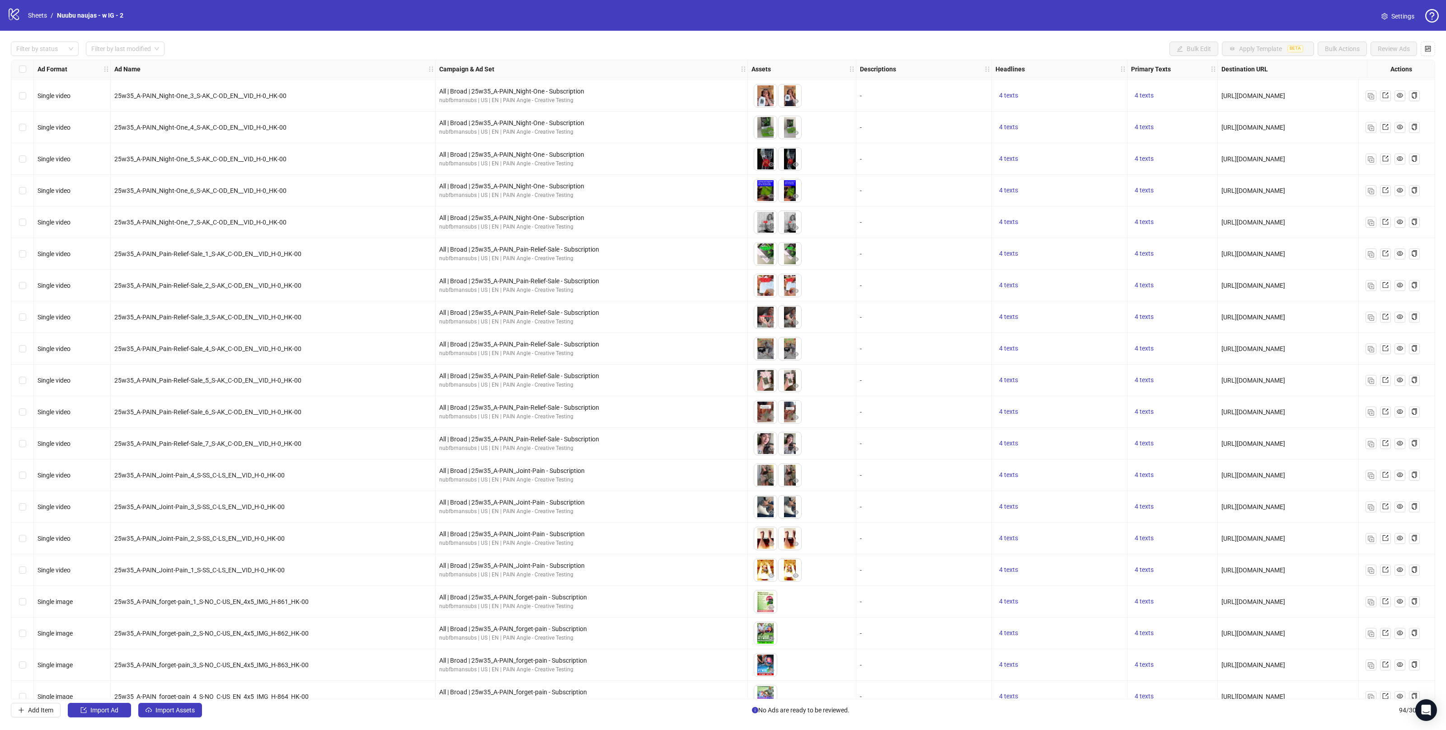
click at [397, 390] on div "25w35_A-PAIN_Pain-Relief-Sale_5_S-AK_C-OD_EN__VID_H-0_HK-00" at bounding box center [273, 381] width 325 height 32
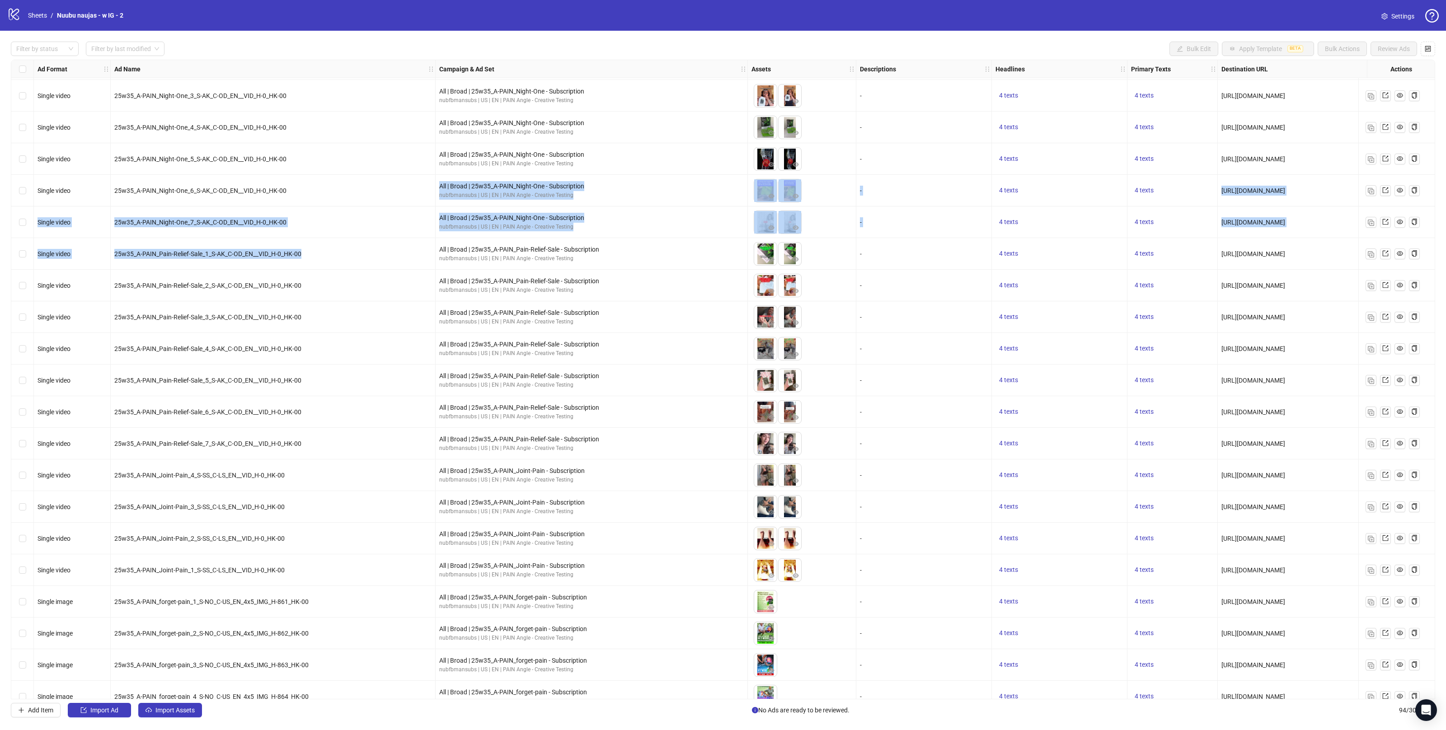
drag, startPoint x: 212, startPoint y: 205, endPoint x: 256, endPoint y: 262, distance: 71.5
click at [340, 219] on div "25w35_A-PAIN_Night-One_7_S-AK_C-OD_EN__VID_H-0_HK-00" at bounding box center [272, 222] width 317 height 10
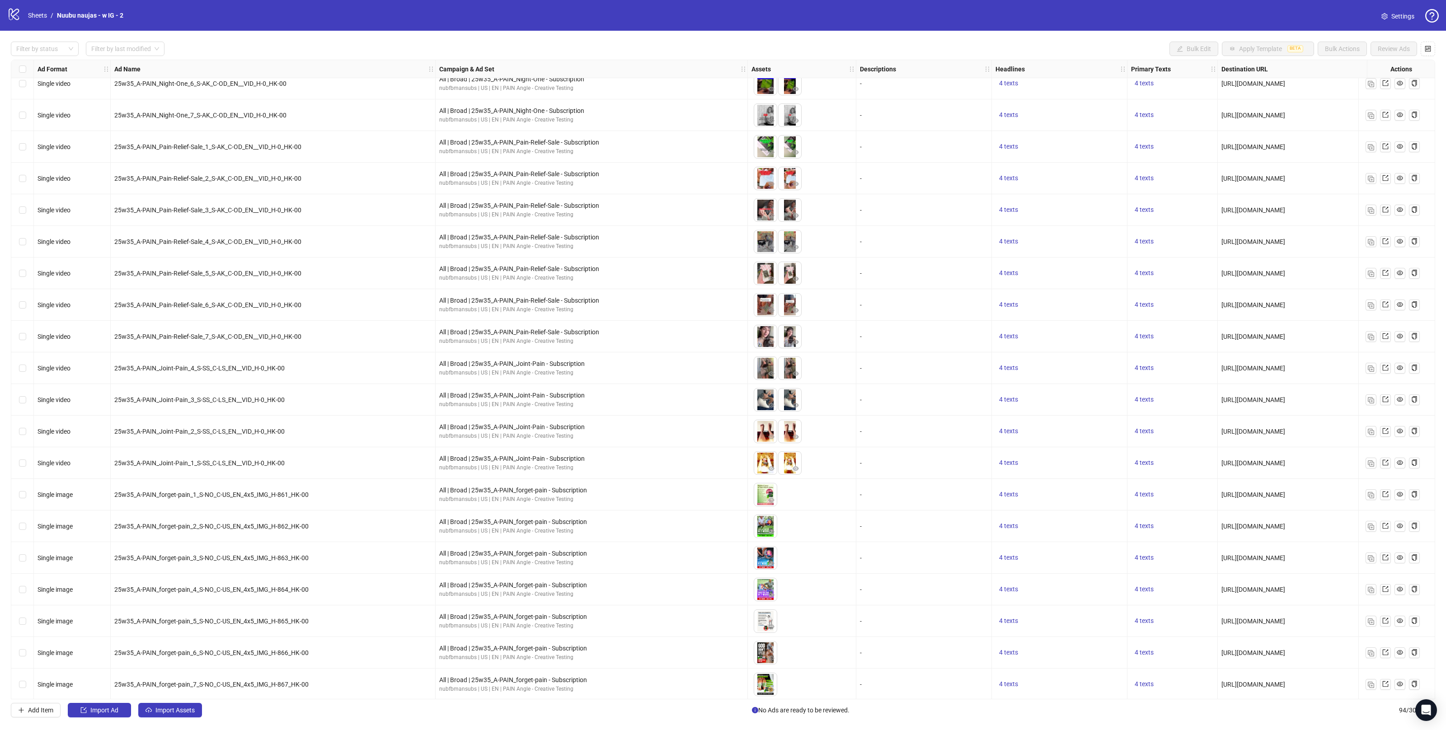
scroll to position [2356, 0]
